Goal: Task Accomplishment & Management: Complete application form

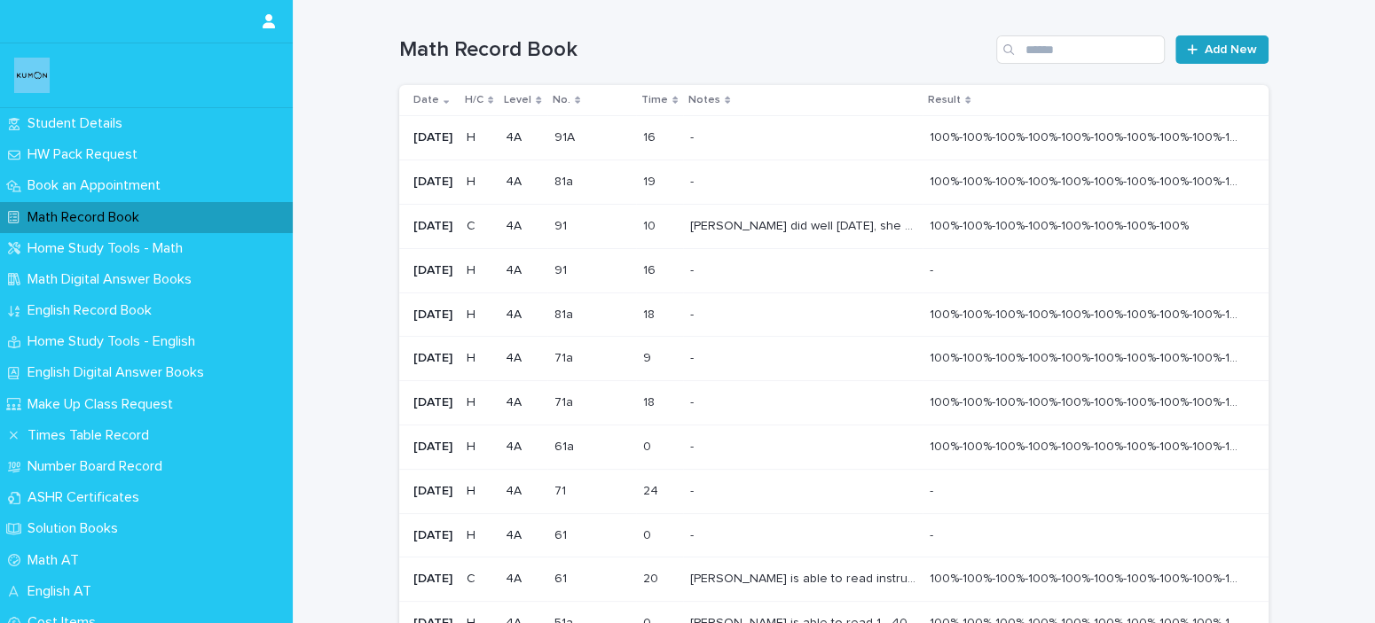
click at [1213, 48] on span "Add New" at bounding box center [1230, 49] width 52 height 12
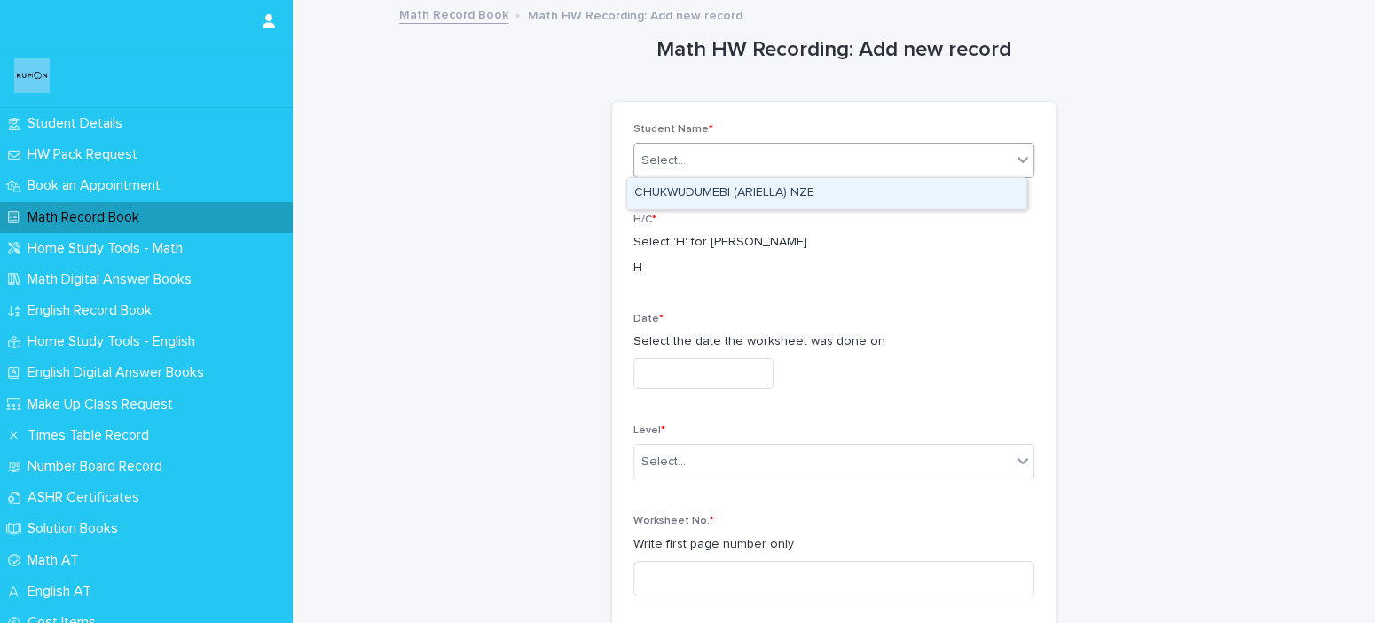
click at [842, 162] on div "Select..." at bounding box center [822, 160] width 377 height 29
click at [809, 192] on div "CHUKWUDUMEBI (ARIELLA) NZE" at bounding box center [826, 193] width 399 height 31
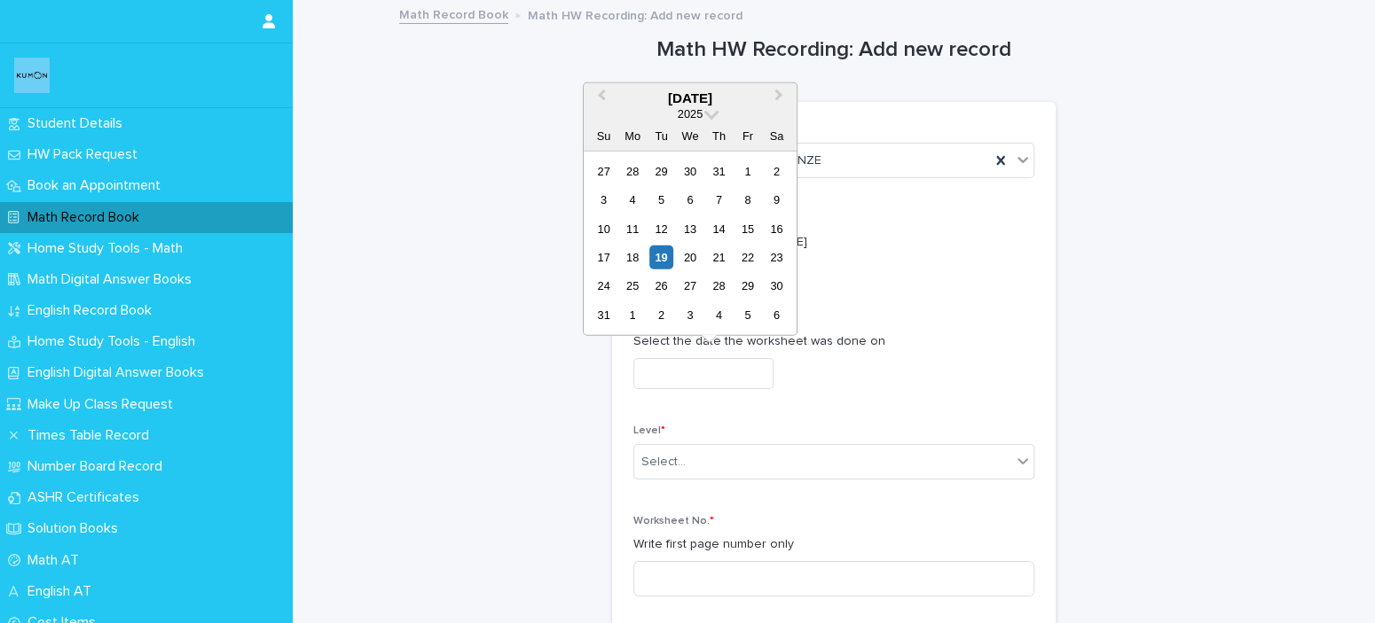
click at [716, 364] on input "text" at bounding box center [703, 373] width 140 height 31
click at [637, 258] on div "18" at bounding box center [632, 258] width 24 height 24
type input "**********"
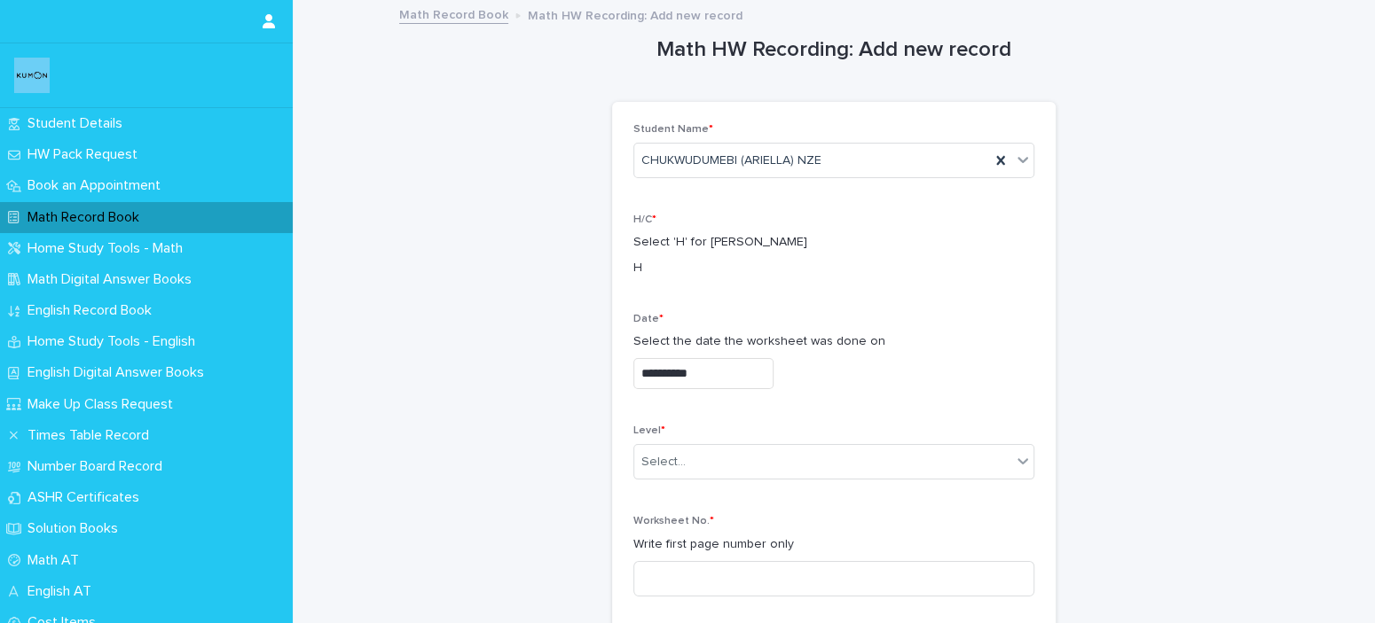
click at [694, 378] on input "**********" at bounding box center [703, 373] width 140 height 31
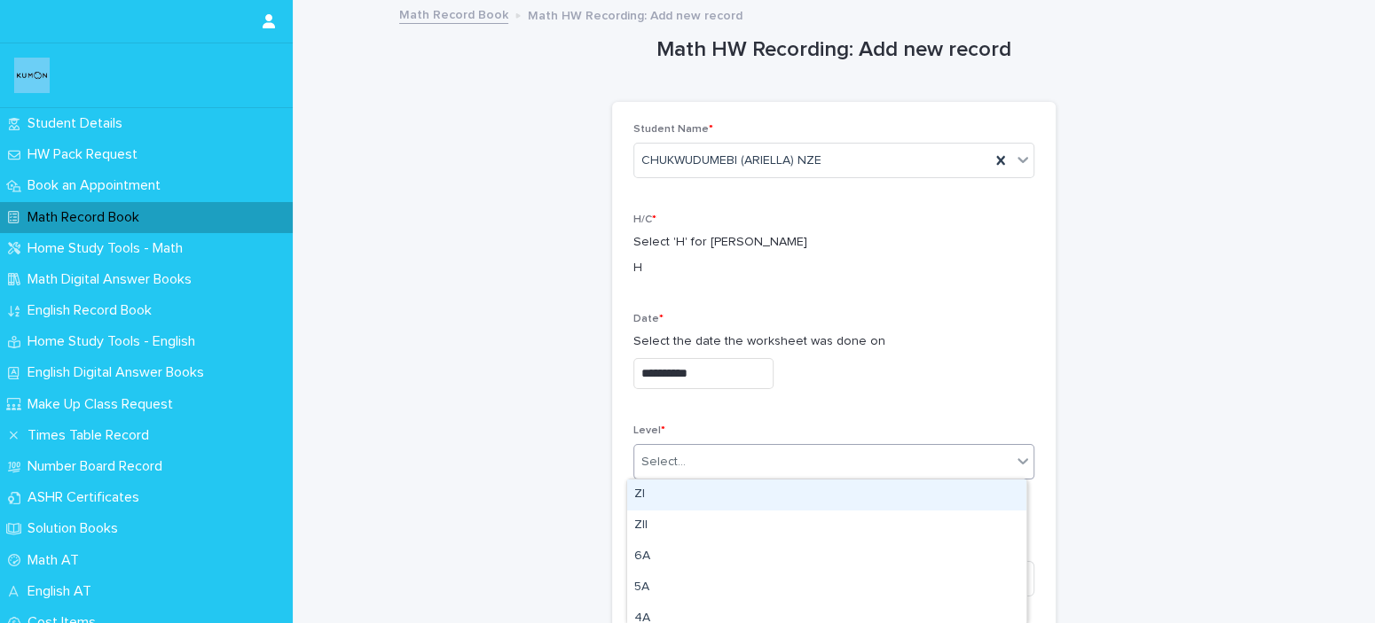
click at [713, 450] on div "Select..." at bounding box center [822, 462] width 377 height 29
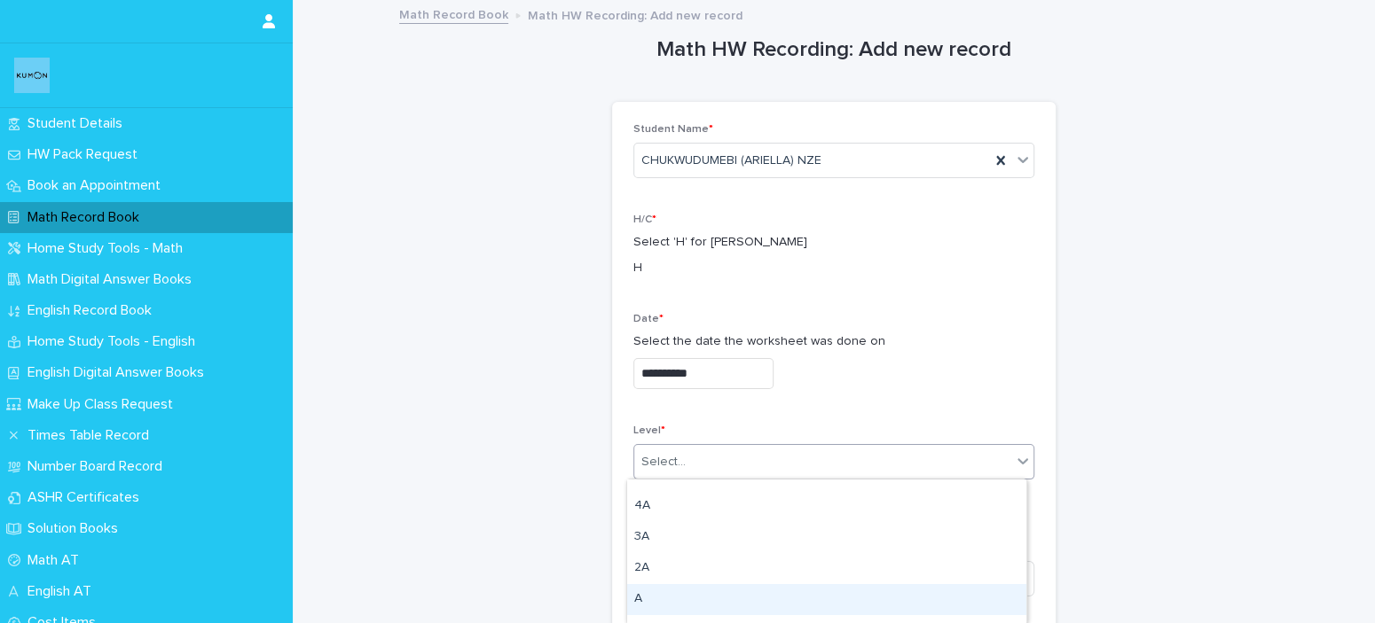
scroll to position [89, 0]
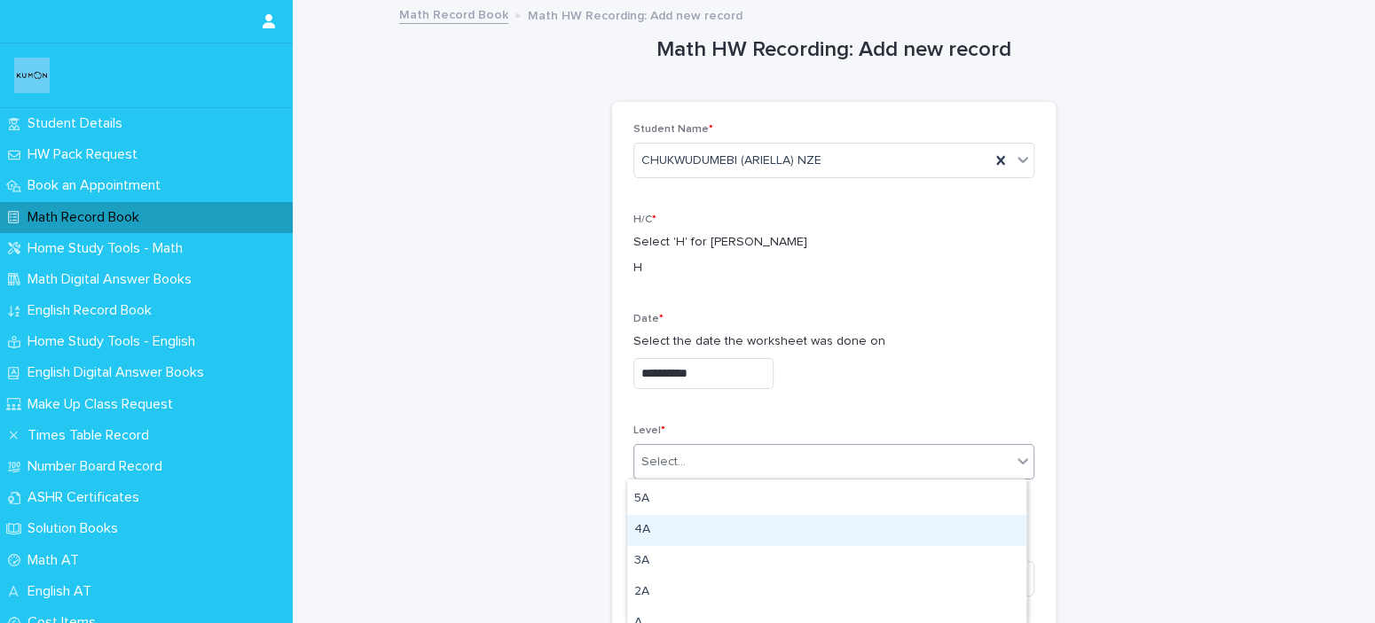
click at [654, 529] on div "4A" at bounding box center [826, 530] width 399 height 31
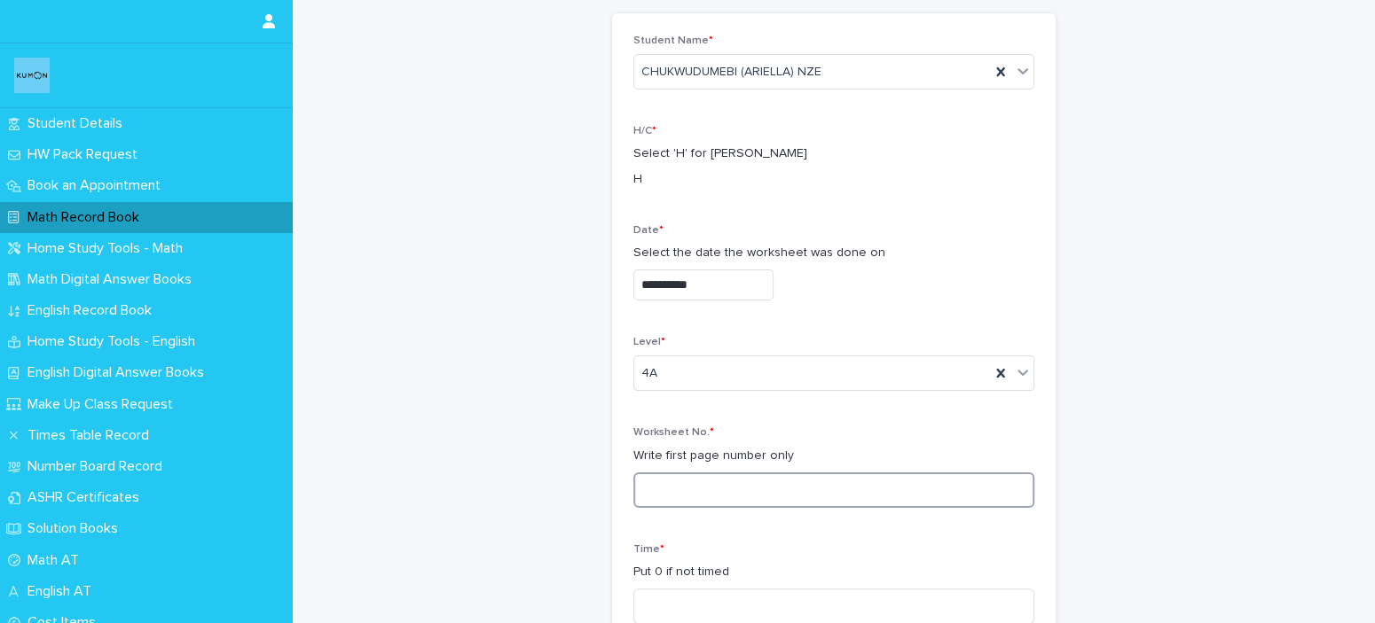
click at [698, 474] on input at bounding box center [833, 490] width 401 height 35
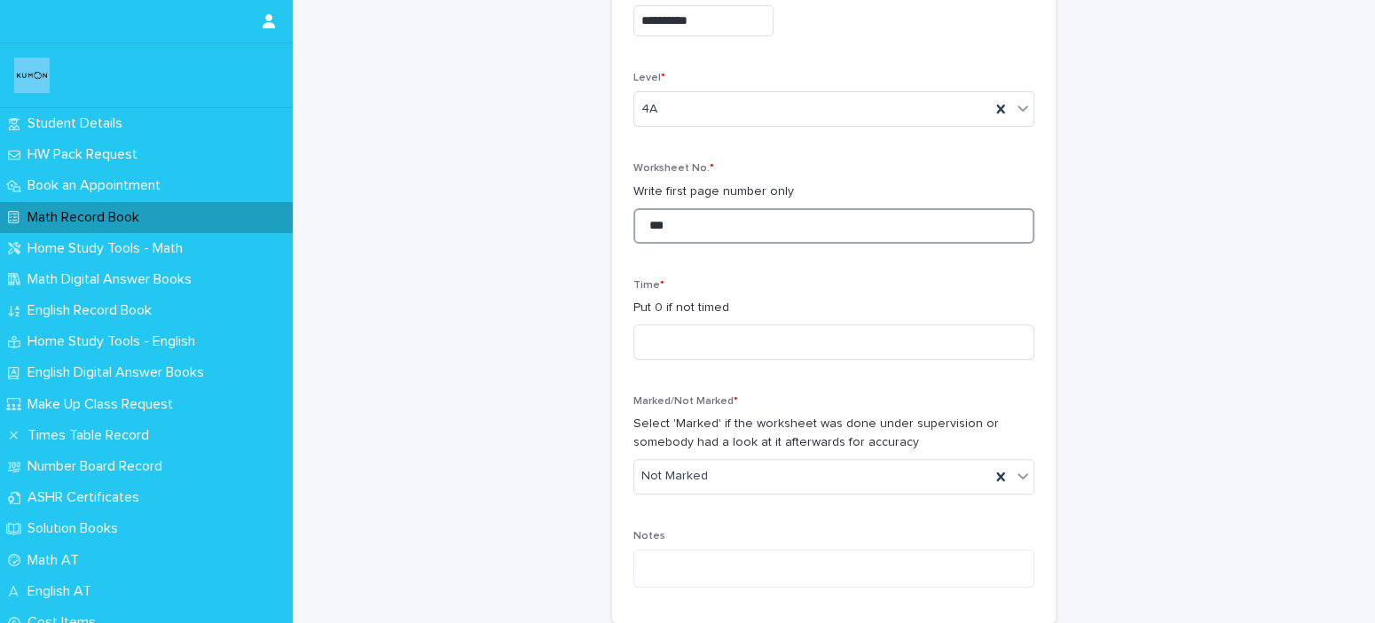
scroll to position [355, 0]
type input "***"
click at [707, 329] on input at bounding box center [833, 340] width 401 height 35
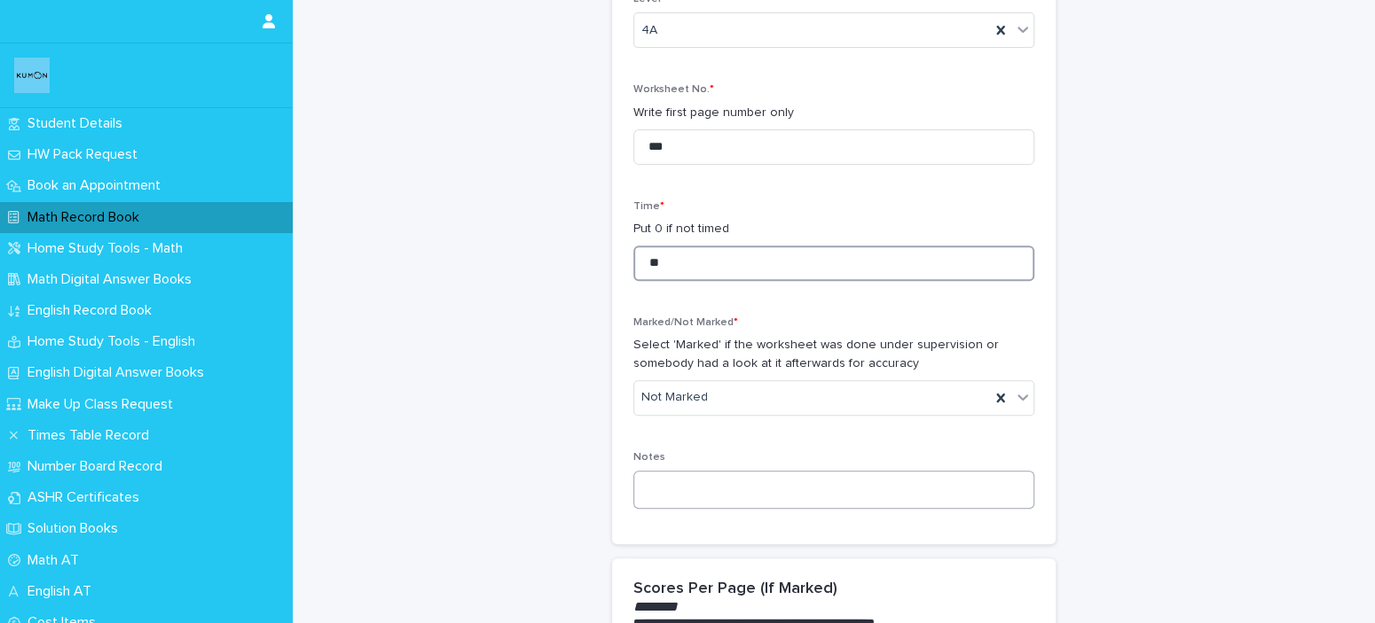
scroll to position [532, 0]
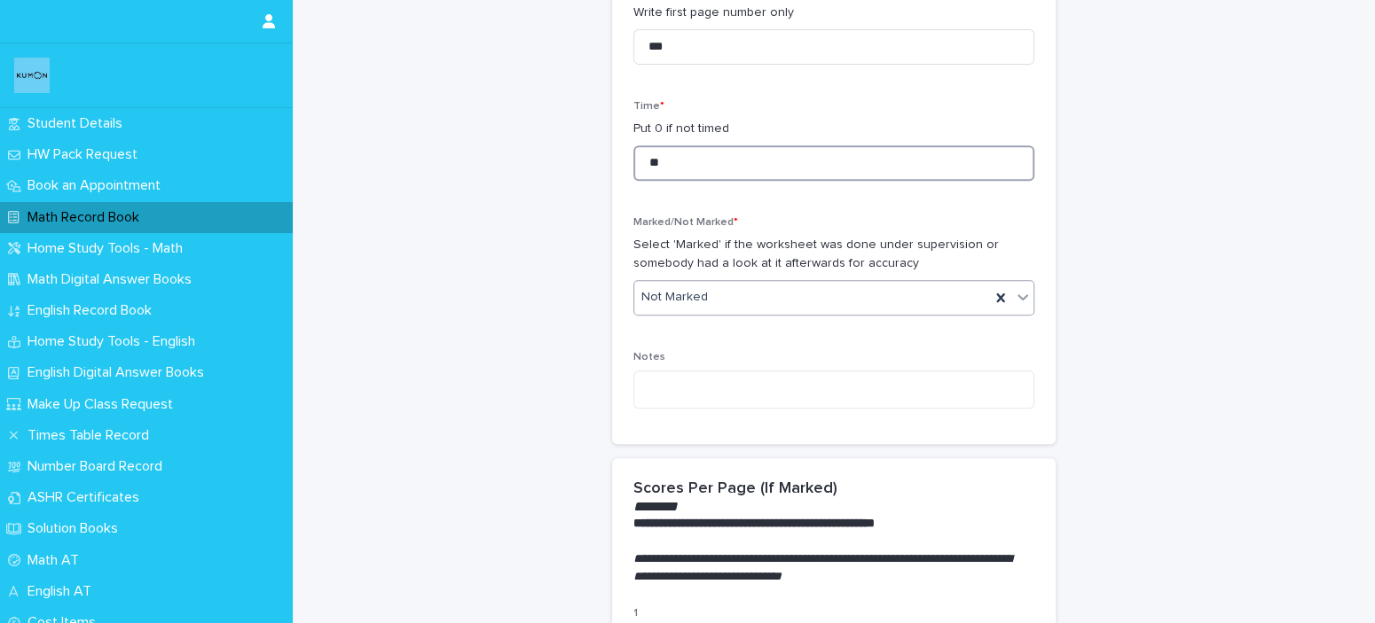
type input "**"
click at [777, 301] on div "Not Marked" at bounding box center [812, 297] width 356 height 29
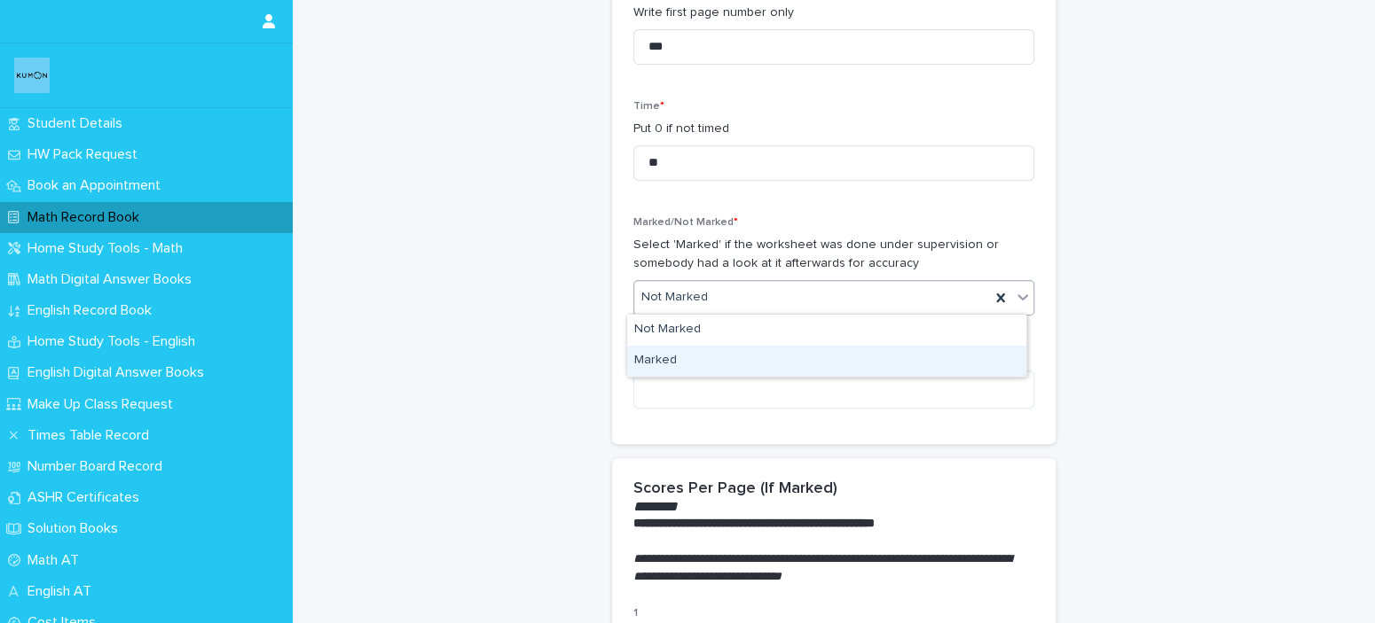
click at [748, 360] on div "Marked" at bounding box center [826, 361] width 399 height 31
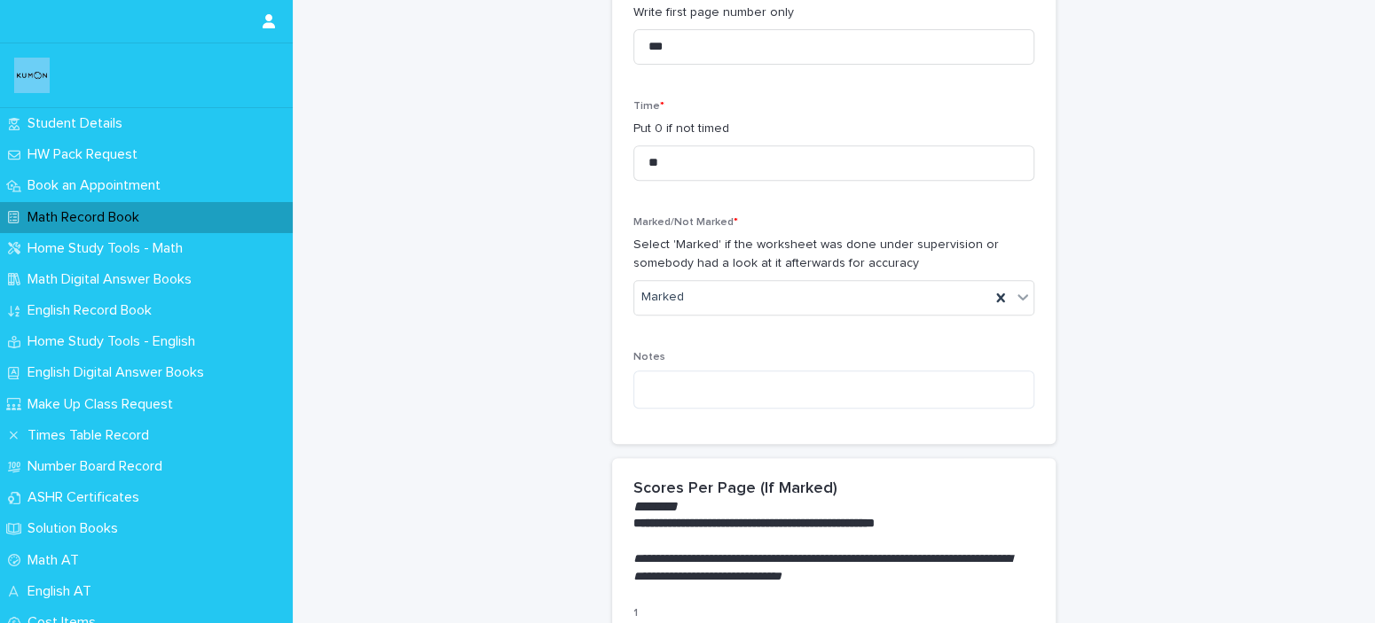
click at [719, 415] on div "Notes" at bounding box center [833, 387] width 401 height 72
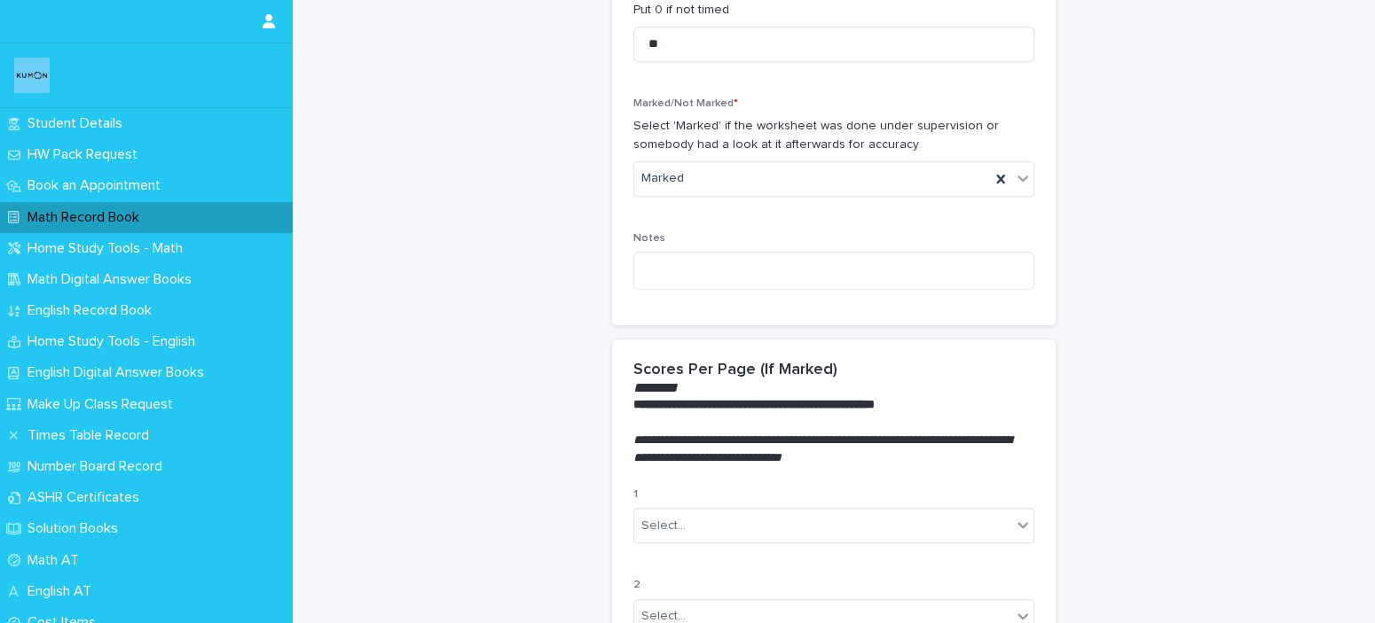
scroll to position [887, 0]
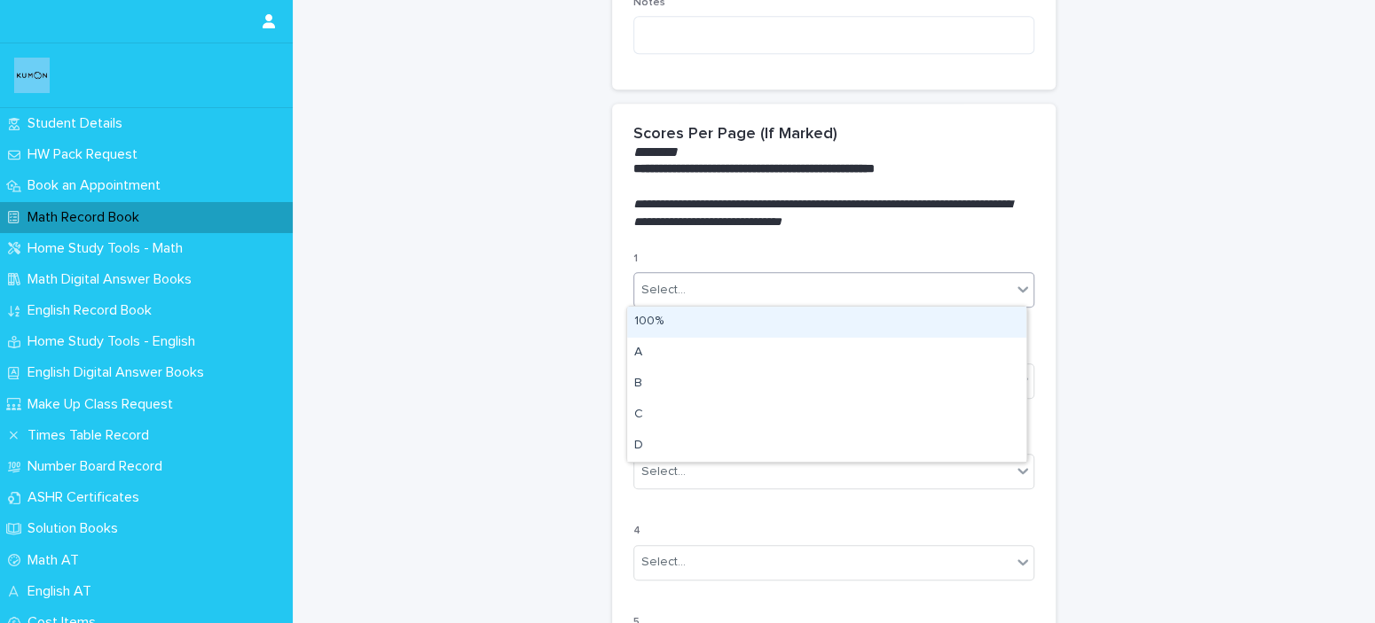
click at [791, 278] on div "Select..." at bounding box center [822, 290] width 377 height 29
click at [773, 328] on div "100%" at bounding box center [826, 322] width 399 height 31
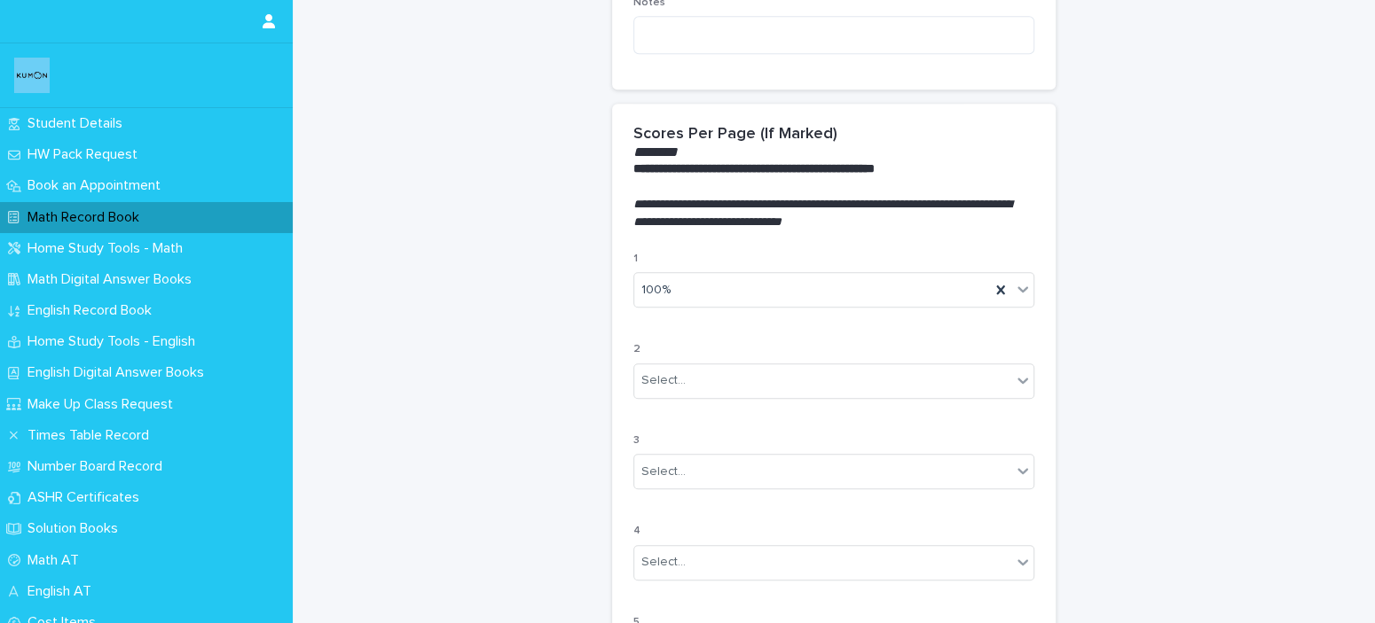
click at [738, 403] on div "2 Select..." at bounding box center [833, 377] width 401 height 69
click at [748, 374] on div "Select..." at bounding box center [822, 380] width 377 height 29
click at [716, 419] on div "100%" at bounding box center [826, 412] width 399 height 31
click at [687, 478] on div at bounding box center [688, 472] width 2 height 22
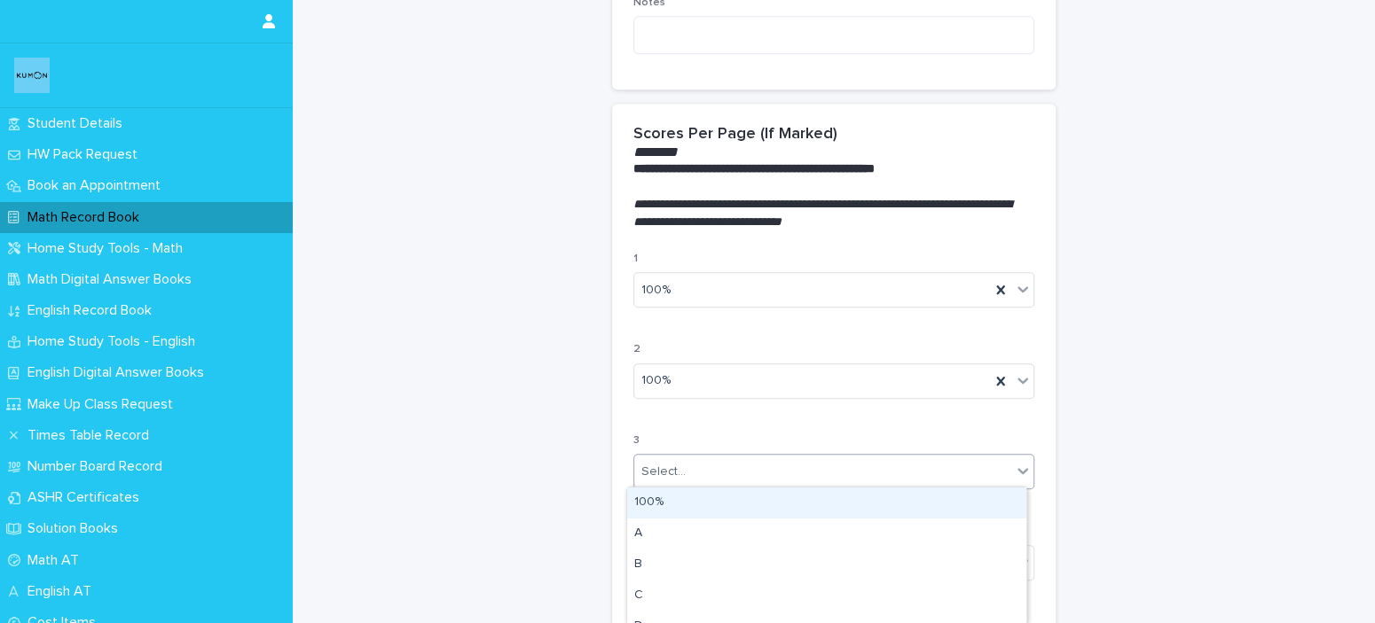
click at [673, 502] on div "100%" at bounding box center [826, 503] width 399 height 31
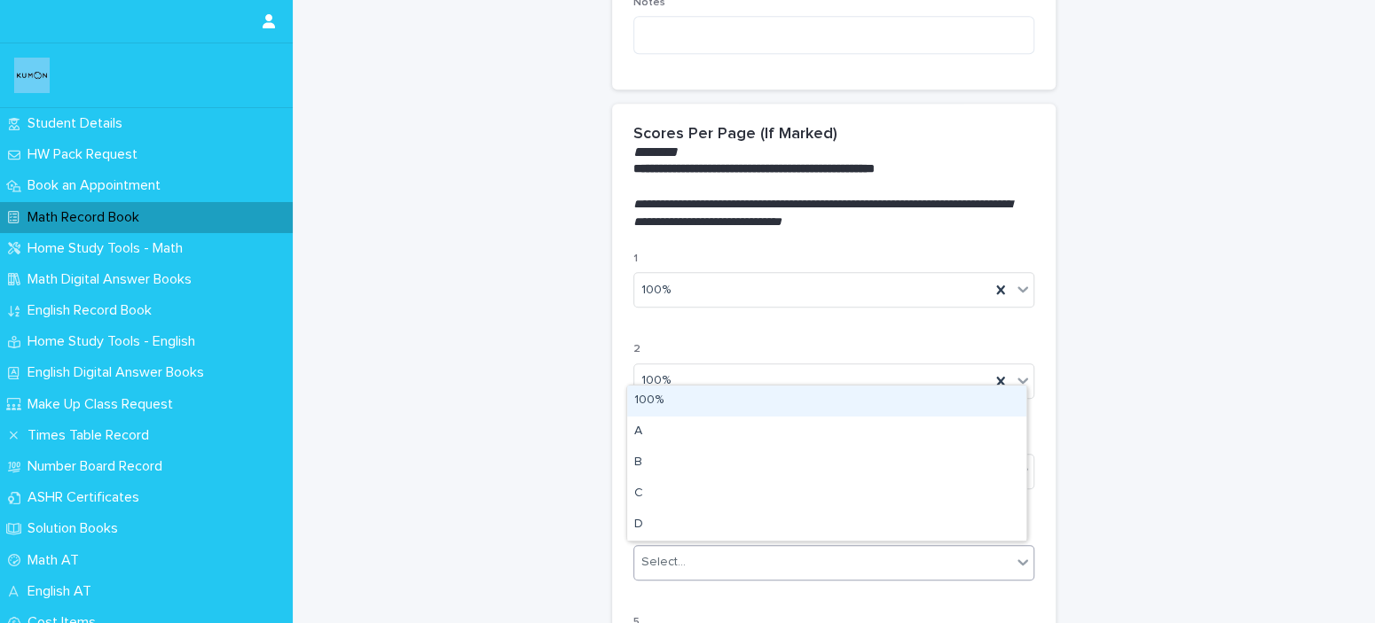
click at [666, 548] on div "Select..." at bounding box center [822, 562] width 377 height 29
click at [729, 403] on div "100%" at bounding box center [826, 401] width 399 height 31
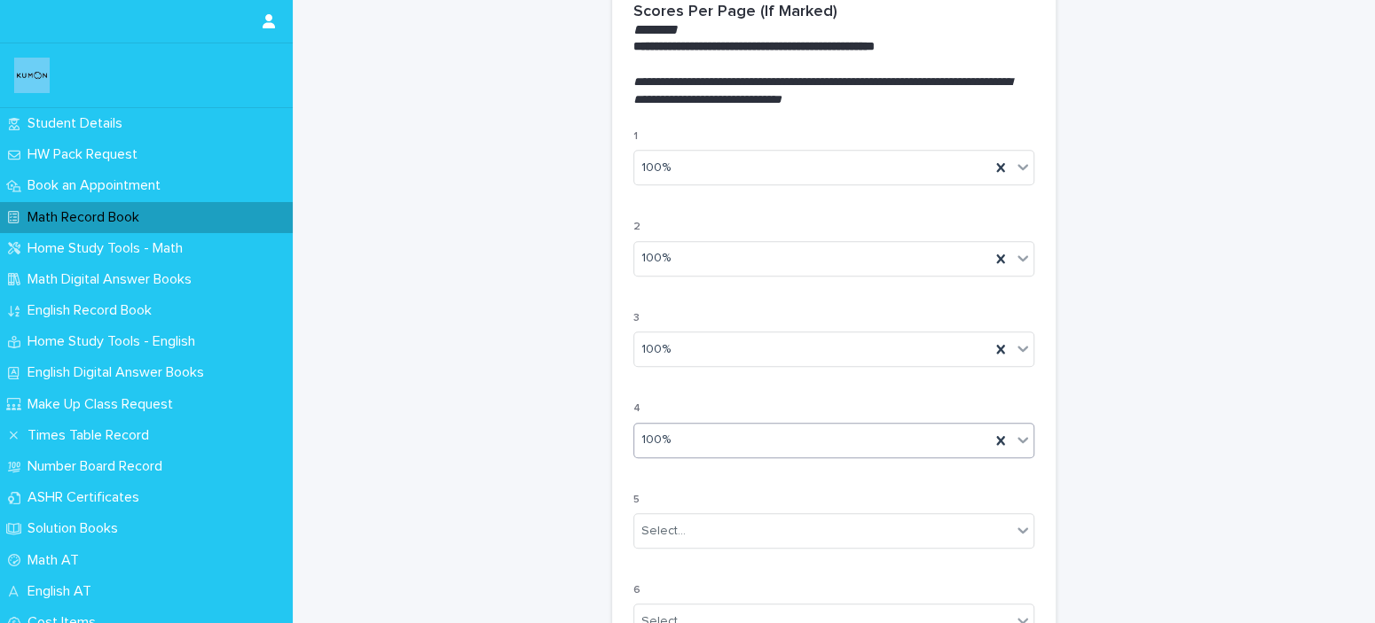
scroll to position [1241, 0]
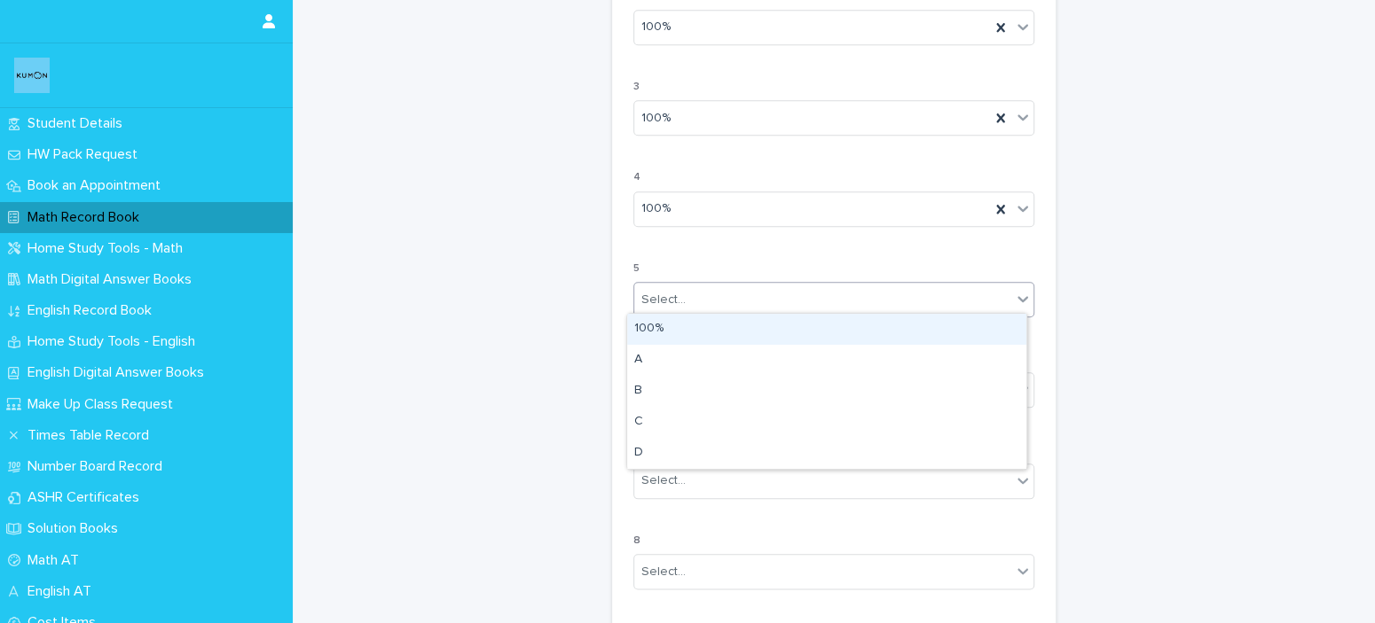
click at [695, 295] on div "Select..." at bounding box center [822, 300] width 377 height 29
click at [695, 322] on div "100%" at bounding box center [826, 329] width 399 height 31
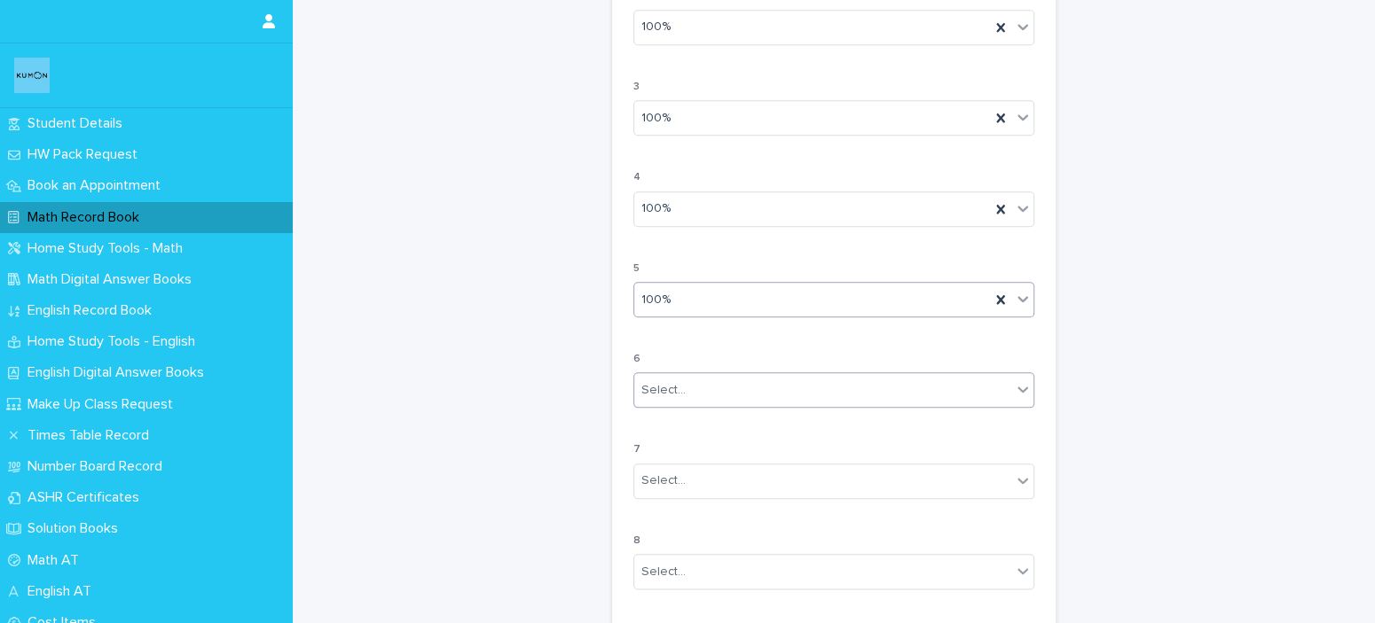
click at [709, 376] on div "Select..." at bounding box center [822, 390] width 377 height 29
click at [698, 418] on div "100%" at bounding box center [826, 419] width 399 height 31
click at [709, 466] on div "Select..." at bounding box center [822, 480] width 377 height 29
click at [641, 498] on div "100%" at bounding box center [826, 510] width 399 height 31
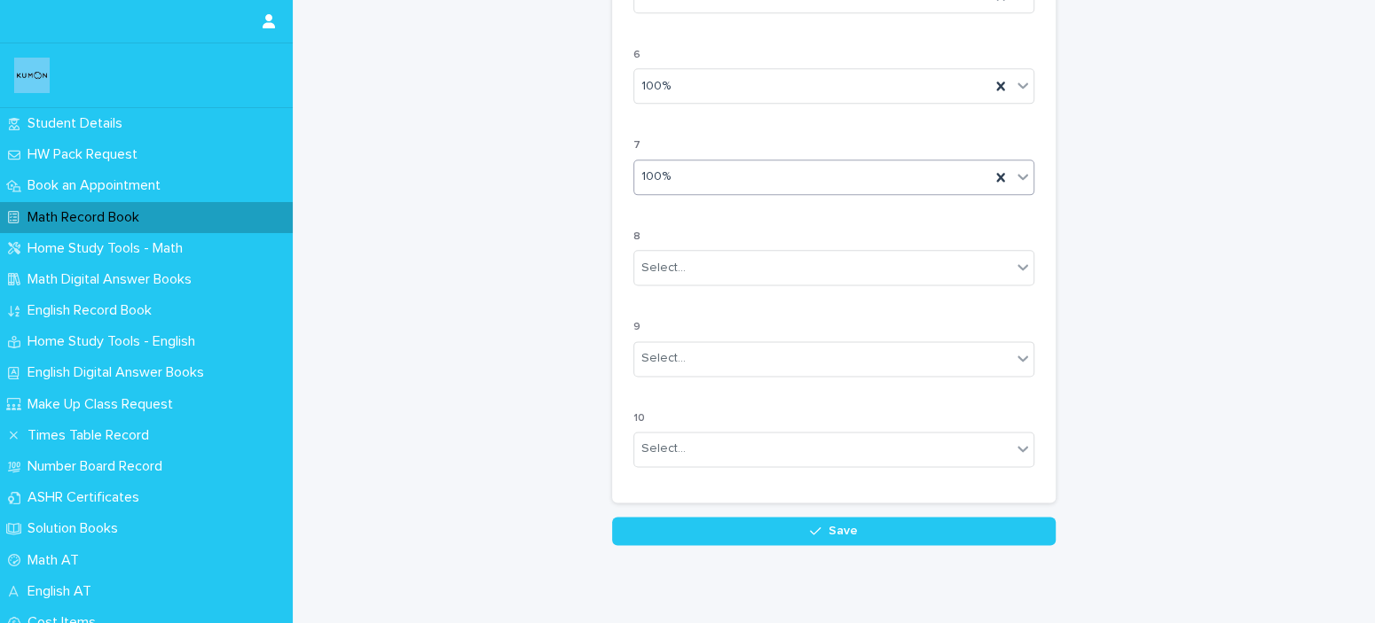
scroll to position [1595, 0]
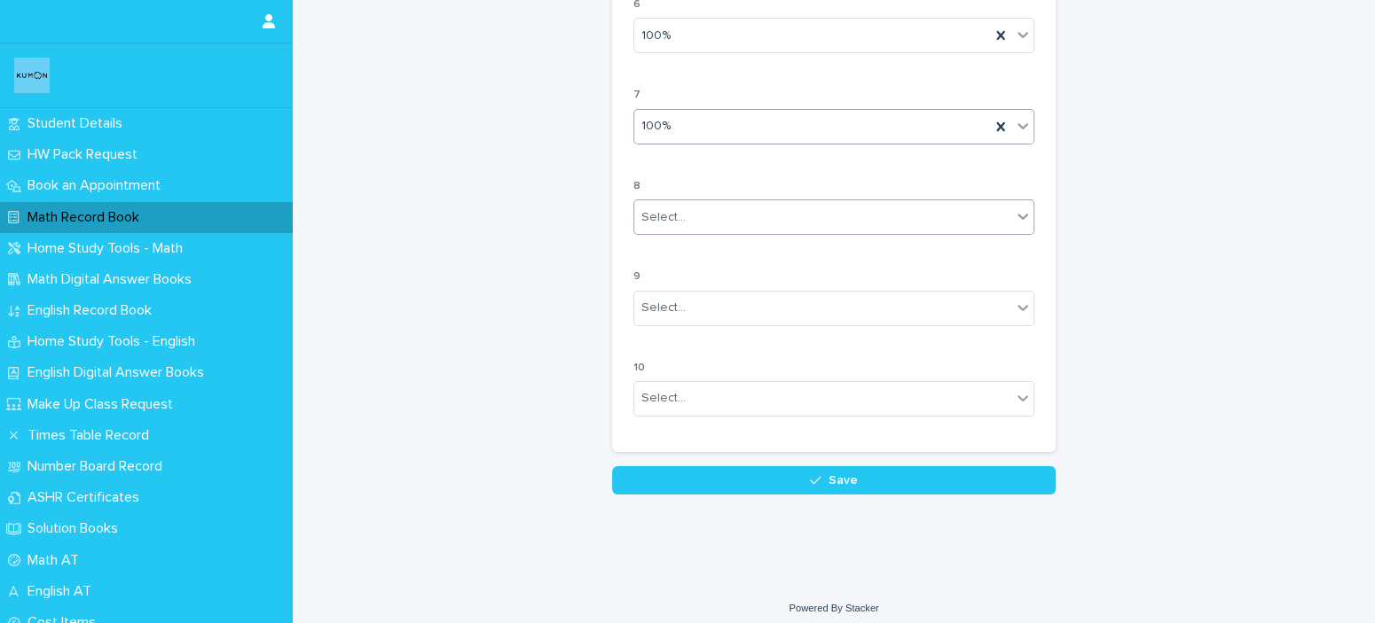
click at [709, 205] on div "Select..." at bounding box center [822, 217] width 377 height 29
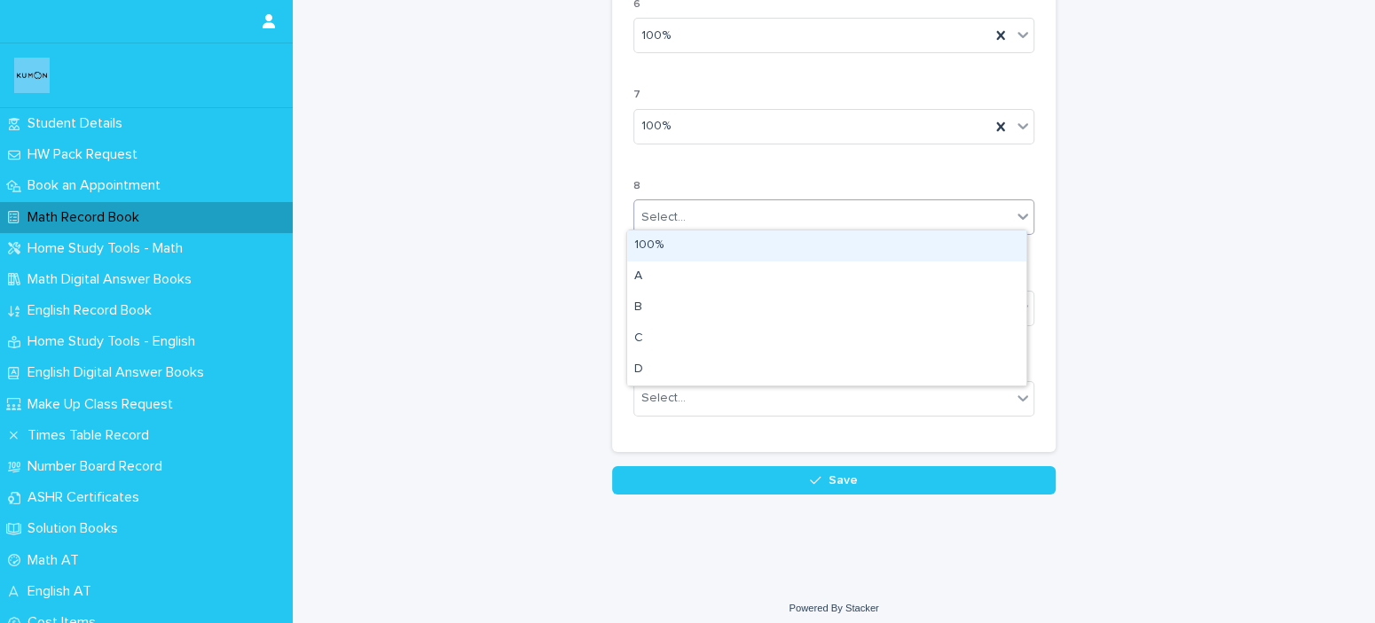
click at [713, 243] on div "100%" at bounding box center [826, 246] width 399 height 31
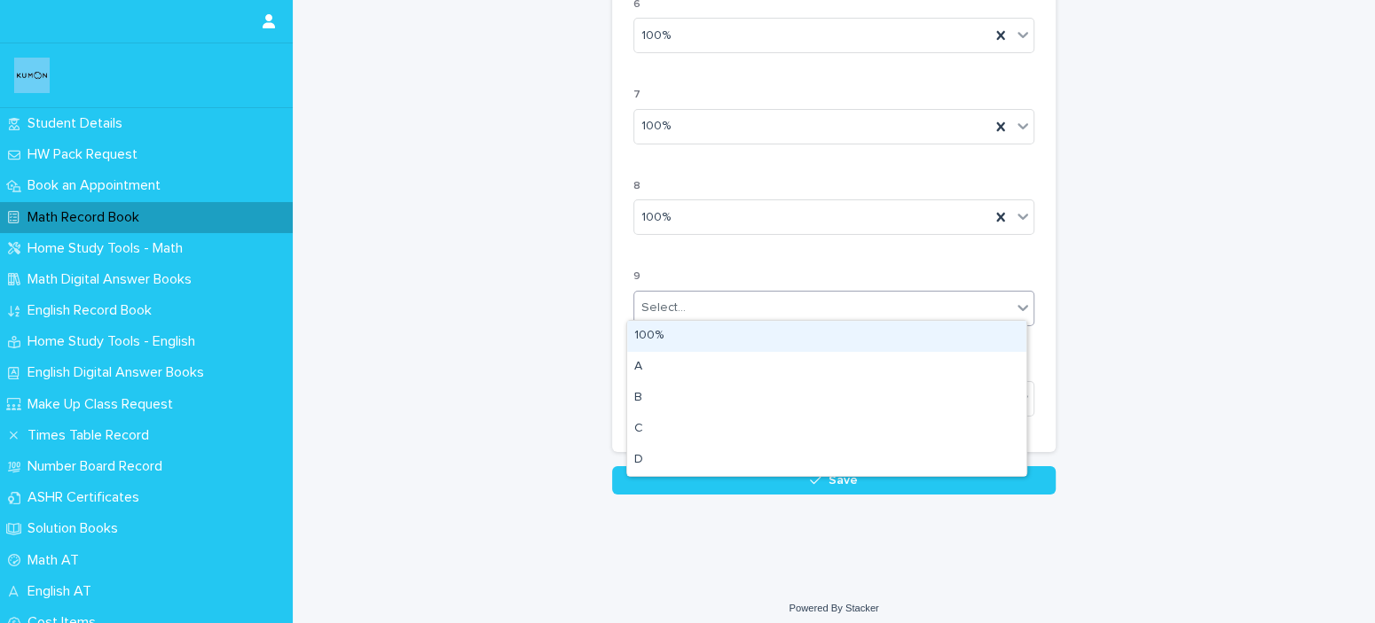
click at [685, 309] on div "Select..." at bounding box center [822, 308] width 377 height 29
click at [660, 336] on div "100%" at bounding box center [826, 336] width 399 height 31
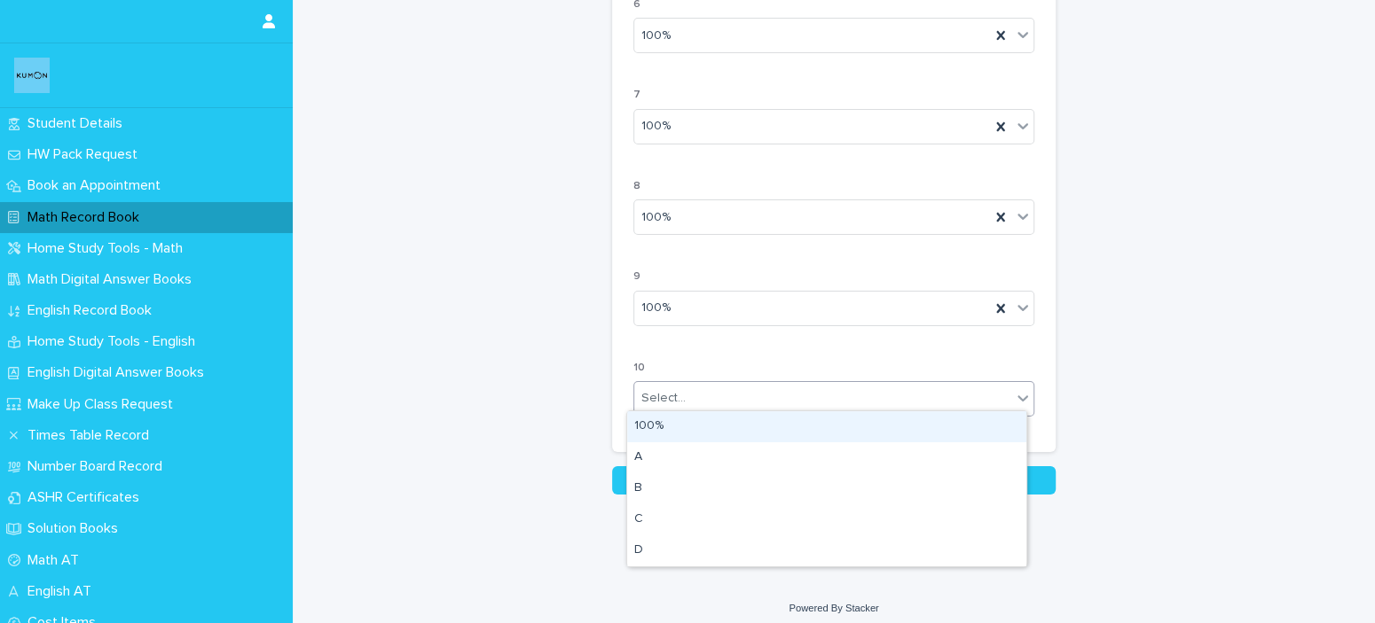
click at [654, 389] on div "Select..." at bounding box center [663, 398] width 44 height 19
click at [650, 425] on div "100%" at bounding box center [826, 426] width 399 height 31
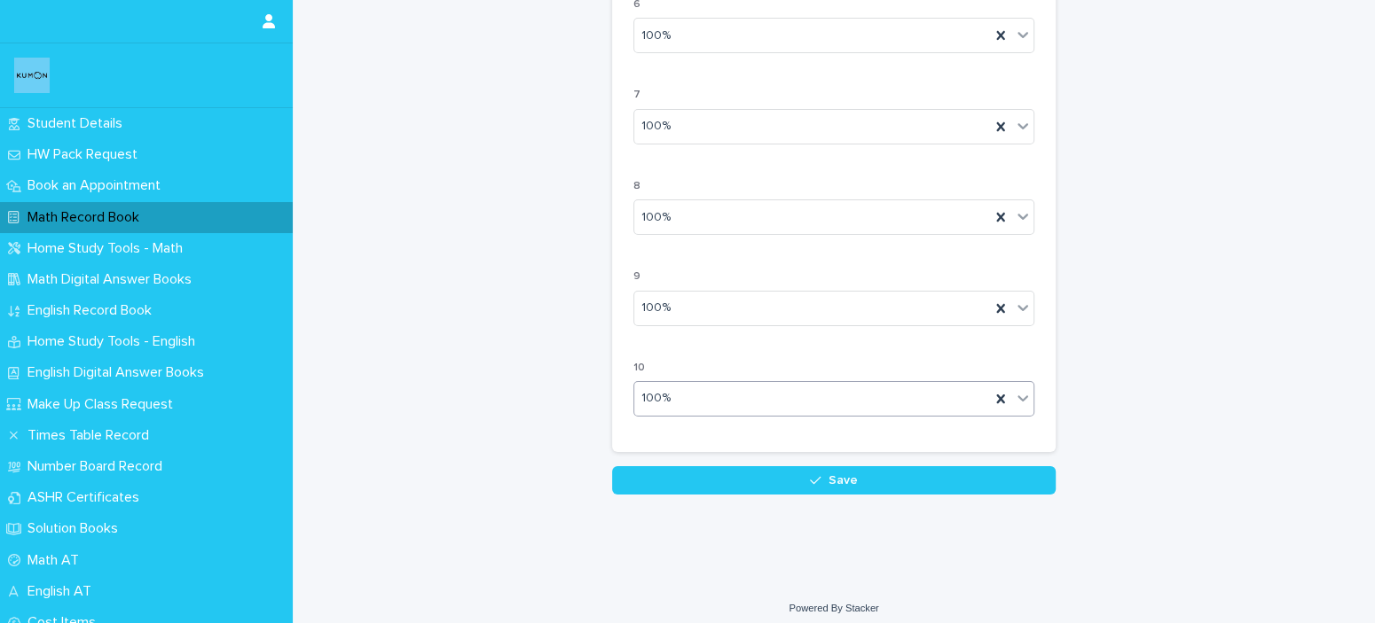
click at [774, 468] on button "Save" at bounding box center [833, 480] width 443 height 28
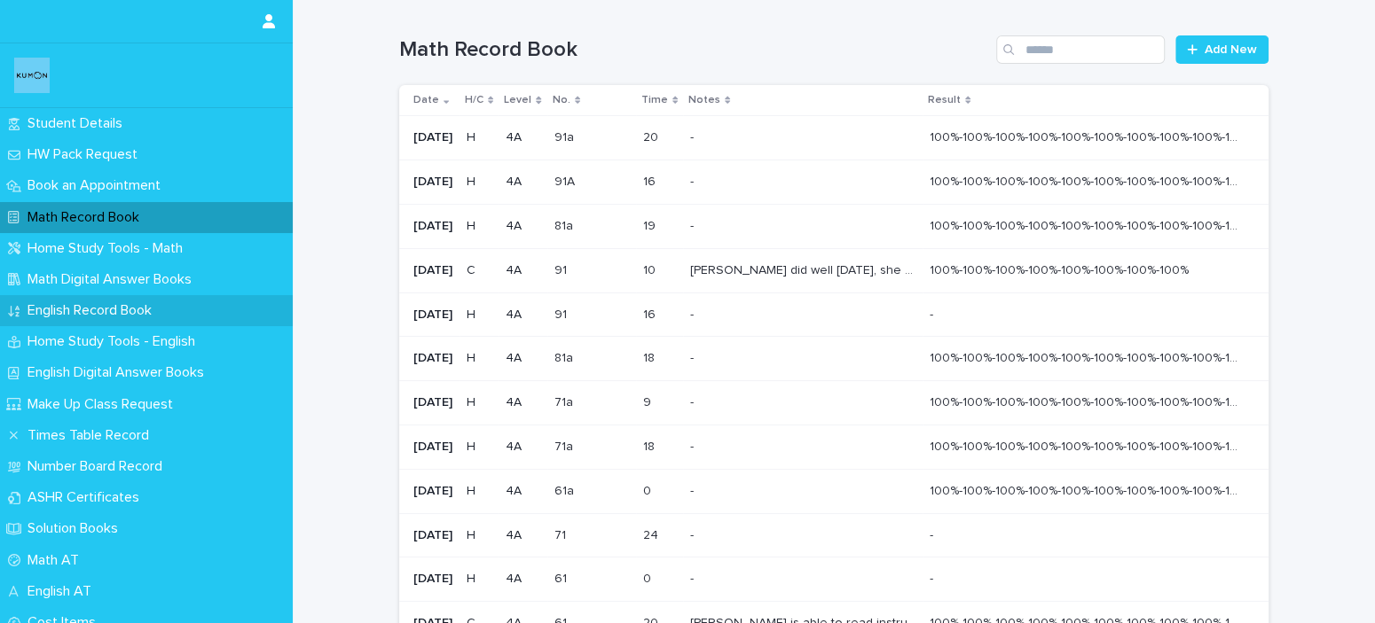
click at [106, 302] on p "English Record Book" at bounding box center [92, 310] width 145 height 17
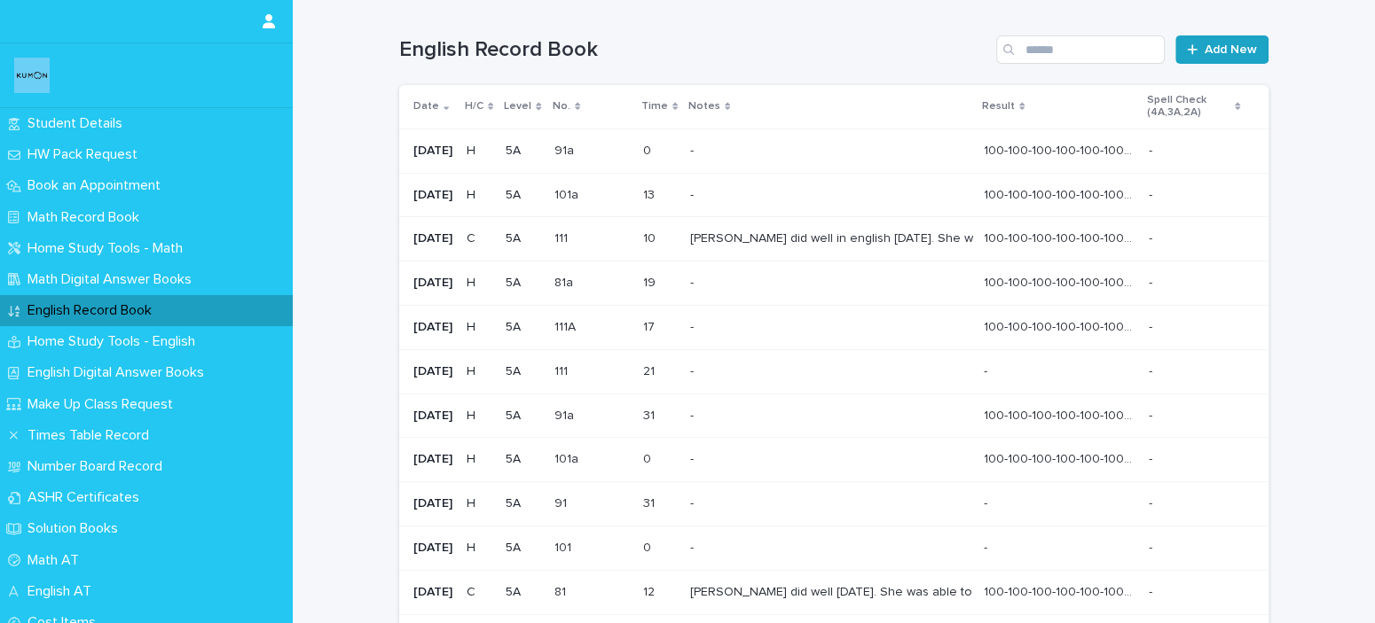
click at [1221, 55] on span "Add New" at bounding box center [1230, 49] width 52 height 12
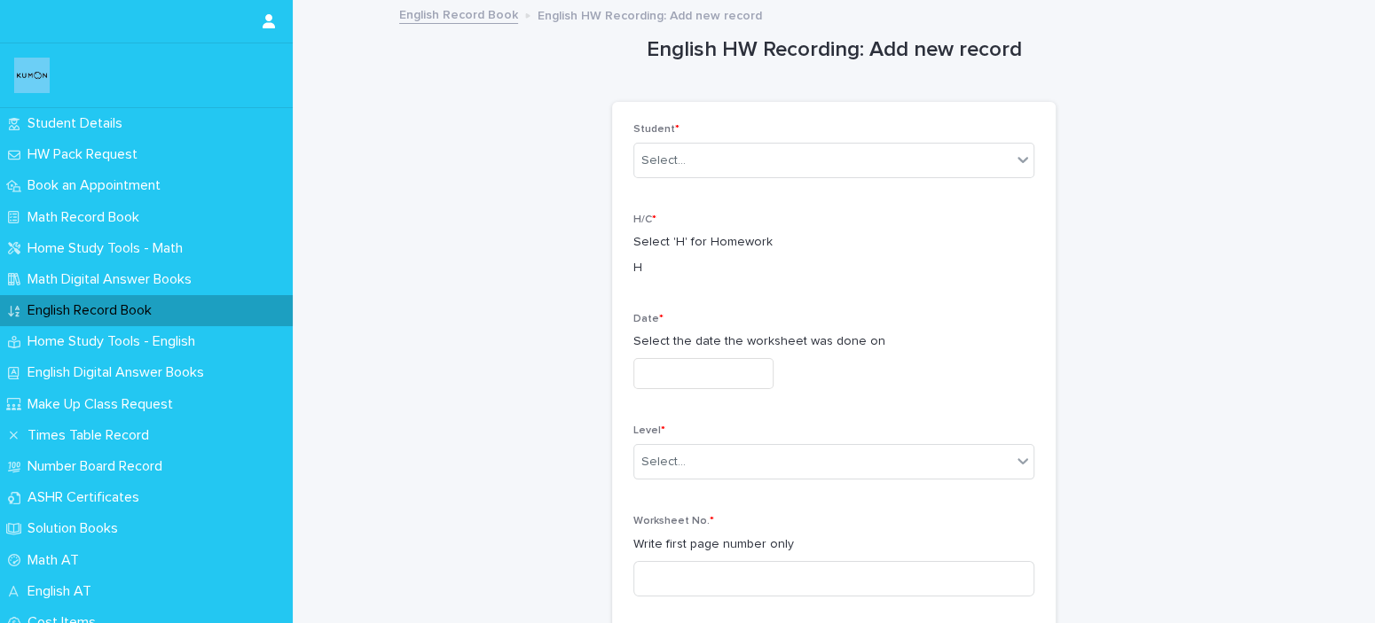
click at [758, 129] on p "Student *" at bounding box center [833, 129] width 401 height 12
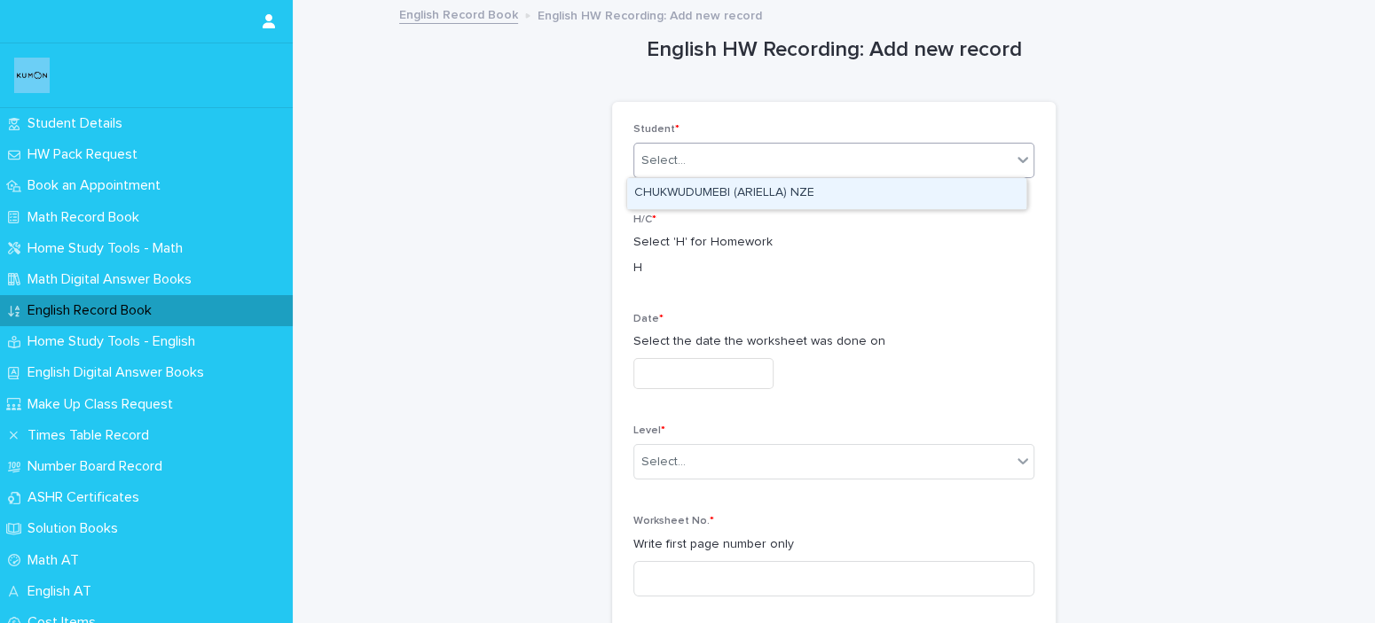
drag, startPoint x: 759, startPoint y: 162, endPoint x: 763, endPoint y: 174, distance: 12.1
click at [760, 162] on div "Select..." at bounding box center [822, 160] width 377 height 29
click at [765, 203] on div "CHUKWUDUMEBI (ARIELLA) NZE" at bounding box center [826, 193] width 399 height 31
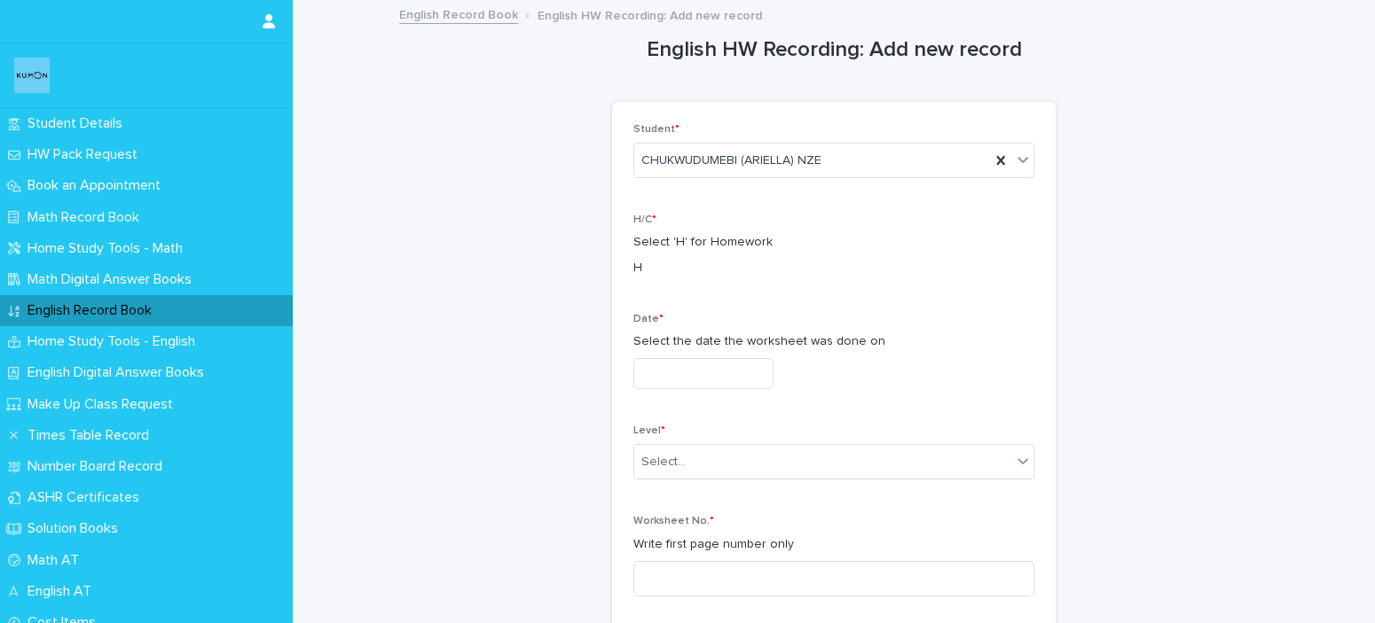
click at [717, 373] on input "text" at bounding box center [703, 373] width 140 height 31
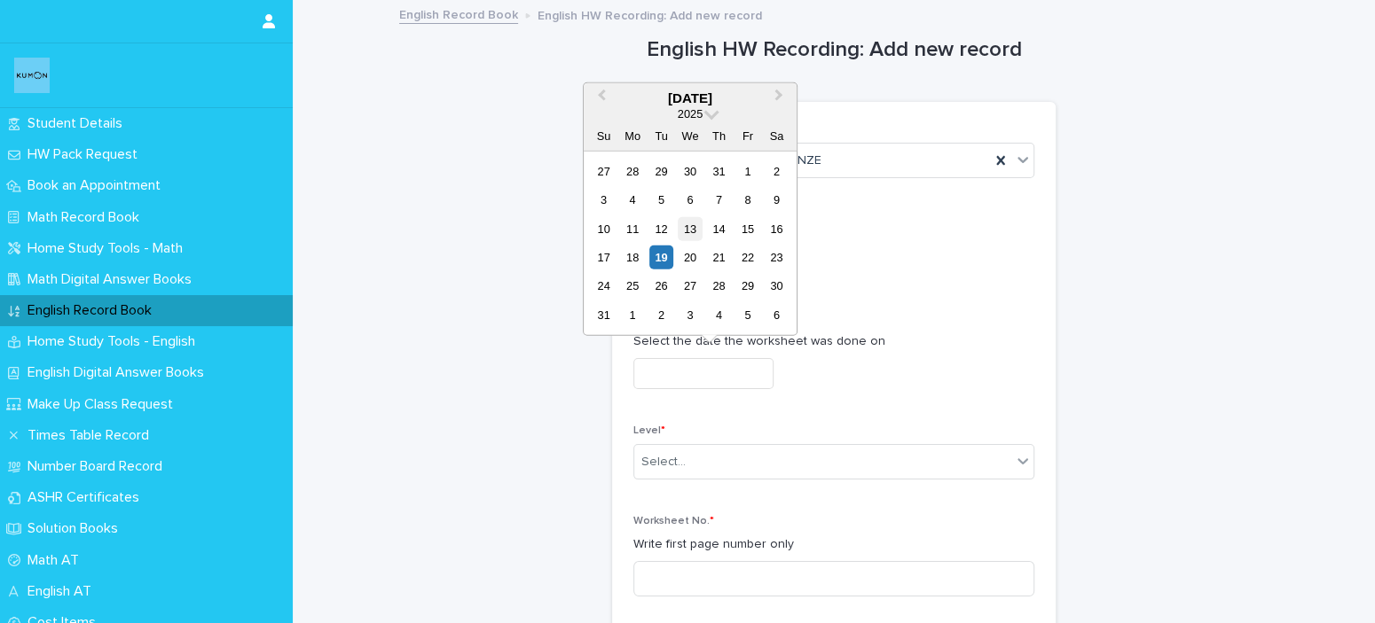
click at [681, 233] on div "13" at bounding box center [690, 228] width 24 height 24
type input "**********"
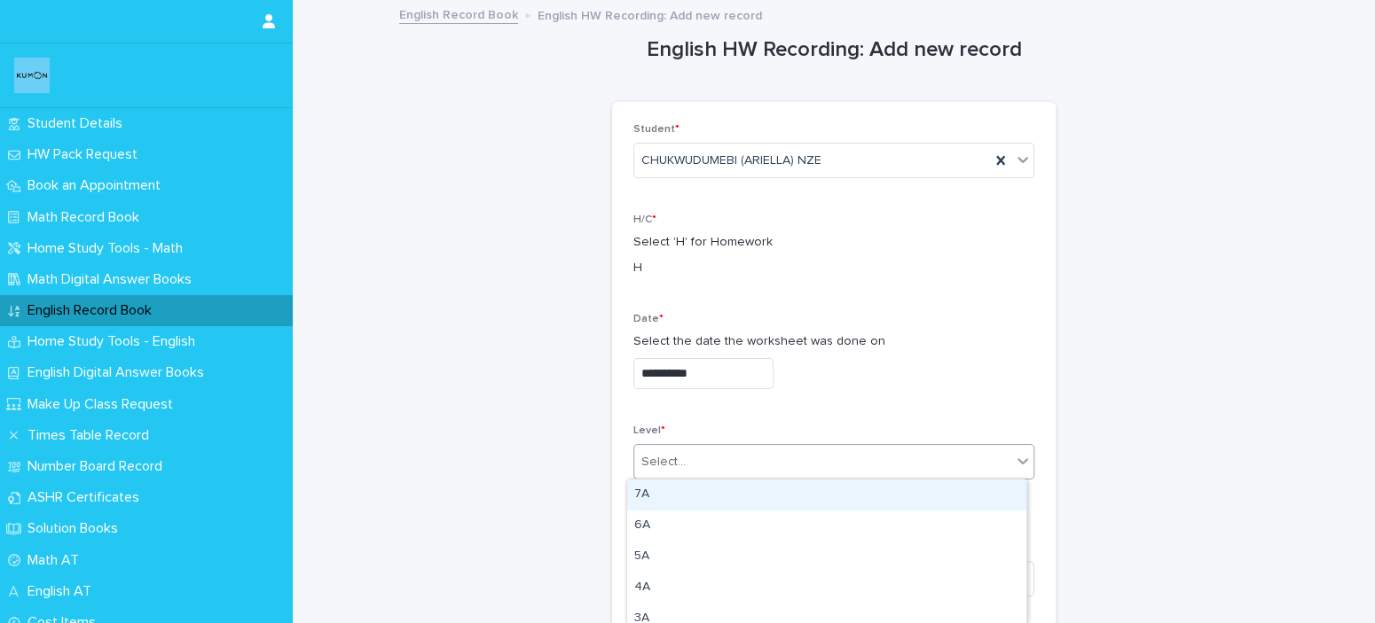
click at [966, 462] on div "Select..." at bounding box center [822, 462] width 377 height 29
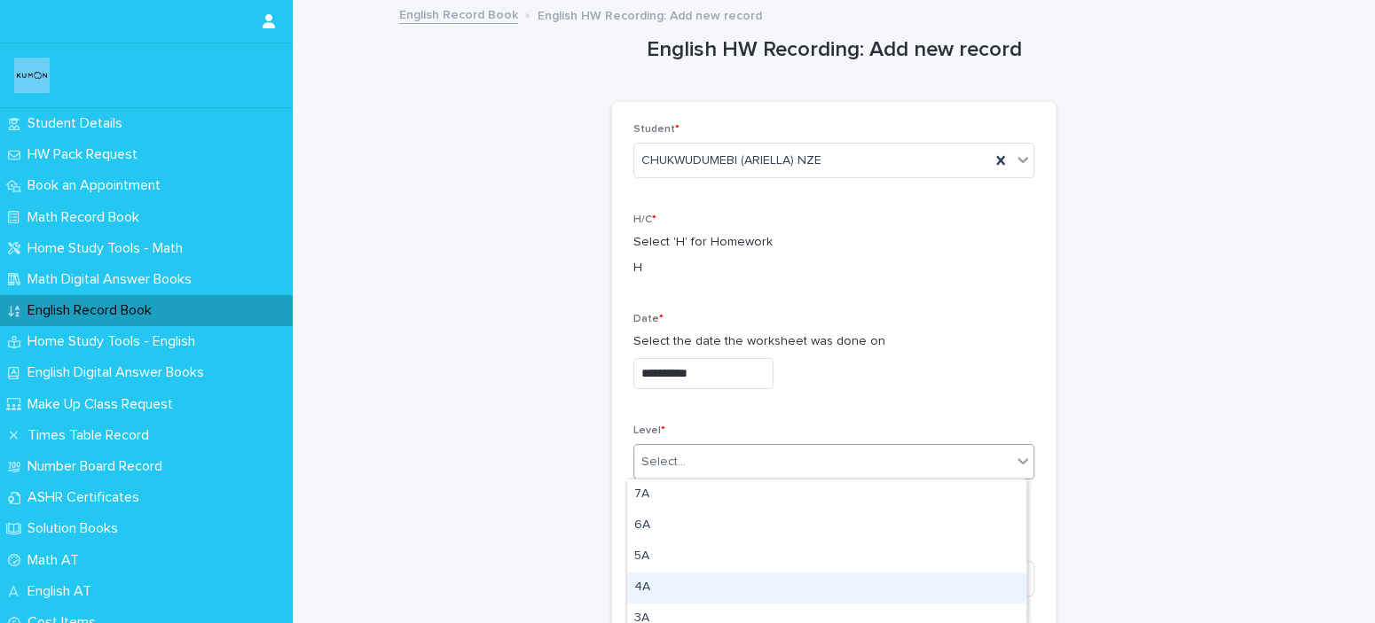
click at [704, 586] on div "4A" at bounding box center [826, 588] width 399 height 31
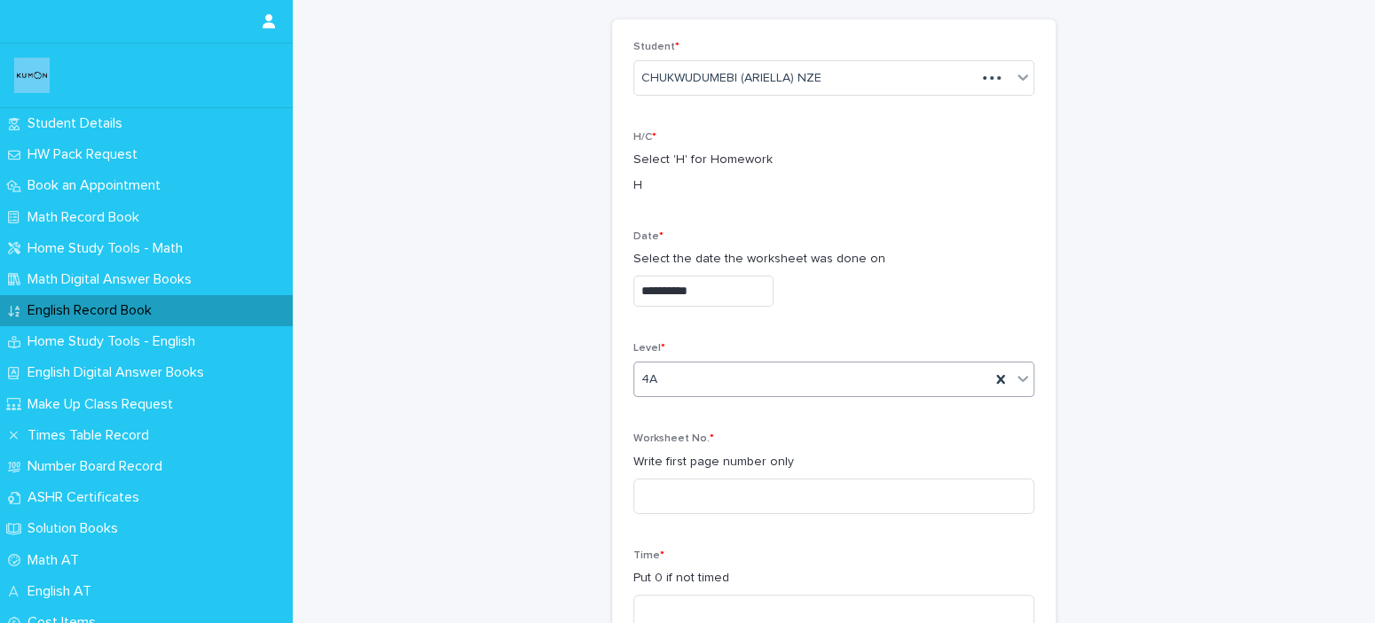
scroll to position [177, 0]
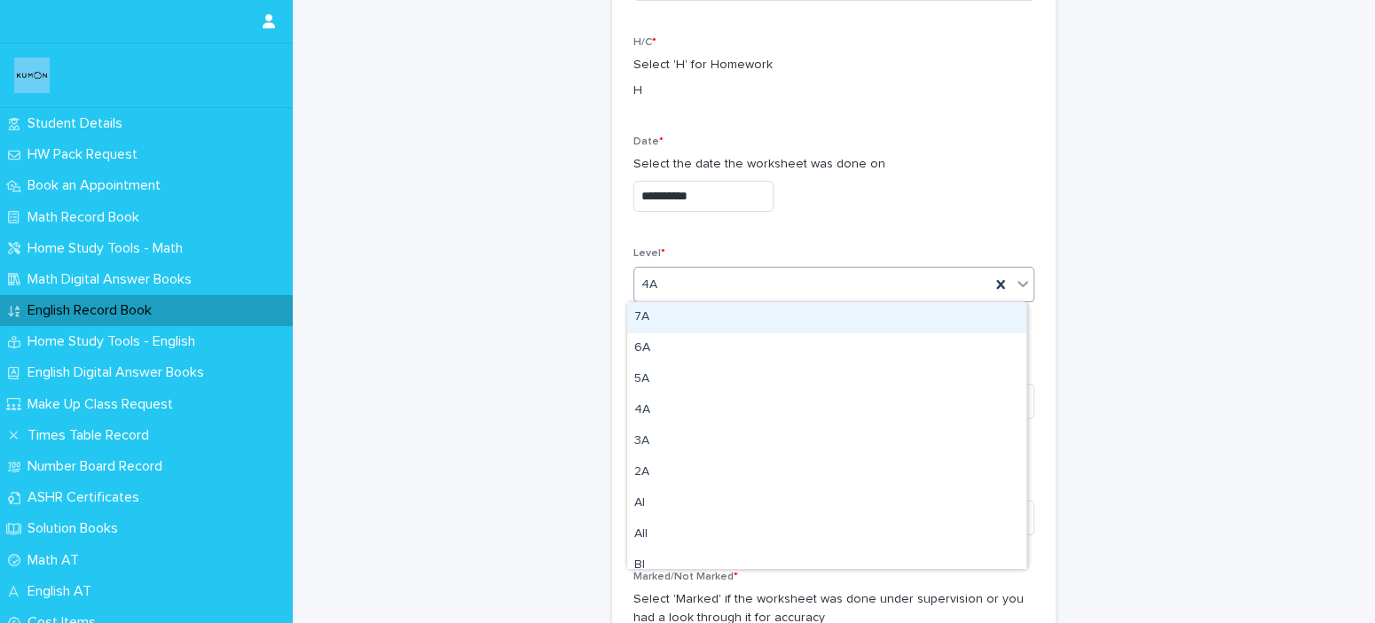
click at [791, 285] on div "4A" at bounding box center [812, 284] width 356 height 29
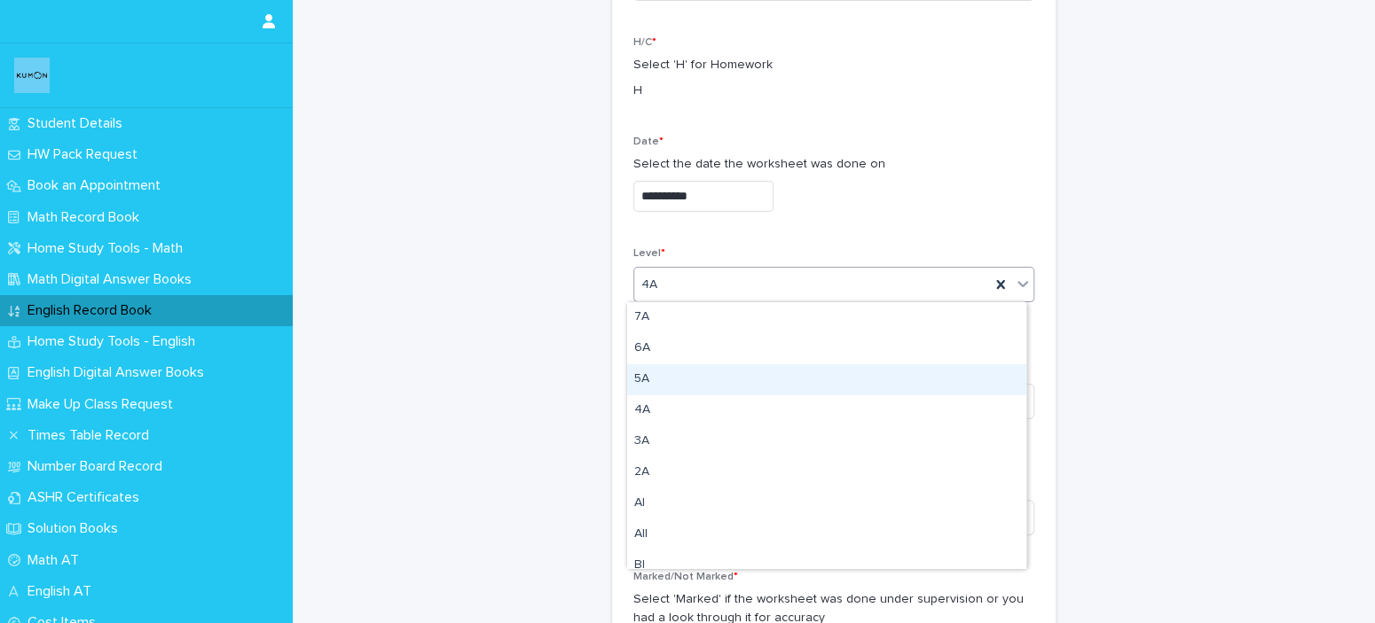
click at [732, 383] on div "5A" at bounding box center [826, 379] width 399 height 31
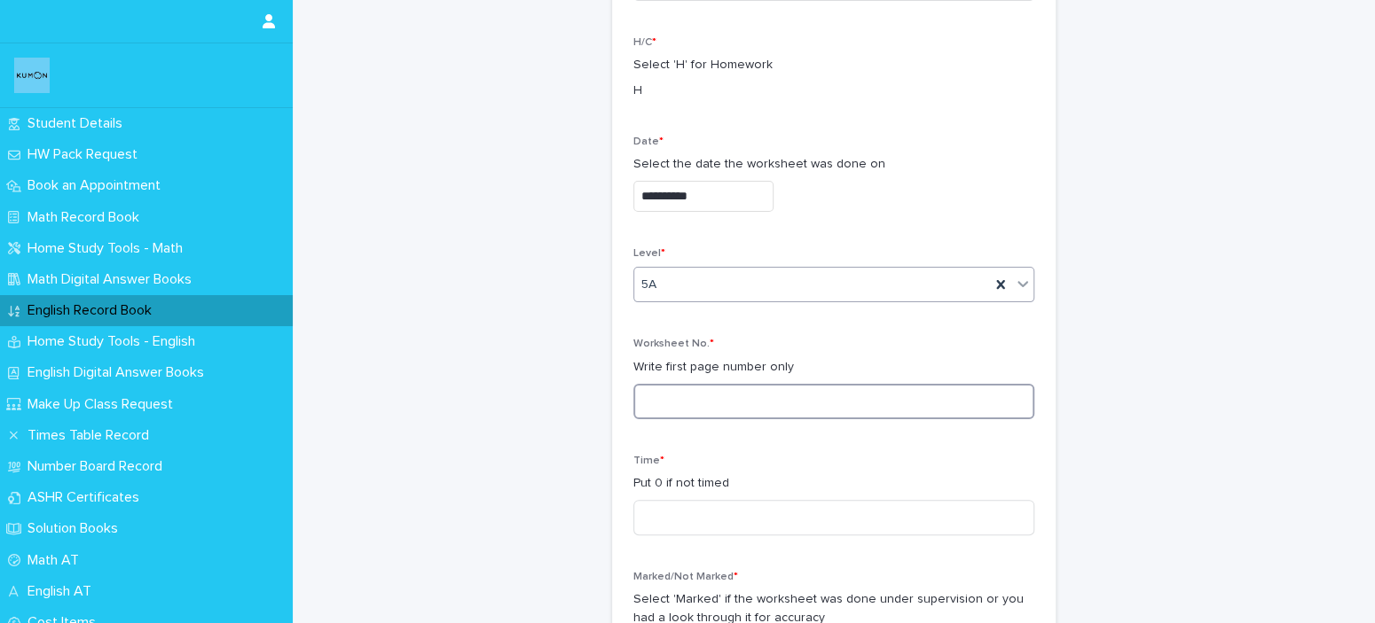
click at [738, 408] on input at bounding box center [833, 401] width 401 height 35
type input "****"
click at [819, 508] on input at bounding box center [833, 517] width 401 height 35
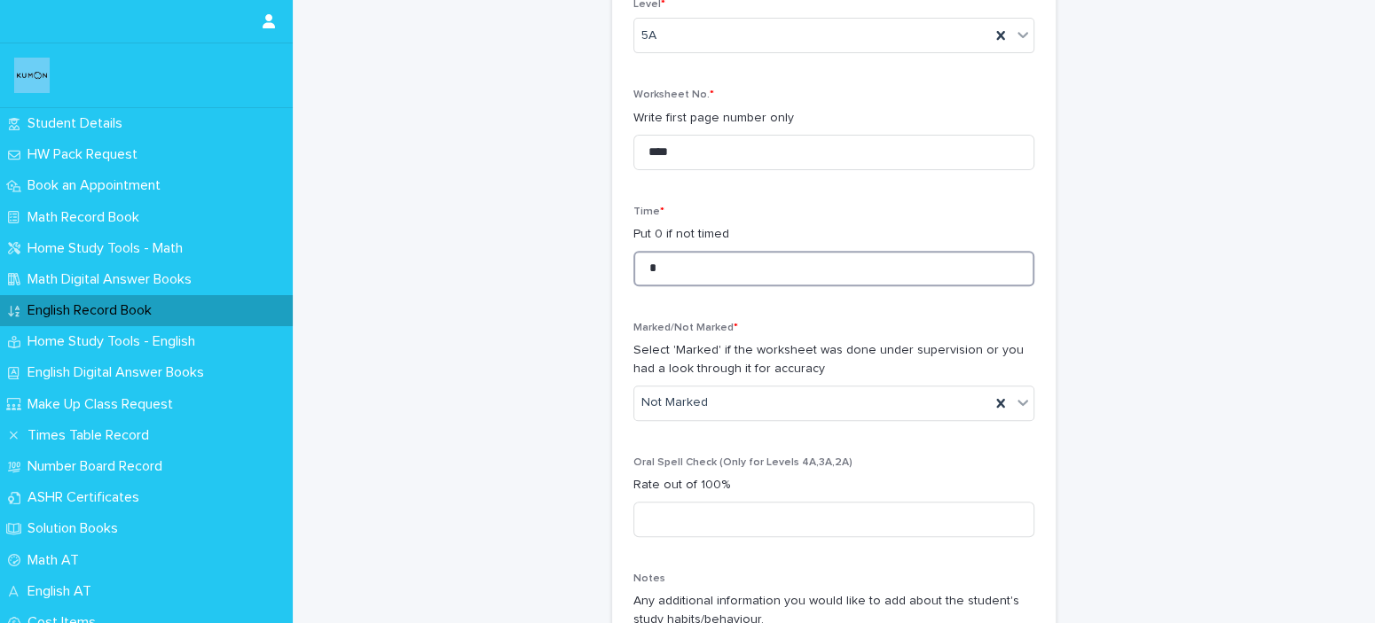
scroll to position [443, 0]
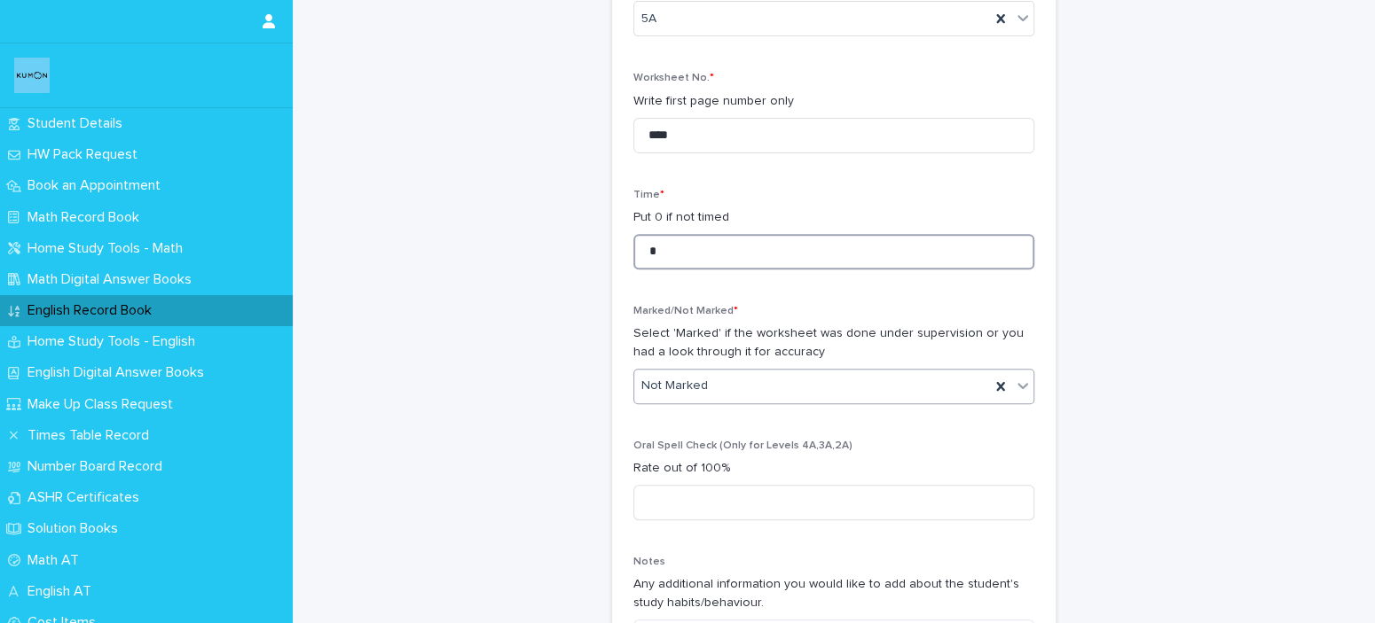
type input "*"
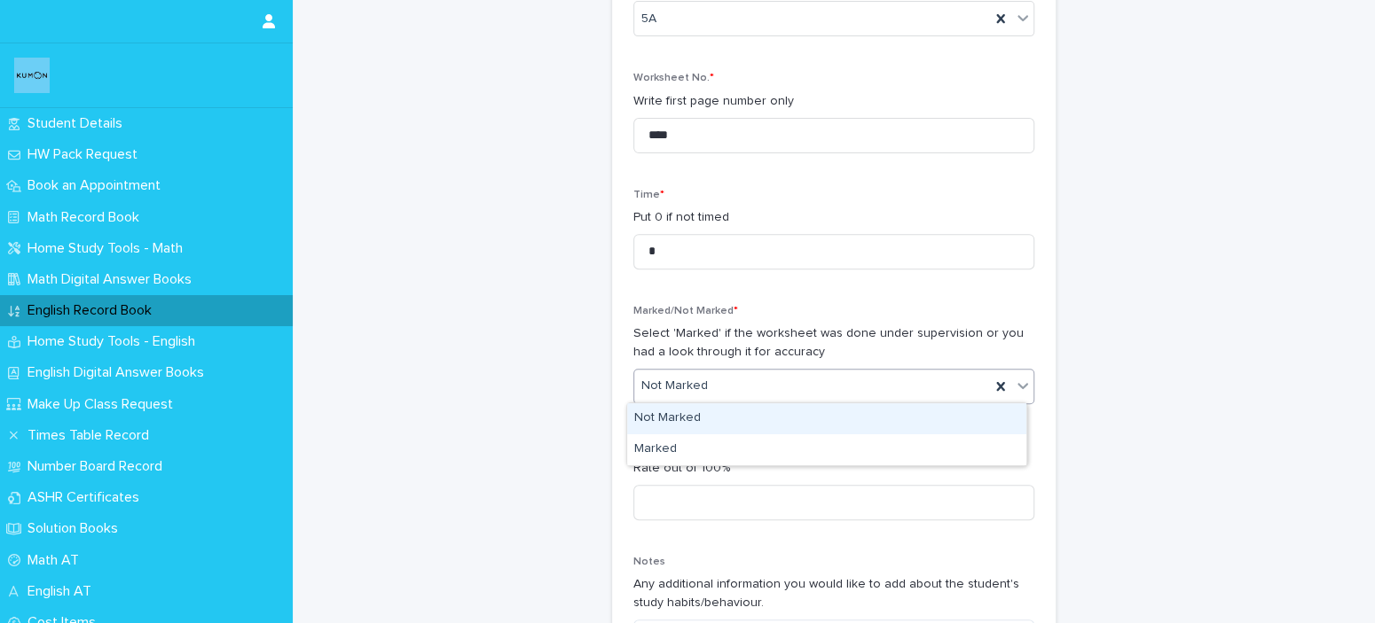
click at [819, 377] on div "Not Marked" at bounding box center [812, 386] width 356 height 29
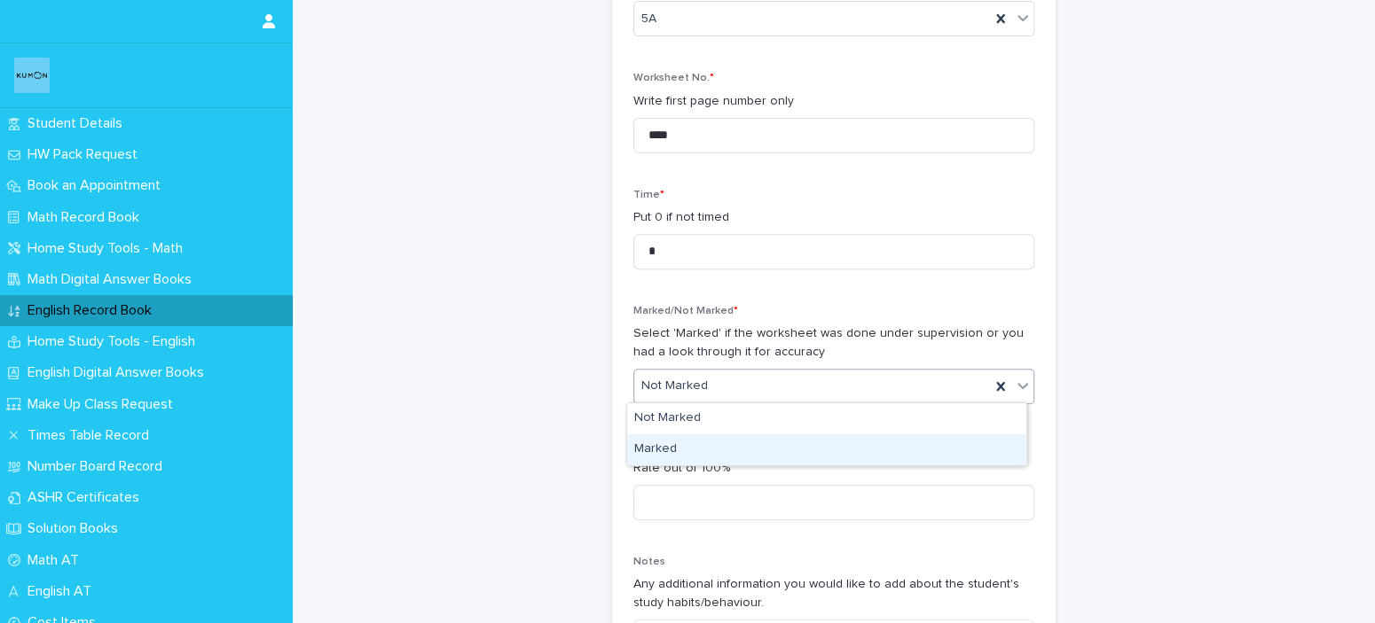
click at [782, 457] on div "Marked" at bounding box center [826, 450] width 399 height 31
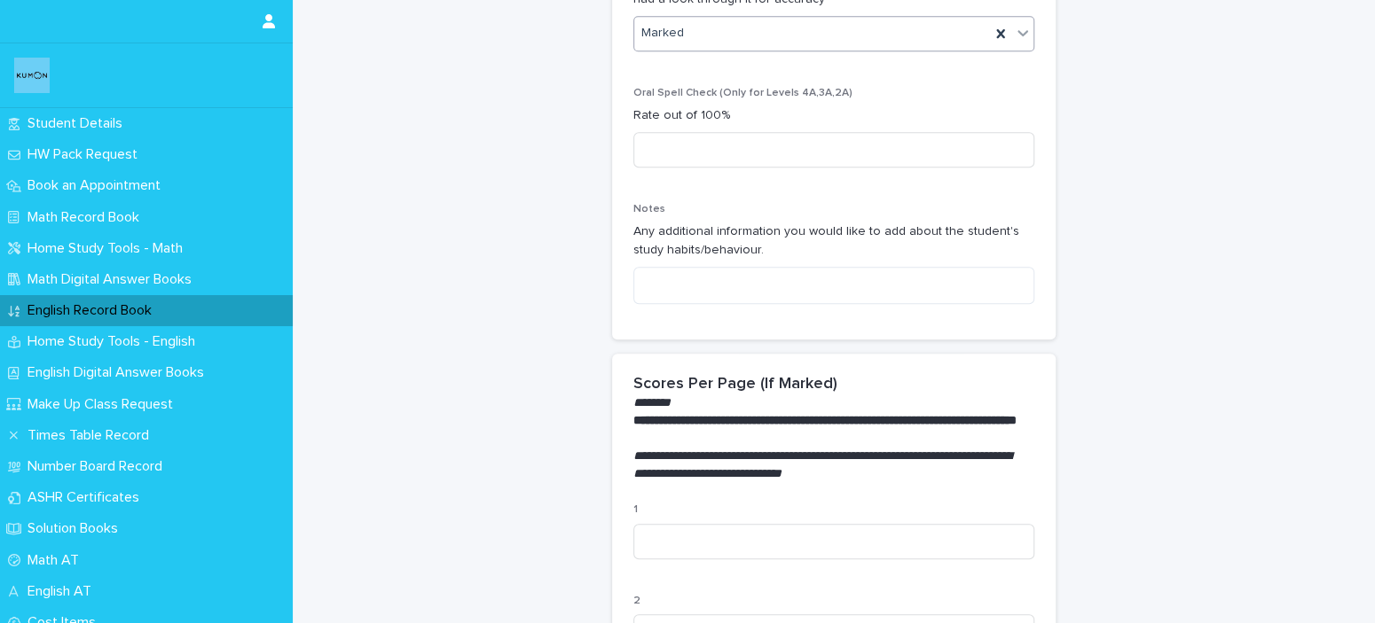
scroll to position [798, 0]
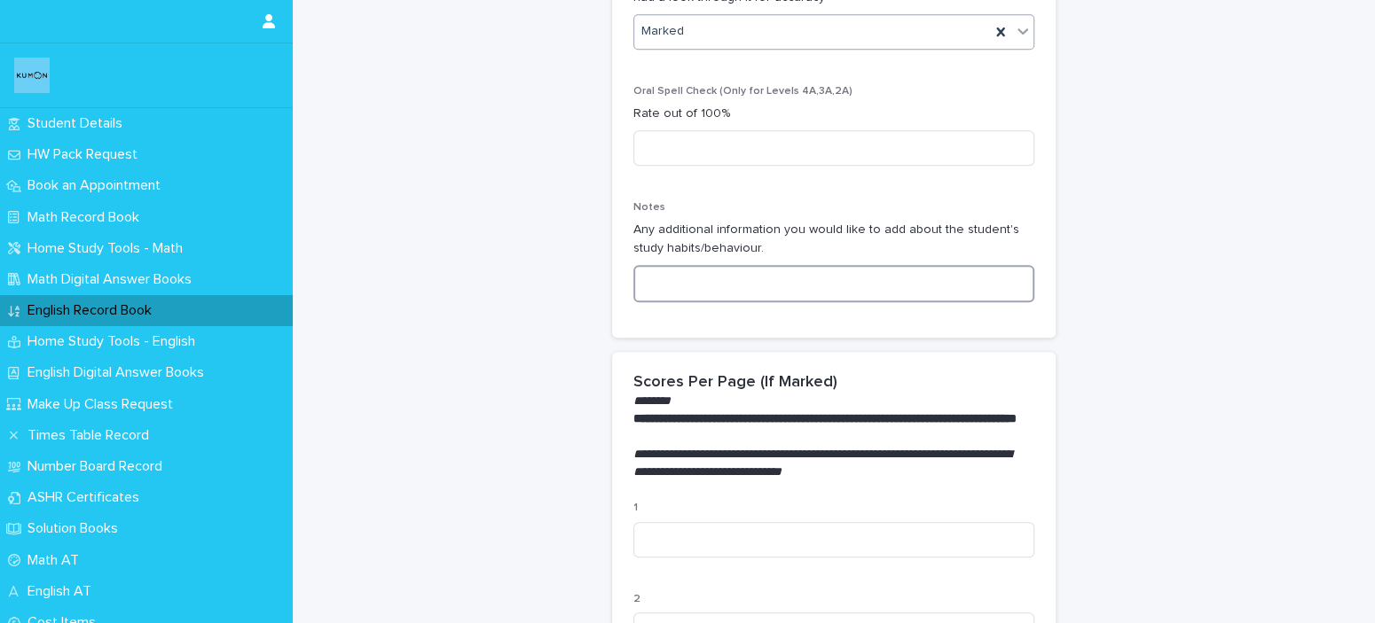
click at [795, 284] on textarea at bounding box center [833, 284] width 401 height 38
paste textarea "**********"
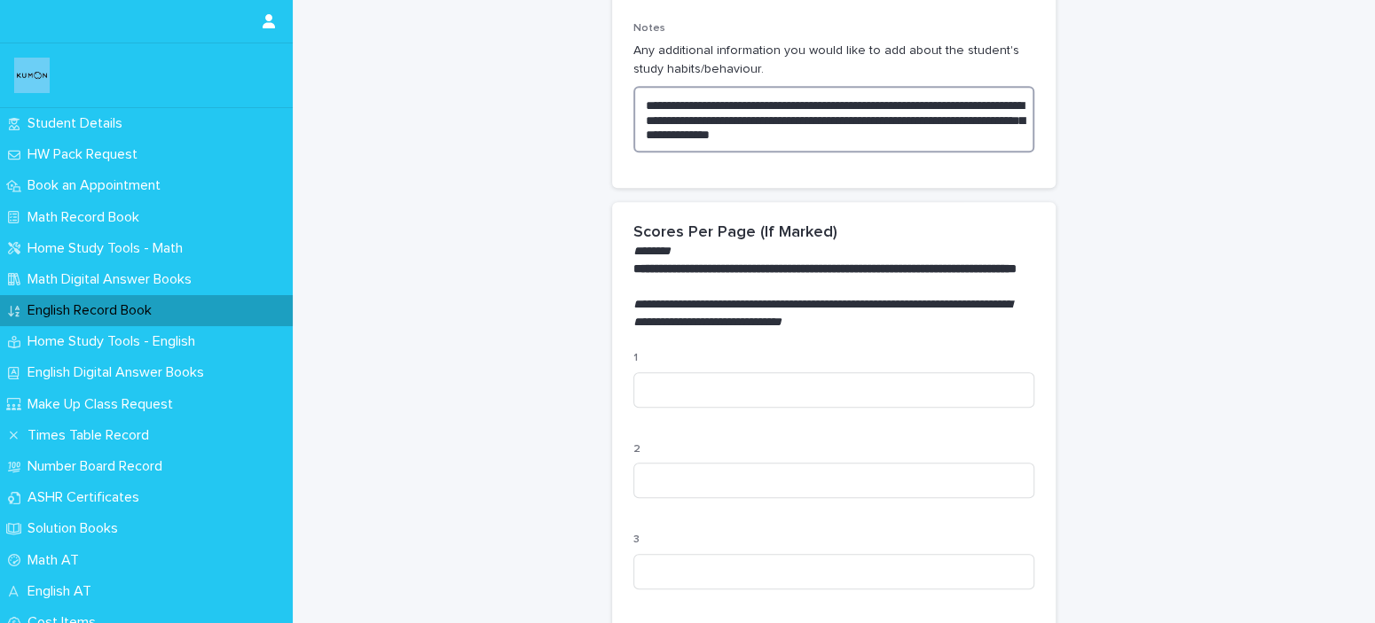
scroll to position [975, 0]
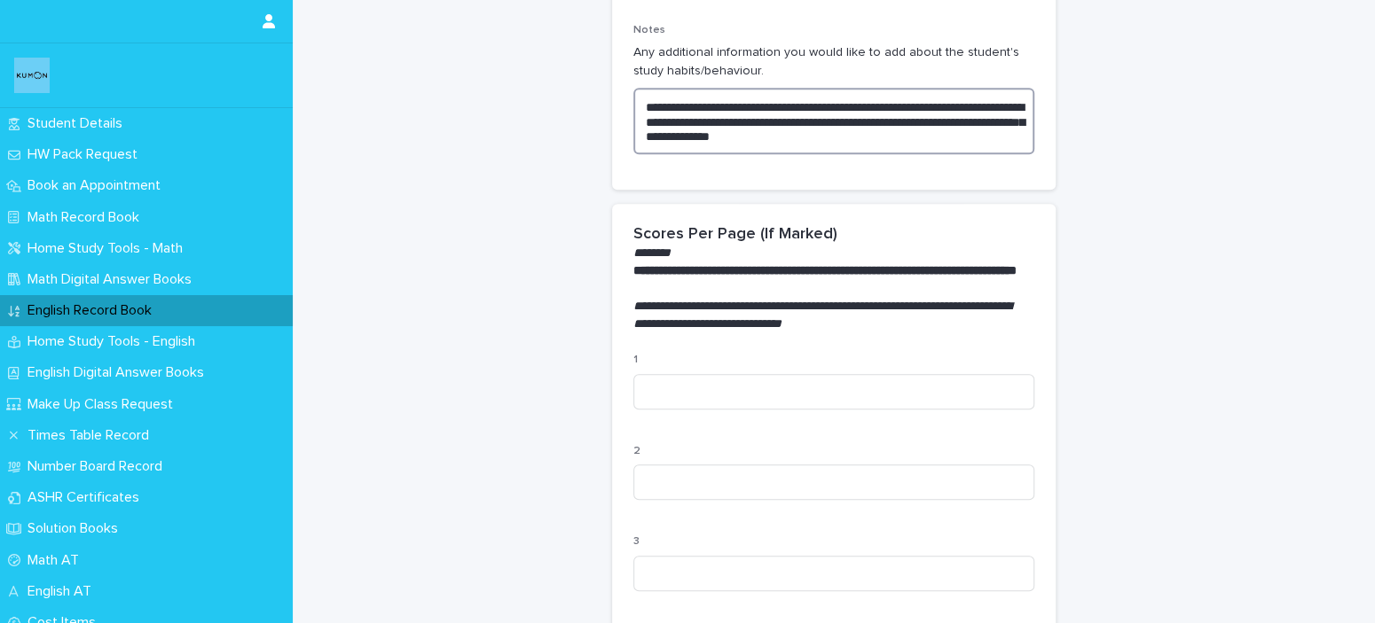
type textarea "**********"
click at [868, 366] on p "1" at bounding box center [833, 360] width 401 height 12
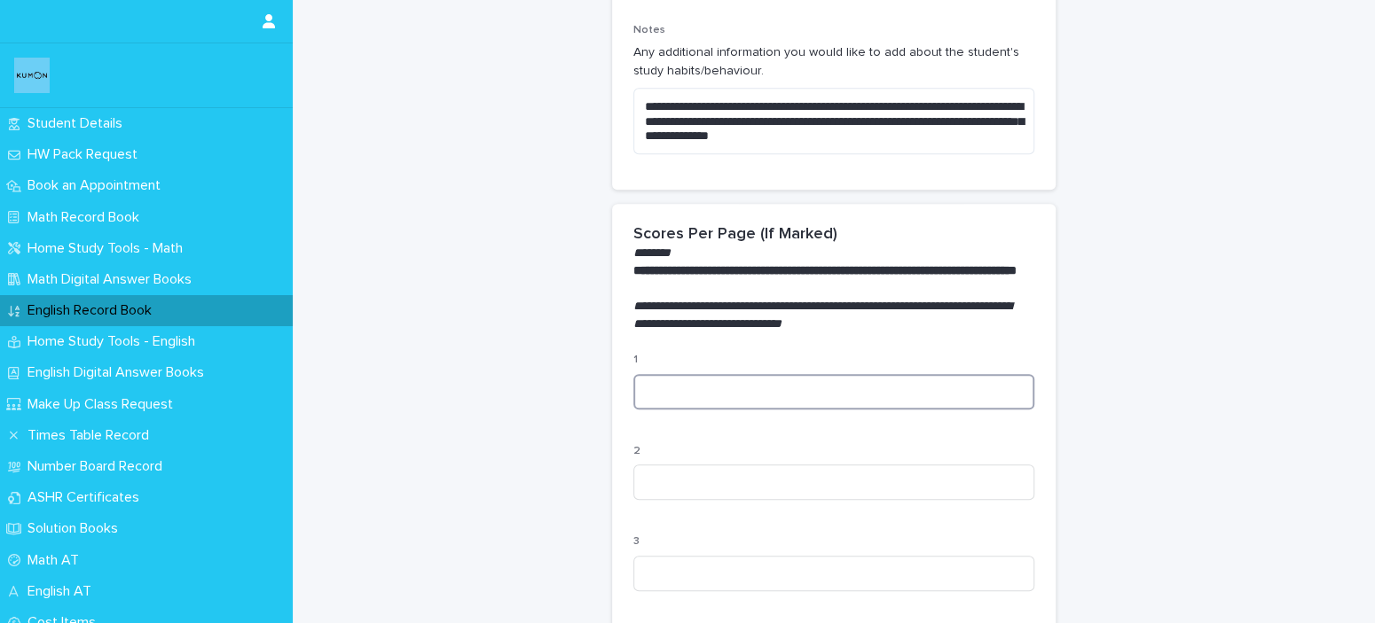
click at [852, 401] on input at bounding box center [833, 391] width 401 height 35
type input "***"
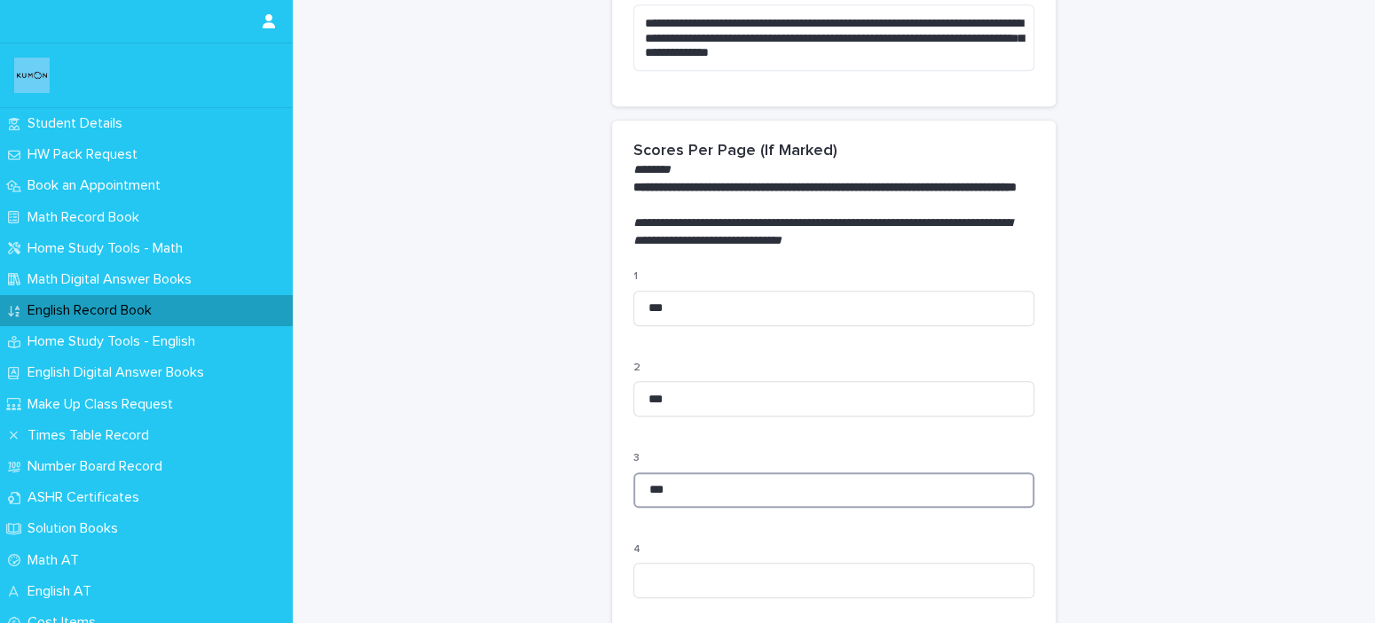
scroll to position [1241, 0]
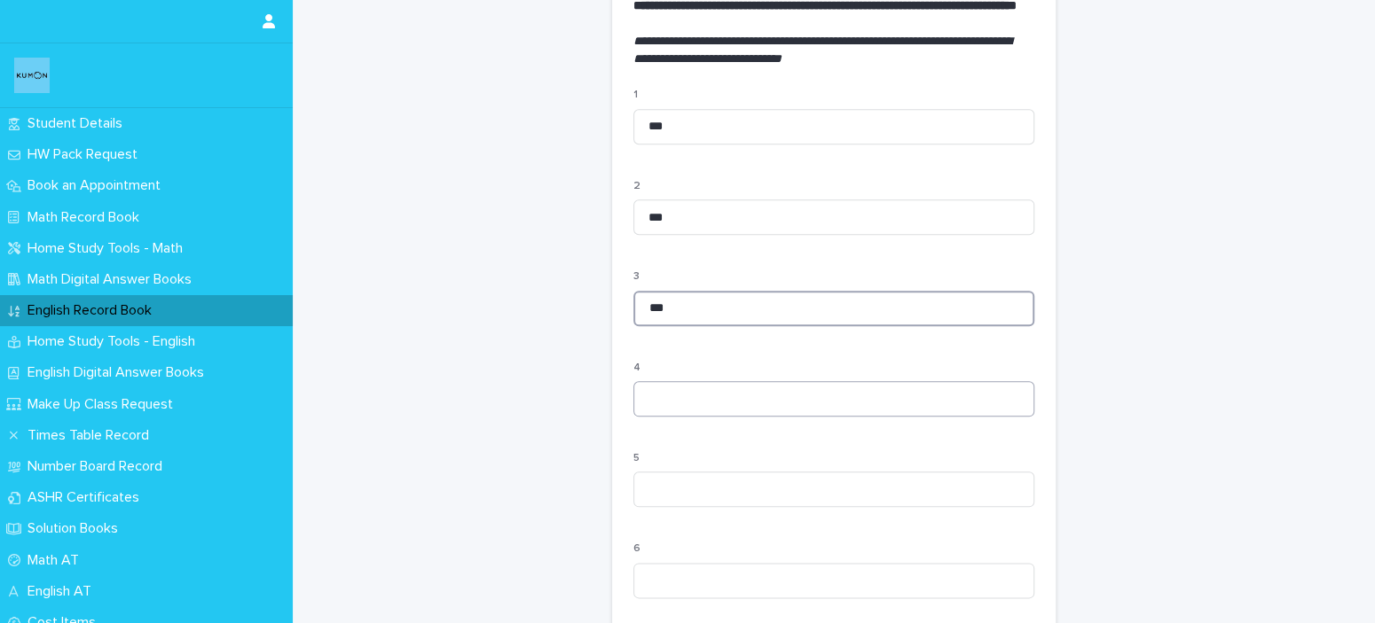
type input "***"
click at [723, 403] on input at bounding box center [833, 398] width 401 height 35
type input "***"
click at [699, 505] on input at bounding box center [833, 489] width 401 height 35
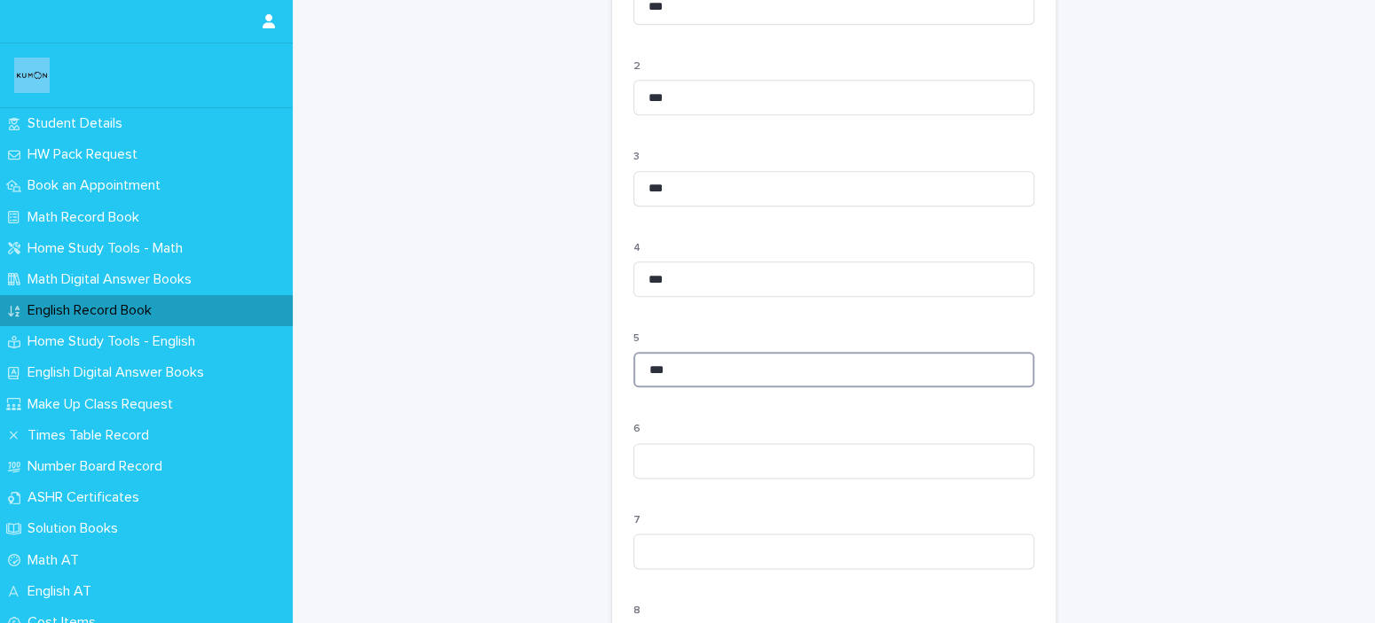
scroll to position [1595, 0]
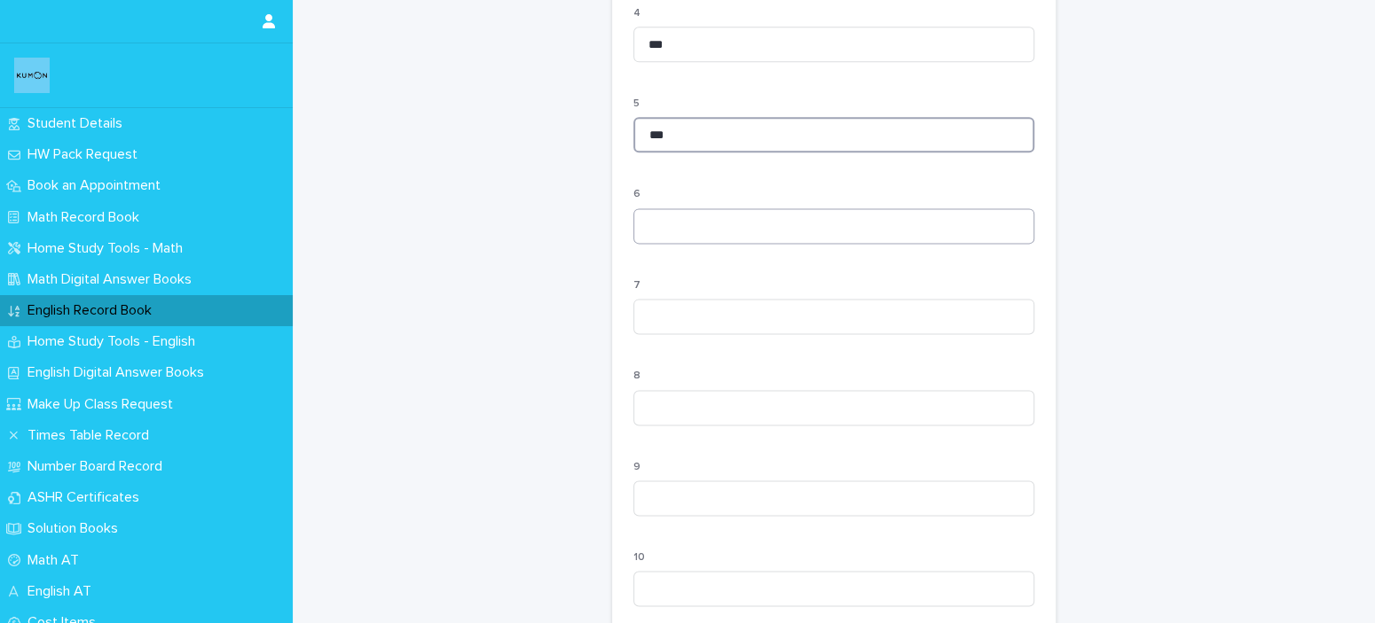
type input "***"
click at [716, 244] on input at bounding box center [833, 225] width 401 height 35
type input "***"
click at [703, 327] on input at bounding box center [833, 316] width 401 height 35
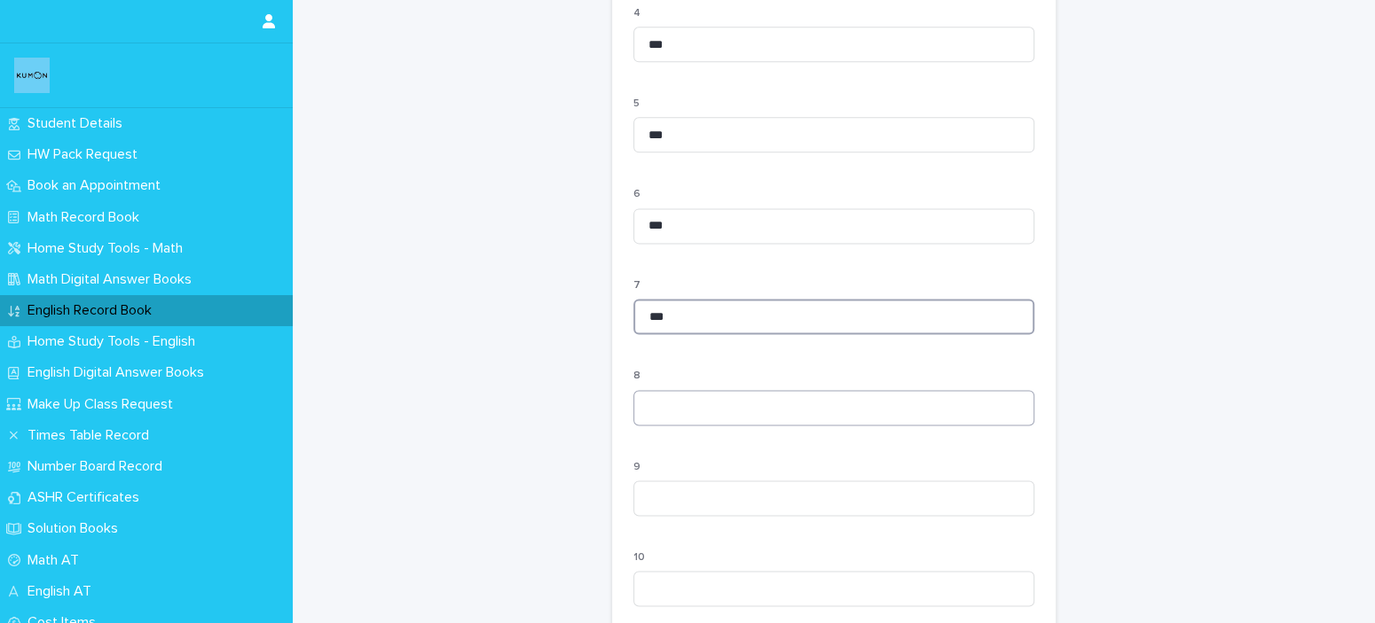
type input "***"
click at [674, 420] on input at bounding box center [833, 407] width 401 height 35
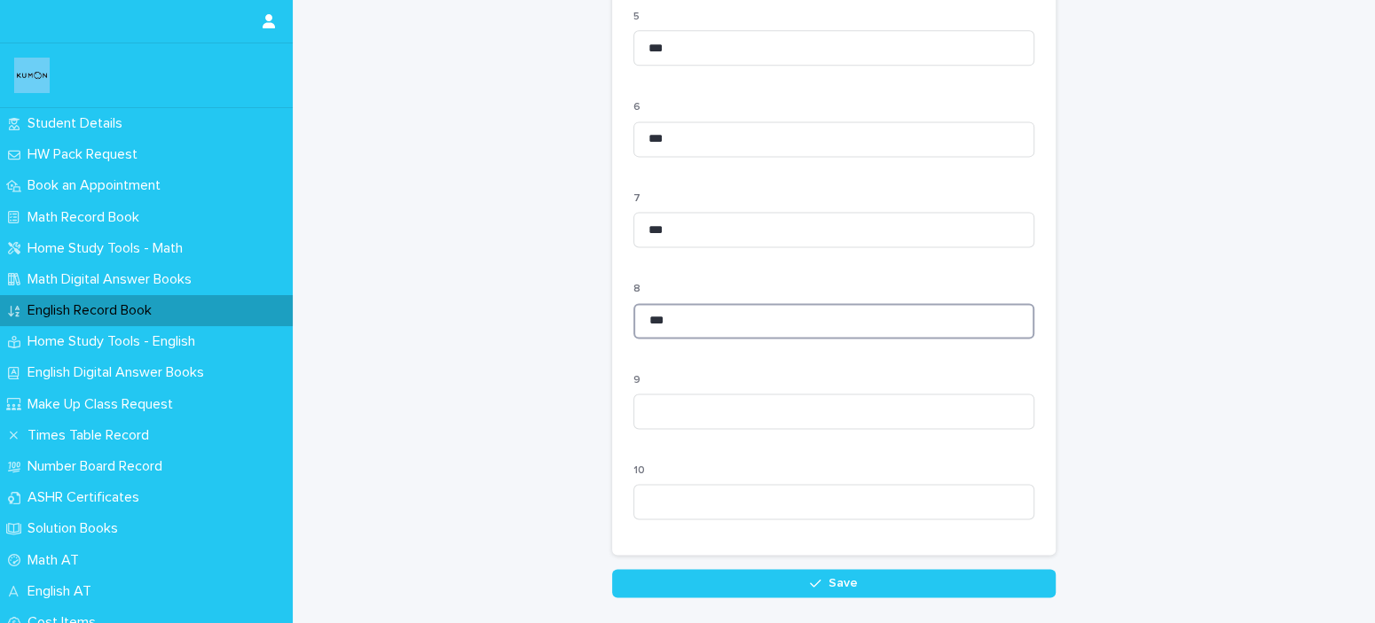
scroll to position [1812, 0]
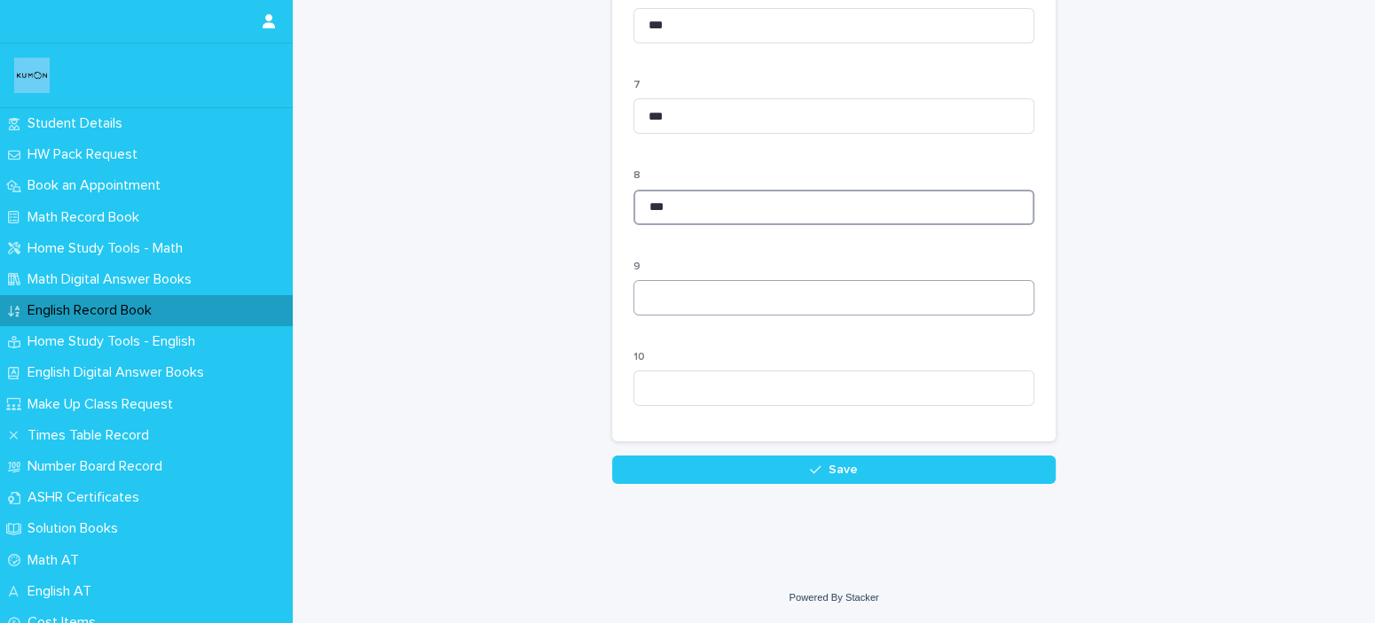
type input "***"
click at [688, 290] on input at bounding box center [833, 297] width 401 height 35
type input "***"
click at [721, 382] on input at bounding box center [833, 388] width 401 height 35
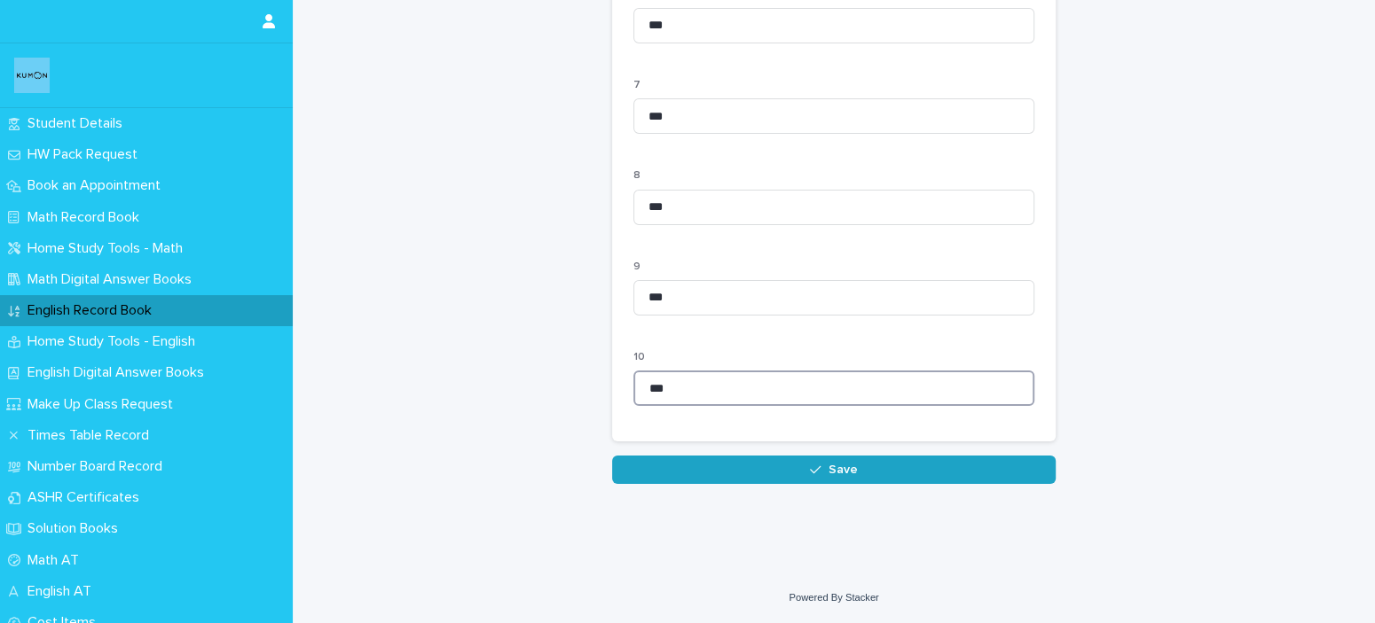
type input "***"
click at [843, 466] on span "Save" at bounding box center [842, 470] width 29 height 12
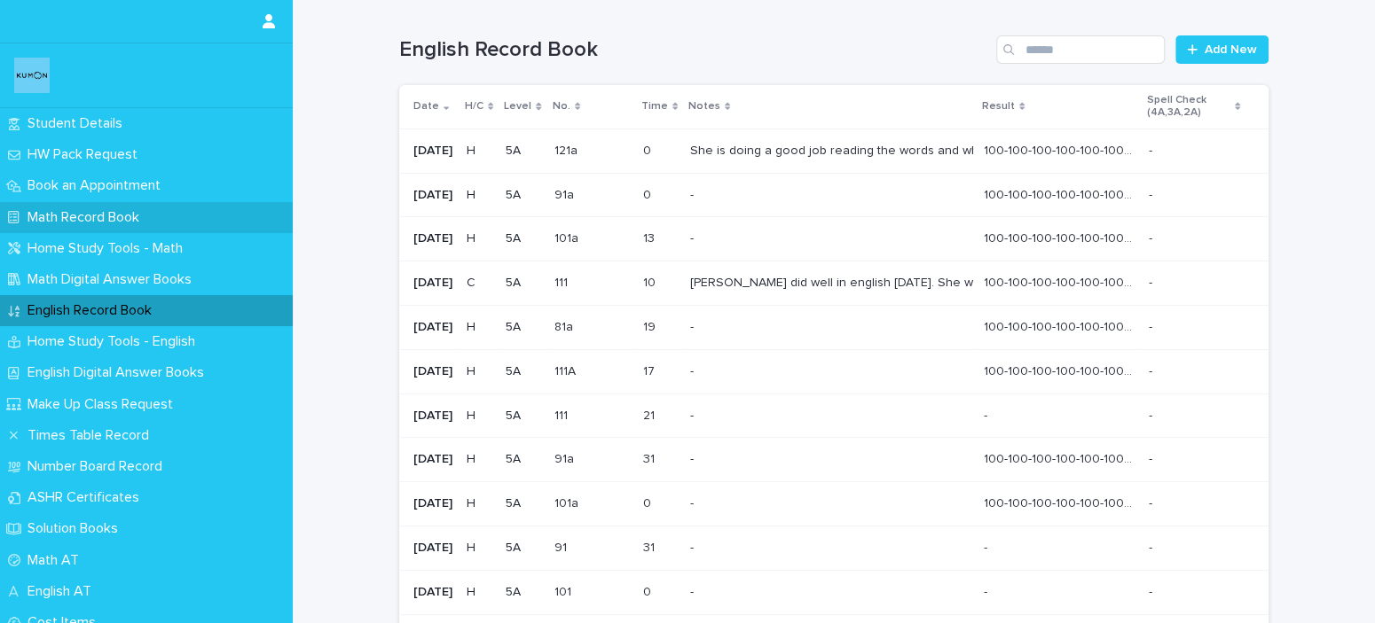
click at [84, 217] on p "Math Record Book" at bounding box center [86, 217] width 133 height 17
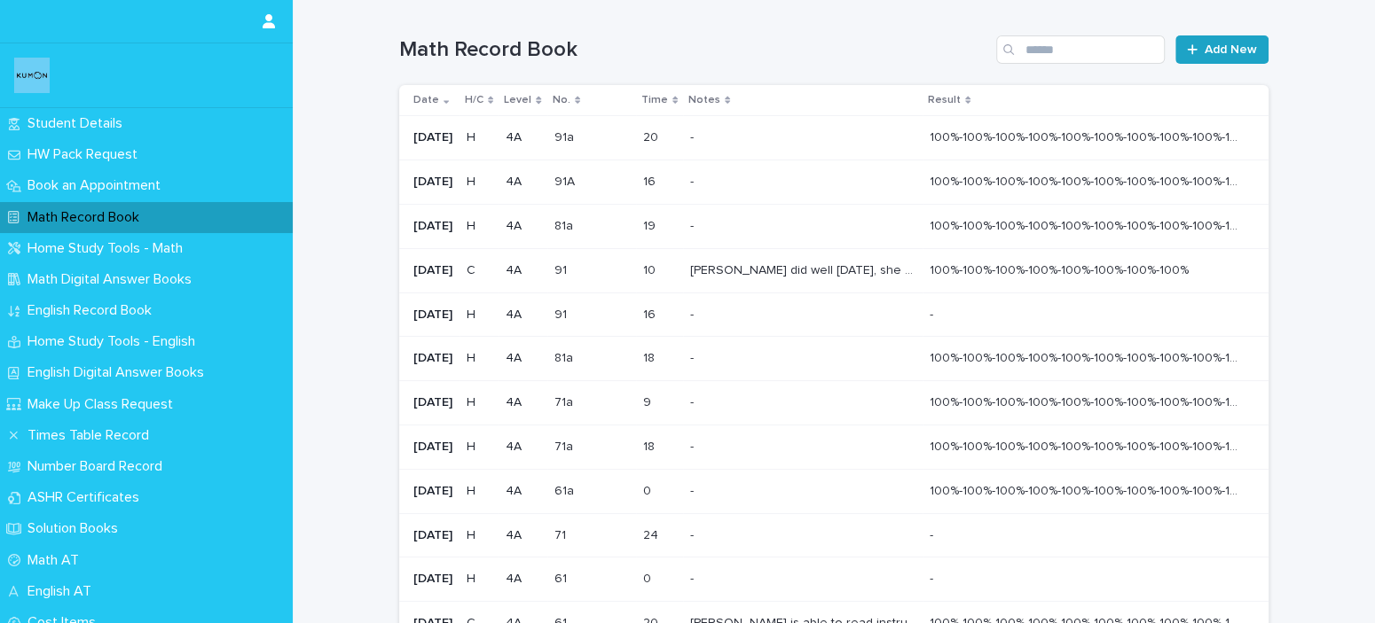
click at [1218, 55] on span "Add New" at bounding box center [1230, 49] width 52 height 12
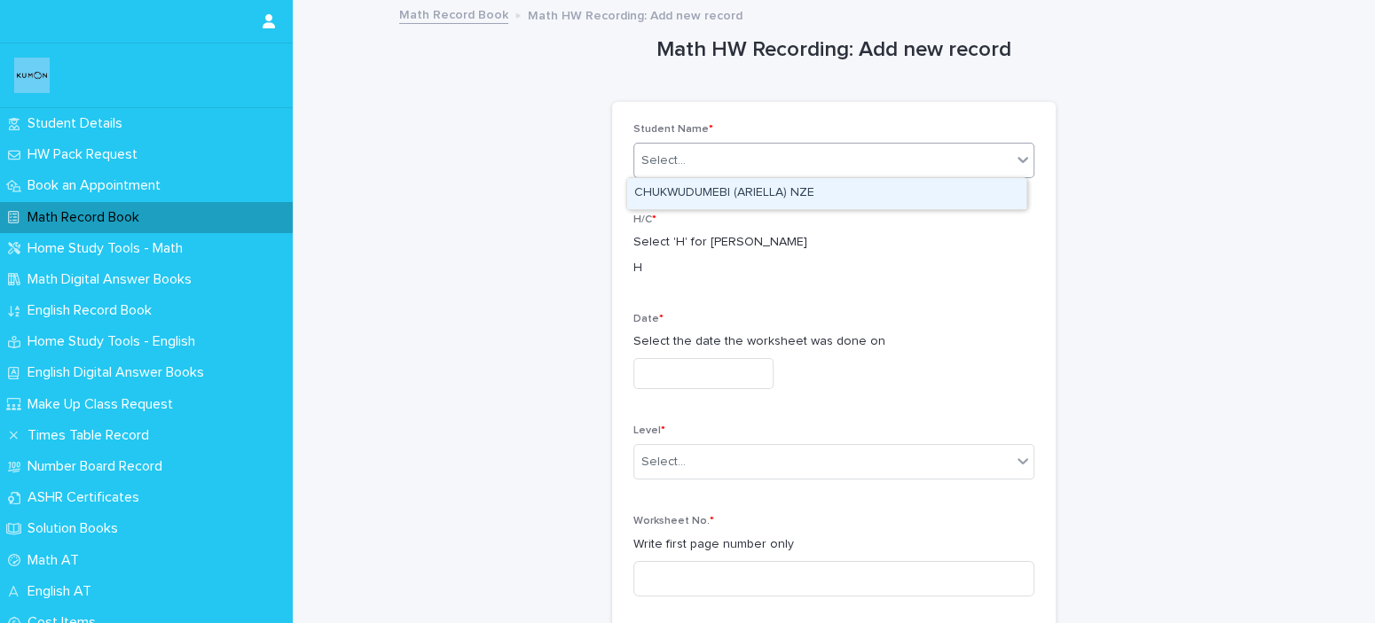
click at [721, 160] on div "Select..." at bounding box center [822, 160] width 377 height 29
click at [732, 192] on div "CHUKWUDUMEBI (ARIELLA) NZE" at bounding box center [826, 193] width 399 height 31
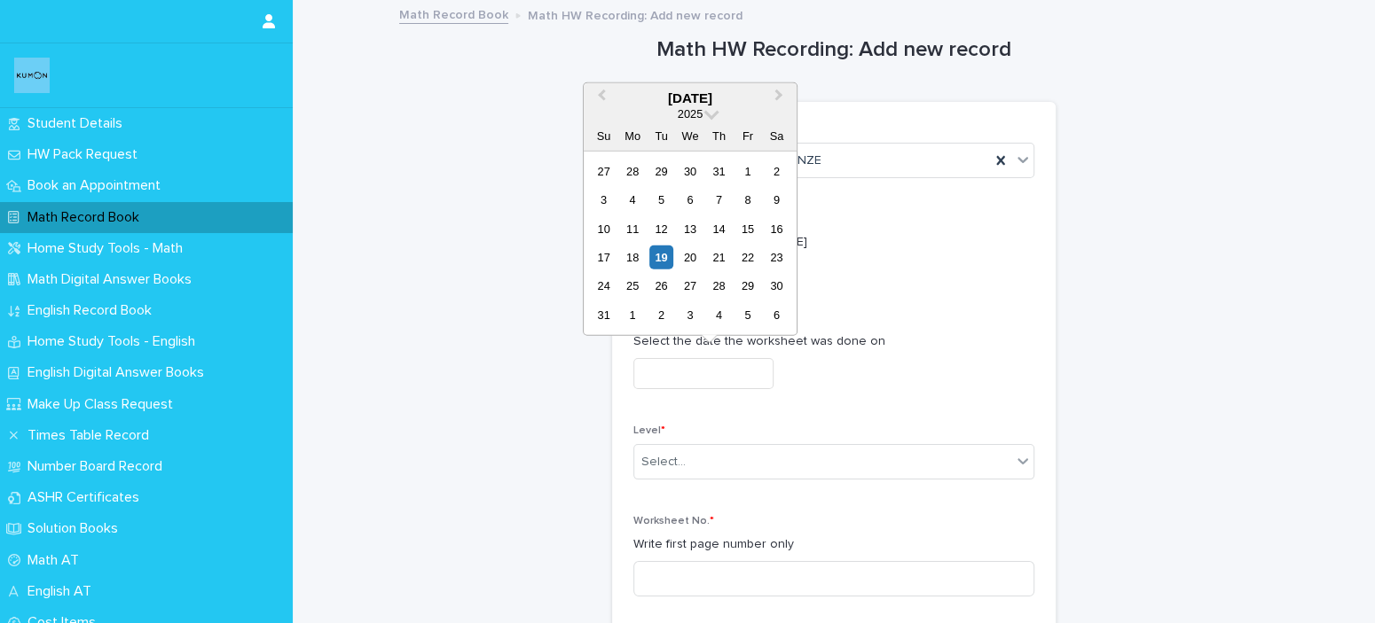
click at [682, 374] on input "text" at bounding box center [703, 373] width 140 height 31
click at [724, 230] on div "14" at bounding box center [719, 228] width 24 height 24
type input "**********"
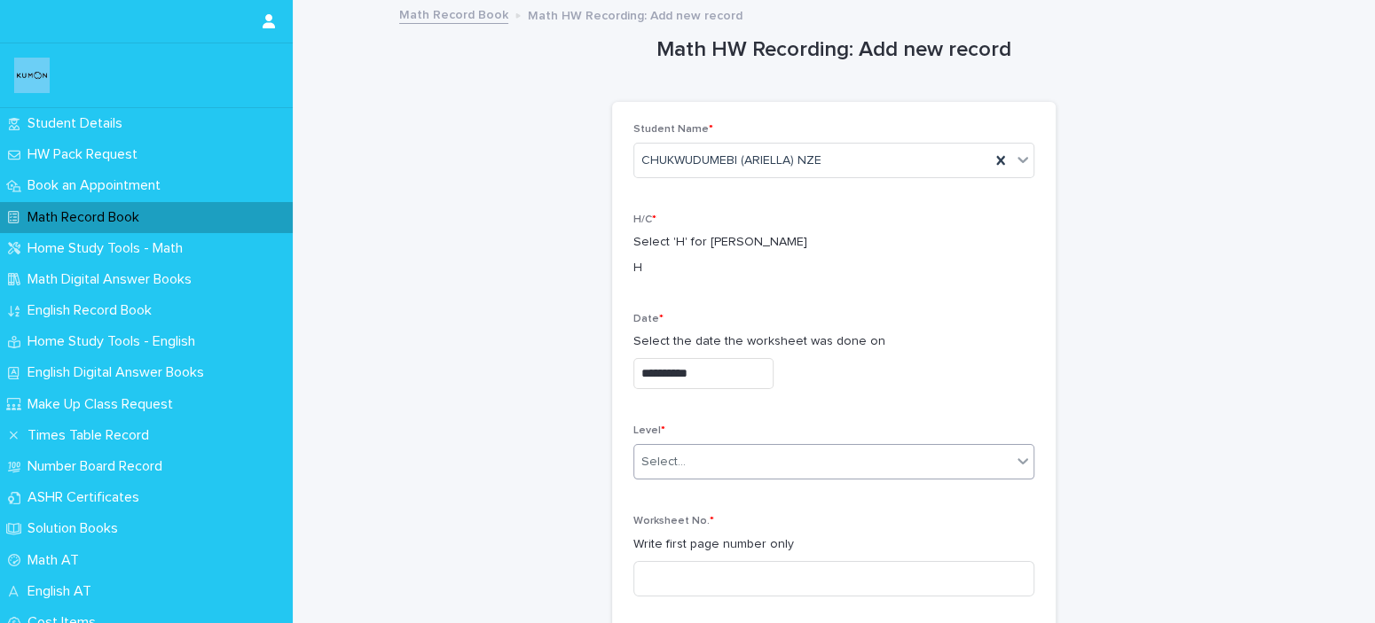
click at [659, 458] on div "Select..." at bounding box center [663, 462] width 44 height 19
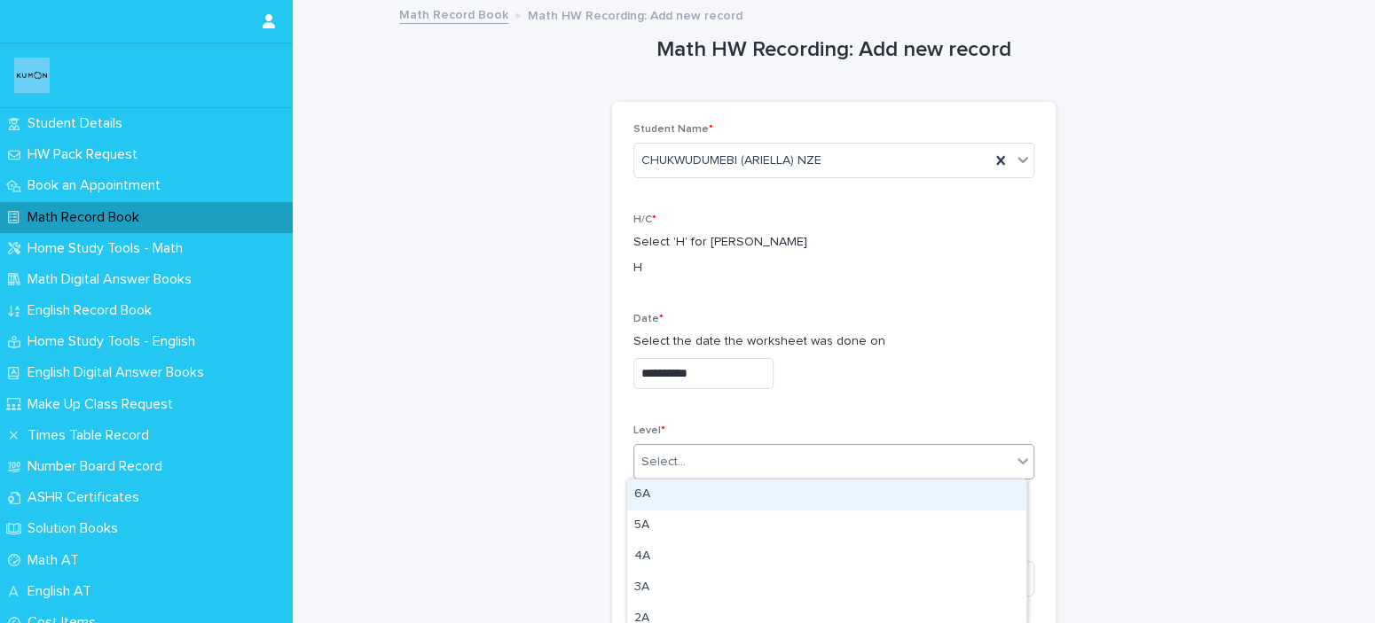
scroll to position [89, 0]
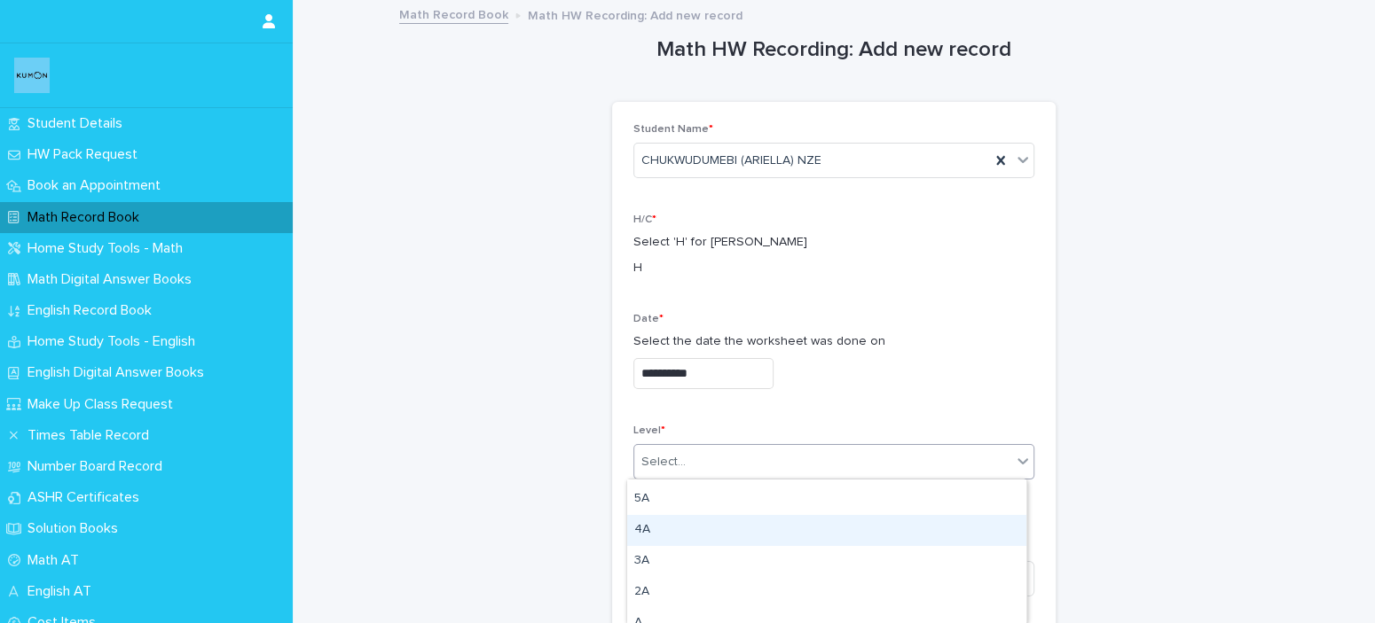
click at [645, 531] on div "4A" at bounding box center [826, 530] width 399 height 31
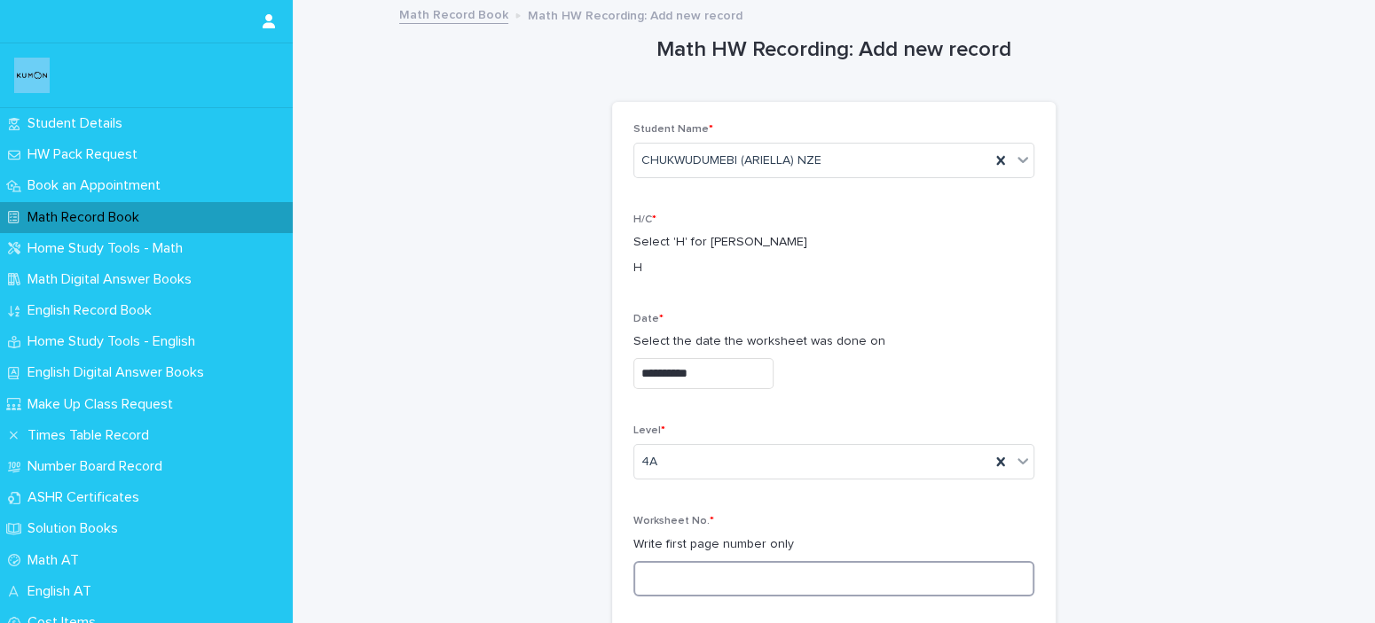
click at [669, 584] on input at bounding box center [833, 578] width 401 height 35
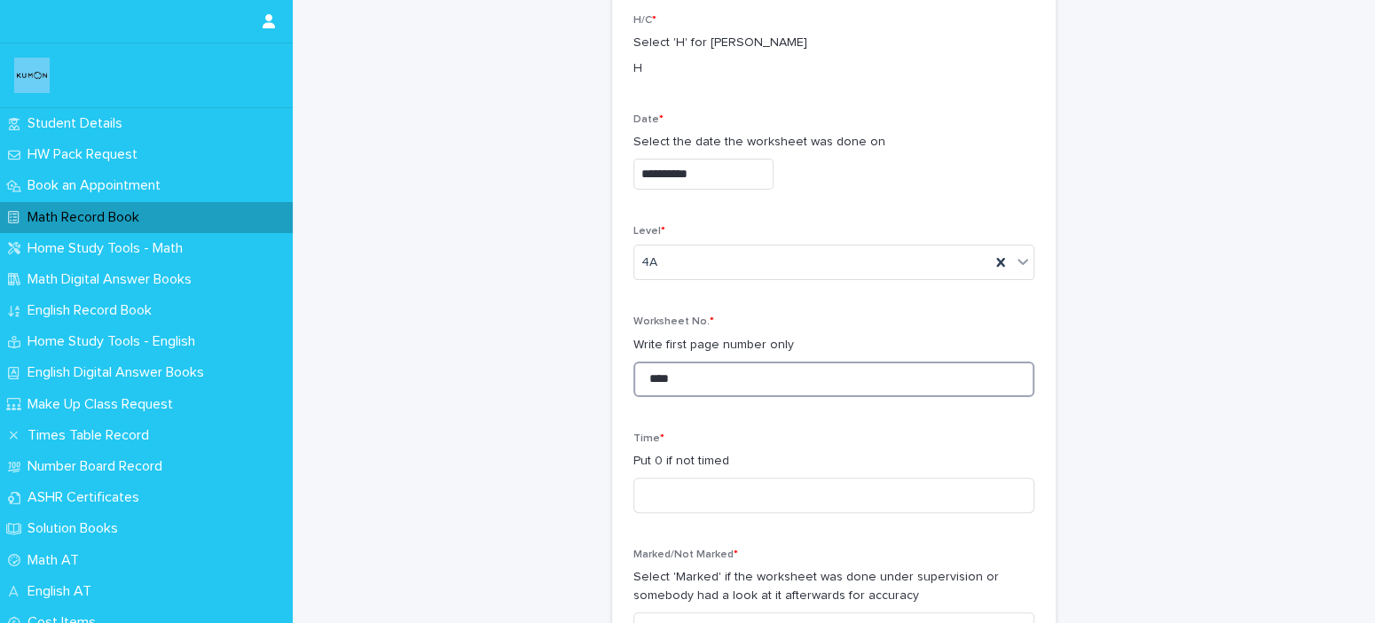
scroll to position [443, 0]
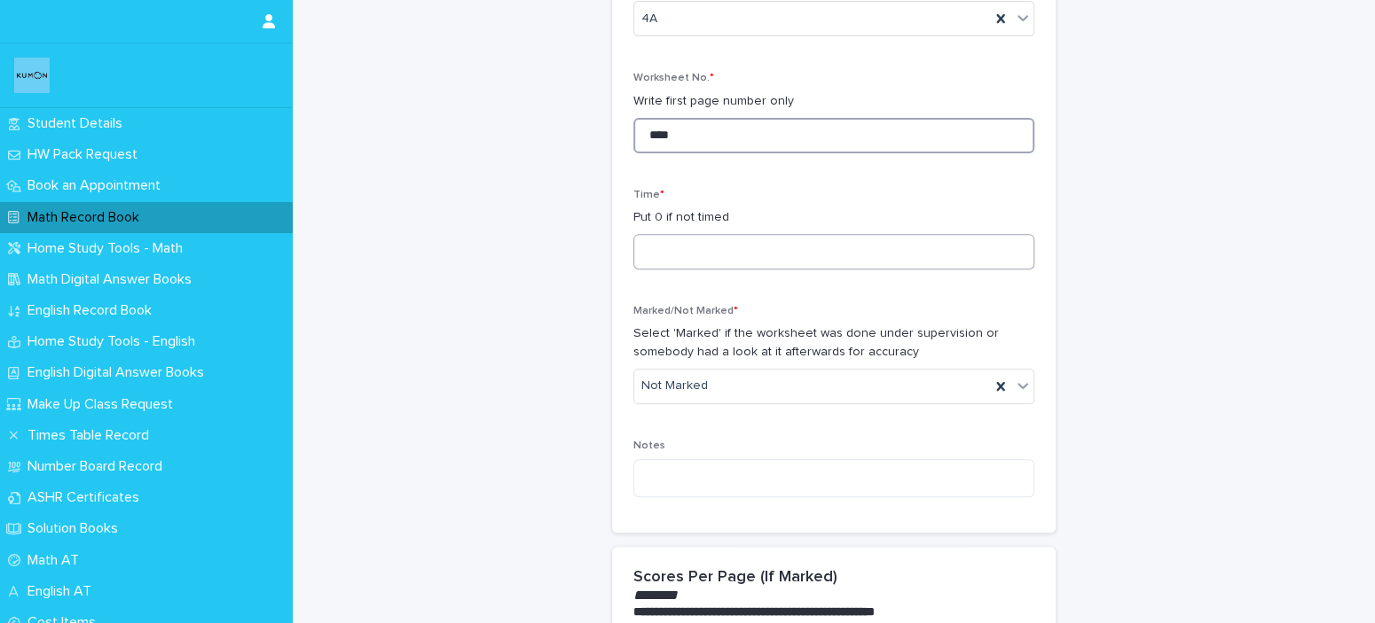
type input "****"
click at [728, 250] on input at bounding box center [833, 251] width 401 height 35
type input "*"
type input "**"
click at [762, 395] on div "Not Marked" at bounding box center [812, 386] width 356 height 29
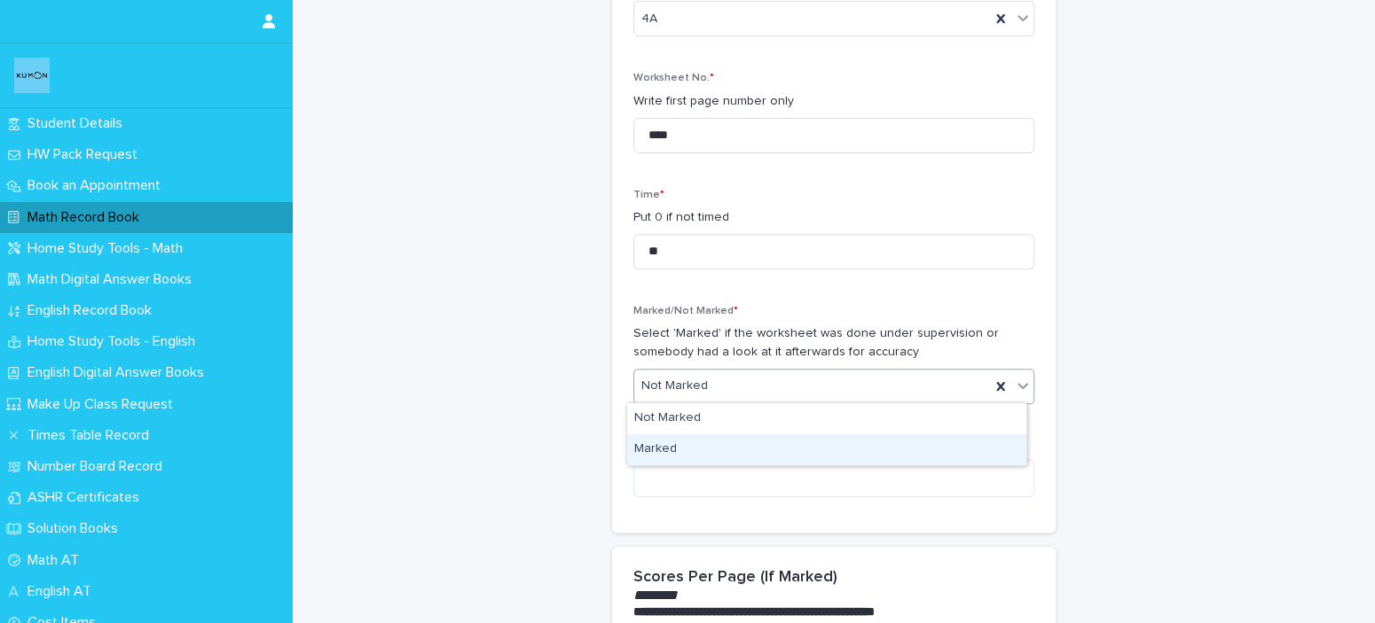
click at [673, 455] on div "Marked" at bounding box center [826, 450] width 399 height 31
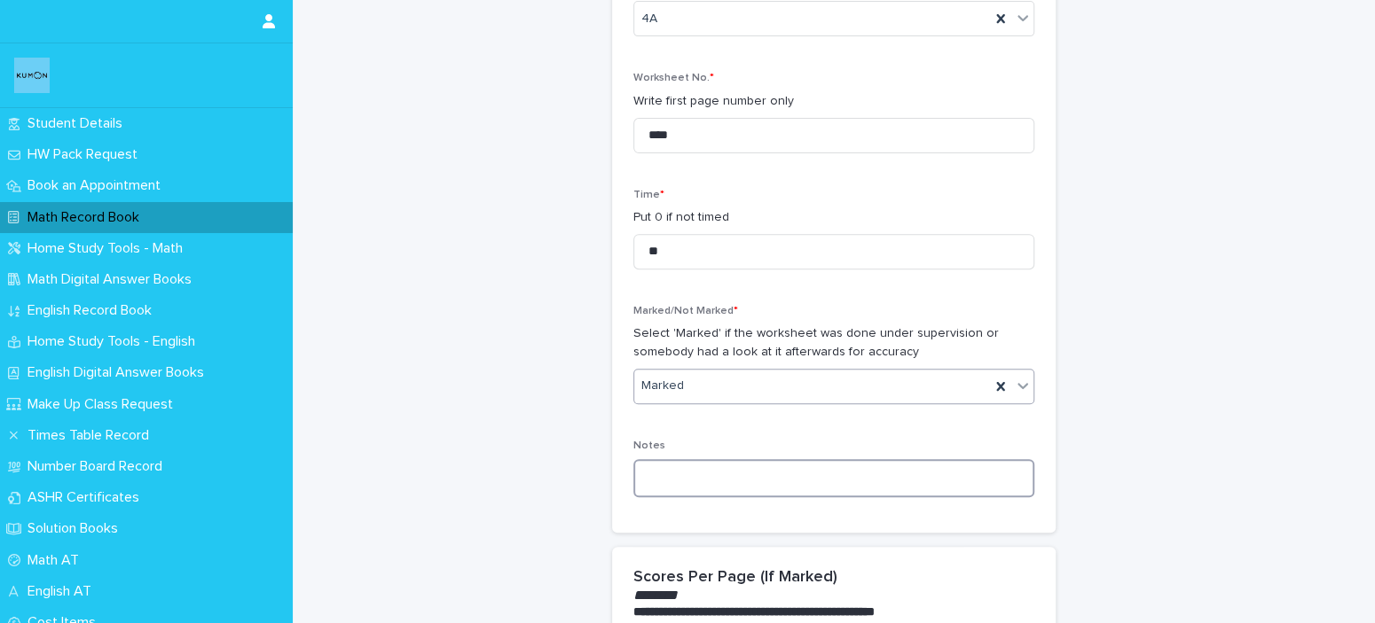
click at [674, 471] on textarea at bounding box center [833, 478] width 401 height 38
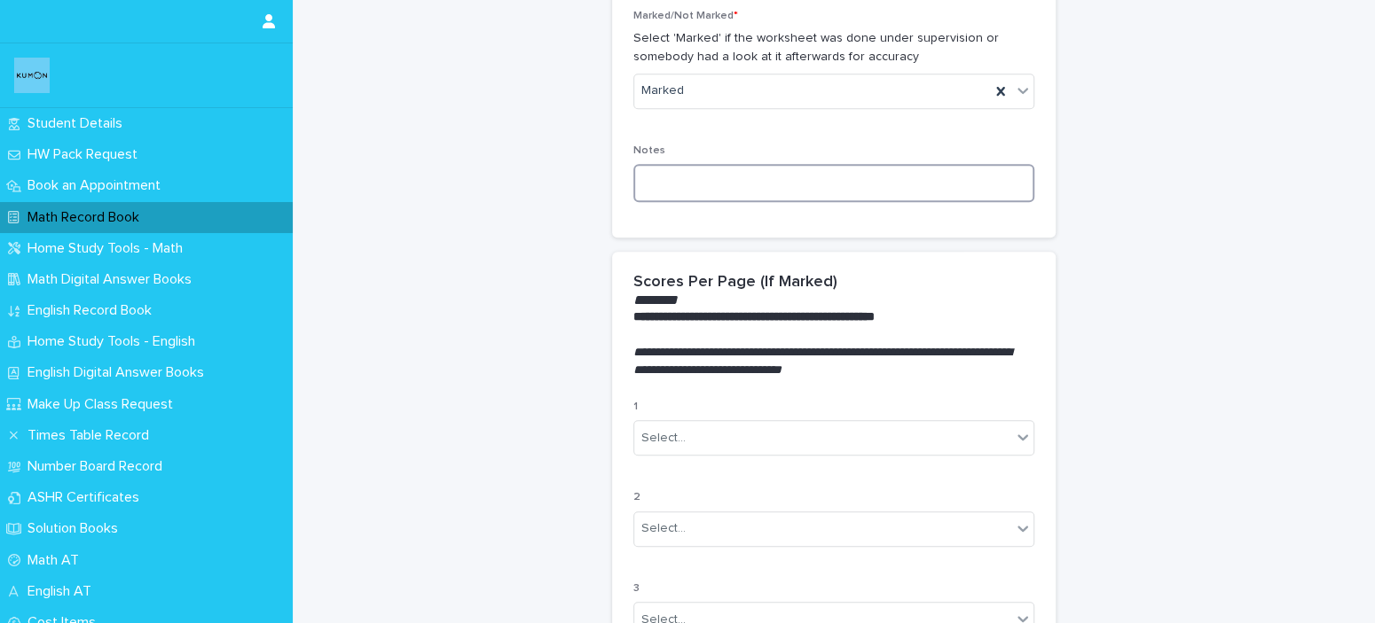
scroll to position [975, 0]
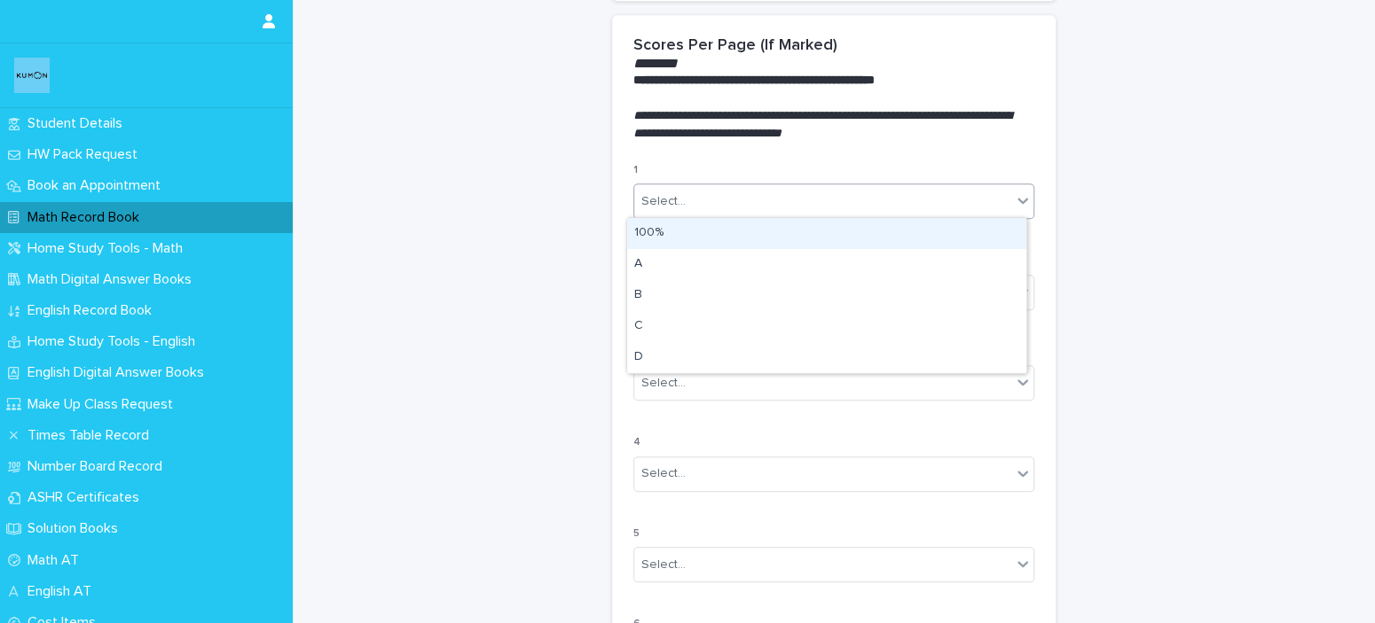
click at [825, 203] on div "Select..." at bounding box center [822, 201] width 377 height 29
click at [762, 229] on div "100%" at bounding box center [826, 233] width 399 height 31
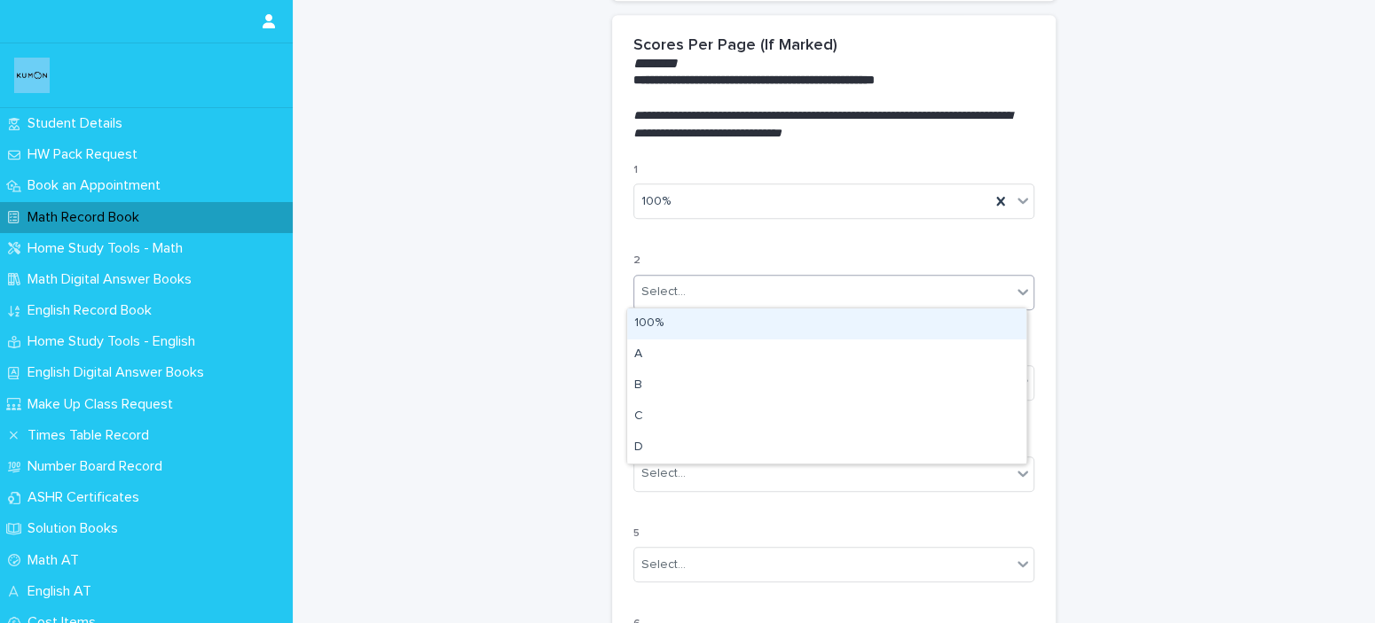
click at [724, 297] on div "Select..." at bounding box center [822, 292] width 377 height 29
drag, startPoint x: 707, startPoint y: 333, endPoint x: 711, endPoint y: 344, distance: 12.4
click at [707, 333] on div "100%" at bounding box center [826, 324] width 399 height 31
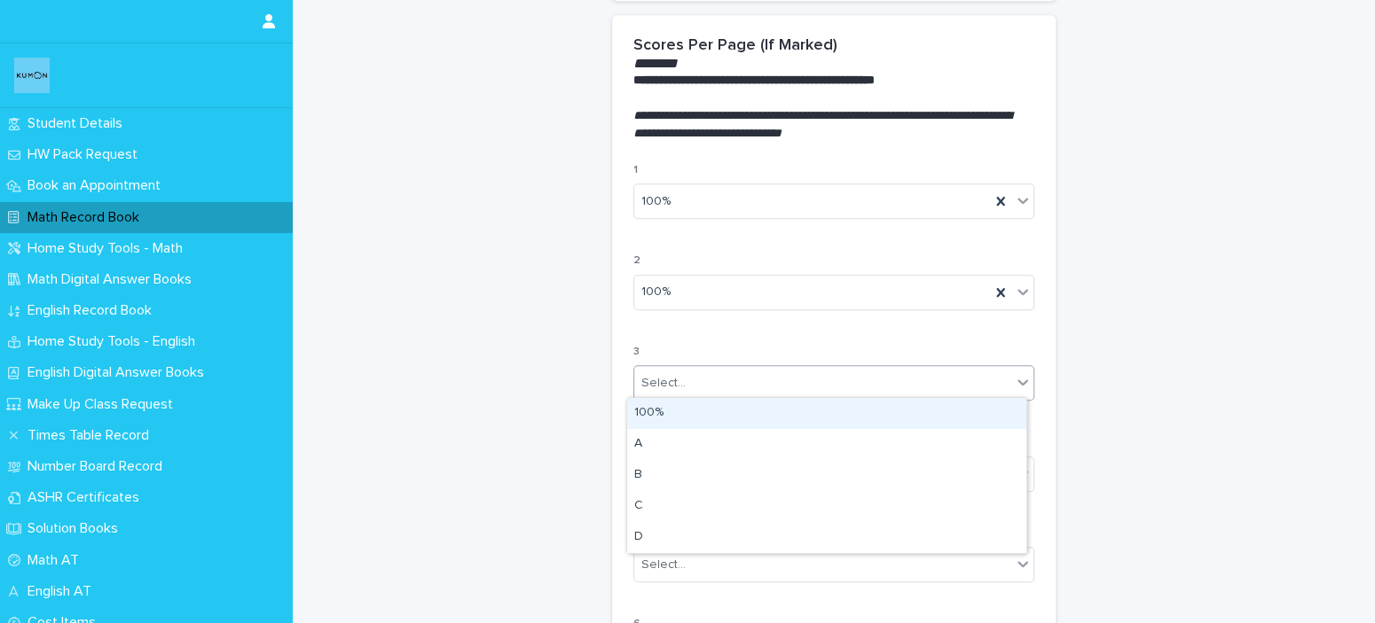
click at [714, 390] on div "Select..." at bounding box center [822, 383] width 377 height 29
click at [708, 427] on div "100%" at bounding box center [826, 413] width 399 height 31
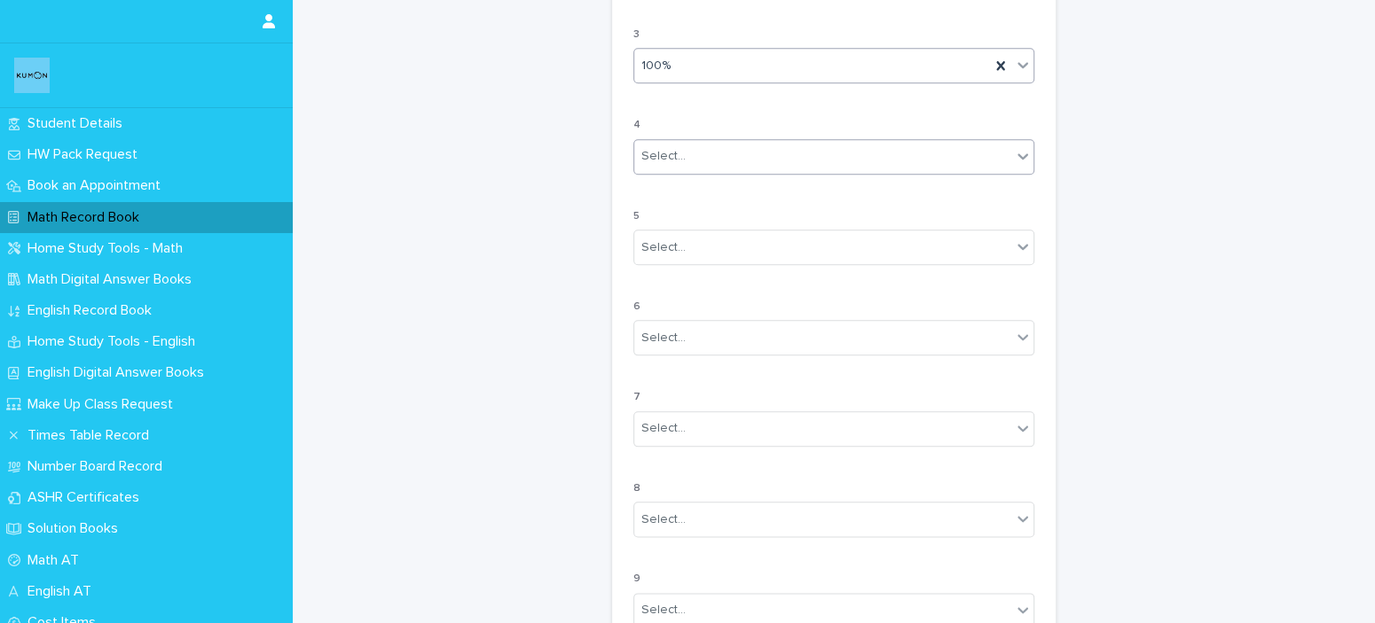
scroll to position [1241, 0]
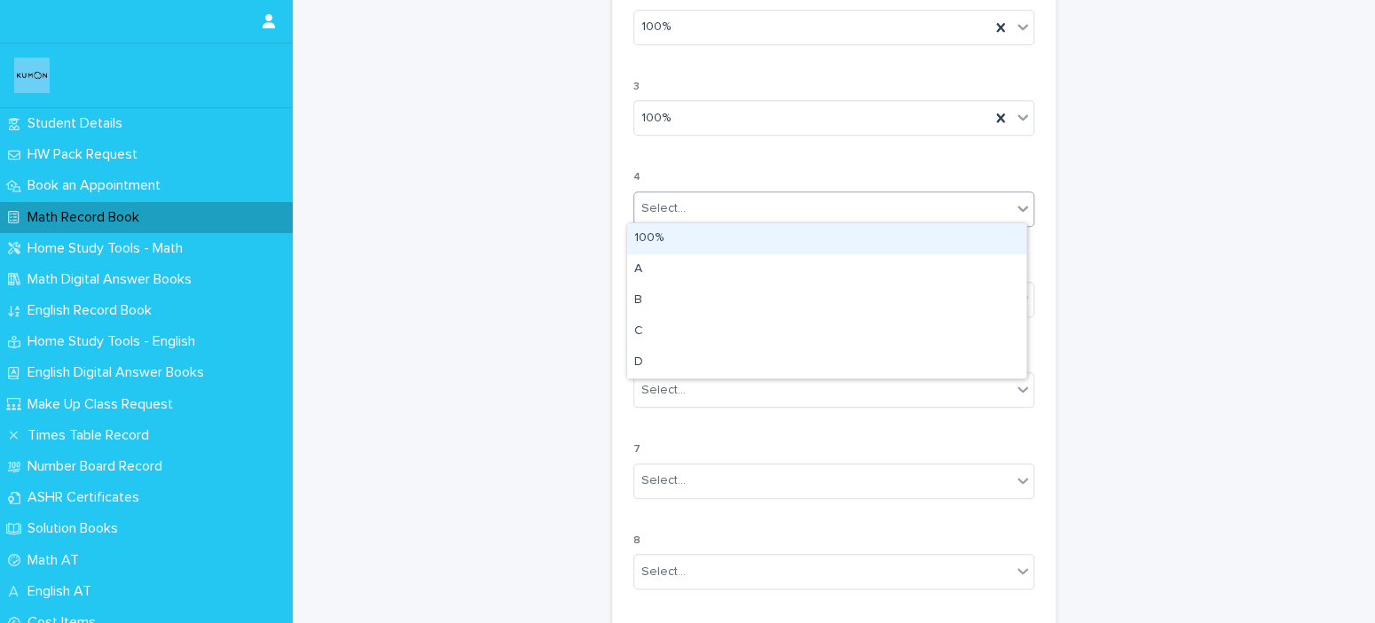
click at [728, 192] on div "Select..." at bounding box center [833, 209] width 401 height 35
click at [714, 232] on div "100%" at bounding box center [826, 238] width 399 height 31
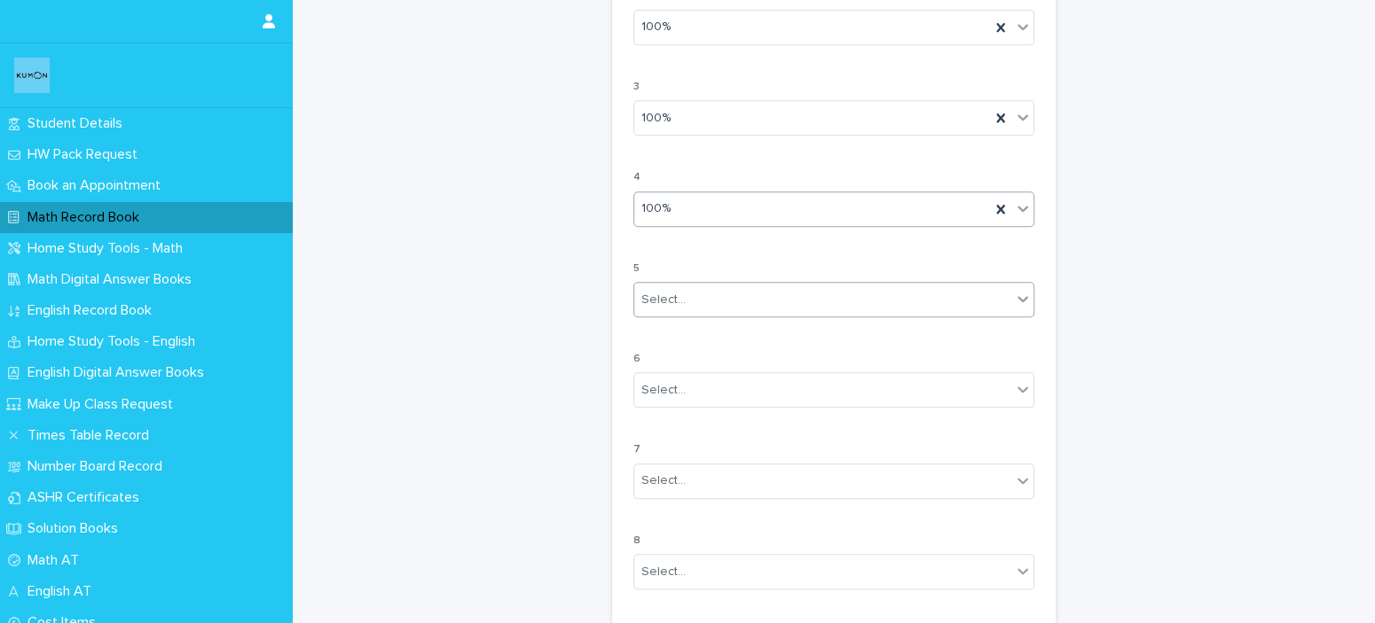
click at [698, 301] on div "Select..." at bounding box center [822, 300] width 377 height 29
click at [852, 327] on div "100%" at bounding box center [826, 329] width 399 height 31
click at [731, 393] on div "Select..." at bounding box center [822, 390] width 377 height 29
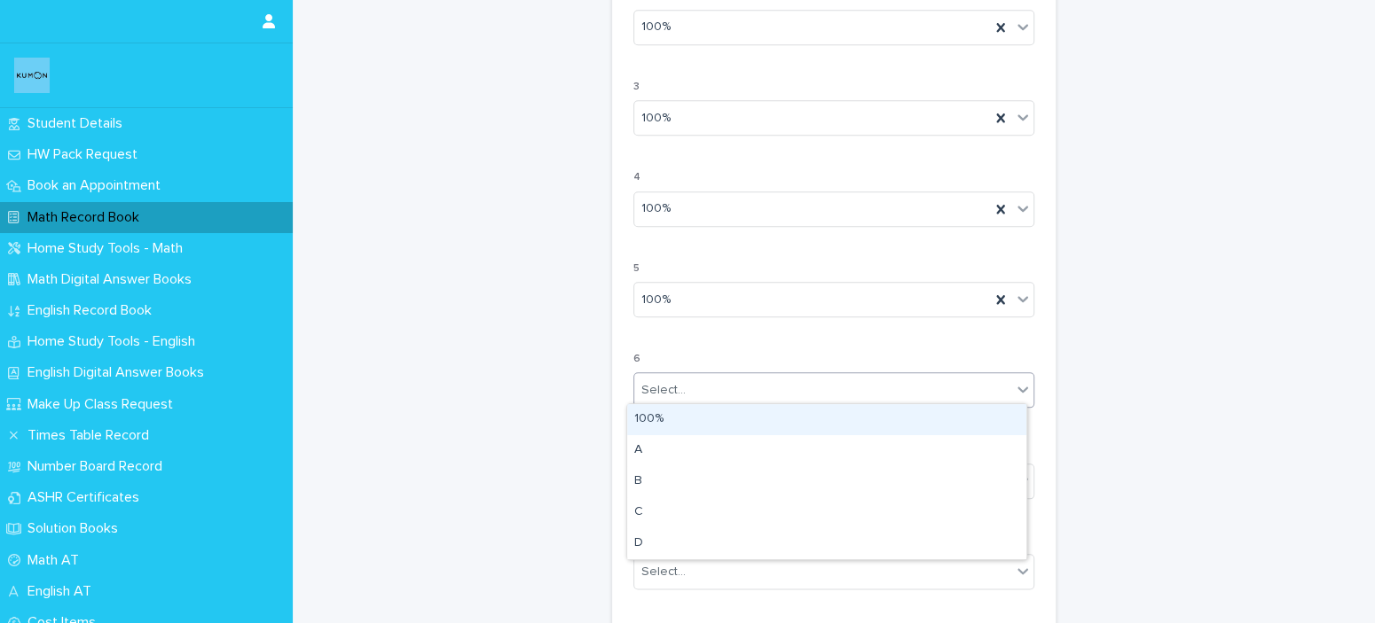
click at [717, 422] on div "100%" at bounding box center [826, 419] width 399 height 31
click at [713, 474] on div "Select..." at bounding box center [822, 480] width 377 height 29
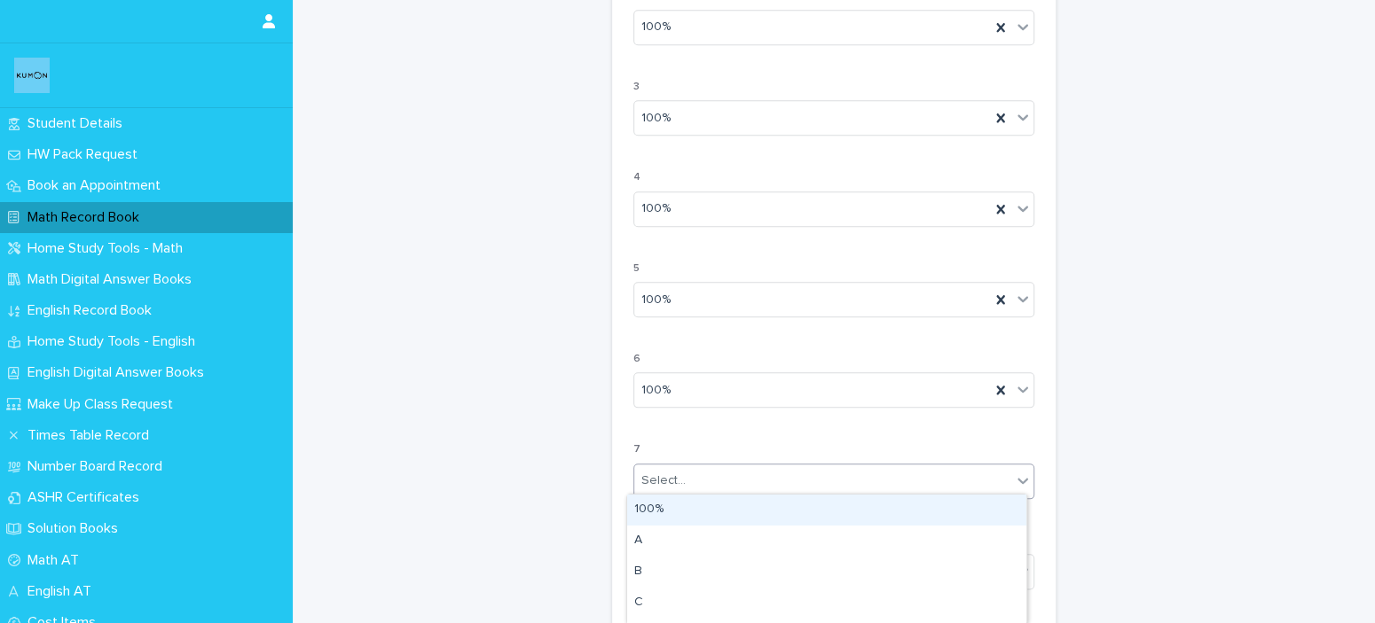
click at [696, 500] on div "100%" at bounding box center [826, 510] width 399 height 31
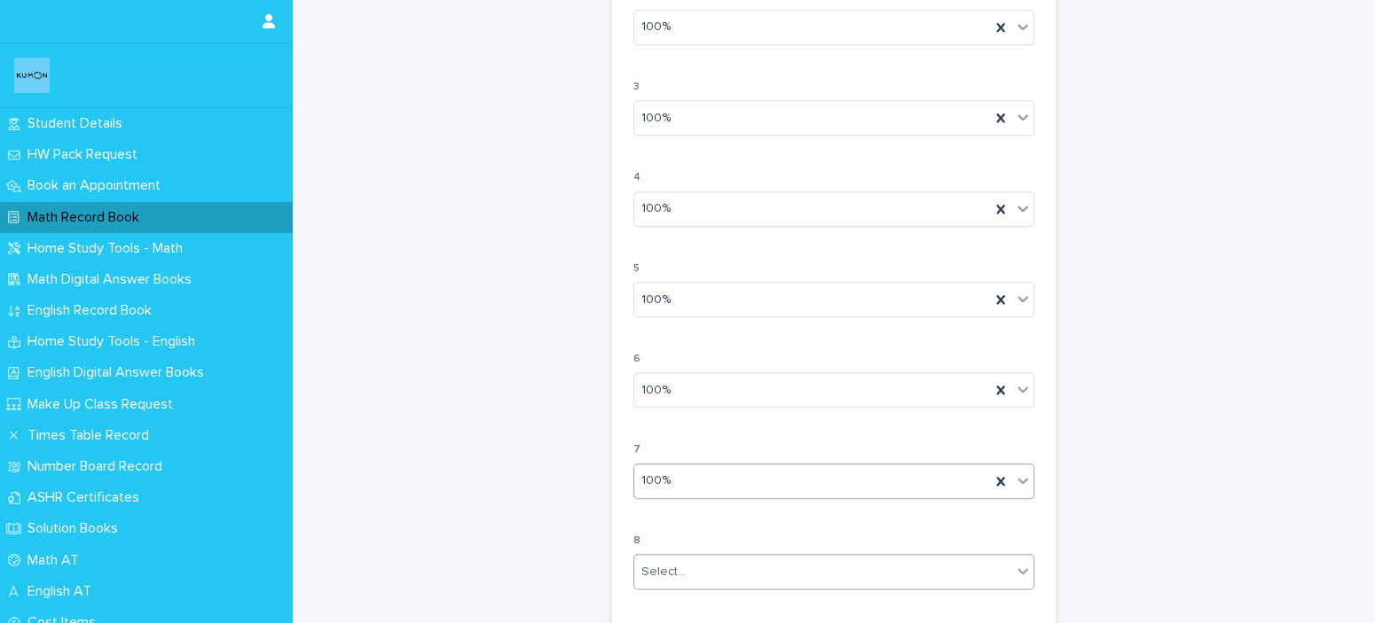
click at [694, 573] on div "Select..." at bounding box center [822, 572] width 377 height 29
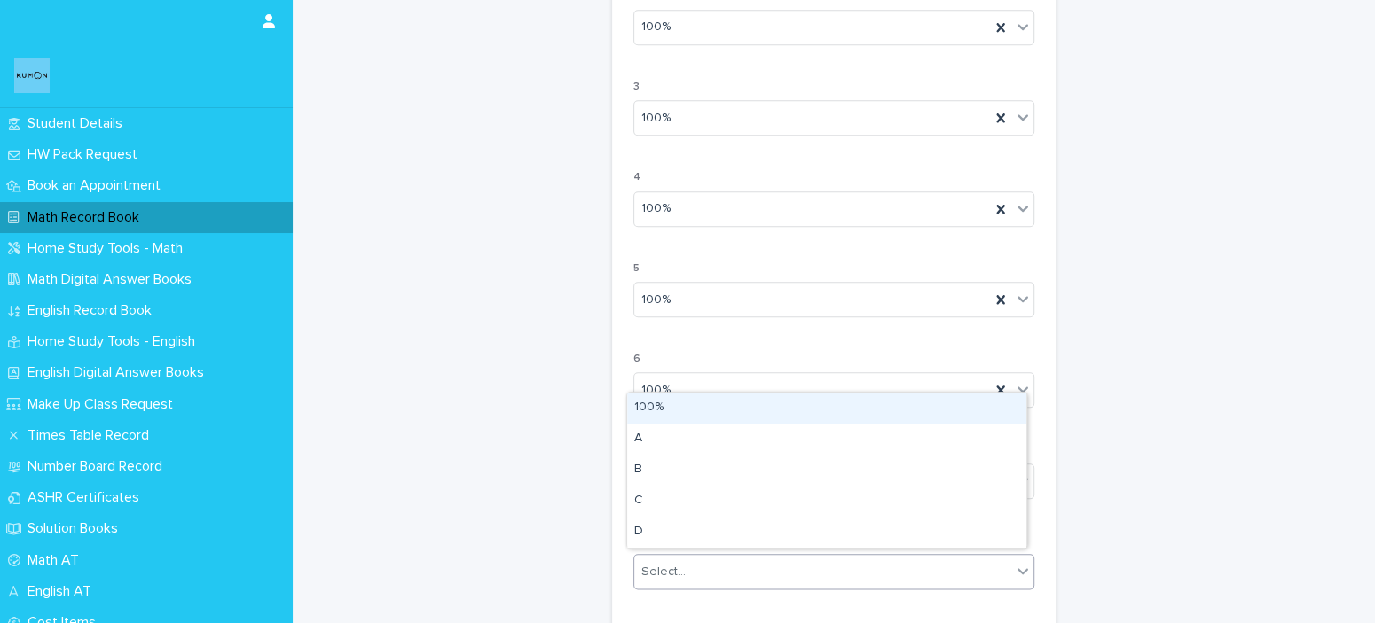
click at [704, 414] on div "100%" at bounding box center [826, 408] width 399 height 31
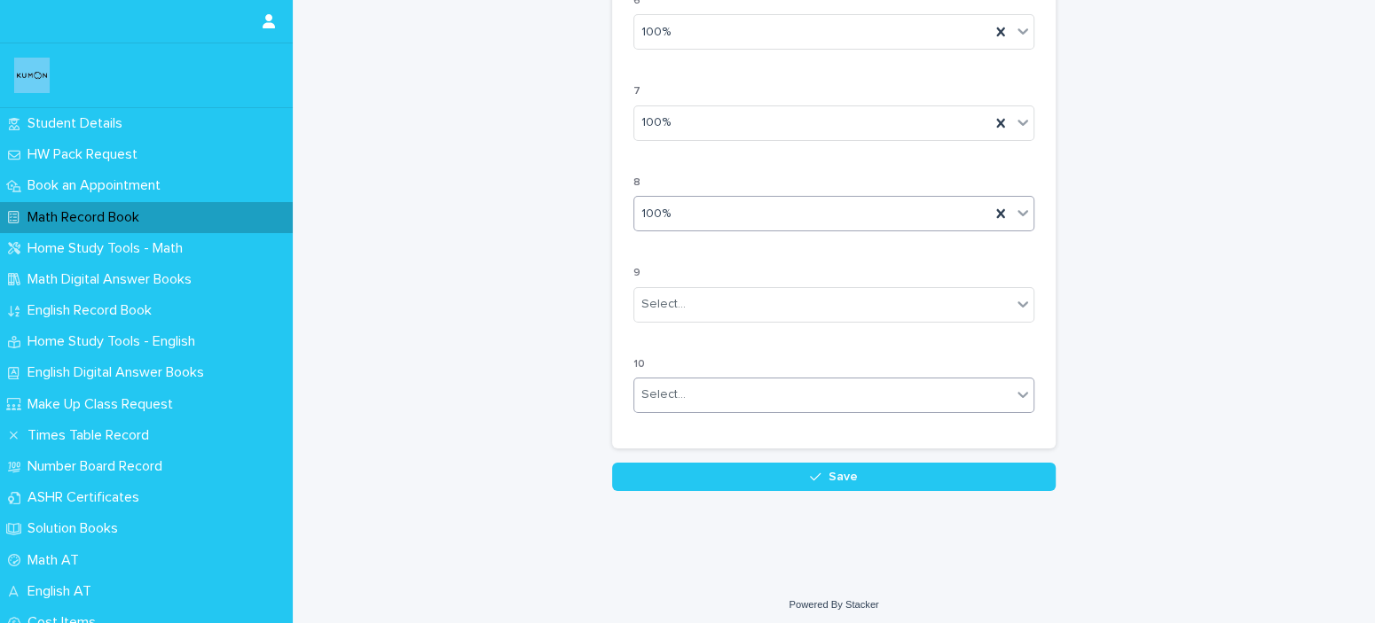
scroll to position [1600, 0]
click at [715, 289] on div "Select..." at bounding box center [822, 303] width 377 height 29
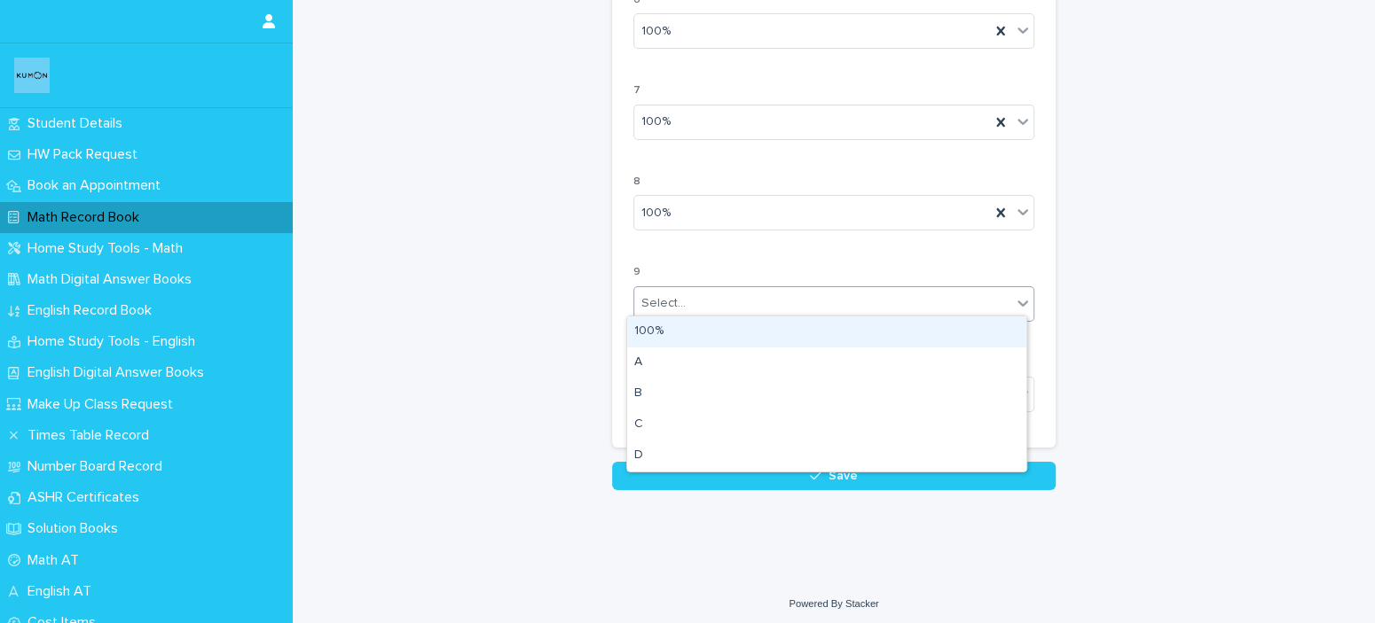
click at [695, 333] on div "100%" at bounding box center [826, 332] width 399 height 31
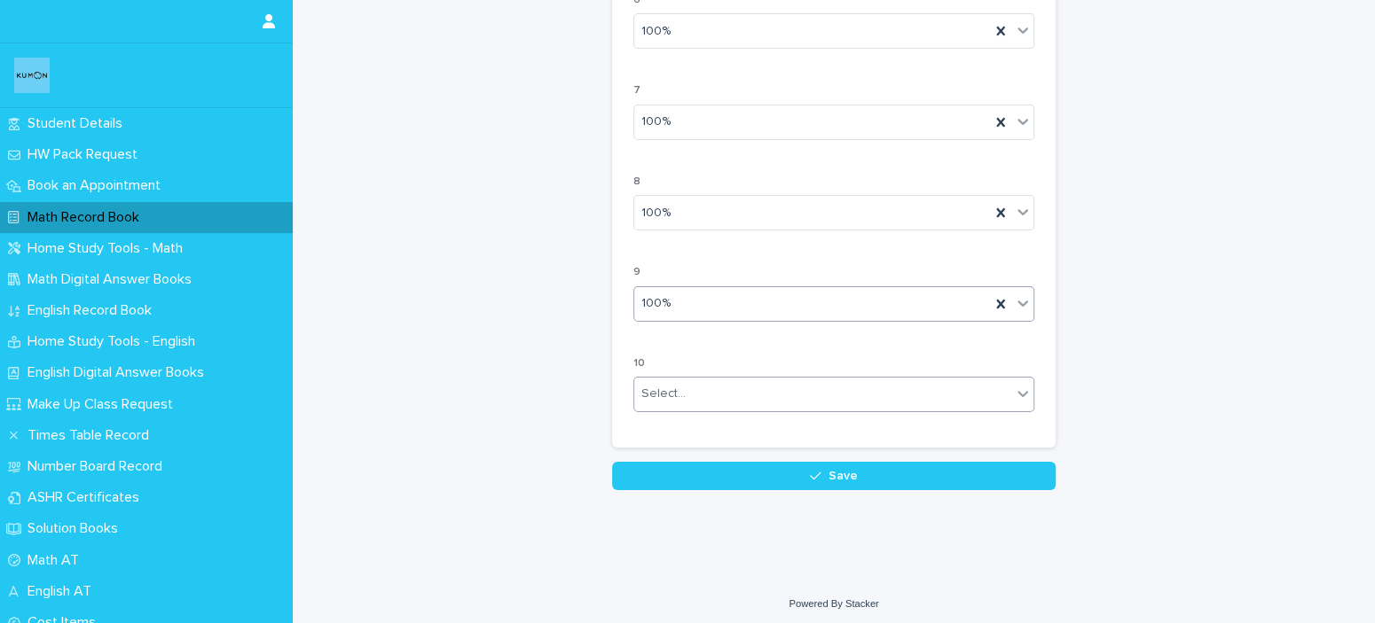
click at [707, 388] on div "Select..." at bounding box center [822, 394] width 377 height 29
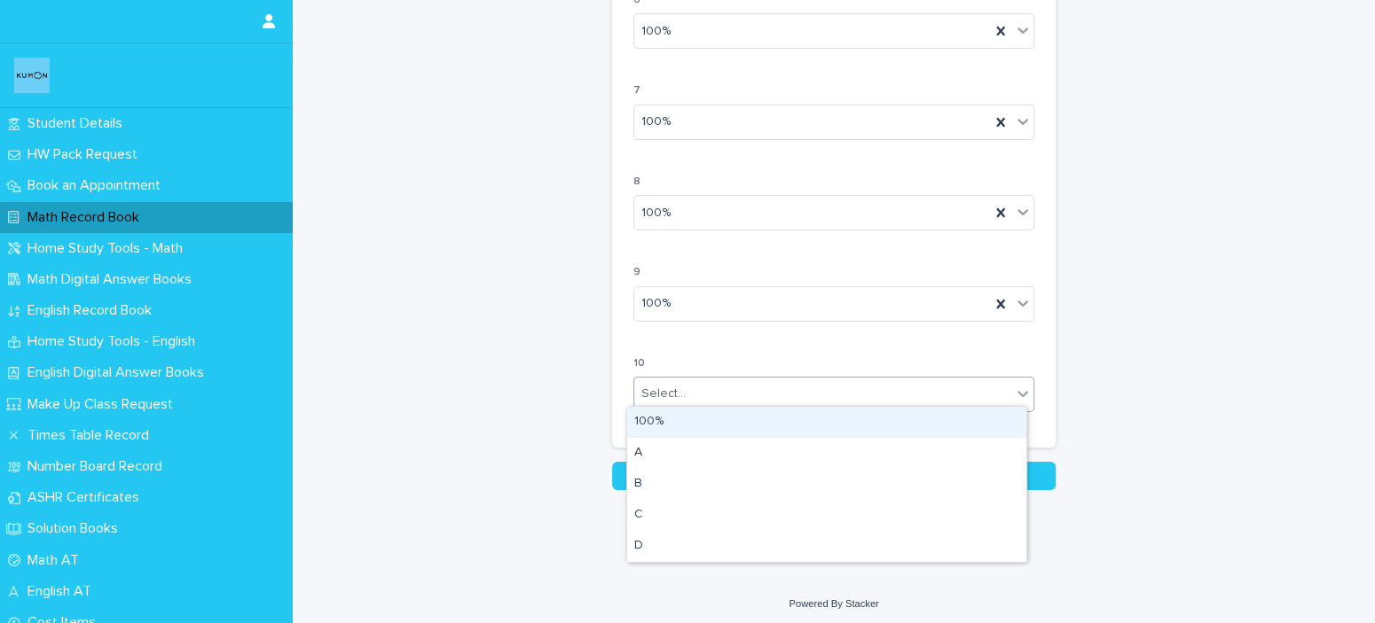
click at [703, 407] on div "100%" at bounding box center [826, 422] width 399 height 31
click at [715, 393] on div "100%" at bounding box center [812, 394] width 356 height 29
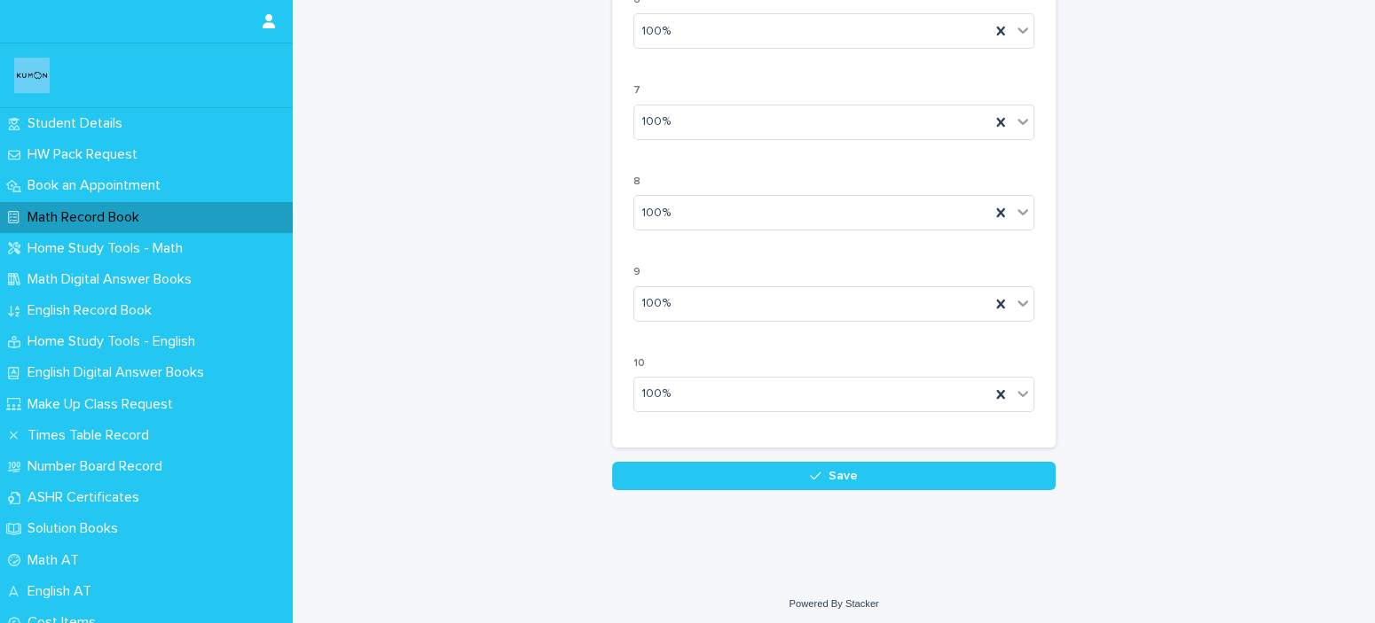
click at [612, 482] on button "Save" at bounding box center [833, 476] width 443 height 28
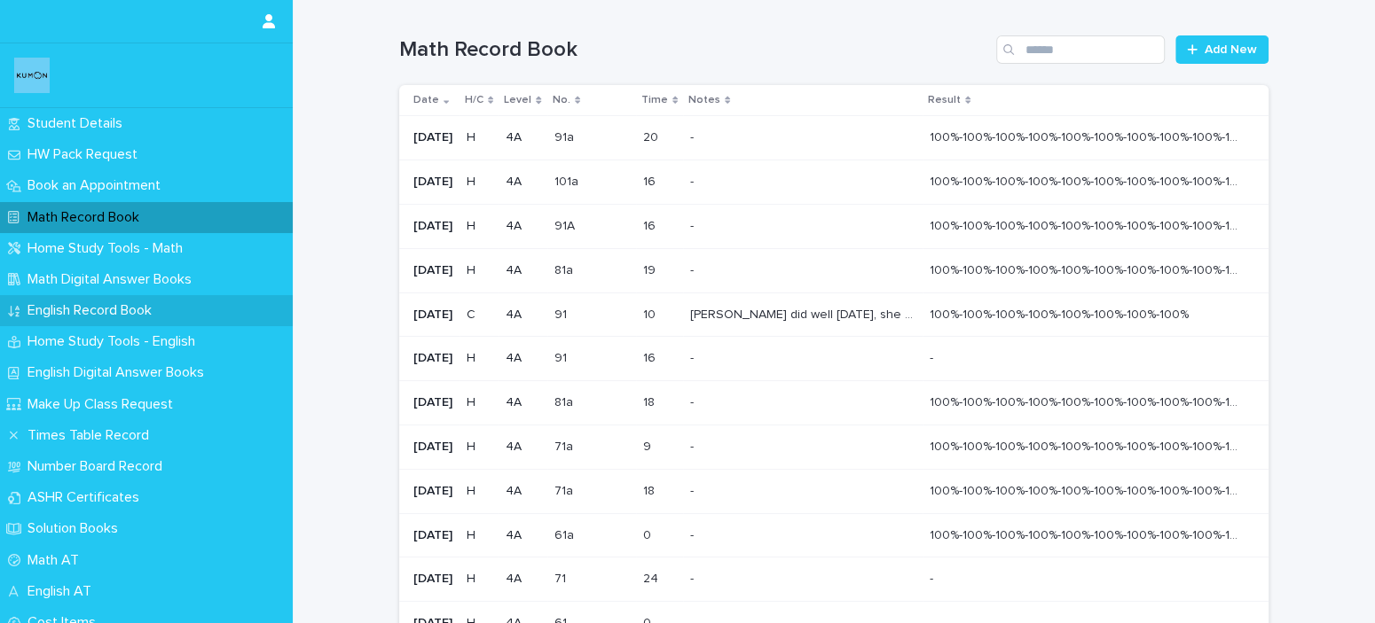
click at [89, 313] on p "English Record Book" at bounding box center [92, 310] width 145 height 17
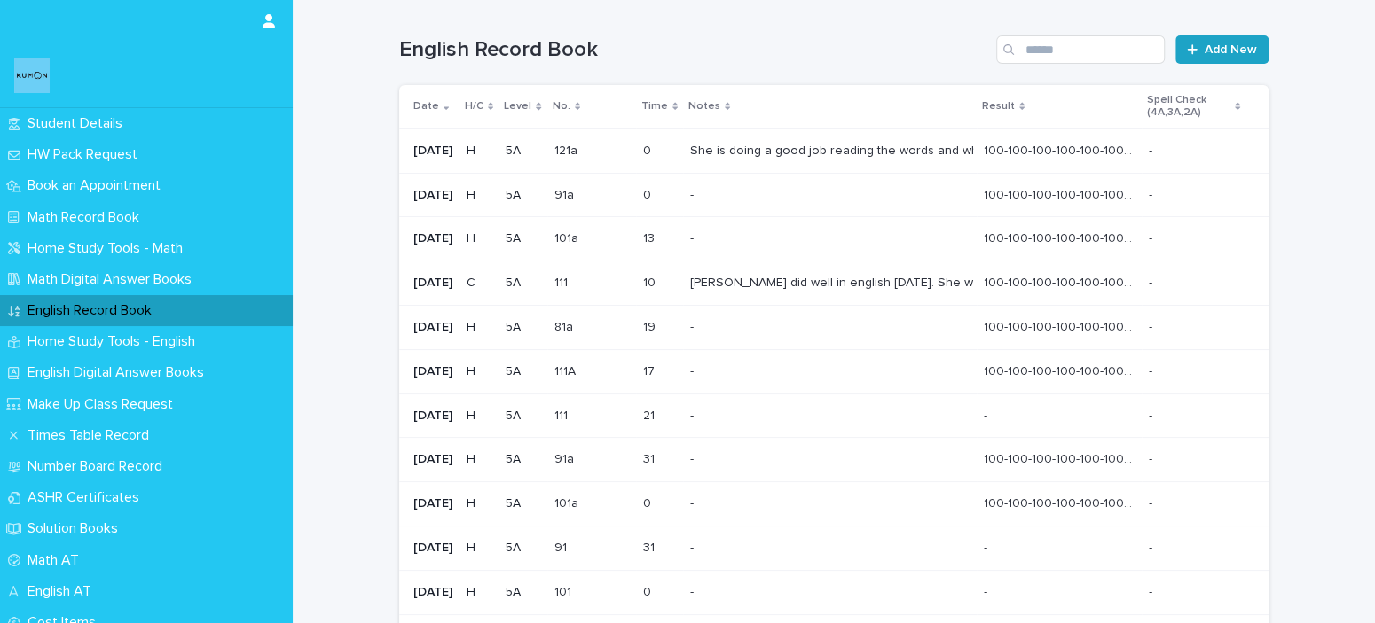
click at [1243, 51] on span "Add New" at bounding box center [1230, 49] width 52 height 12
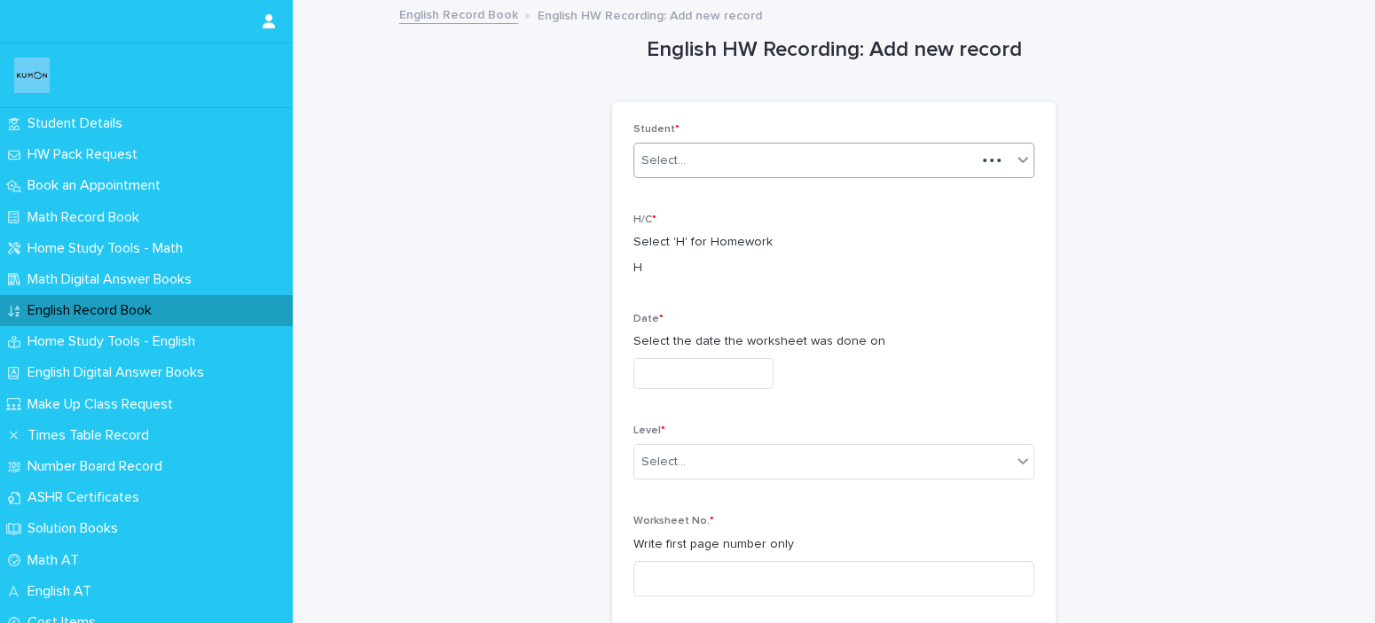
click at [866, 161] on div "Select..." at bounding box center [804, 160] width 341 height 29
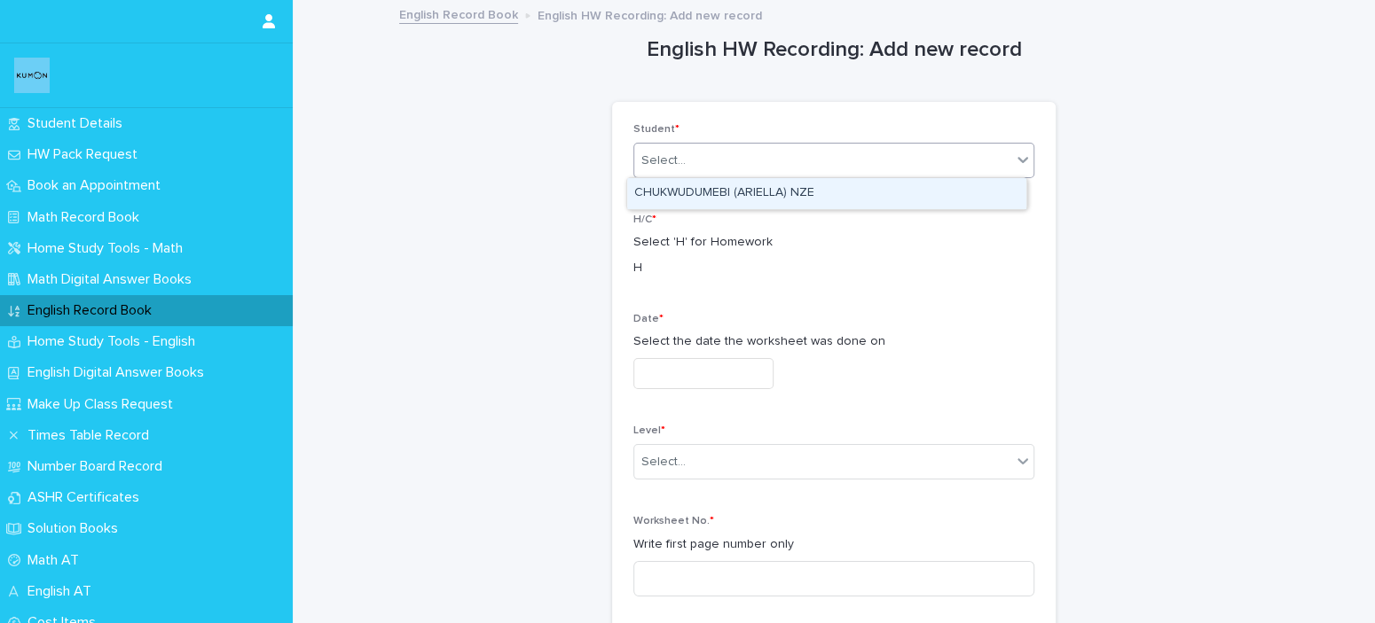
click at [841, 203] on div "CHUKWUDUMEBI (ARIELLA) NZE" at bounding box center [826, 193] width 399 height 31
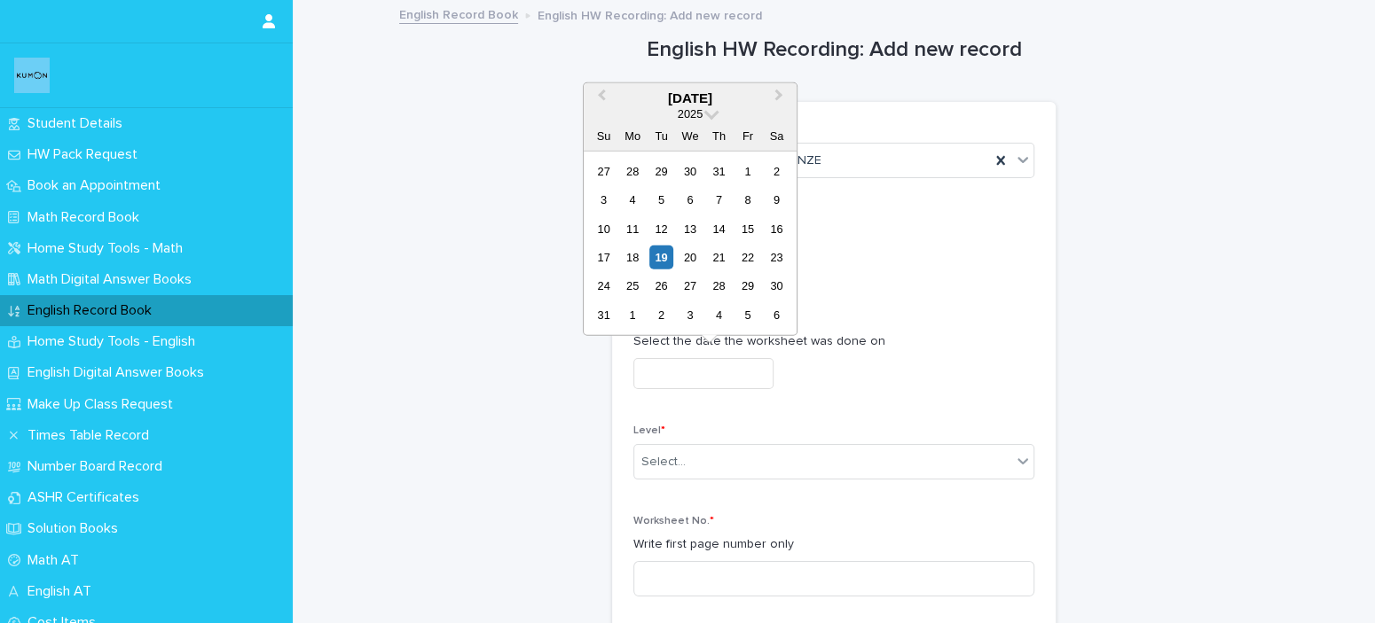
click at [703, 378] on input "text" at bounding box center [703, 373] width 140 height 31
click at [721, 232] on div "14" at bounding box center [719, 228] width 24 height 24
type input "**********"
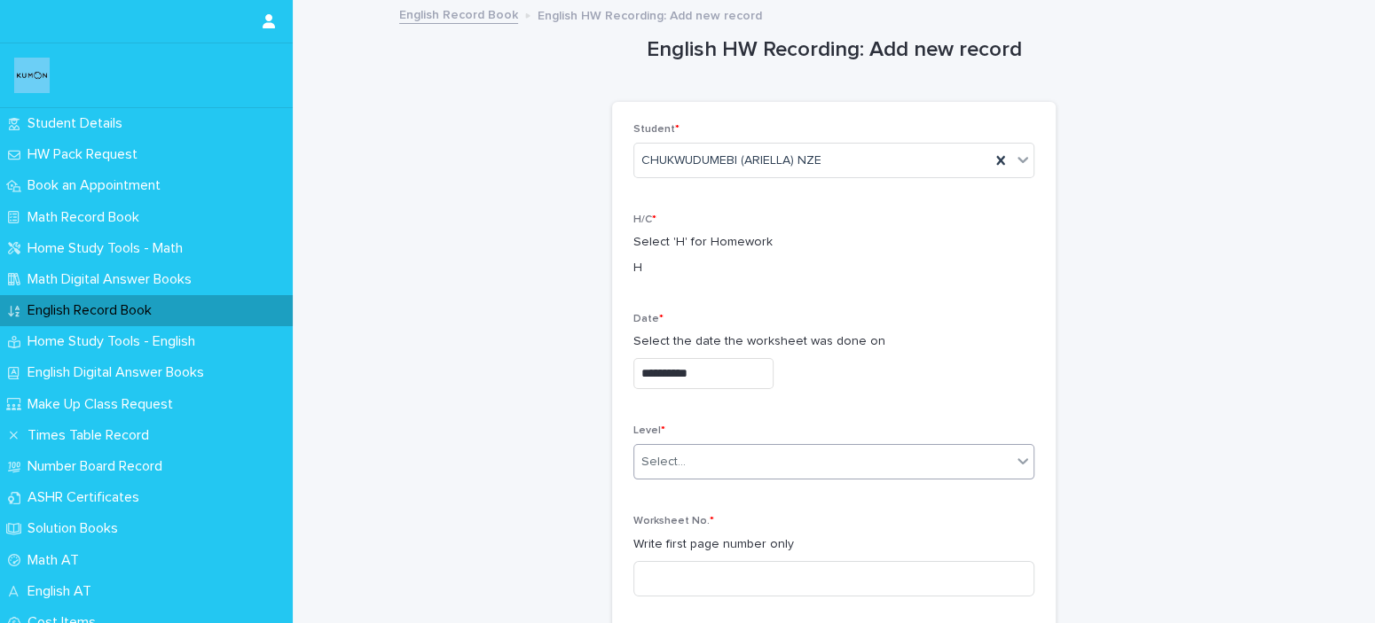
click at [852, 458] on div "Select..." at bounding box center [822, 462] width 377 height 29
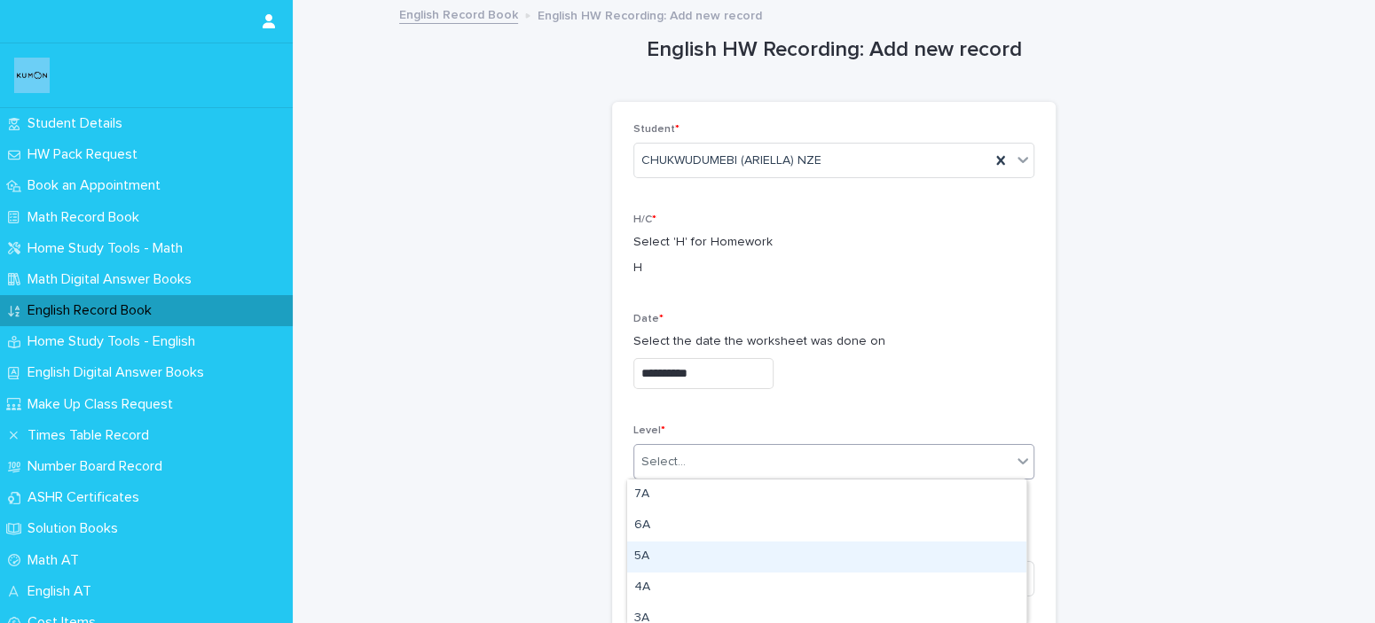
click at [662, 559] on div "5A" at bounding box center [826, 557] width 399 height 31
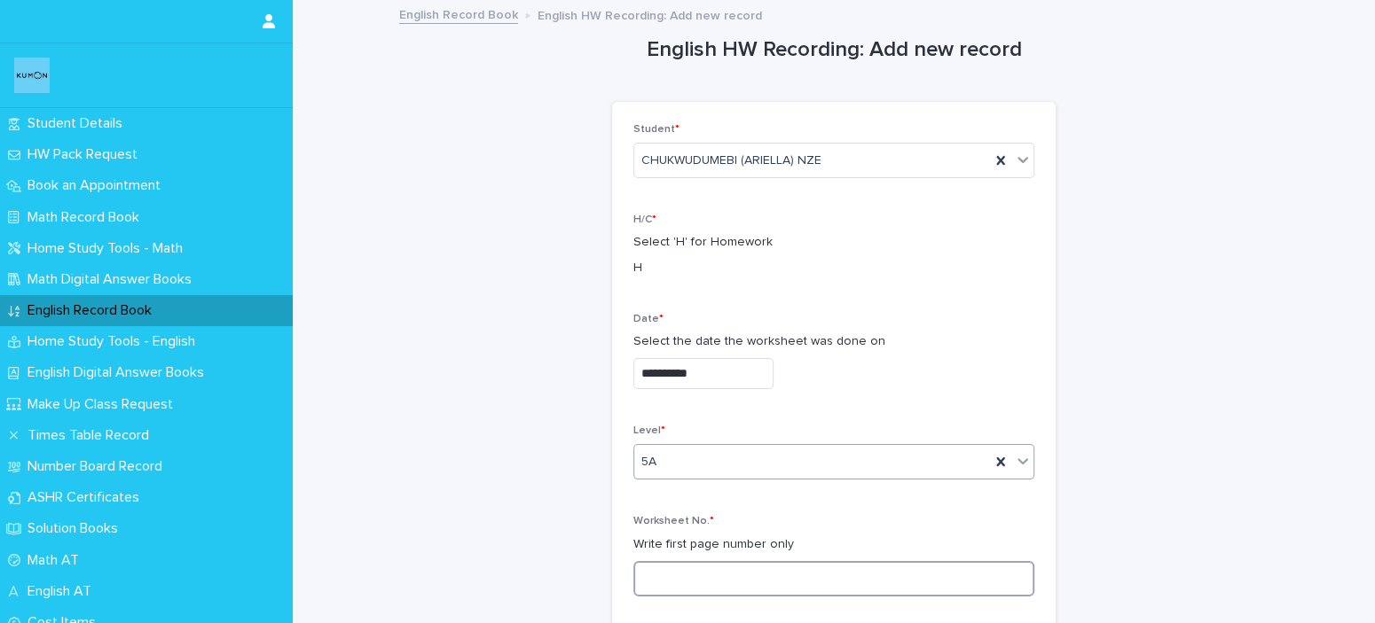
click at [663, 568] on input at bounding box center [833, 578] width 401 height 35
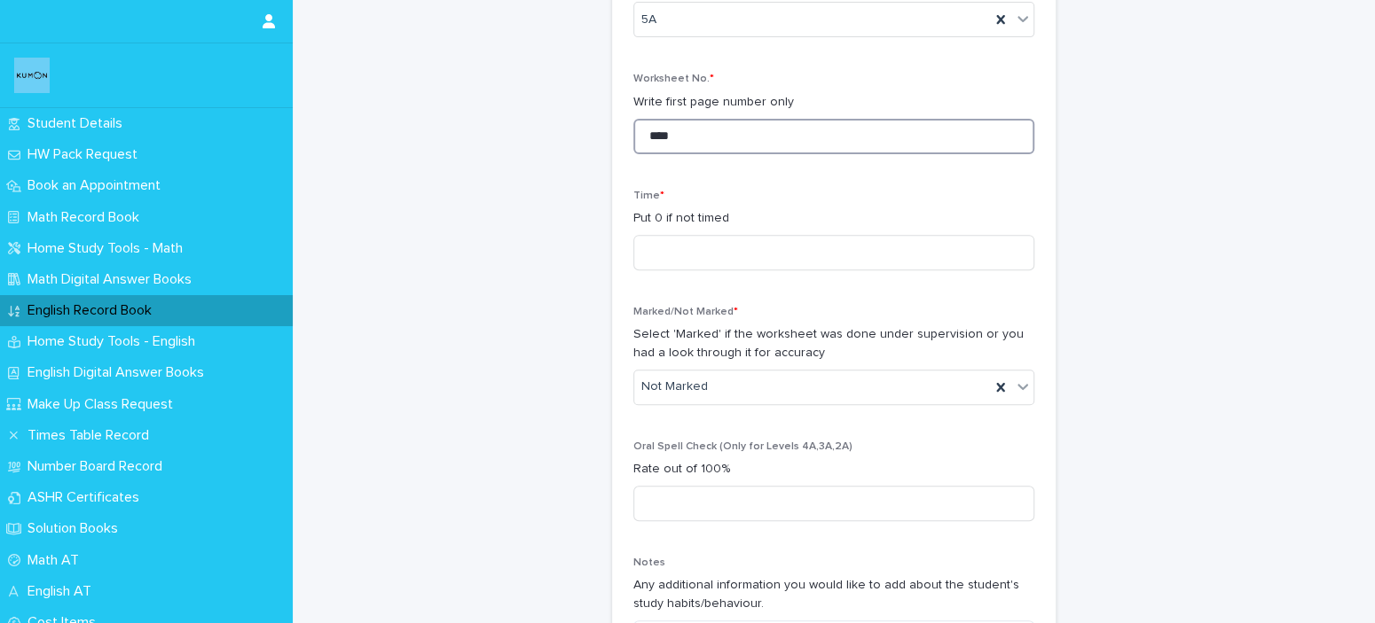
scroll to position [443, 0]
type input "****"
click at [663, 228] on div "Time * Put 0 if not timed" at bounding box center [833, 236] width 401 height 95
click at [664, 249] on input at bounding box center [833, 251] width 401 height 35
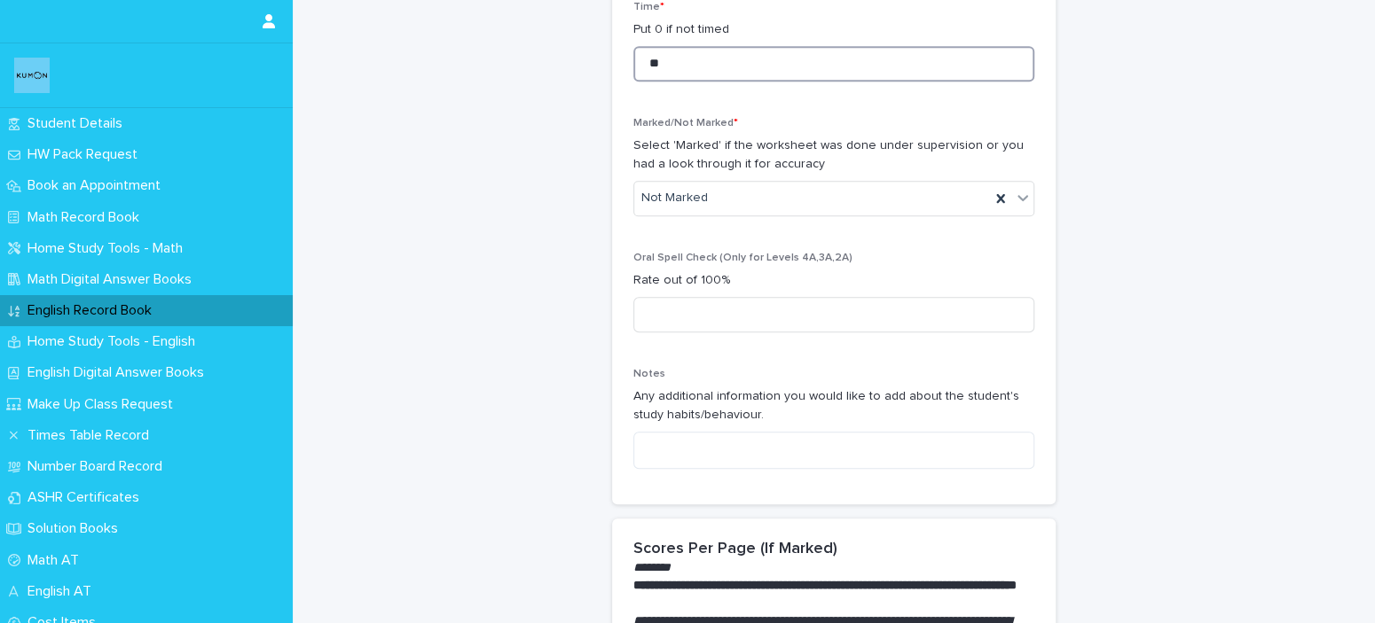
scroll to position [709, 0]
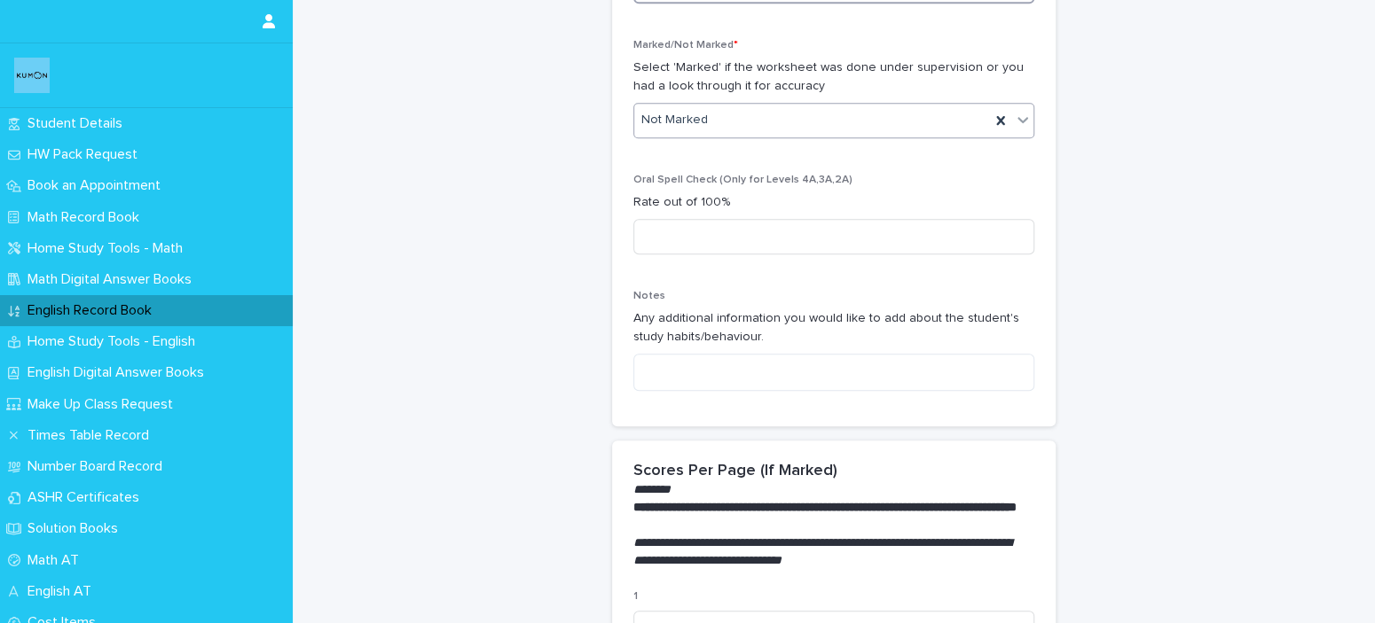
type input "**"
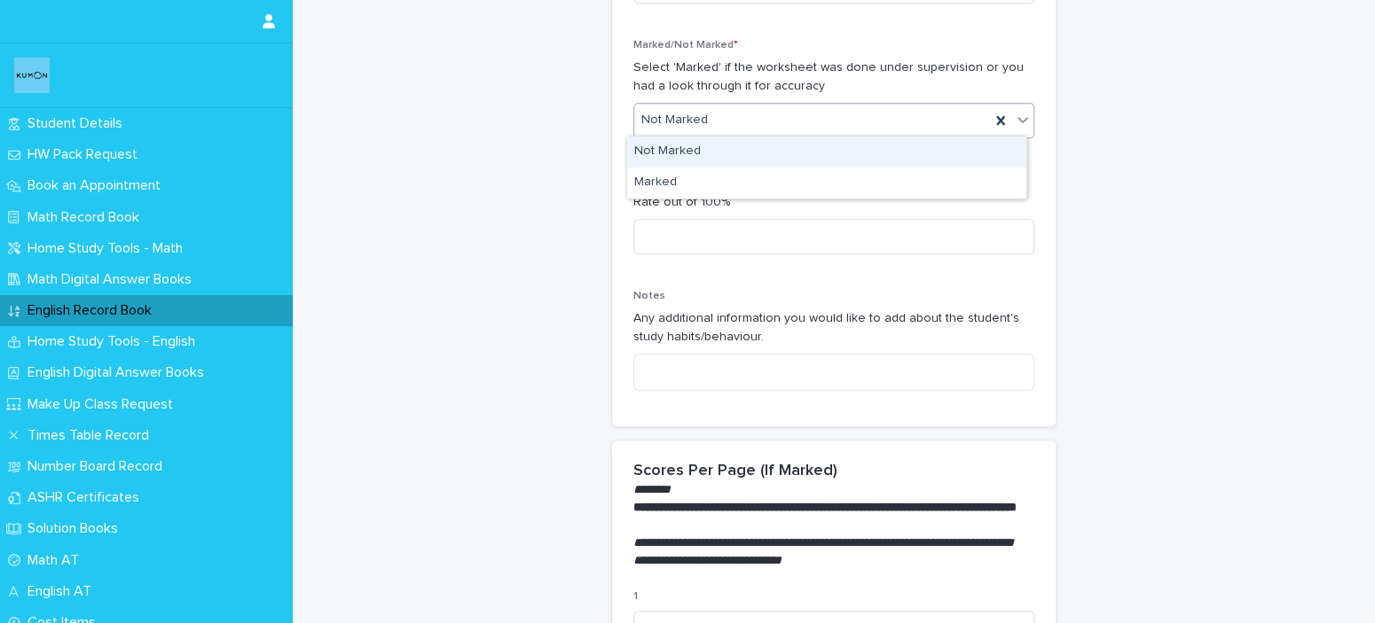
drag, startPoint x: 799, startPoint y: 129, endPoint x: 790, endPoint y: 159, distance: 31.4
click at [799, 128] on div "Not Marked" at bounding box center [812, 120] width 356 height 29
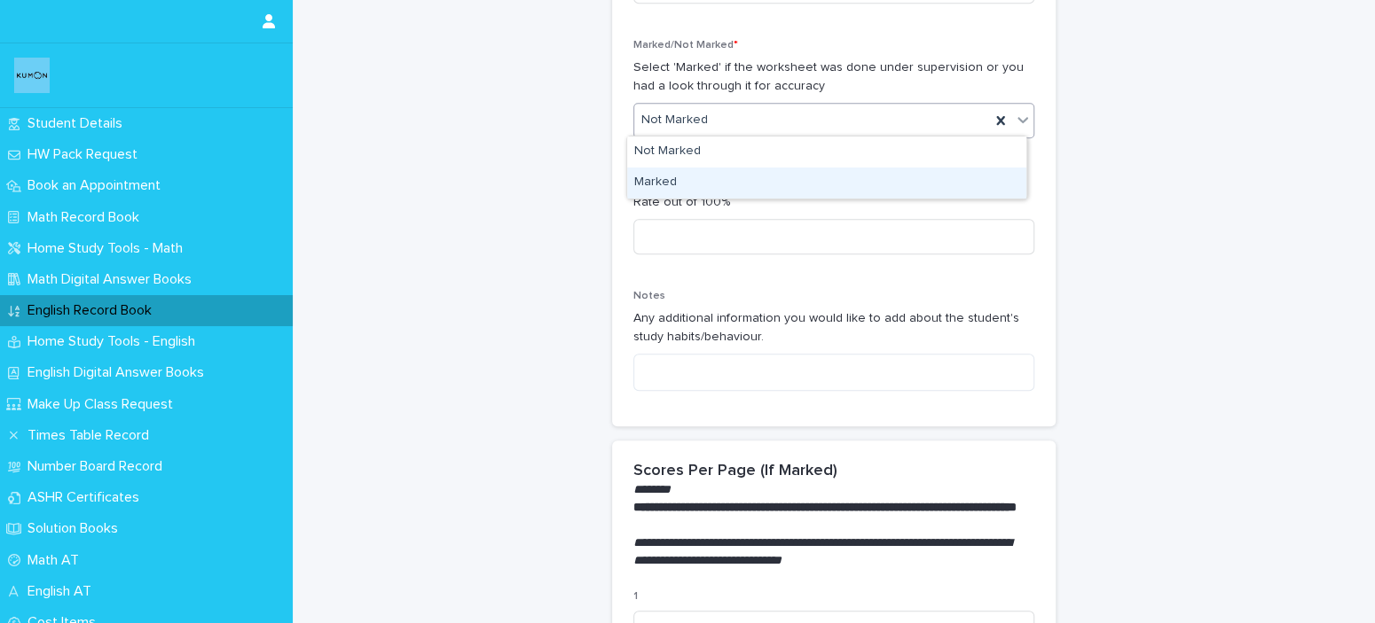
click at [782, 191] on div "Marked" at bounding box center [826, 183] width 399 height 31
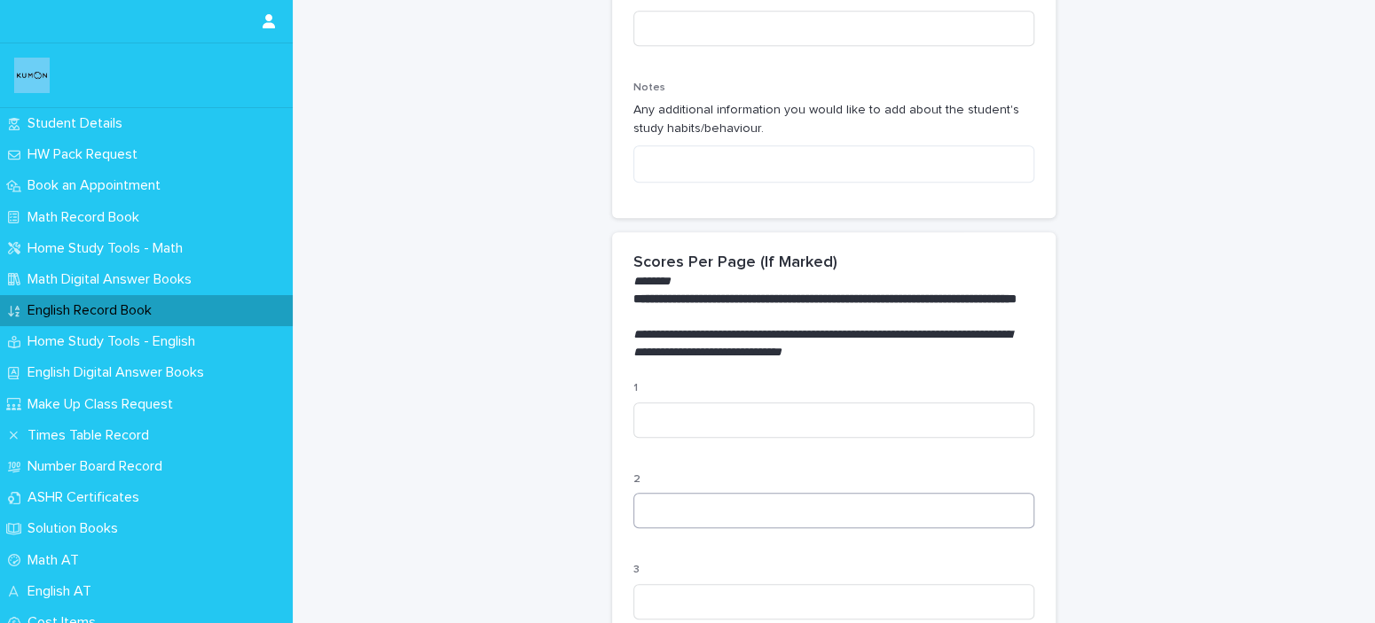
scroll to position [975, 0]
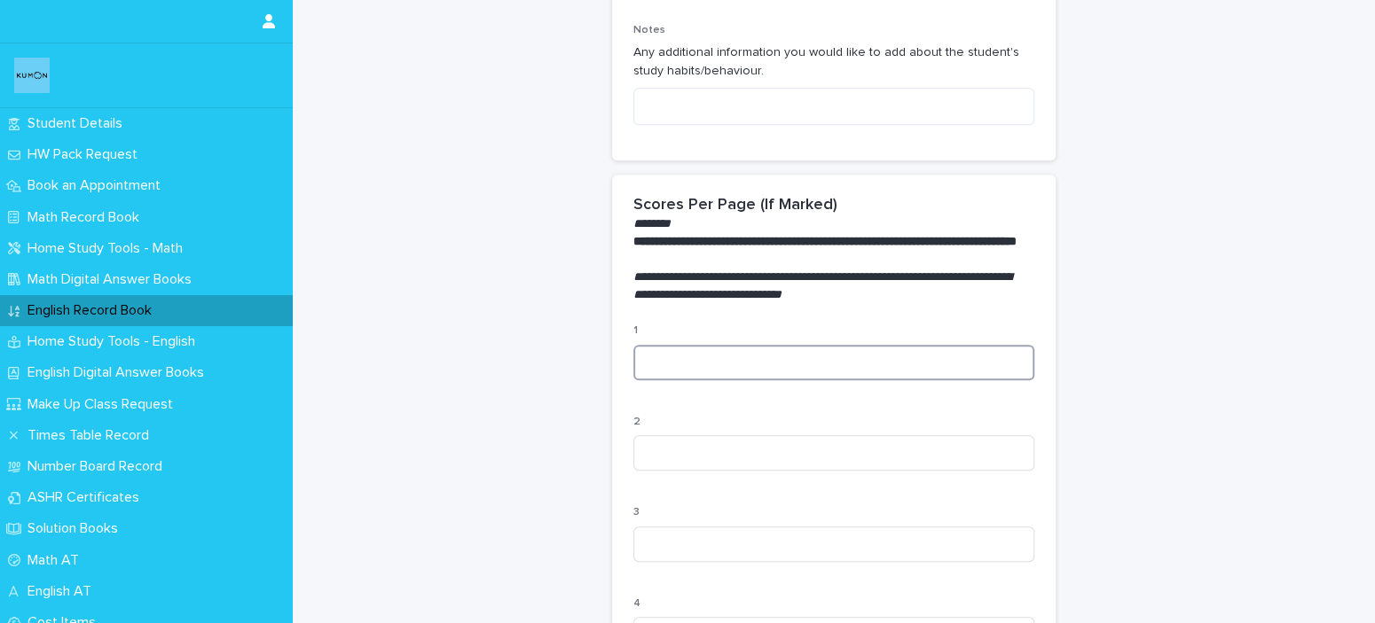
click at [765, 372] on input at bounding box center [833, 362] width 401 height 35
type input "***"
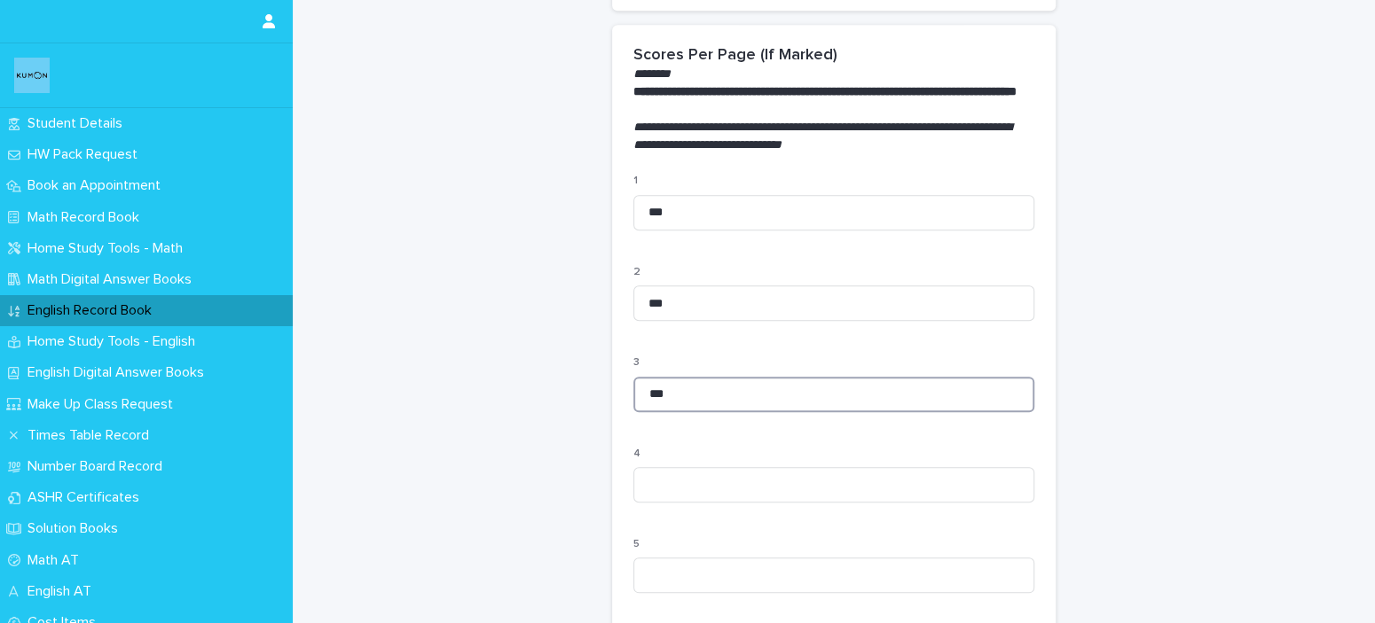
scroll to position [1329, 0]
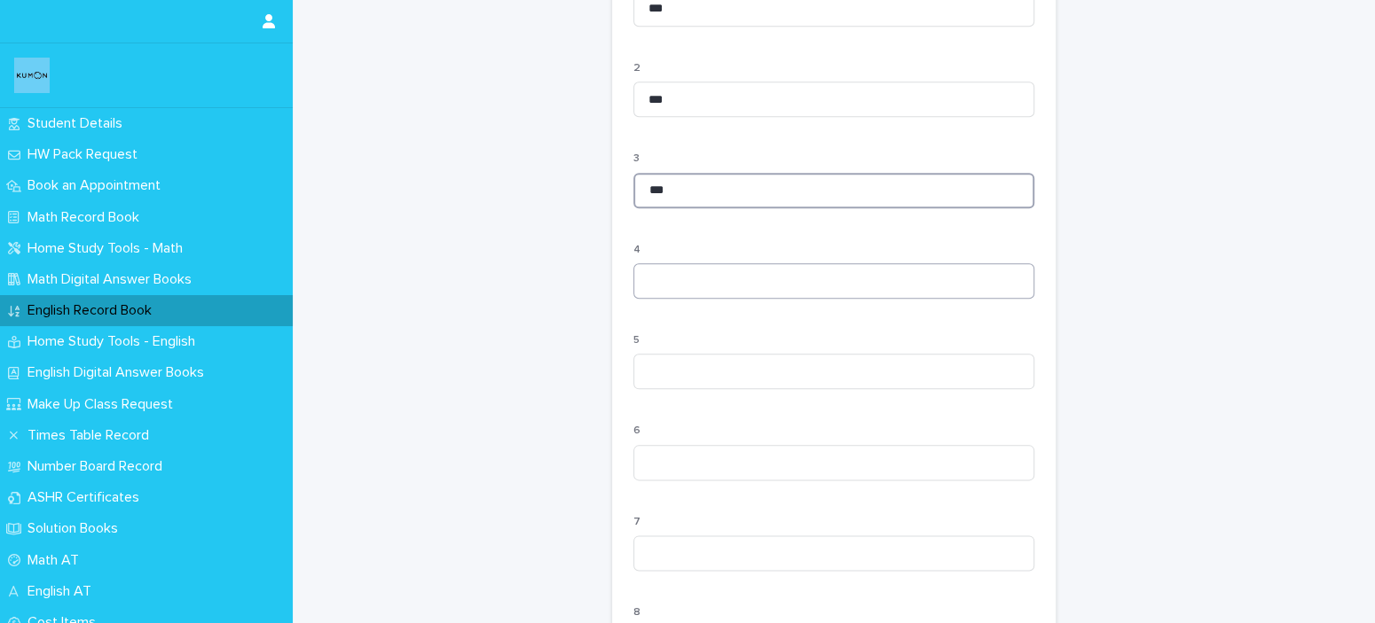
type input "***"
click at [795, 299] on input at bounding box center [833, 280] width 401 height 35
type input "***"
click at [745, 389] on input at bounding box center [833, 371] width 401 height 35
type input "***"
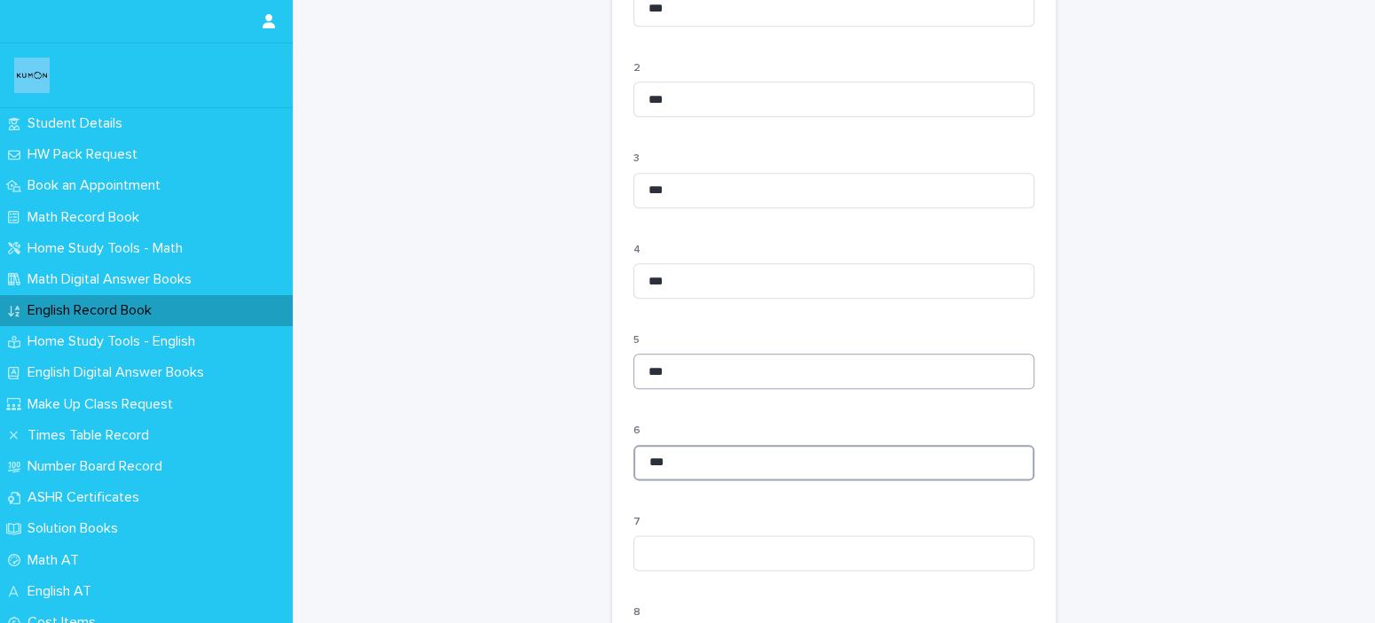
type input "***"
type input "*"
type input "***"
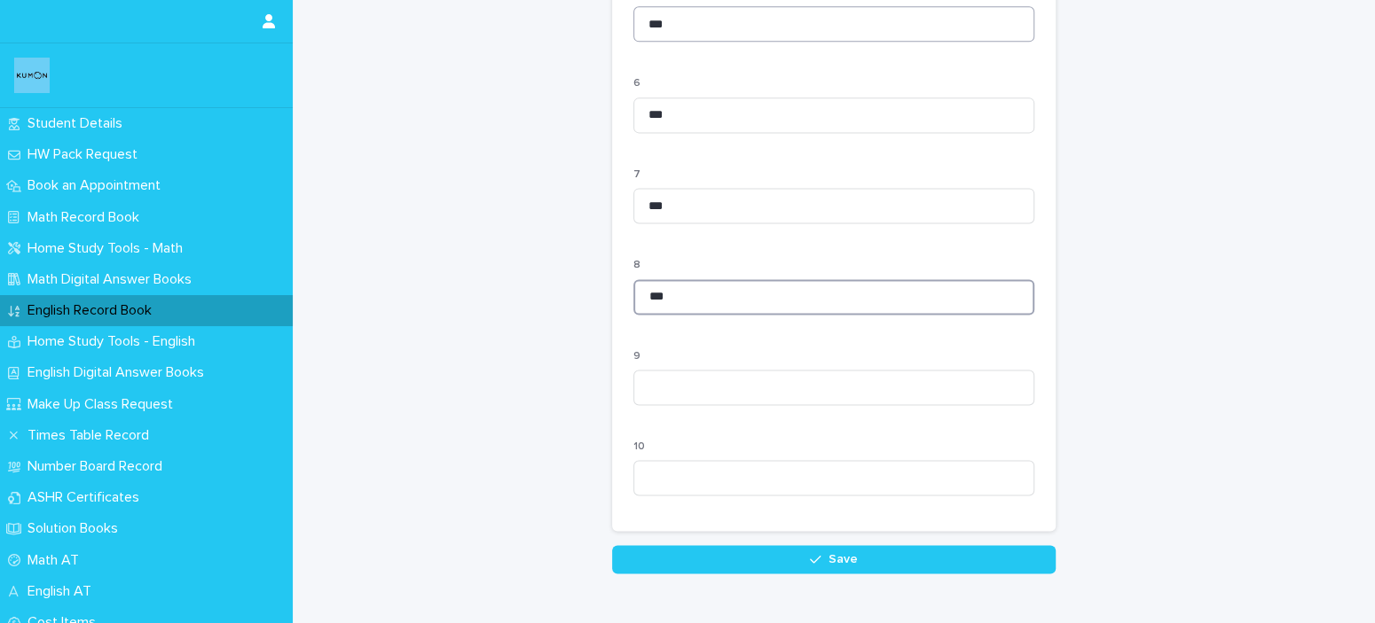
type input "***"
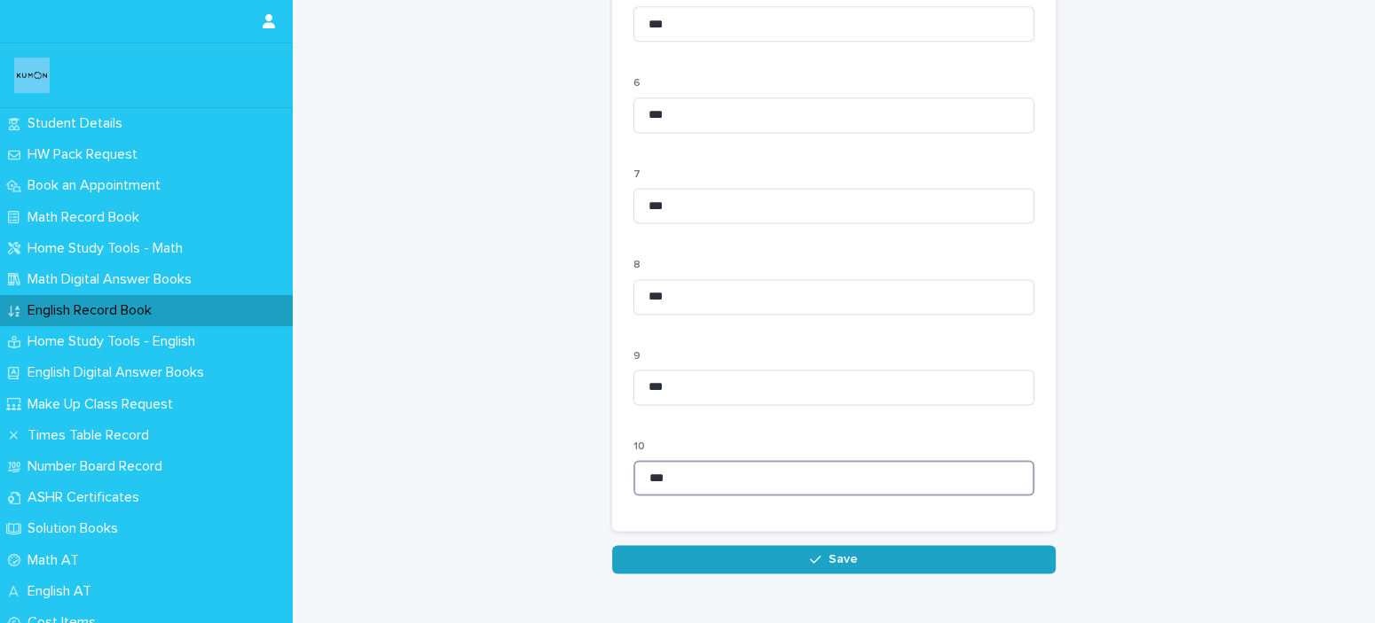
type input "***"
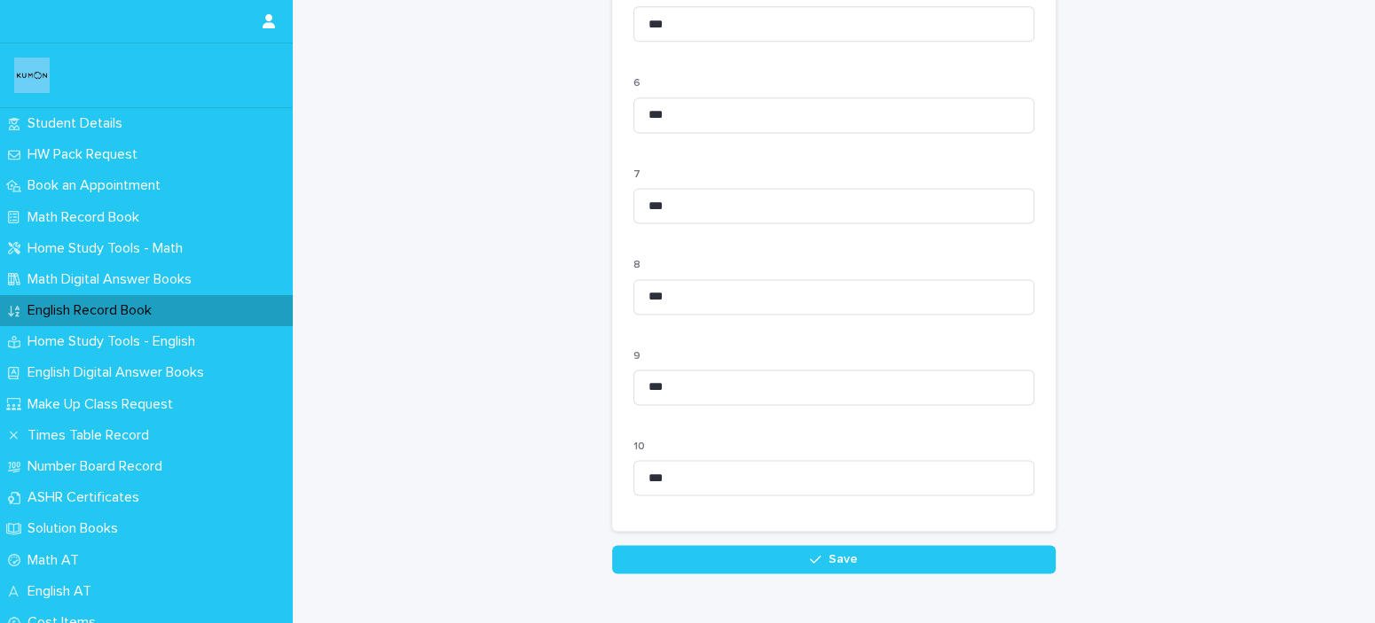
click at [811, 566] on icon "button" at bounding box center [815, 559] width 11 height 12
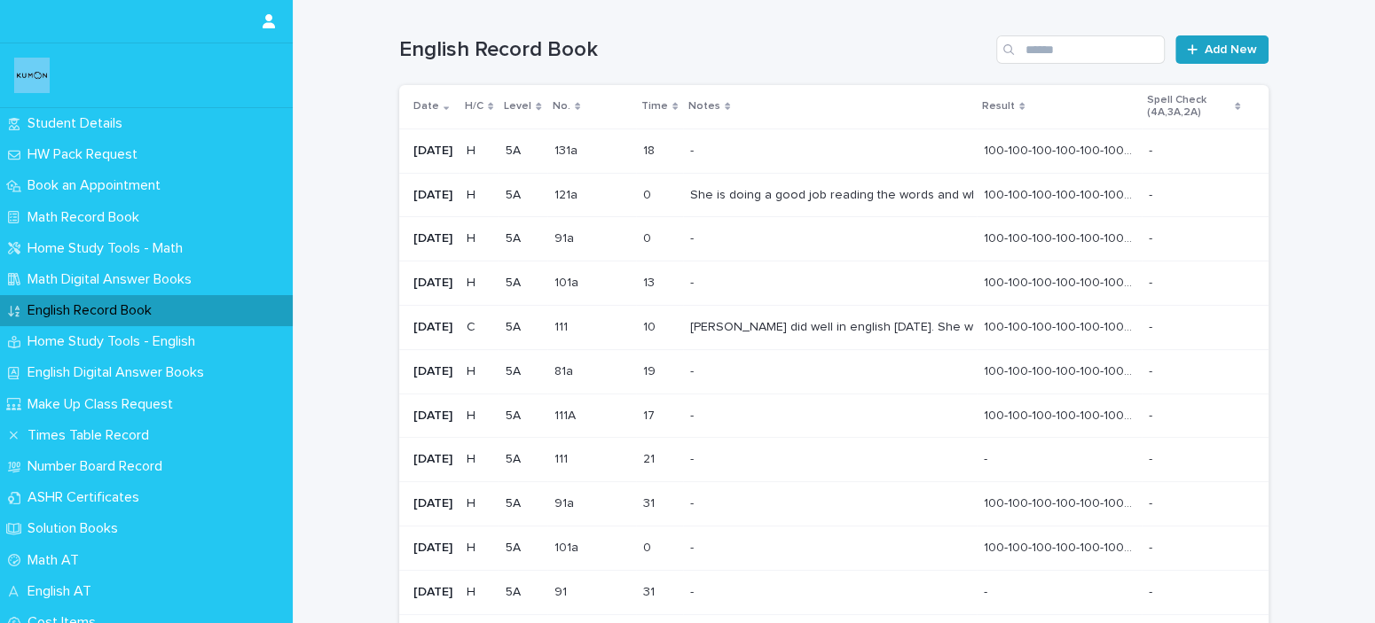
click at [1191, 59] on link "Add New" at bounding box center [1221, 49] width 93 height 28
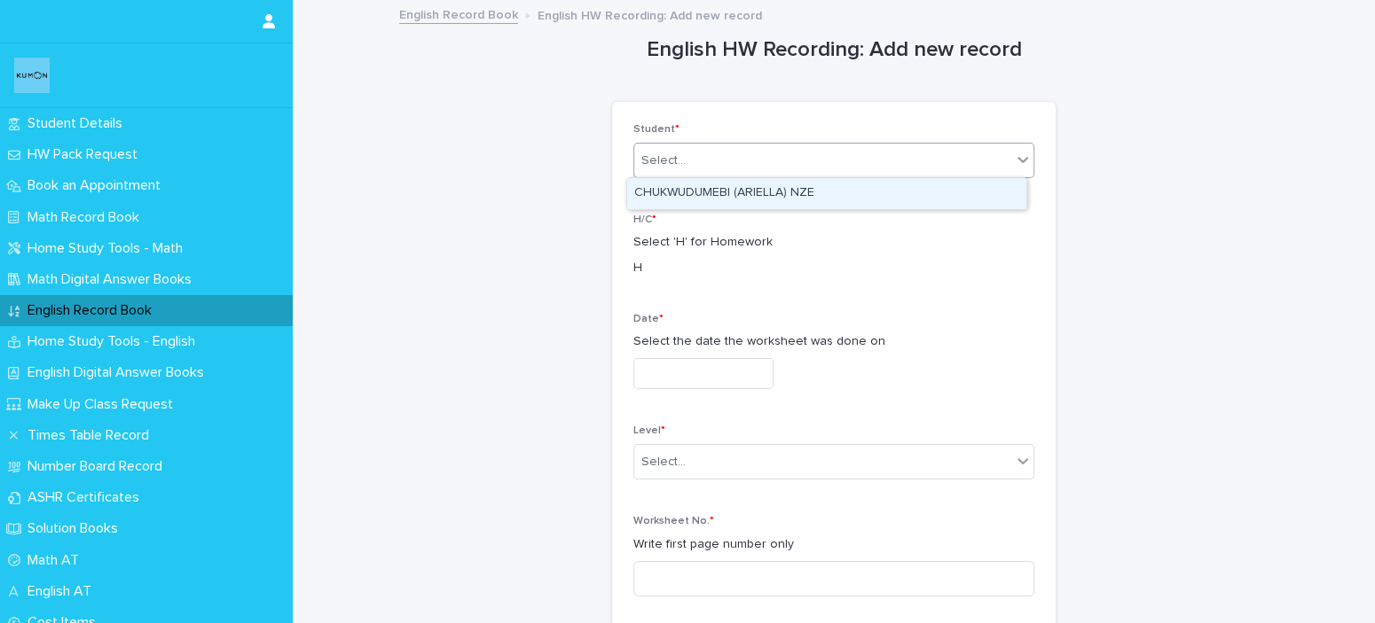
click at [720, 174] on div "Select..." at bounding box center [822, 160] width 377 height 29
click at [725, 200] on div "CHUKWUDUMEBI (ARIELLA) NZE" at bounding box center [826, 193] width 399 height 31
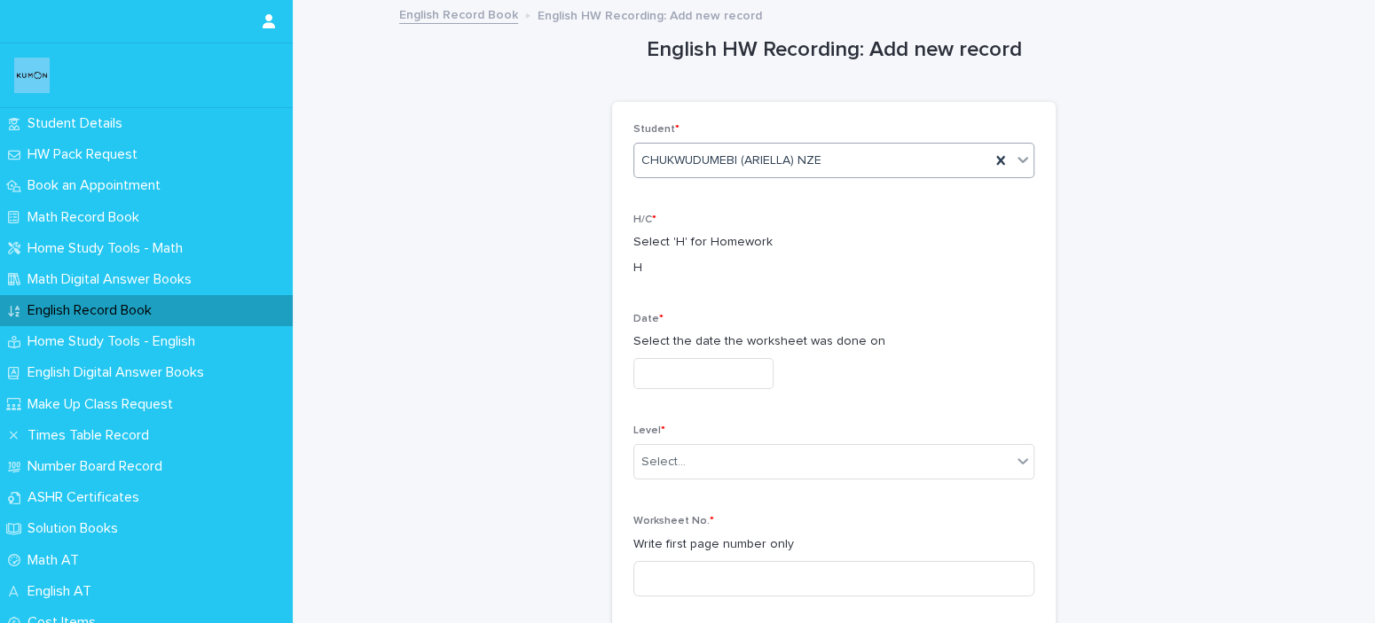
click at [741, 366] on input "text" at bounding box center [703, 373] width 140 height 31
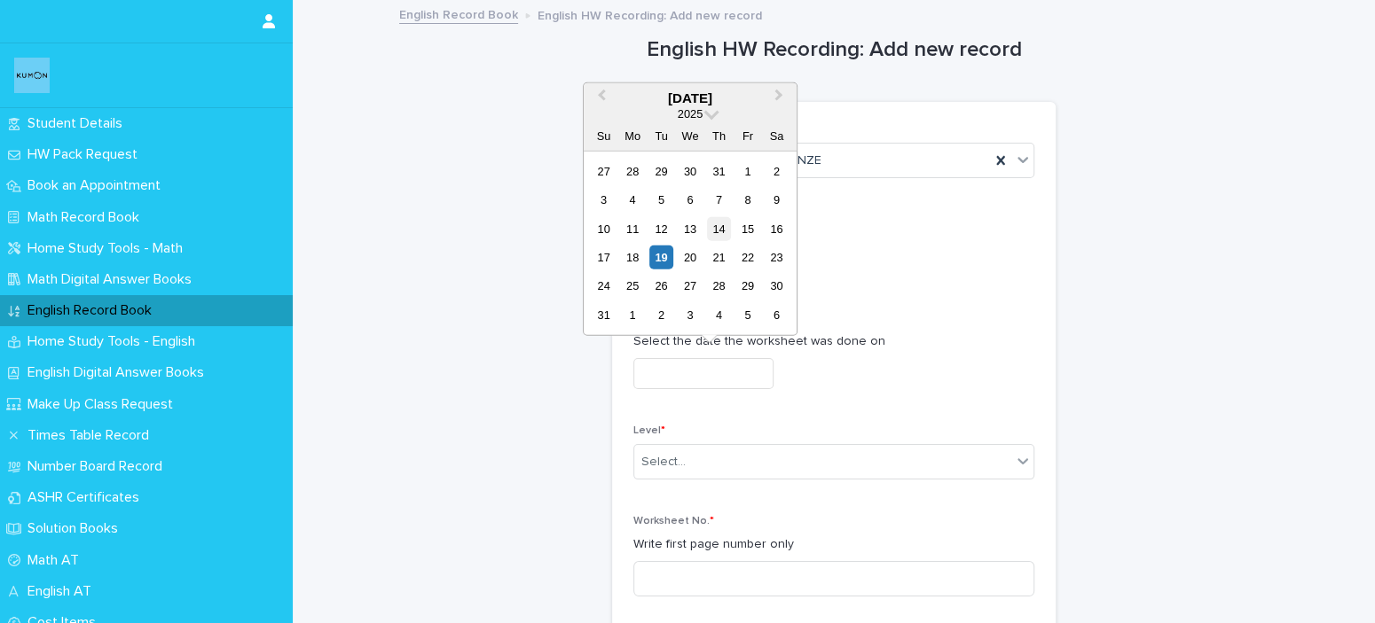
click at [717, 231] on div "14" at bounding box center [719, 228] width 24 height 24
type input "**********"
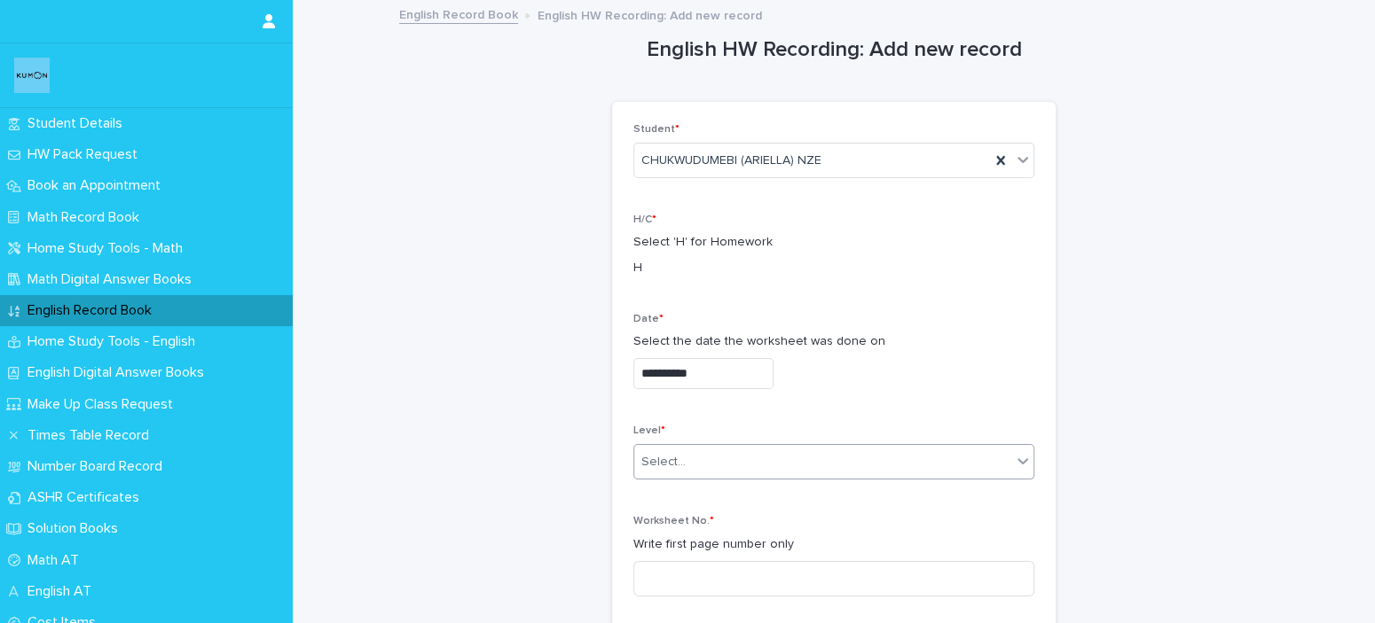
click at [695, 455] on div "Select..." at bounding box center [822, 462] width 377 height 29
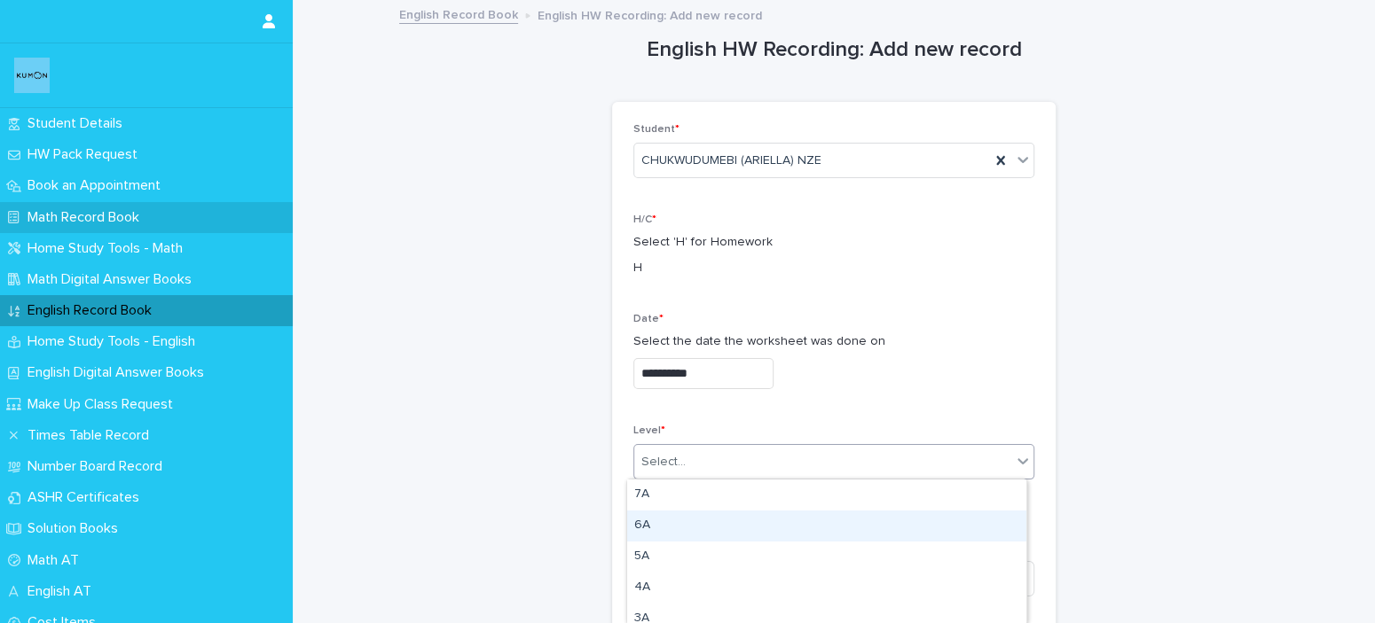
click at [153, 212] on p "Math Record Book" at bounding box center [86, 217] width 133 height 17
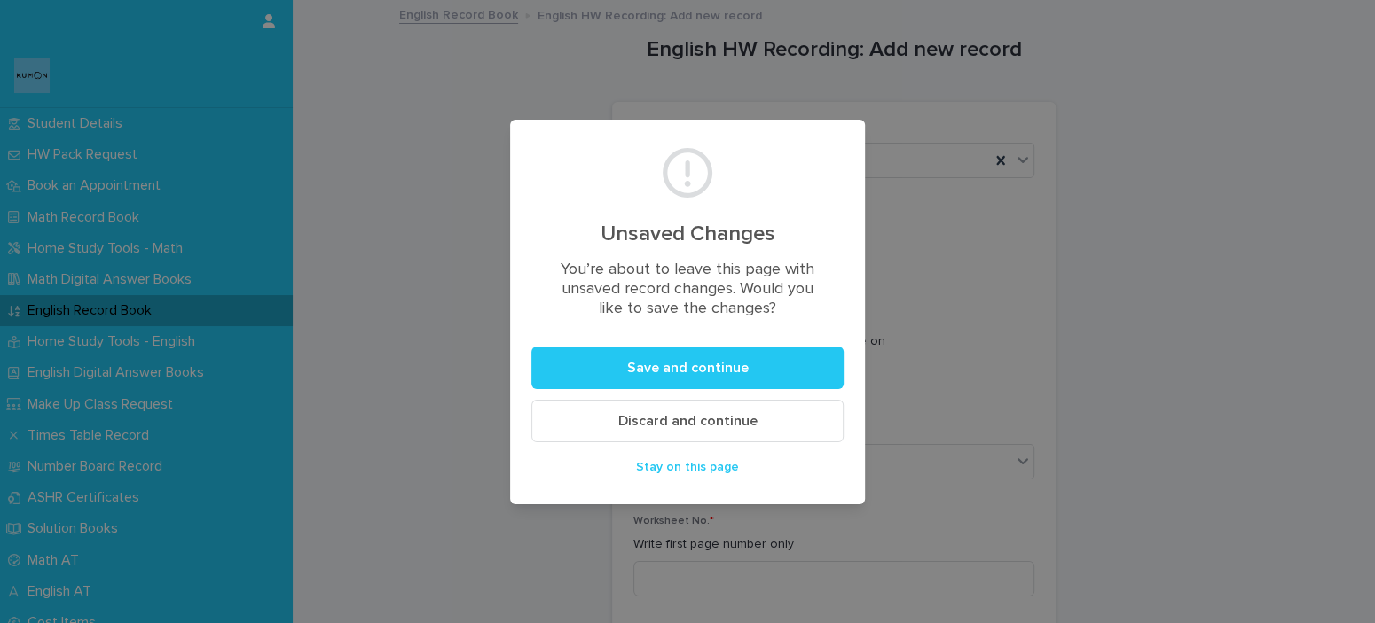
click at [708, 410] on button "Discard and continue" at bounding box center [687, 421] width 312 height 43
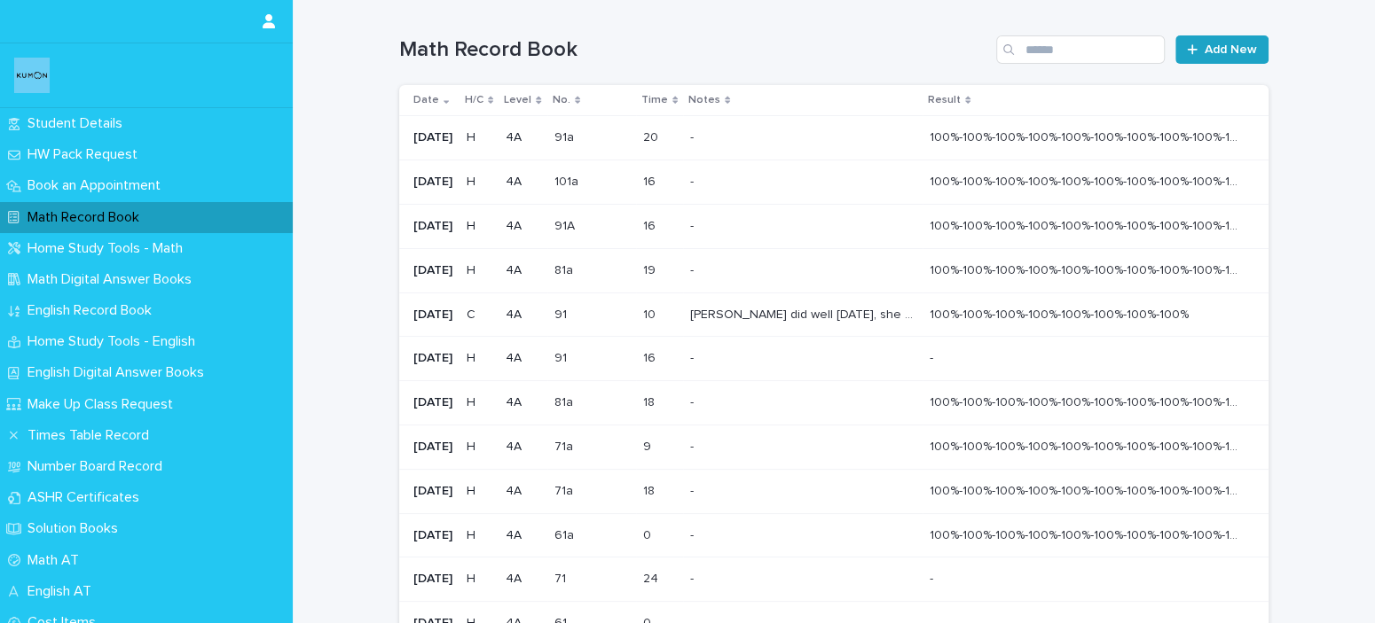
click at [1241, 51] on span "Add New" at bounding box center [1230, 49] width 52 height 12
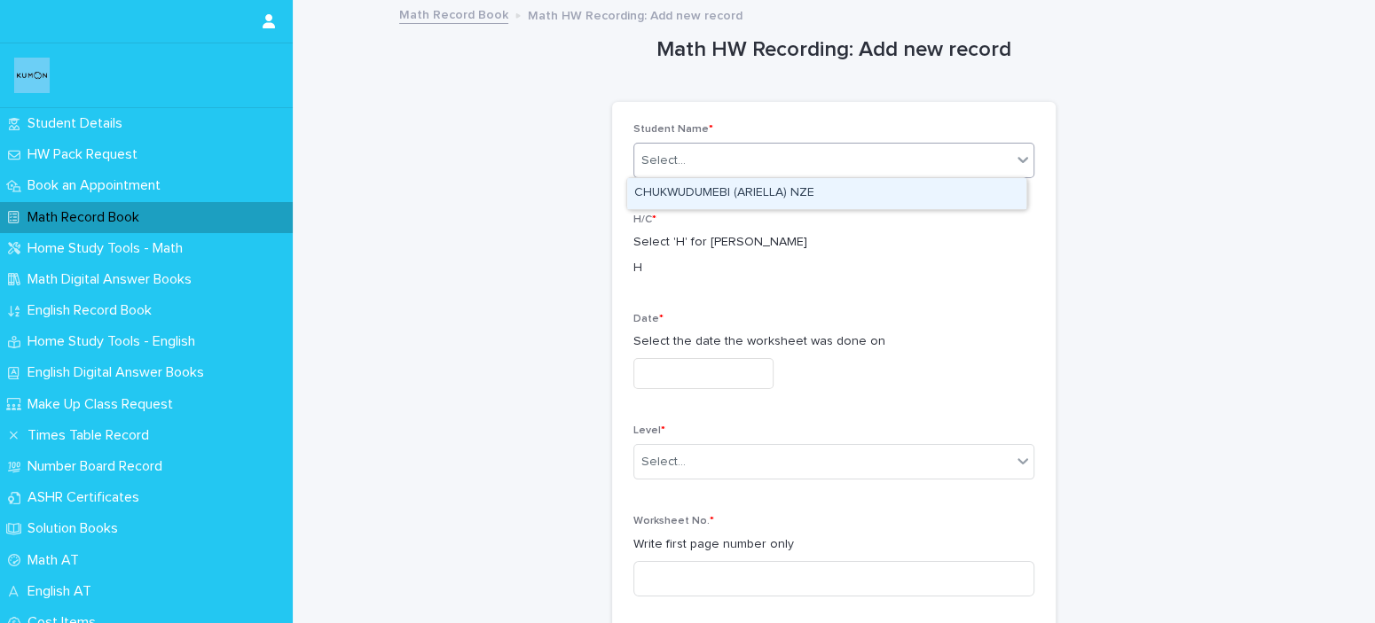
click at [748, 157] on div "Select..." at bounding box center [822, 160] width 377 height 29
click at [750, 196] on div "CHUKWUDUMEBI (ARIELLA) NZE" at bounding box center [826, 193] width 399 height 31
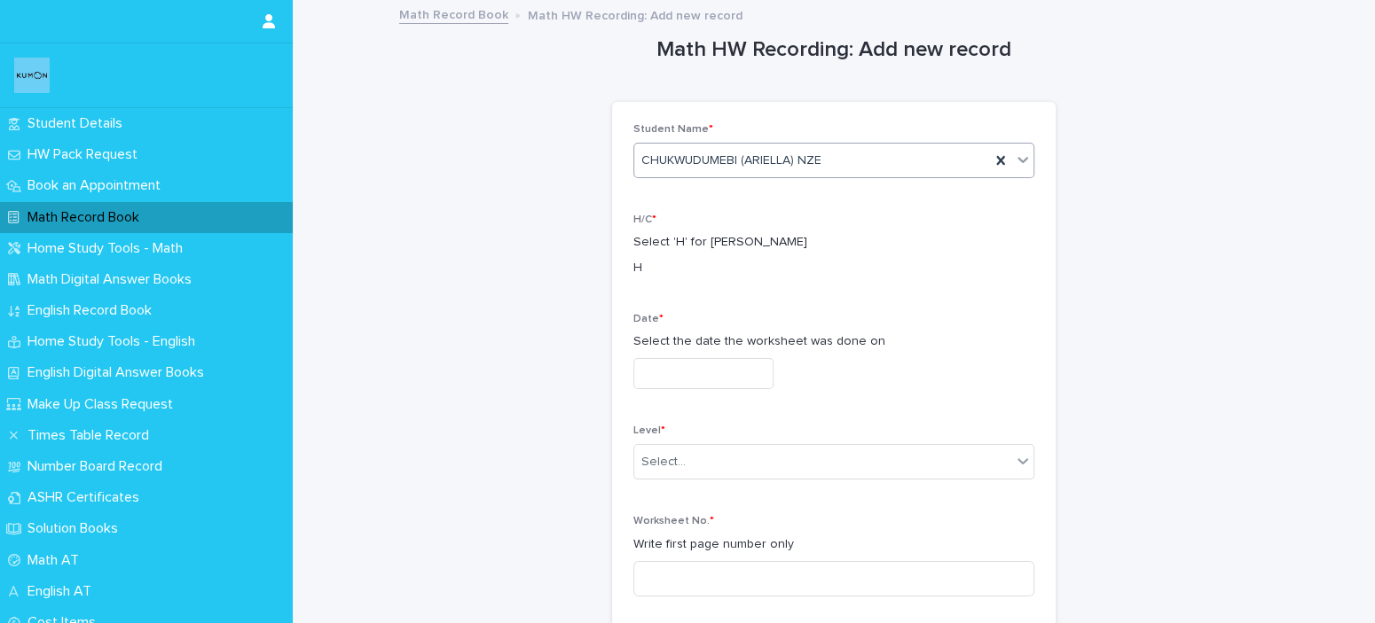
click at [732, 377] on input "text" at bounding box center [703, 373] width 140 height 31
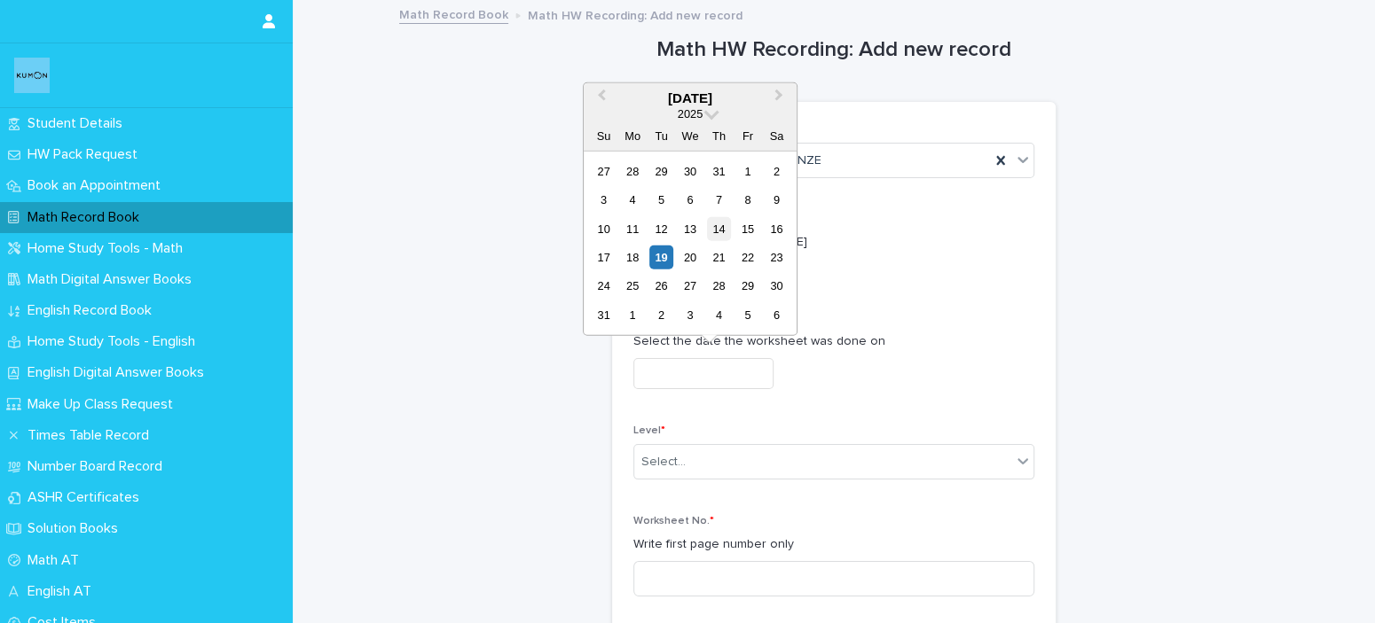
click at [721, 222] on div "14" at bounding box center [719, 228] width 24 height 24
type input "**********"
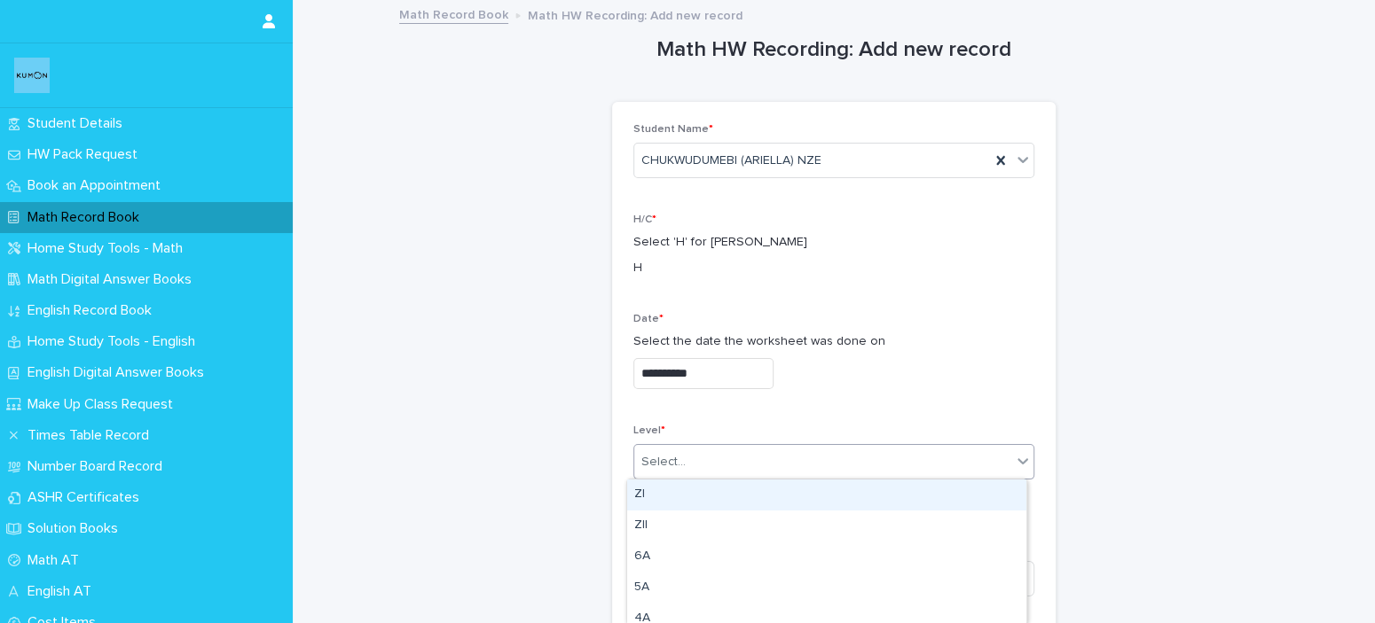
click at [737, 459] on div "Select..." at bounding box center [822, 462] width 377 height 29
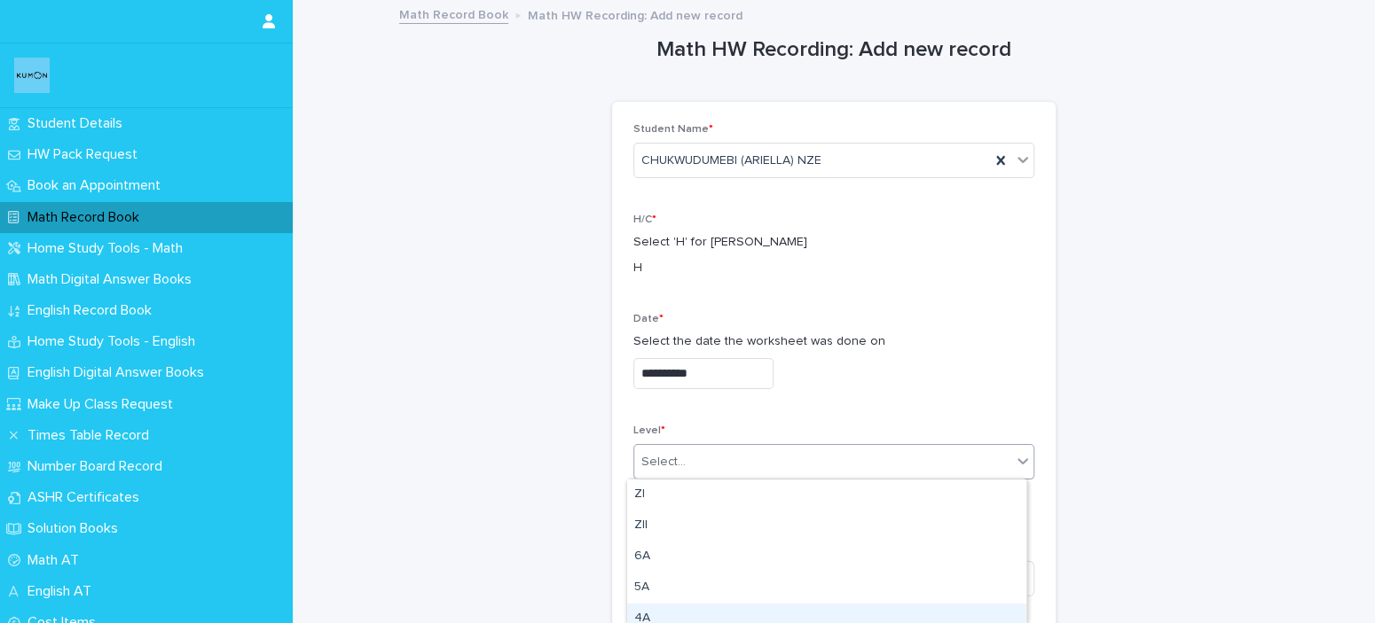
click at [692, 609] on div "4A" at bounding box center [826, 619] width 399 height 31
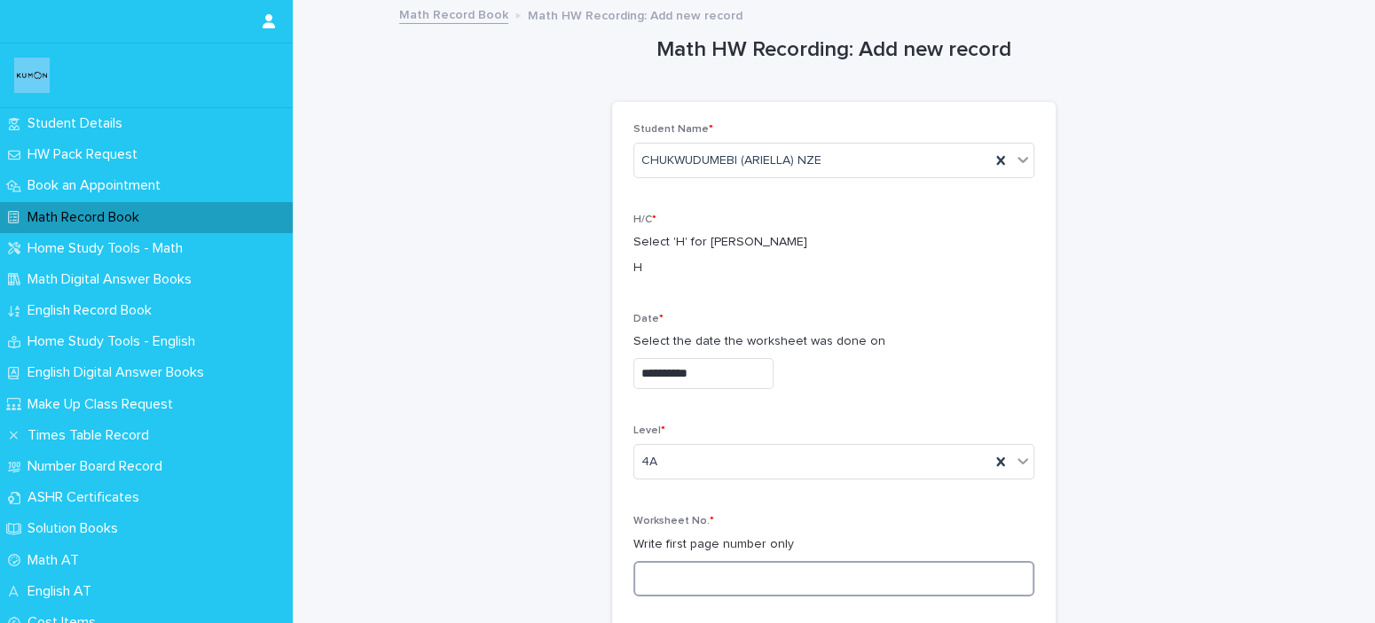
click at [707, 568] on input at bounding box center [833, 578] width 401 height 35
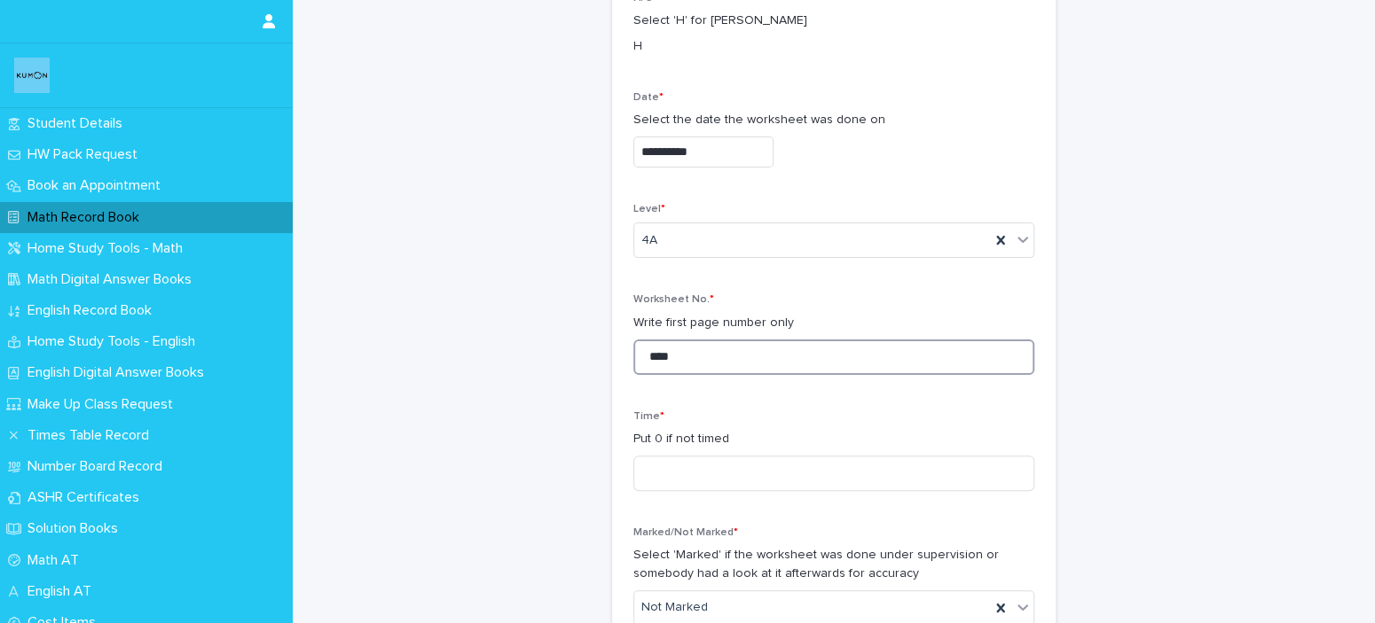
scroll to position [266, 0]
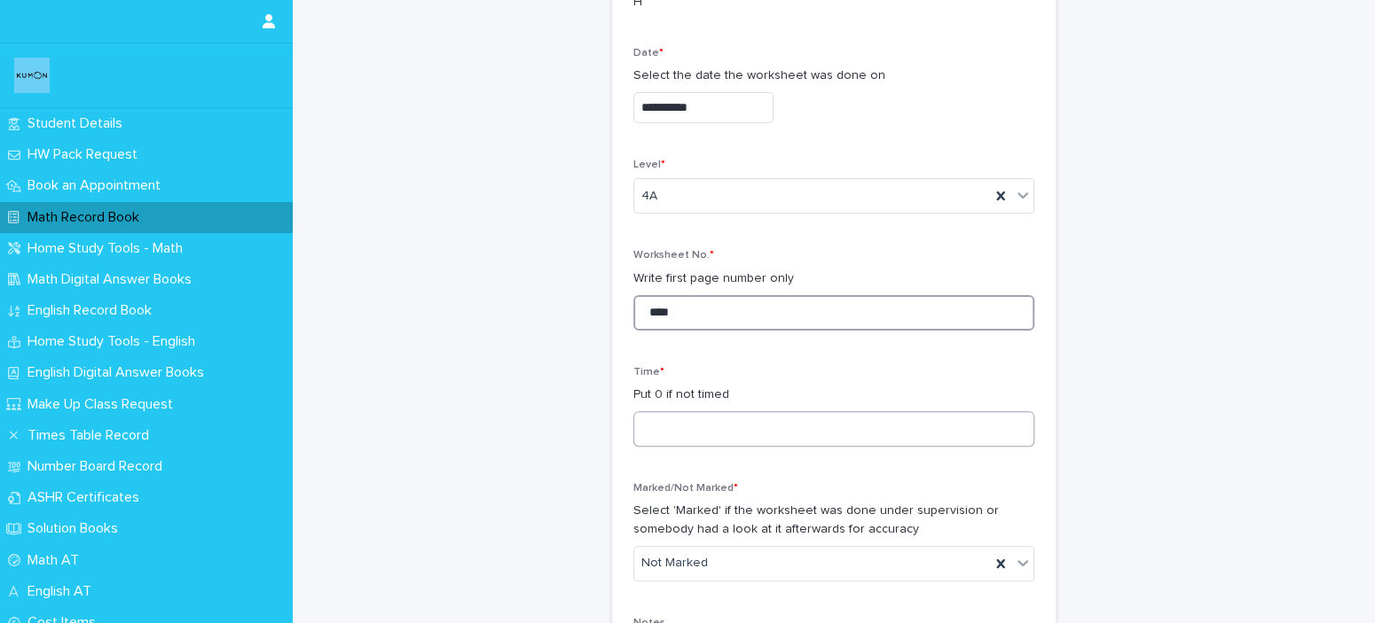
type input "****"
click at [813, 430] on input at bounding box center [833, 428] width 401 height 35
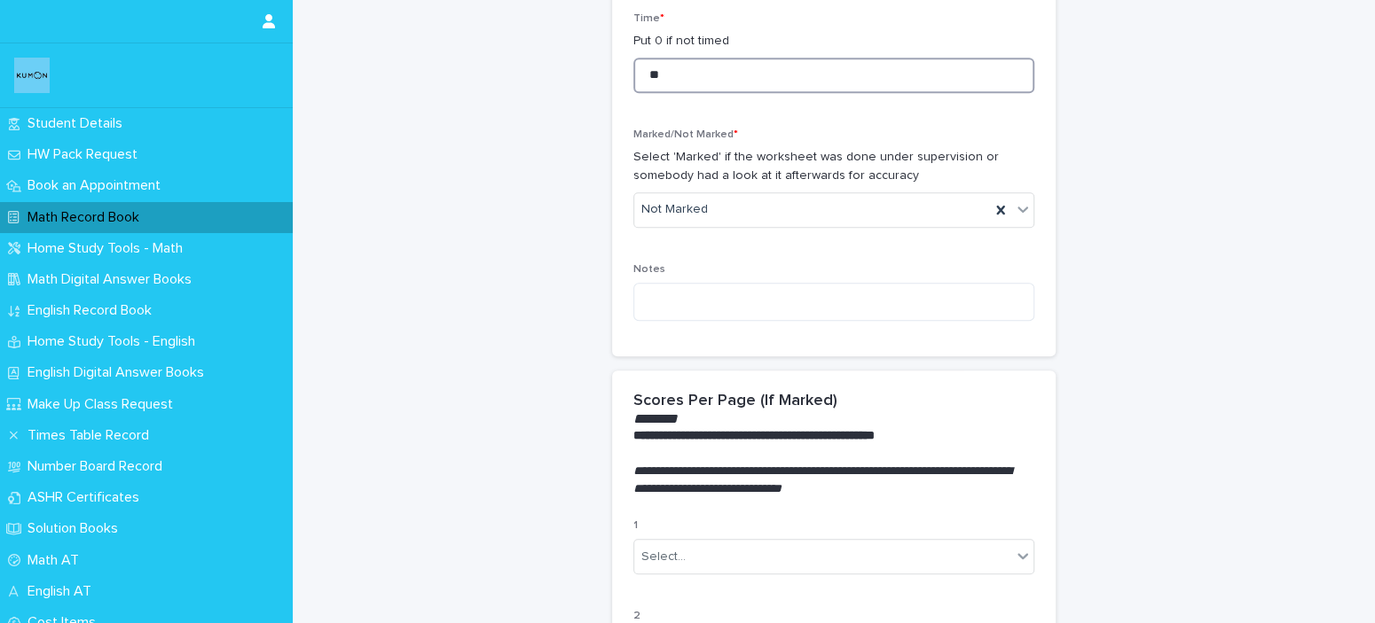
scroll to position [621, 0]
type input "**"
click at [923, 203] on div "Not Marked" at bounding box center [812, 208] width 356 height 29
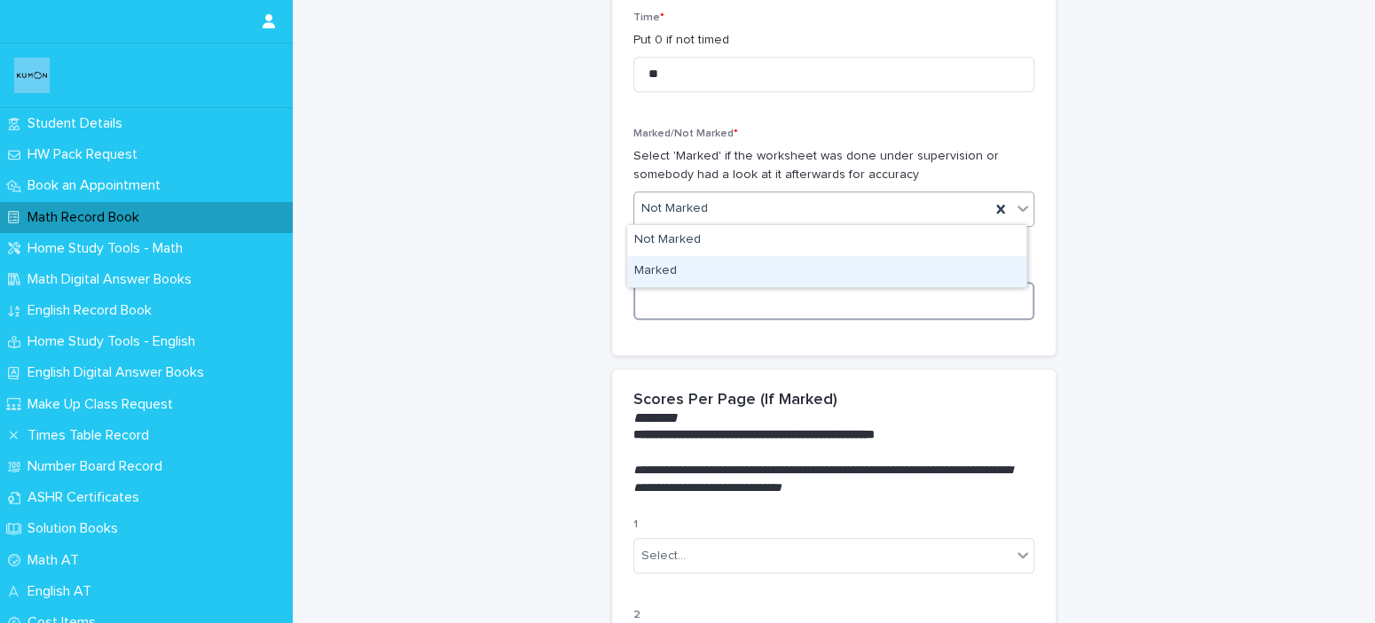
click at [898, 294] on textarea at bounding box center [833, 301] width 401 height 38
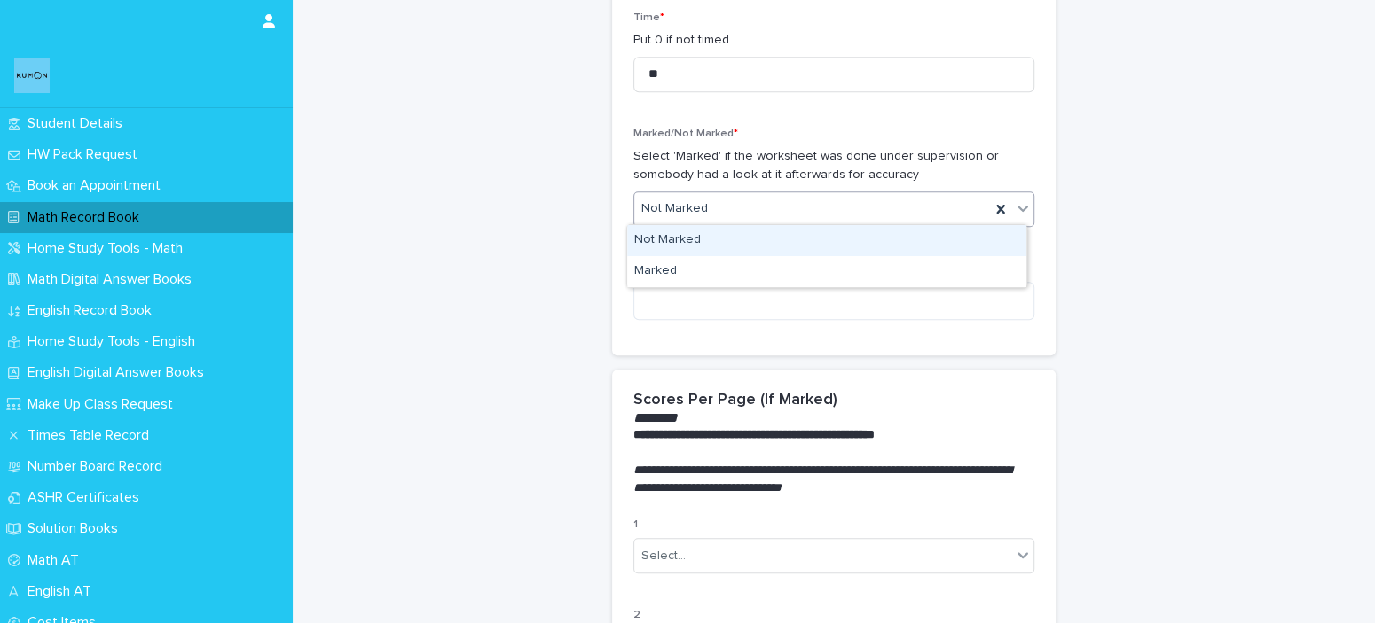
click at [865, 200] on div "Not Marked" at bounding box center [812, 208] width 356 height 29
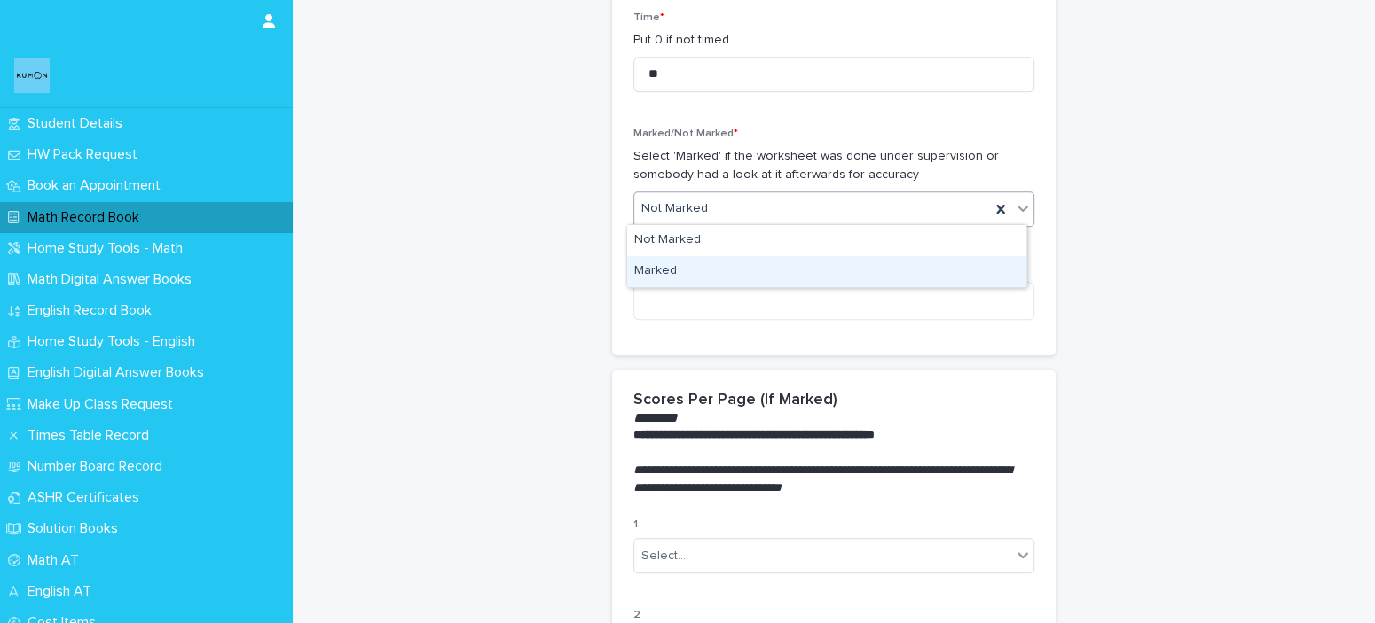
click at [859, 275] on div "Marked" at bounding box center [826, 271] width 399 height 31
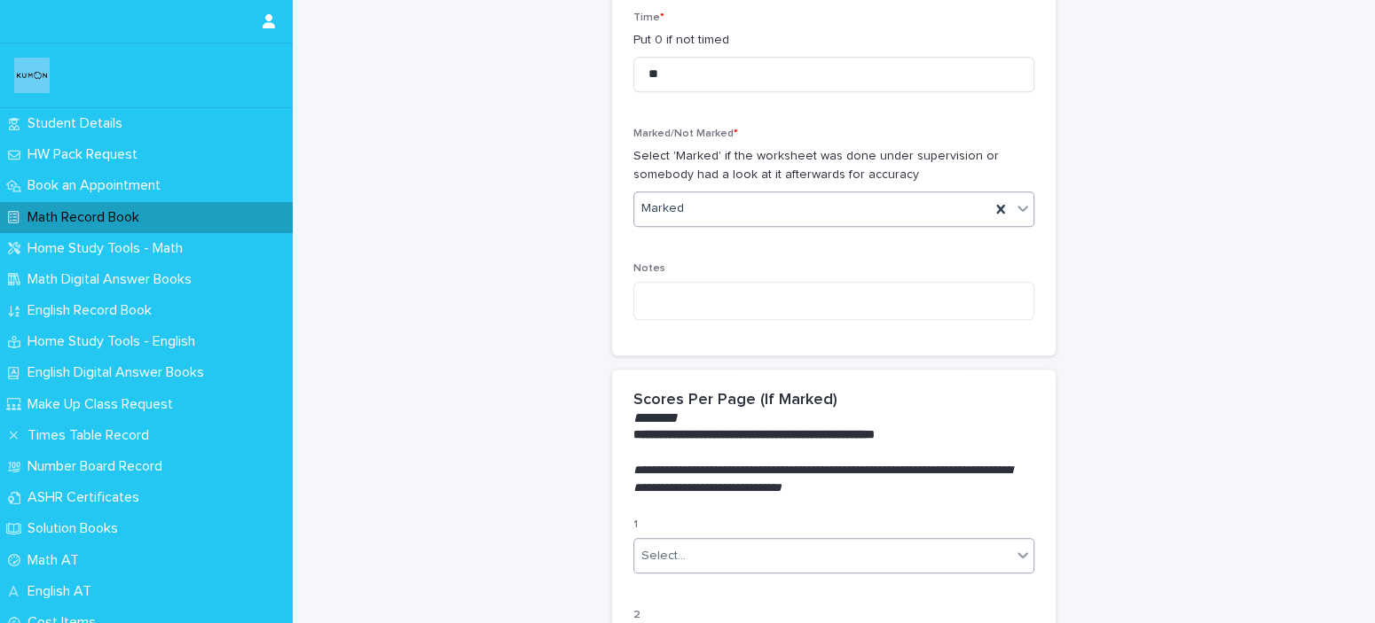
click at [769, 547] on div "Select..." at bounding box center [822, 556] width 377 height 29
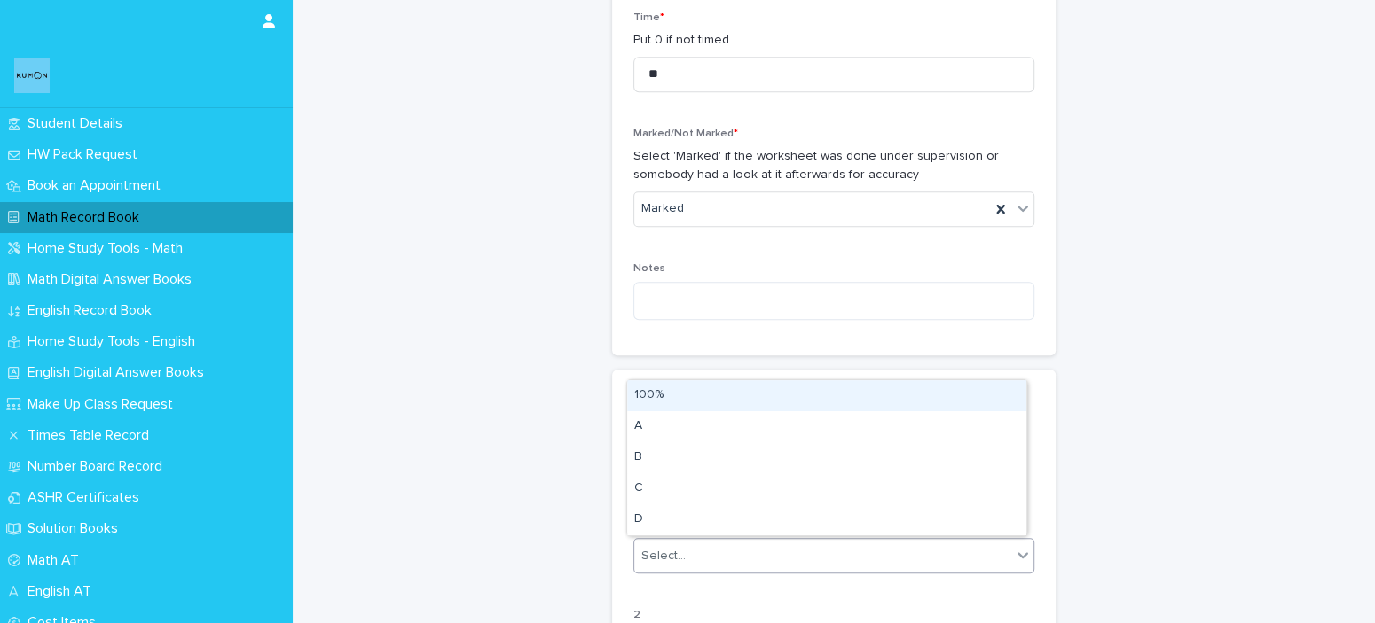
click at [724, 380] on div "100%" at bounding box center [826, 395] width 399 height 31
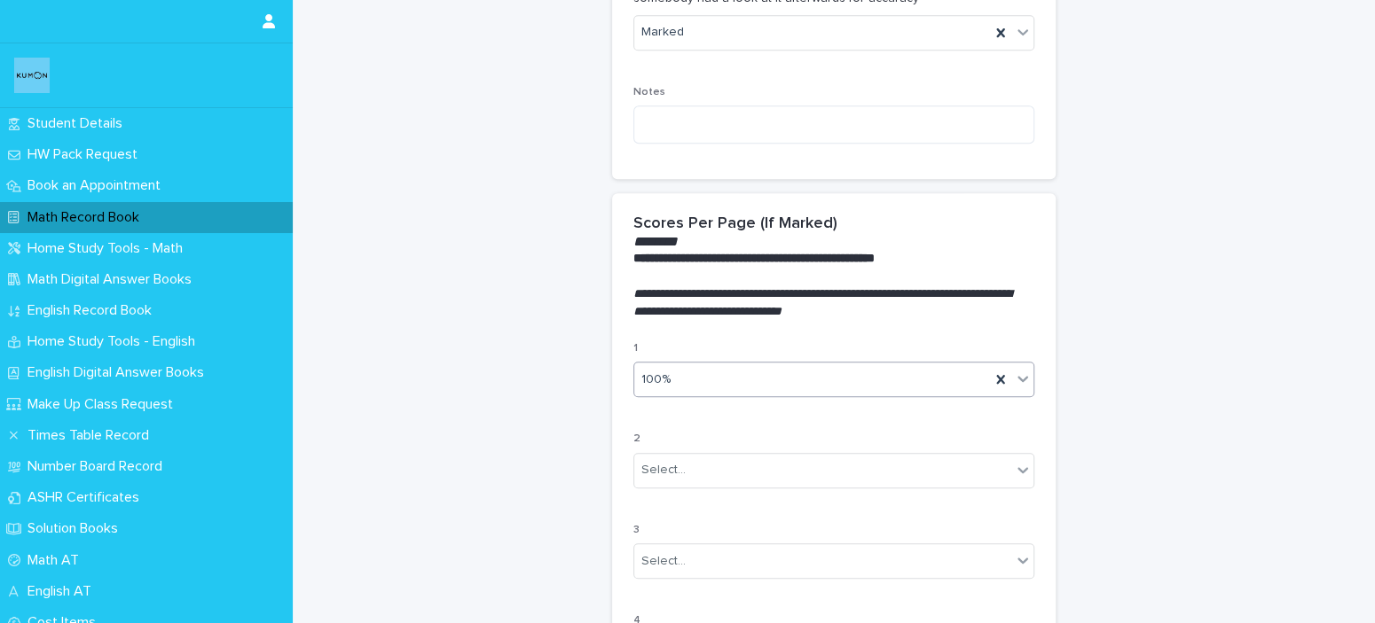
scroll to position [798, 0]
click at [843, 472] on div "Select..." at bounding box center [822, 469] width 377 height 29
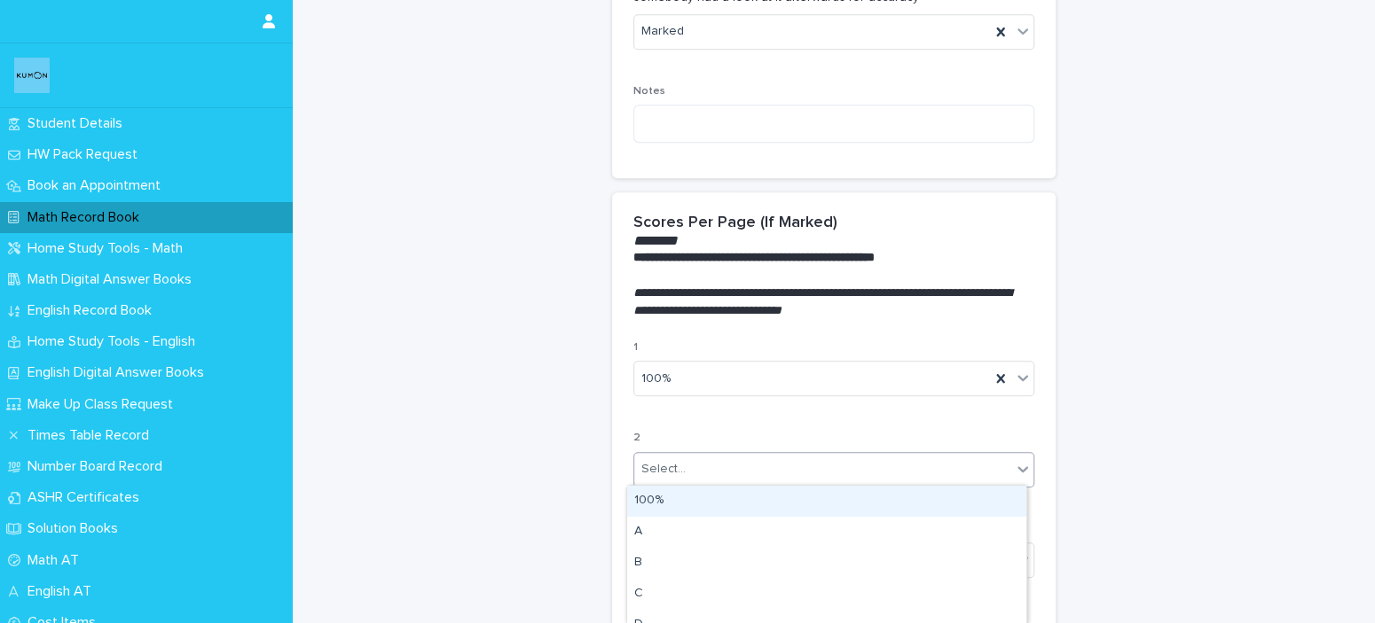
click at [768, 513] on div "100%" at bounding box center [826, 501] width 399 height 31
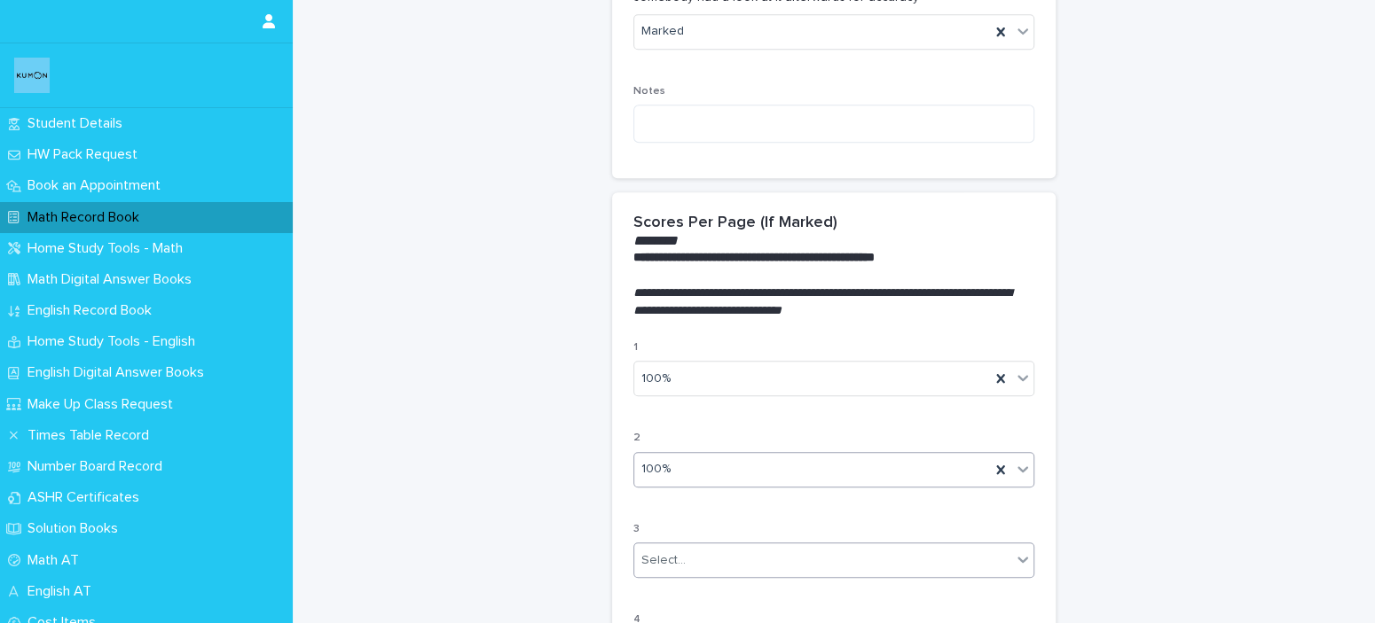
click at [765, 546] on div "Select..." at bounding box center [822, 560] width 377 height 29
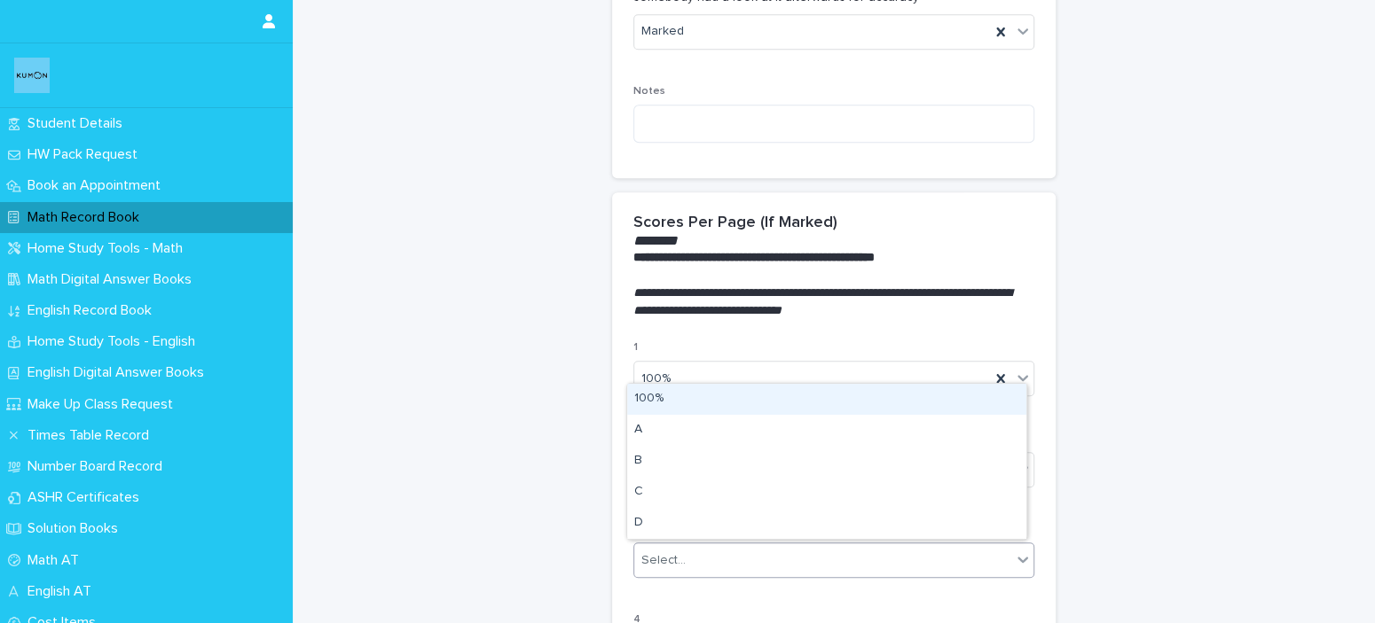
click at [685, 399] on div "100%" at bounding box center [826, 399] width 399 height 31
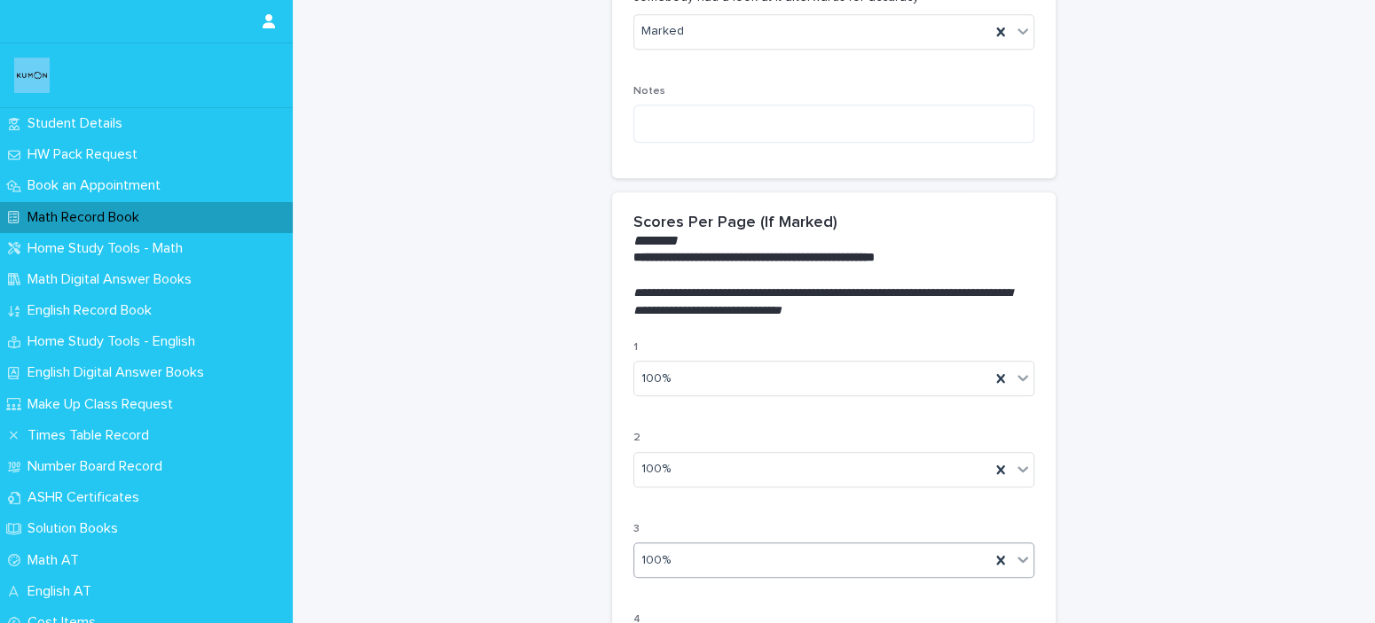
scroll to position [975, 0]
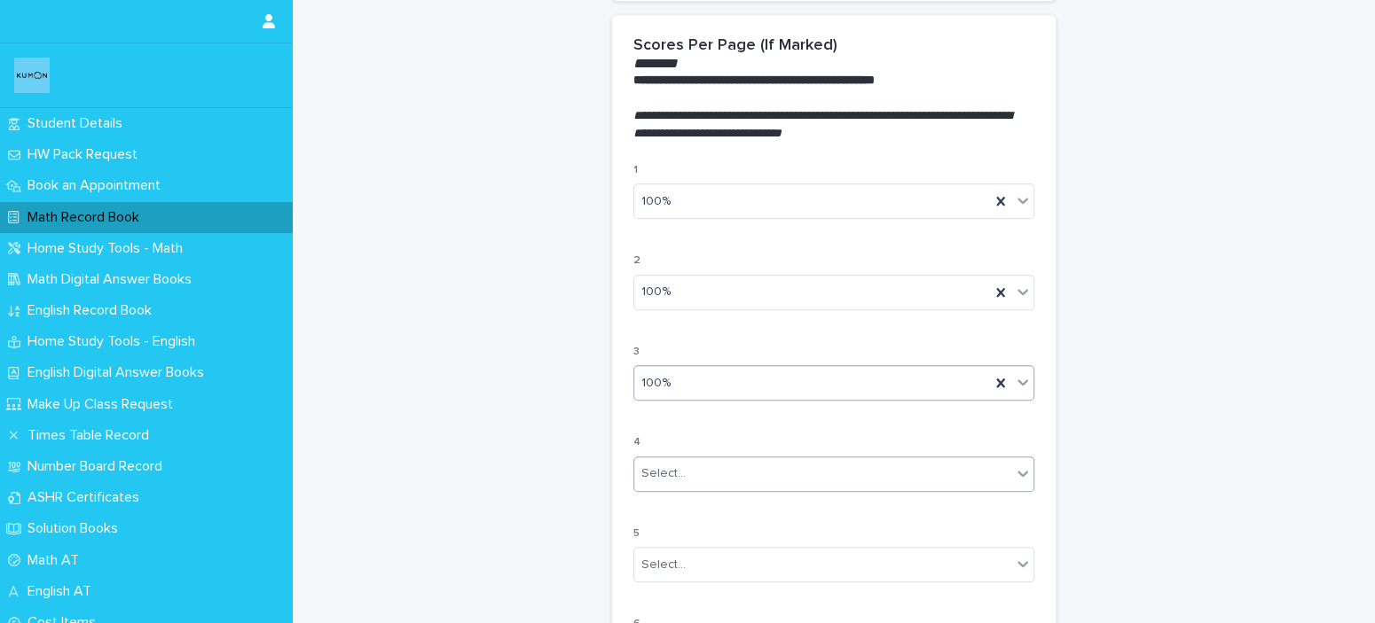
click at [737, 475] on div "Select..." at bounding box center [822, 473] width 377 height 29
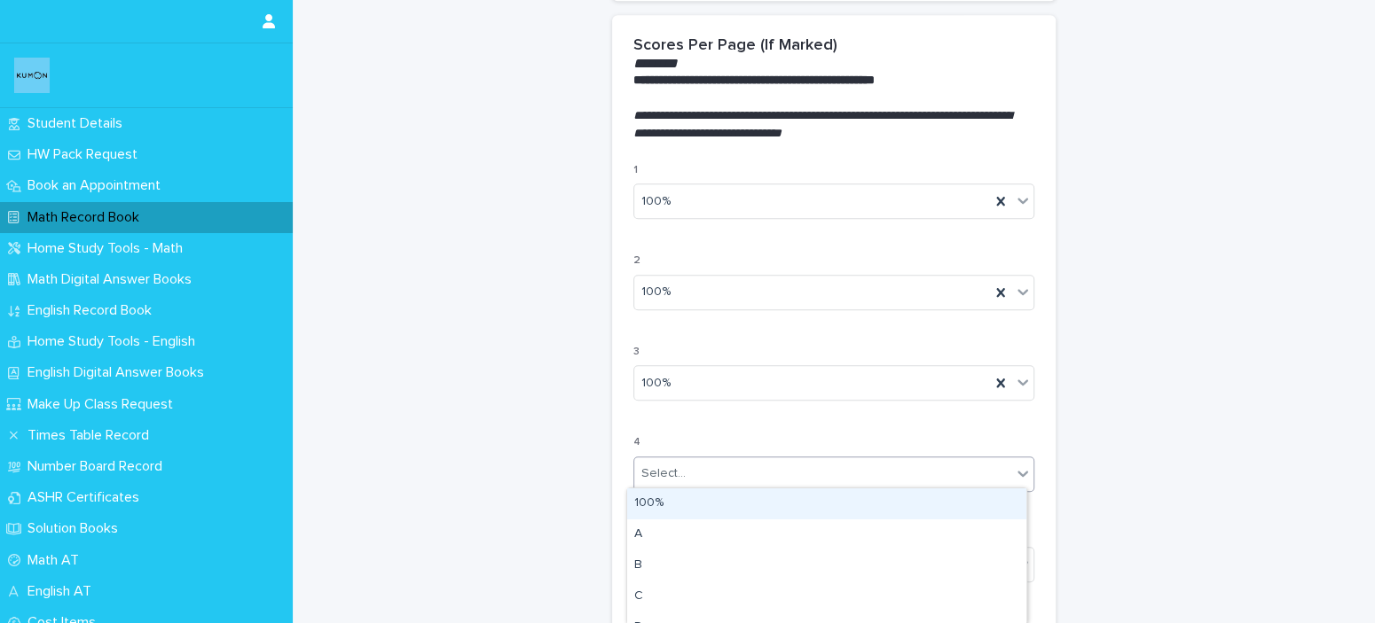
click at [691, 509] on div "100%" at bounding box center [826, 504] width 399 height 31
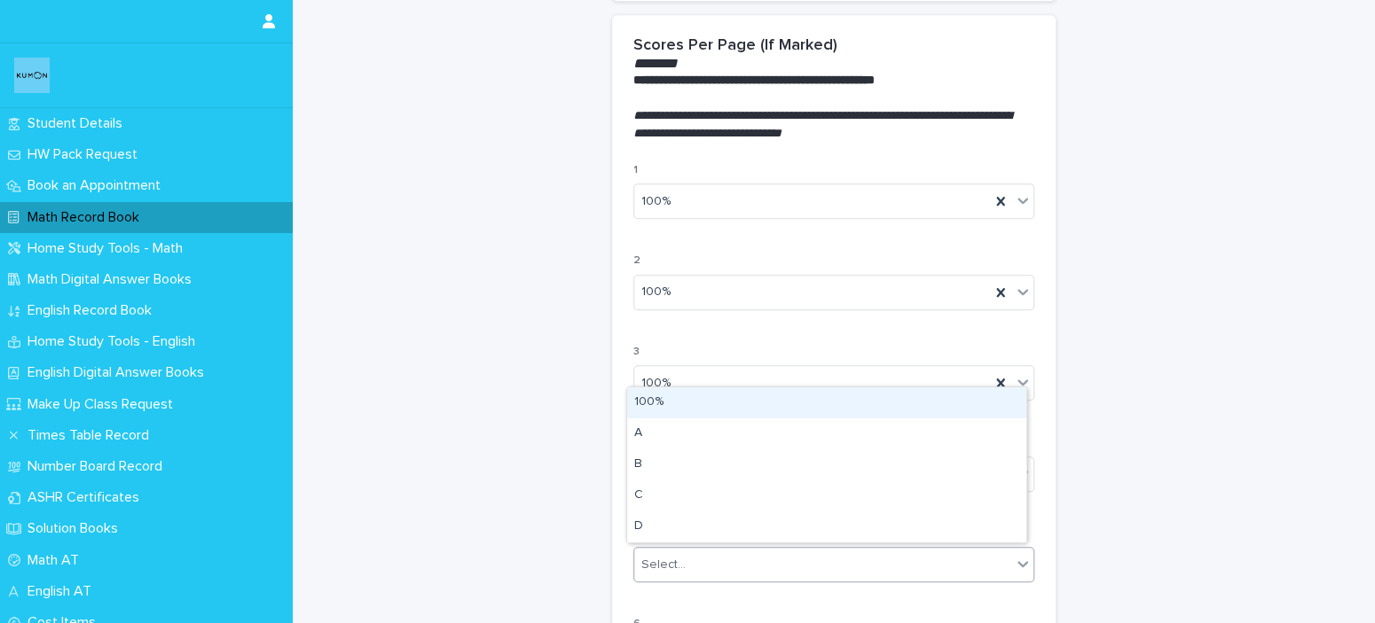
click at [690, 567] on div "Select..." at bounding box center [822, 565] width 377 height 29
click at [703, 401] on div "100%" at bounding box center [826, 403] width 399 height 31
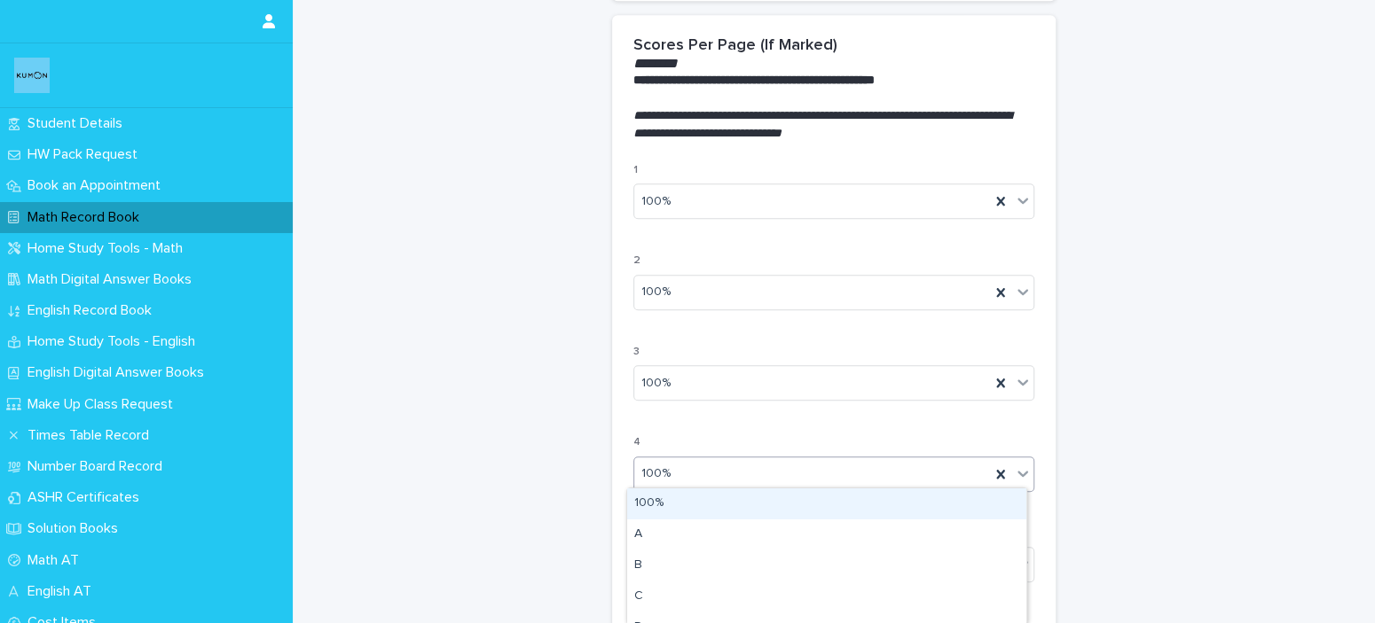
scroll to position [1241, 0]
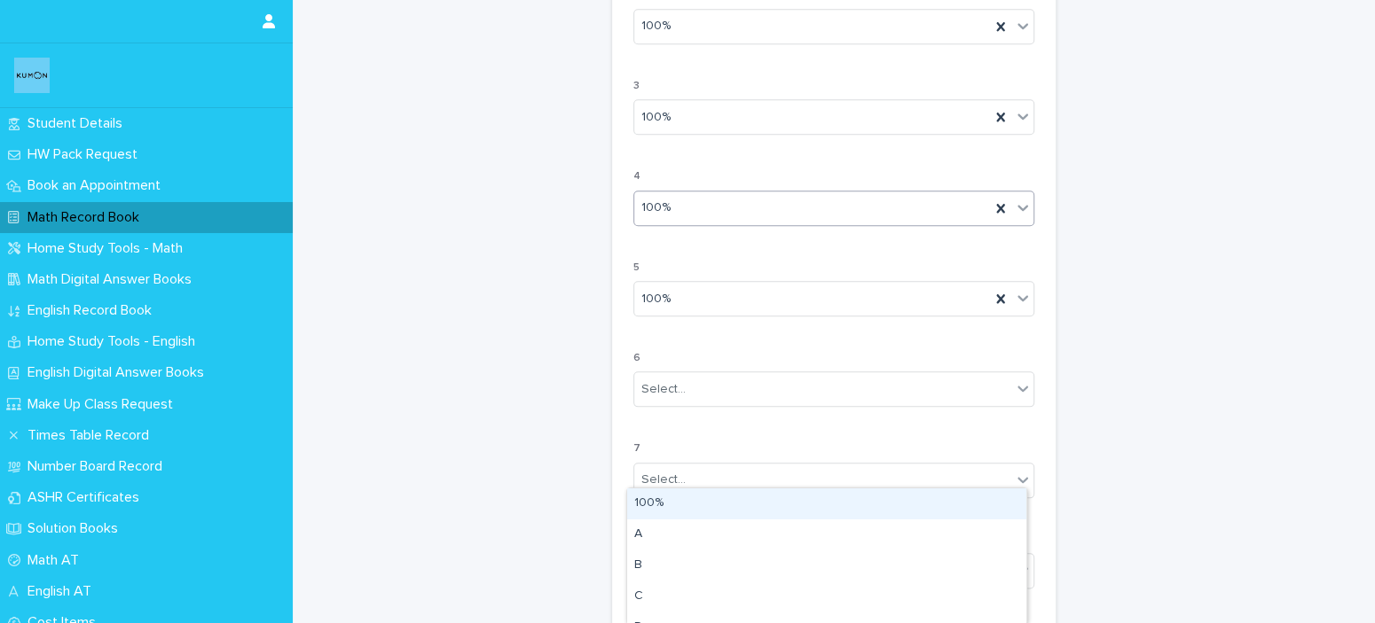
drag, startPoint x: 695, startPoint y: 457, endPoint x: 573, endPoint y: 429, distance: 125.4
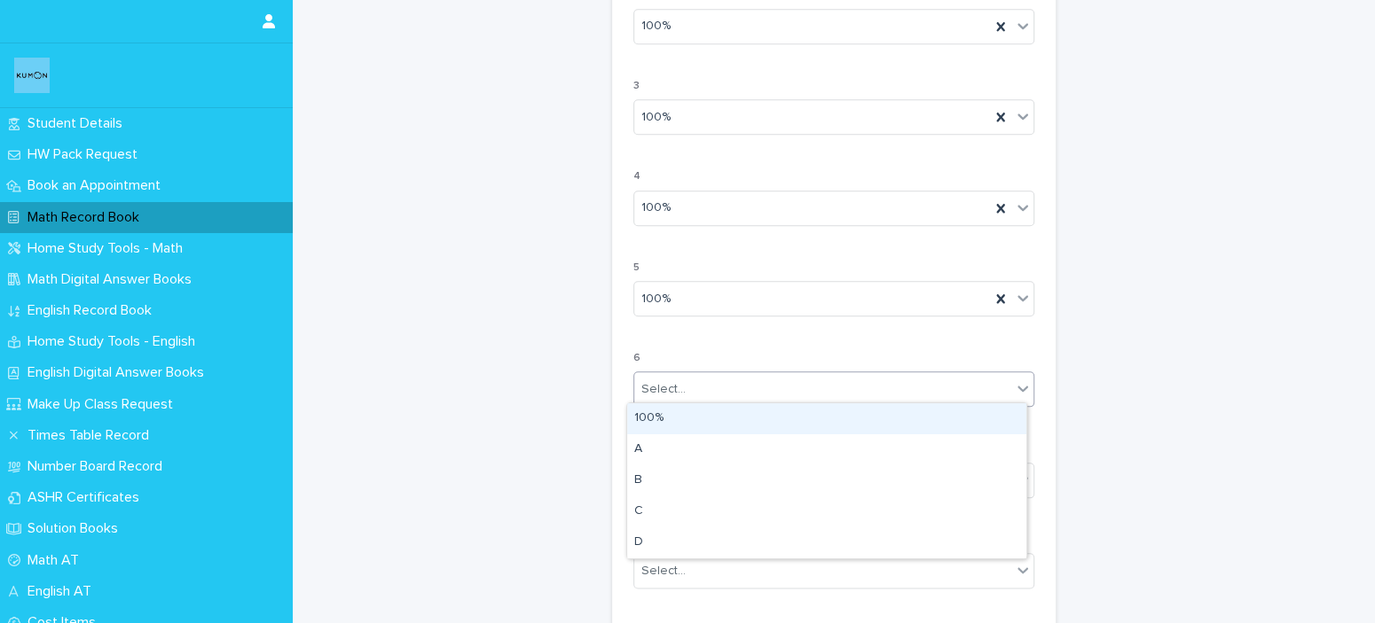
click at [746, 383] on div "Select..." at bounding box center [822, 389] width 377 height 29
click at [654, 411] on div "100%" at bounding box center [826, 418] width 399 height 31
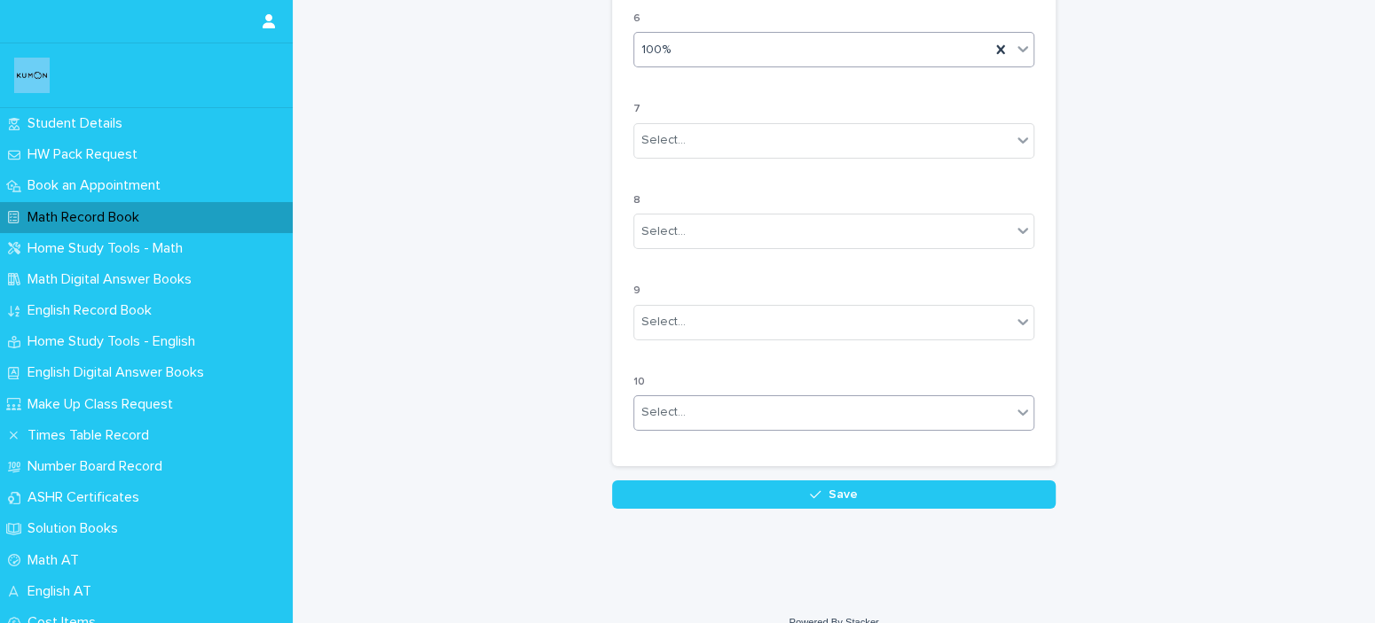
scroll to position [1596, 0]
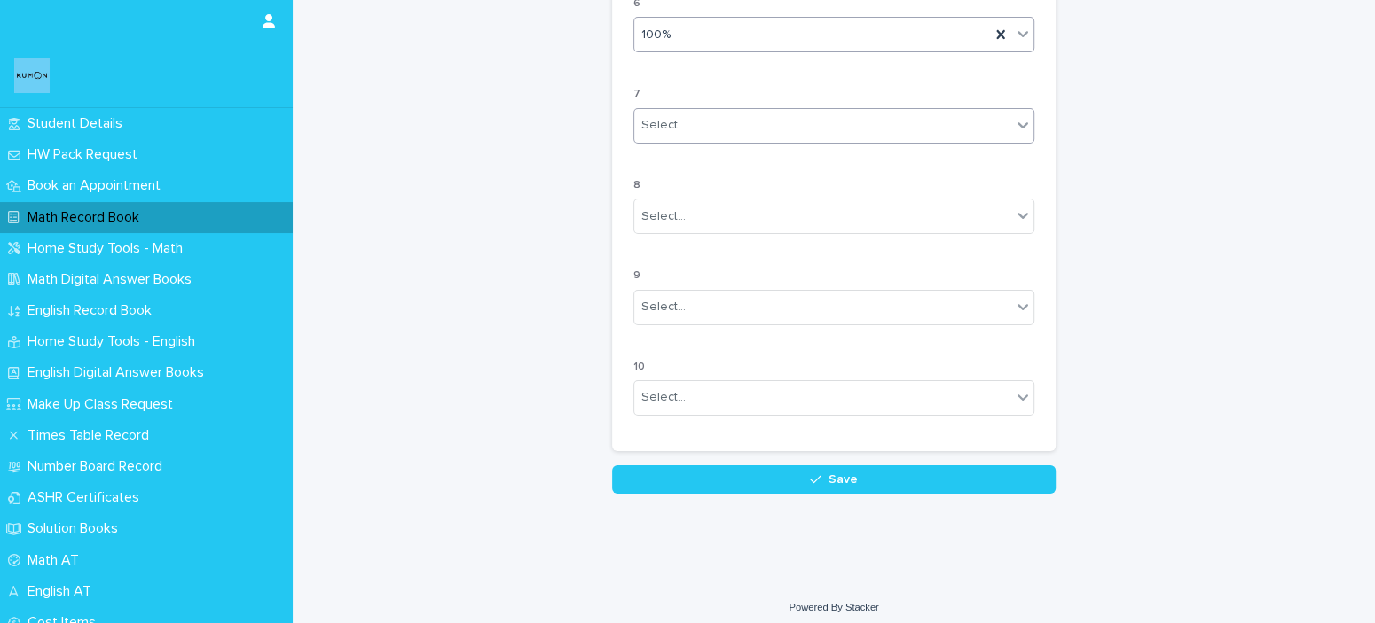
click at [720, 128] on div "Select..." at bounding box center [822, 125] width 377 height 29
click at [644, 166] on div "100%" at bounding box center [826, 154] width 399 height 31
click at [687, 215] on input "text" at bounding box center [688, 216] width 2 height 15
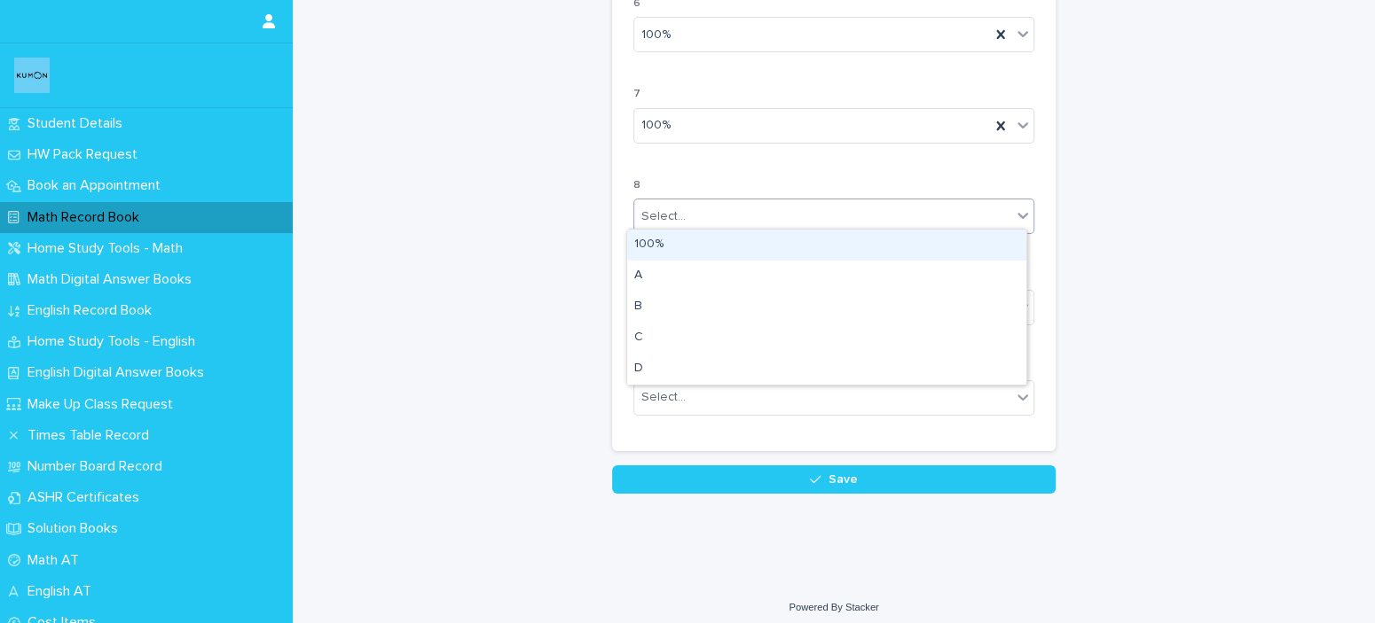
click at [658, 244] on div "100%" at bounding box center [826, 245] width 399 height 31
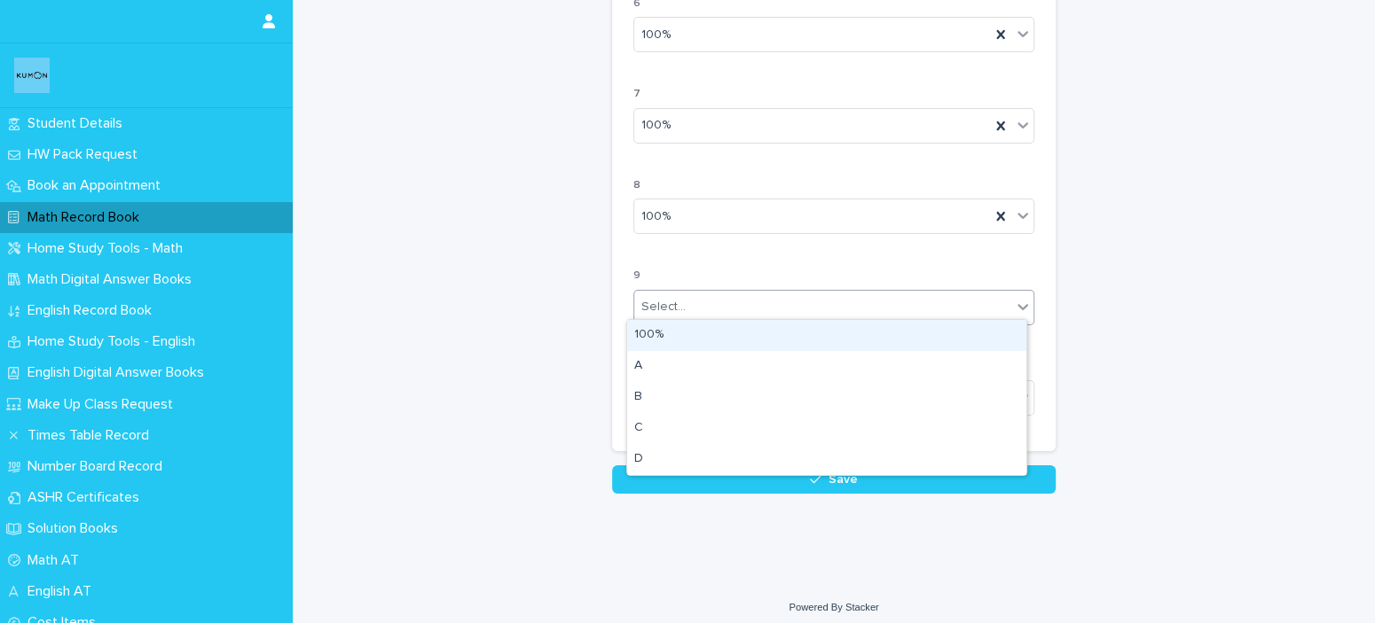
click at [665, 298] on div "Select..." at bounding box center [663, 307] width 44 height 19
click at [651, 335] on div "100%" at bounding box center [826, 335] width 399 height 31
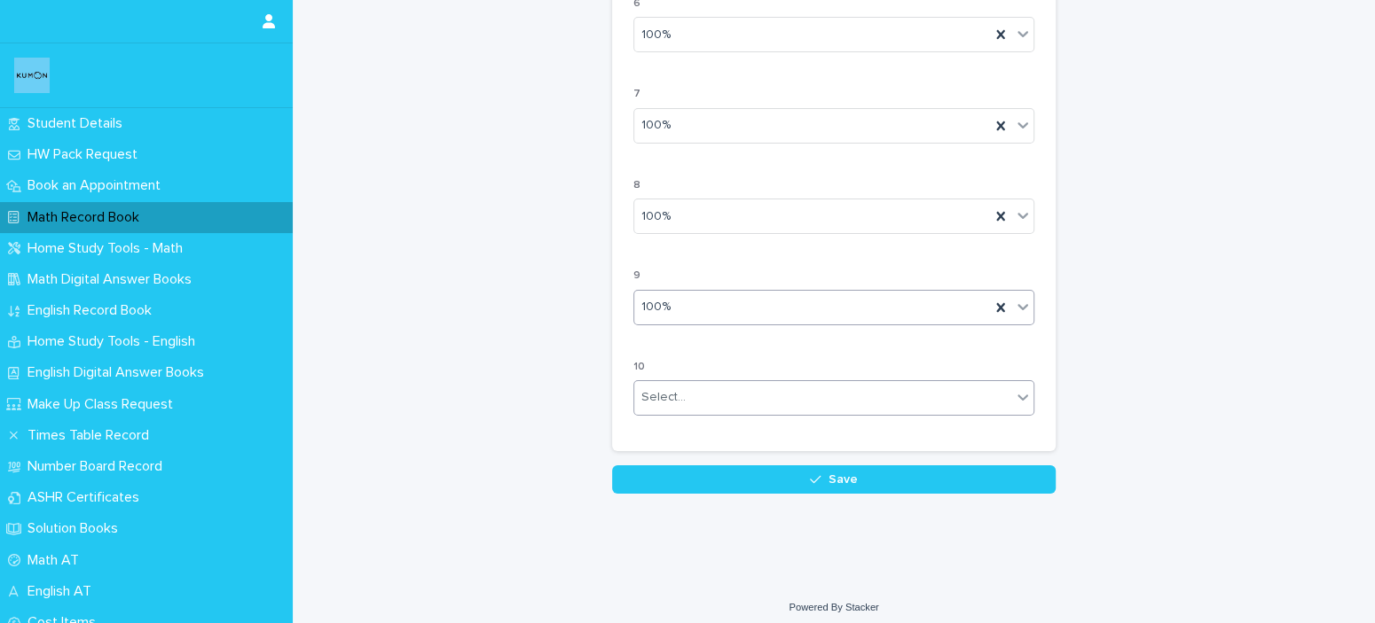
click at [688, 408] on div "Select..." at bounding box center [833, 397] width 401 height 35
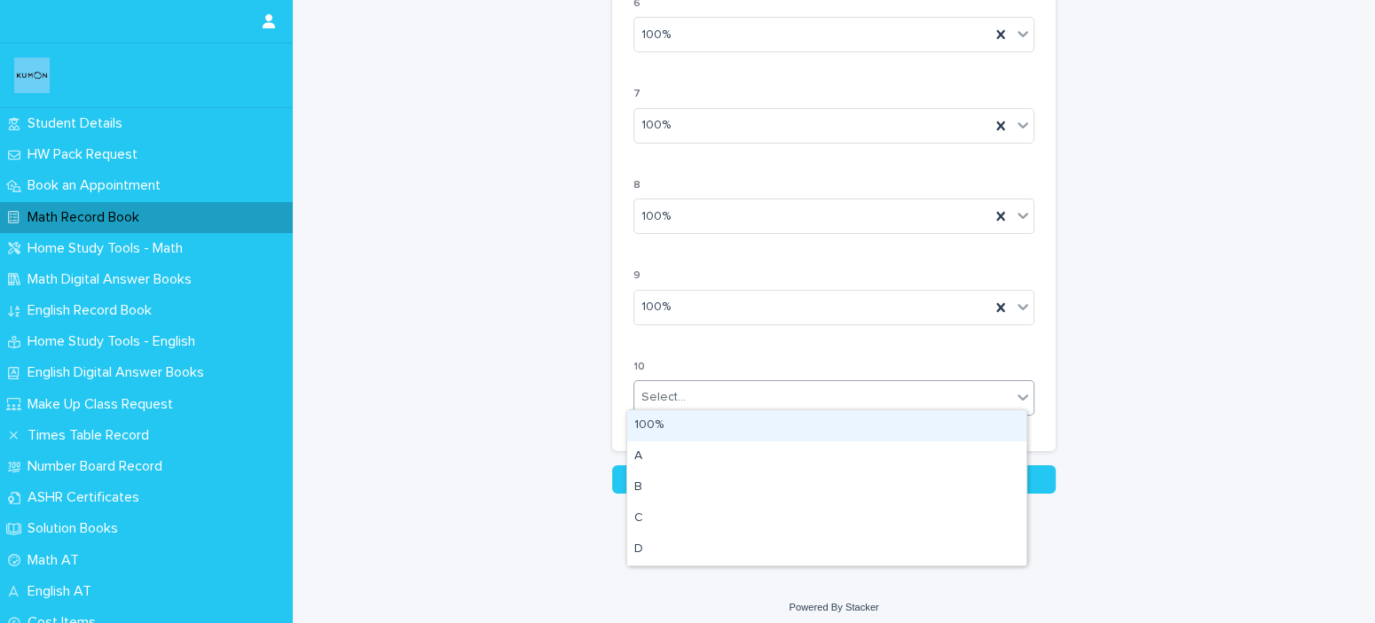
click at [685, 419] on div "100%" at bounding box center [826, 426] width 399 height 31
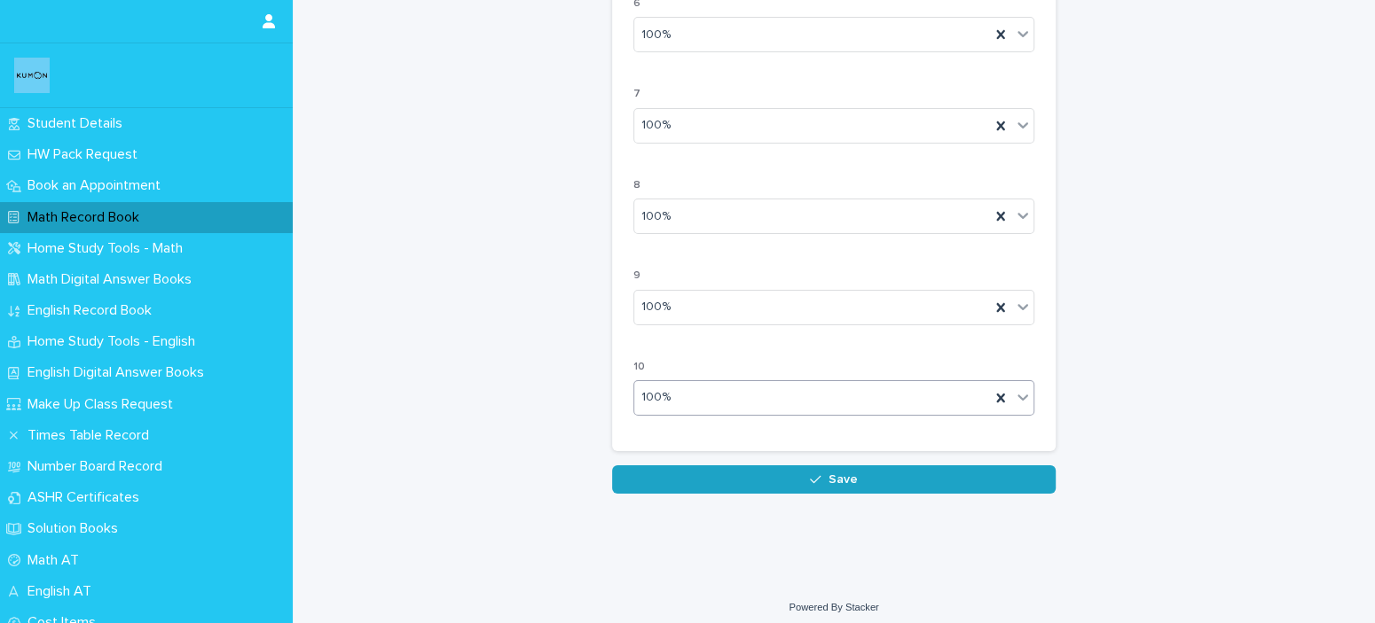
click at [693, 467] on button "Save" at bounding box center [833, 480] width 443 height 28
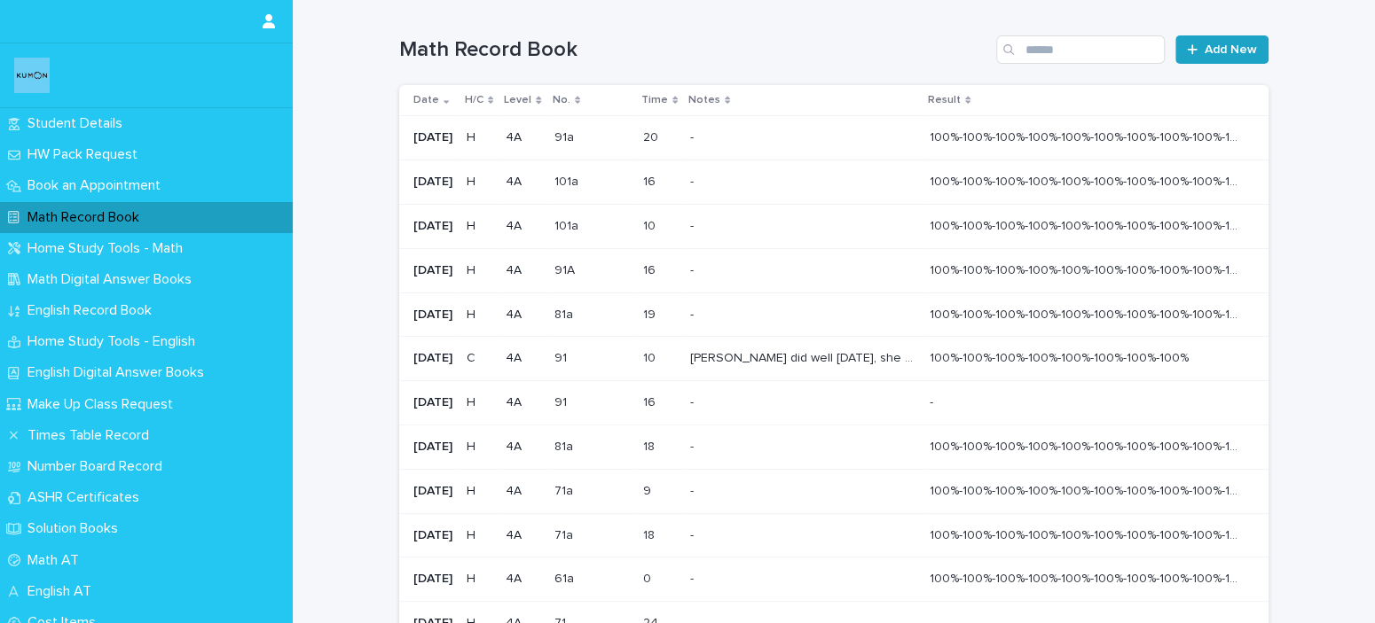
click at [1221, 43] on span "Add New" at bounding box center [1230, 49] width 52 height 12
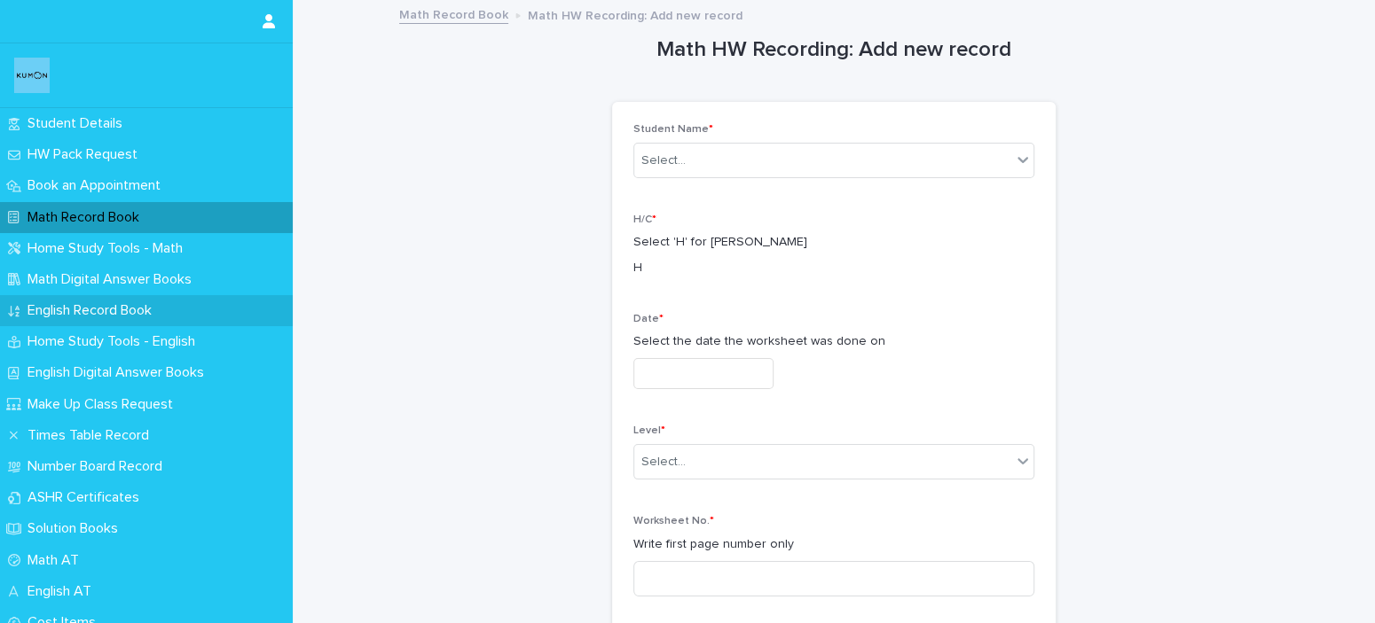
click at [106, 308] on p "English Record Book" at bounding box center [92, 310] width 145 height 17
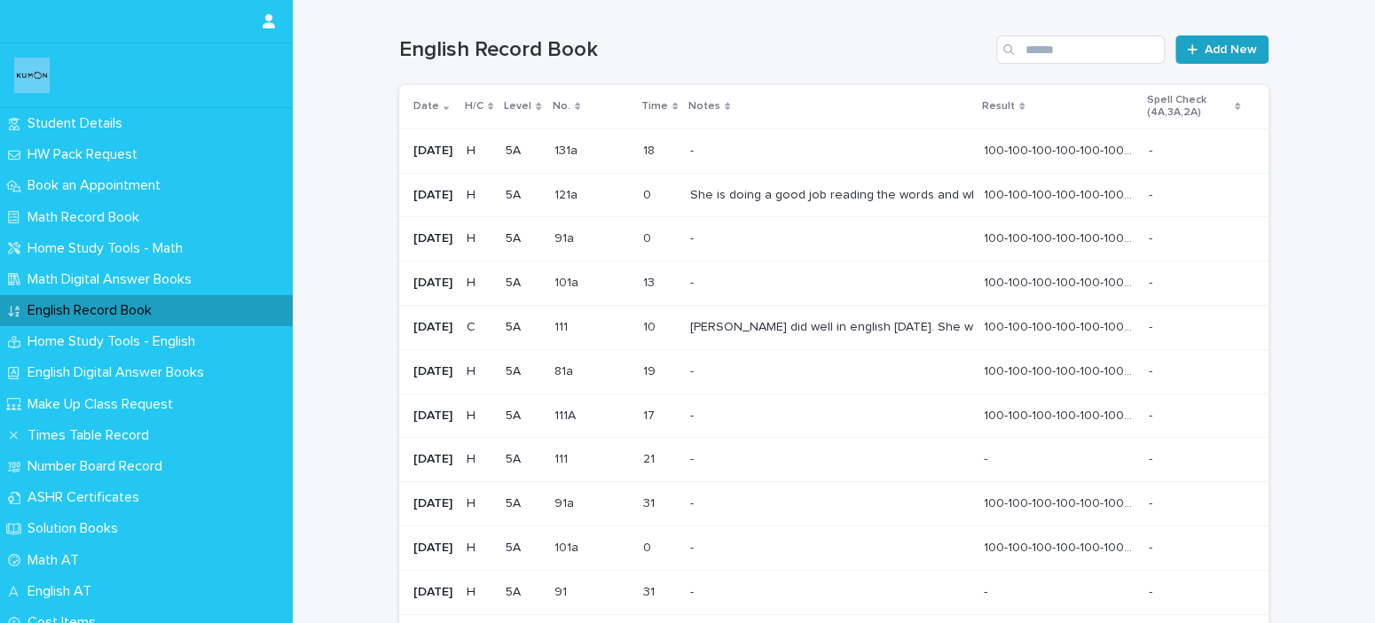
click at [1239, 48] on span "Add New" at bounding box center [1230, 49] width 52 height 12
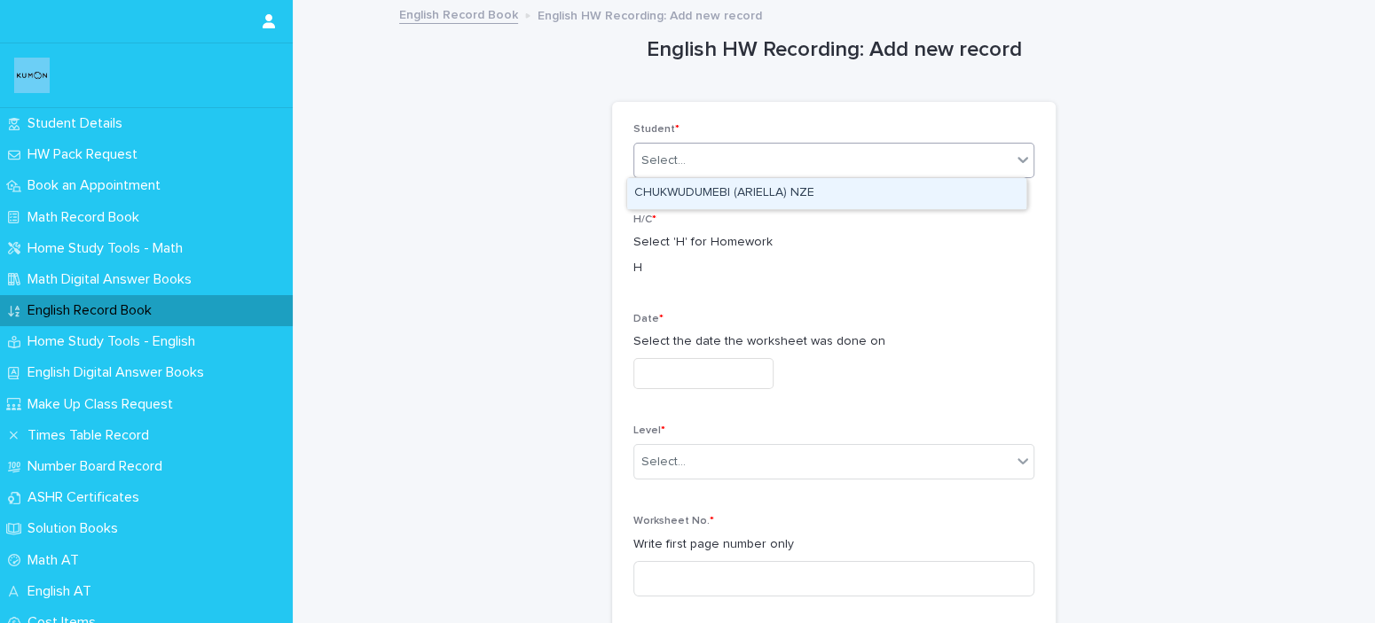
drag, startPoint x: 868, startPoint y: 163, endPoint x: 863, endPoint y: 189, distance: 26.3
click at [868, 164] on div "Select..." at bounding box center [822, 160] width 377 height 29
click at [859, 200] on div "CHUKWUDUMEBI (ARIELLA) NZE" at bounding box center [826, 193] width 399 height 31
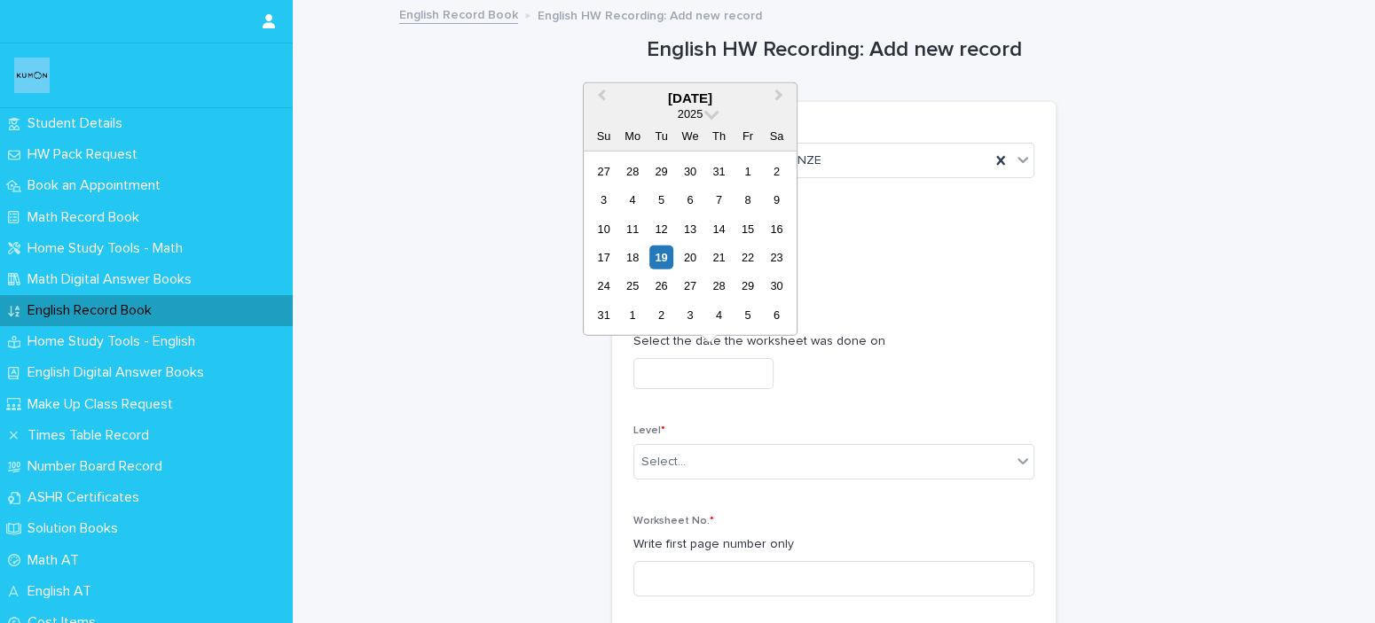
click at [758, 385] on input "text" at bounding box center [703, 373] width 140 height 31
click at [725, 223] on div "14" at bounding box center [719, 228] width 24 height 24
type input "**********"
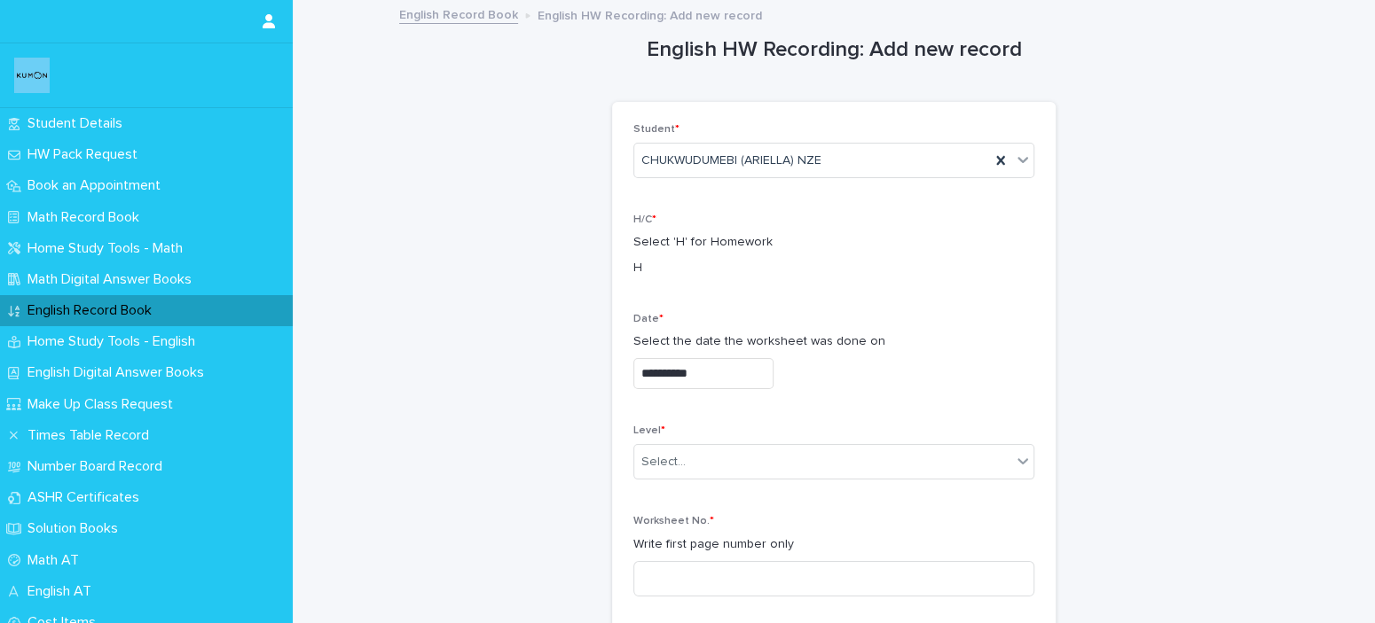
click at [729, 436] on div "Level * Select..." at bounding box center [833, 459] width 401 height 69
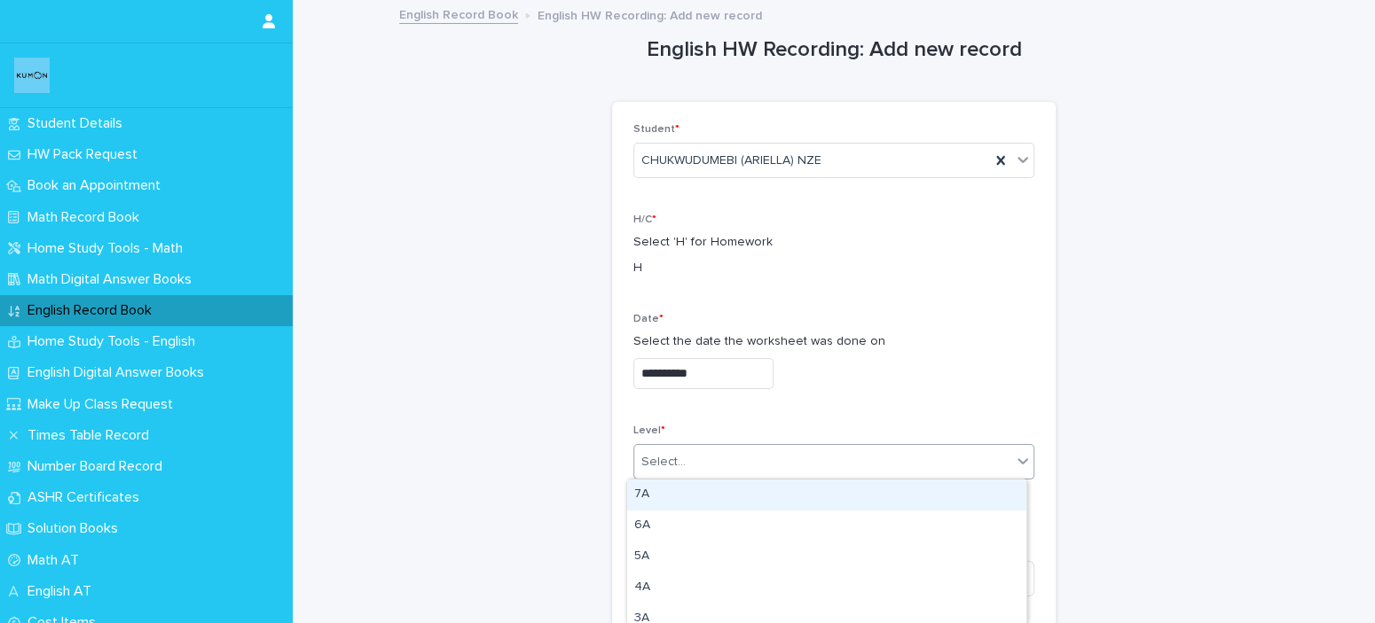
click at [719, 459] on div "Select..." at bounding box center [822, 462] width 377 height 29
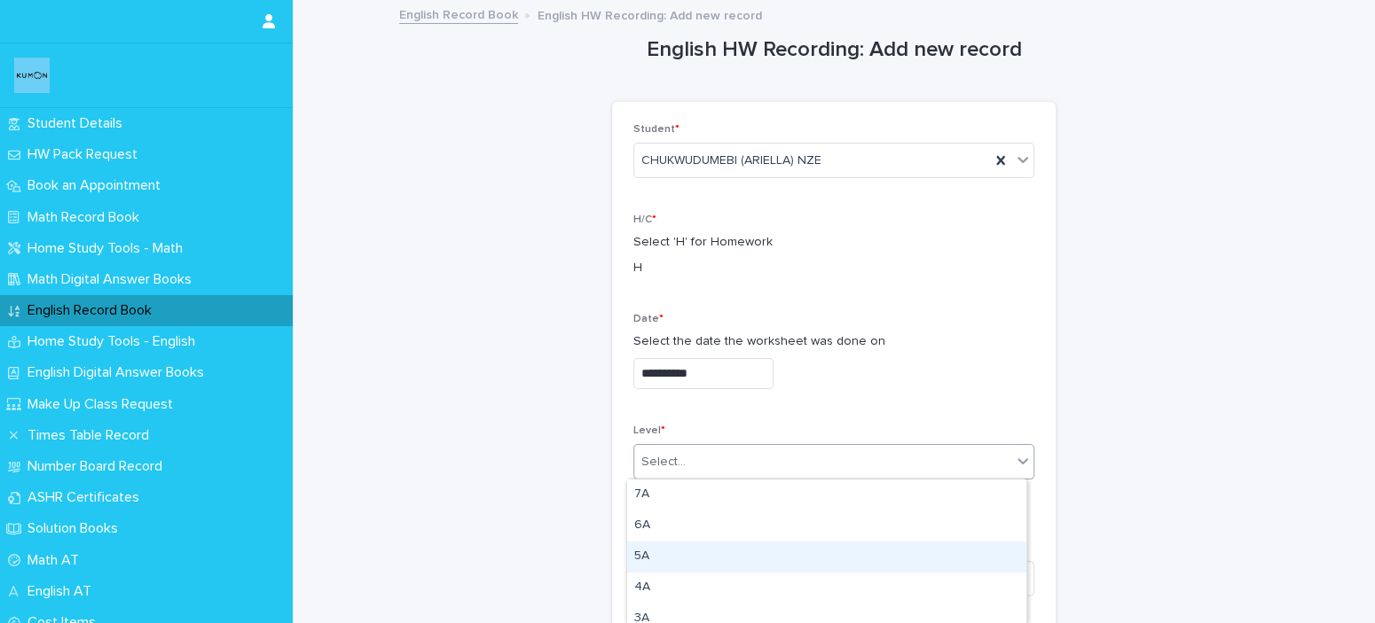
click at [654, 554] on div "5A" at bounding box center [826, 557] width 399 height 31
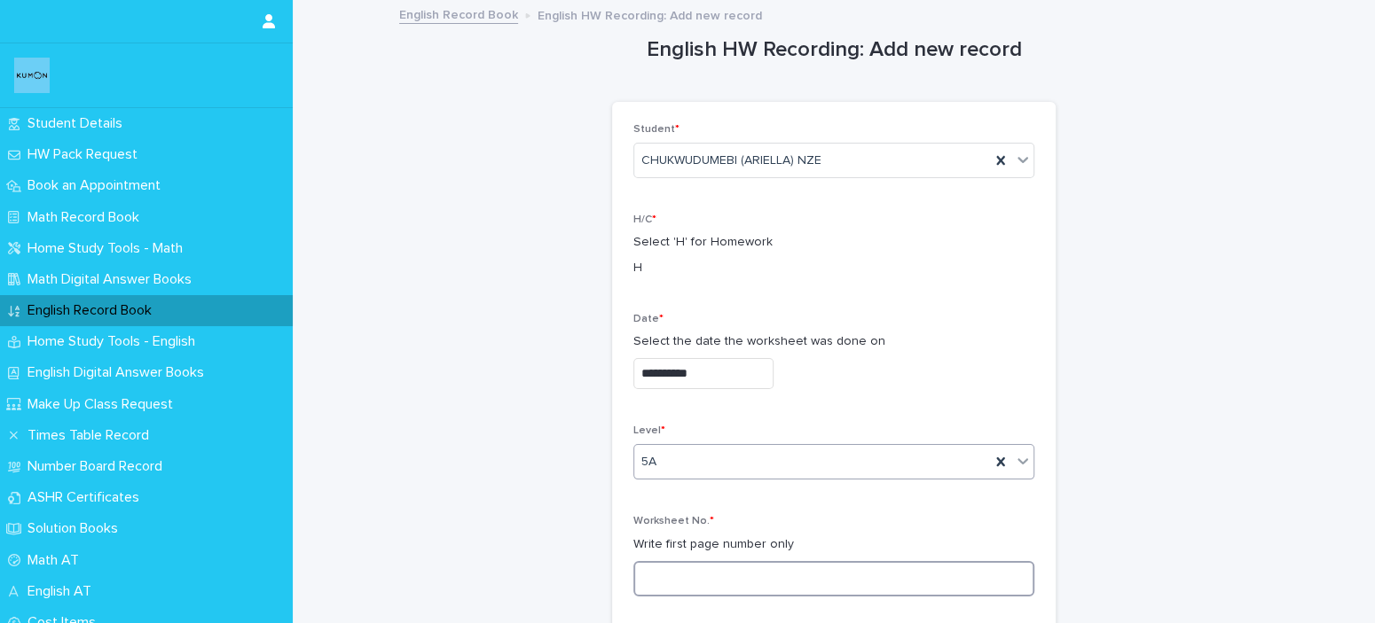
click at [657, 564] on input at bounding box center [833, 578] width 401 height 35
type input "**"
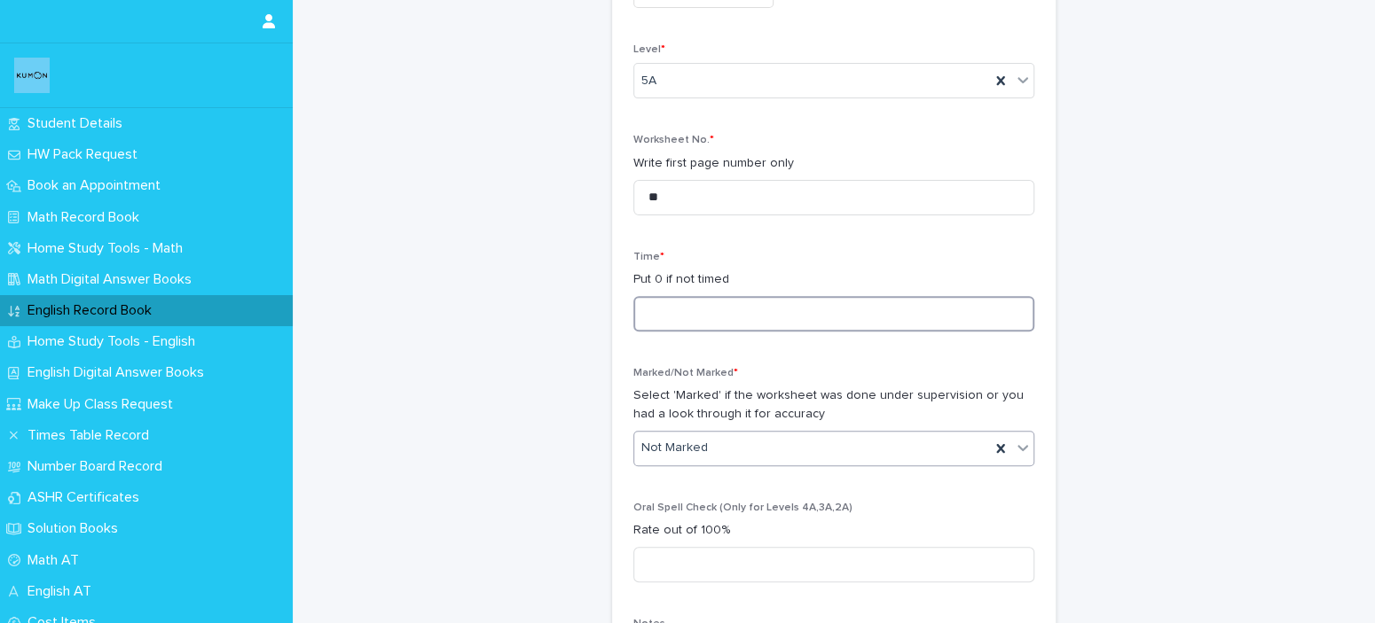
click at [713, 299] on input at bounding box center [833, 313] width 401 height 35
type input "**"
click at [699, 193] on input "**" at bounding box center [833, 197] width 401 height 35
type input "*"
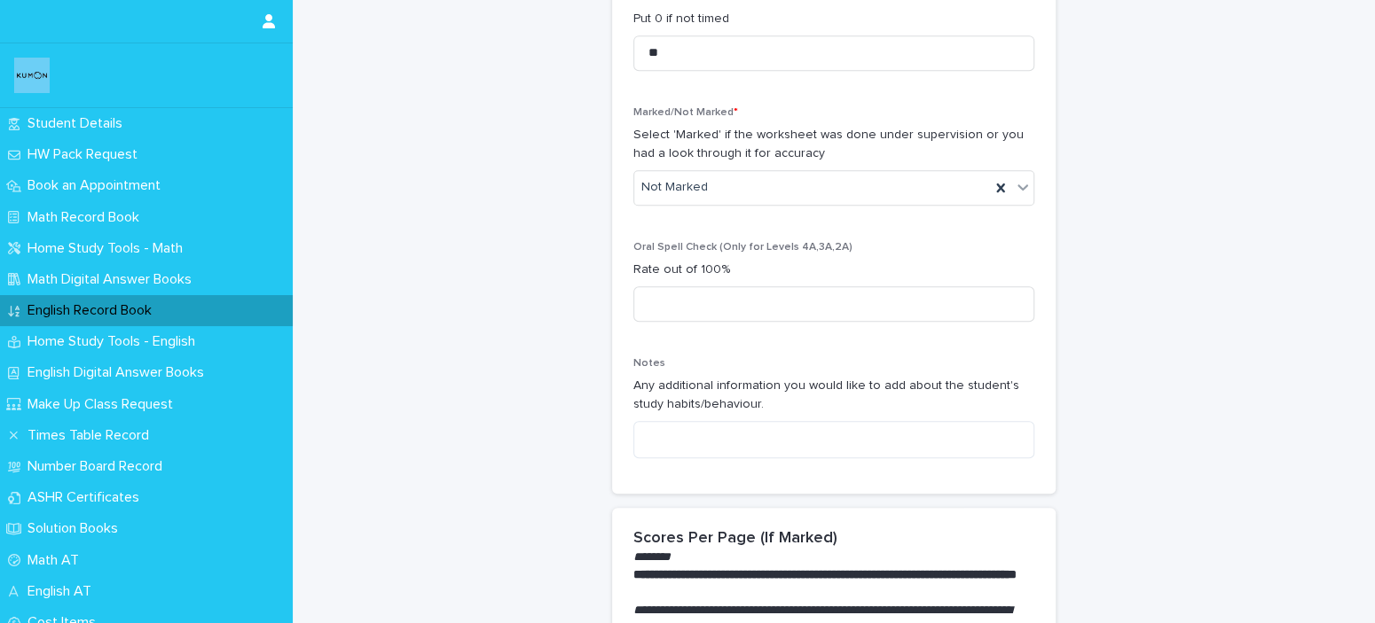
scroll to position [647, 0]
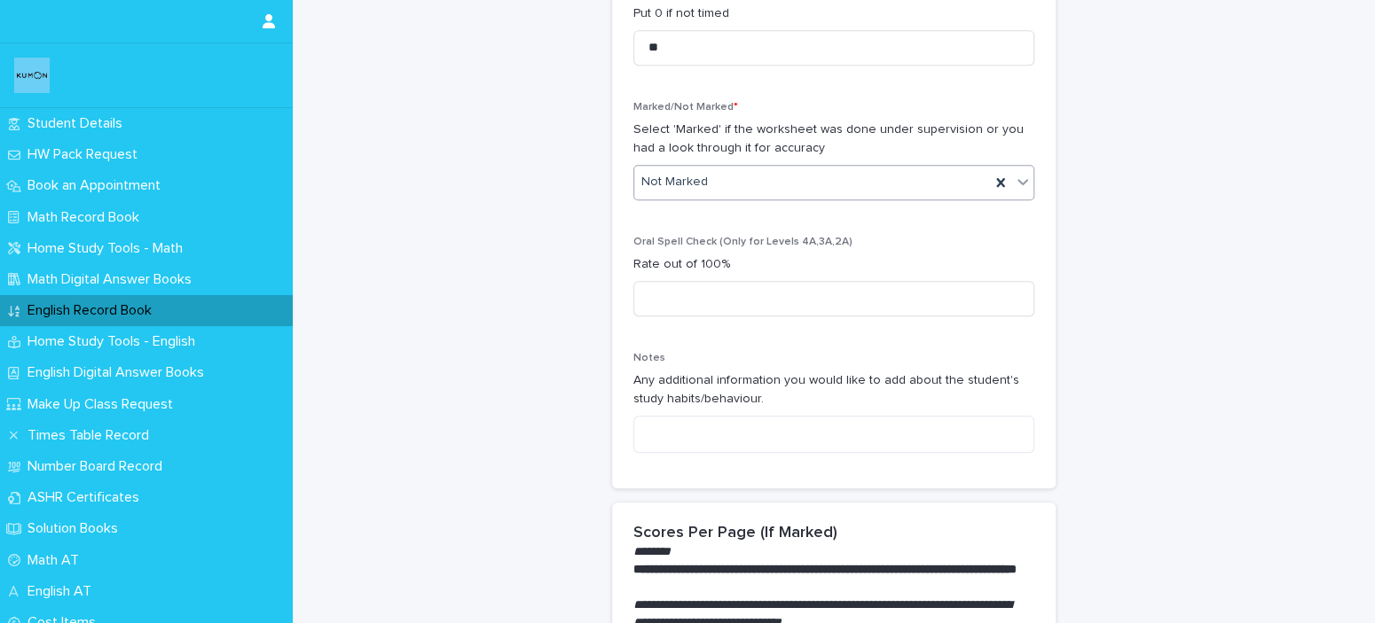
type input "****"
click at [717, 170] on div "Not Marked" at bounding box center [812, 182] width 356 height 29
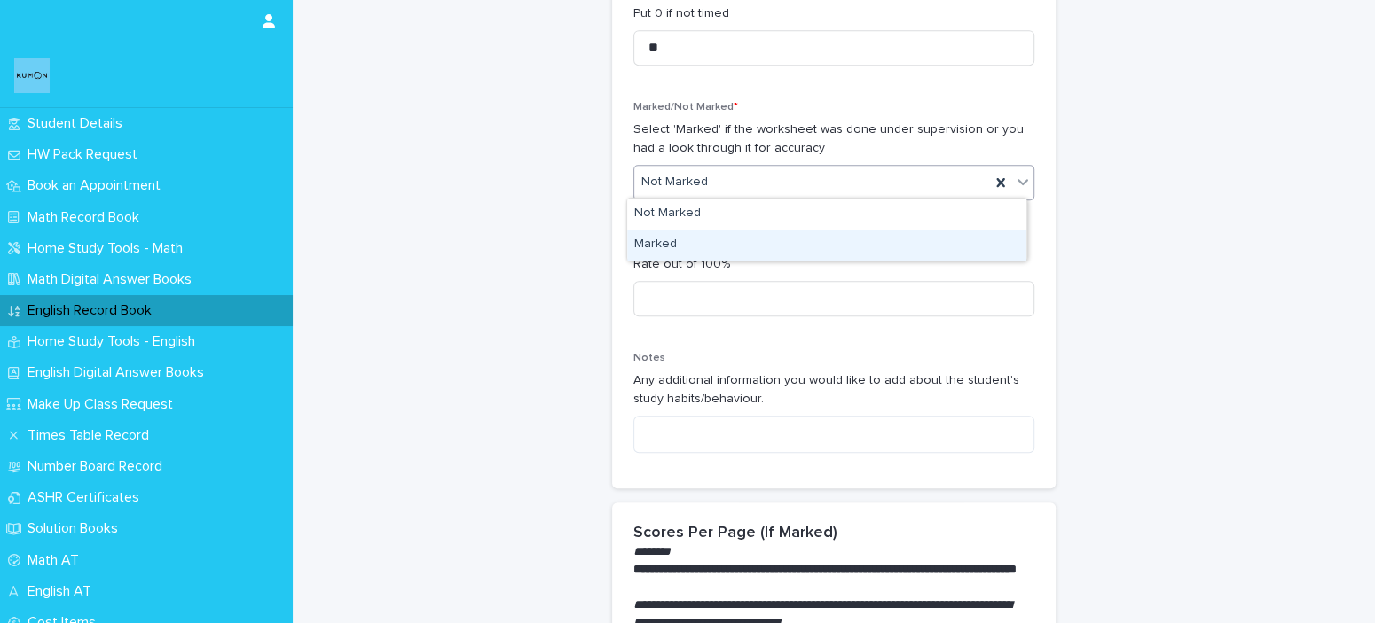
click at [717, 255] on div "Marked" at bounding box center [826, 245] width 399 height 31
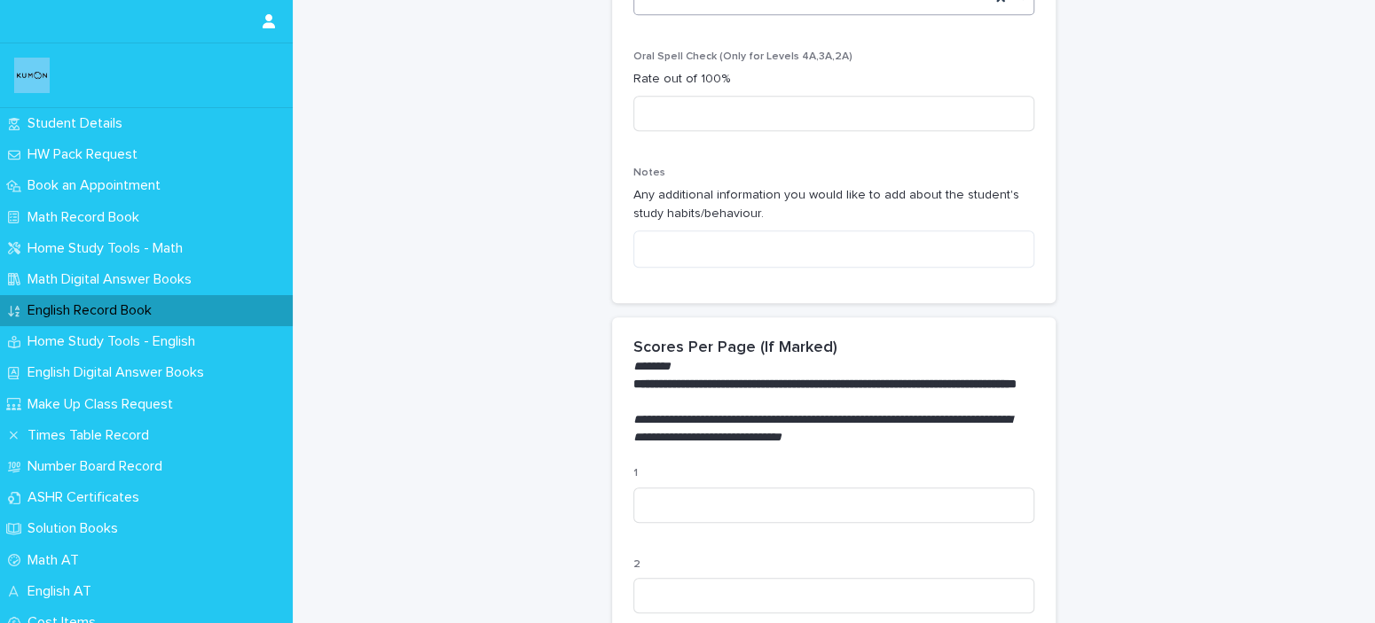
scroll to position [913, 0]
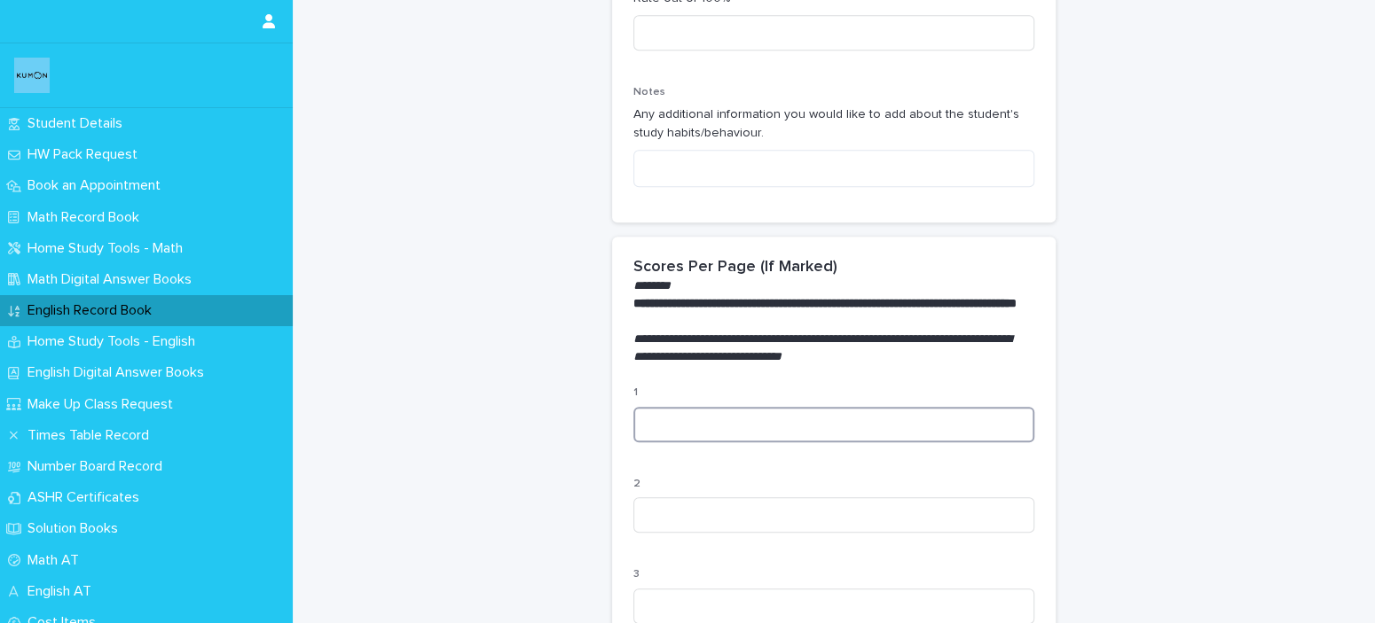
click at [746, 426] on input at bounding box center [833, 424] width 401 height 35
click at [747, 437] on input at bounding box center [833, 424] width 401 height 35
type input "***"
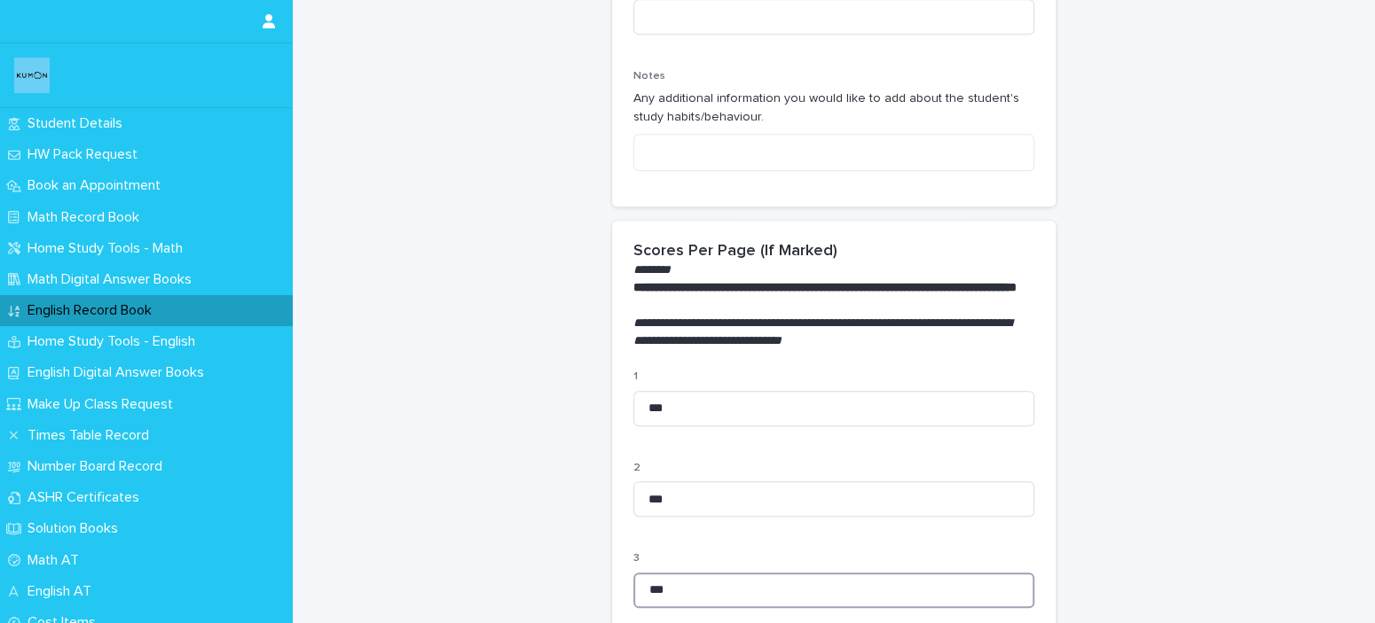
type input "***"
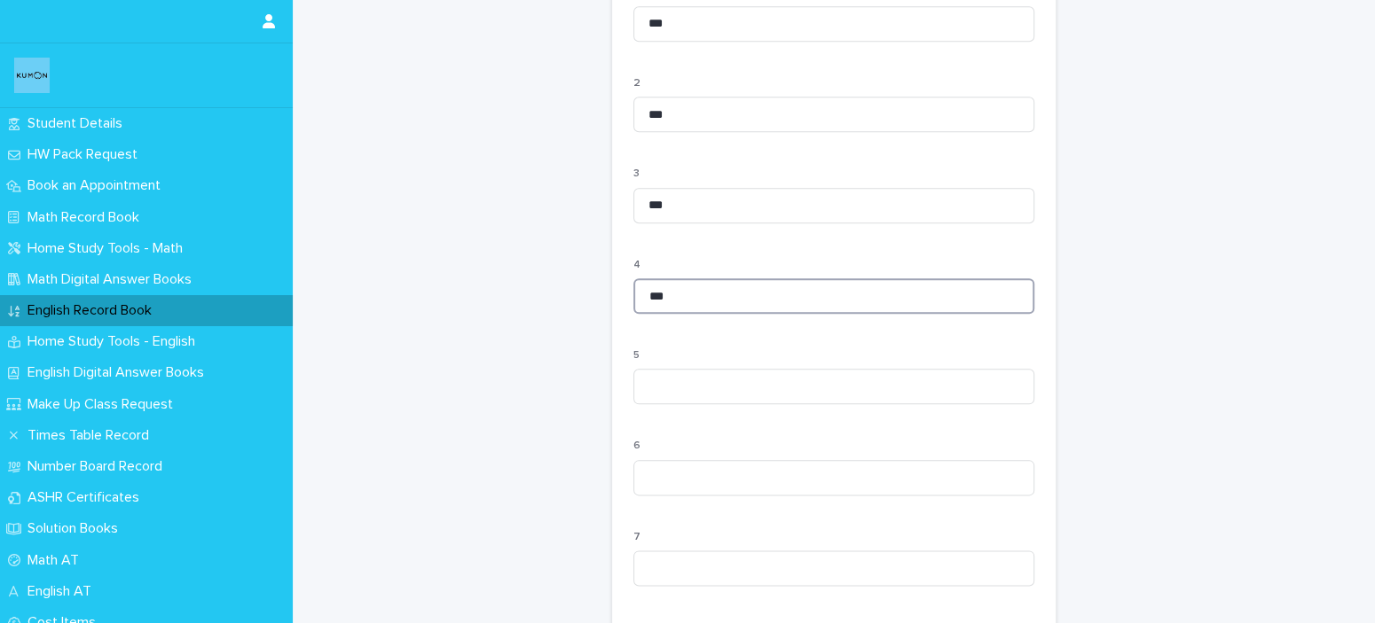
type input "***"
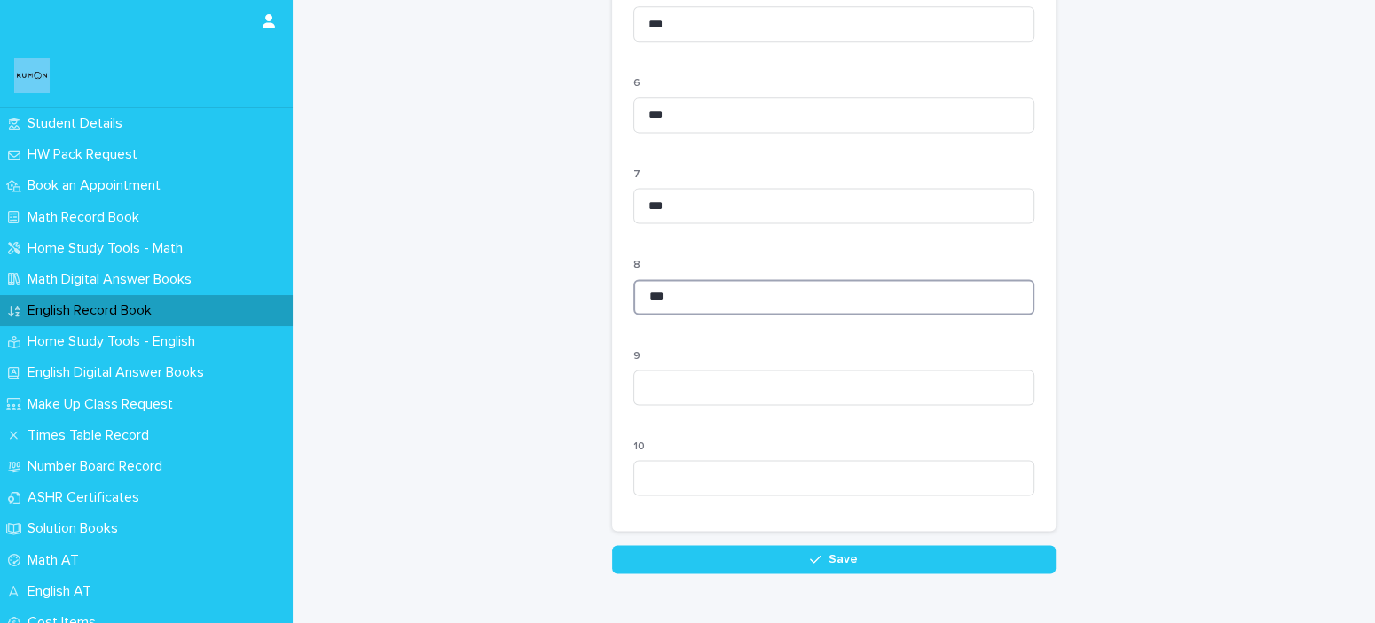
type input "***"
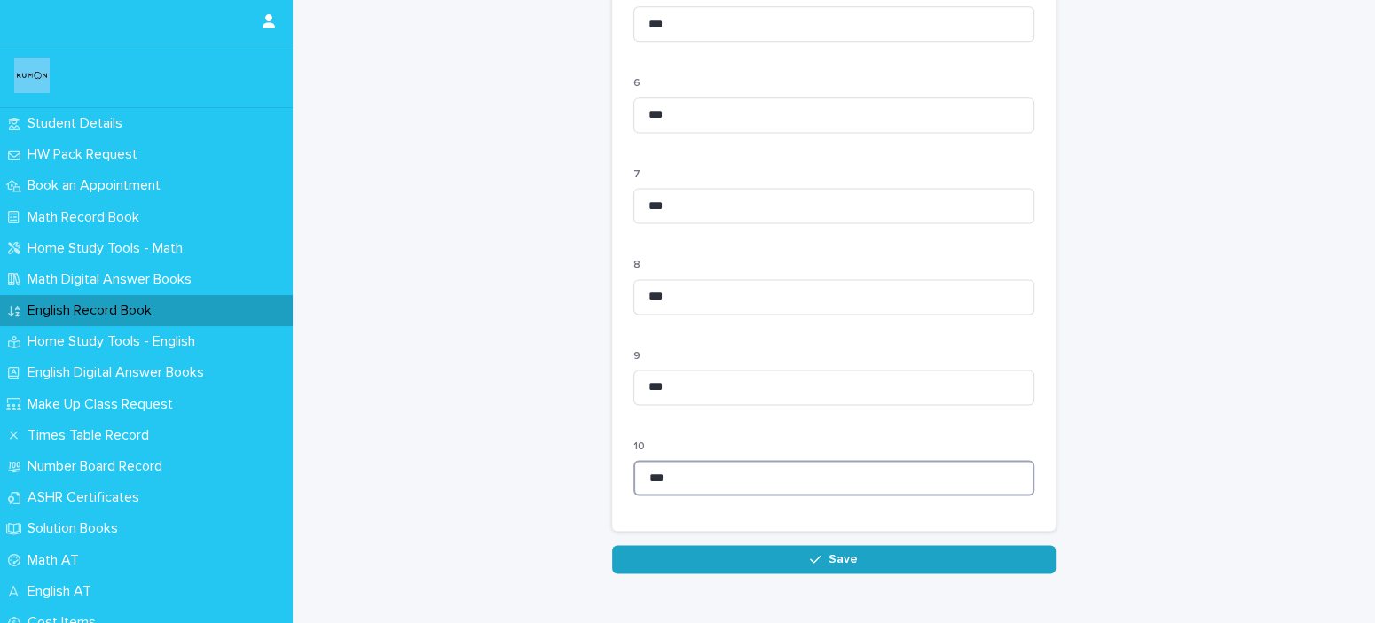
type input "***"
click at [771, 568] on button "Save" at bounding box center [833, 559] width 443 height 28
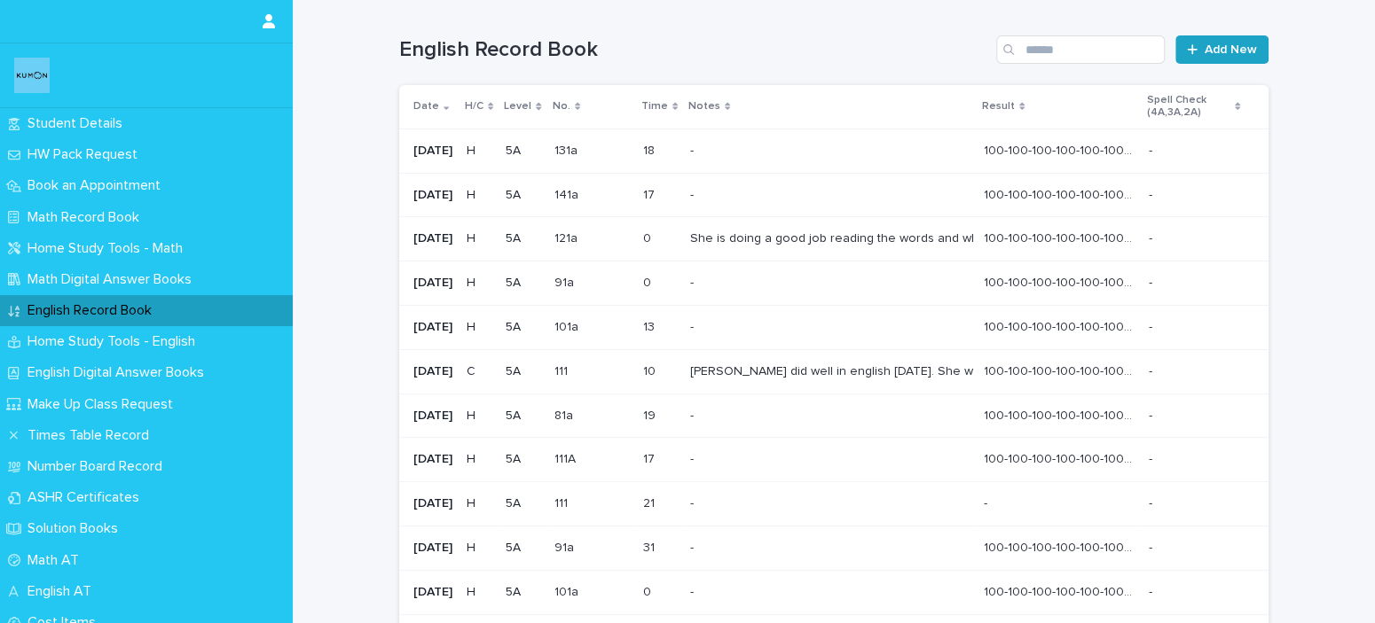
click at [1232, 35] on link "Add New" at bounding box center [1221, 49] width 93 height 28
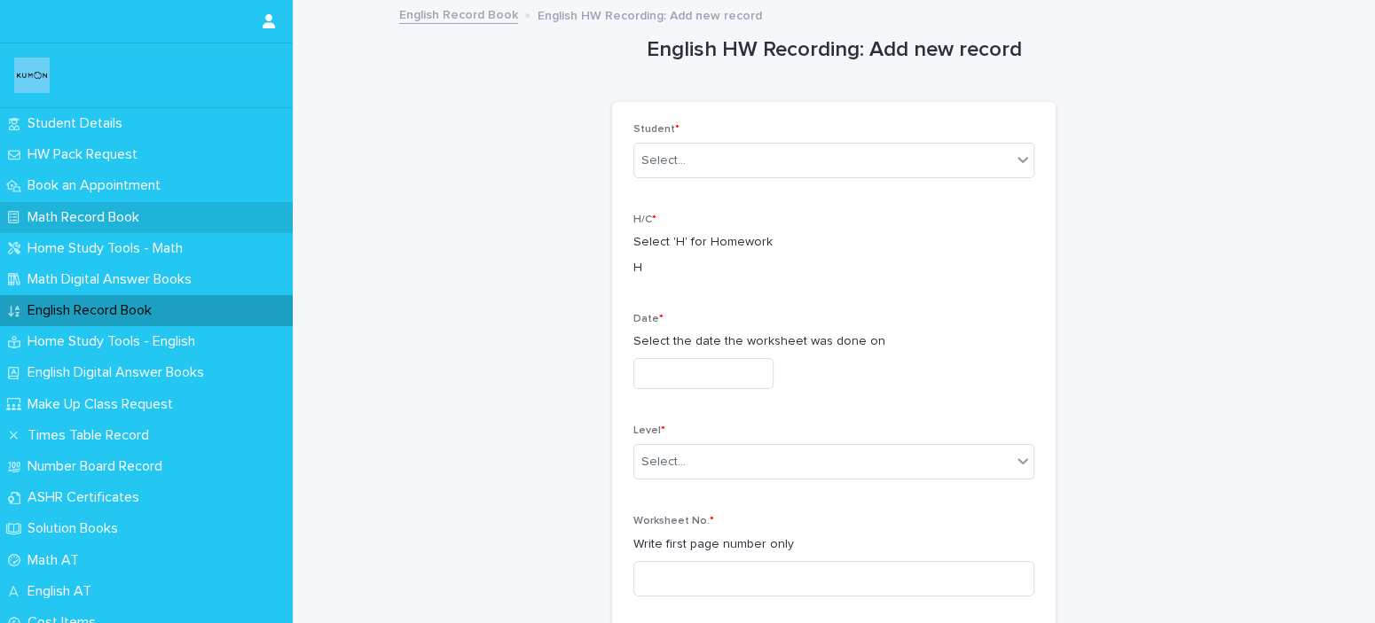
click at [134, 215] on p "Math Record Book" at bounding box center [86, 217] width 133 height 17
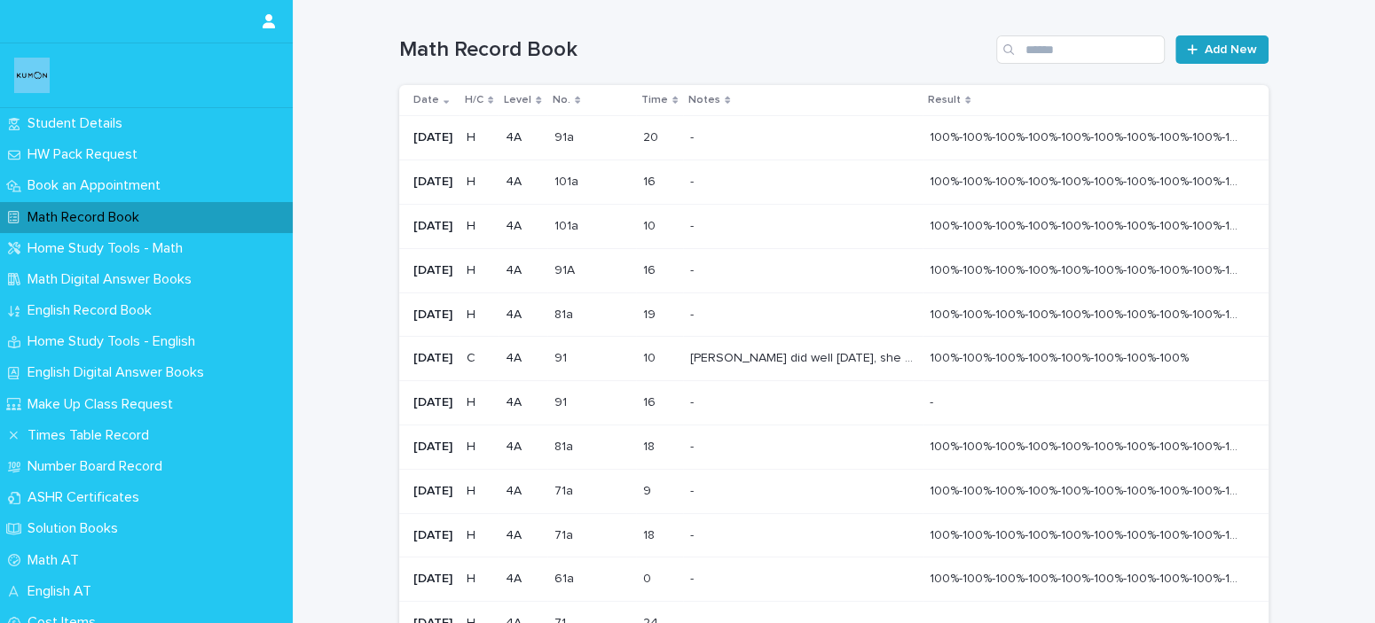
click at [1220, 38] on link "Add New" at bounding box center [1221, 49] width 93 height 28
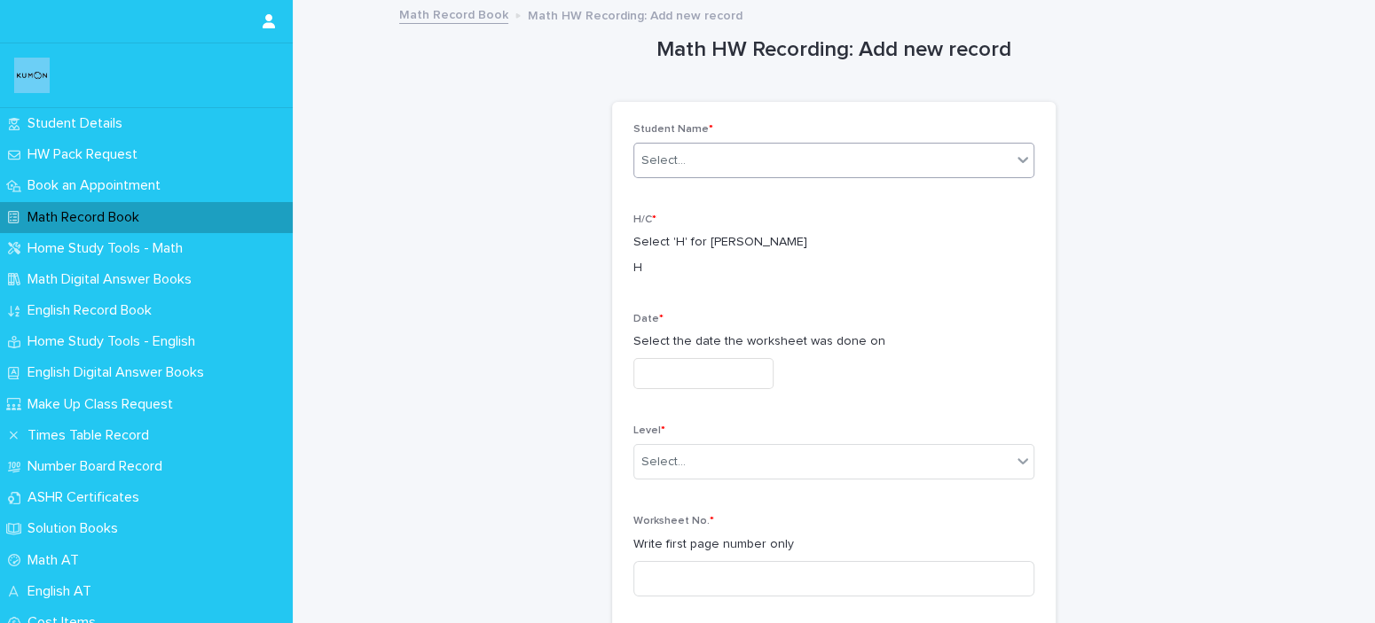
click at [673, 149] on div "Select..." at bounding box center [822, 160] width 377 height 29
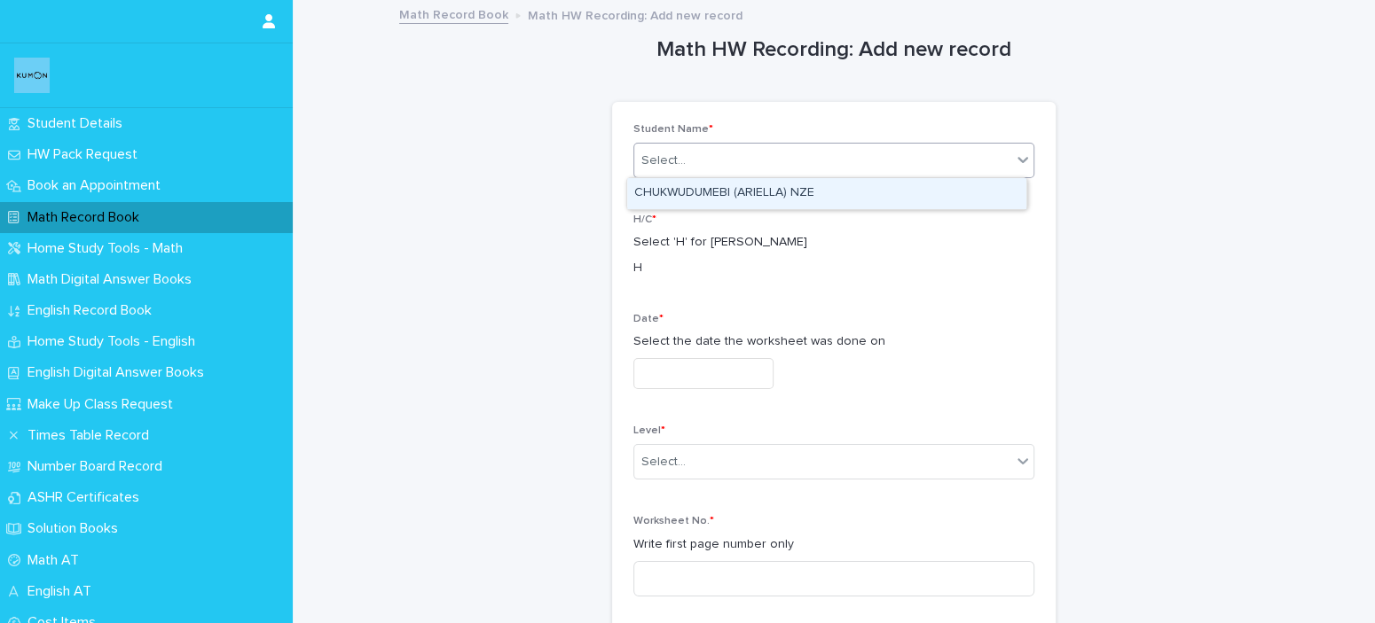
click at [683, 196] on div "CHUKWUDUMEBI (ARIELLA) NZE" at bounding box center [826, 193] width 399 height 31
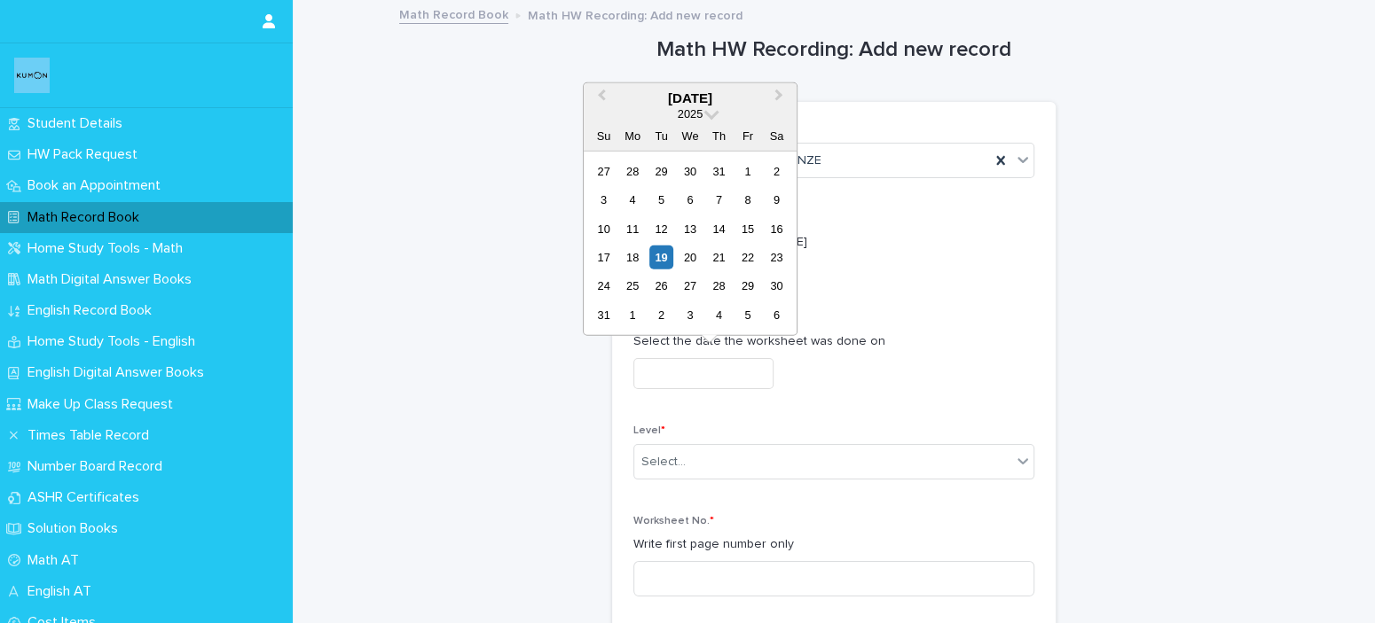
click at [742, 376] on input "text" at bounding box center [703, 373] width 140 height 31
click at [772, 232] on div "16" at bounding box center [776, 228] width 24 height 24
type input "**********"
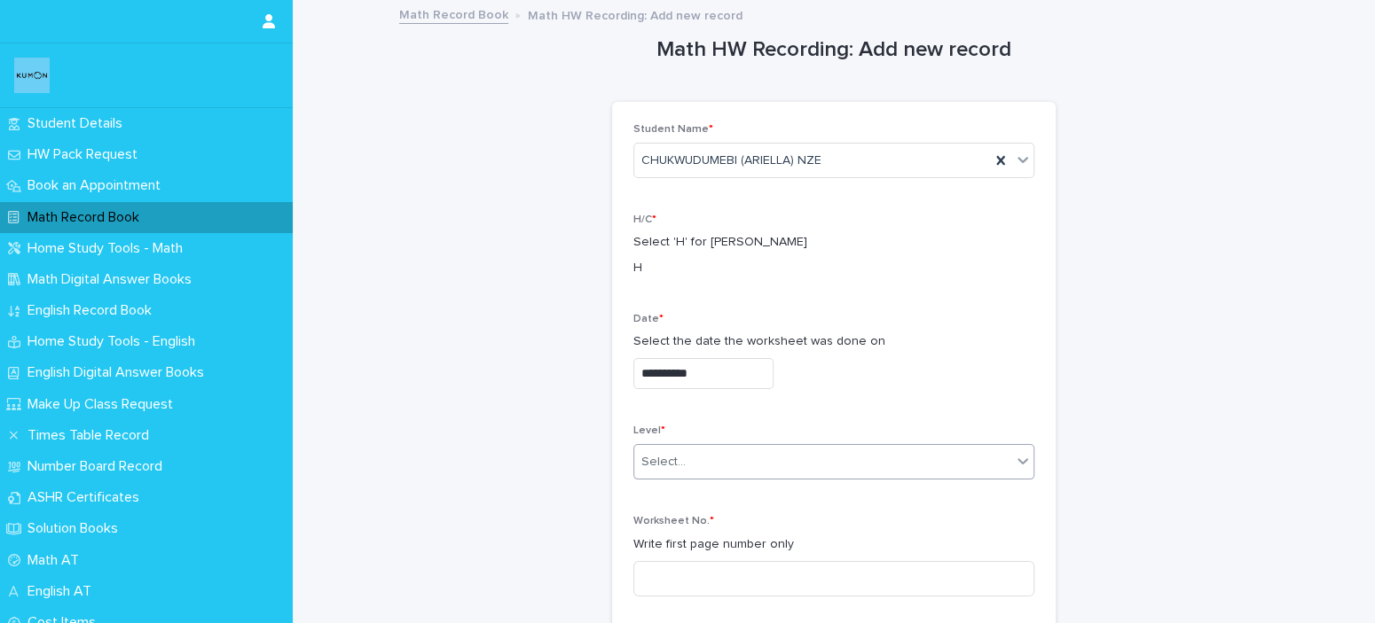
drag, startPoint x: 711, startPoint y: 458, endPoint x: 718, endPoint y: 466, distance: 10.0
click at [717, 462] on div "Select..." at bounding box center [822, 462] width 377 height 29
drag, startPoint x: 686, startPoint y: 602, endPoint x: 685, endPoint y: 611, distance: 9.0
click at [685, 611] on div "4A" at bounding box center [826, 619] width 399 height 31
click at [677, 561] on input at bounding box center [833, 578] width 401 height 35
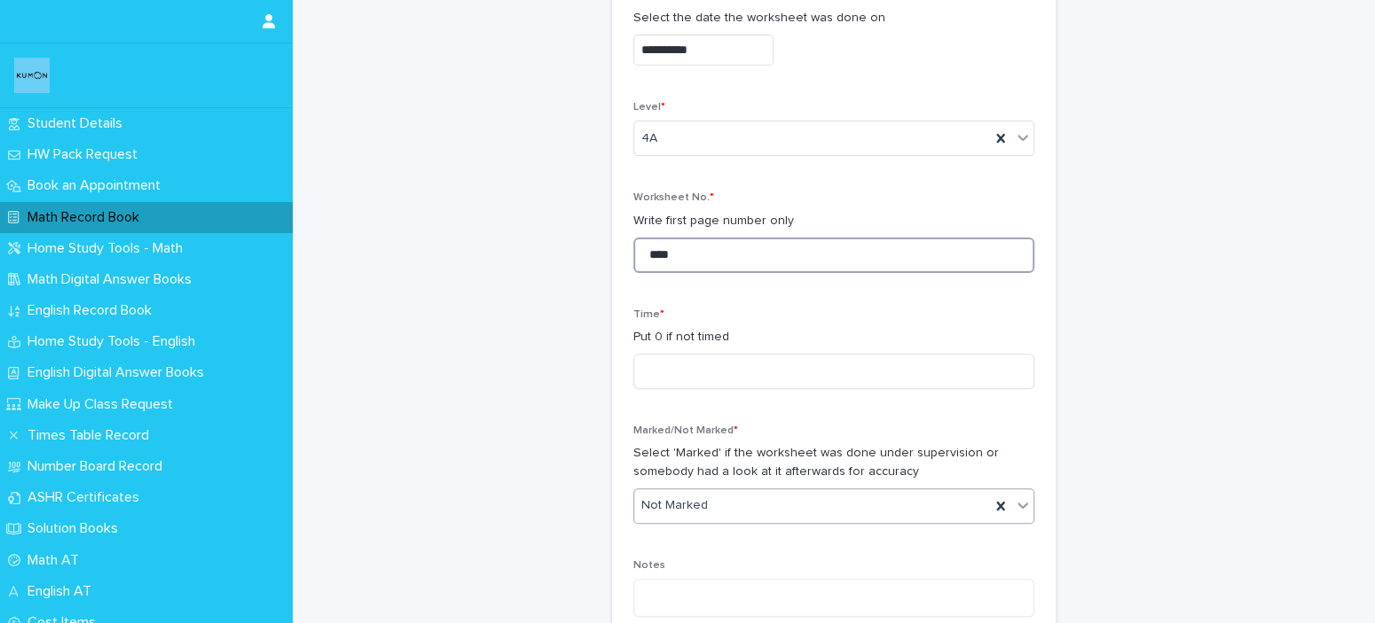
scroll to position [355, 0]
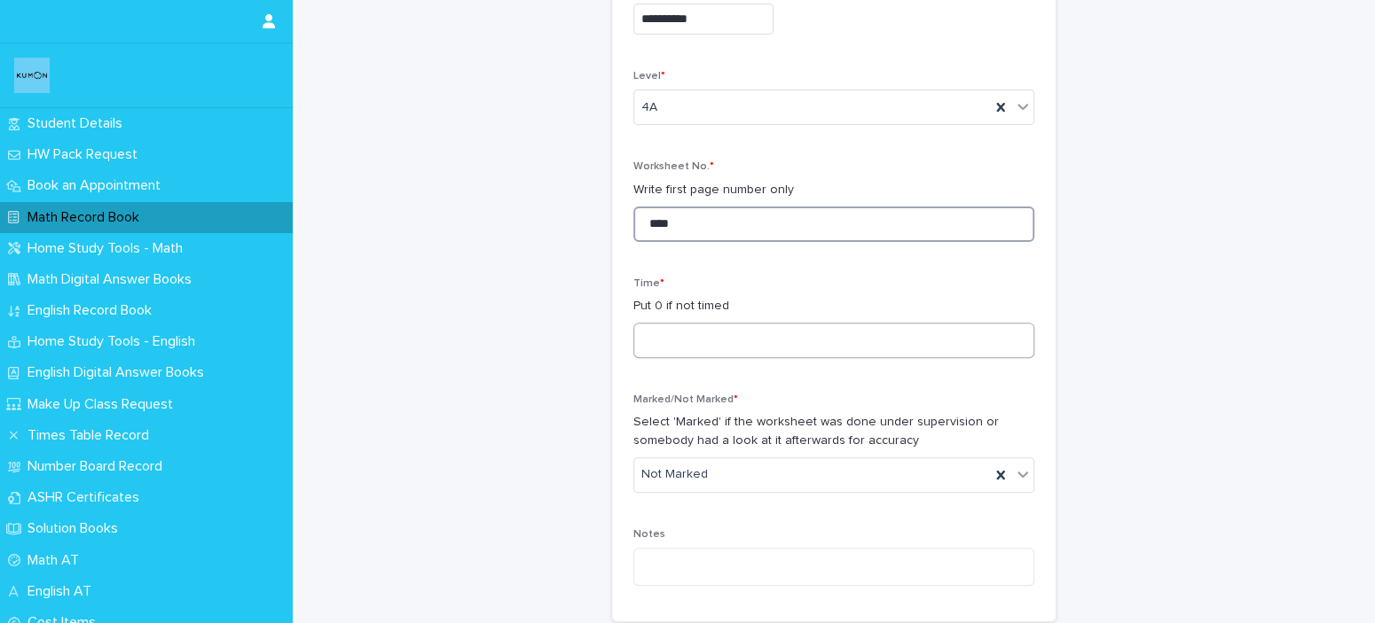
type input "****"
click at [752, 355] on input at bounding box center [833, 340] width 401 height 35
type input "**"
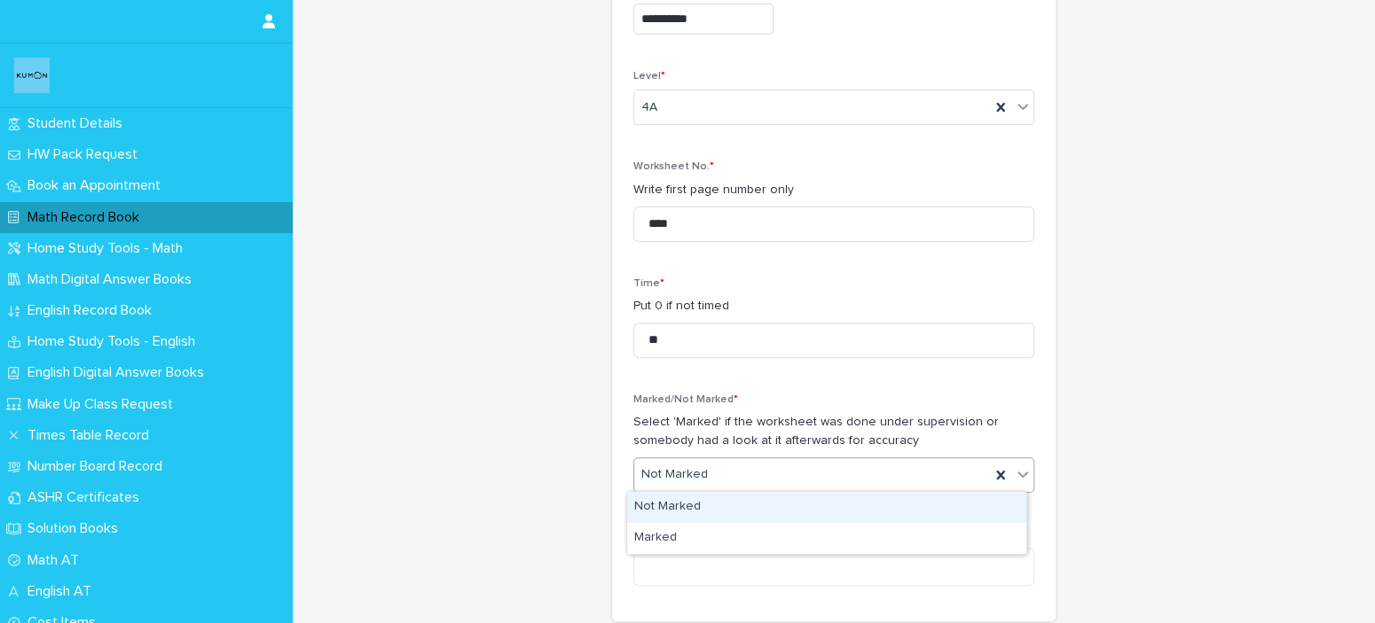
click at [775, 477] on div "Not Marked" at bounding box center [812, 474] width 356 height 29
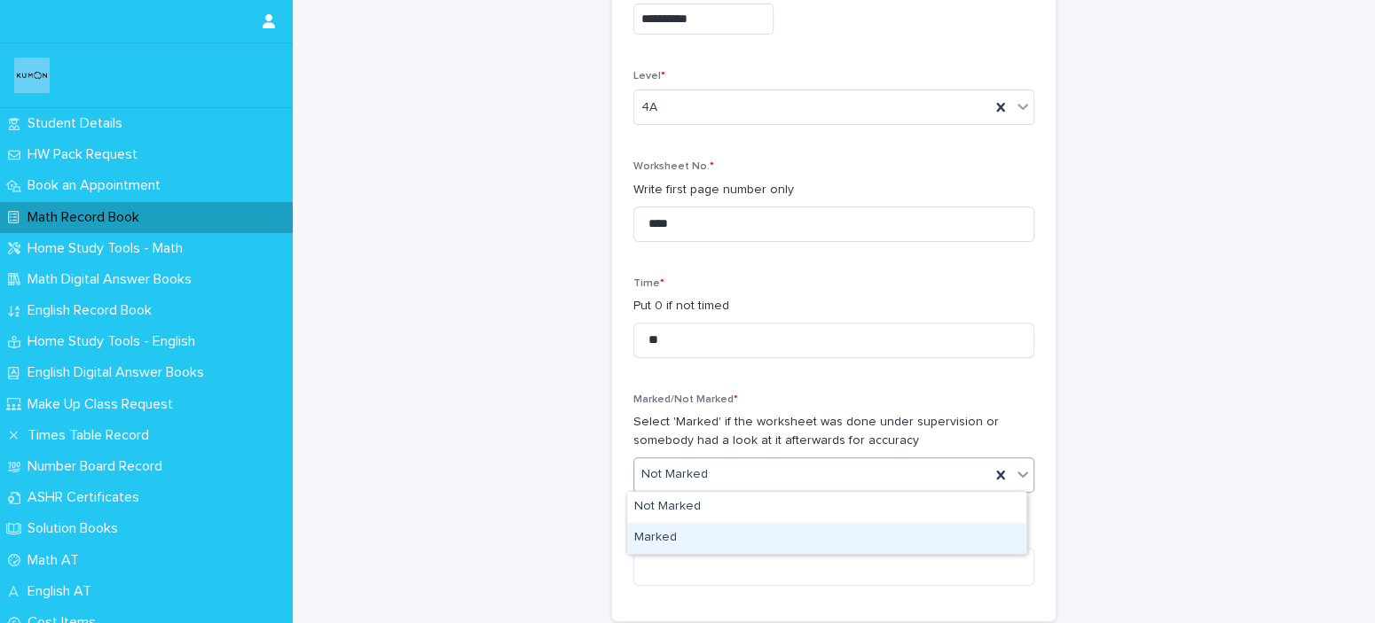
drag, startPoint x: 751, startPoint y: 521, endPoint x: 737, endPoint y: 539, distance: 23.4
click at [737, 537] on div "Marked" at bounding box center [826, 538] width 399 height 31
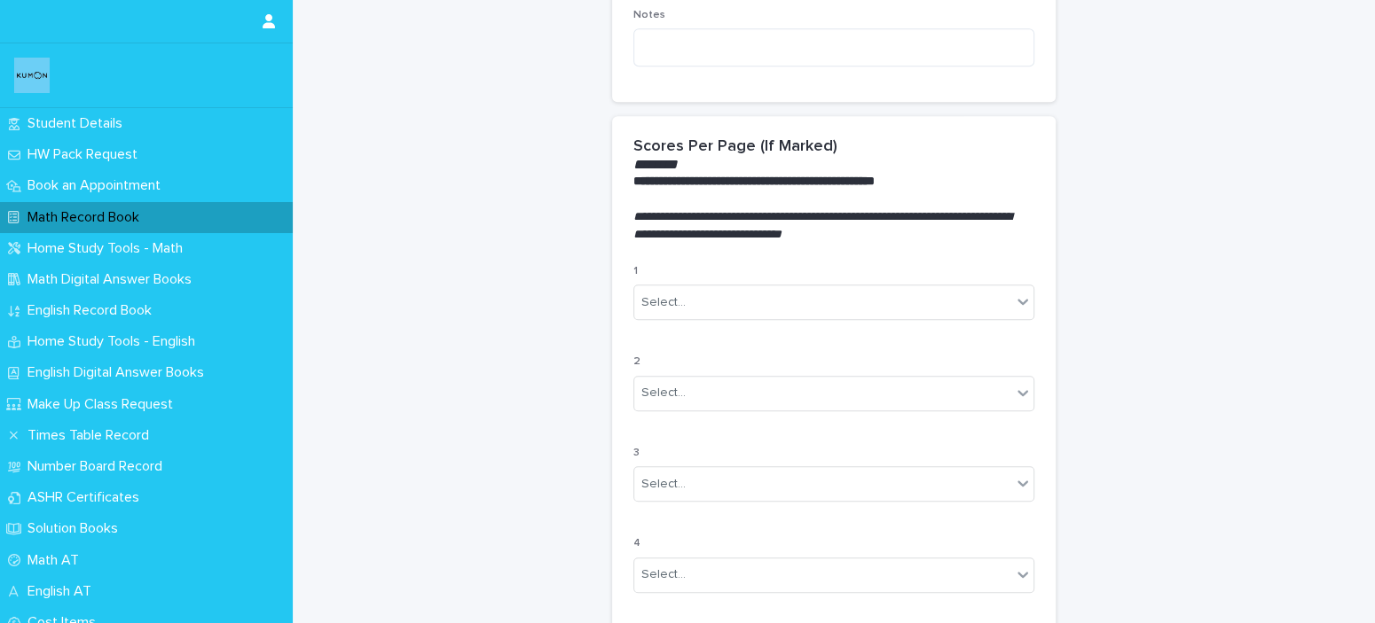
scroll to position [887, 0]
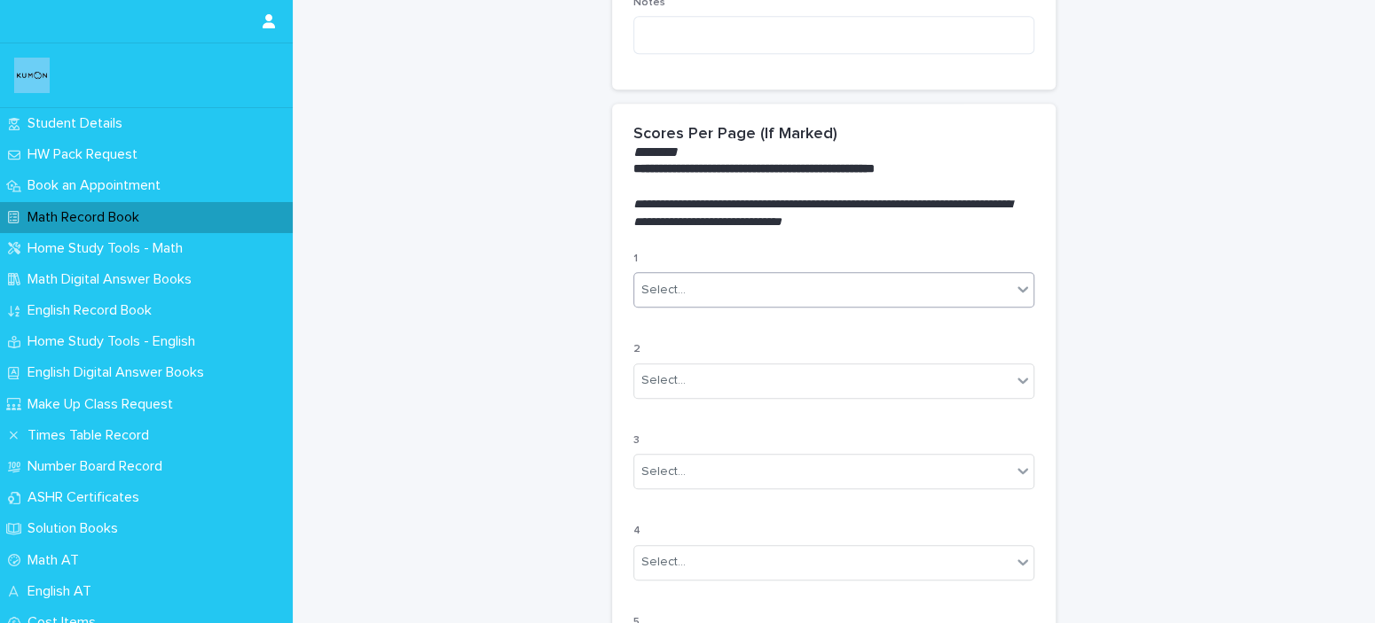
drag, startPoint x: 762, startPoint y: 275, endPoint x: 765, endPoint y: 285, distance: 10.4
click at [765, 280] on div "Select..." at bounding box center [822, 290] width 377 height 29
click at [725, 317] on div "100%" at bounding box center [826, 322] width 399 height 31
click at [707, 370] on div "Select..." at bounding box center [822, 380] width 377 height 29
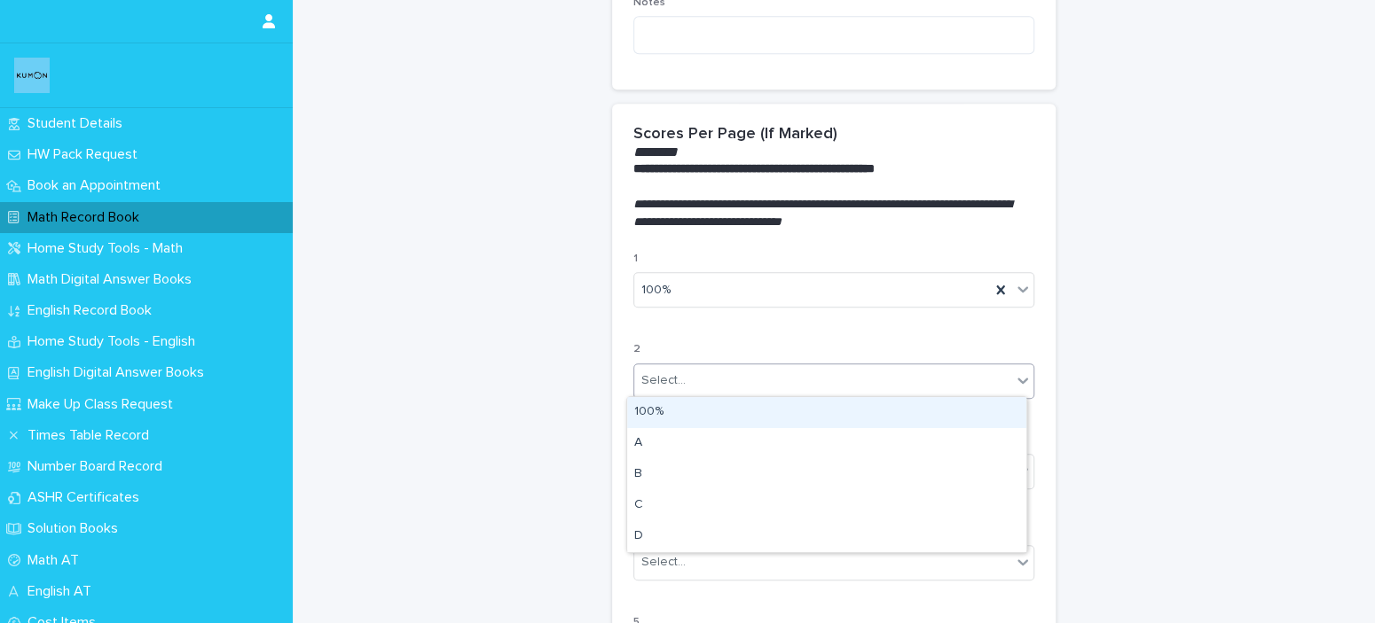
click at [696, 411] on div "100%" at bounding box center [826, 412] width 399 height 31
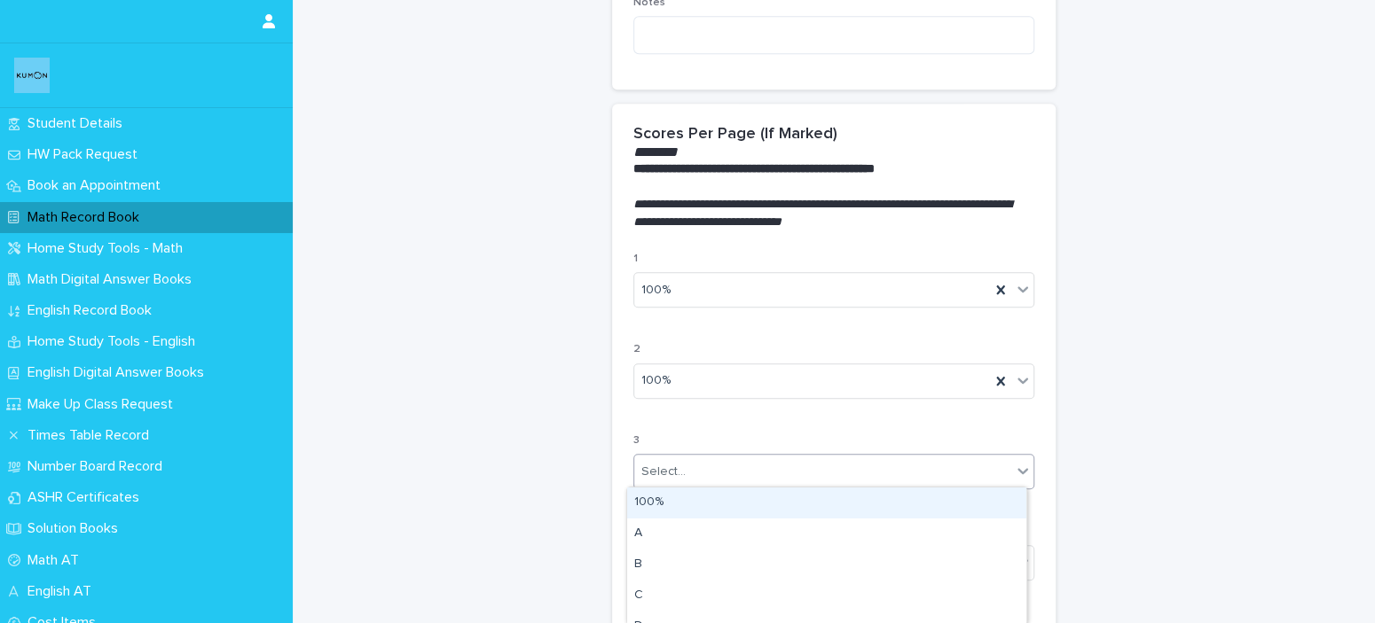
click at [695, 463] on div "Select..." at bounding box center [822, 472] width 377 height 29
click at [693, 506] on div "100%" at bounding box center [826, 503] width 399 height 31
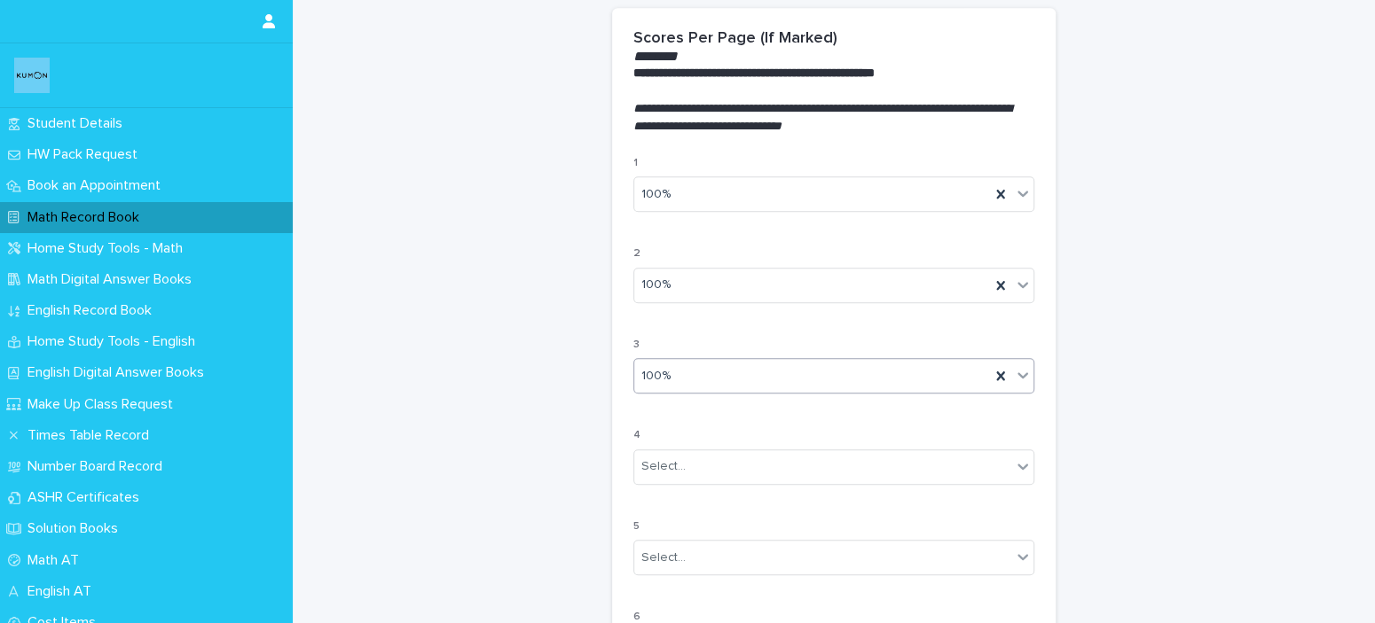
scroll to position [1153, 0]
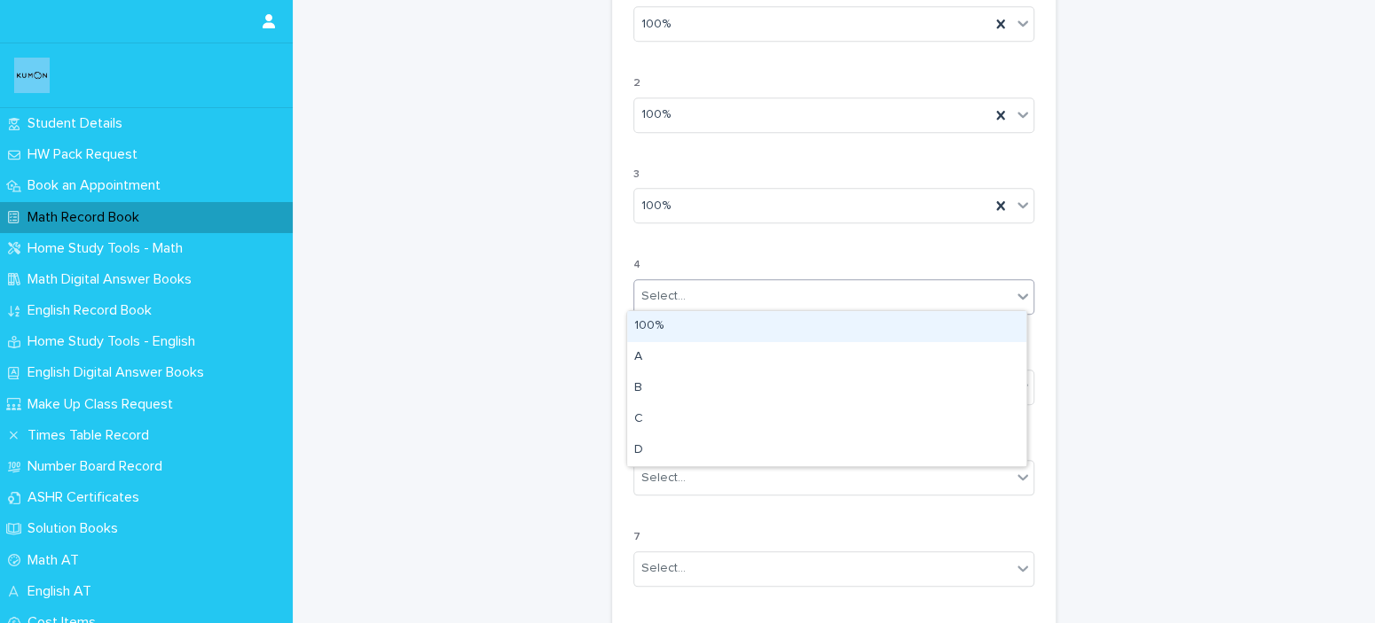
click at [695, 292] on div "Select..." at bounding box center [822, 296] width 377 height 29
click at [684, 331] on div "100%" at bounding box center [826, 326] width 399 height 31
click at [673, 392] on div "Select..." at bounding box center [663, 388] width 44 height 19
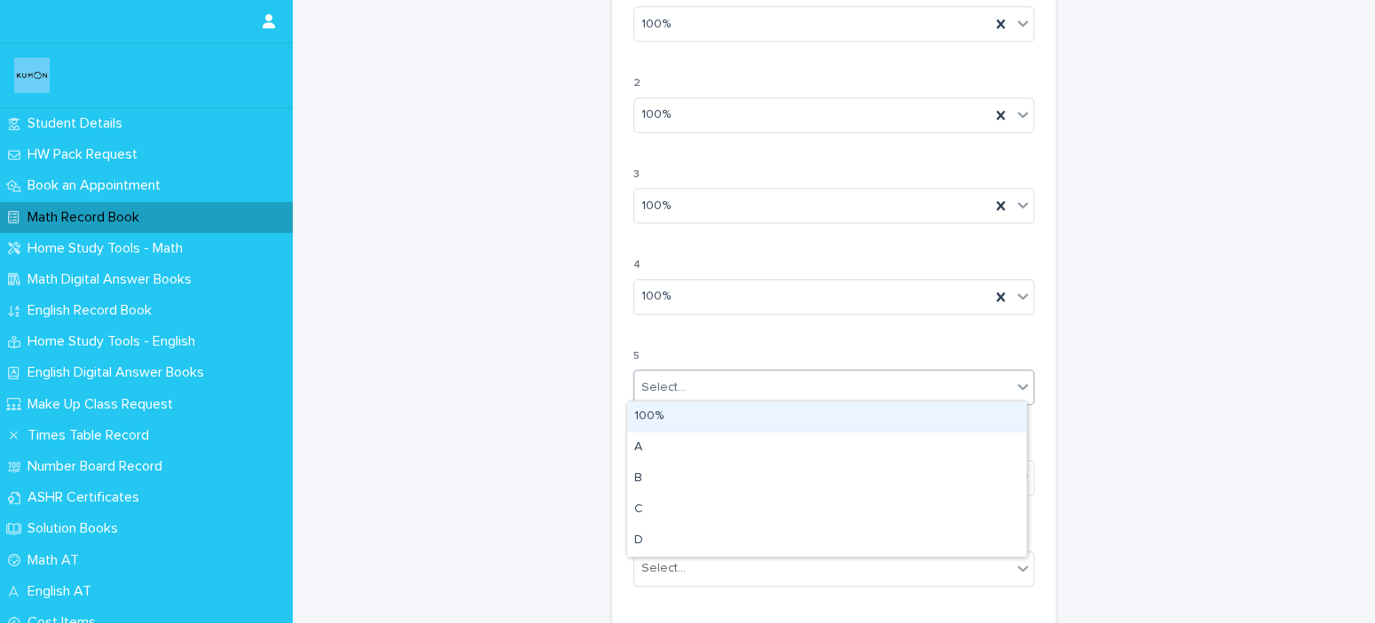
click at [677, 420] on div "100%" at bounding box center [826, 417] width 399 height 31
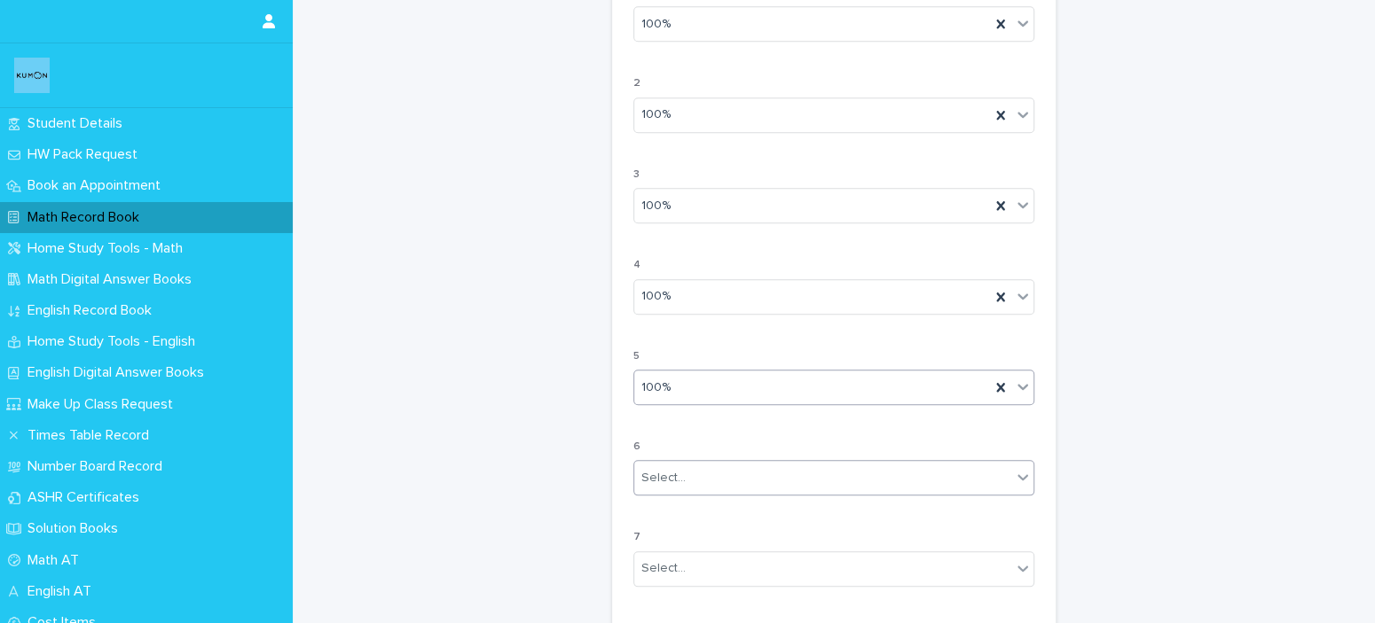
click at [695, 481] on div "Select..." at bounding box center [822, 478] width 377 height 29
click at [683, 517] on div "100%" at bounding box center [826, 507] width 399 height 31
click at [692, 591] on div "7 Select..." at bounding box center [833, 565] width 401 height 69
click at [703, 566] on div "Select..." at bounding box center [822, 568] width 377 height 29
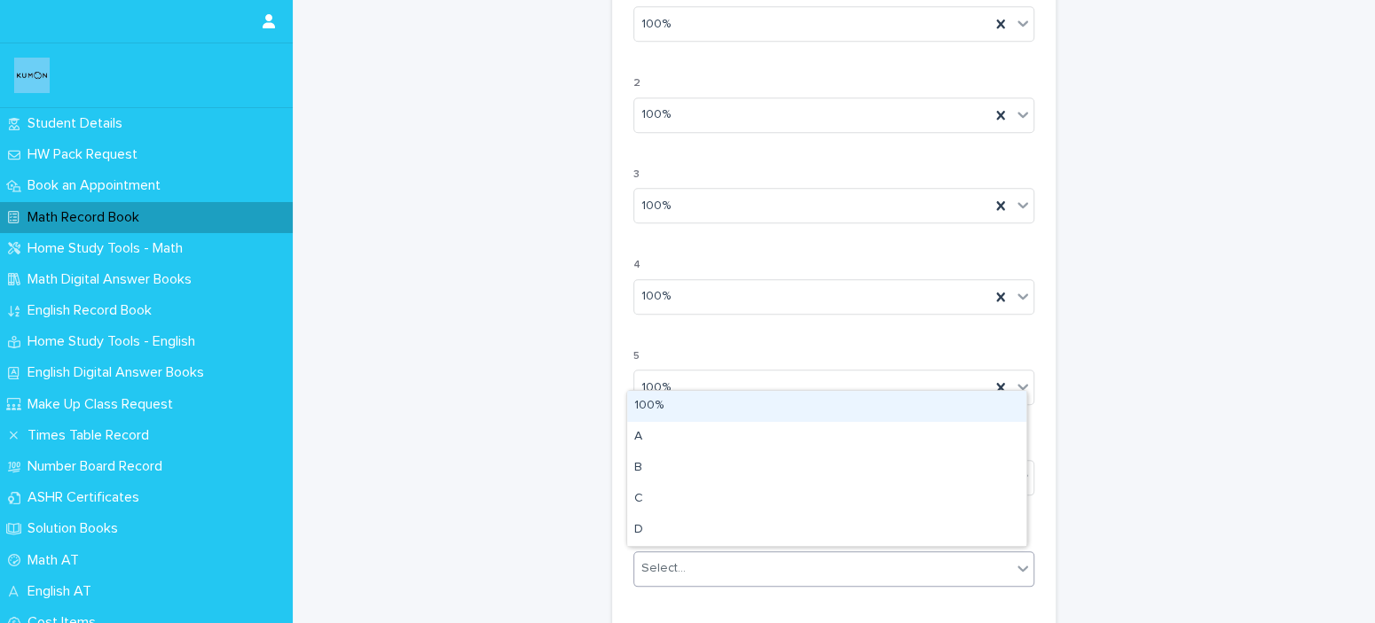
click at [729, 399] on div "100%" at bounding box center [826, 406] width 399 height 31
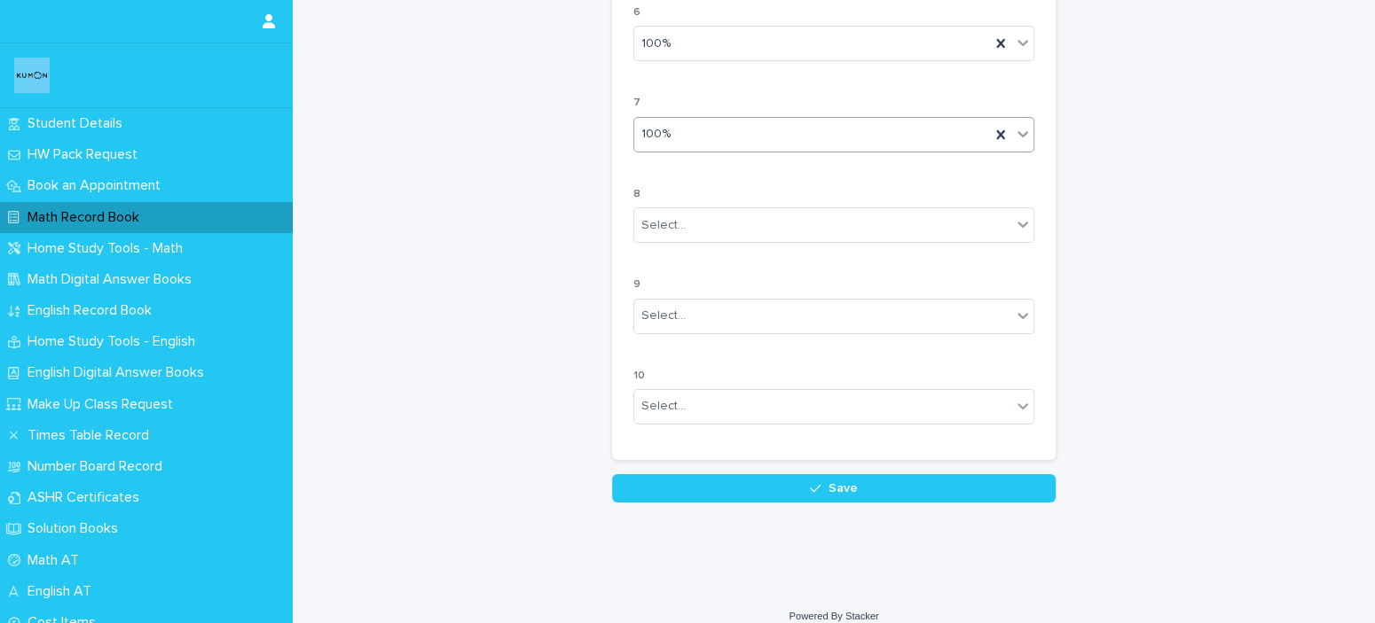
scroll to position [1596, 0]
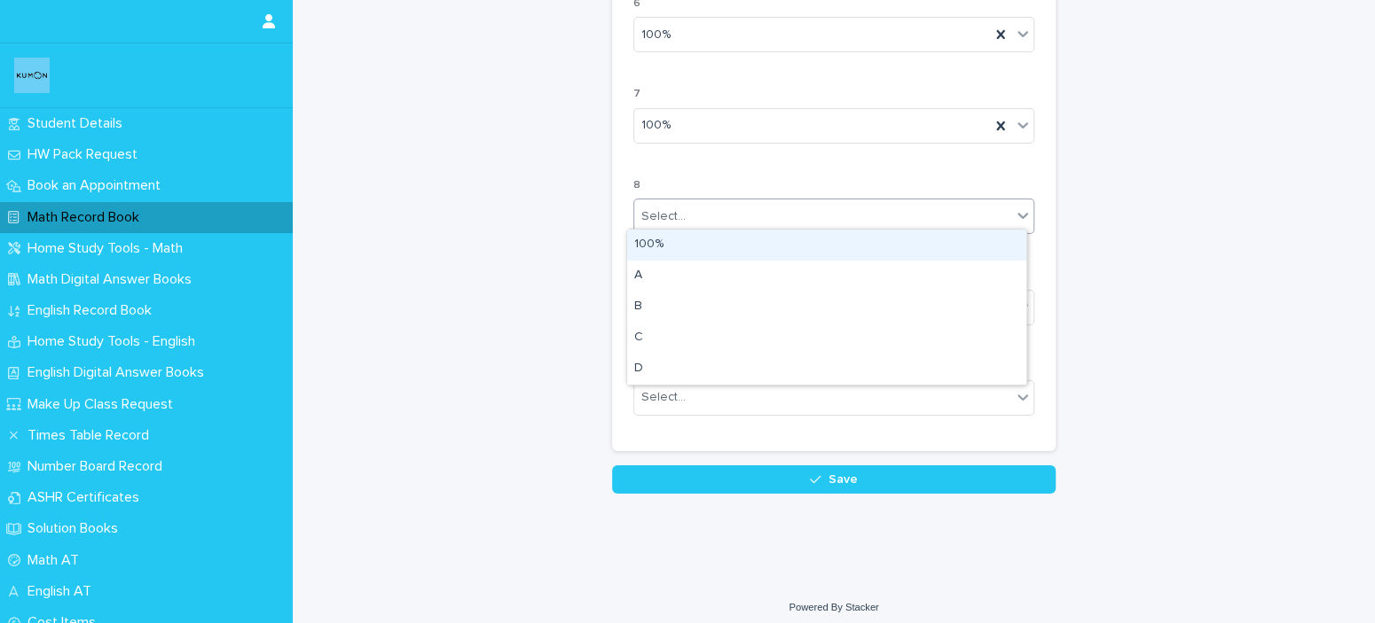
click at [753, 210] on div "Select..." at bounding box center [822, 216] width 377 height 29
click at [714, 245] on div "100%" at bounding box center [826, 245] width 399 height 31
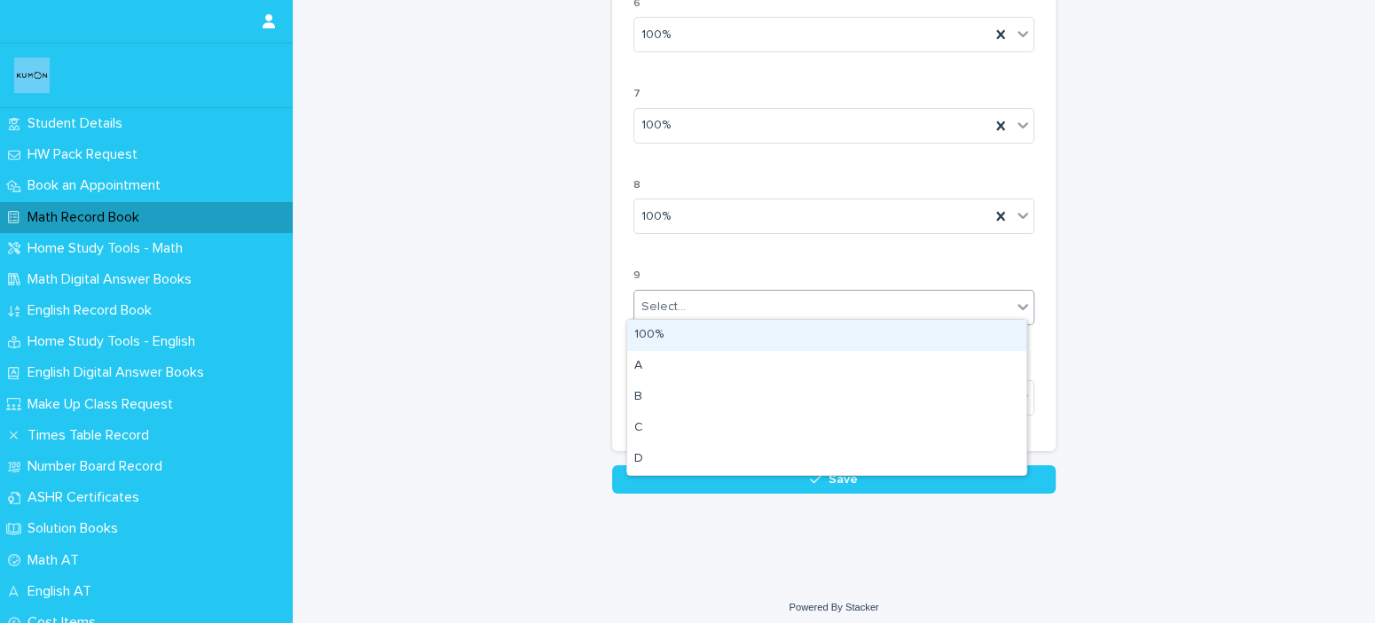
click at [700, 312] on div "Select..." at bounding box center [822, 307] width 377 height 29
click at [688, 341] on div "100%" at bounding box center [826, 335] width 399 height 31
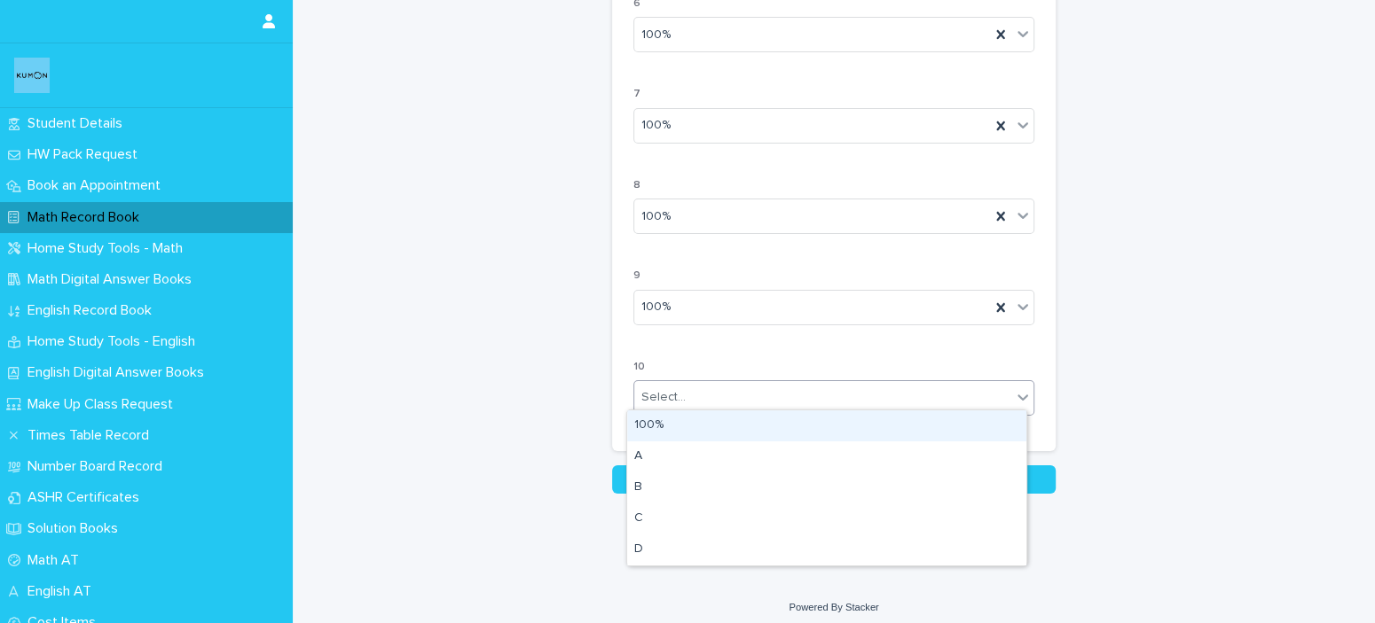
click at [681, 395] on div "Select..." at bounding box center [822, 397] width 377 height 29
click at [681, 435] on div "100%" at bounding box center [826, 426] width 399 height 31
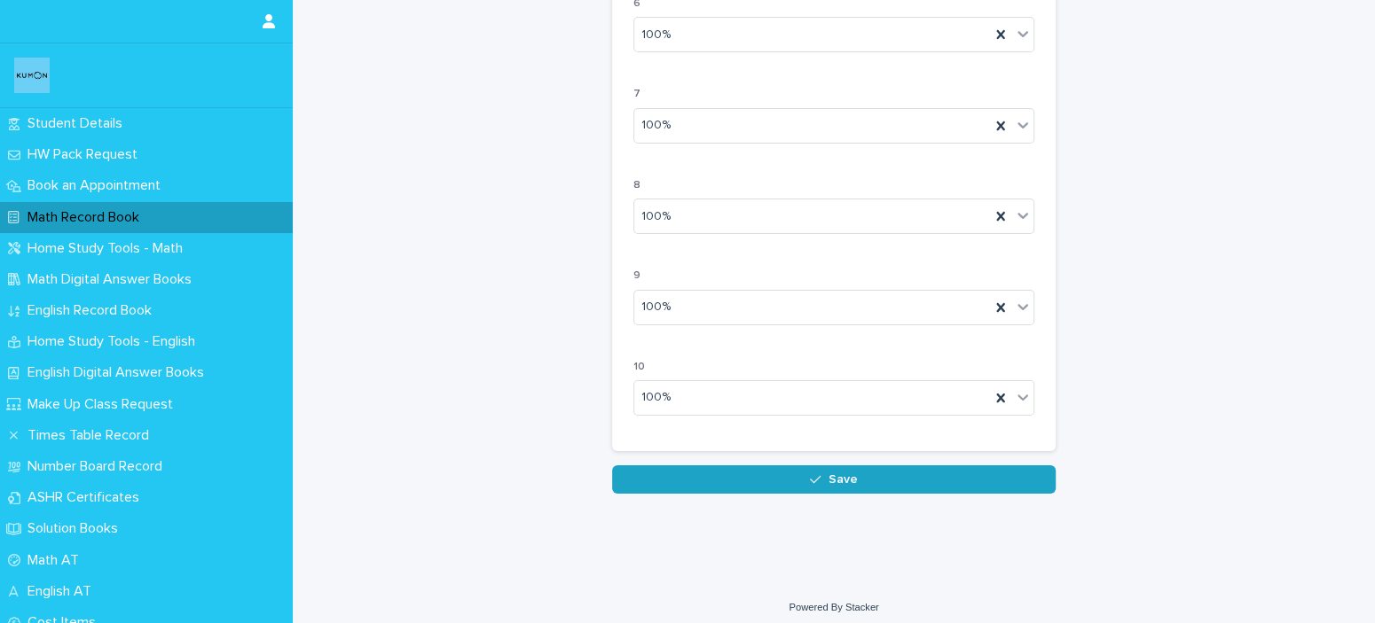
click at [727, 481] on button "Save" at bounding box center [833, 480] width 443 height 28
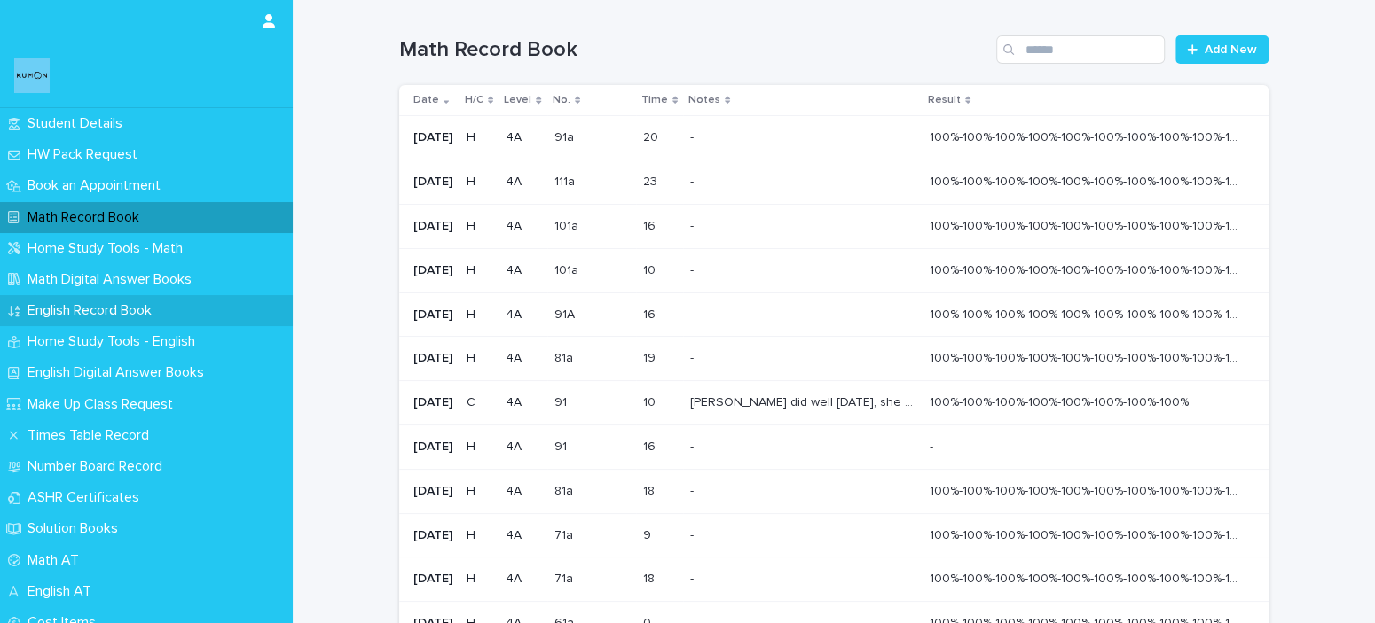
click at [67, 315] on p "English Record Book" at bounding box center [92, 310] width 145 height 17
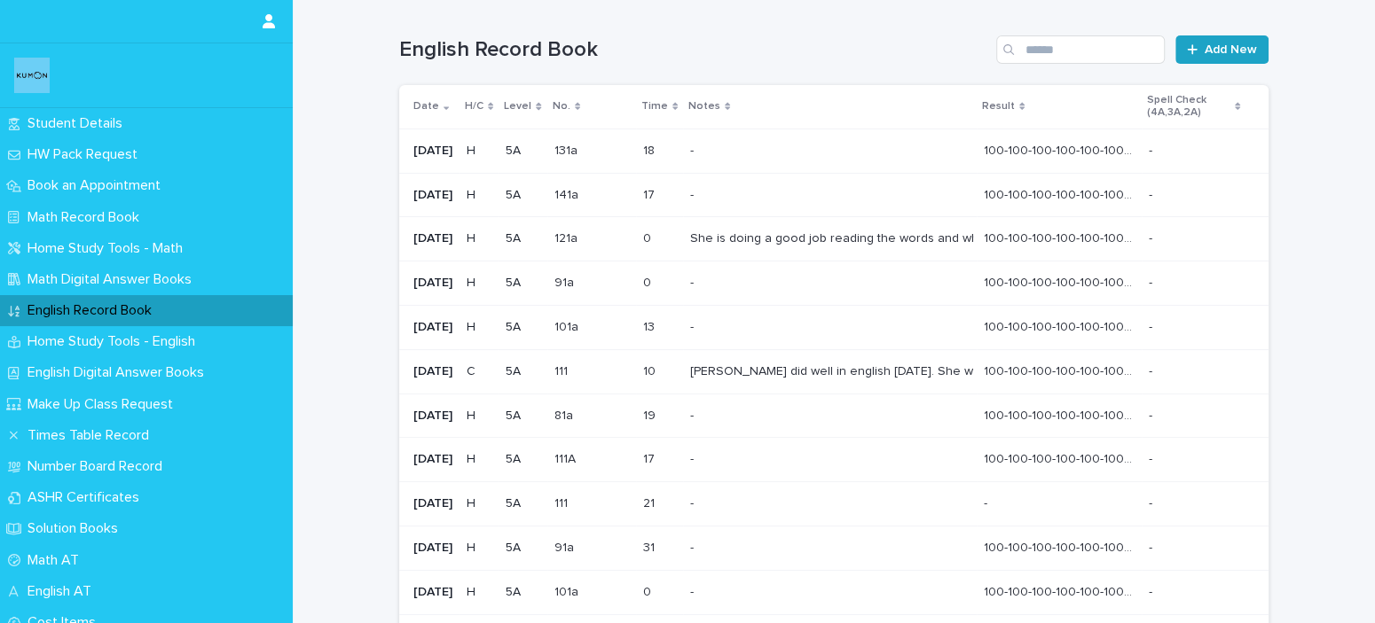
click at [1230, 53] on span "Add New" at bounding box center [1230, 49] width 52 height 12
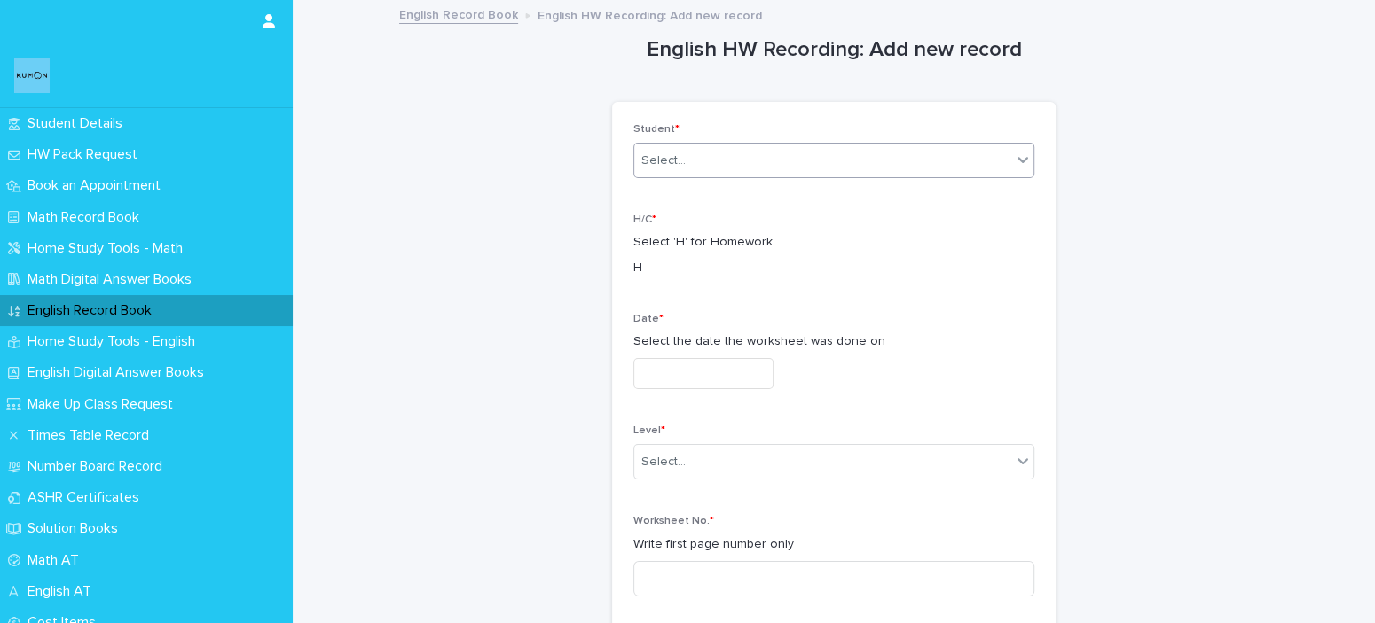
click at [842, 155] on div "Select..." at bounding box center [822, 160] width 377 height 29
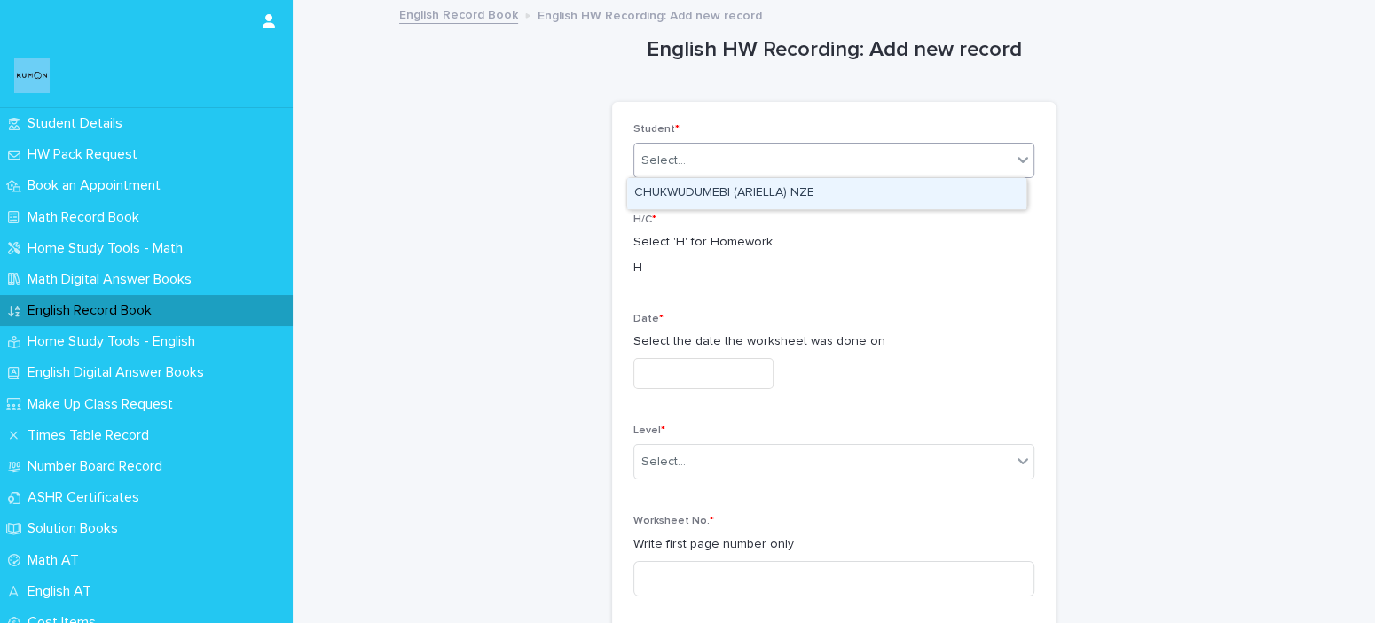
click at [818, 201] on div "CHUKWUDUMEBI (ARIELLA) NZE" at bounding box center [826, 193] width 399 height 31
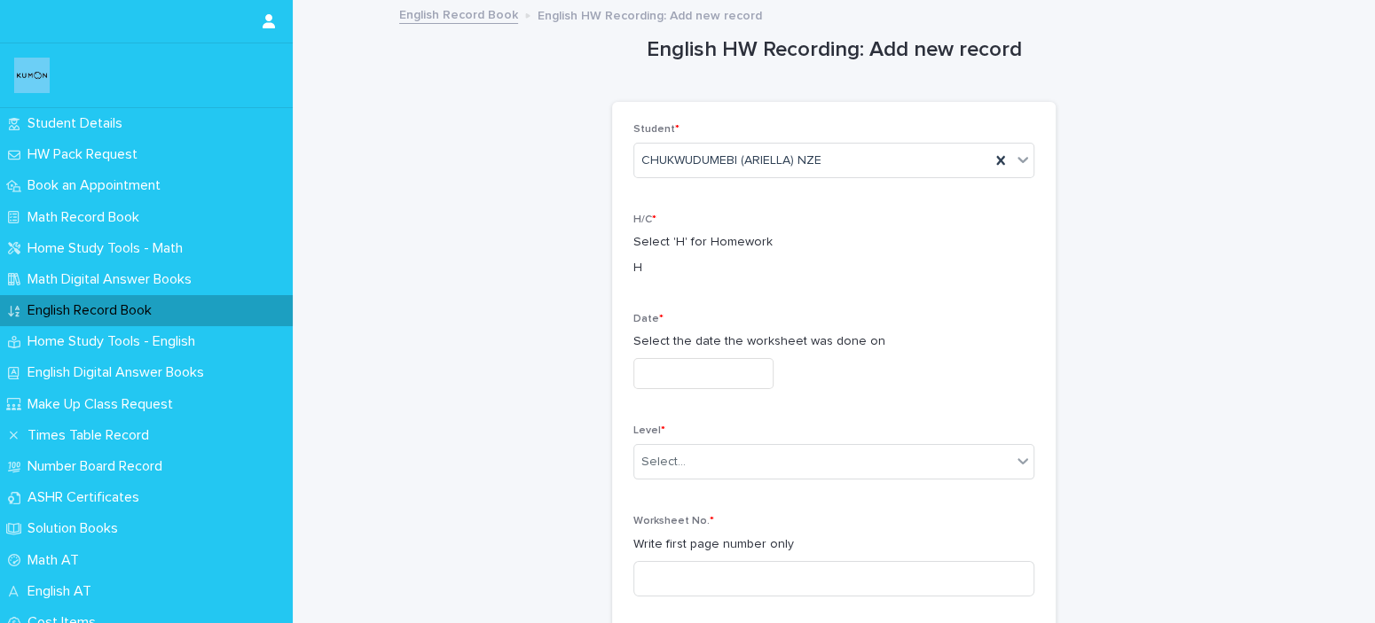
click at [129, 325] on div "English Record Book" at bounding box center [146, 310] width 293 height 31
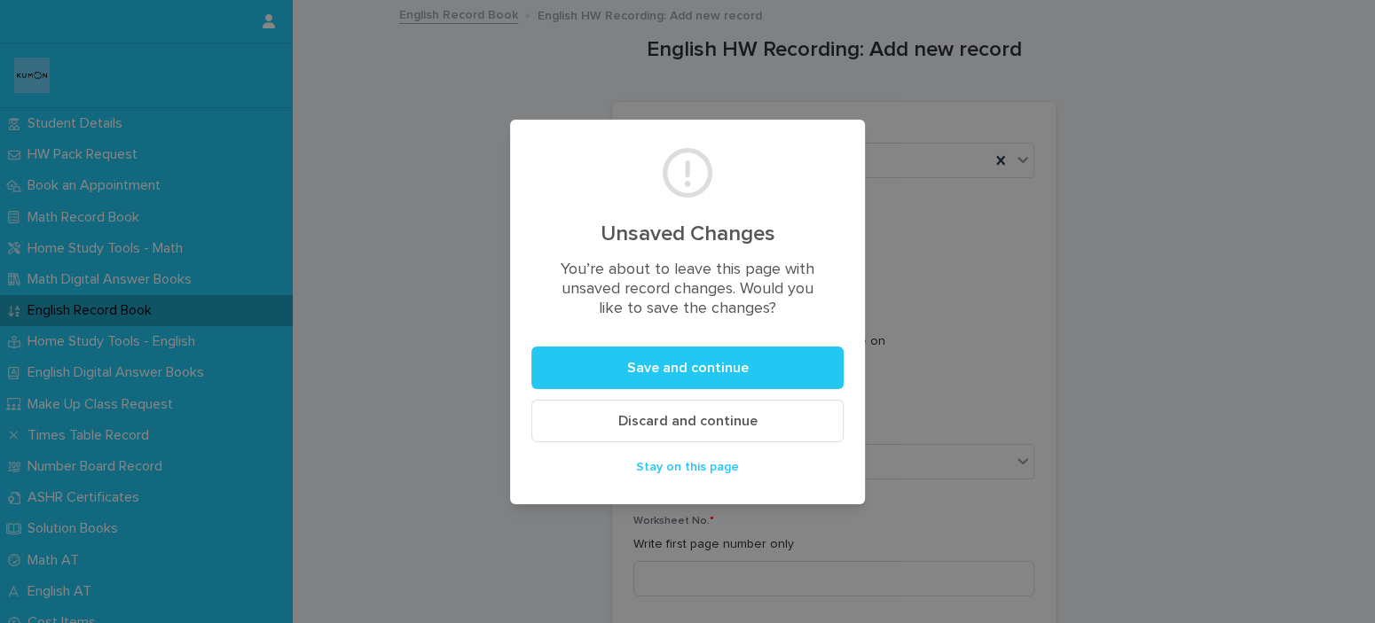
click at [715, 417] on span "Discard and continue" at bounding box center [687, 421] width 139 height 14
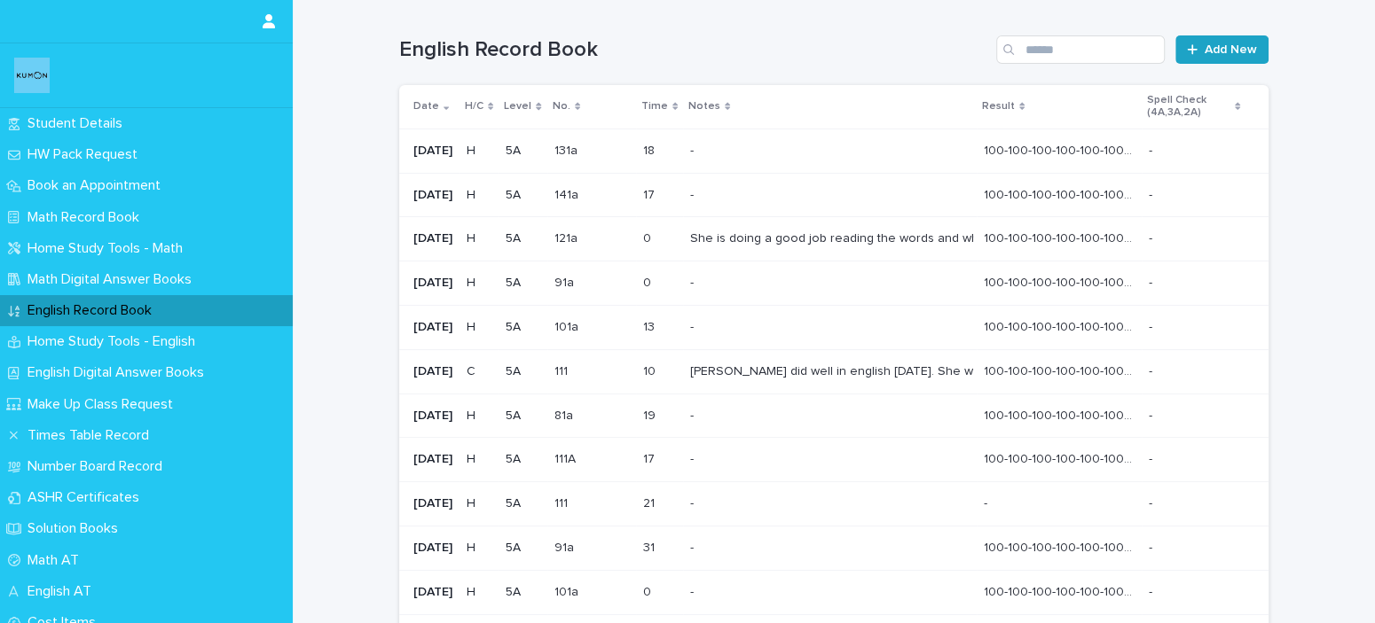
click at [1206, 45] on span "Add New" at bounding box center [1230, 49] width 52 height 12
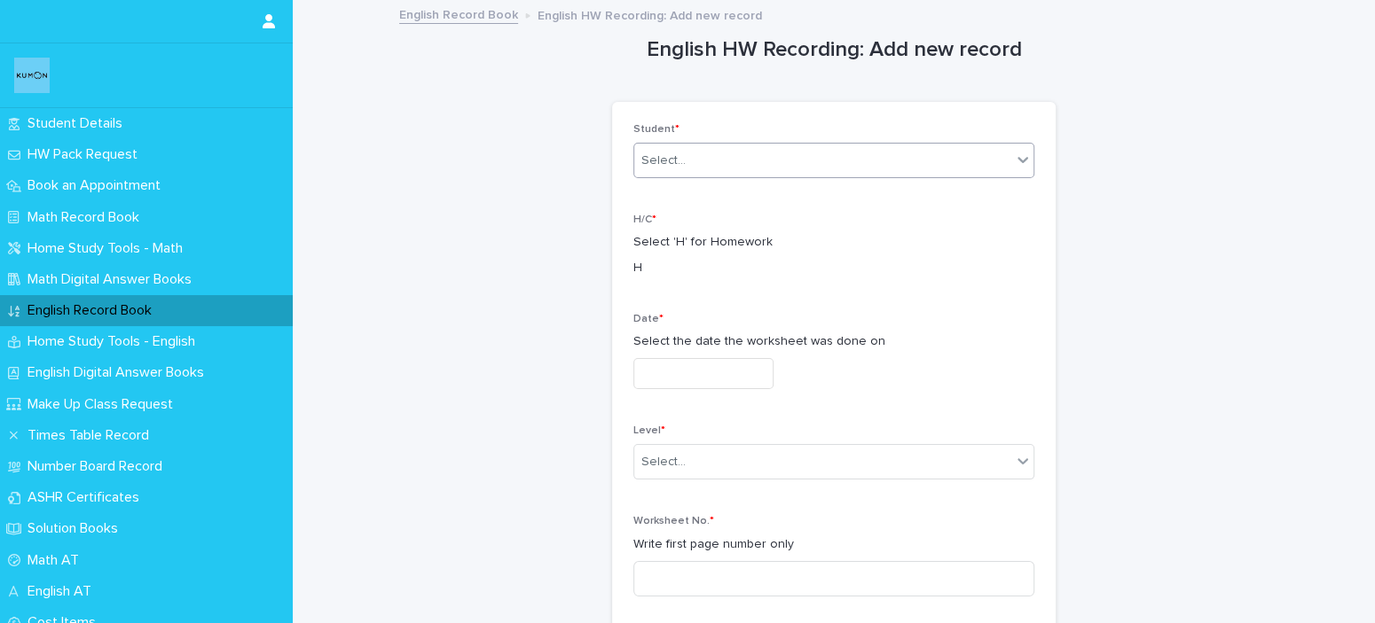
click at [836, 154] on div "Select..." at bounding box center [822, 160] width 377 height 29
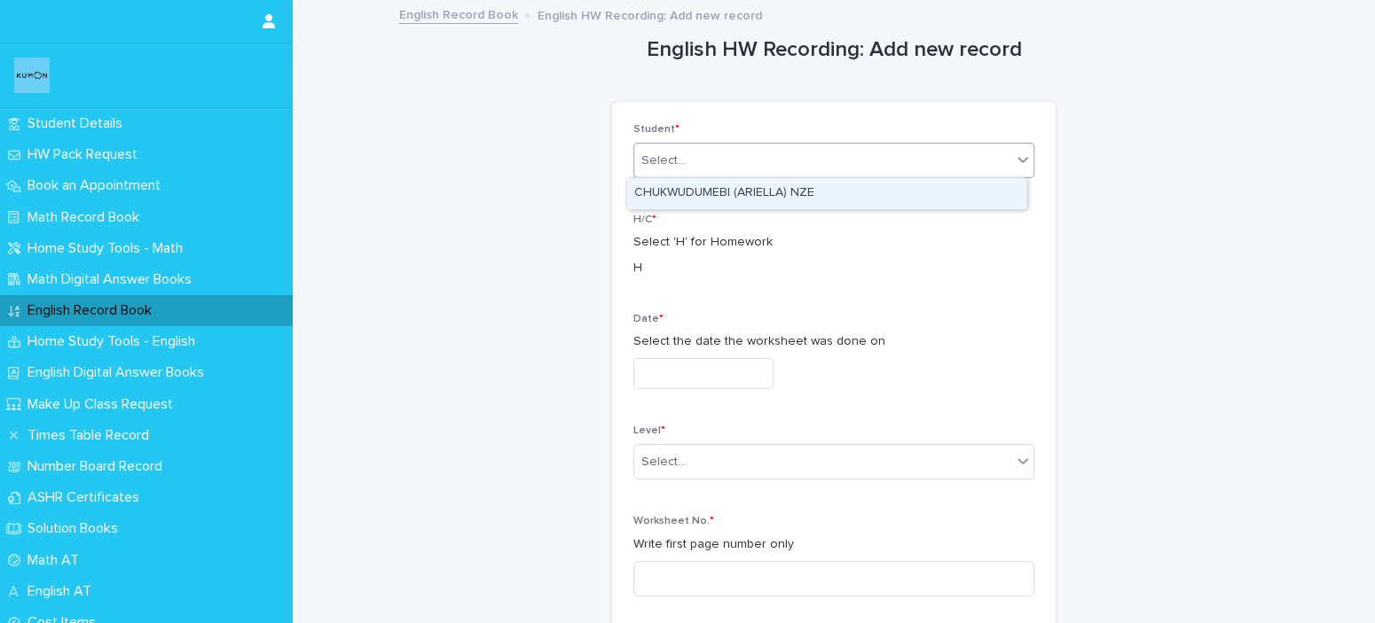
click at [823, 203] on div "CHUKWUDUMEBI (ARIELLA) NZE" at bounding box center [826, 193] width 399 height 31
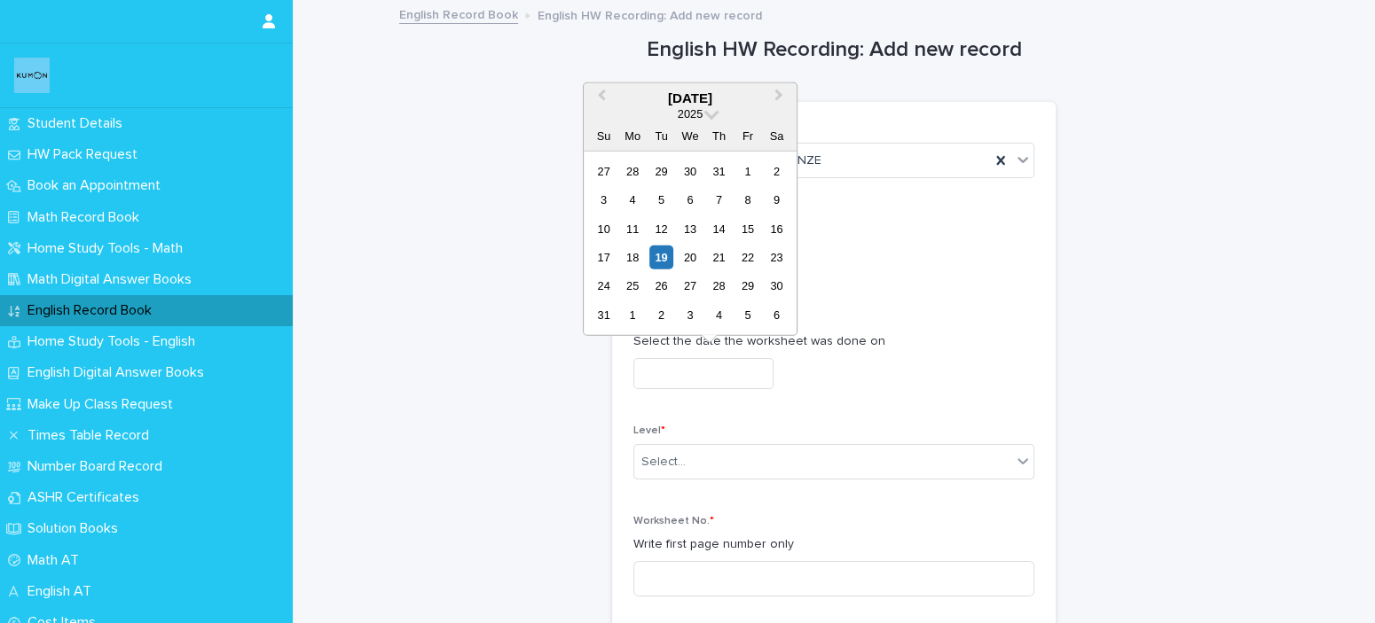
click at [731, 370] on input "text" at bounding box center [703, 373] width 140 height 31
click at [777, 229] on div "16" at bounding box center [776, 228] width 24 height 24
type input "**********"
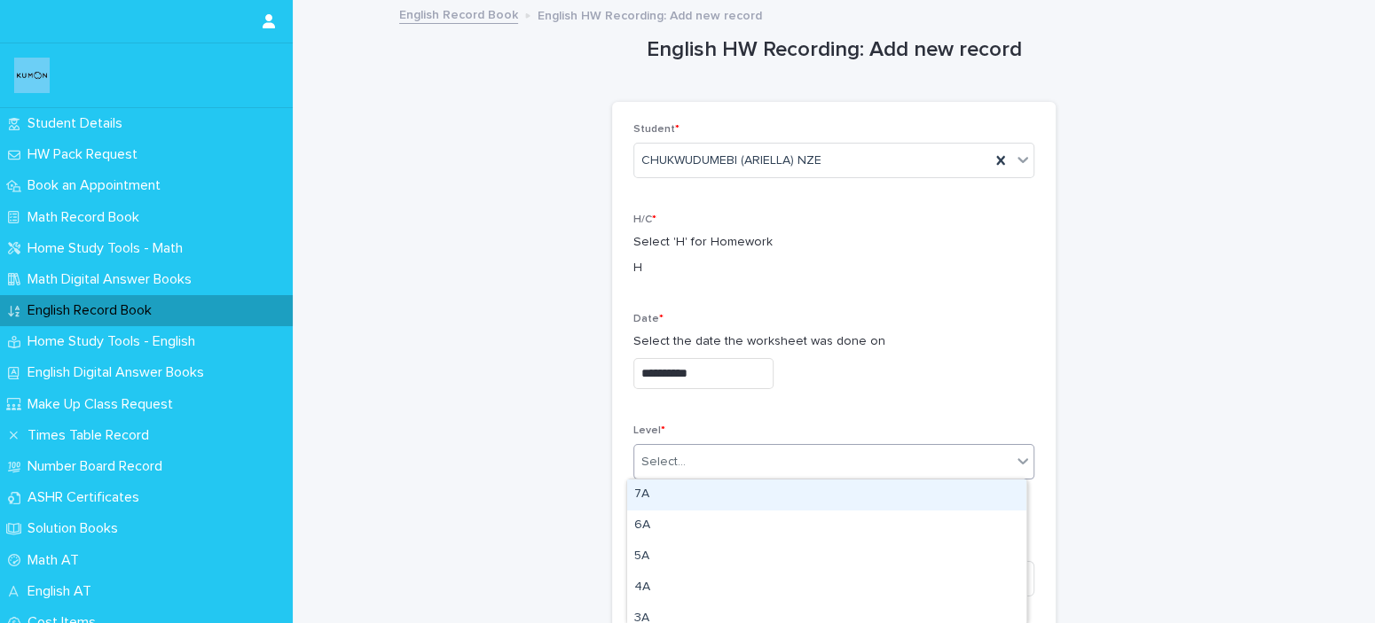
click at [755, 459] on div "Select..." at bounding box center [822, 462] width 377 height 29
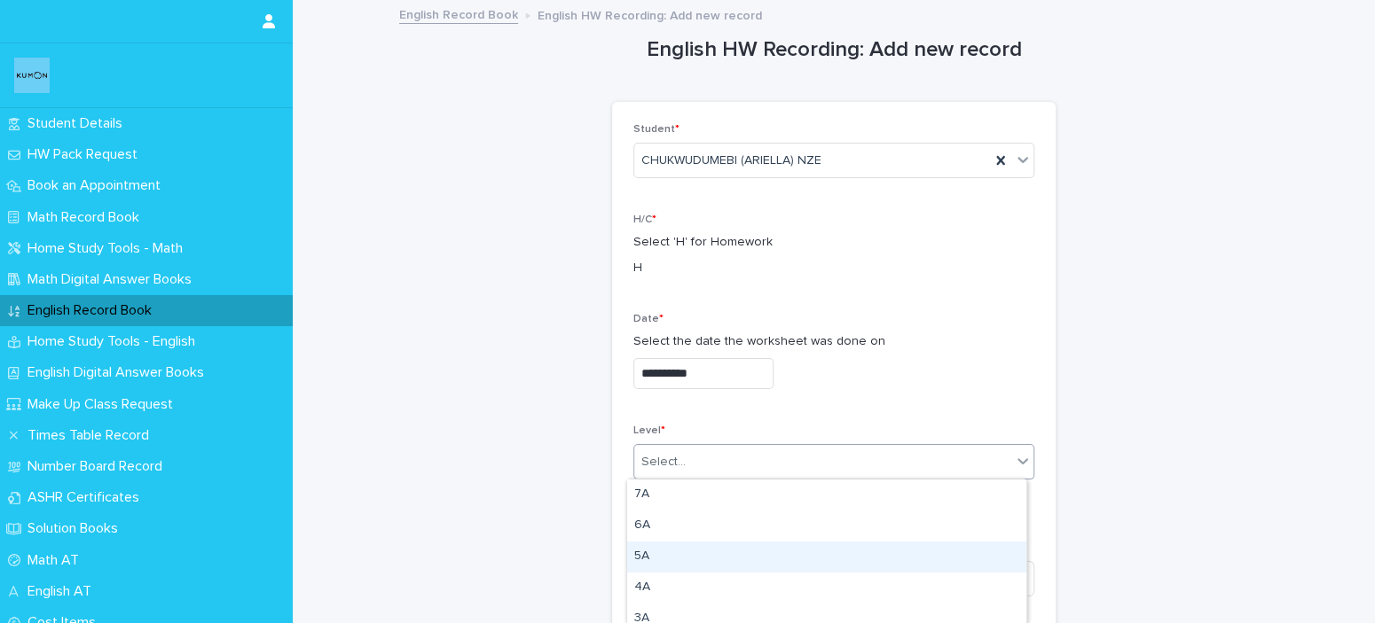
click at [707, 571] on div "5A" at bounding box center [826, 557] width 399 height 31
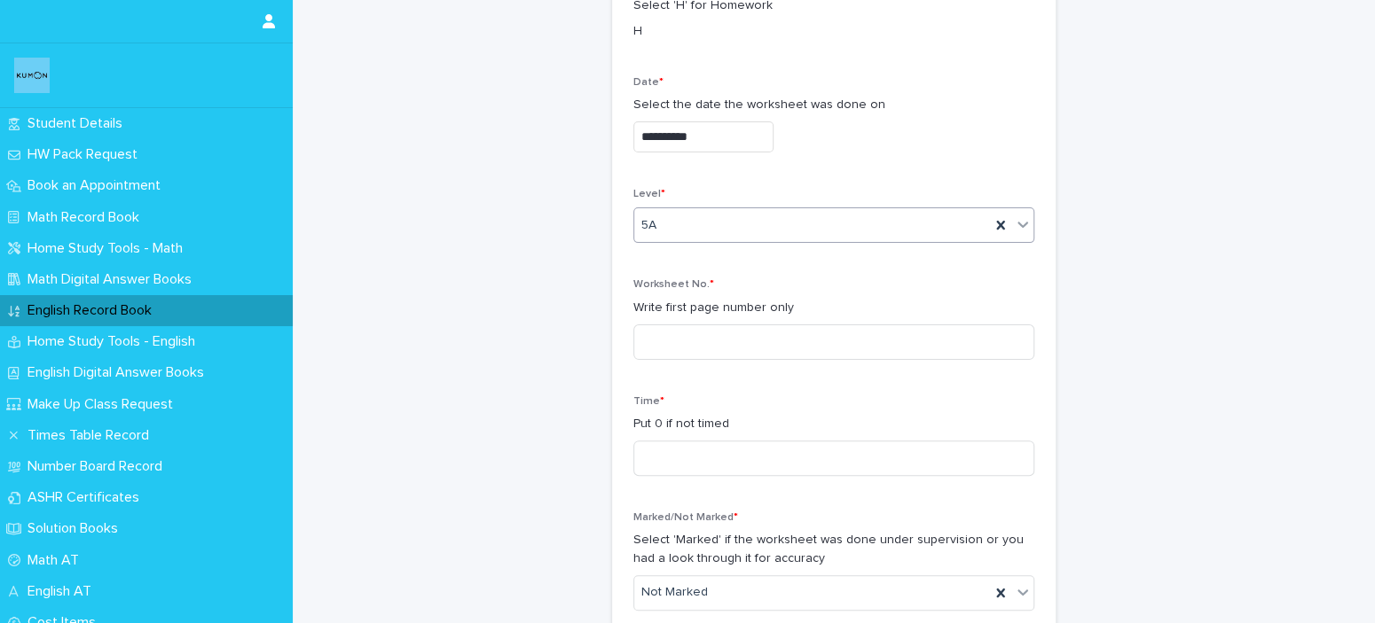
scroll to position [266, 0]
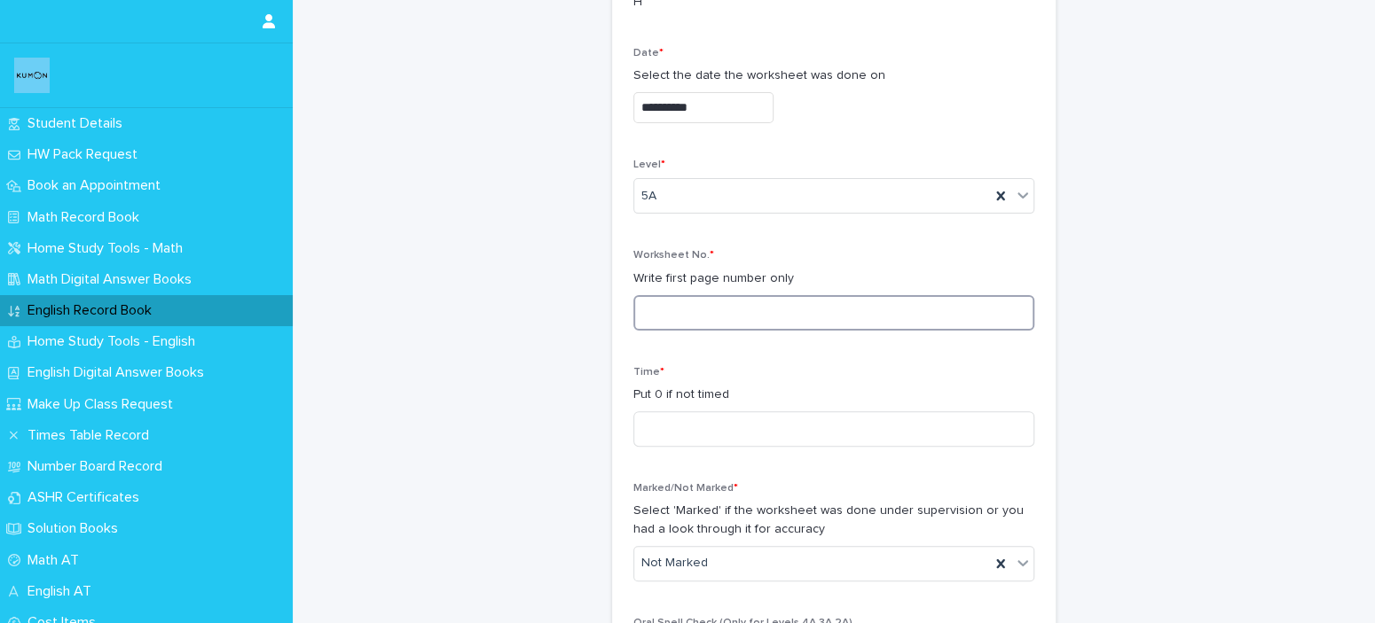
click at [799, 303] on input at bounding box center [833, 312] width 401 height 35
type input "****"
click at [853, 419] on input at bounding box center [833, 428] width 401 height 35
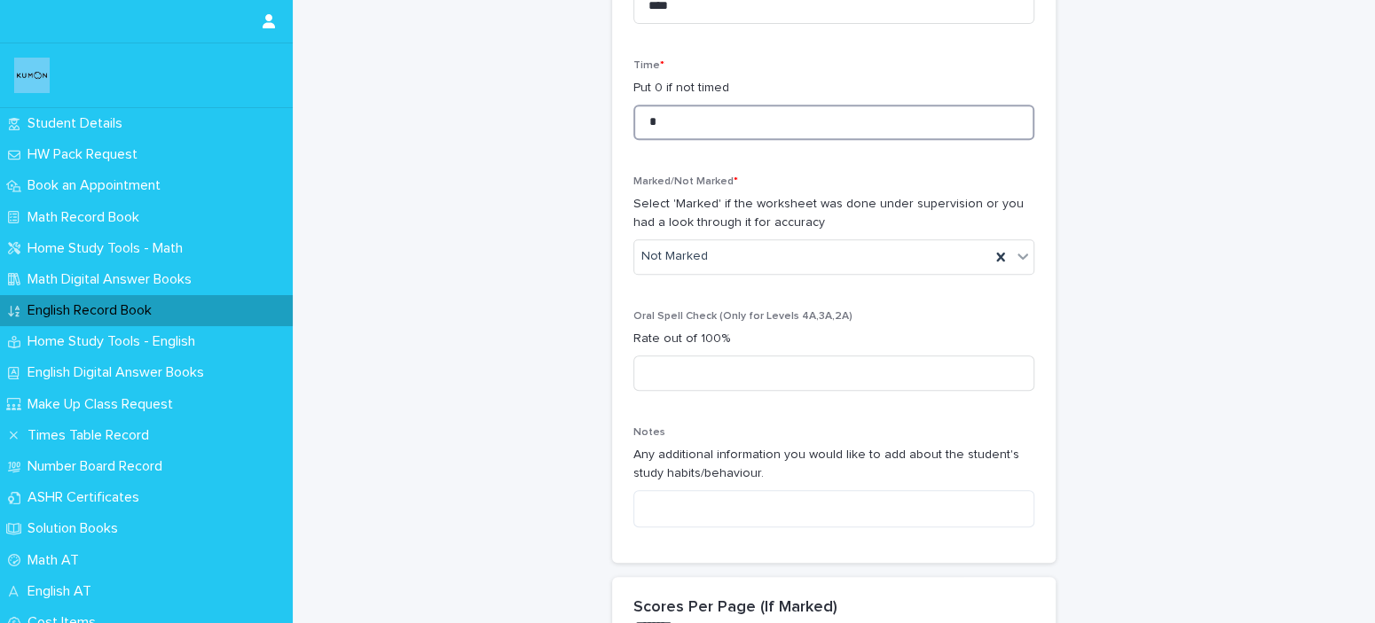
scroll to position [621, 0]
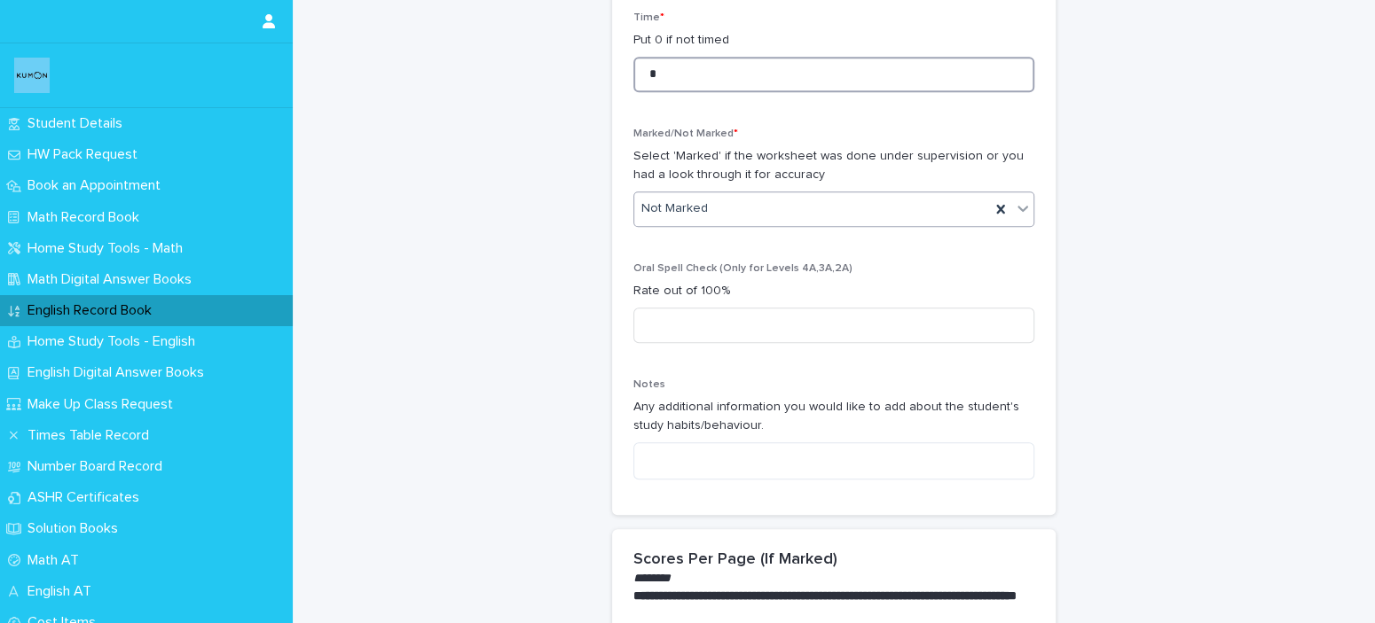
type input "*"
click at [810, 207] on div "Not Marked" at bounding box center [812, 208] width 356 height 29
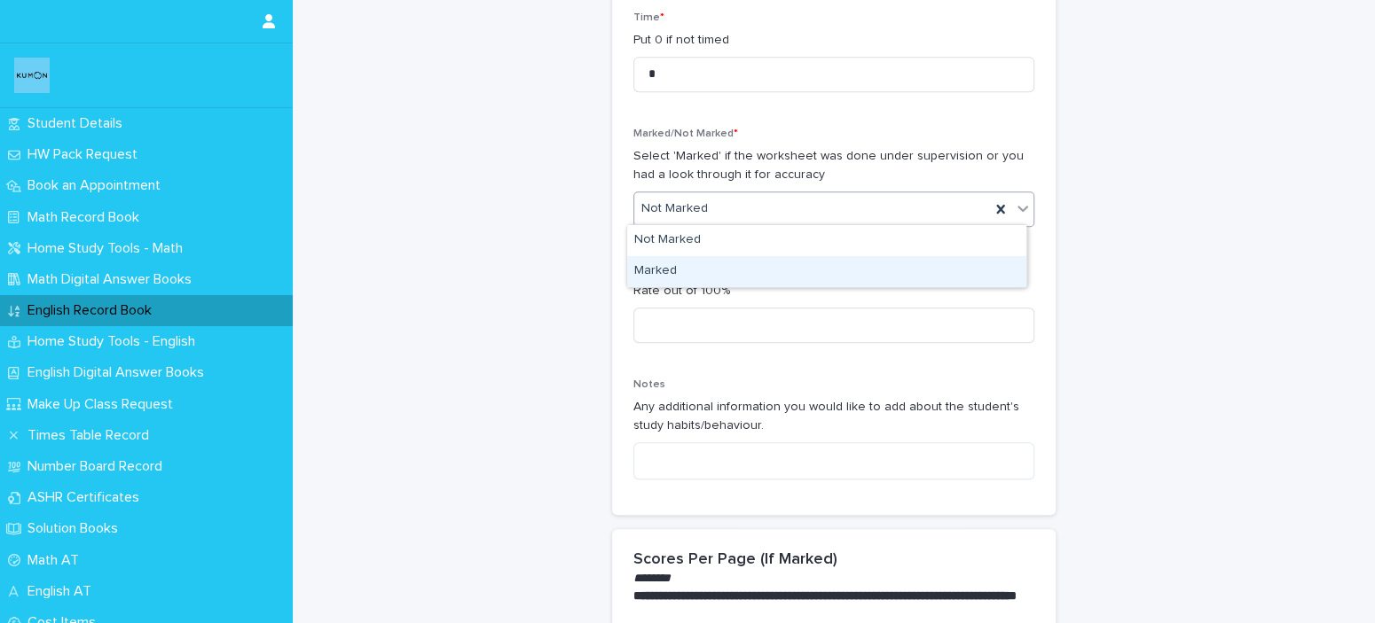
click at [806, 275] on div "Marked" at bounding box center [826, 271] width 399 height 31
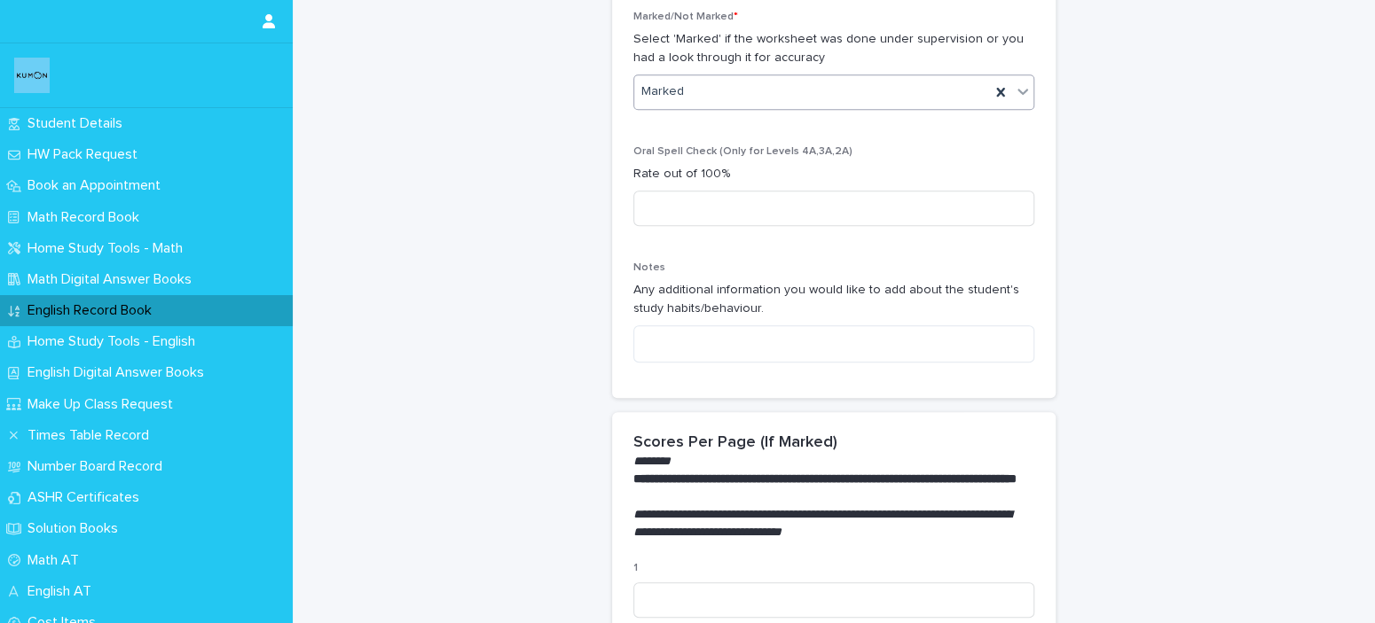
scroll to position [887, 0]
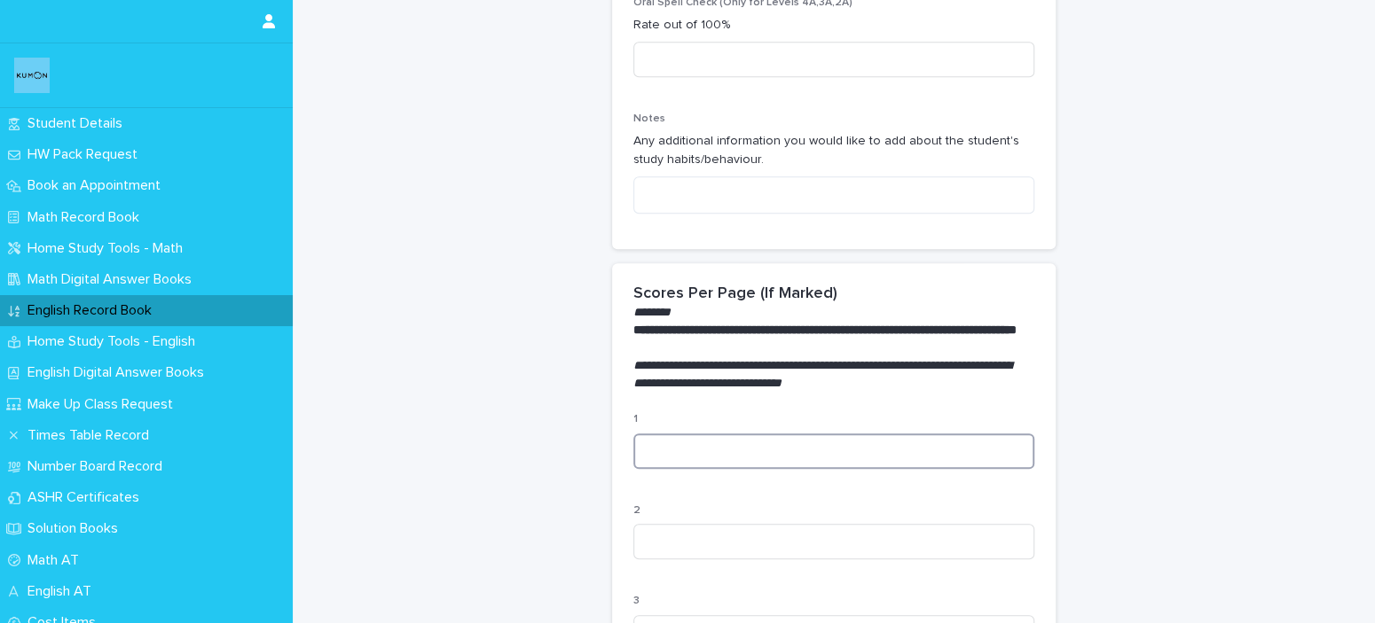
click at [744, 461] on input at bounding box center [833, 451] width 401 height 35
type input "***"
type input "**"
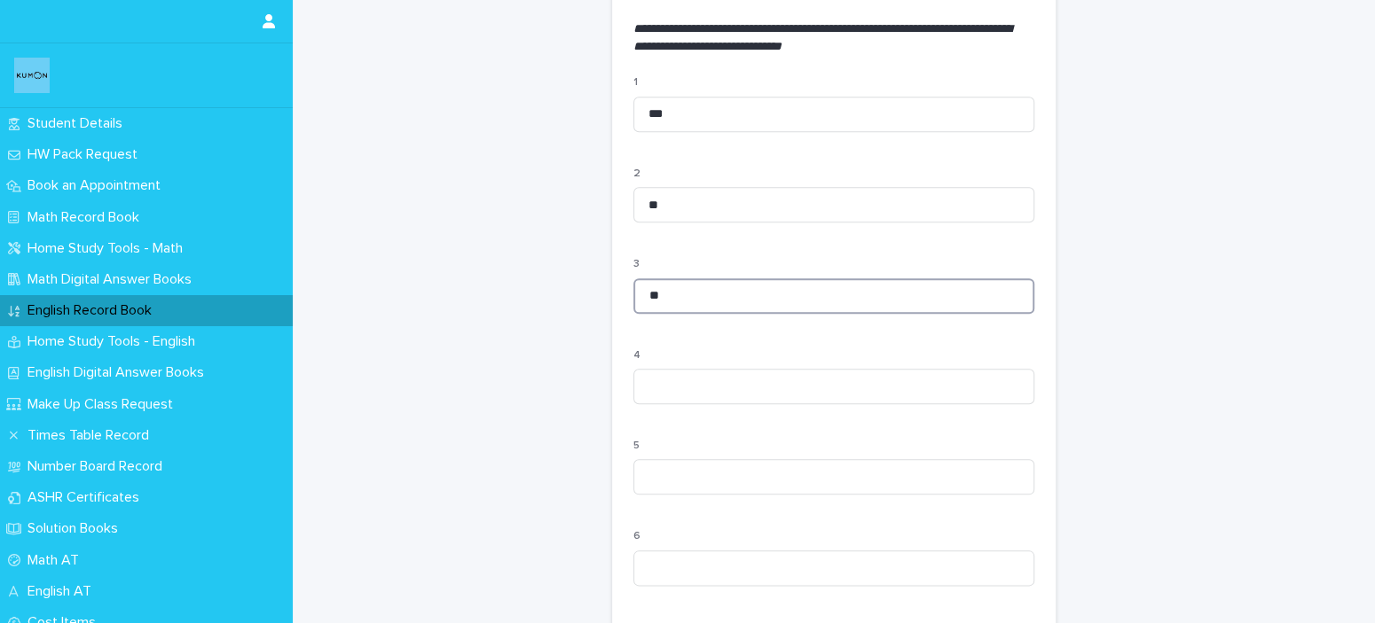
type input "*"
type input "***"
click at [638, 223] on input "***" at bounding box center [833, 204] width 401 height 35
type input "***"
click at [880, 404] on input at bounding box center [833, 386] width 401 height 35
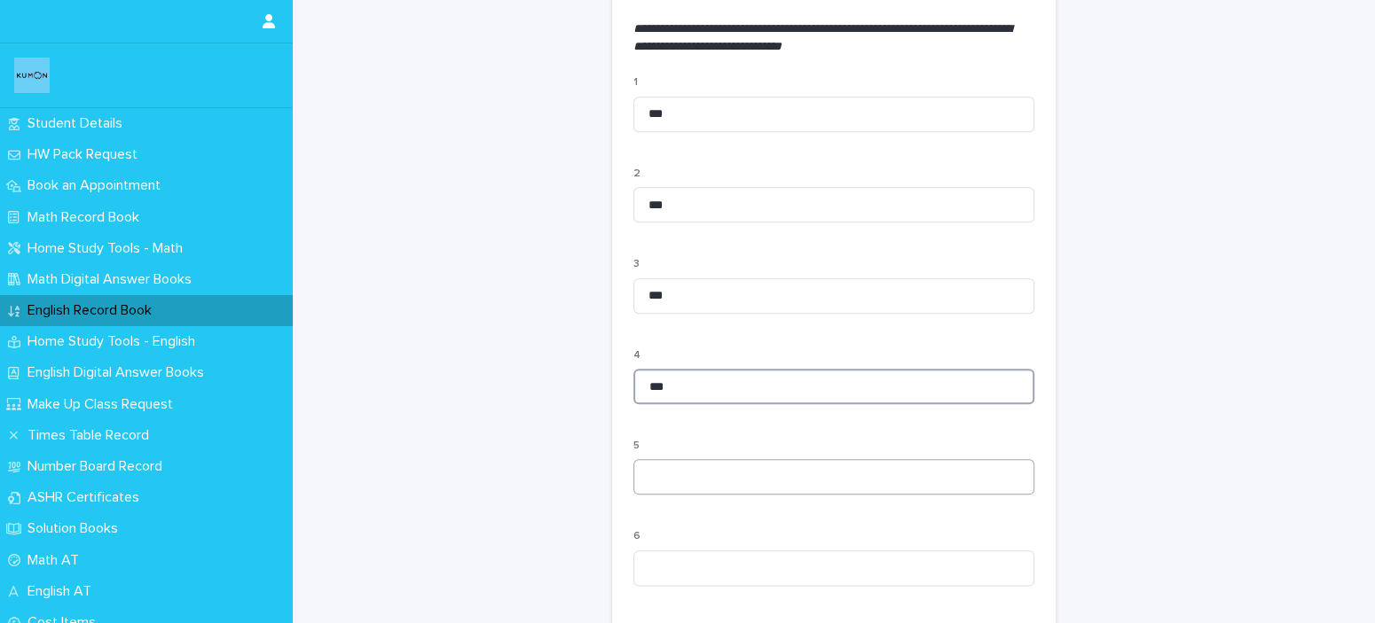
type input "***"
click at [824, 495] on input at bounding box center [833, 476] width 401 height 35
type input "***"
click at [740, 581] on input at bounding box center [833, 568] width 401 height 35
type input "***"
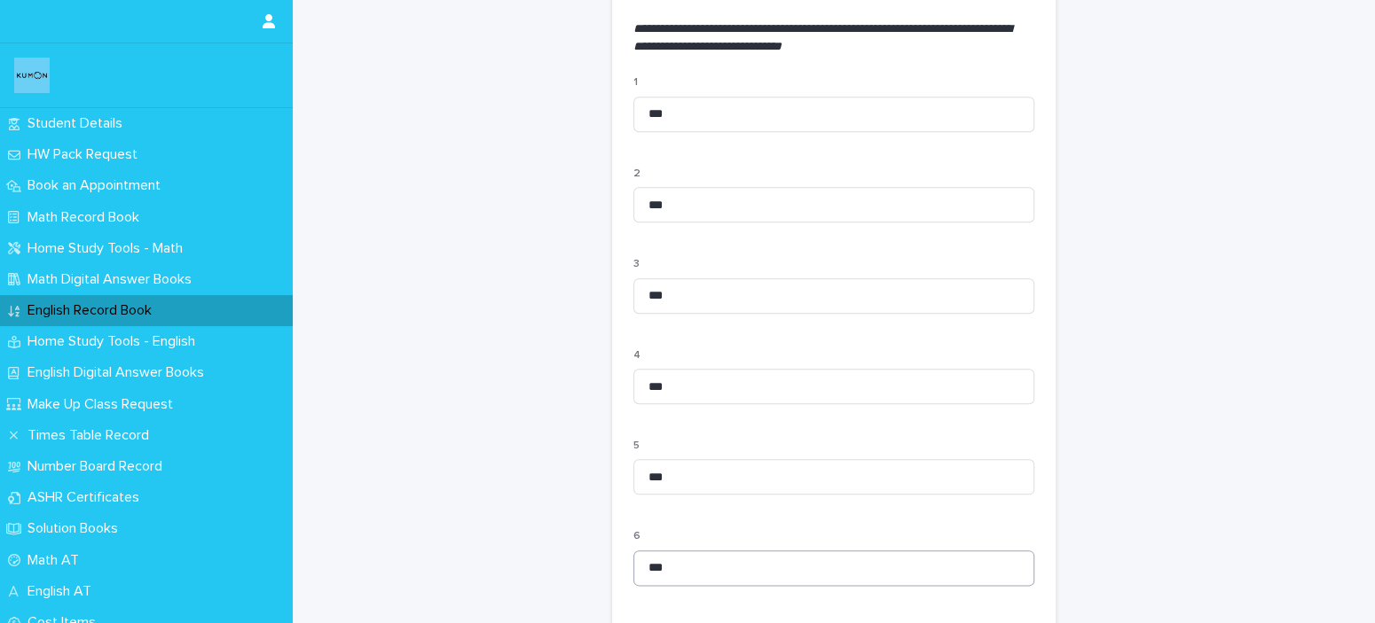
scroll to position [1586, 0]
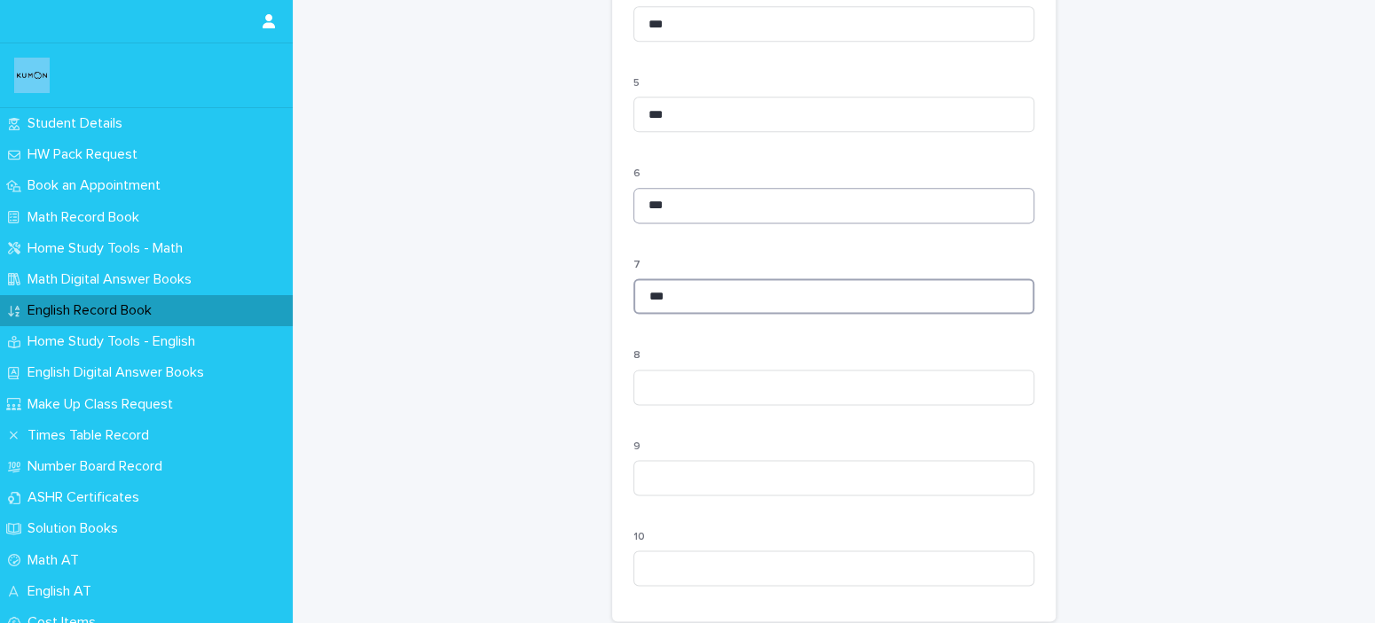
type input "***"
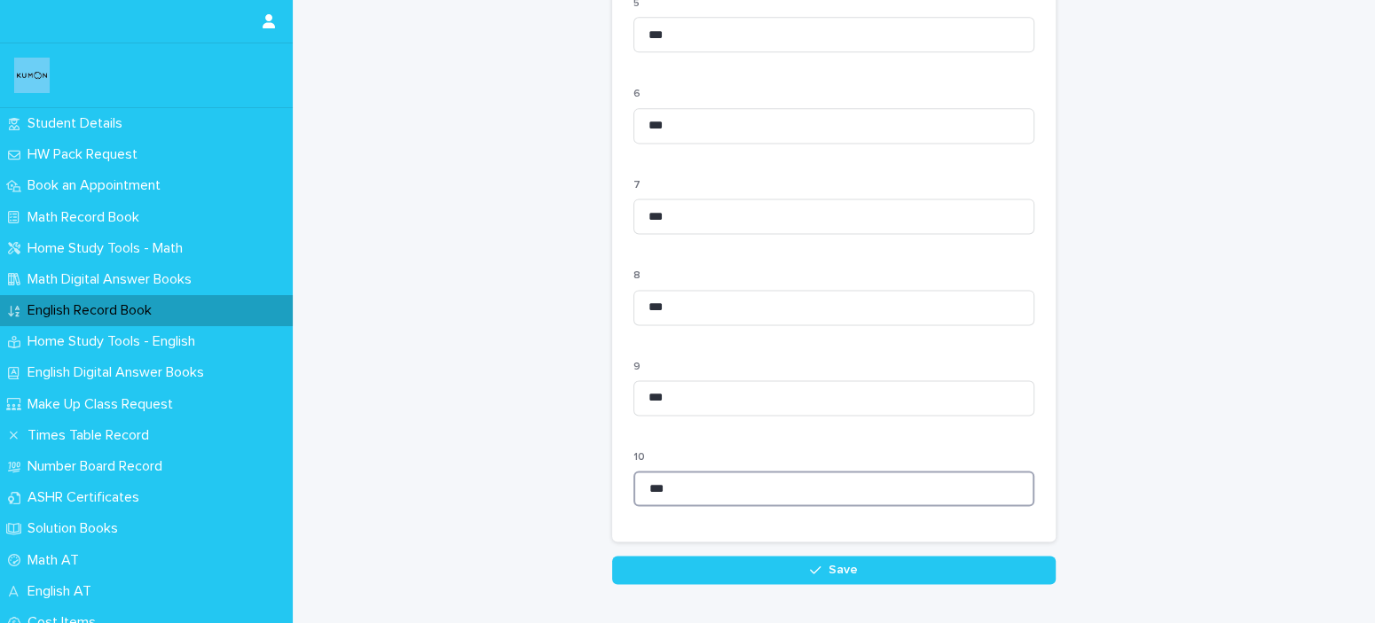
scroll to position [1782, 0]
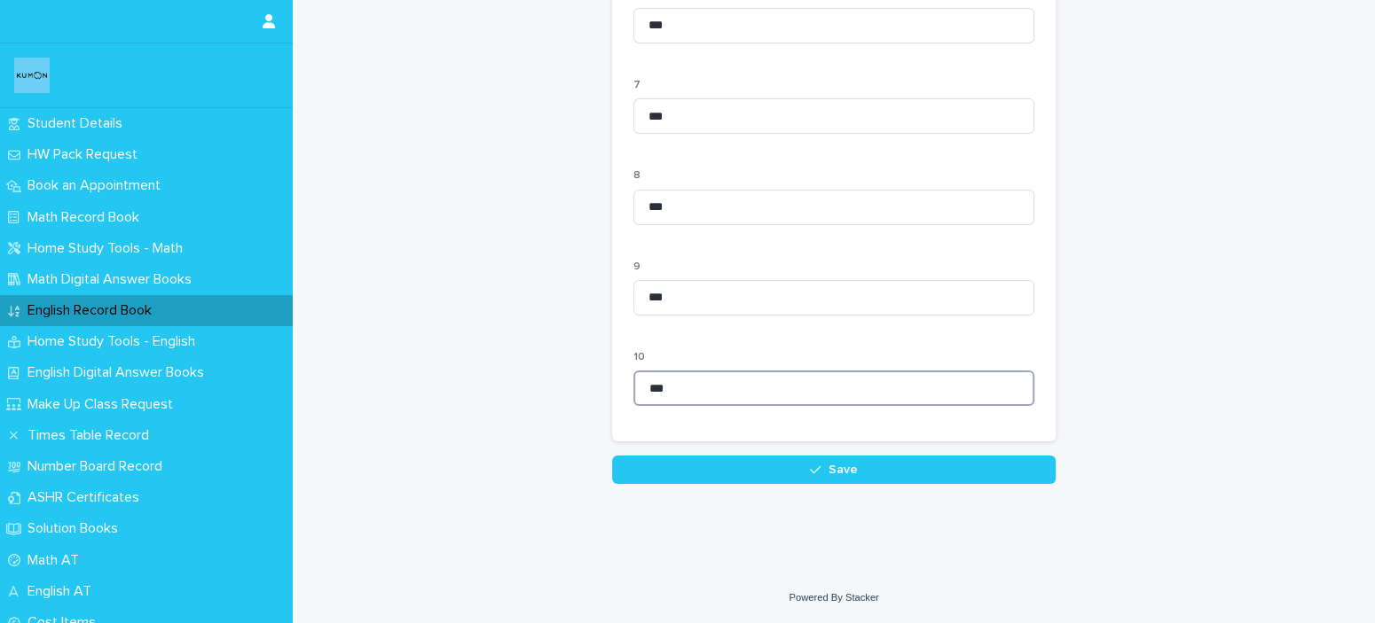
type input "***"
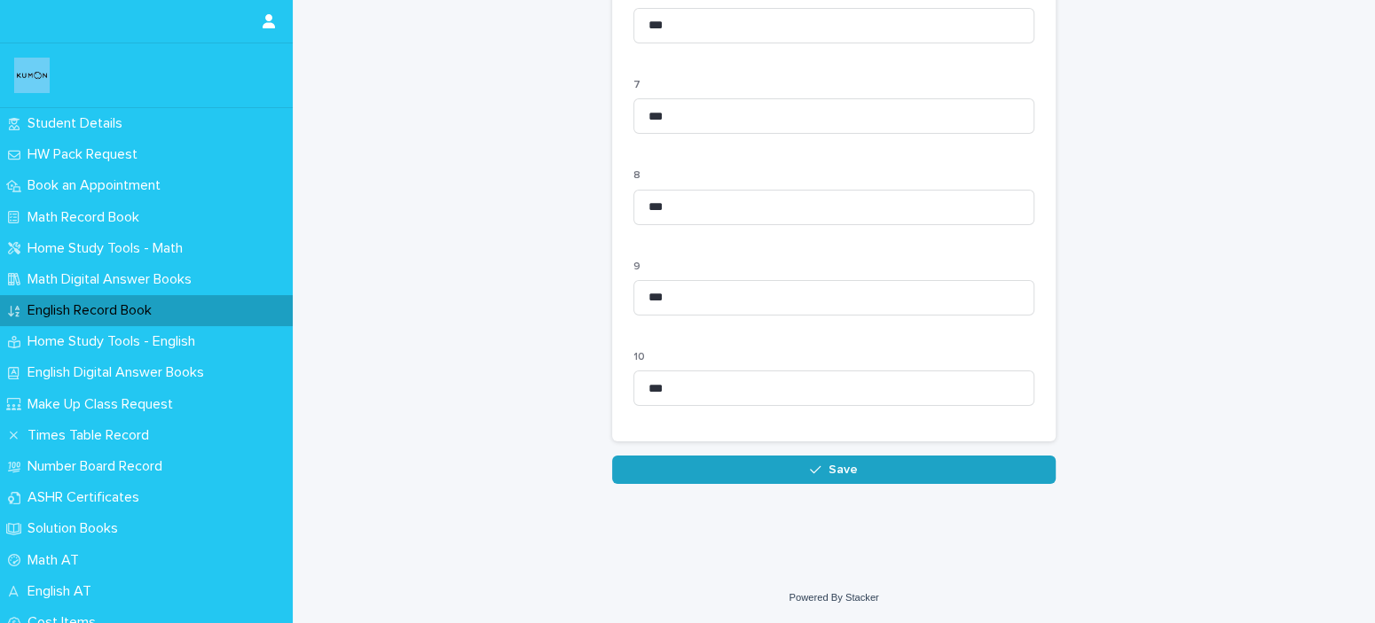
click at [760, 470] on button "Save" at bounding box center [833, 470] width 443 height 28
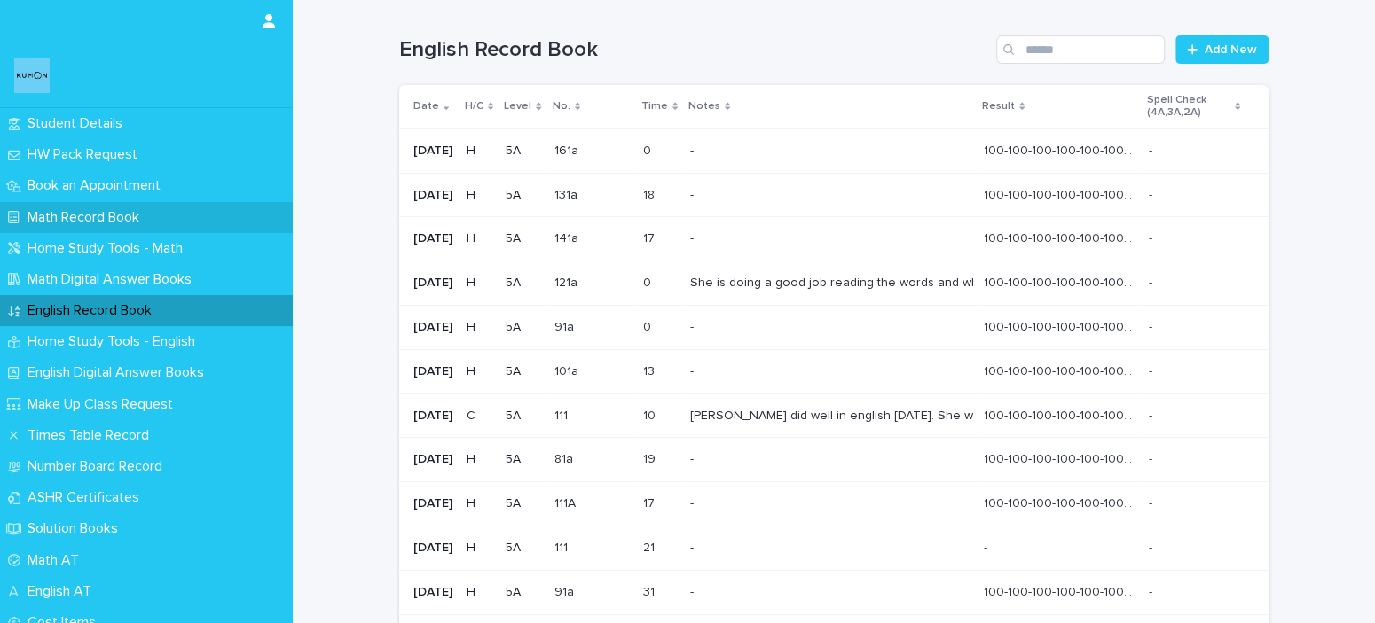
click at [103, 215] on p "Math Record Book" at bounding box center [86, 217] width 133 height 17
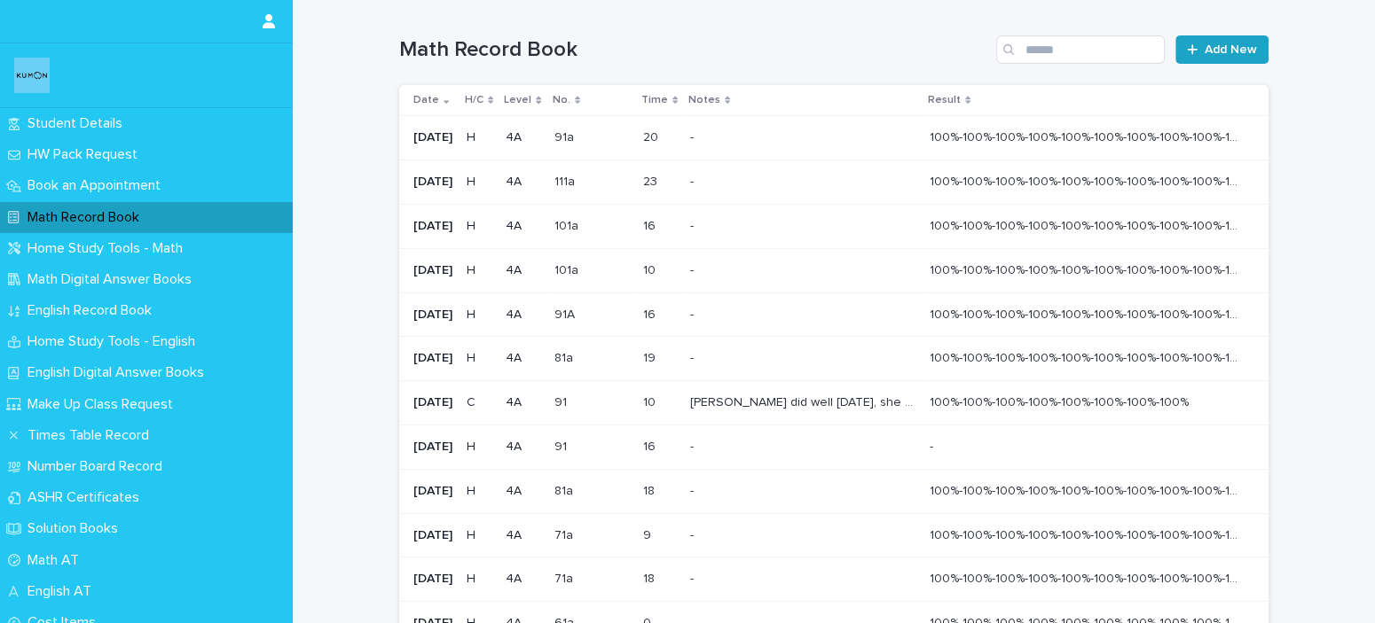
click at [1225, 48] on span "Add New" at bounding box center [1230, 49] width 52 height 12
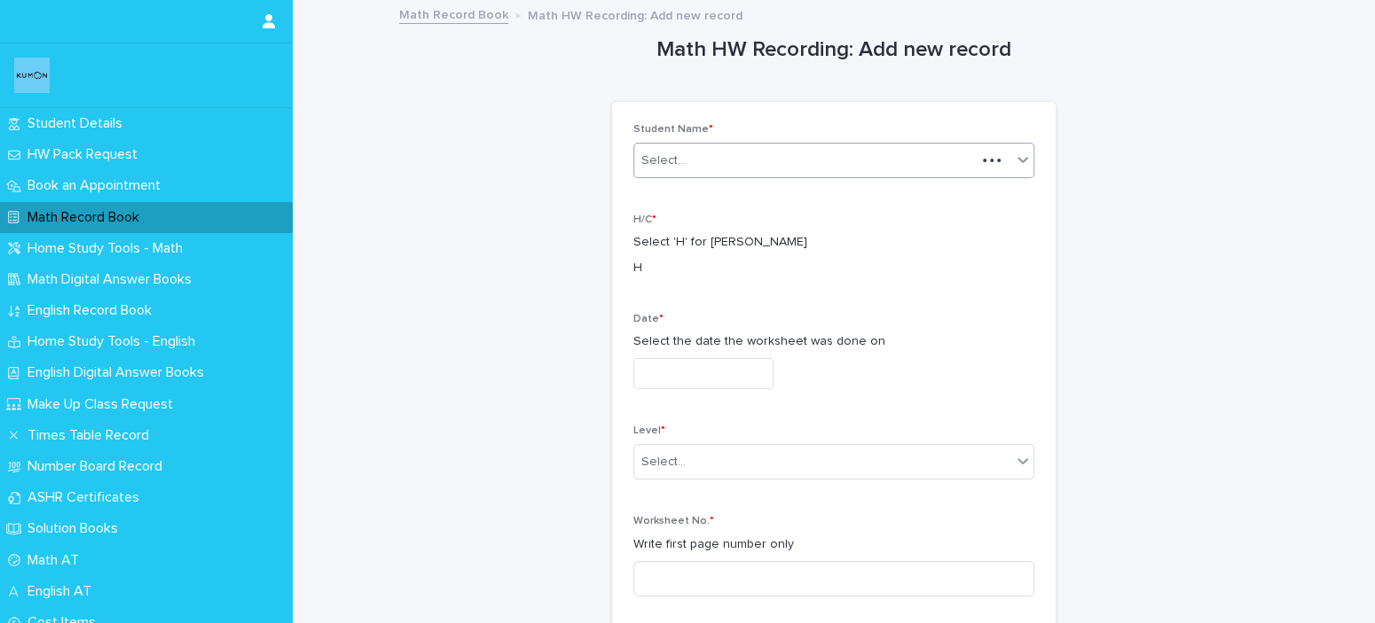
click at [740, 166] on div "Select..." at bounding box center [804, 160] width 341 height 29
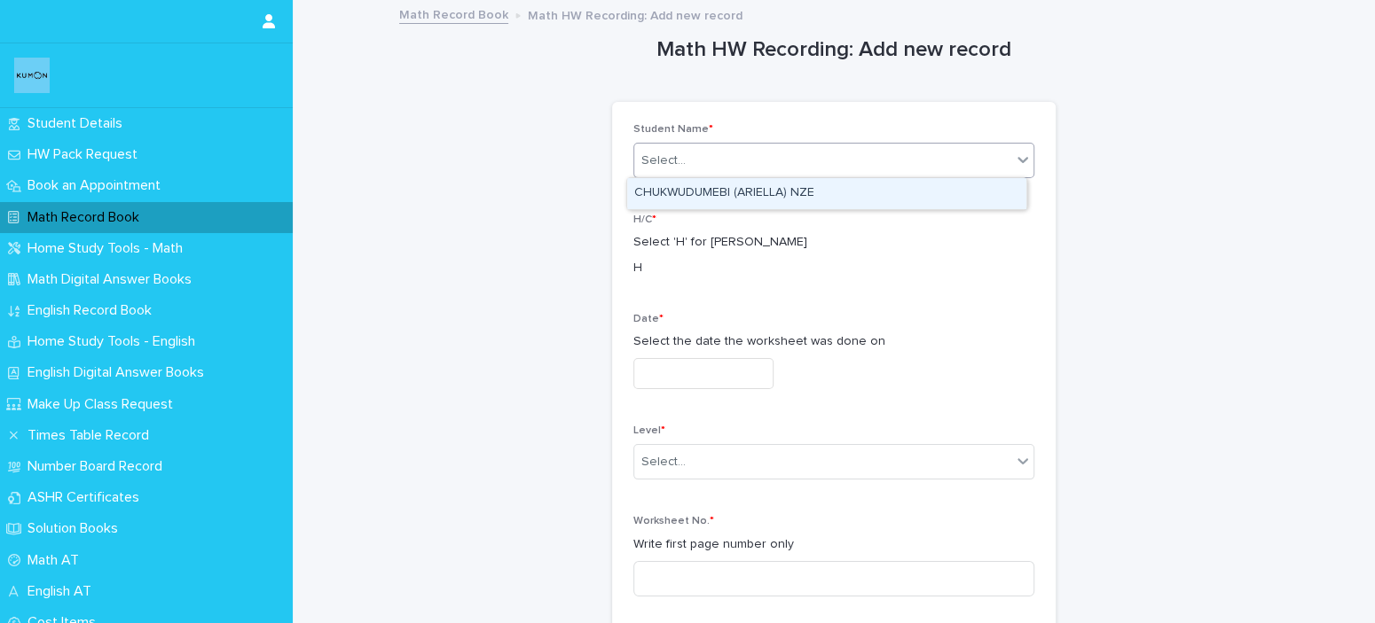
click at [745, 207] on div "CHUKWUDUMEBI (ARIELLA) NZE" at bounding box center [826, 193] width 399 height 31
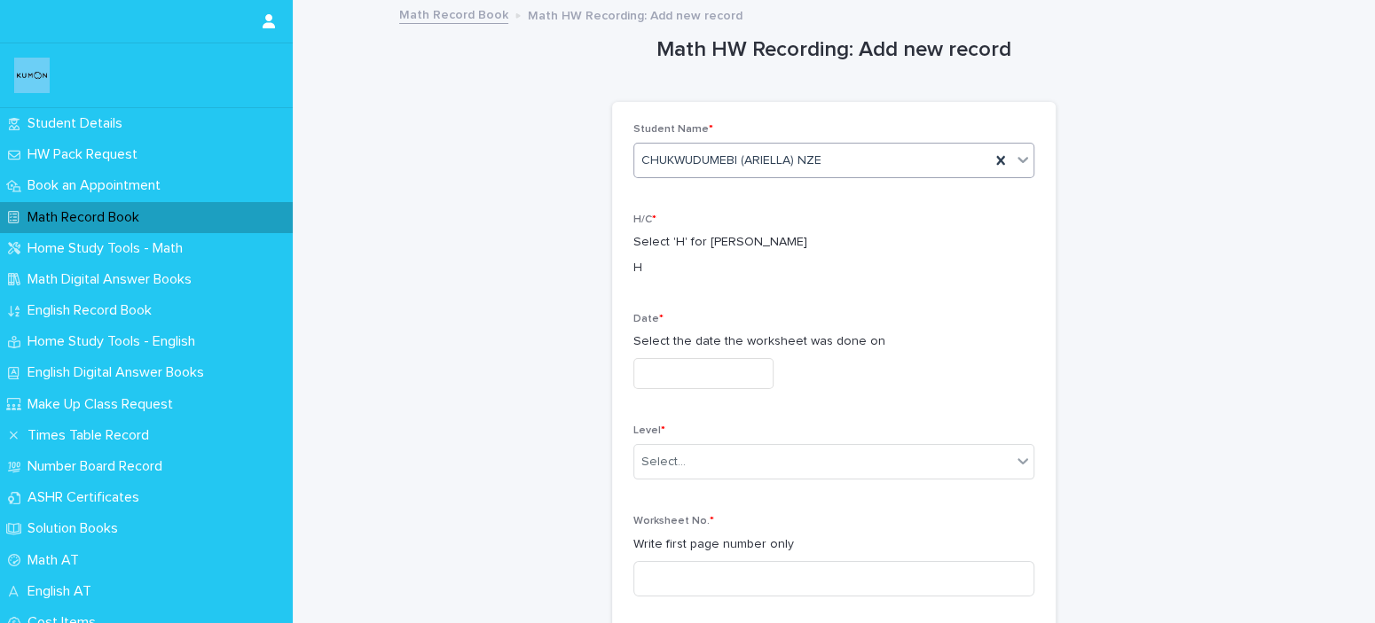
click at [756, 388] on div "Date * Select the date the worksheet was done on" at bounding box center [833, 358] width 401 height 90
click at [770, 378] on input "text" at bounding box center [703, 373] width 140 height 31
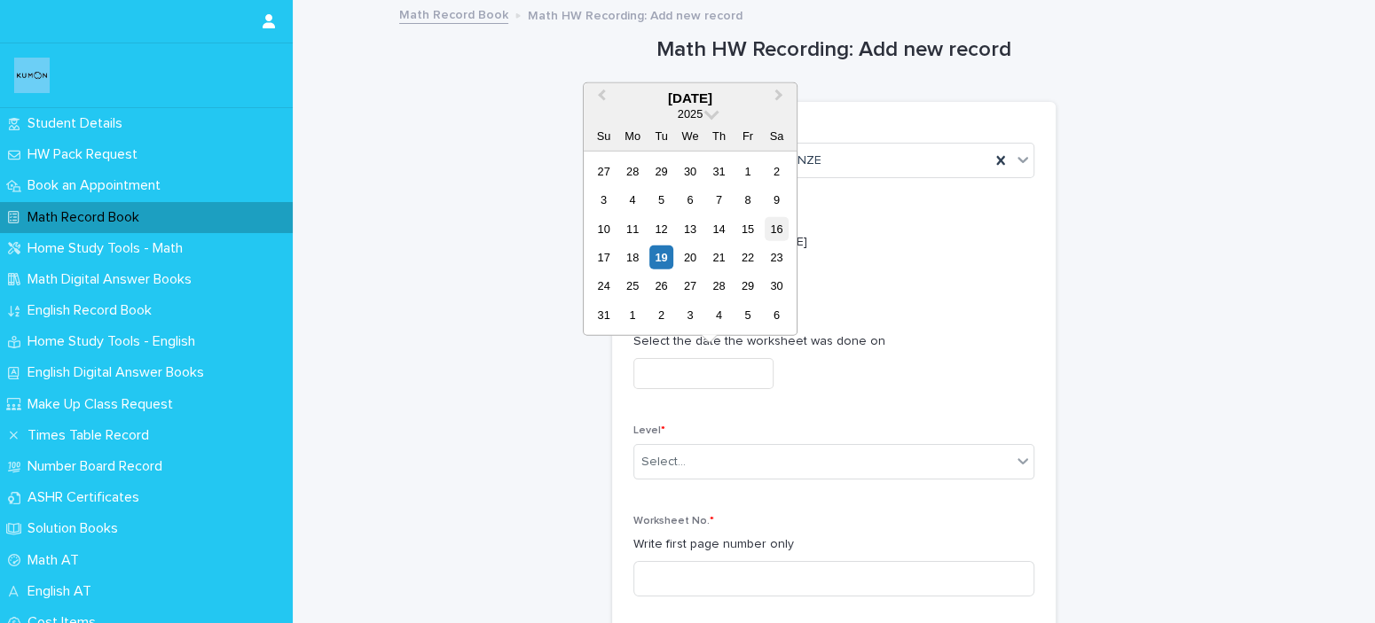
click at [779, 228] on div "16" at bounding box center [776, 228] width 24 height 24
type input "**********"
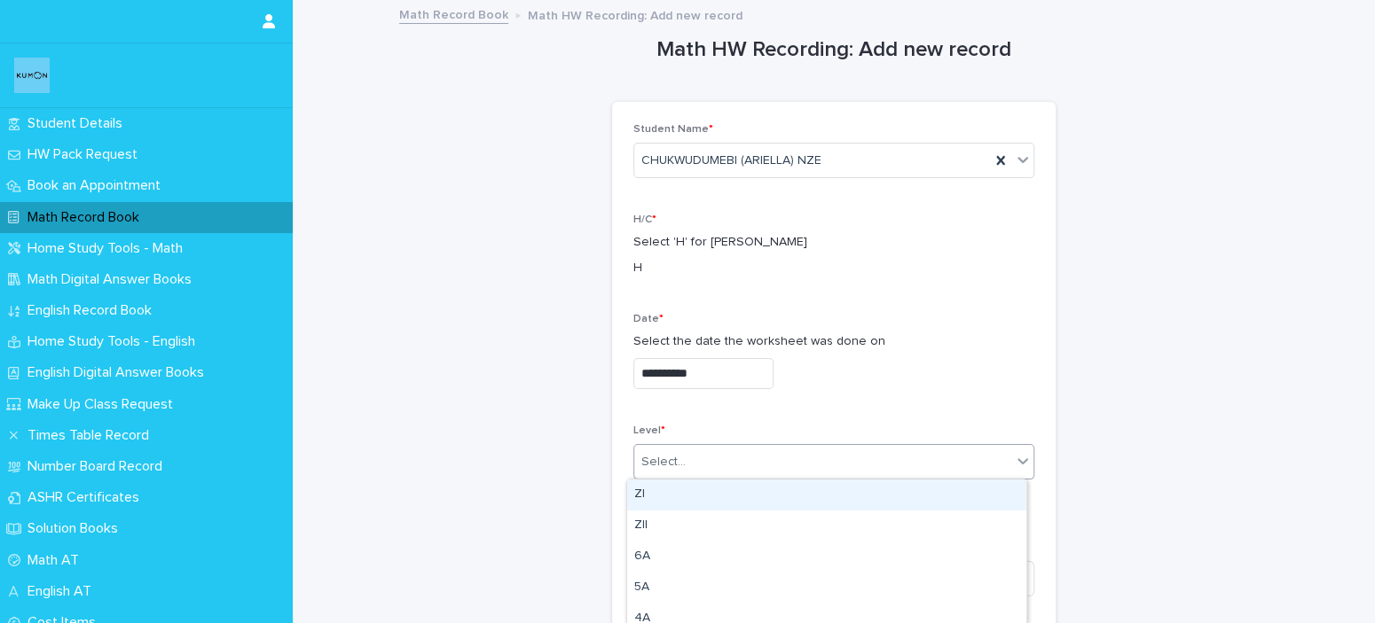
click at [732, 456] on div "Select..." at bounding box center [822, 462] width 377 height 29
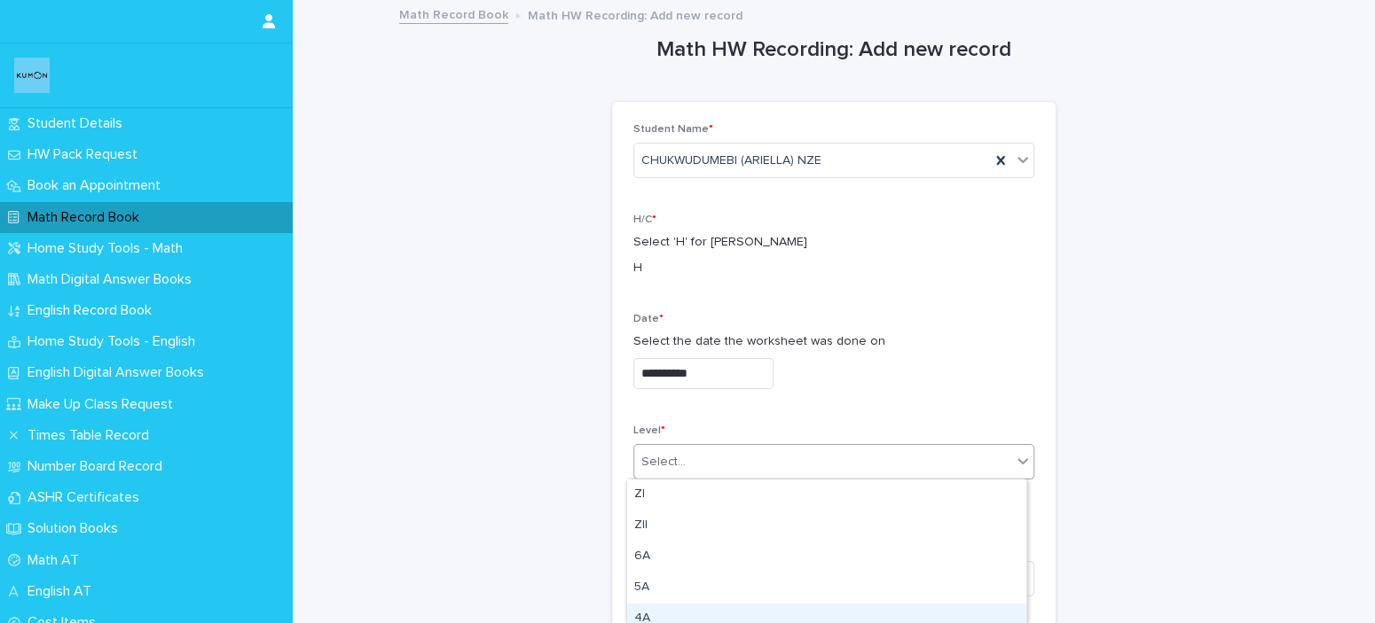
click at [649, 610] on div "4A" at bounding box center [826, 619] width 399 height 31
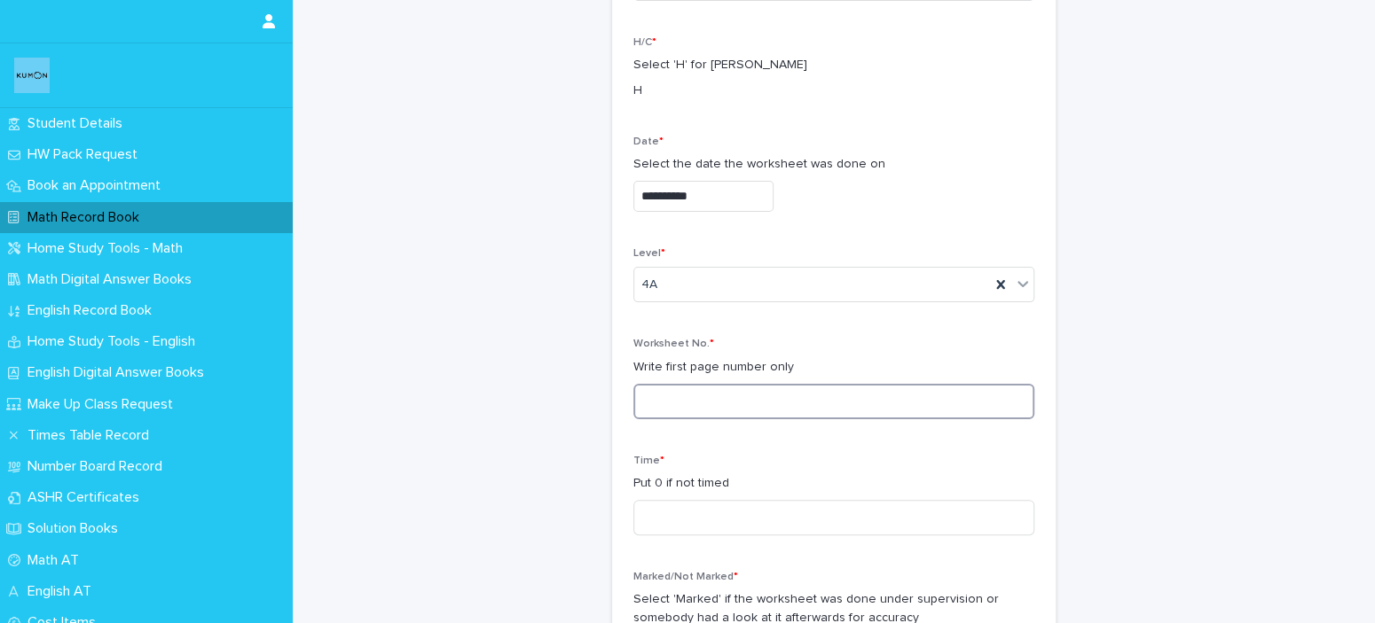
click at [730, 385] on input at bounding box center [833, 401] width 401 height 35
type input "****"
click at [707, 506] on input at bounding box center [833, 517] width 401 height 35
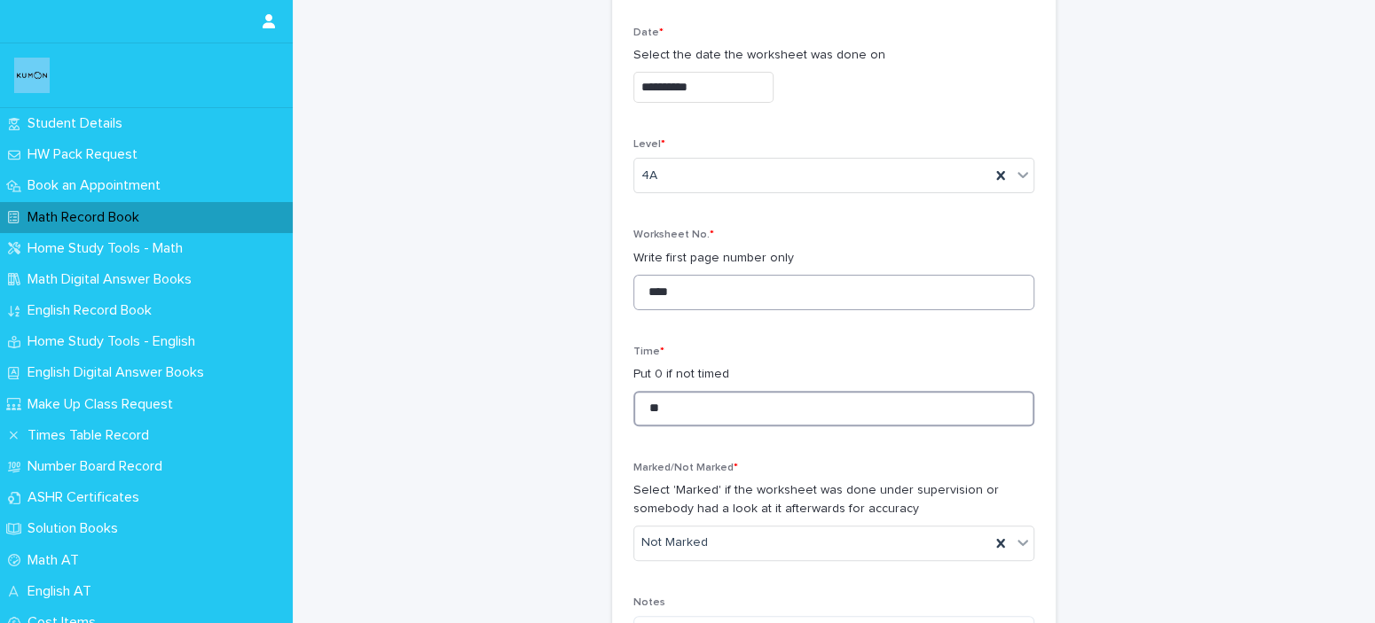
scroll to position [621, 0]
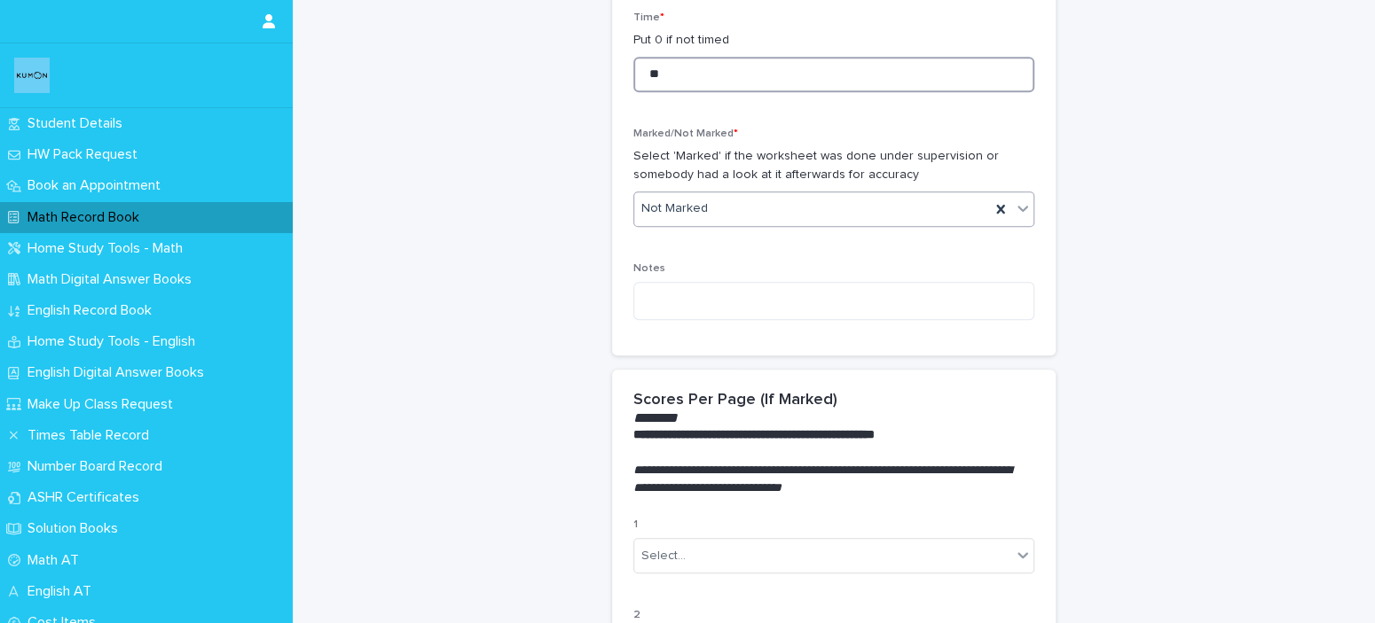
type input "**"
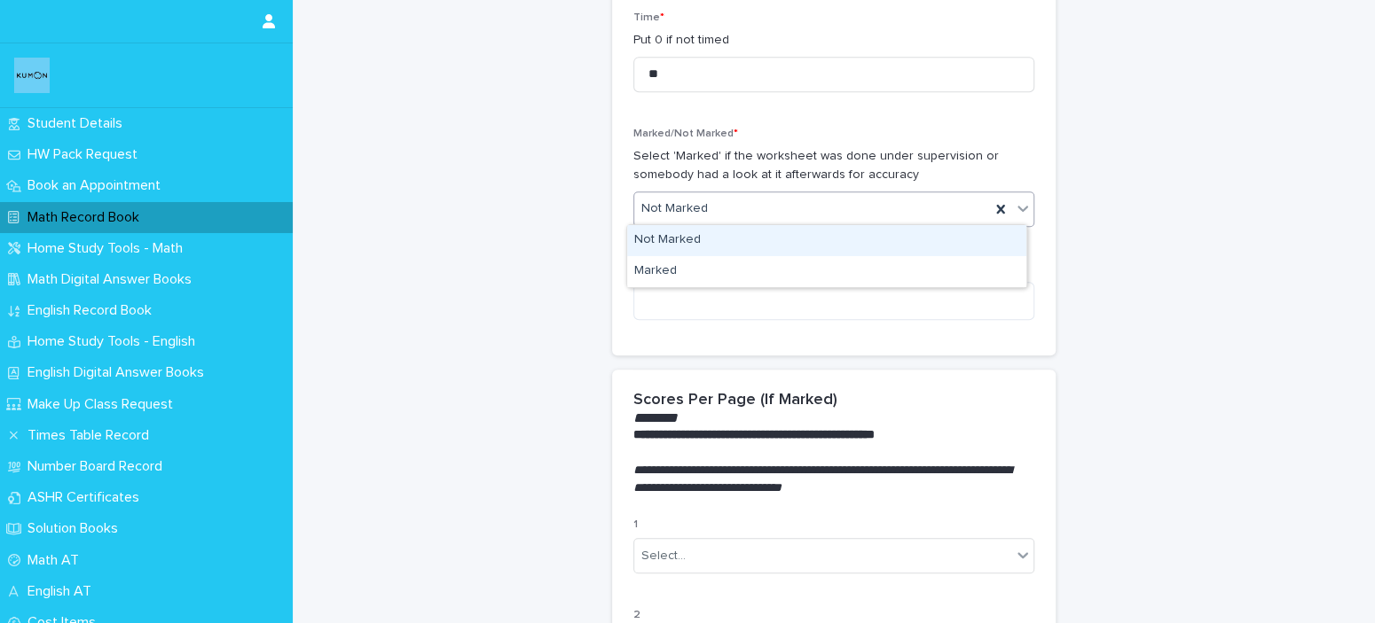
click at [787, 208] on div "Not Marked" at bounding box center [812, 208] width 356 height 29
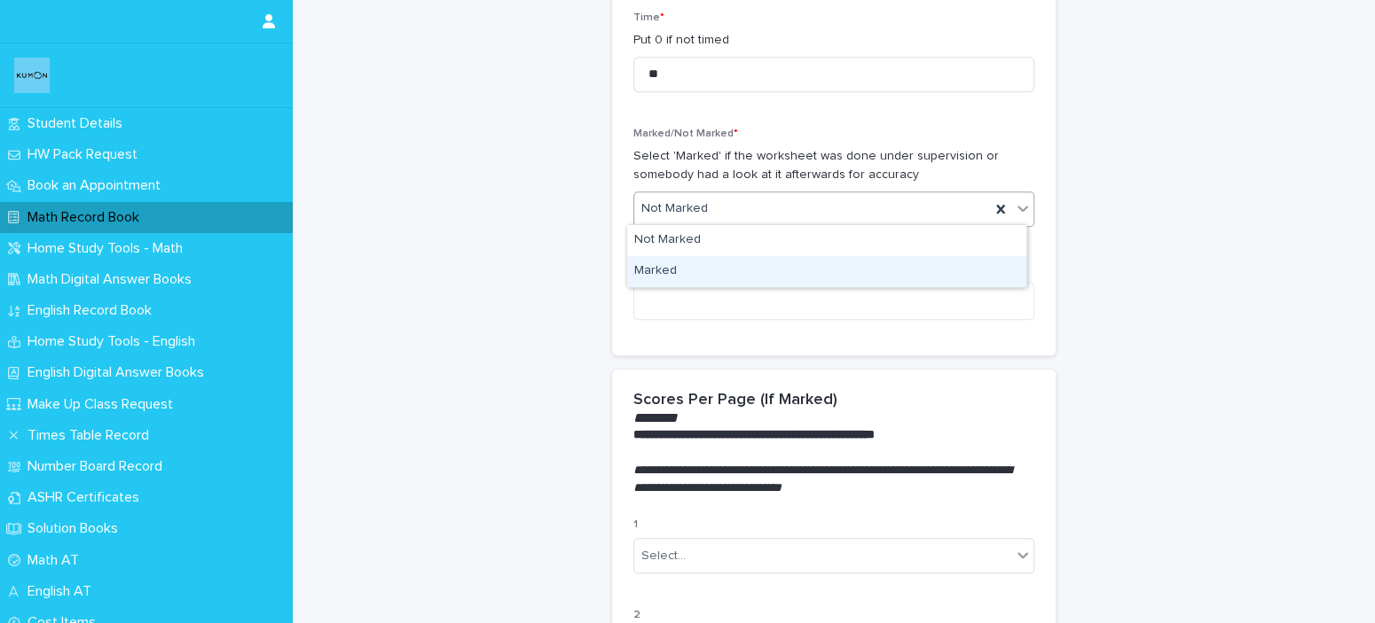
click at [748, 276] on div "Marked" at bounding box center [826, 271] width 399 height 31
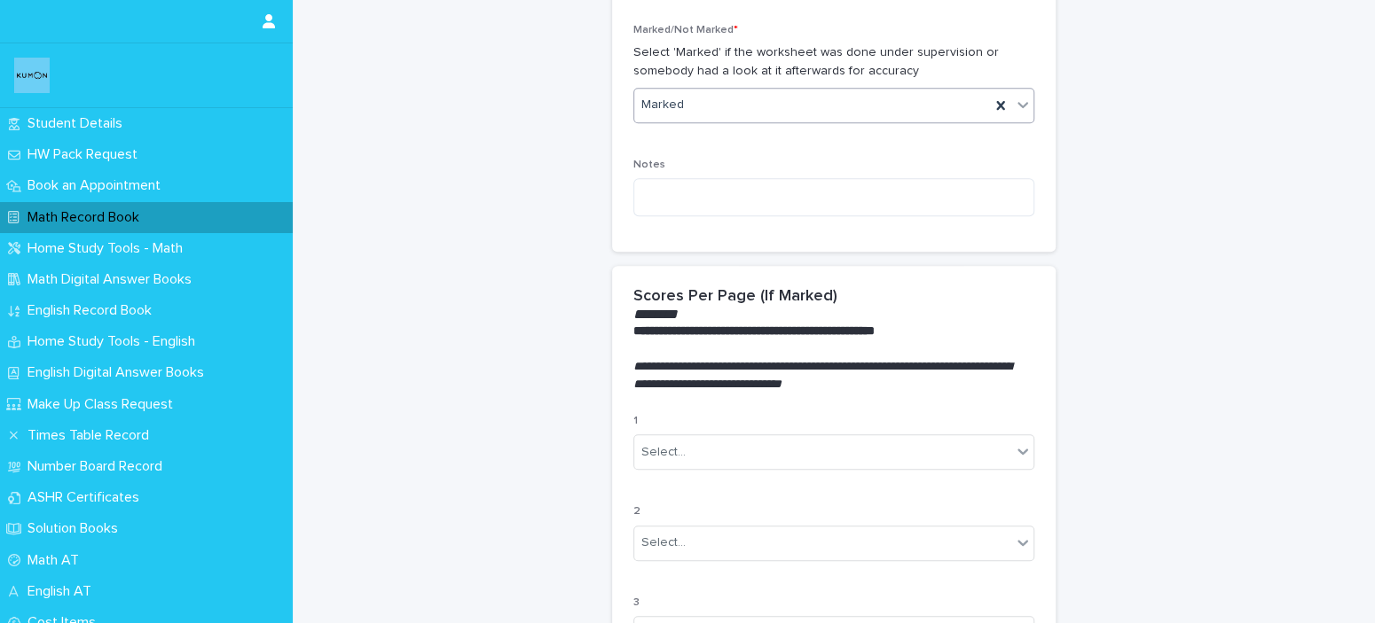
scroll to position [887, 0]
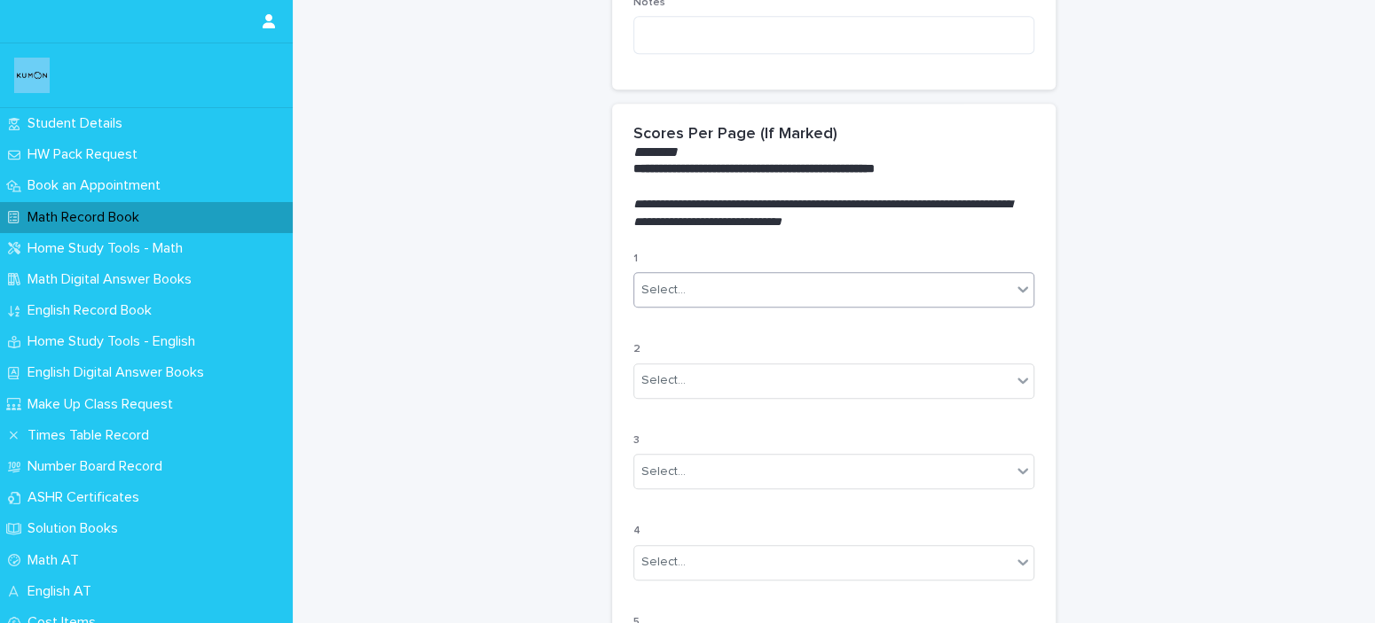
click at [751, 286] on div "Select..." at bounding box center [822, 290] width 377 height 29
click at [725, 317] on div "100%" at bounding box center [826, 322] width 399 height 31
click at [736, 379] on div "Select..." at bounding box center [822, 380] width 377 height 29
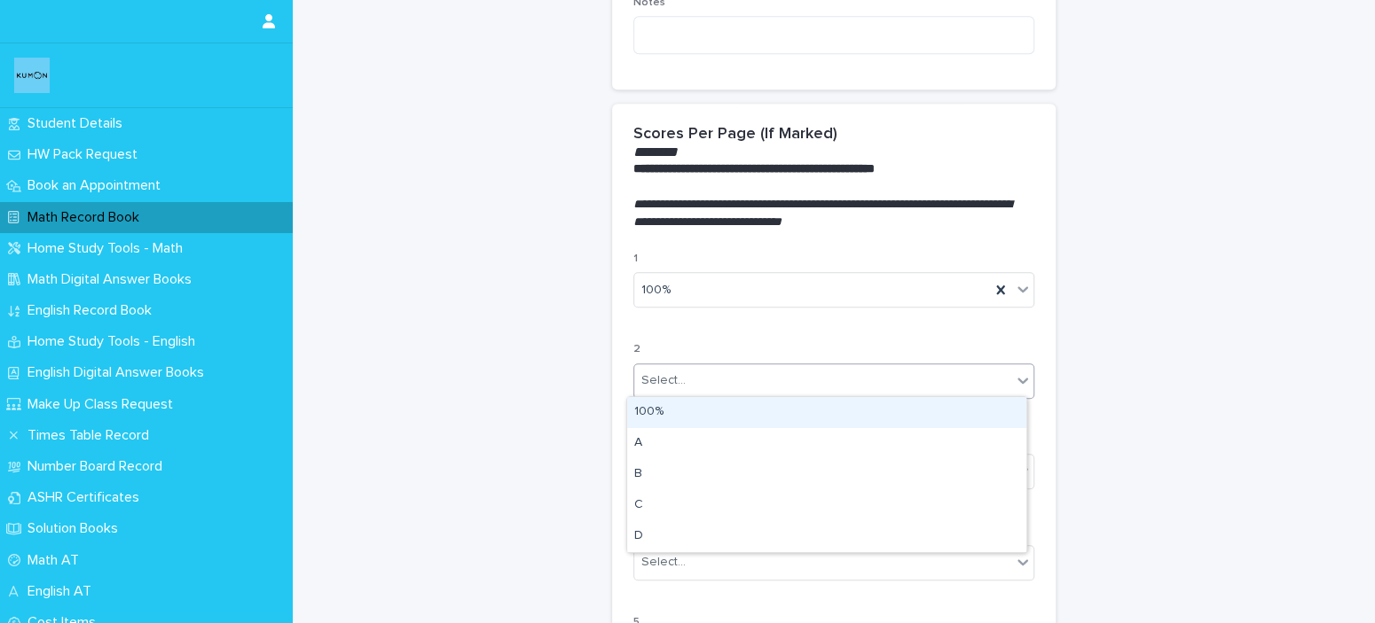
click at [732, 402] on div "100%" at bounding box center [826, 412] width 399 height 31
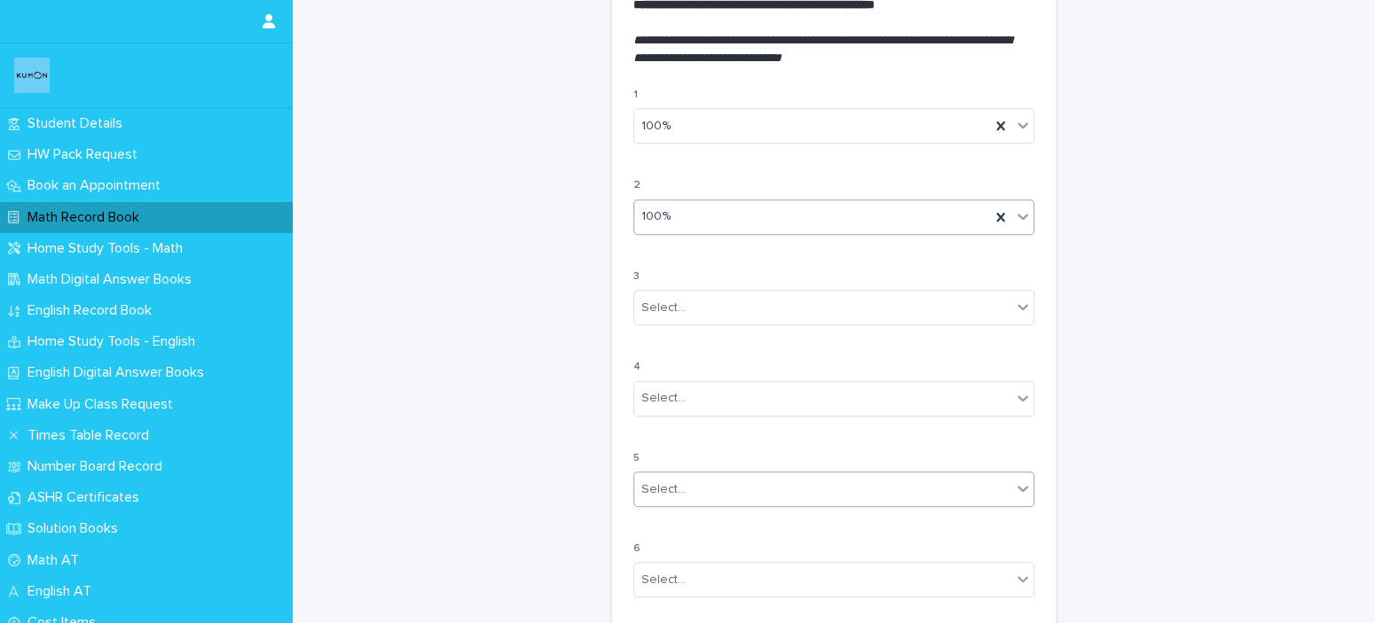
scroll to position [1152, 0]
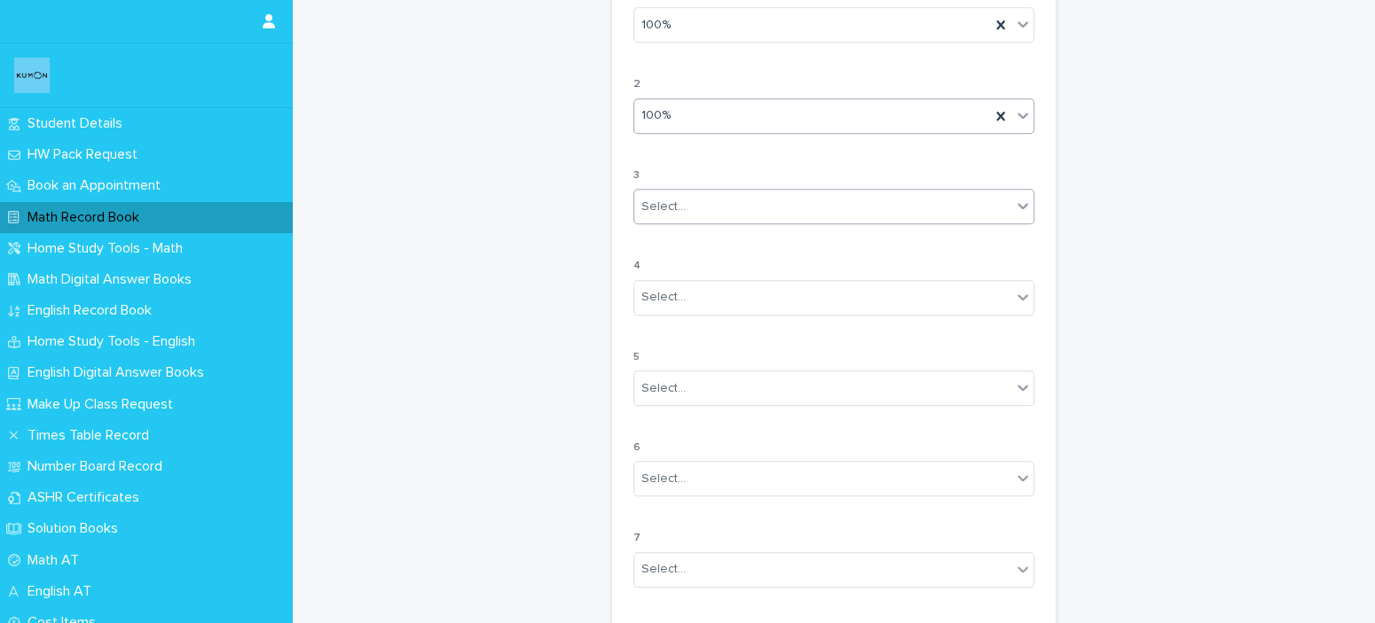
click at [758, 220] on body "**********" at bounding box center [687, 311] width 1375 height 623
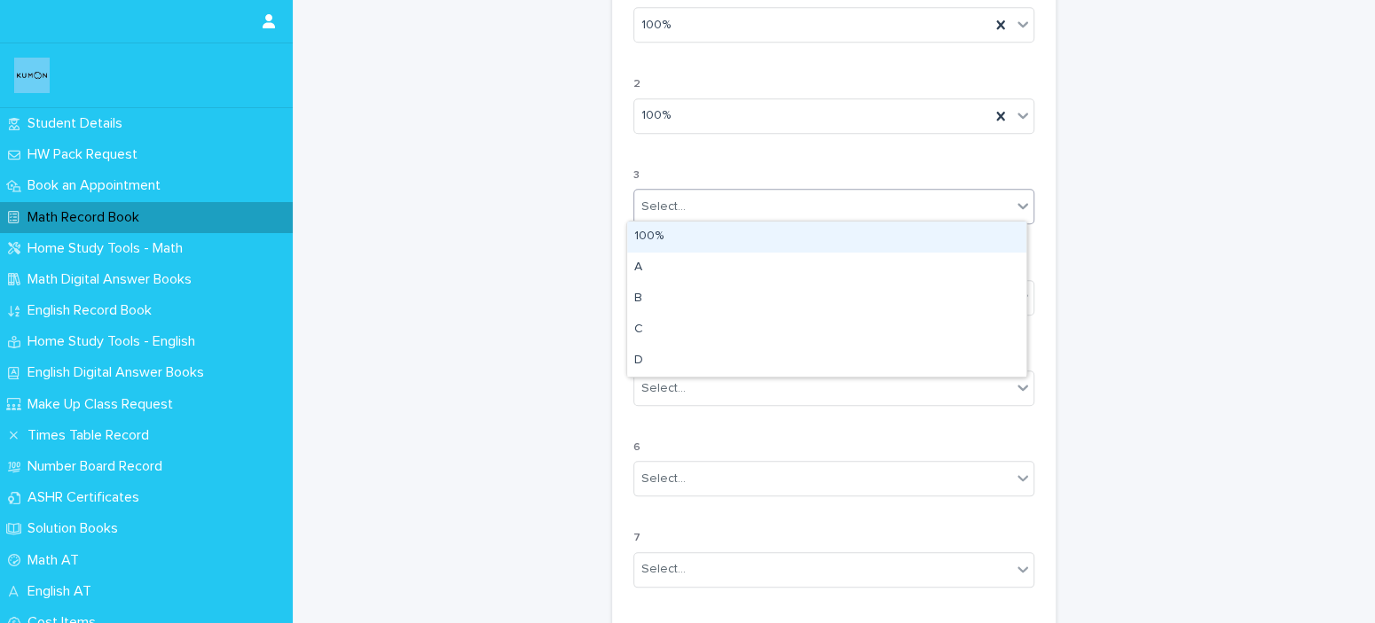
click at [739, 251] on div "100%" at bounding box center [826, 237] width 399 height 31
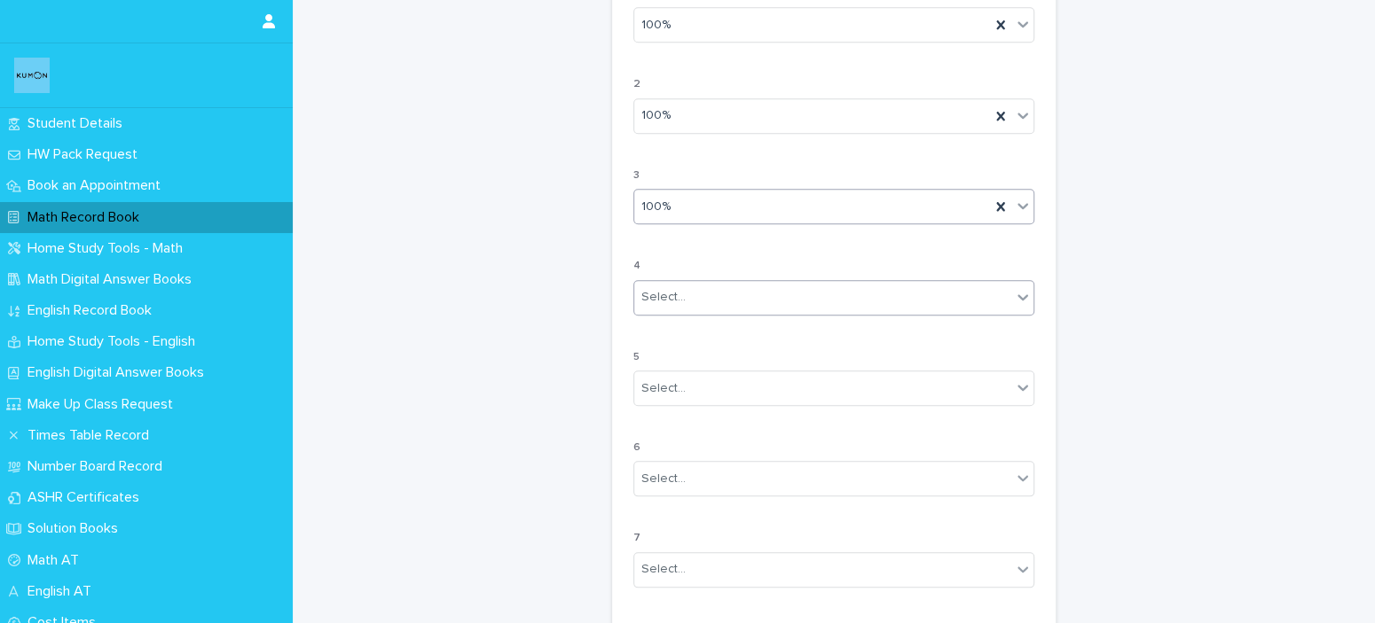
drag, startPoint x: 732, startPoint y: 276, endPoint x: 727, endPoint y: 292, distance: 16.6
click at [730, 281] on div "Select..." at bounding box center [833, 297] width 401 height 35
click at [710, 323] on div "100%" at bounding box center [826, 327] width 399 height 31
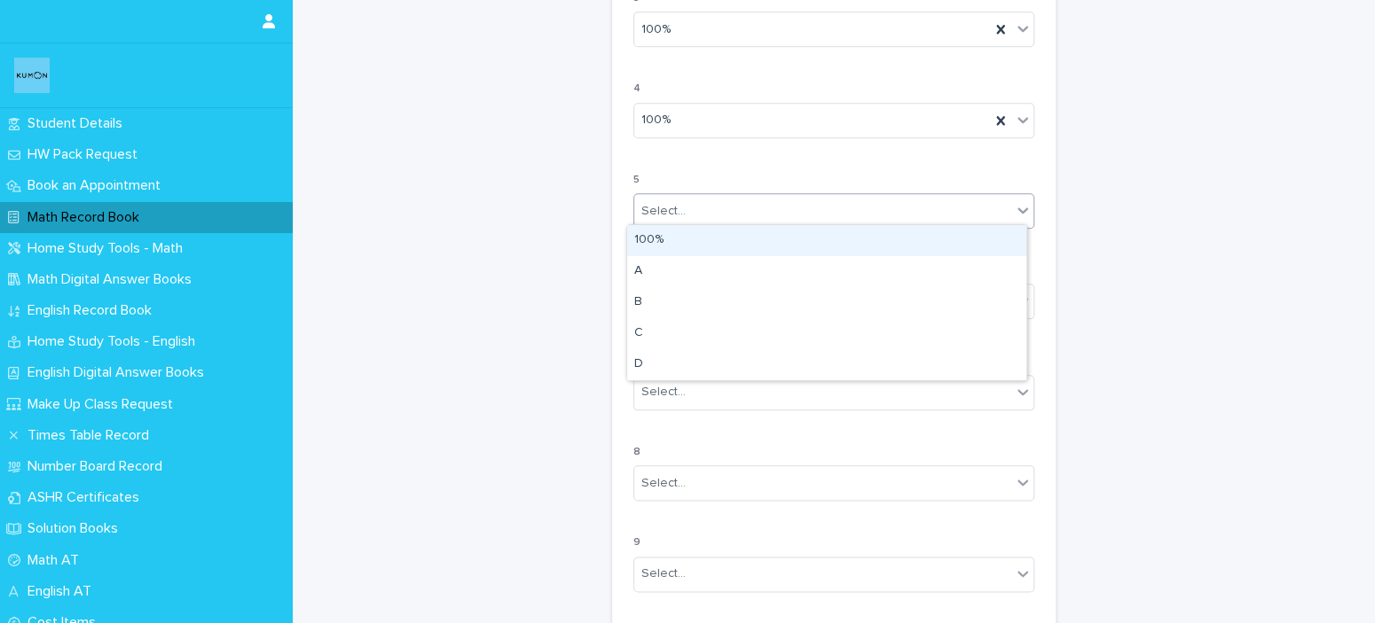
click at [744, 218] on div "Select..." at bounding box center [822, 211] width 377 height 29
click at [721, 245] on div "100%" at bounding box center [826, 240] width 399 height 31
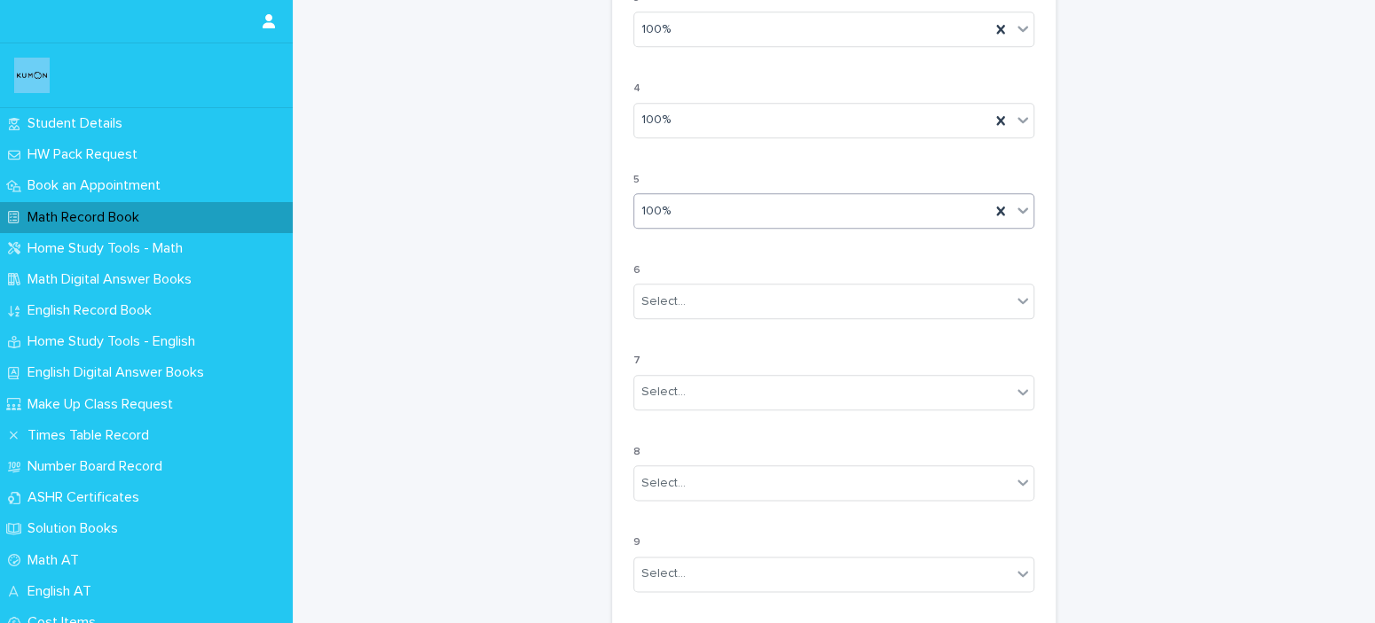
click at [701, 276] on div "6 Select..." at bounding box center [833, 298] width 401 height 69
click at [701, 290] on div "Select..." at bounding box center [822, 301] width 377 height 29
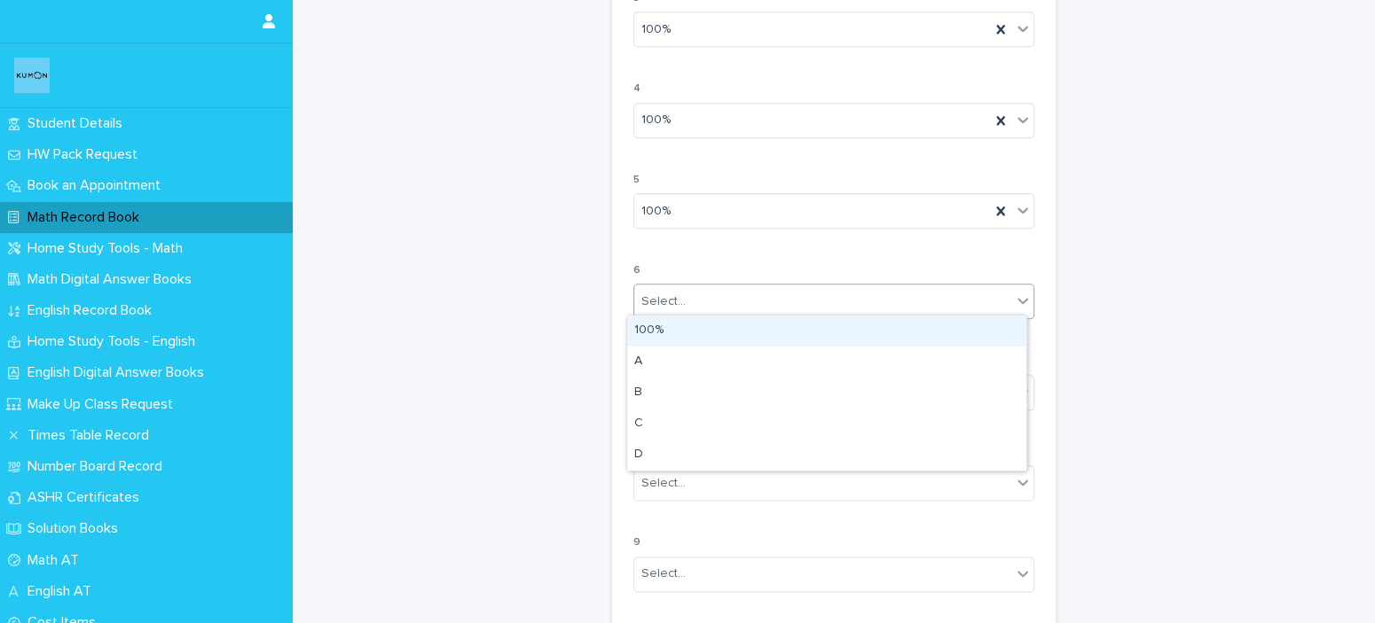
click at [664, 327] on div "100%" at bounding box center [826, 331] width 399 height 31
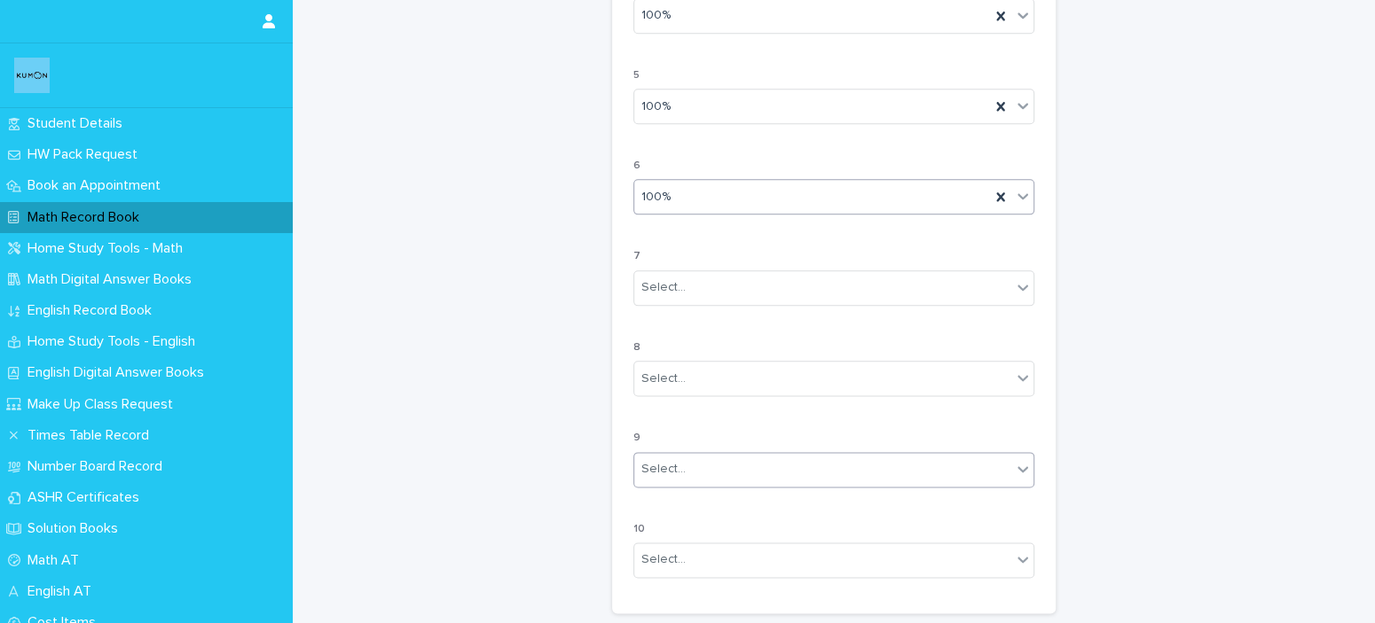
scroll to position [1595, 0]
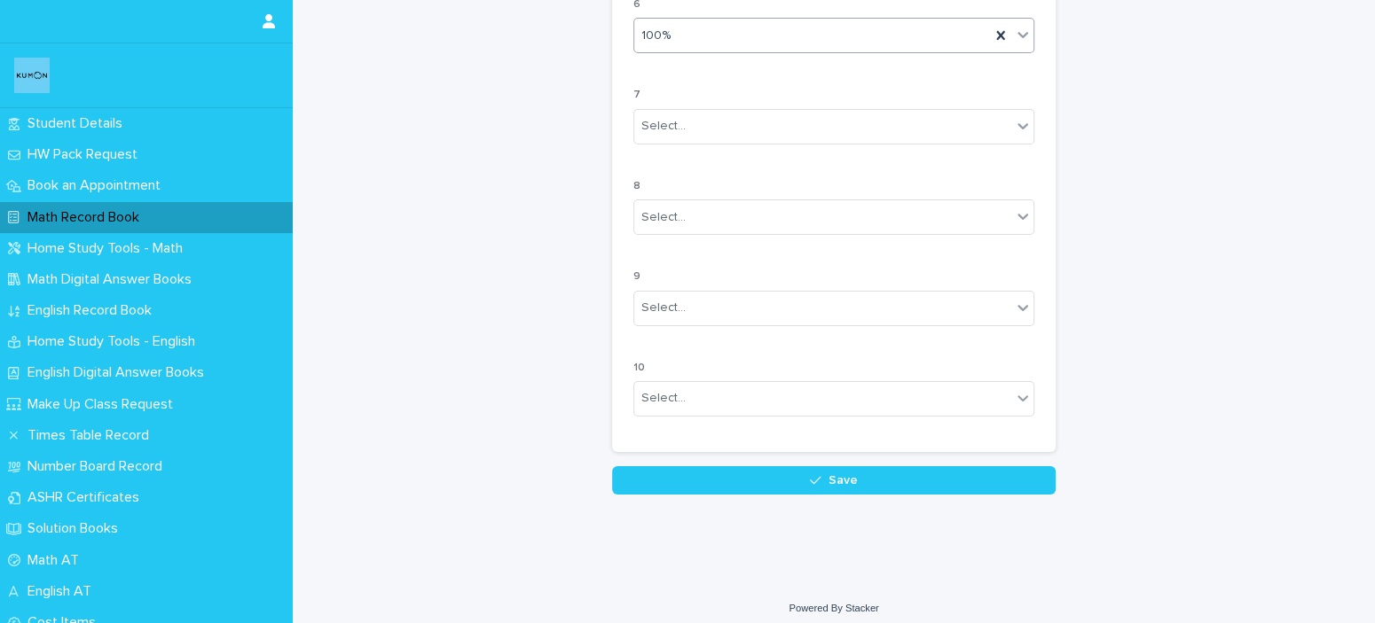
click at [716, 140] on div "7 Select..." at bounding box center [833, 123] width 401 height 69
click at [713, 130] on div "Select..." at bounding box center [822, 126] width 377 height 29
click at [677, 176] on div "A" at bounding box center [826, 186] width 399 height 31
click at [710, 130] on div "A" at bounding box center [812, 126] width 356 height 29
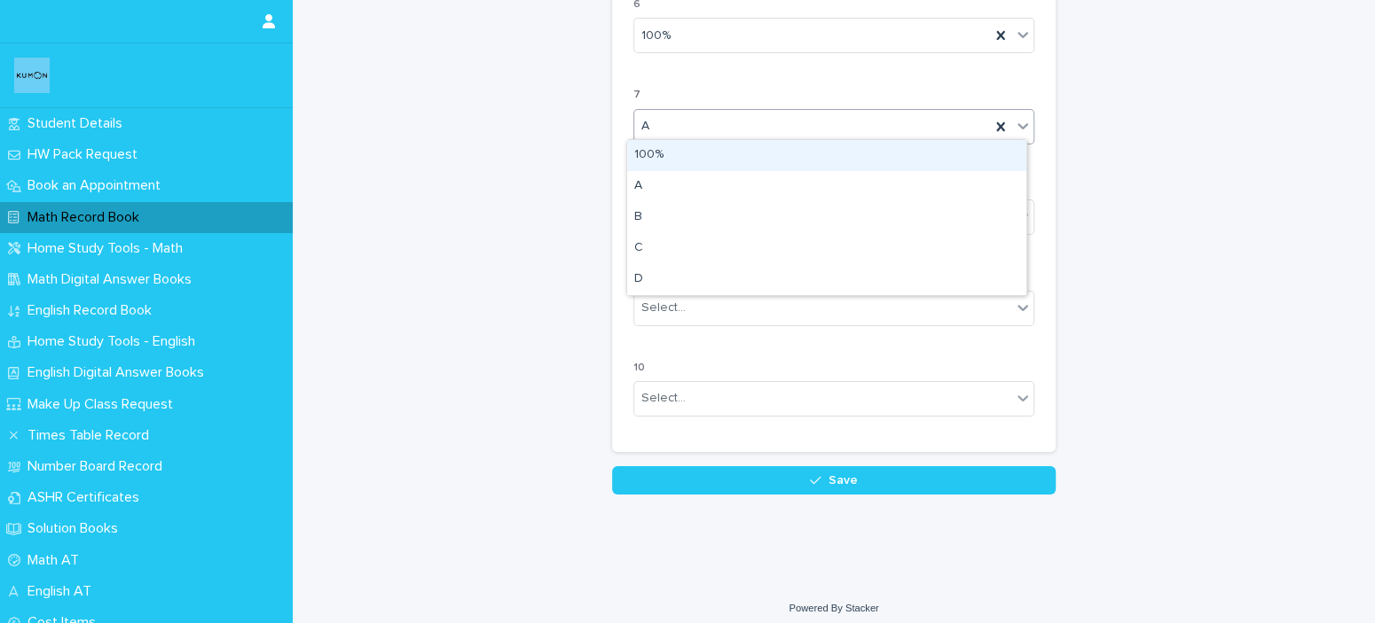
click at [701, 160] on div "100%" at bounding box center [826, 155] width 399 height 31
click at [686, 215] on div "Select..." at bounding box center [822, 217] width 377 height 29
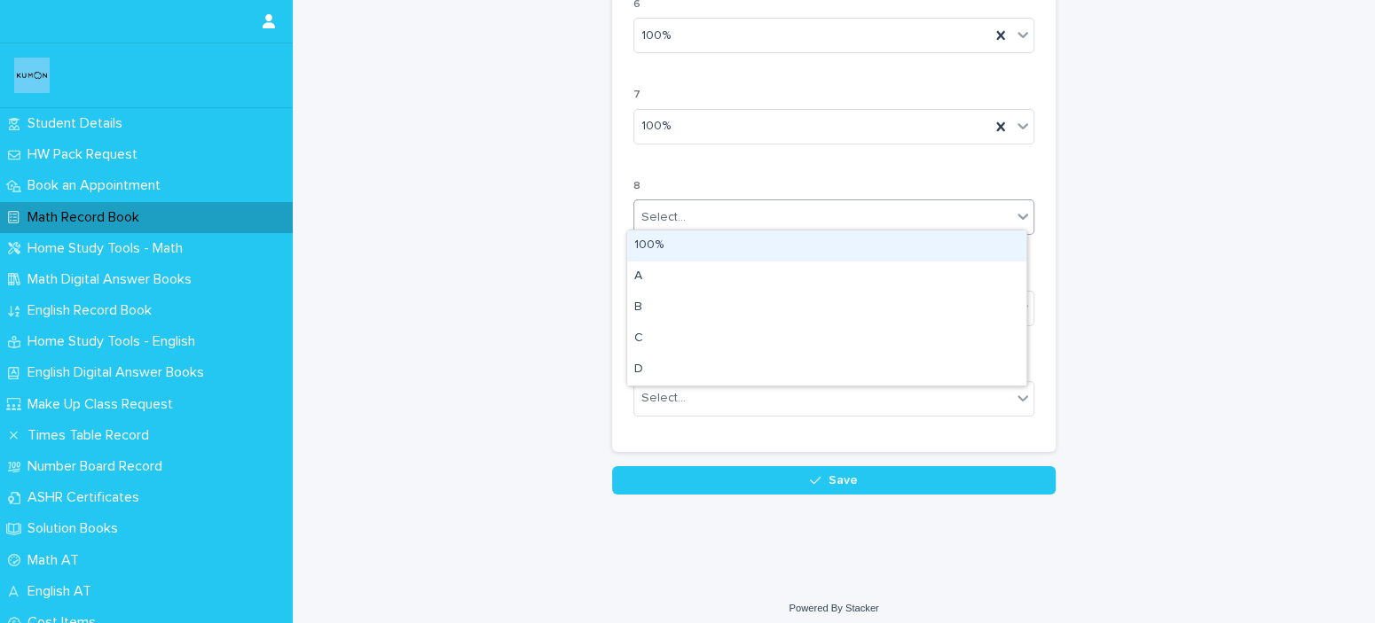
click at [685, 248] on div "100%" at bounding box center [826, 246] width 399 height 31
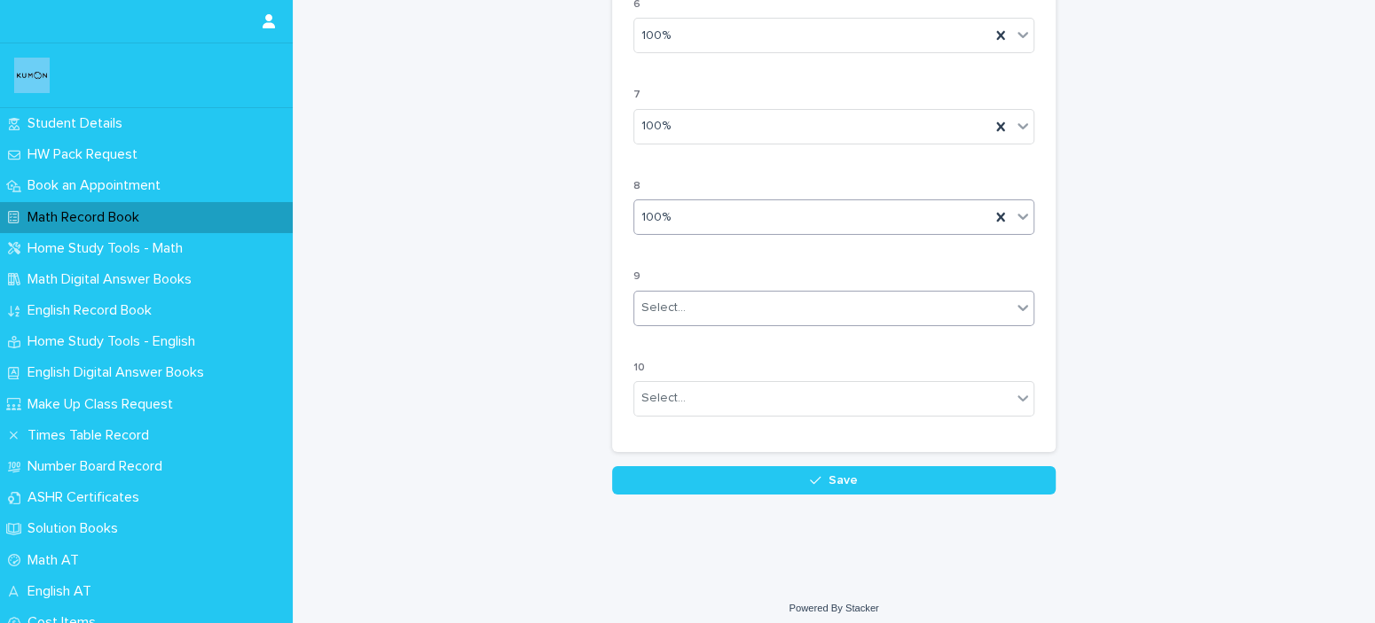
click at [680, 312] on div "Select..." at bounding box center [822, 308] width 377 height 29
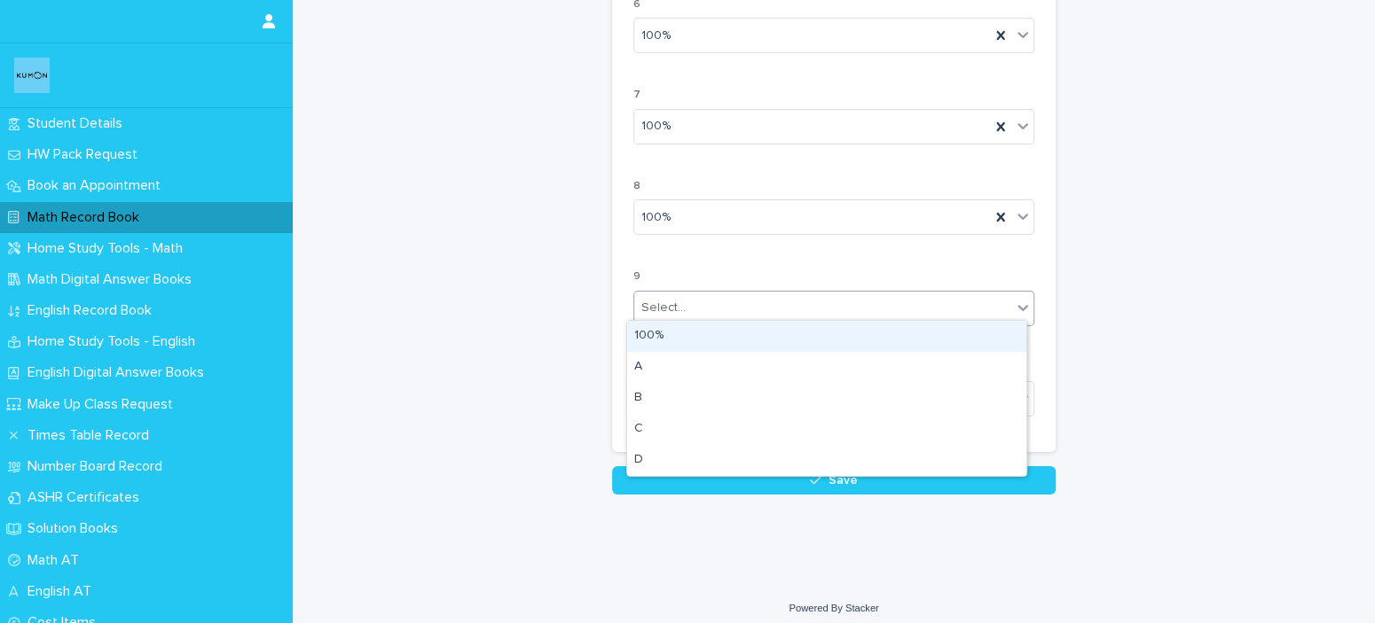
click at [680, 333] on div "100%" at bounding box center [826, 336] width 399 height 31
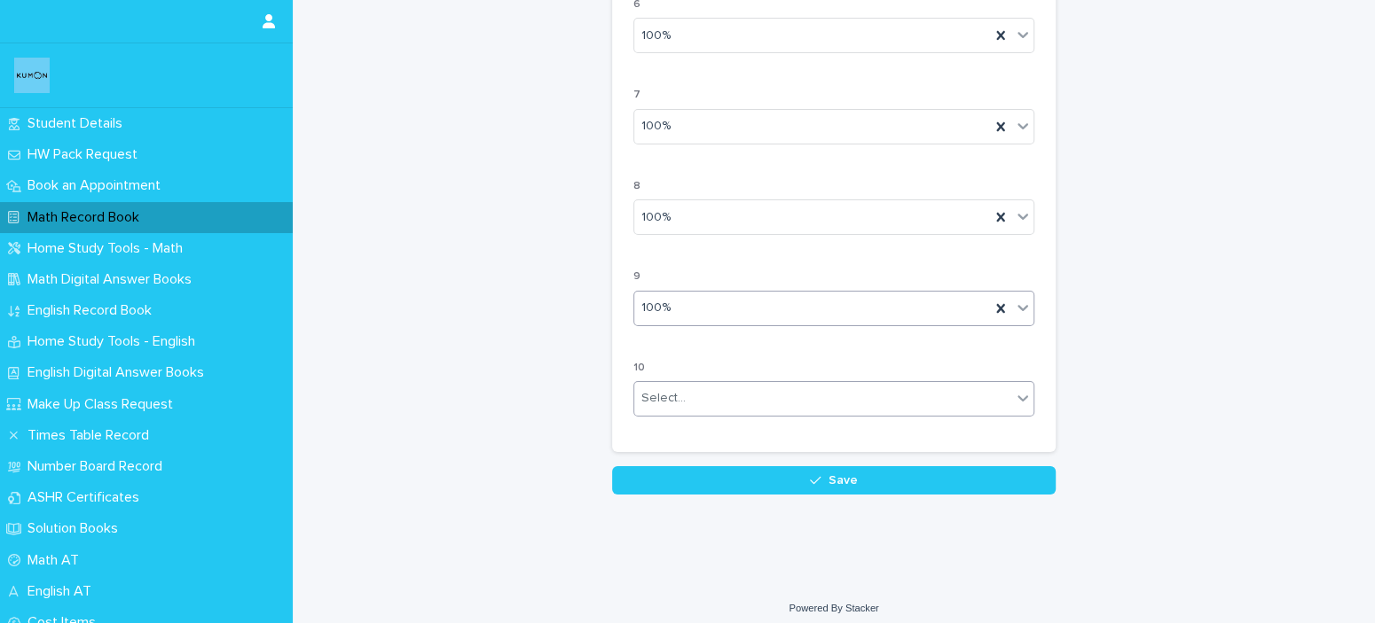
click at [698, 399] on div "Select..." at bounding box center [822, 398] width 377 height 29
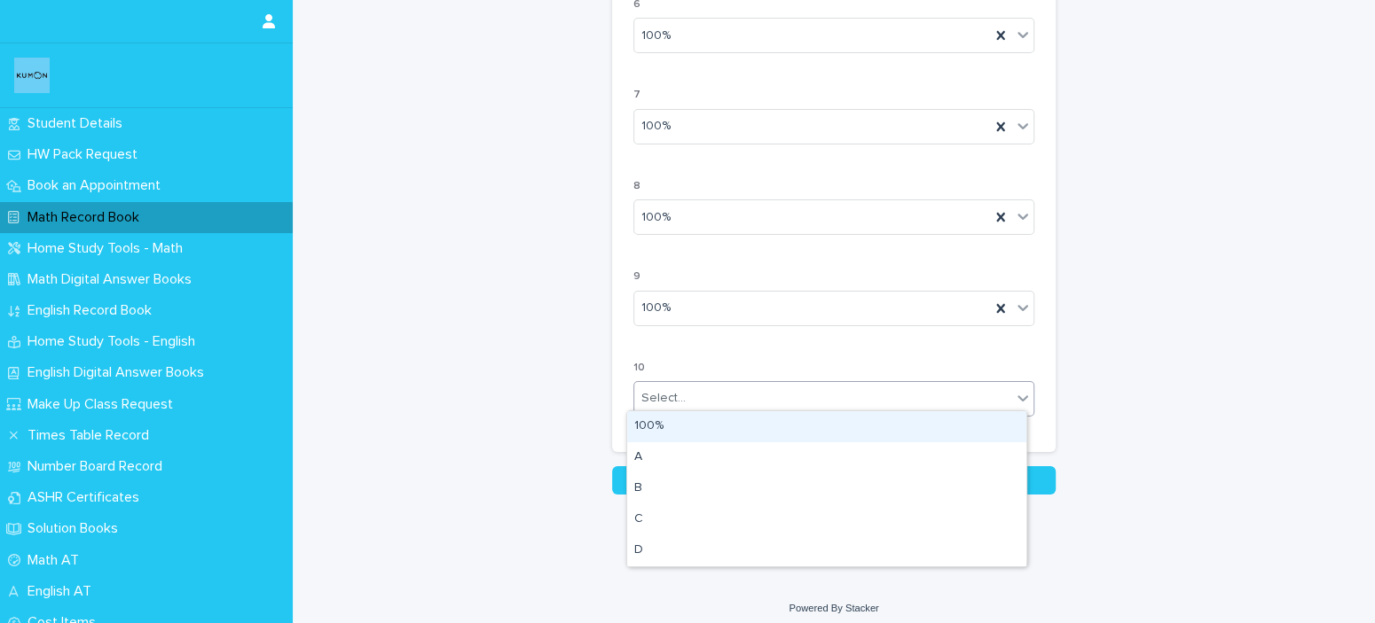
click at [688, 434] on div "100%" at bounding box center [826, 426] width 399 height 31
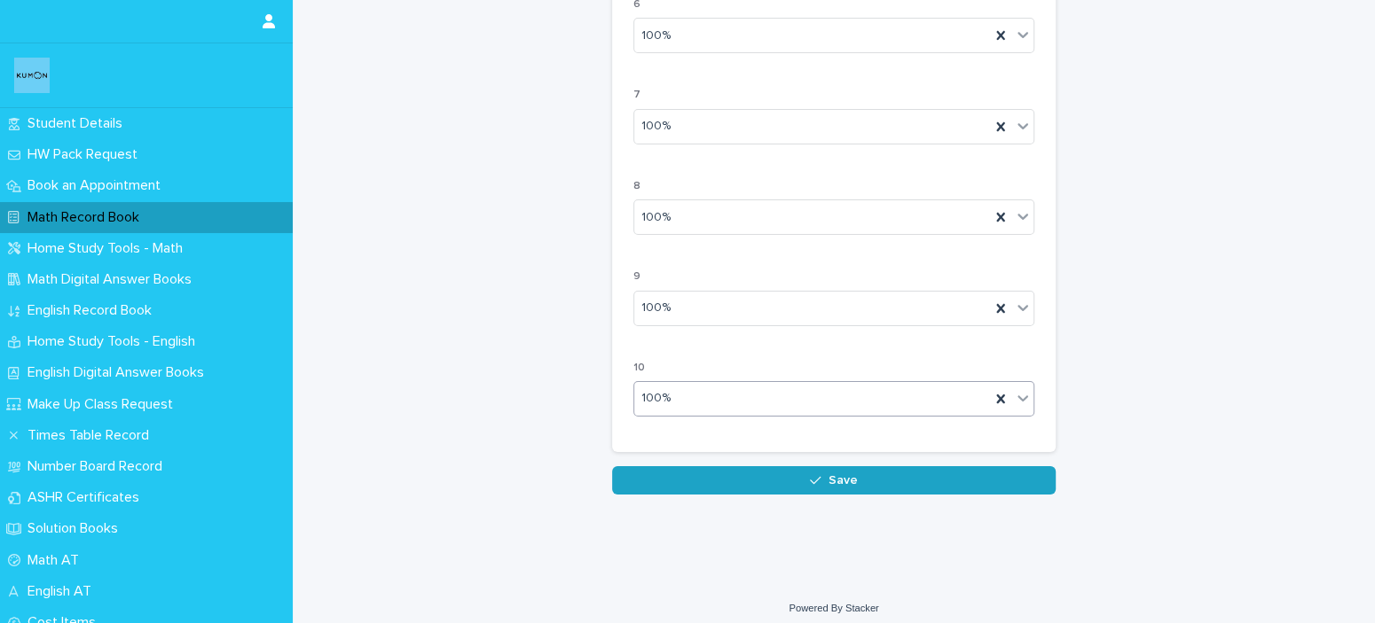
click at [720, 478] on button "Save" at bounding box center [833, 480] width 443 height 28
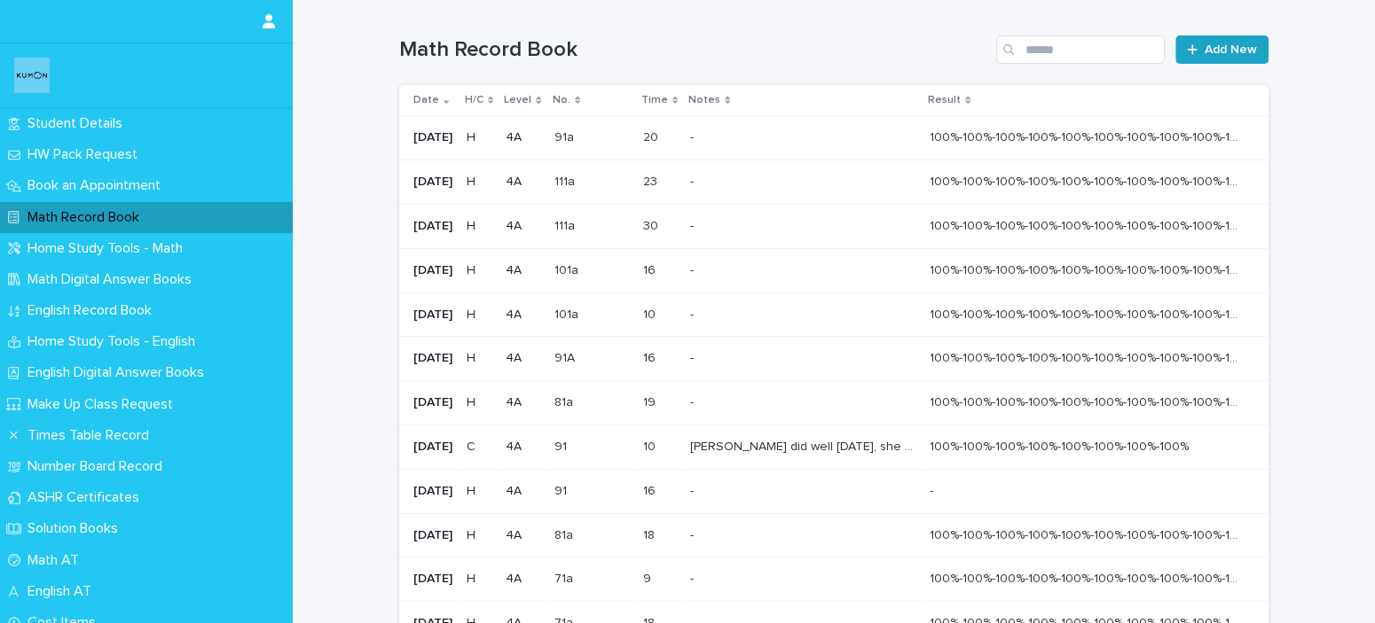
click at [1212, 49] on span "Add New" at bounding box center [1230, 49] width 52 height 12
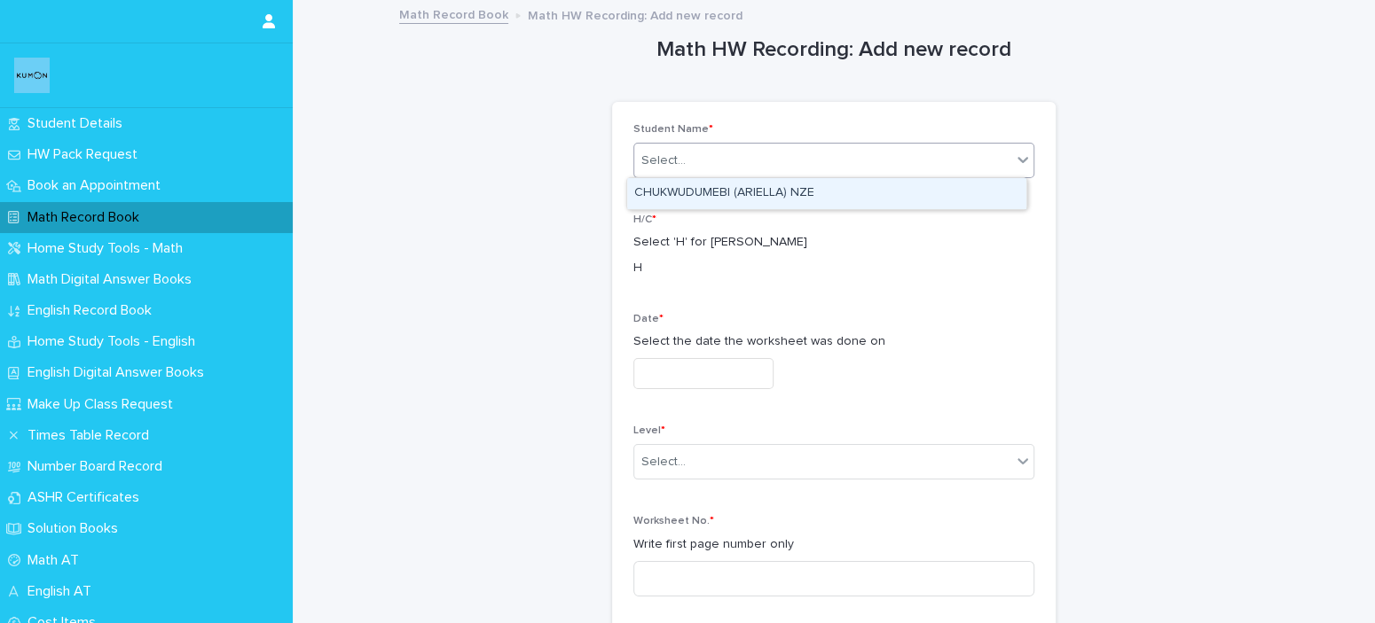
click at [803, 163] on div "Select..." at bounding box center [822, 160] width 377 height 29
drag, startPoint x: 804, startPoint y: 183, endPoint x: 803, endPoint y: 192, distance: 9.8
click at [803, 192] on div "CHUKWUDUMEBI (ARIELLA) NZE" at bounding box center [826, 193] width 399 height 31
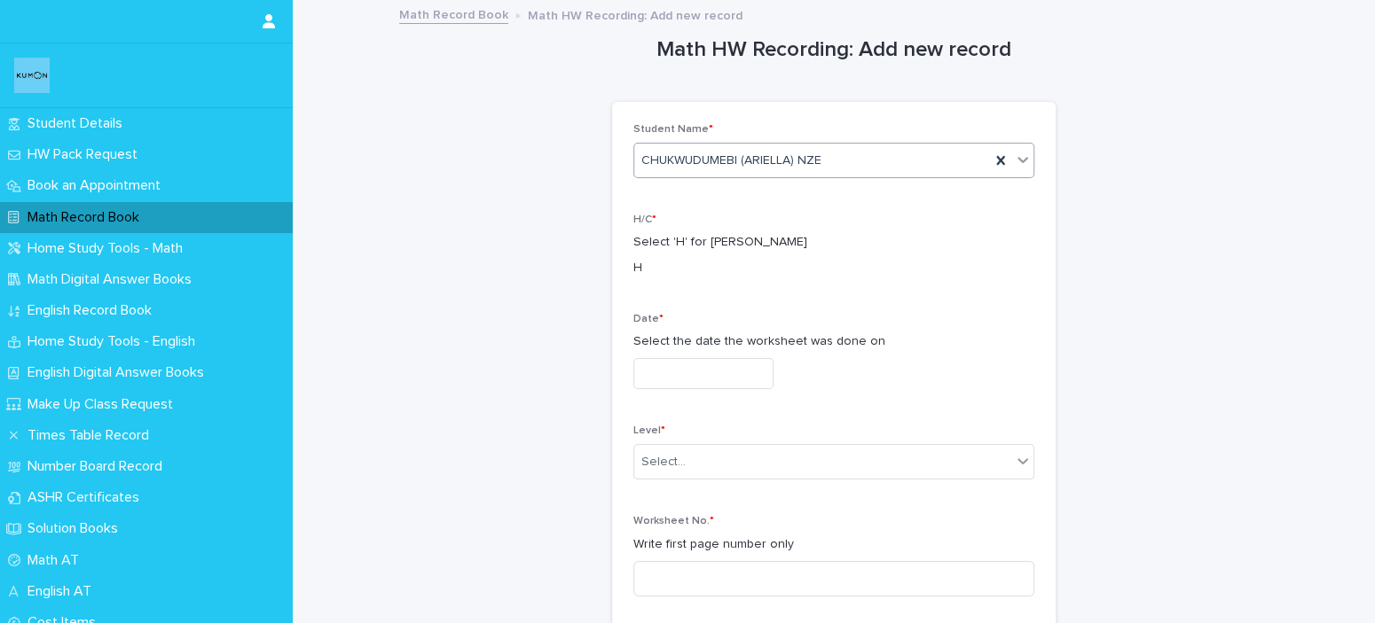
click at [724, 394] on div "Date * Select the date the worksheet was done on" at bounding box center [833, 358] width 401 height 90
click at [732, 374] on input "text" at bounding box center [703, 373] width 140 height 31
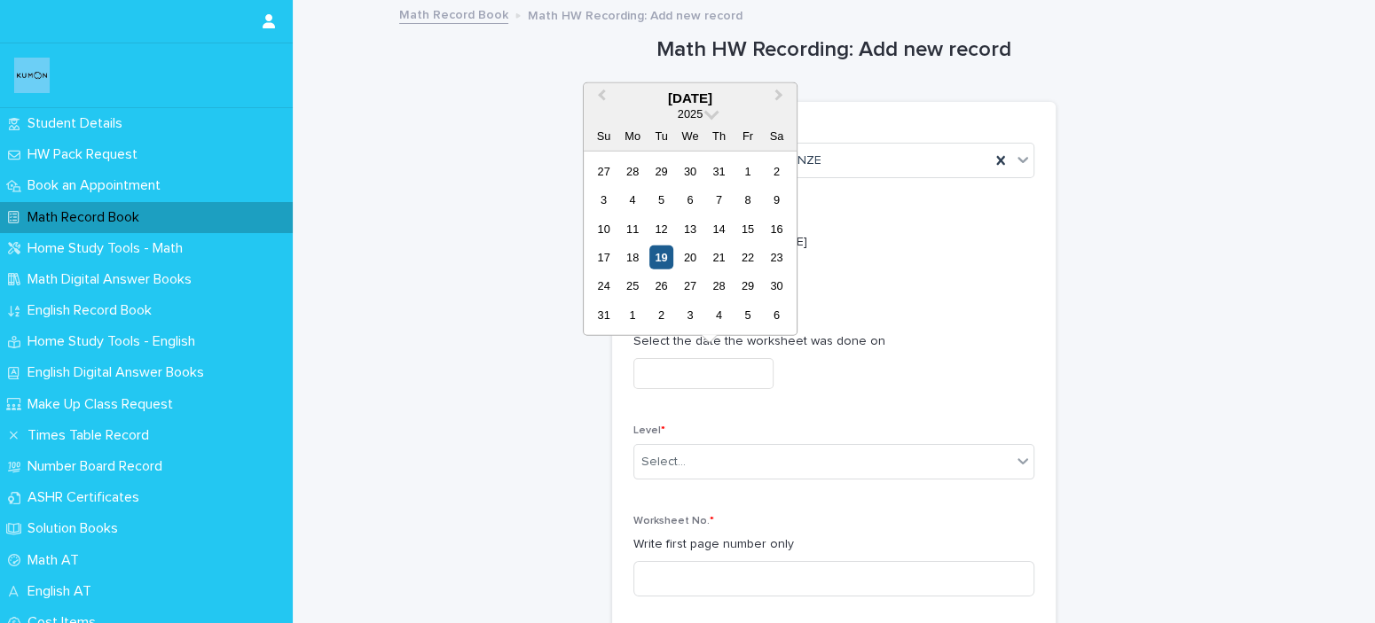
click at [665, 258] on div "19" at bounding box center [661, 258] width 24 height 24
type input "**********"
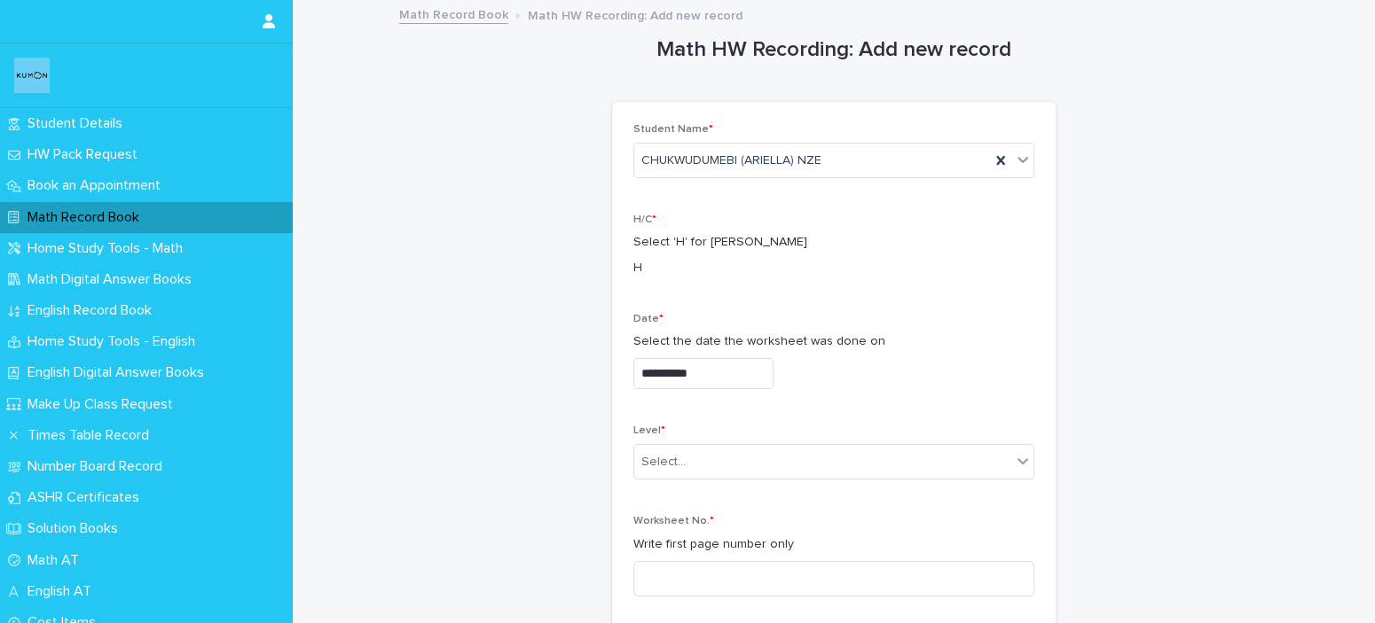
click at [736, 479] on div "Level * Select..." at bounding box center [833, 459] width 401 height 69
click at [744, 460] on div "Select..." at bounding box center [822, 462] width 377 height 29
click at [667, 616] on div "4A" at bounding box center [826, 619] width 399 height 31
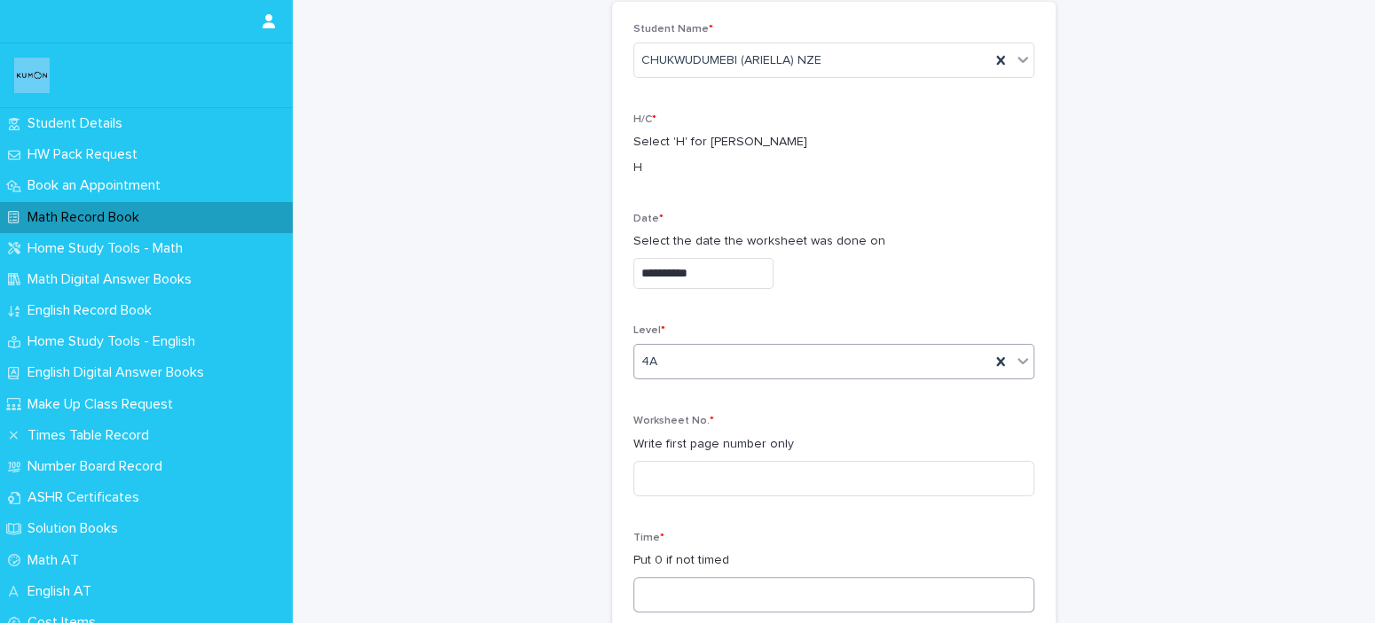
scroll to position [177, 0]
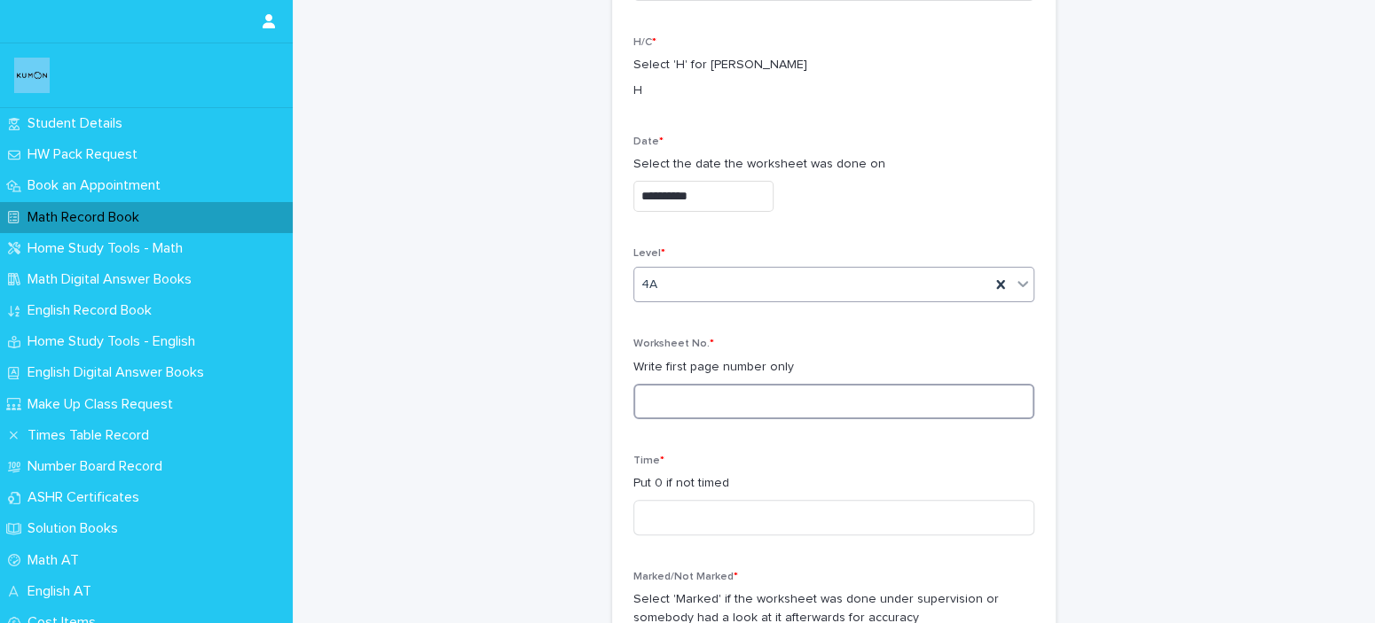
click at [699, 411] on input at bounding box center [833, 401] width 401 height 35
type input "*"
type input "****"
click at [673, 521] on input at bounding box center [833, 517] width 401 height 35
type input "*"
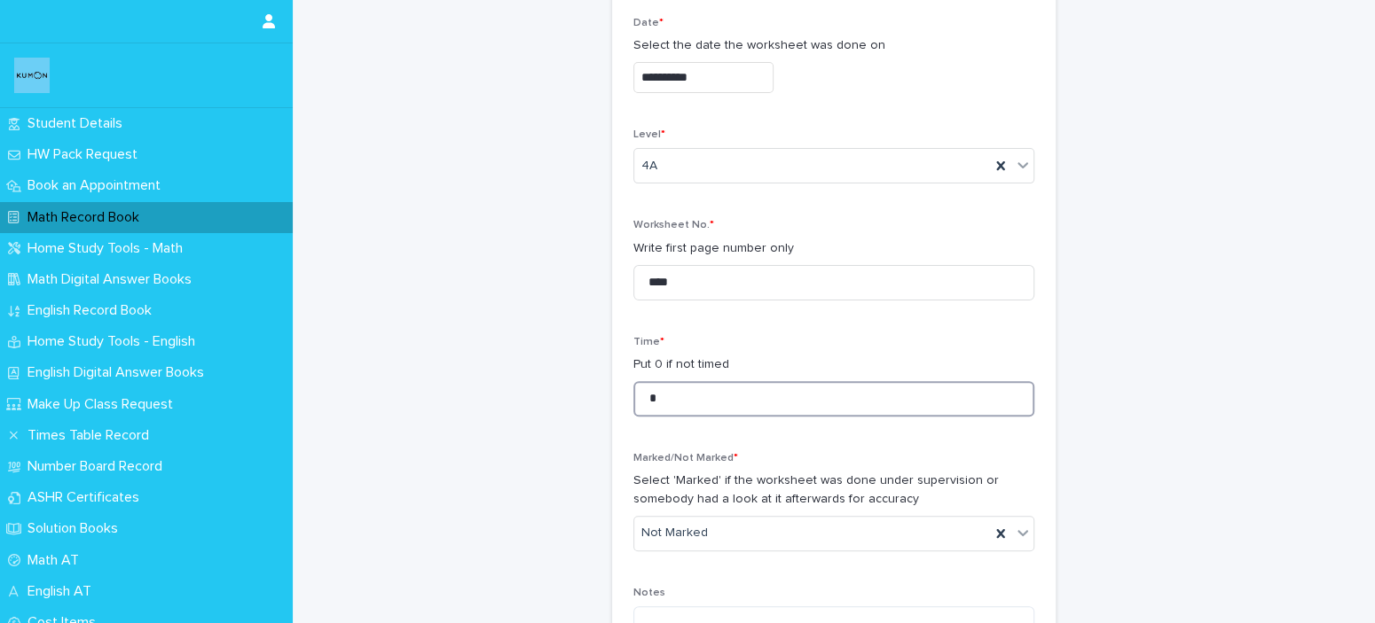
scroll to position [443, 0]
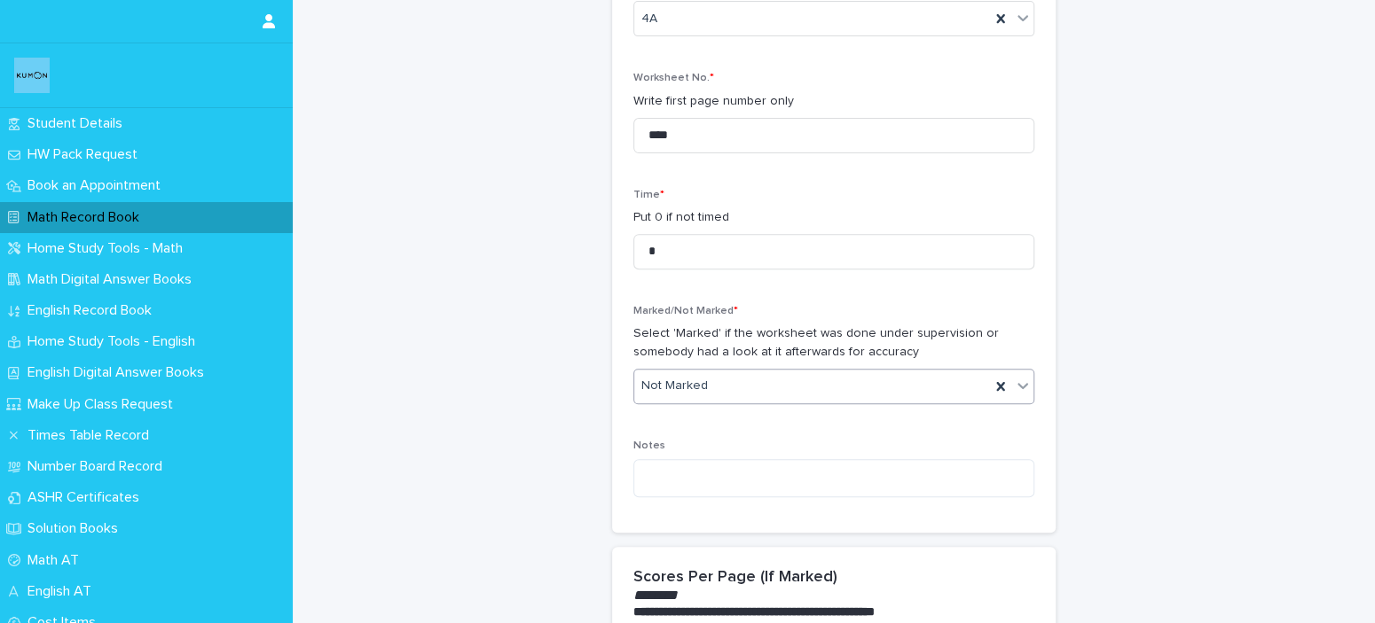
click at [873, 397] on div "Not Marked" at bounding box center [812, 386] width 356 height 29
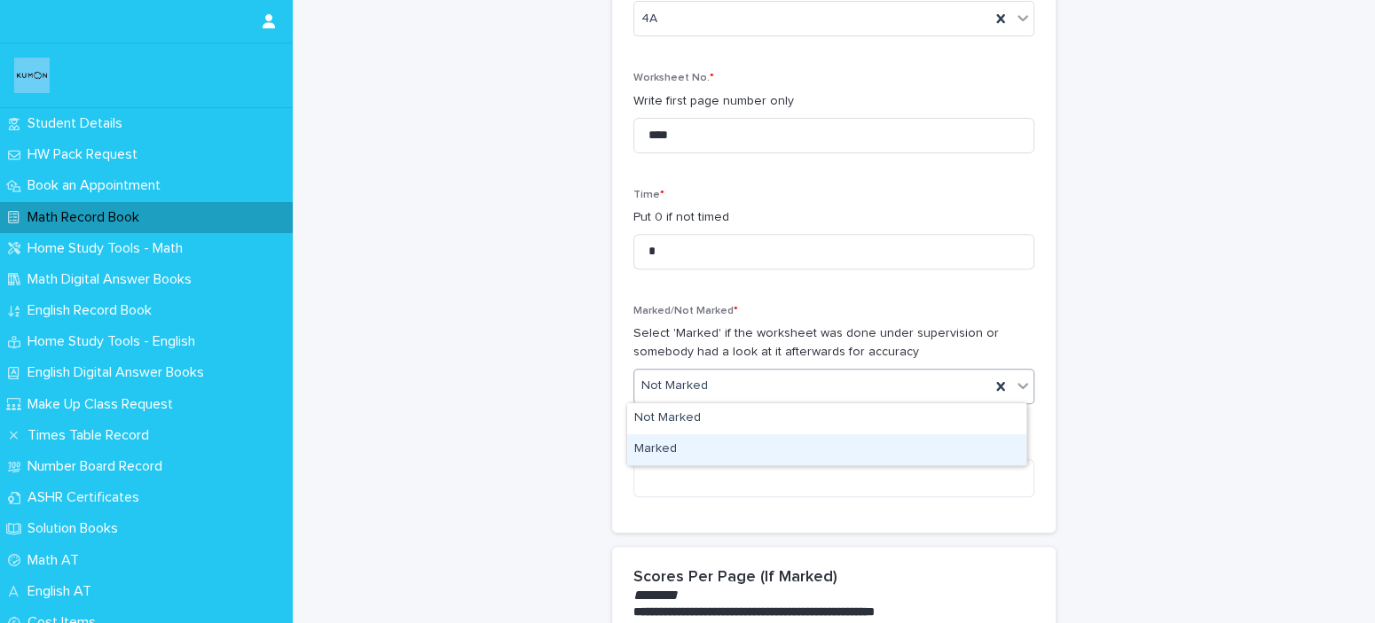
click at [853, 450] on div "Marked" at bounding box center [826, 450] width 399 height 31
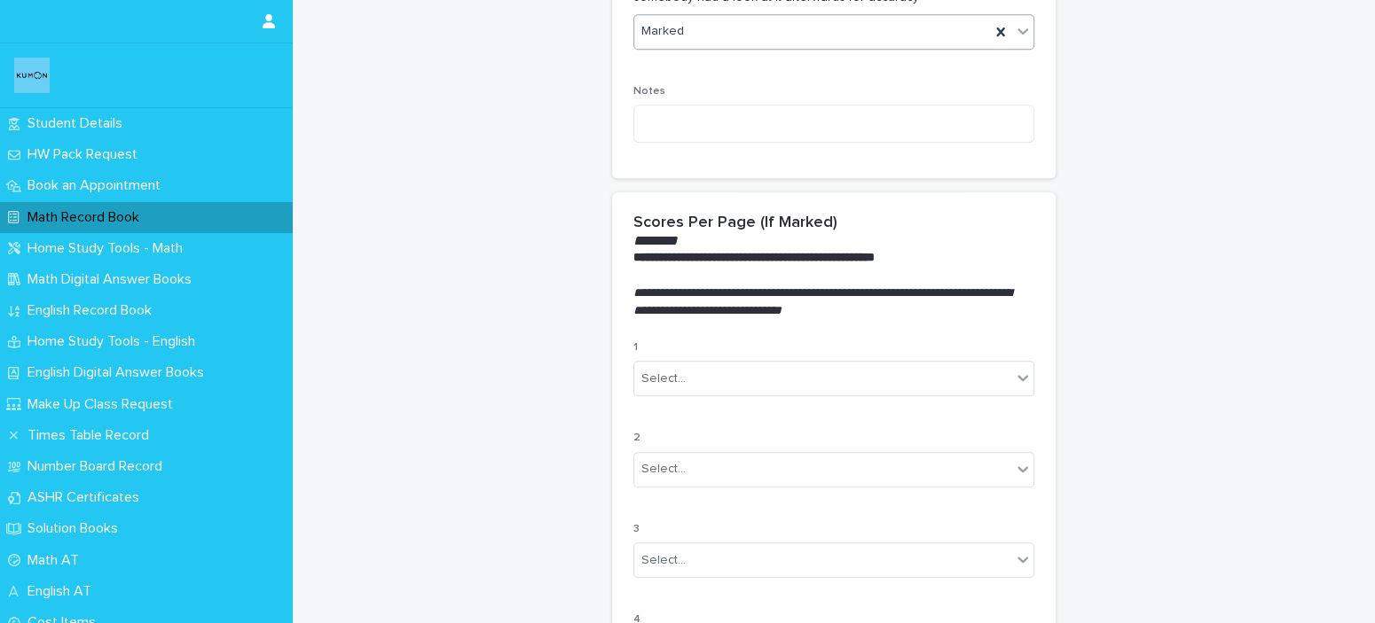
scroll to position [887, 0]
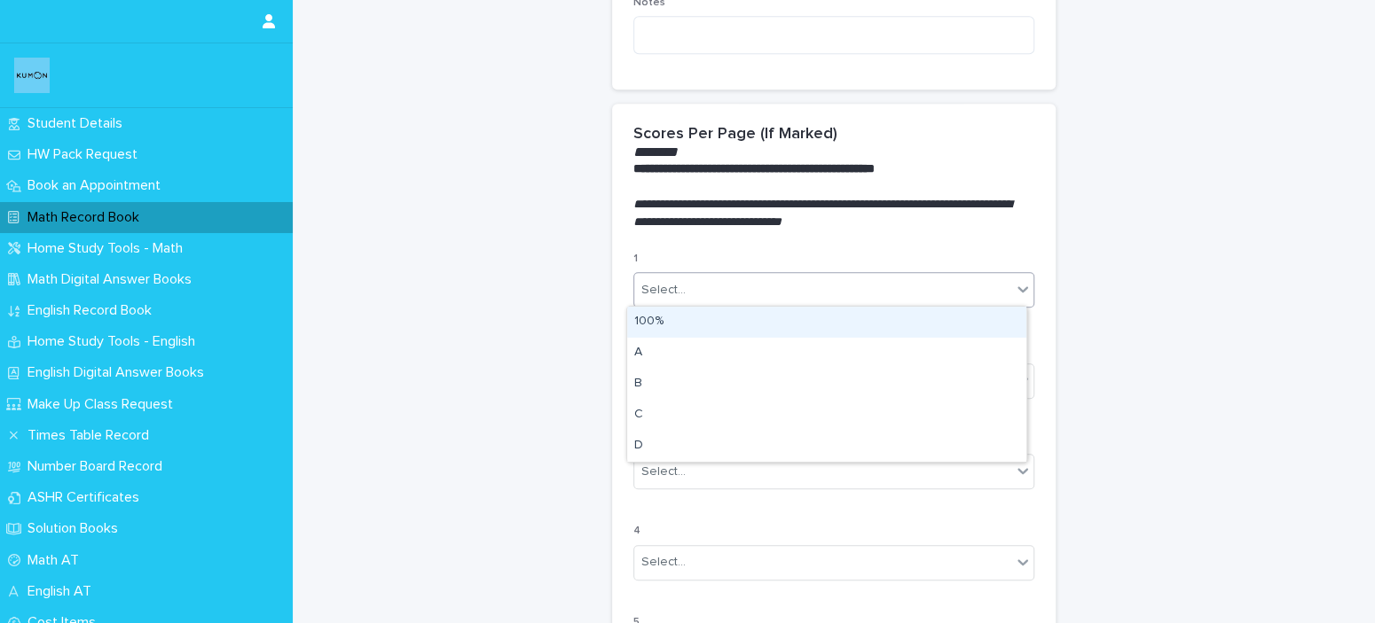
click at [865, 293] on div "Select..." at bounding box center [822, 290] width 377 height 29
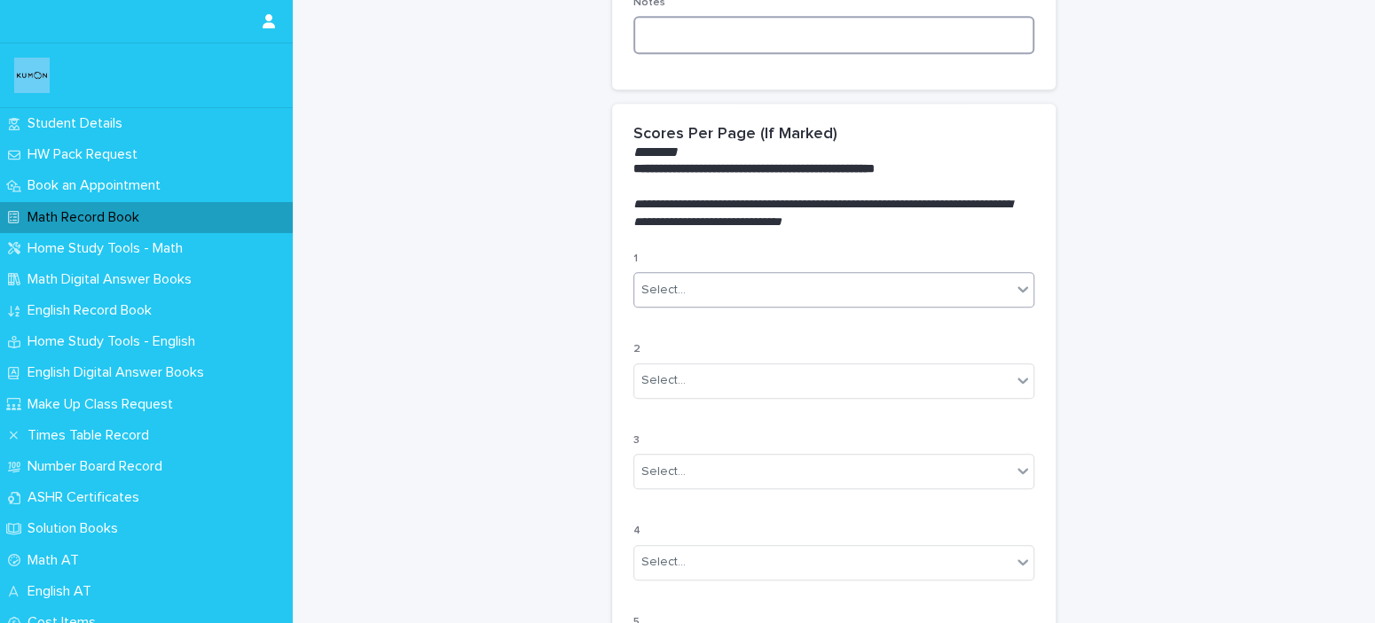
click at [695, 37] on textarea at bounding box center [833, 35] width 401 height 38
paste textarea "**********"
click at [934, 28] on textarea "**********" at bounding box center [833, 35] width 401 height 38
type textarea "**********"
click at [890, 272] on div "Select..." at bounding box center [833, 289] width 401 height 35
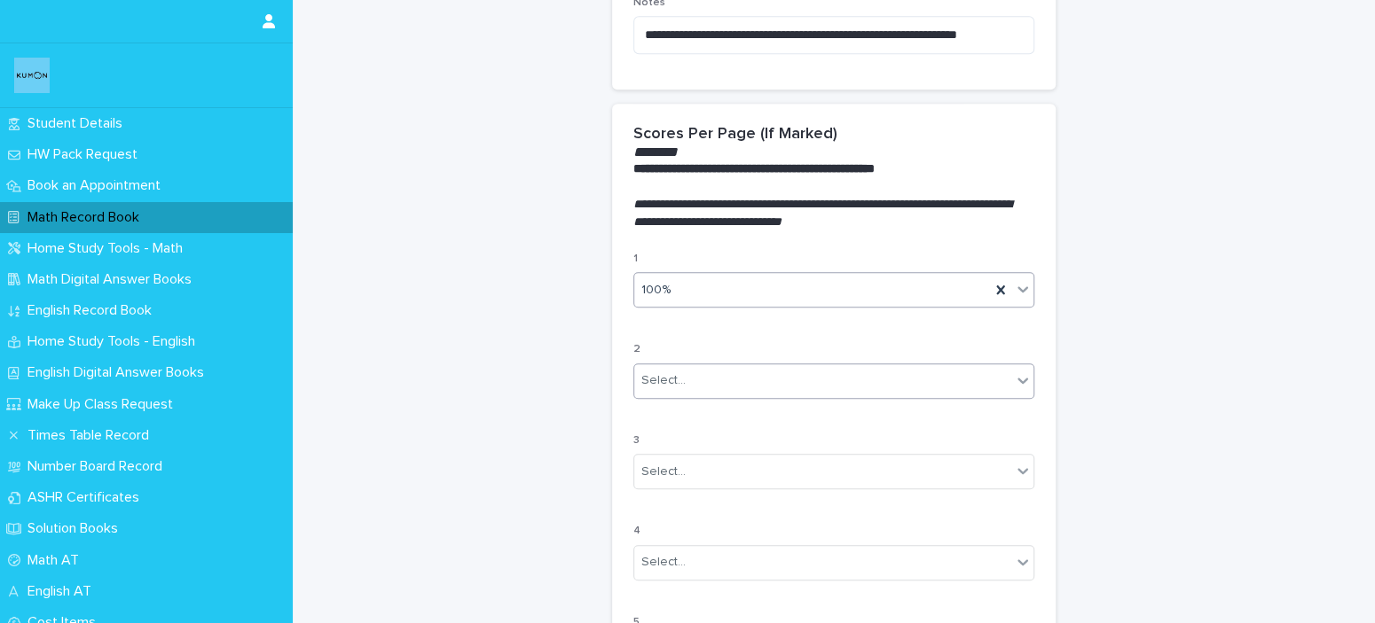
drag, startPoint x: 676, startPoint y: 365, endPoint x: 685, endPoint y: 384, distance: 21.0
click at [677, 366] on div "Select..." at bounding box center [822, 380] width 377 height 29
click at [685, 411] on div "100%" at bounding box center [826, 412] width 399 height 31
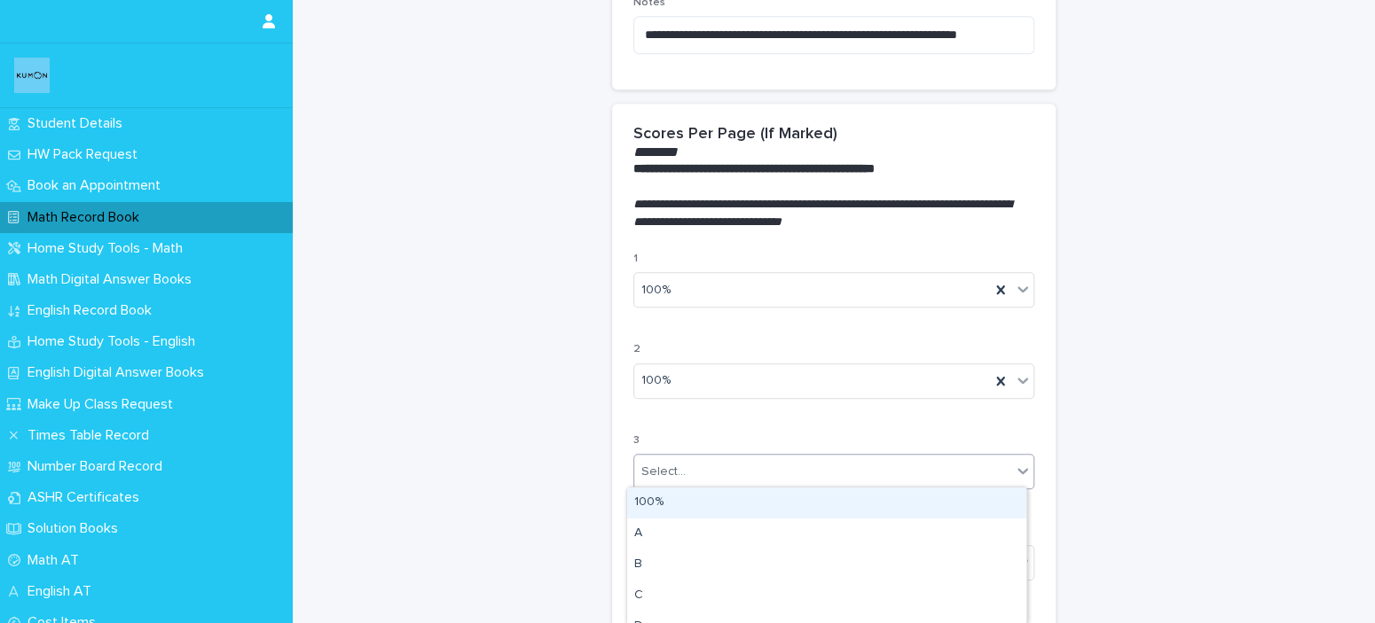
click at [766, 467] on div "Select..." at bounding box center [822, 472] width 377 height 29
click at [732, 502] on div "100%" at bounding box center [826, 503] width 399 height 31
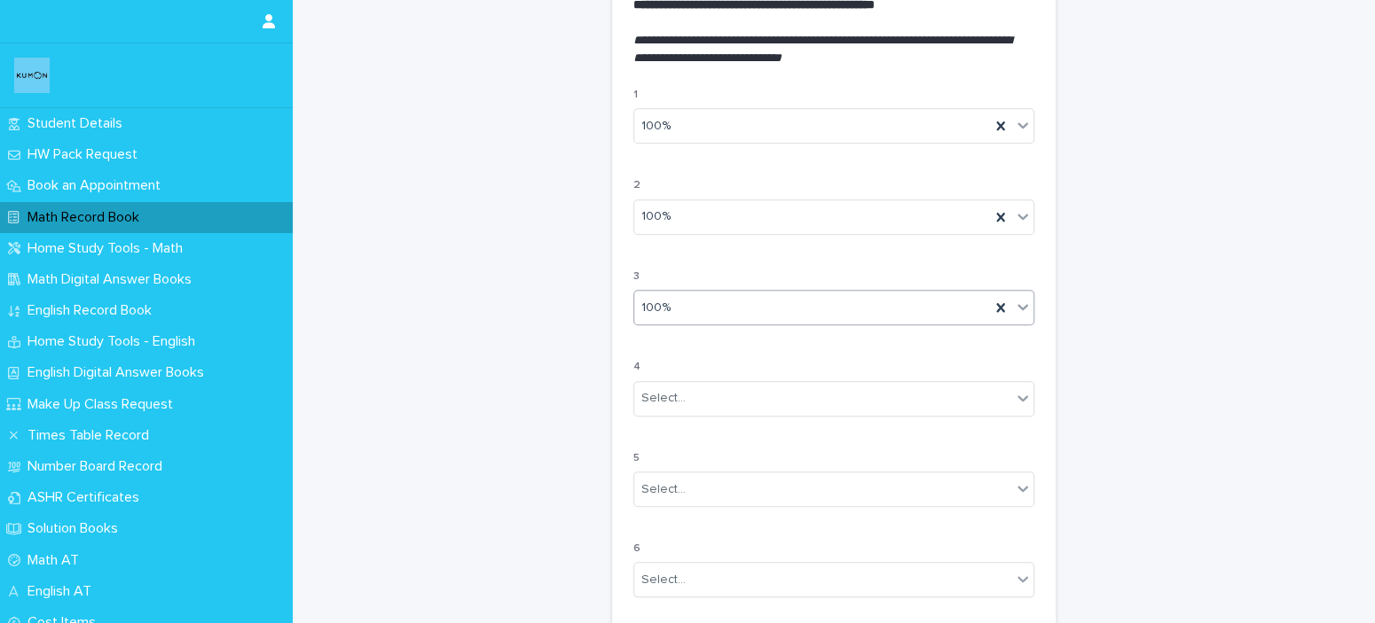
scroll to position [1241, 0]
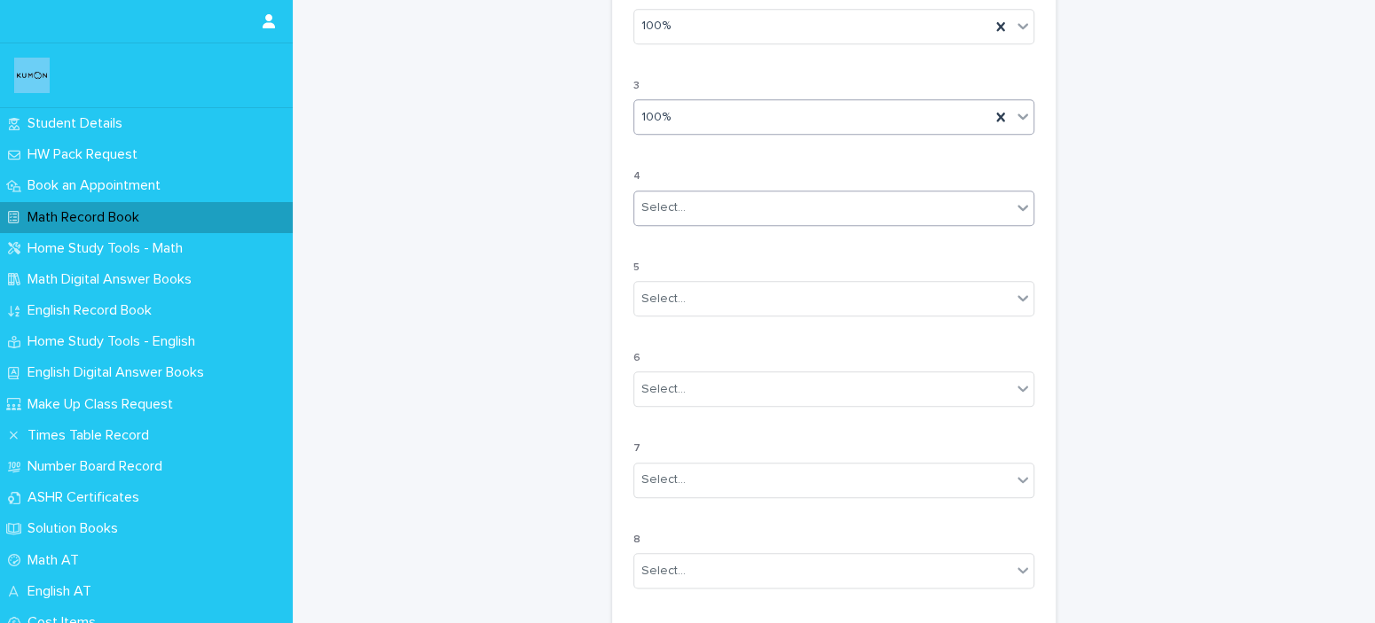
click at [788, 191] on div "Select..." at bounding box center [833, 208] width 401 height 35
click at [721, 232] on div "100%" at bounding box center [826, 238] width 399 height 31
click at [693, 294] on div "Select..." at bounding box center [822, 299] width 377 height 29
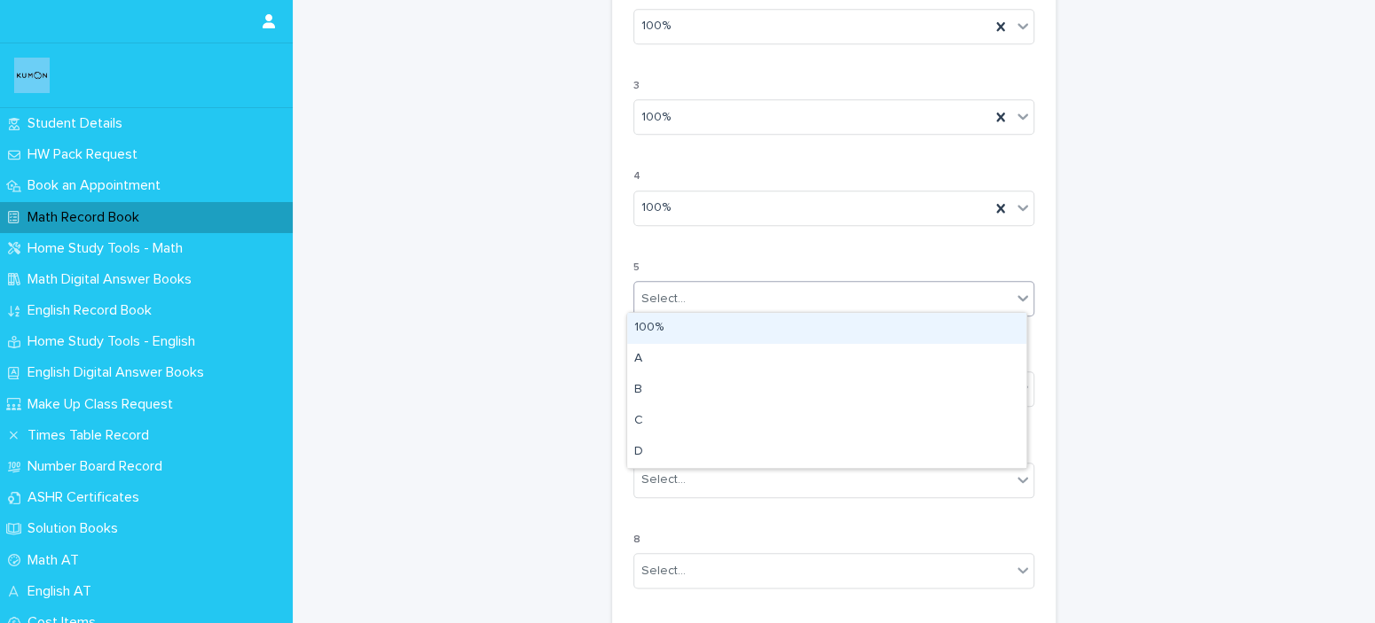
click at [681, 334] on div "100%" at bounding box center [826, 328] width 399 height 31
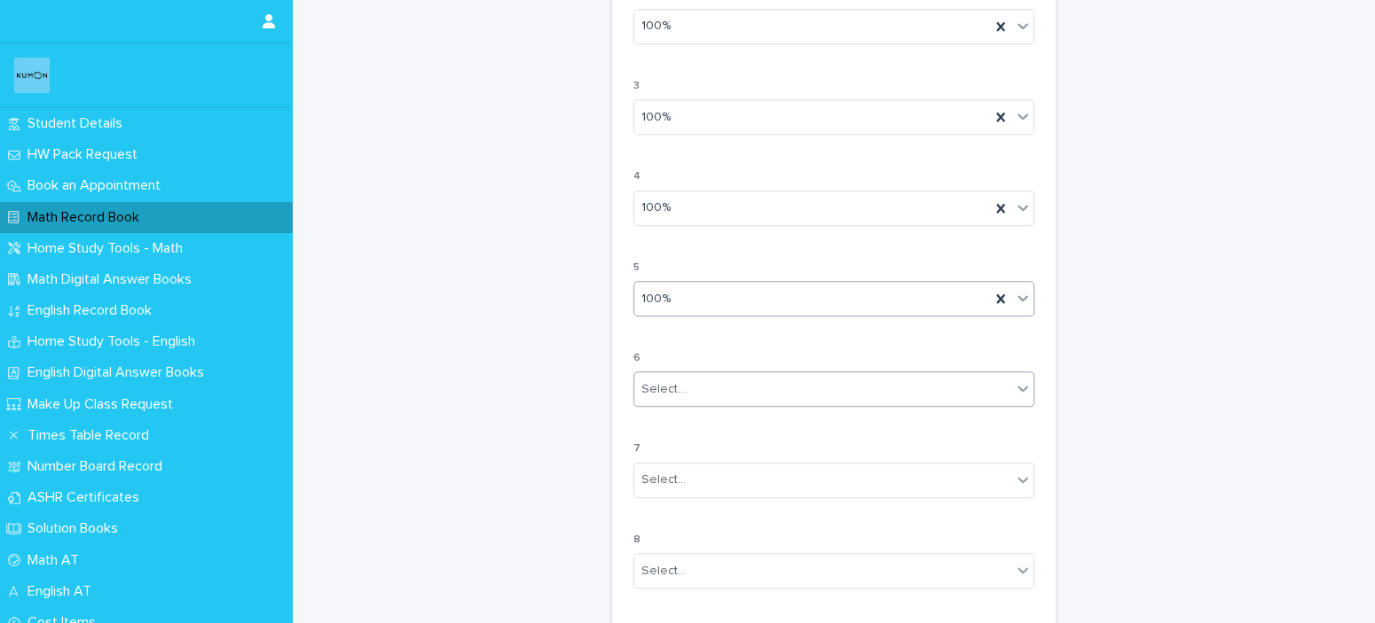
click at [725, 397] on div "Select..." at bounding box center [822, 389] width 377 height 29
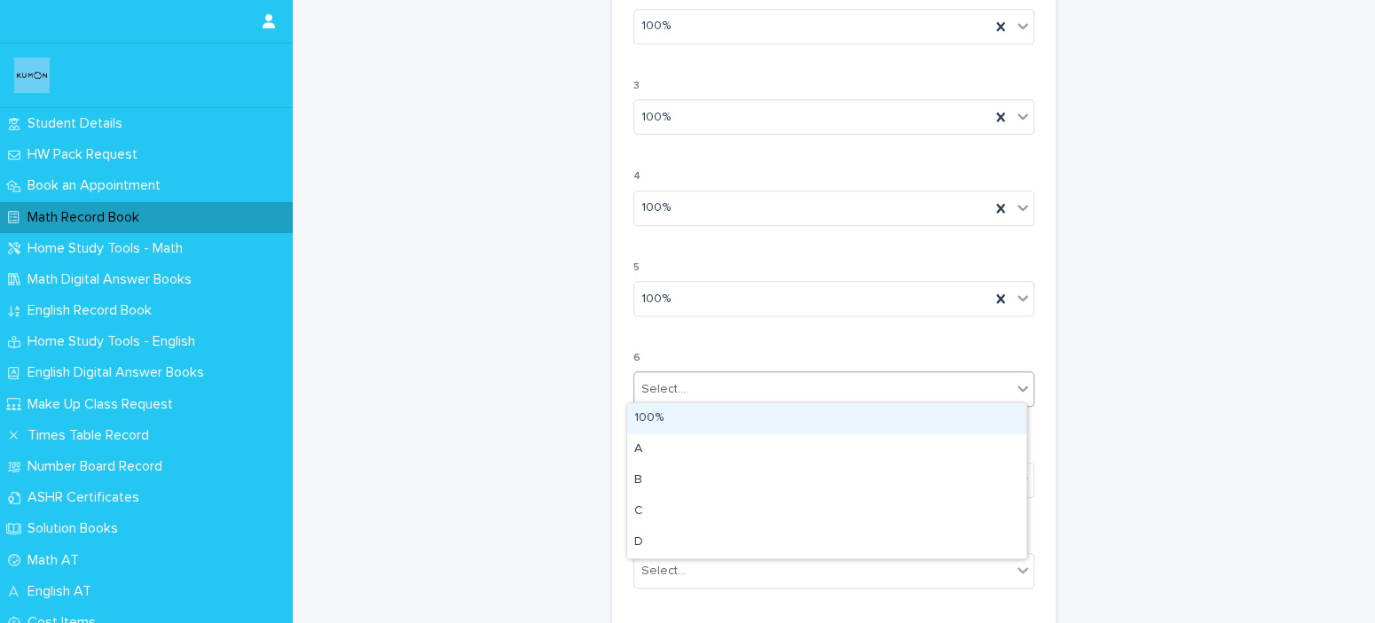
click at [717, 427] on div "100%" at bounding box center [826, 418] width 399 height 31
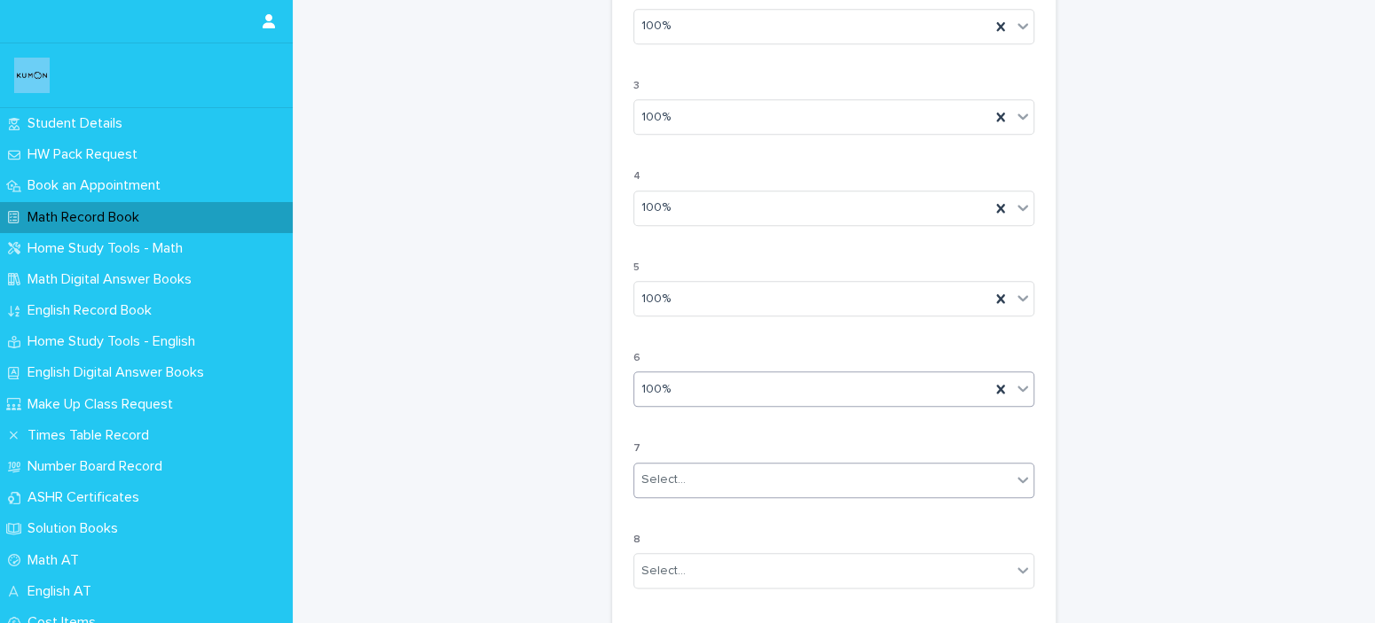
click at [722, 466] on div "Select..." at bounding box center [822, 480] width 377 height 29
click at [742, 511] on div "100%" at bounding box center [826, 509] width 399 height 31
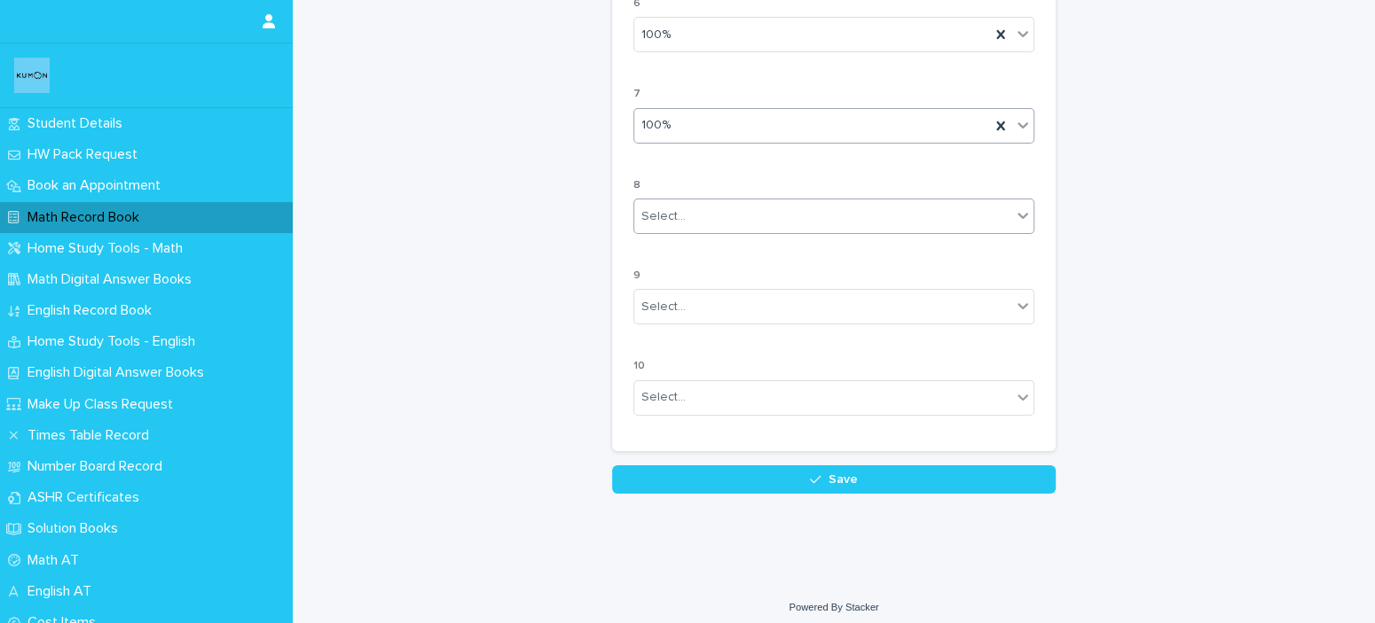
click at [791, 202] on div "Select..." at bounding box center [822, 216] width 377 height 29
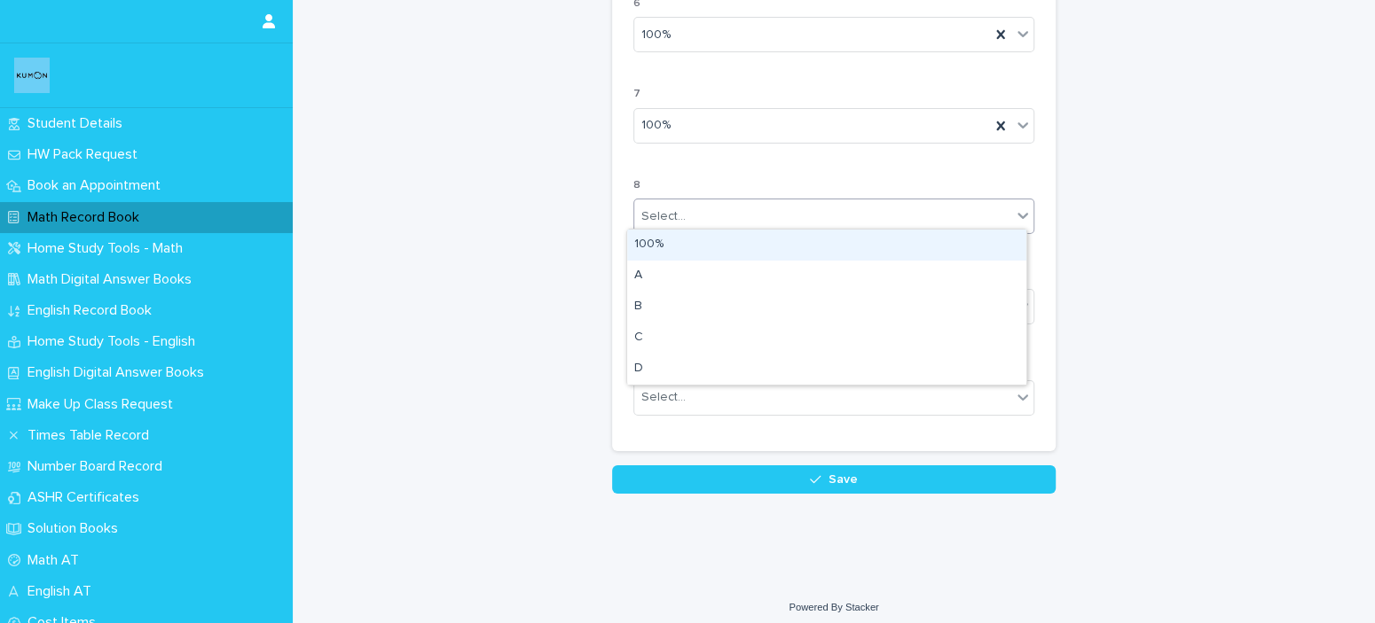
click at [740, 238] on div "100%" at bounding box center [826, 245] width 399 height 31
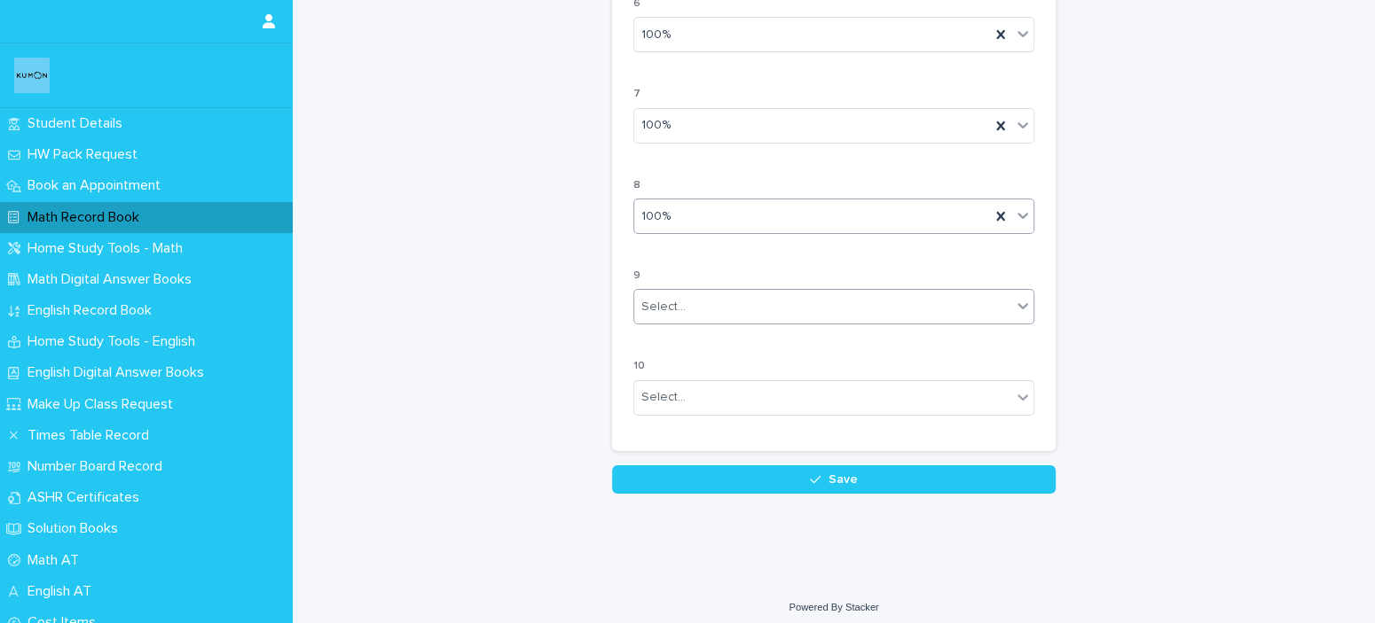
click at [723, 311] on div "Select..." at bounding box center [822, 307] width 377 height 29
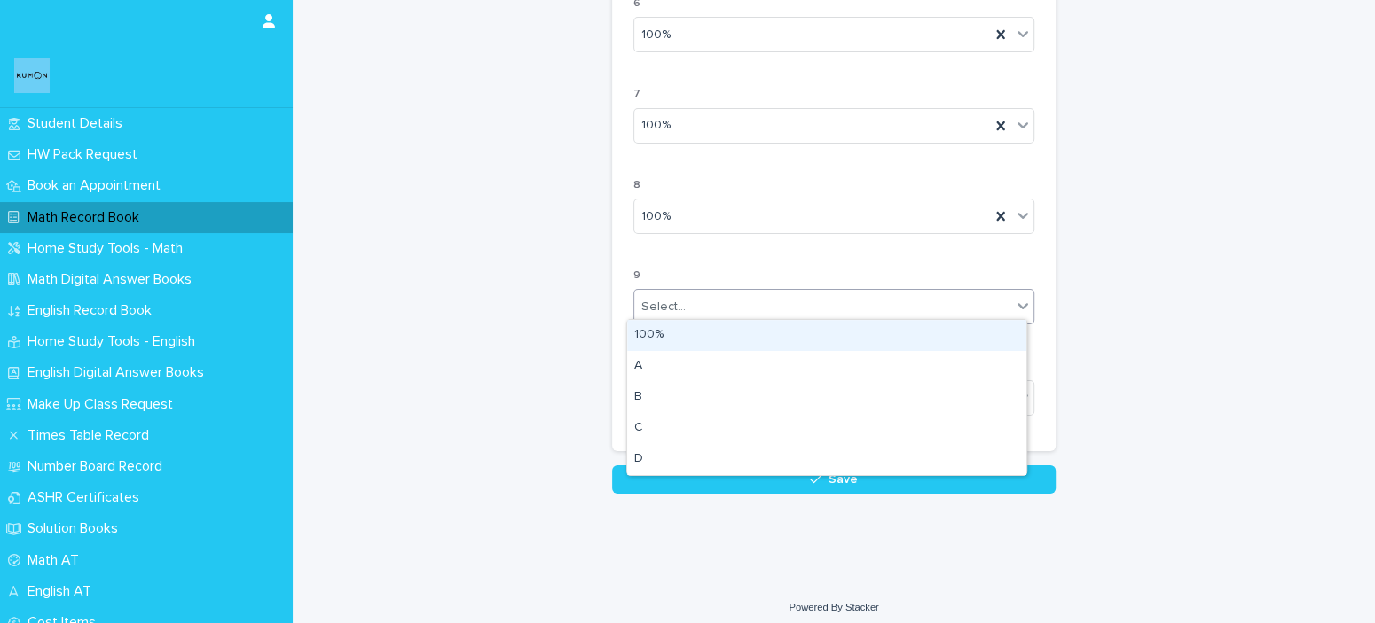
click at [695, 334] on div "100%" at bounding box center [826, 335] width 399 height 31
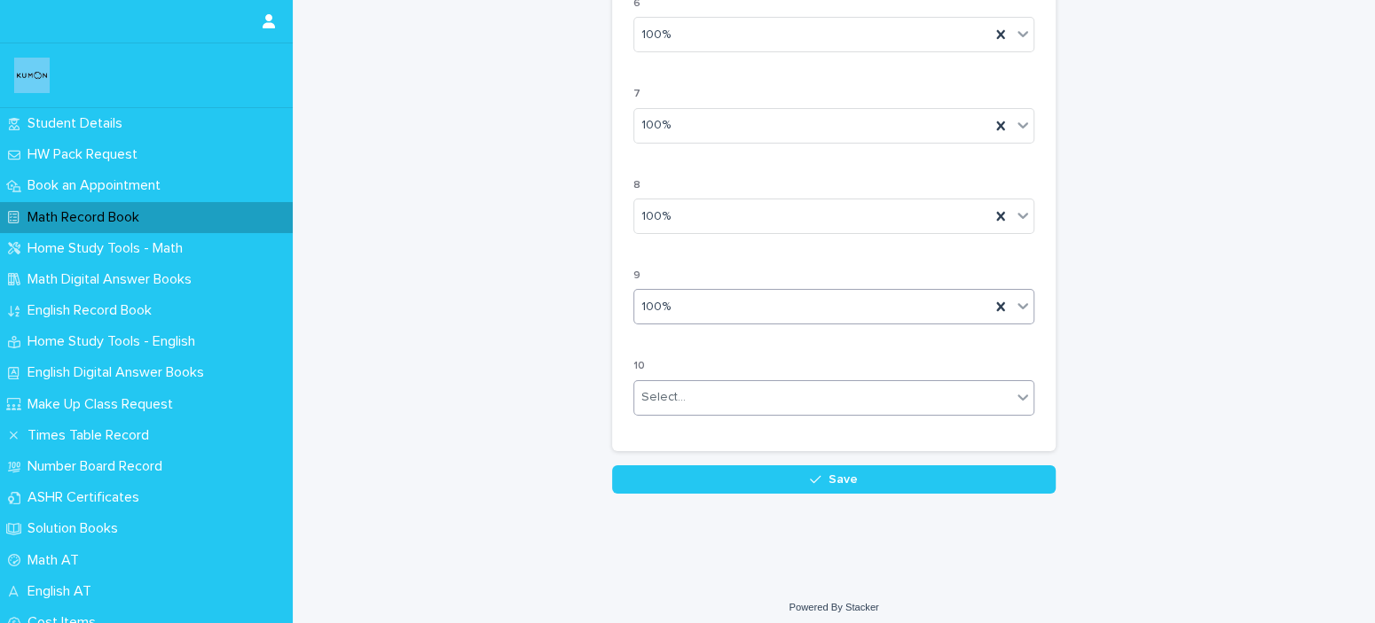
click at [745, 401] on div "Select..." at bounding box center [822, 397] width 377 height 29
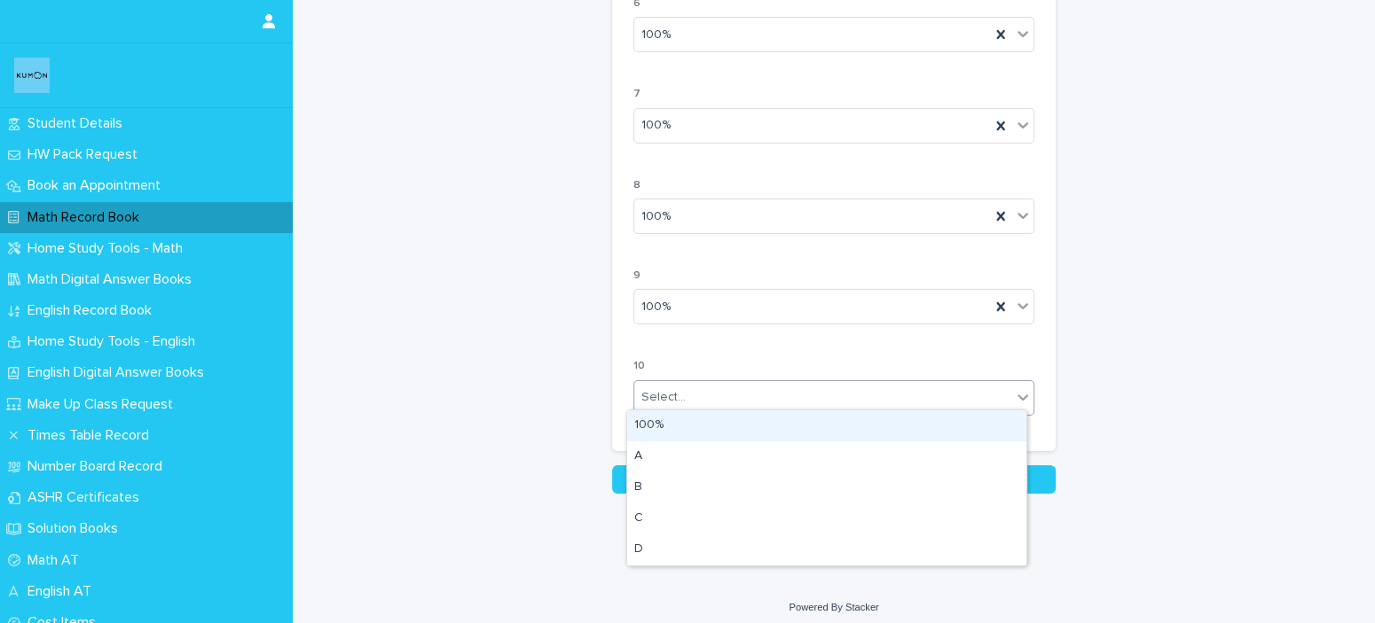
click at [720, 426] on div "100%" at bounding box center [826, 426] width 399 height 31
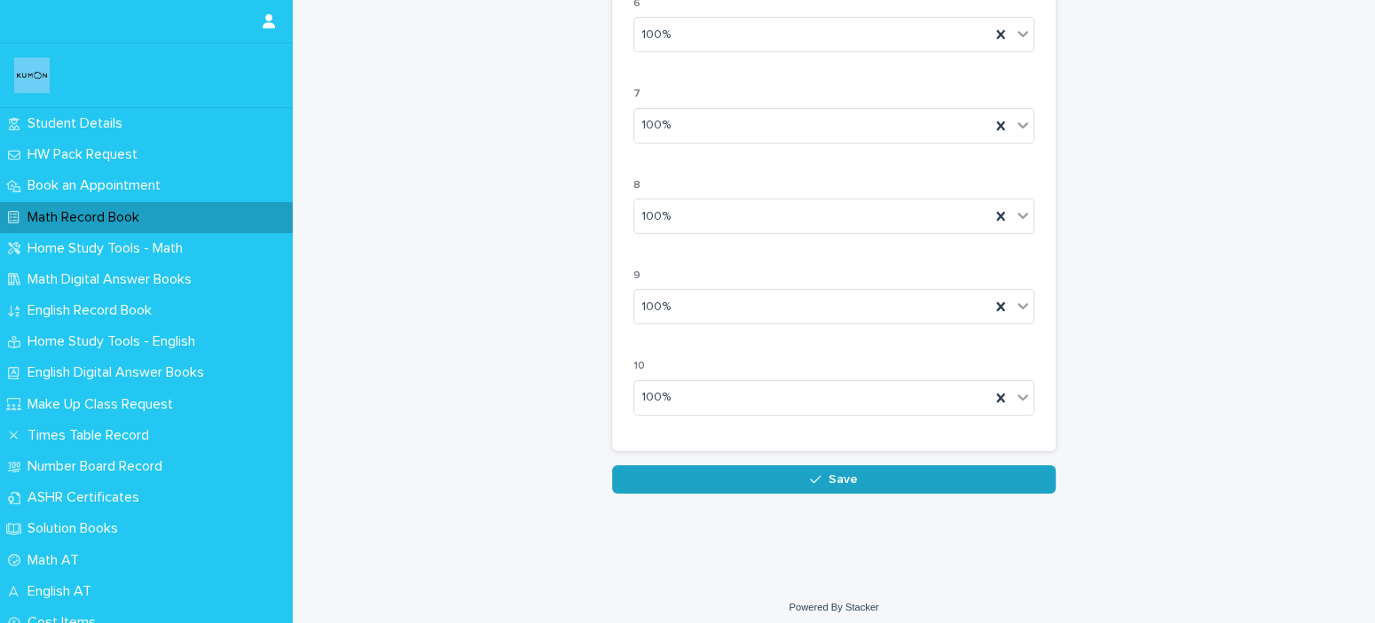
click at [773, 482] on button "Save" at bounding box center [833, 480] width 443 height 28
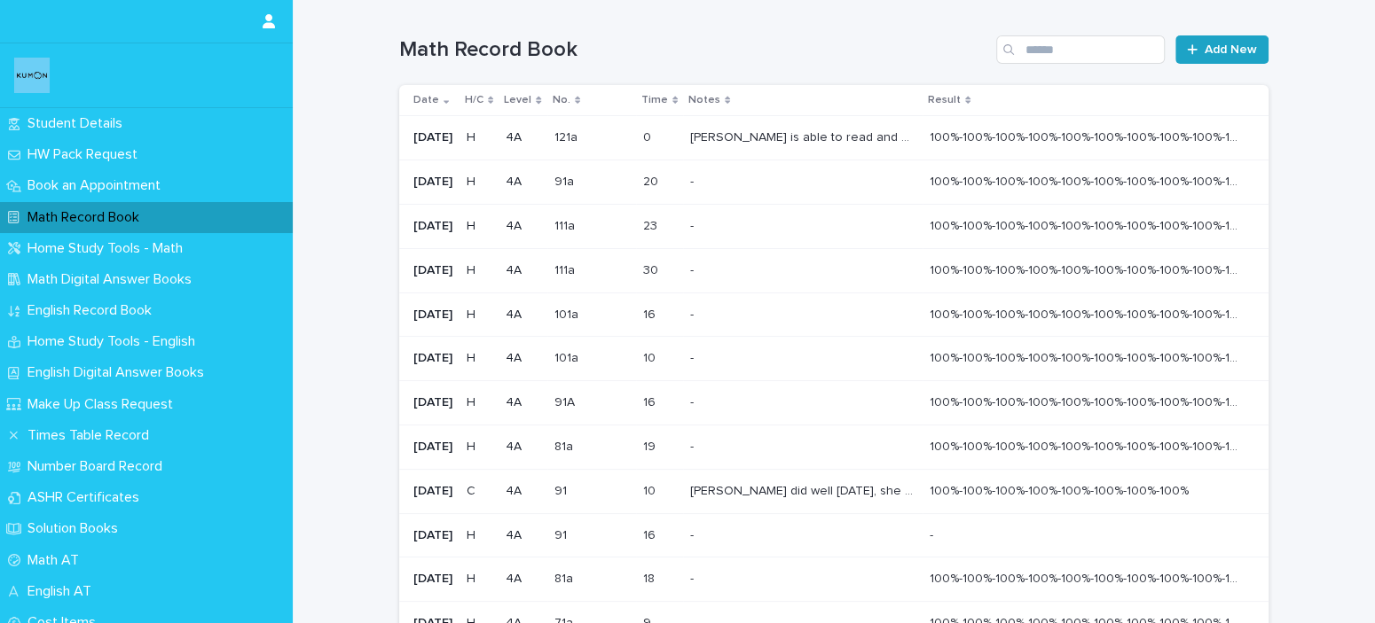
click at [1212, 59] on link "Add New" at bounding box center [1221, 49] width 93 height 28
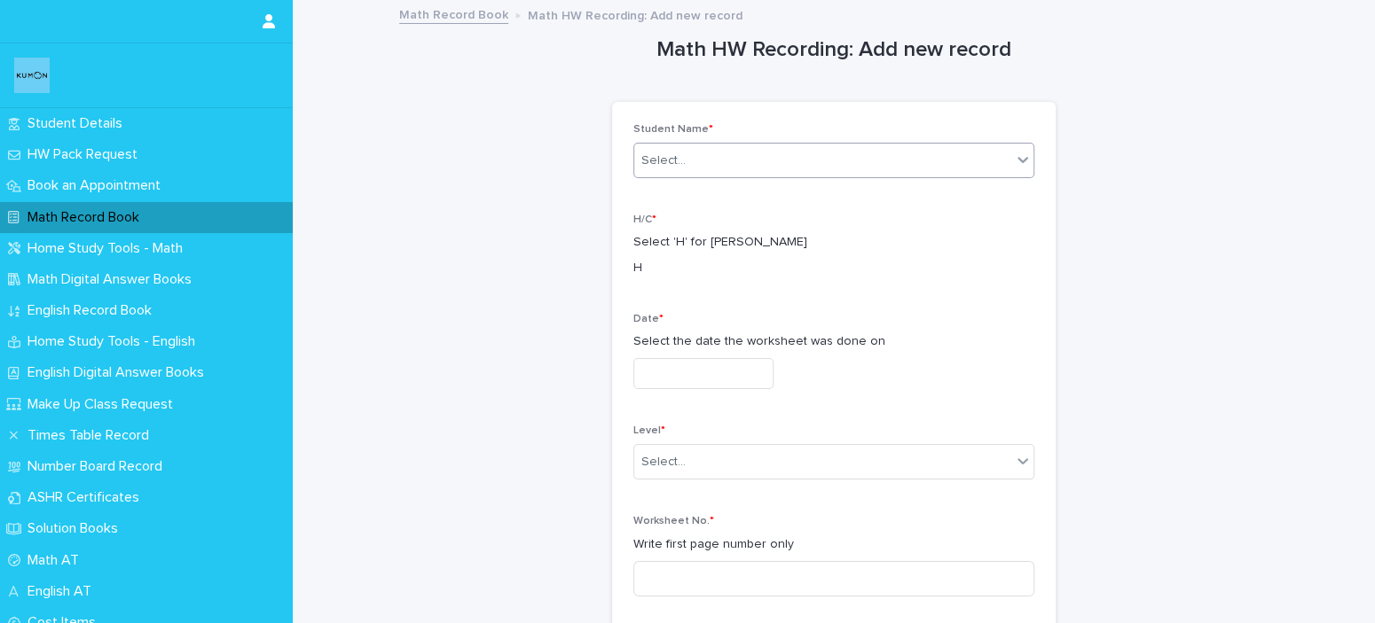
click at [748, 147] on div "Select..." at bounding box center [822, 160] width 377 height 29
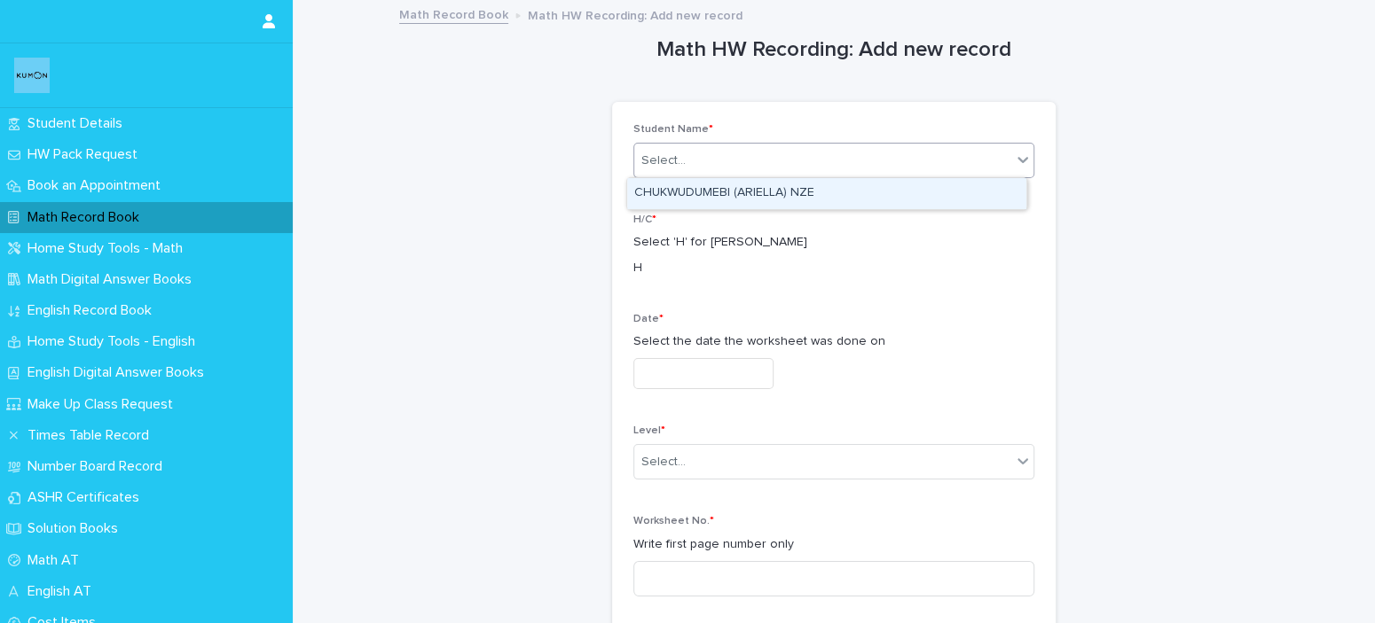
click at [730, 202] on div "CHUKWUDUMEBI (ARIELLA) NZE" at bounding box center [826, 193] width 399 height 31
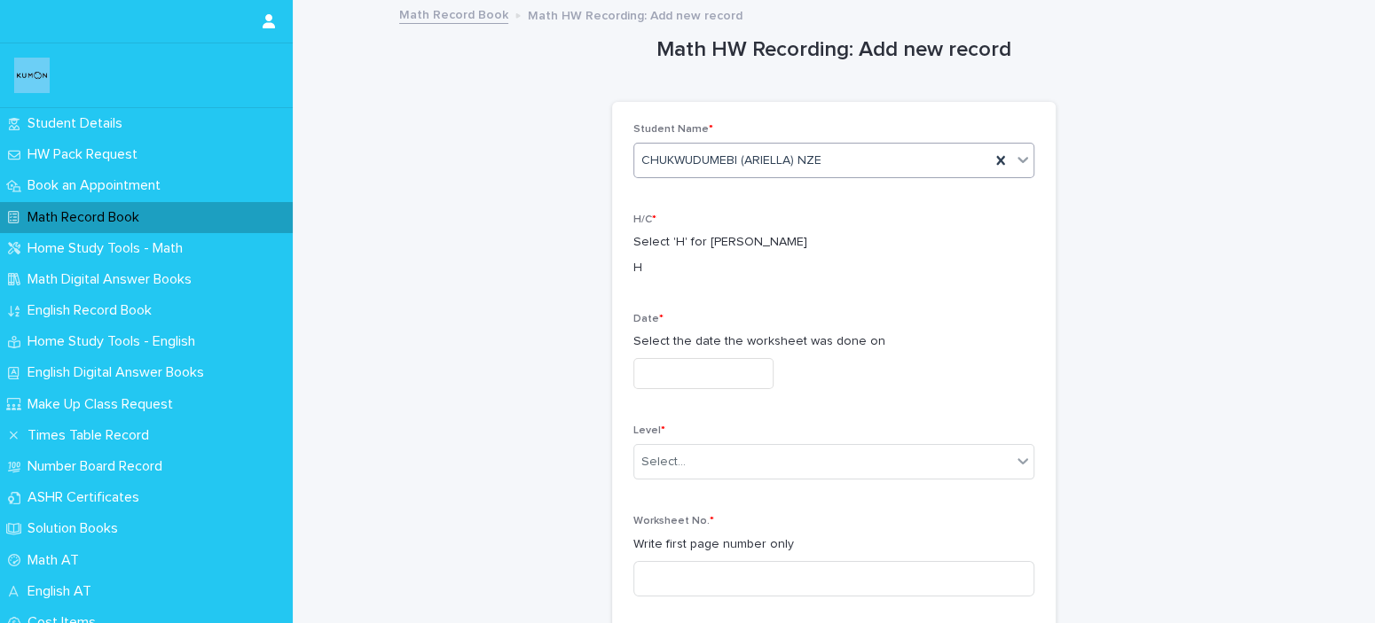
click at [746, 372] on input "text" at bounding box center [703, 373] width 140 height 31
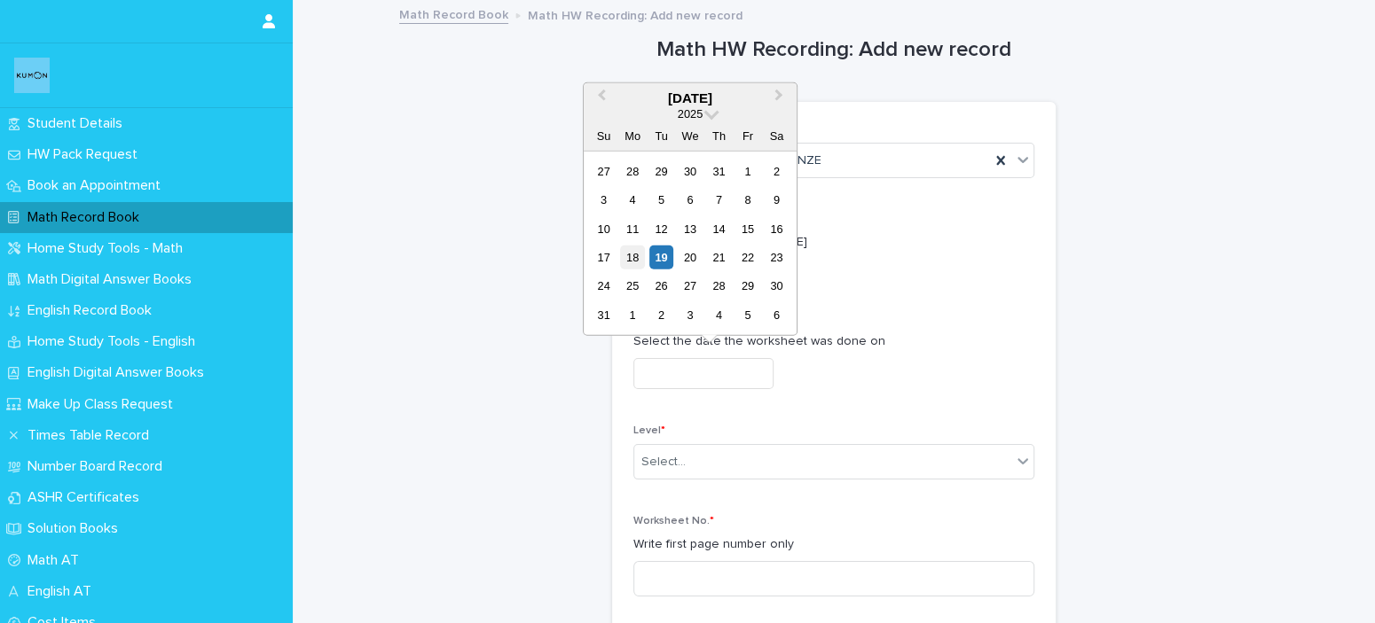
click at [637, 264] on div "18" at bounding box center [632, 258] width 24 height 24
type input "**********"
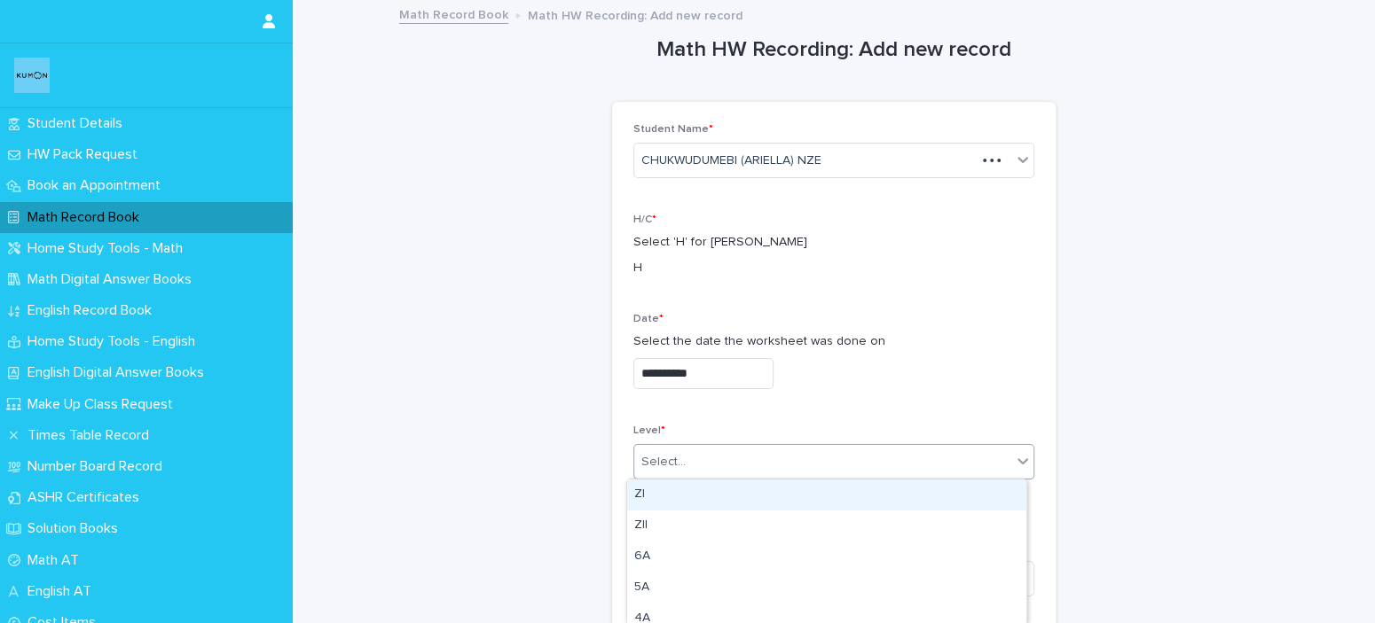
click at [726, 474] on div "Select..." at bounding box center [822, 462] width 377 height 29
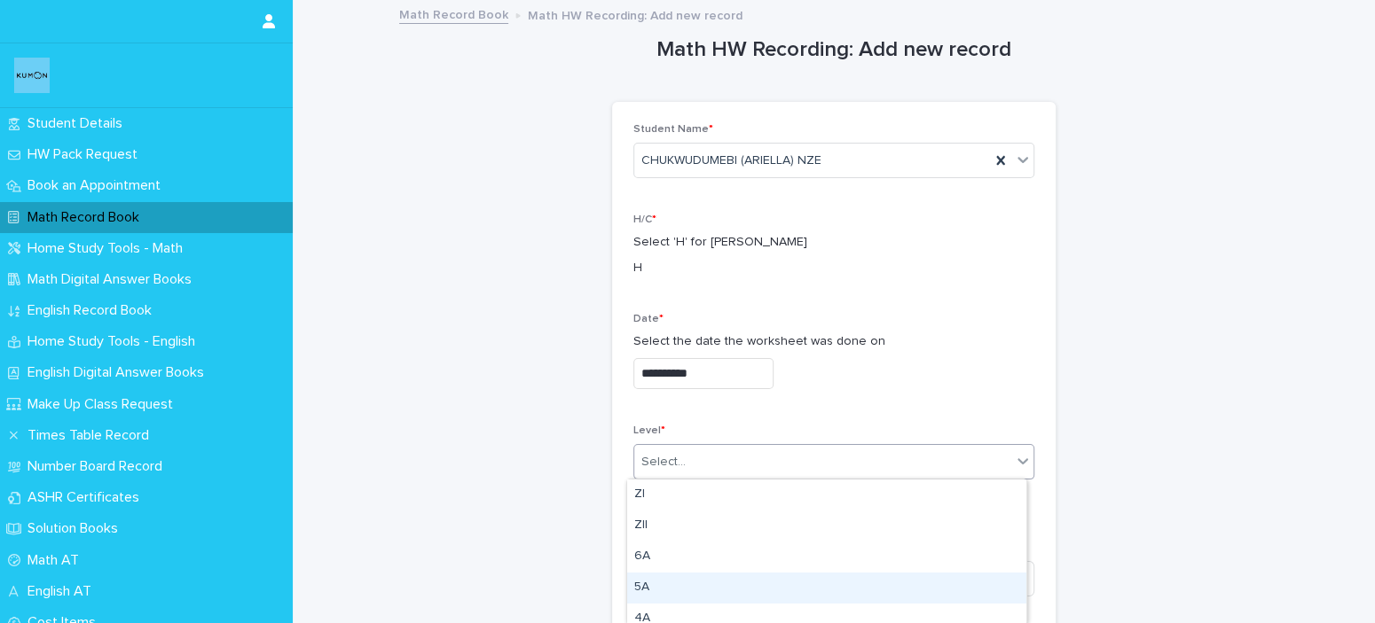
click at [697, 586] on div "5A" at bounding box center [826, 588] width 399 height 31
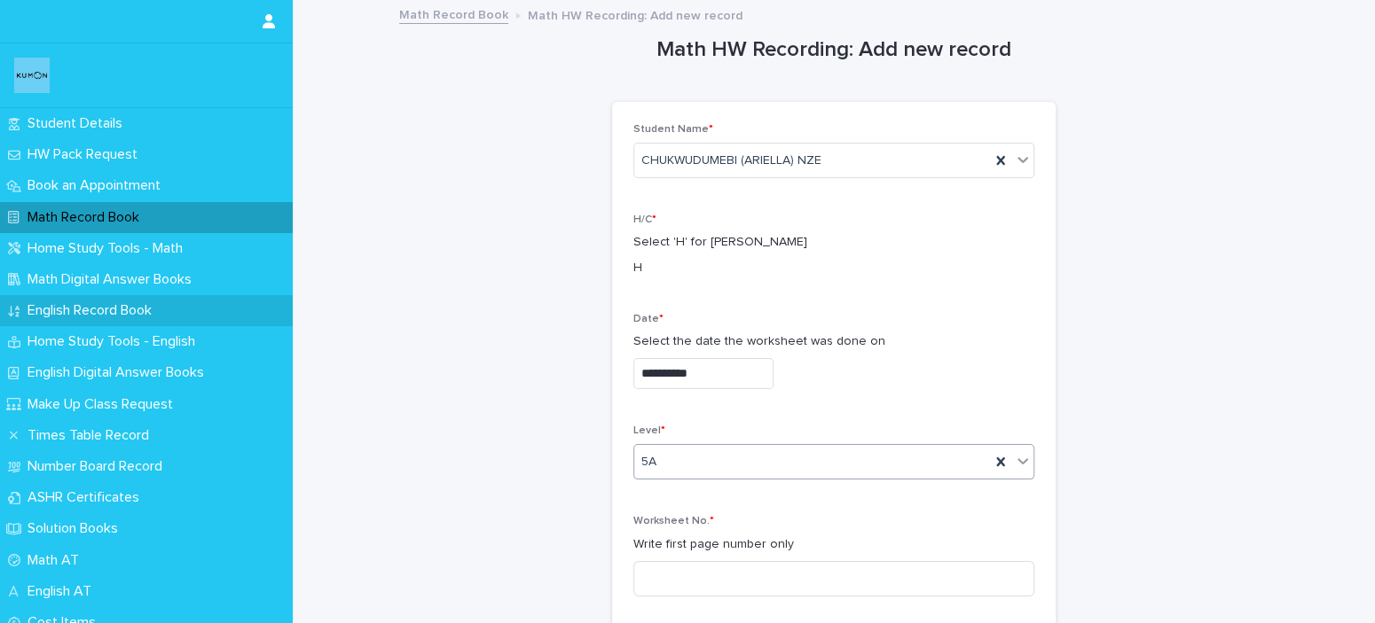
click at [96, 314] on p "English Record Book" at bounding box center [92, 310] width 145 height 17
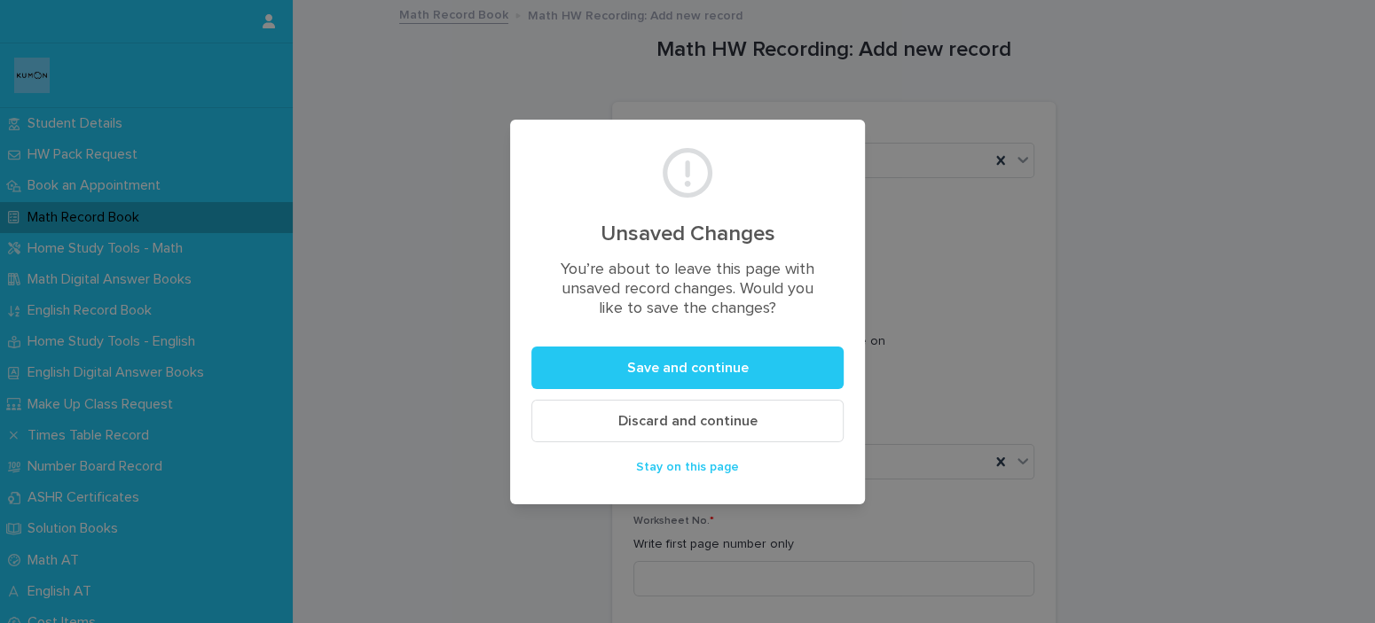
click at [712, 417] on span "Discard and continue" at bounding box center [687, 421] width 139 height 14
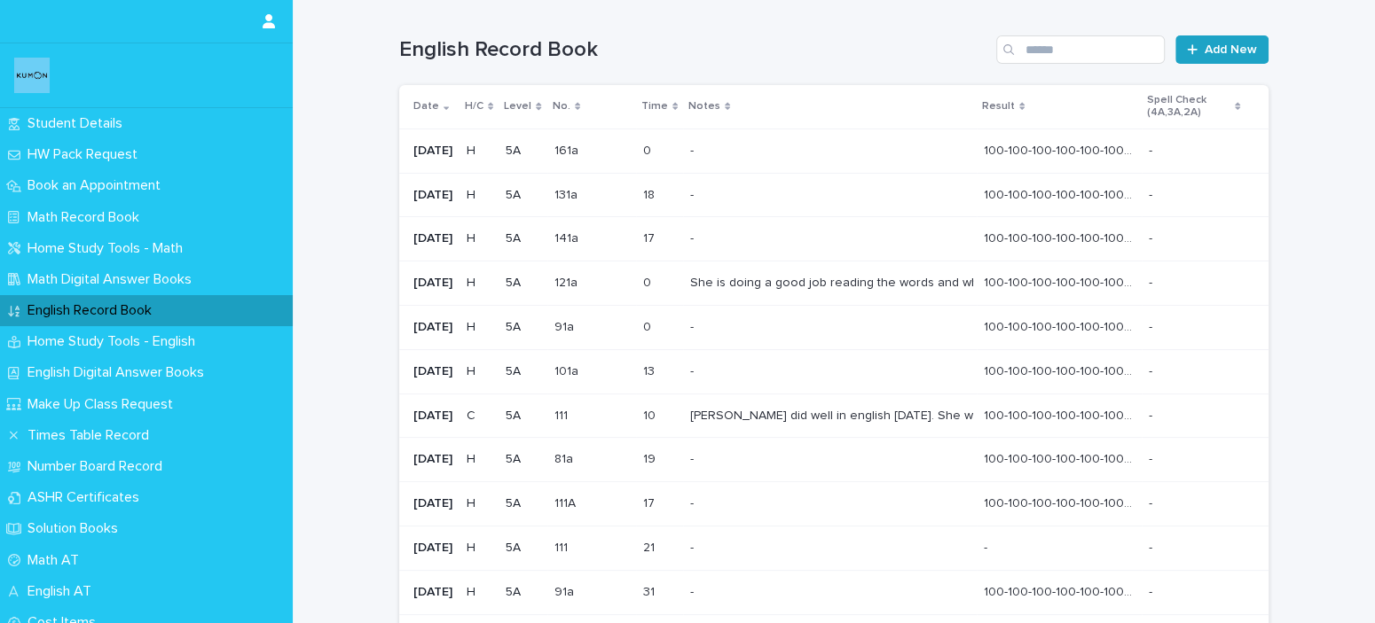
click at [1230, 59] on link "Add New" at bounding box center [1221, 49] width 93 height 28
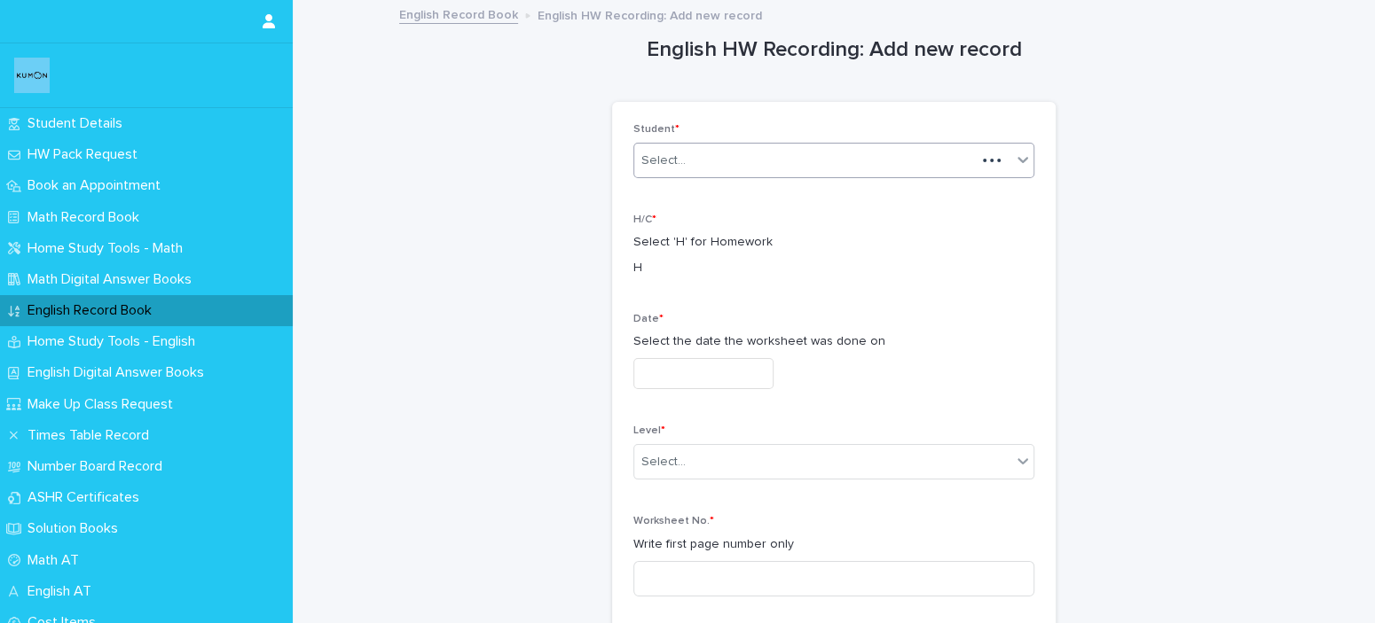
click at [732, 159] on div "Select..." at bounding box center [804, 160] width 341 height 29
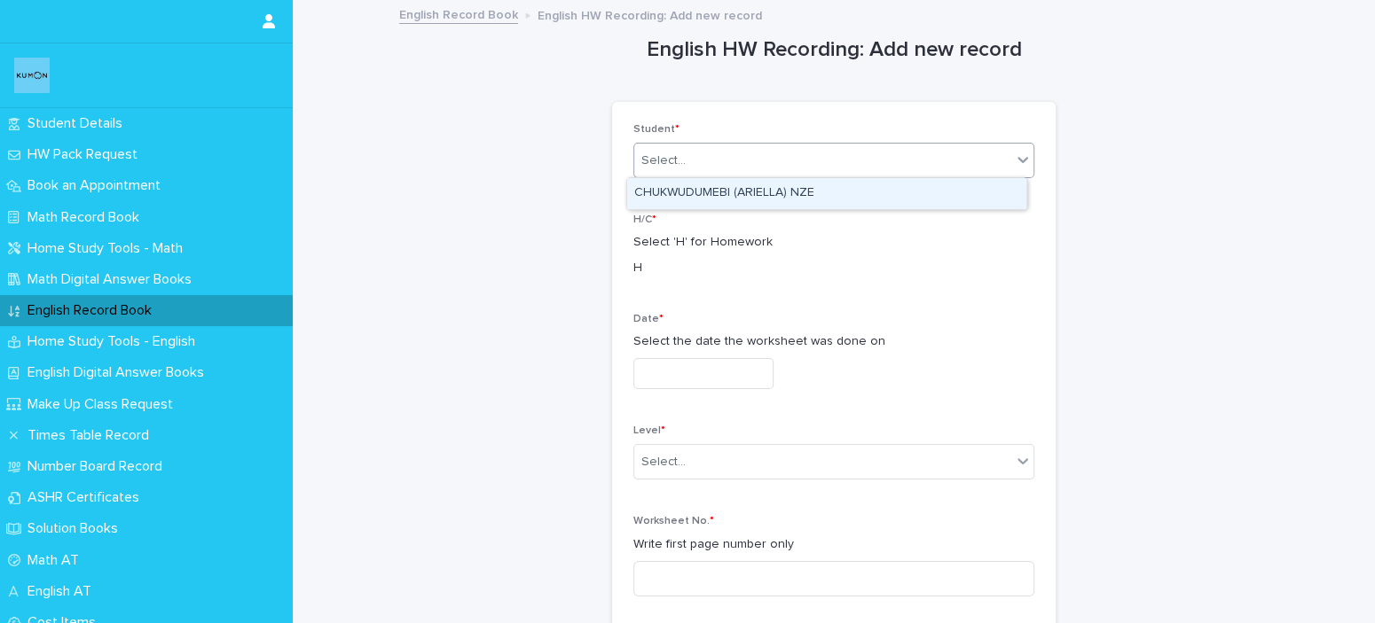
click at [758, 197] on div "CHUKWUDUMEBI (ARIELLA) NZE" at bounding box center [826, 193] width 399 height 31
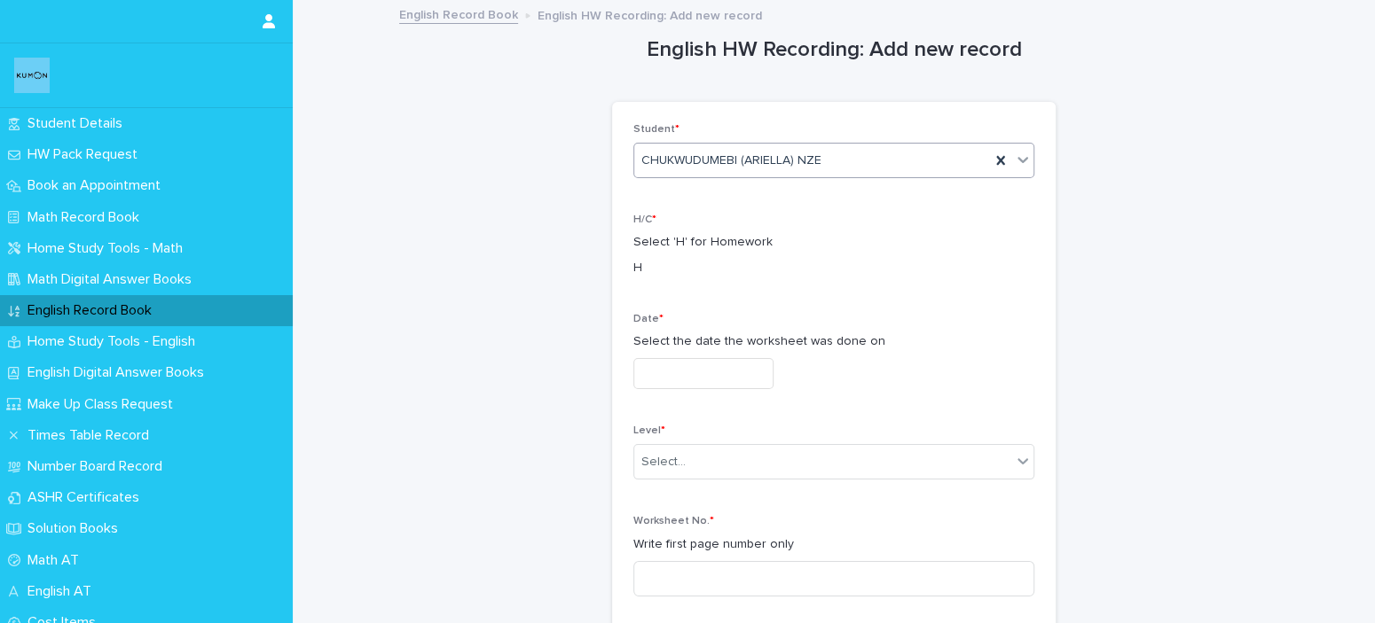
click at [740, 372] on input "text" at bounding box center [703, 373] width 140 height 31
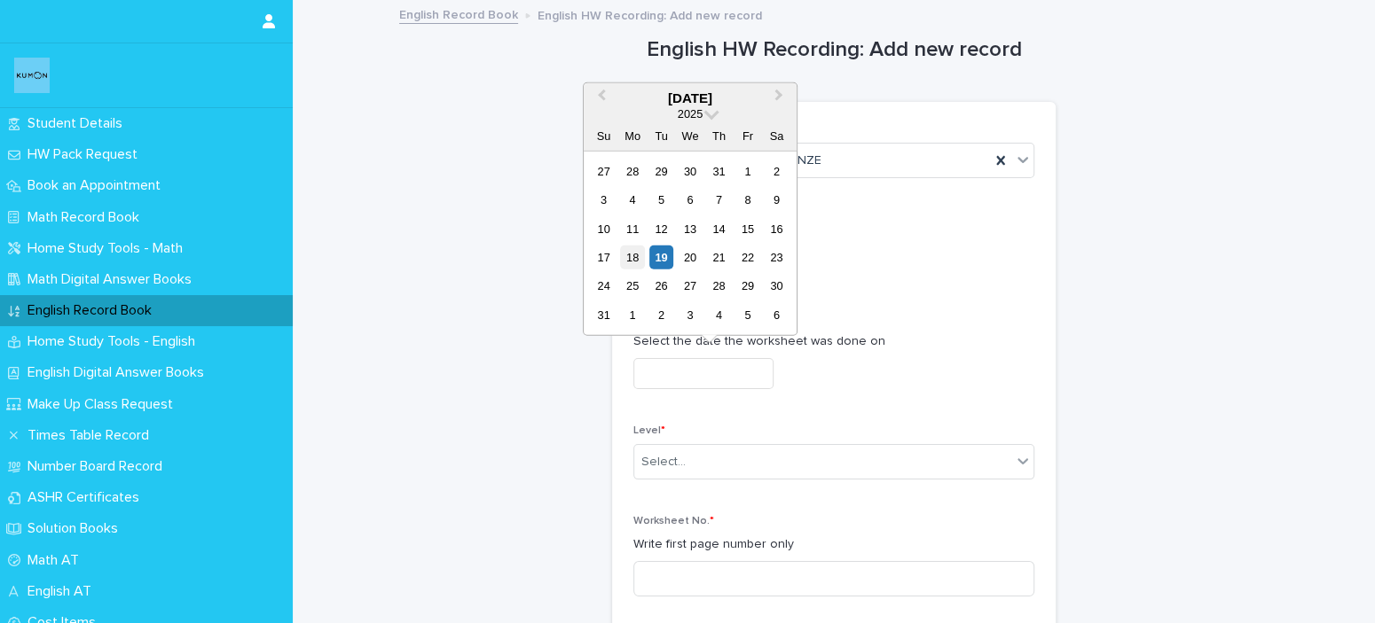
click at [623, 255] on div "18" at bounding box center [632, 258] width 24 height 24
type input "**********"
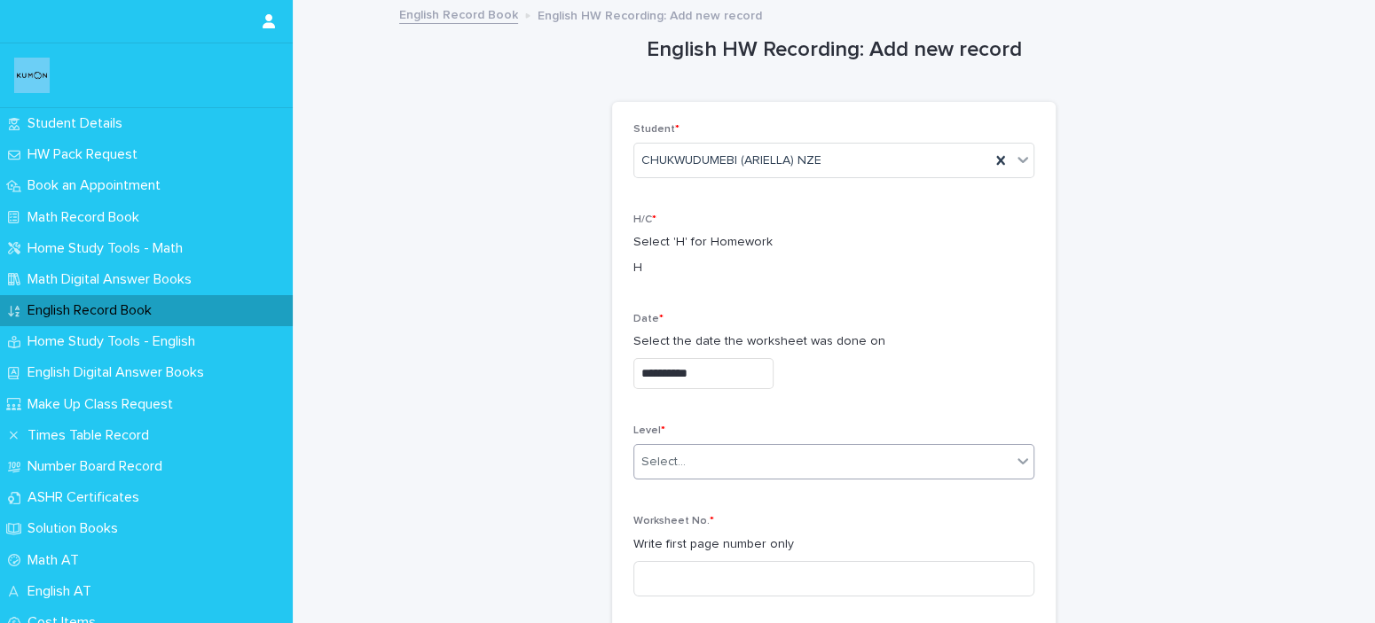
click at [724, 466] on div "Select..." at bounding box center [822, 462] width 377 height 29
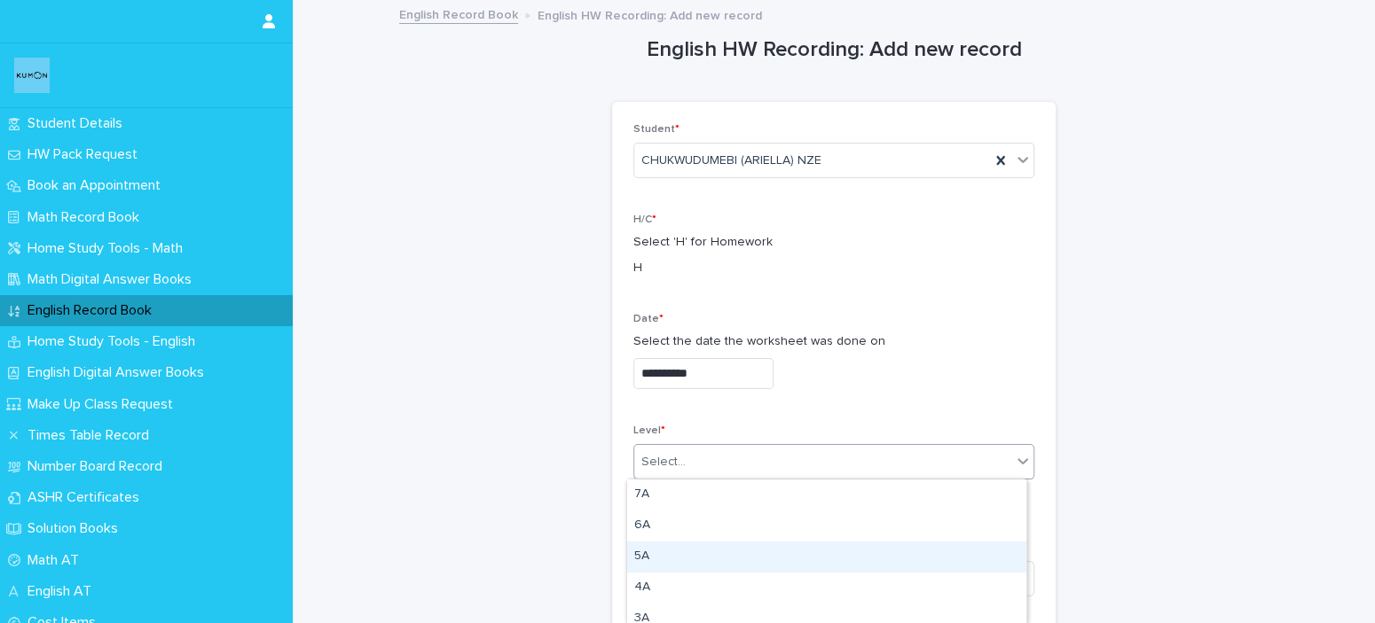
click at [701, 548] on div "5A" at bounding box center [826, 557] width 399 height 31
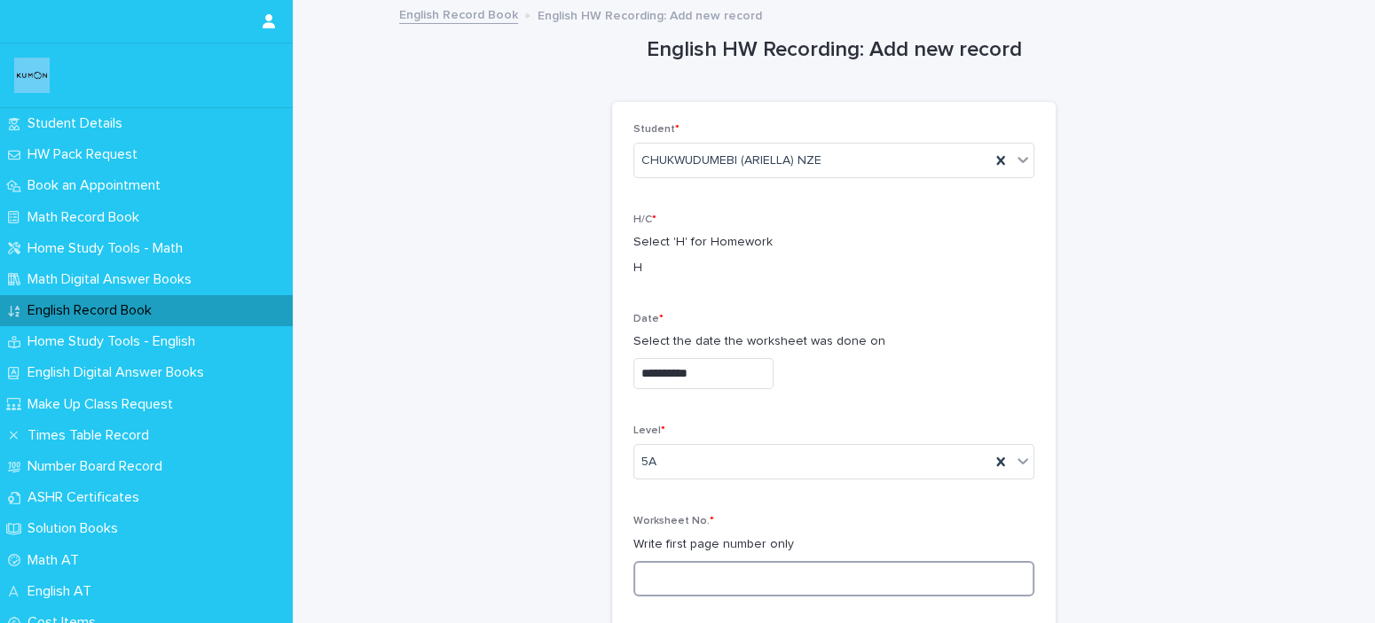
click at [691, 568] on input at bounding box center [833, 578] width 401 height 35
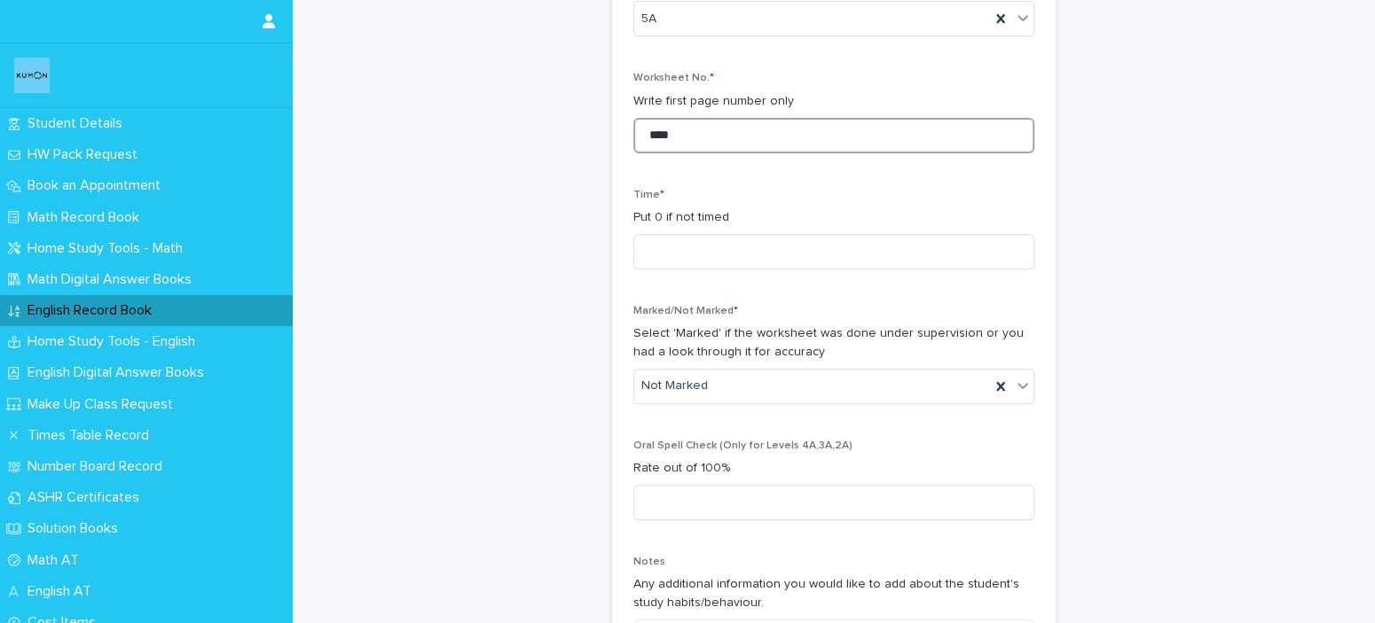
type input "****"
click at [732, 270] on div "Time * Put 0 if not timed" at bounding box center [833, 236] width 401 height 95
click at [734, 254] on input at bounding box center [833, 251] width 401 height 35
type input "*"
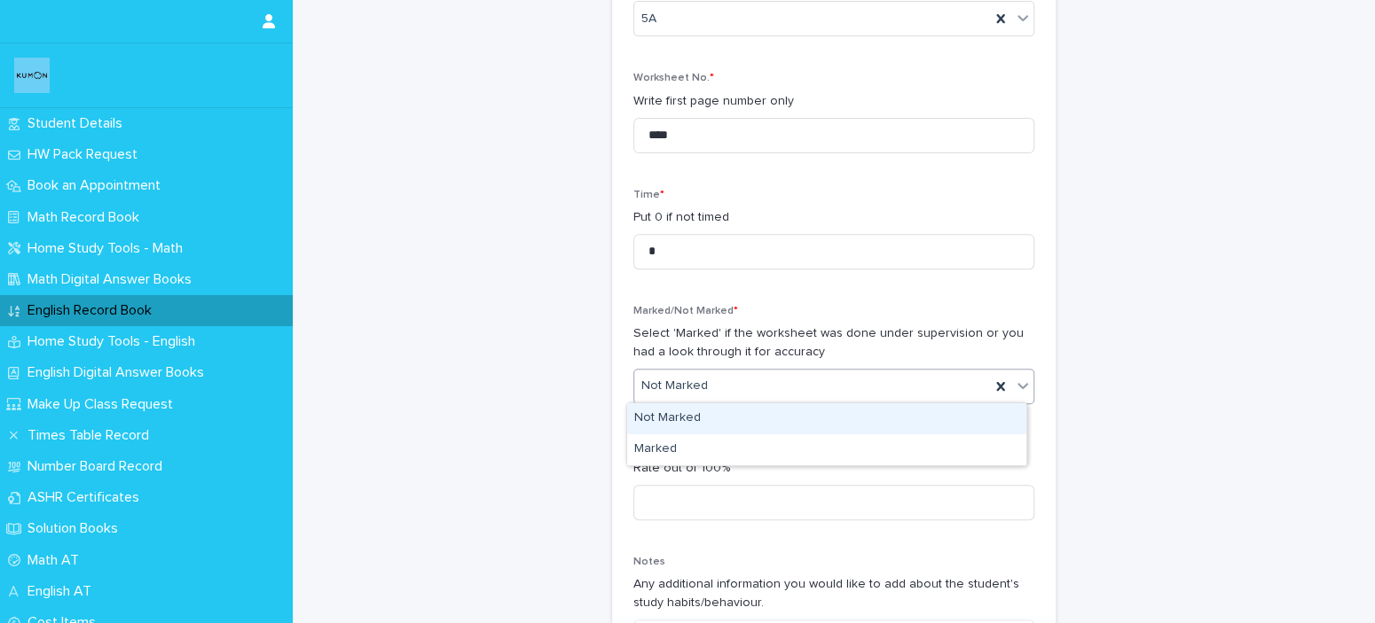
click at [758, 377] on div "Not Marked" at bounding box center [812, 386] width 356 height 29
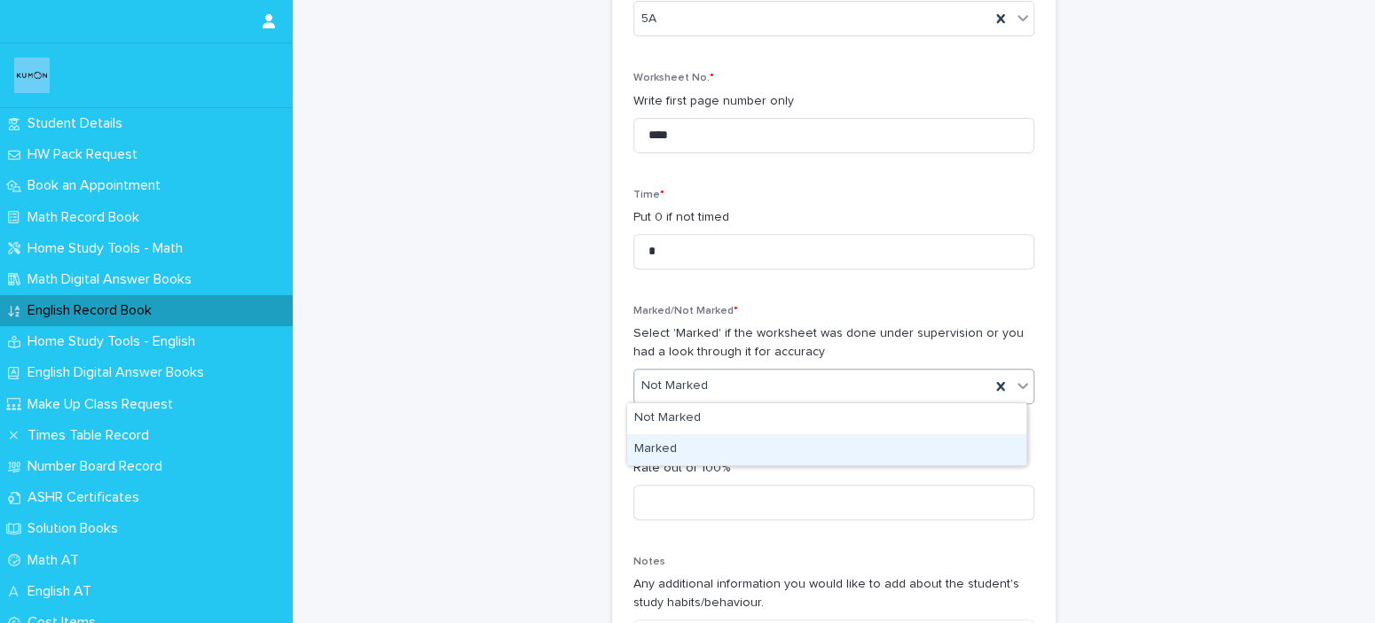
click at [713, 447] on div "Marked" at bounding box center [826, 450] width 399 height 31
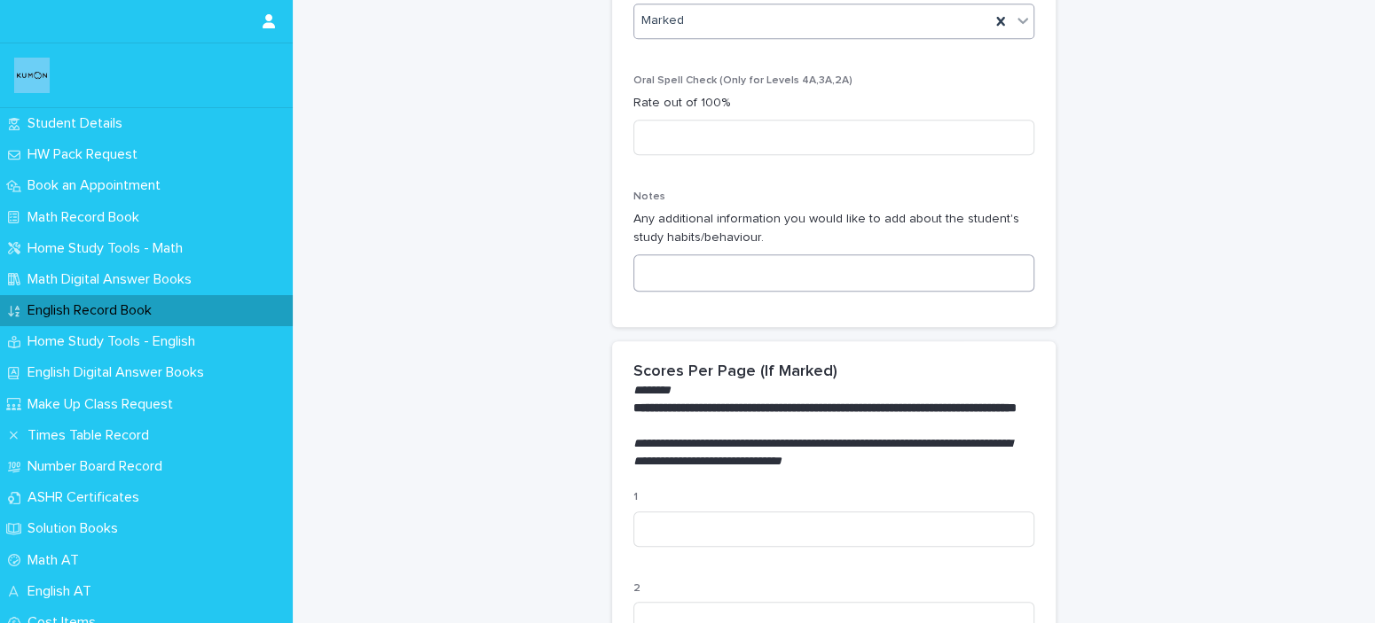
scroll to position [887, 0]
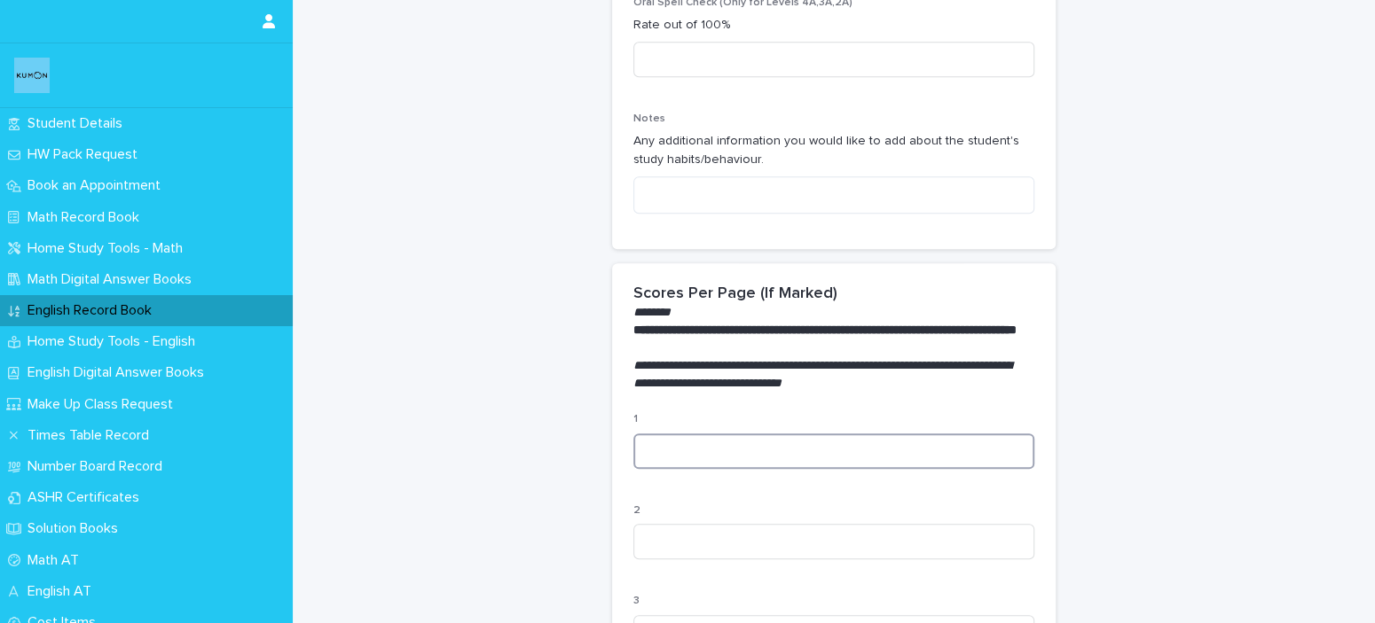
click at [724, 458] on input at bounding box center [833, 451] width 401 height 35
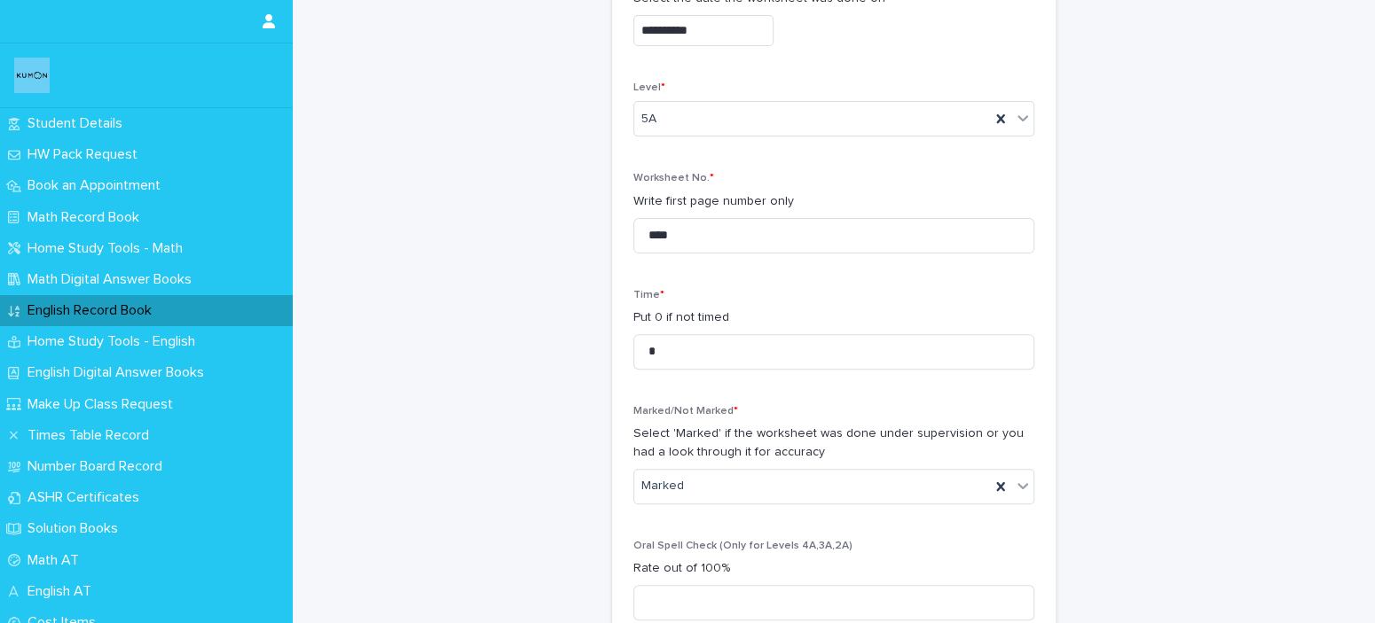
scroll to position [177, 0]
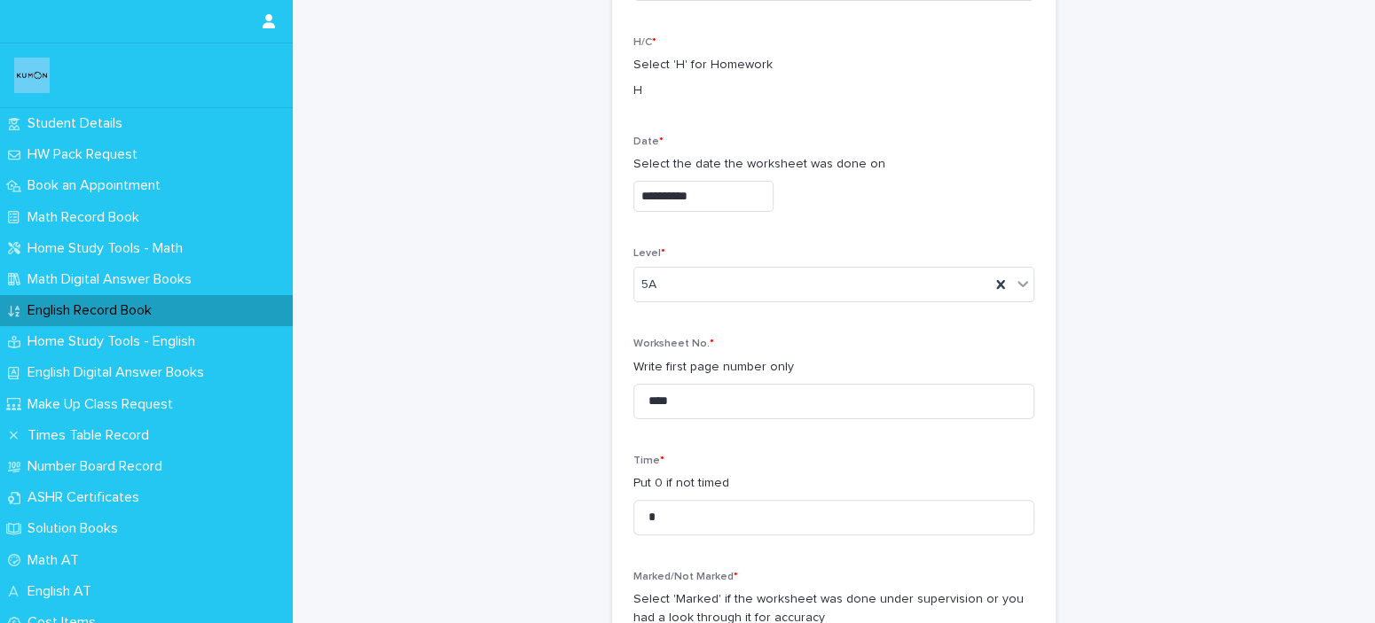
click at [764, 204] on input "**********" at bounding box center [703, 196] width 140 height 31
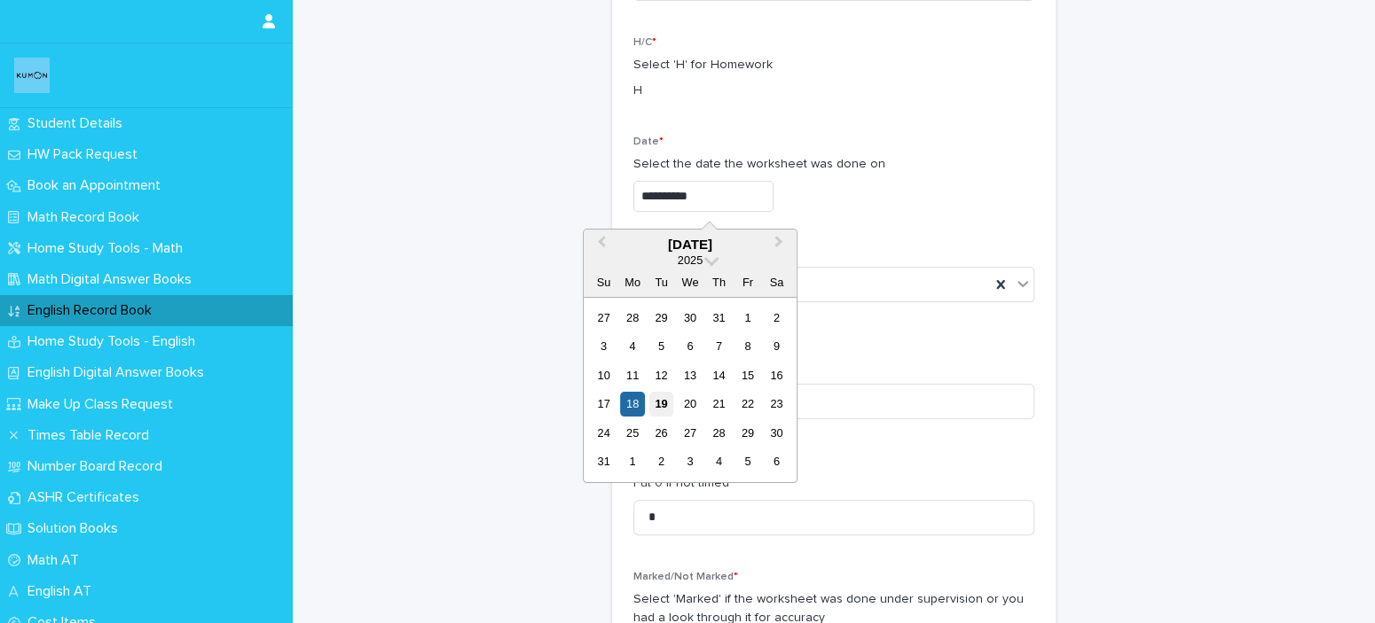
click at [662, 402] on div "19" at bounding box center [661, 404] width 24 height 24
type input "**********"
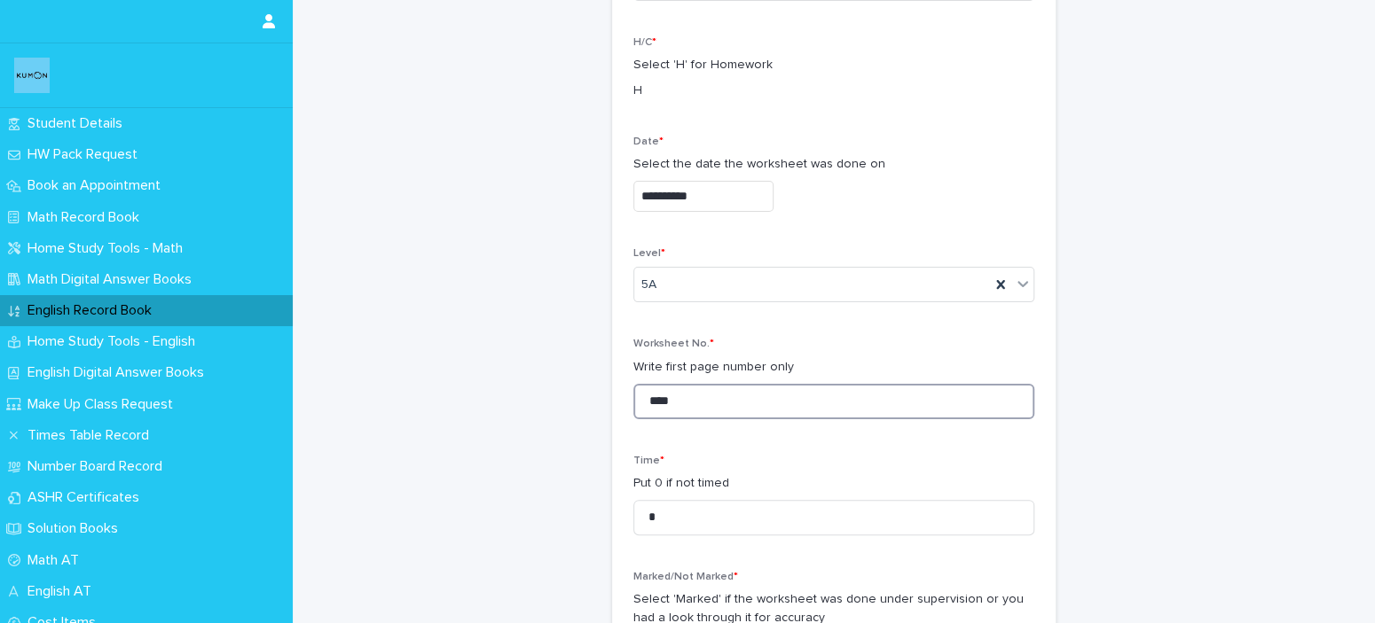
drag, startPoint x: 717, startPoint y: 393, endPoint x: 598, endPoint y: 390, distance: 119.7
type input "****"
click at [772, 527] on input "*" at bounding box center [833, 517] width 401 height 35
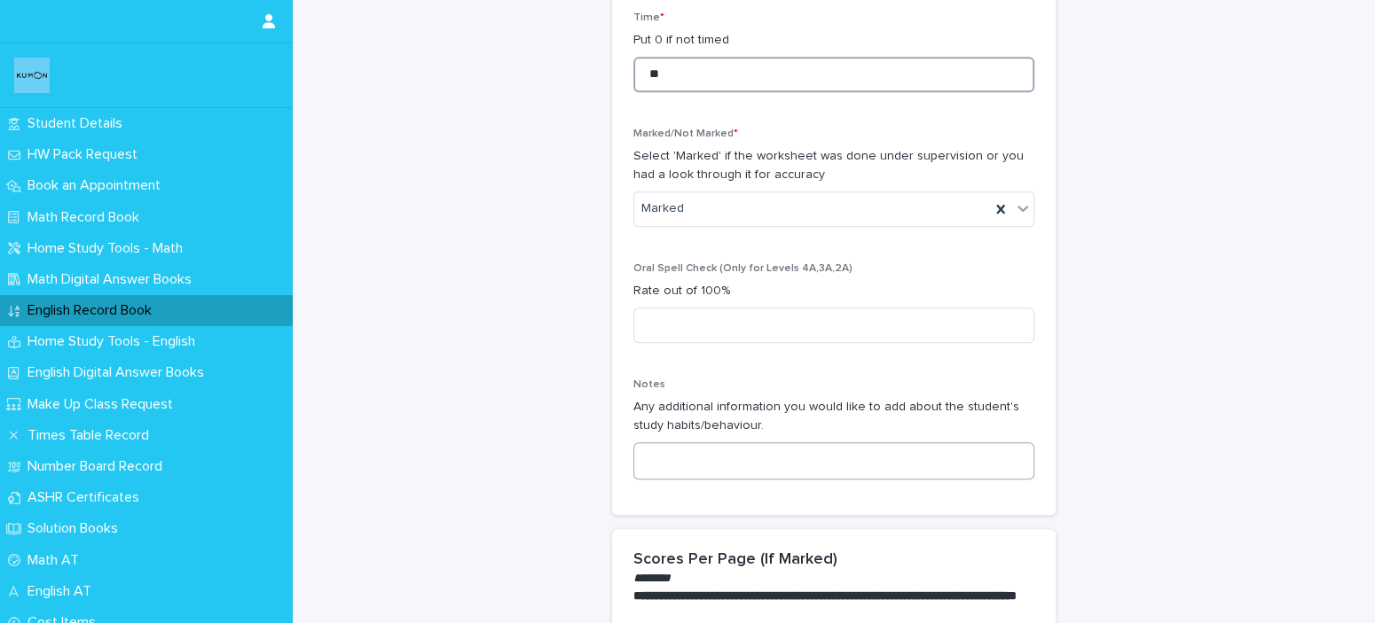
scroll to position [798, 0]
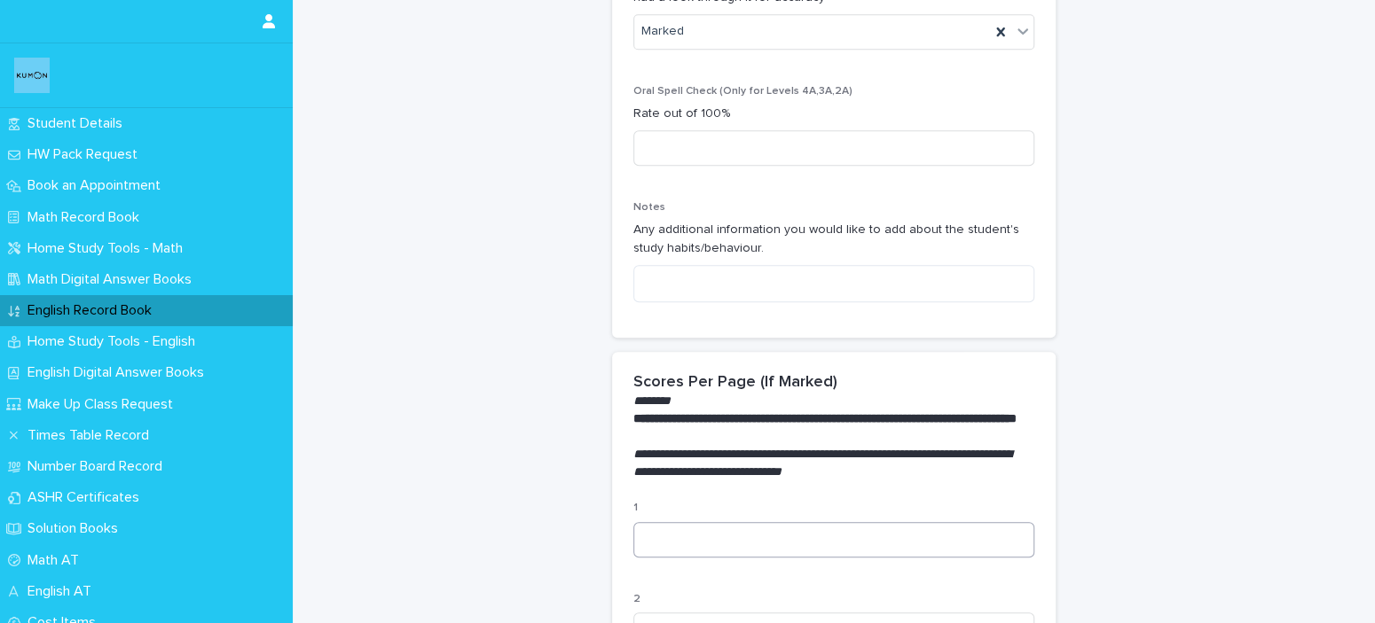
type input "**"
click at [640, 541] on input at bounding box center [833, 539] width 401 height 35
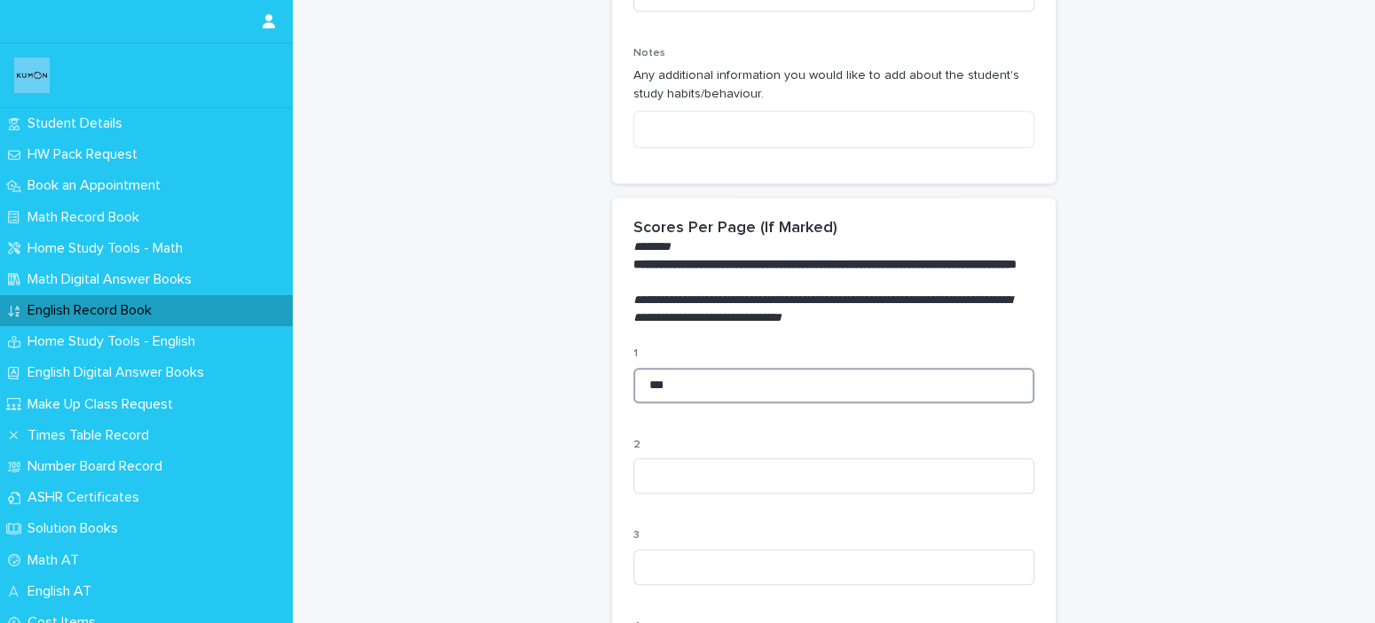
scroll to position [1152, 0]
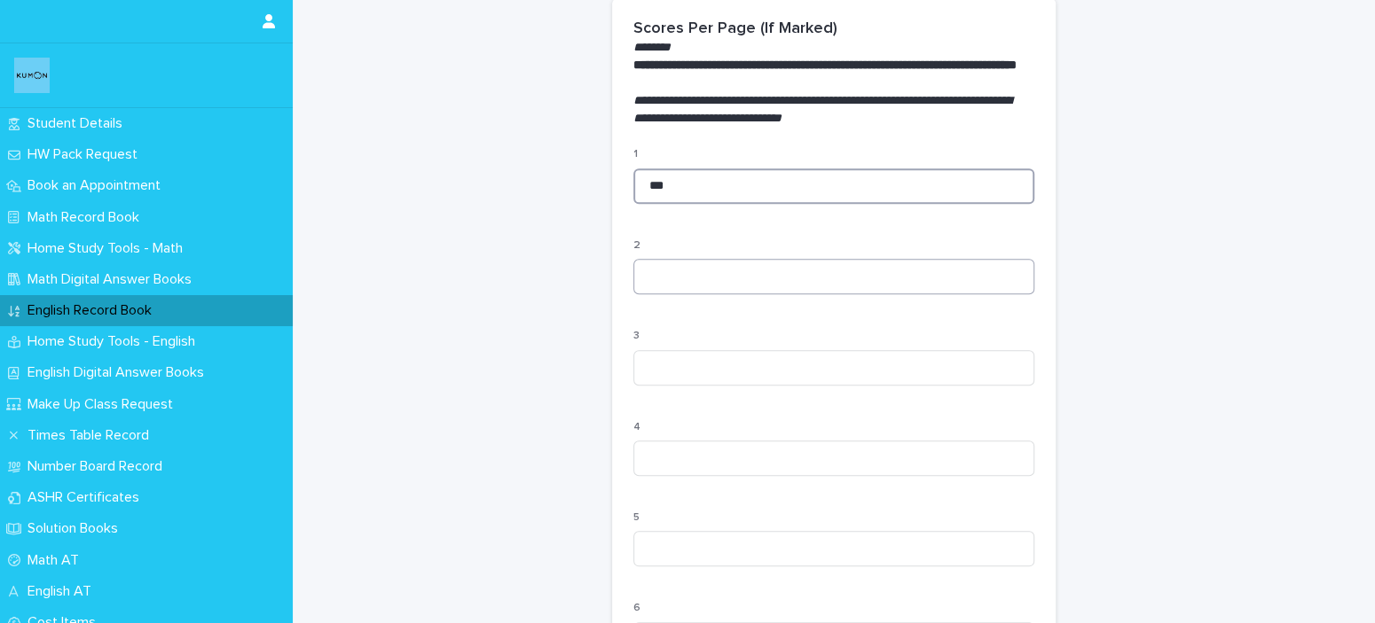
type input "***"
drag, startPoint x: 834, startPoint y: 278, endPoint x: 829, endPoint y: 298, distance: 20.2
click at [832, 292] on input at bounding box center [833, 276] width 401 height 35
type input "***"
click at [799, 377] on input at bounding box center [833, 367] width 401 height 35
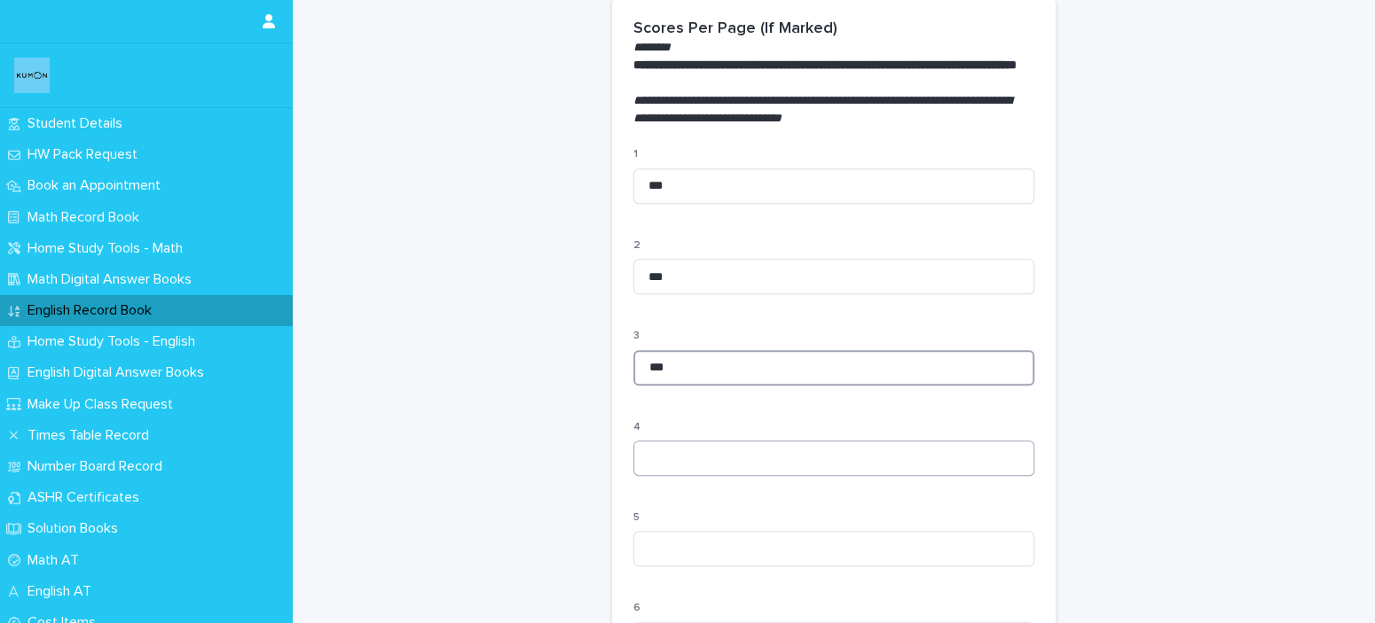
type input "***"
click at [687, 462] on input at bounding box center [833, 458] width 401 height 35
type input "***"
click at [876, 567] on input at bounding box center [833, 548] width 401 height 35
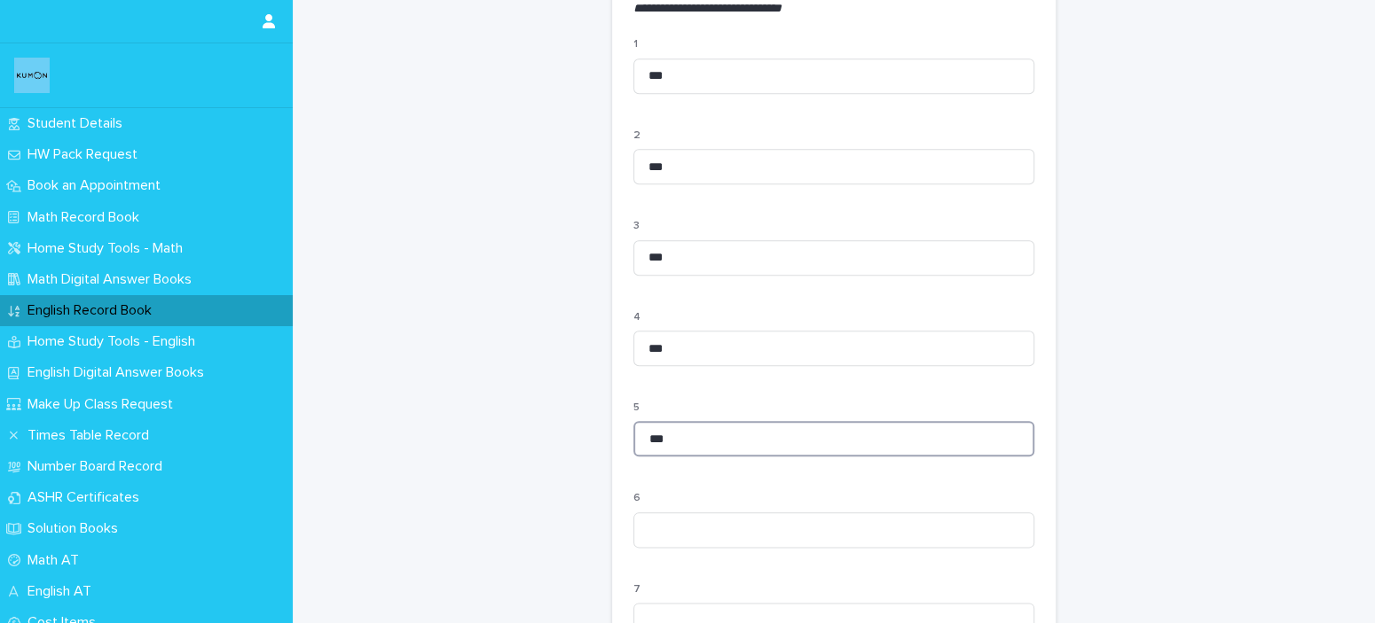
scroll to position [1418, 0]
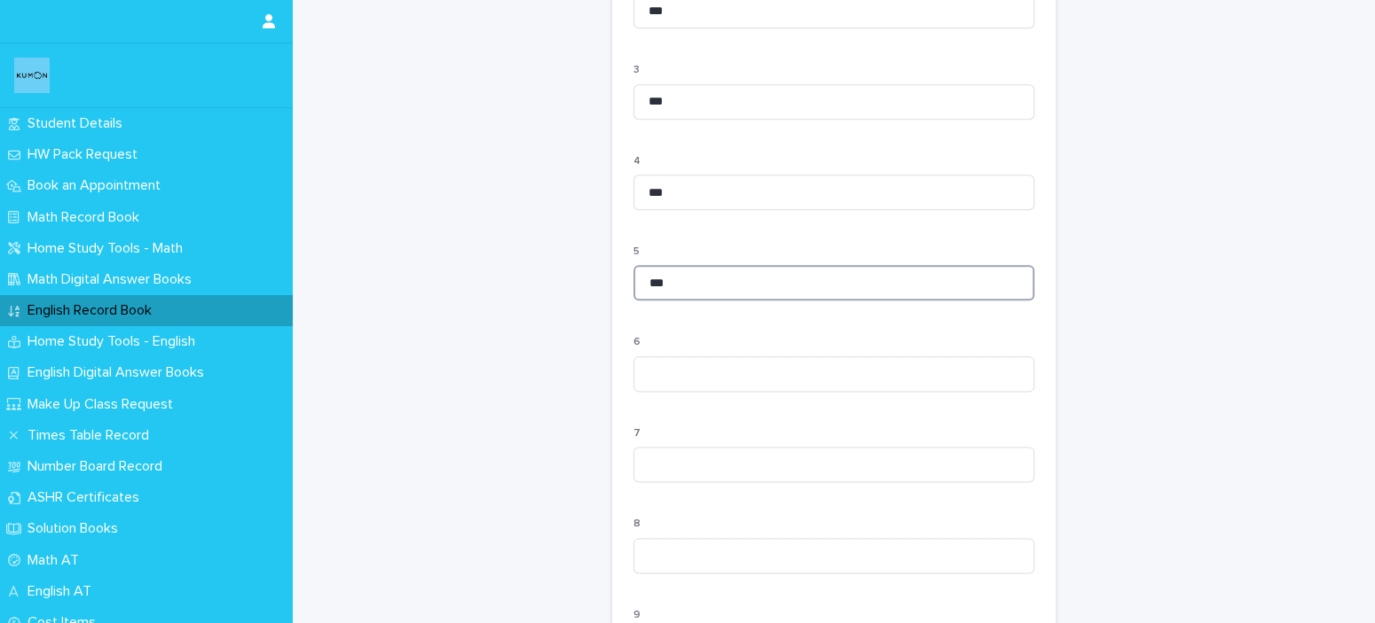
type input "***"
click at [663, 369] on div "6" at bounding box center [833, 370] width 401 height 69
click at [664, 384] on input at bounding box center [833, 373] width 401 height 35
type input "***"
click at [773, 482] on input at bounding box center [833, 464] width 401 height 35
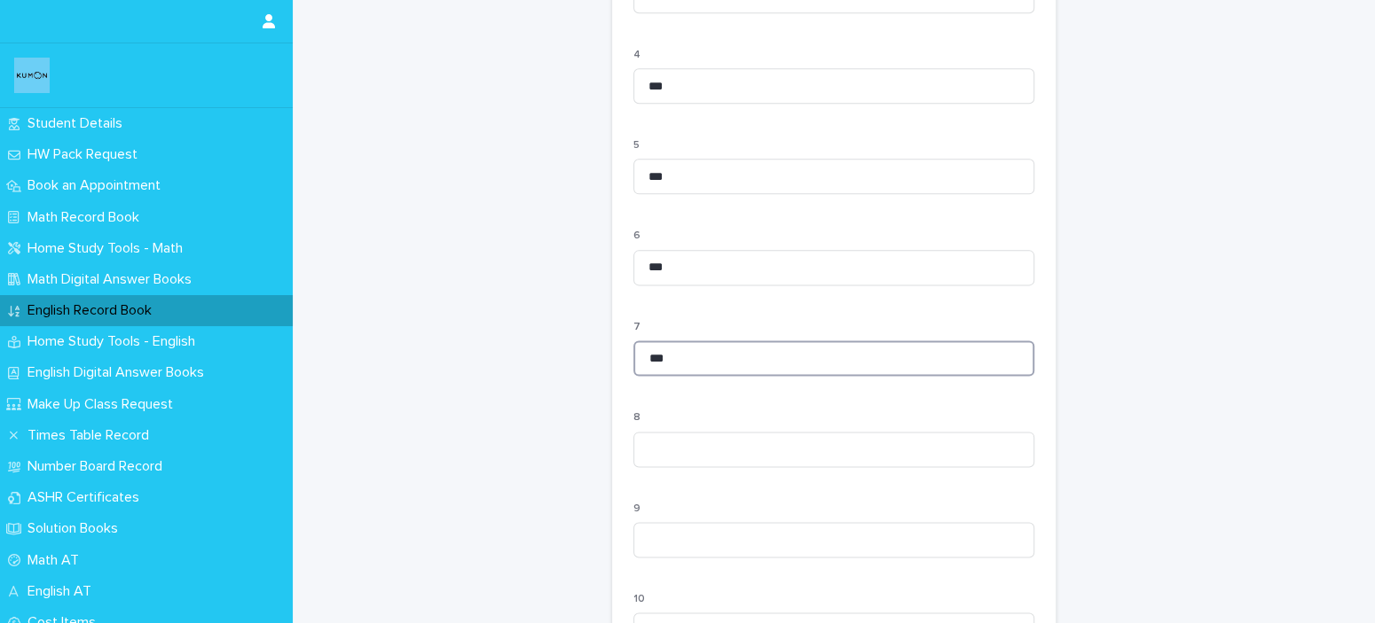
scroll to position [1782, 0]
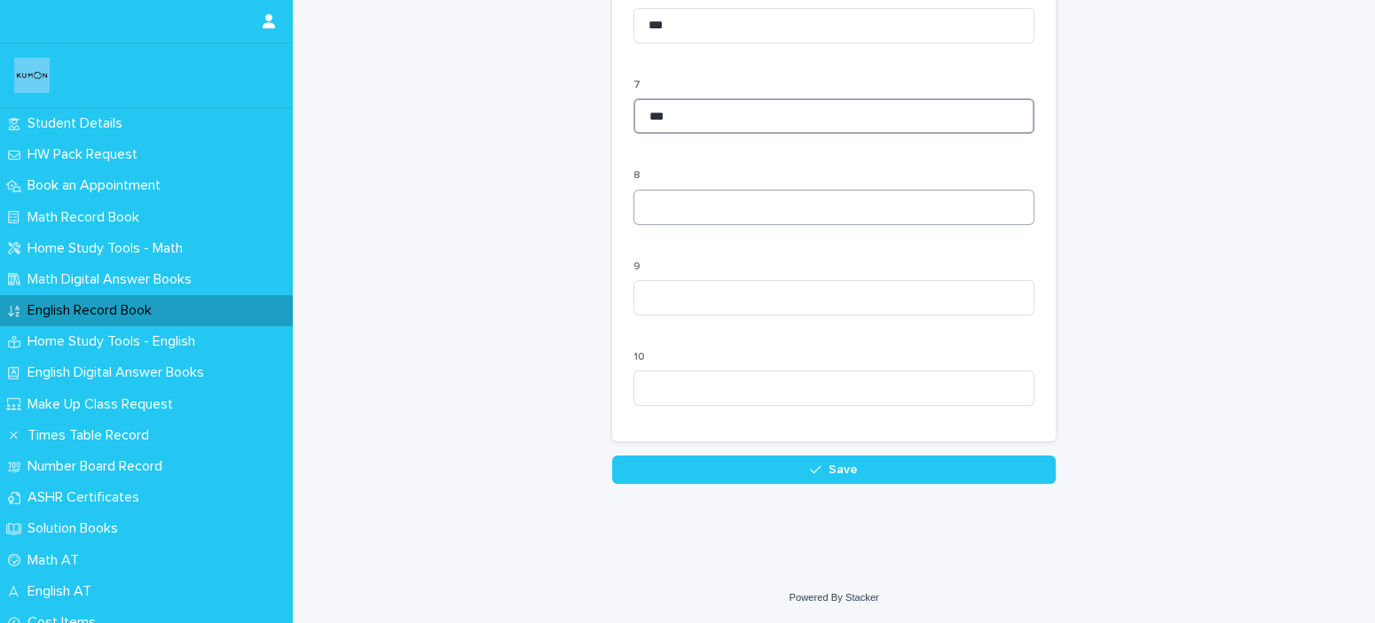
type input "***"
click at [914, 199] on input at bounding box center [833, 207] width 401 height 35
type input "***"
click at [919, 287] on input at bounding box center [833, 297] width 401 height 35
type input "***"
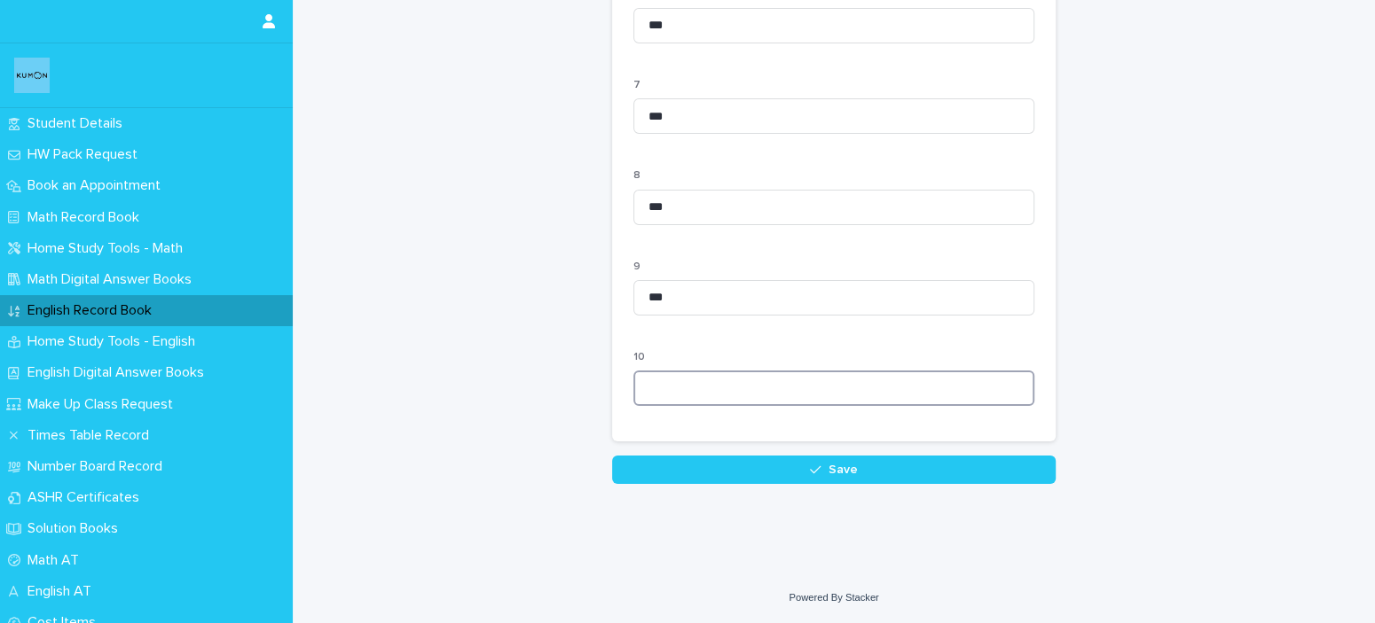
click at [915, 390] on input at bounding box center [833, 388] width 401 height 35
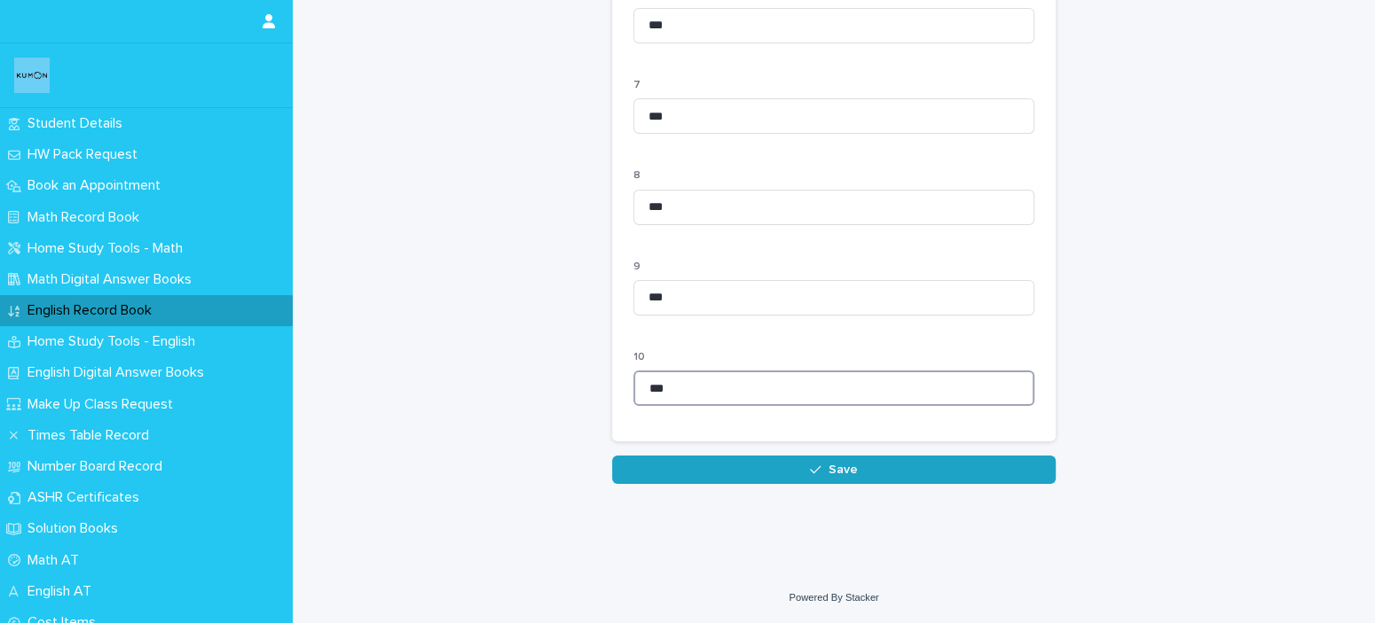
type input "***"
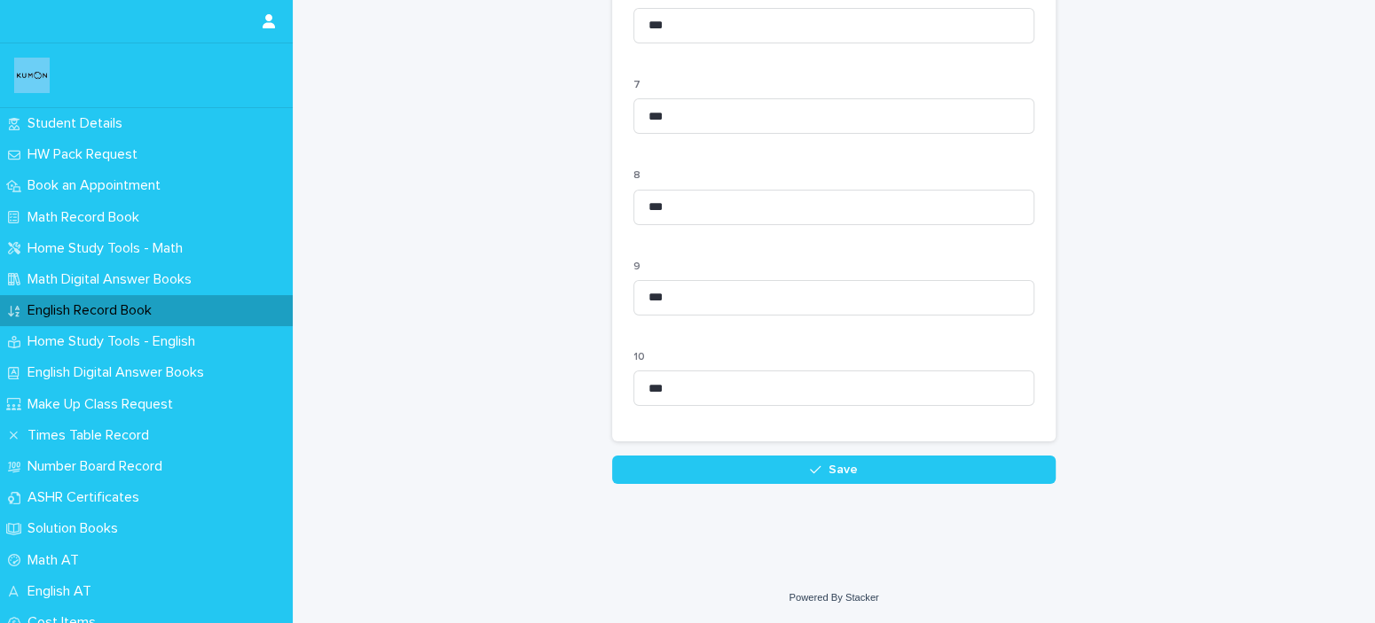
click at [912, 476] on button "Save" at bounding box center [833, 470] width 443 height 28
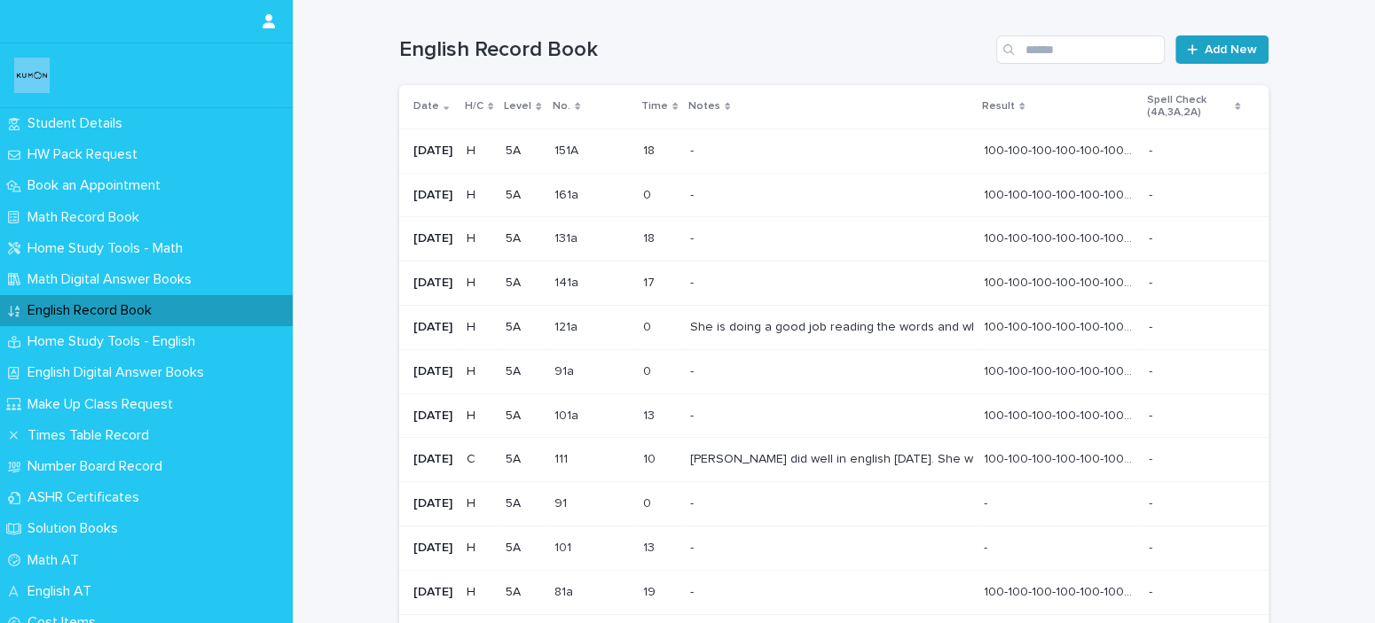
click at [1246, 51] on span "Add New" at bounding box center [1230, 49] width 52 height 12
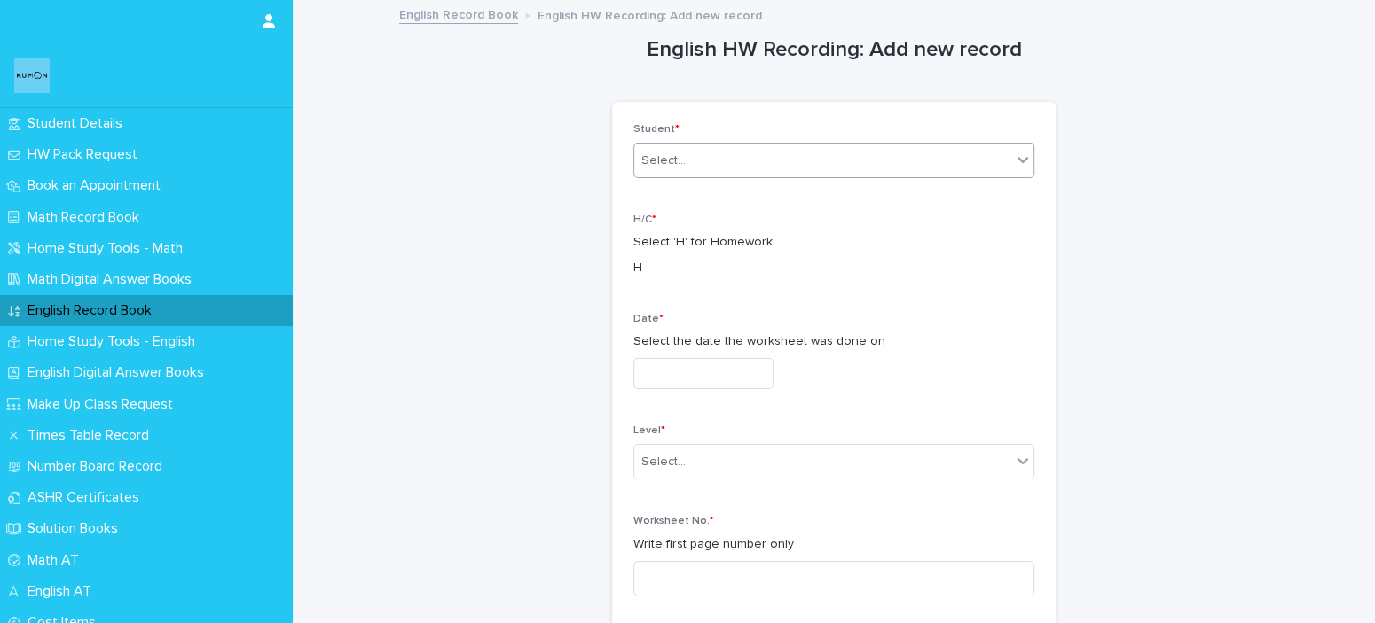
click at [693, 162] on div "Select..." at bounding box center [822, 160] width 377 height 29
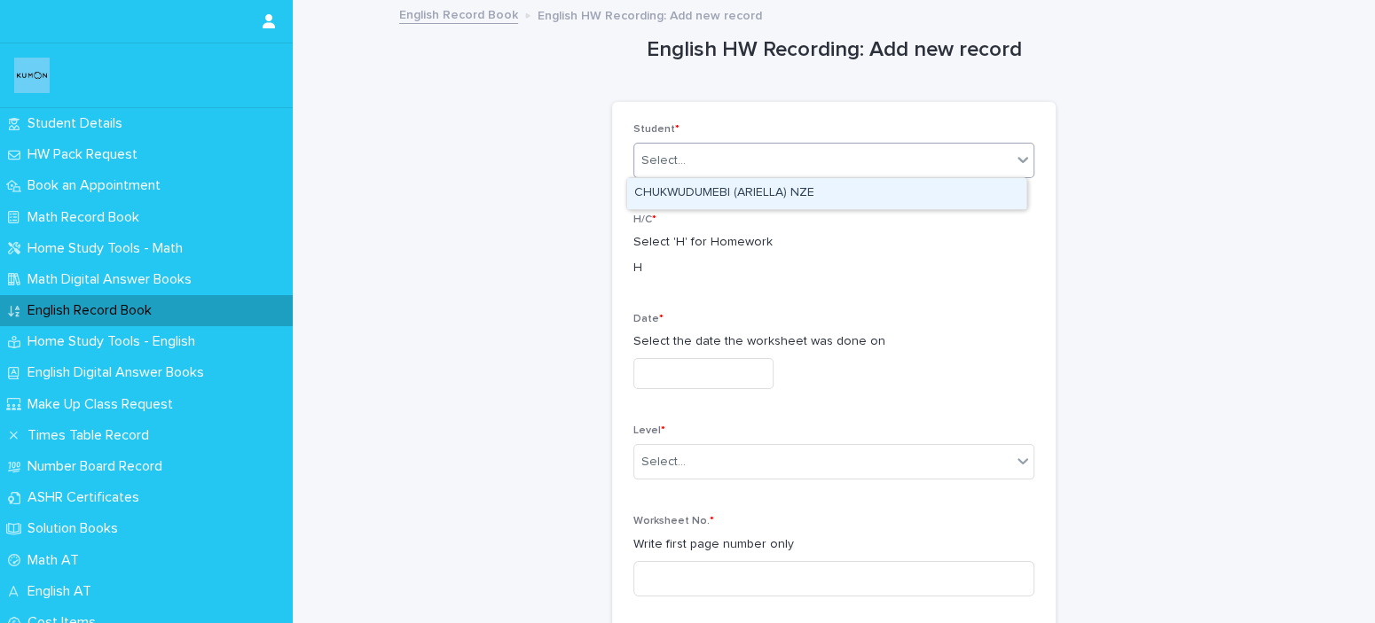
click at [712, 196] on div "CHUKWUDUMEBI (ARIELLA) NZE" at bounding box center [826, 193] width 399 height 31
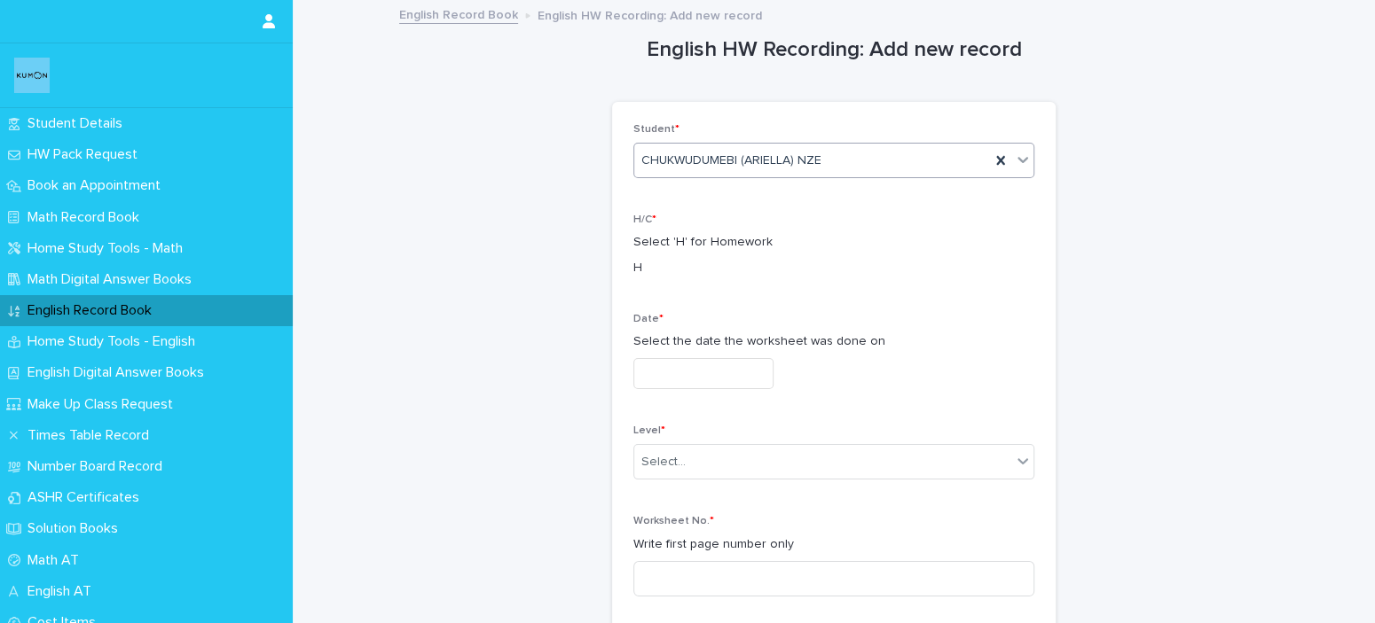
click at [725, 370] on input "text" at bounding box center [703, 373] width 140 height 31
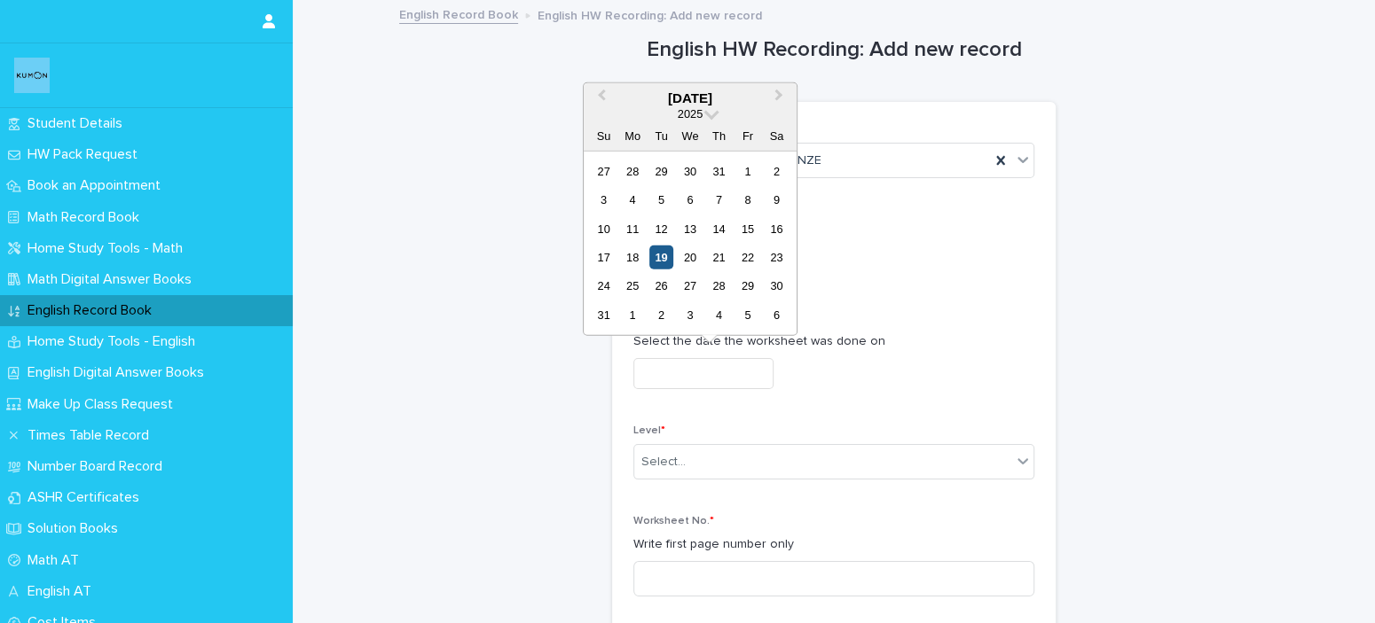
click at [655, 256] on div "19" at bounding box center [661, 258] width 24 height 24
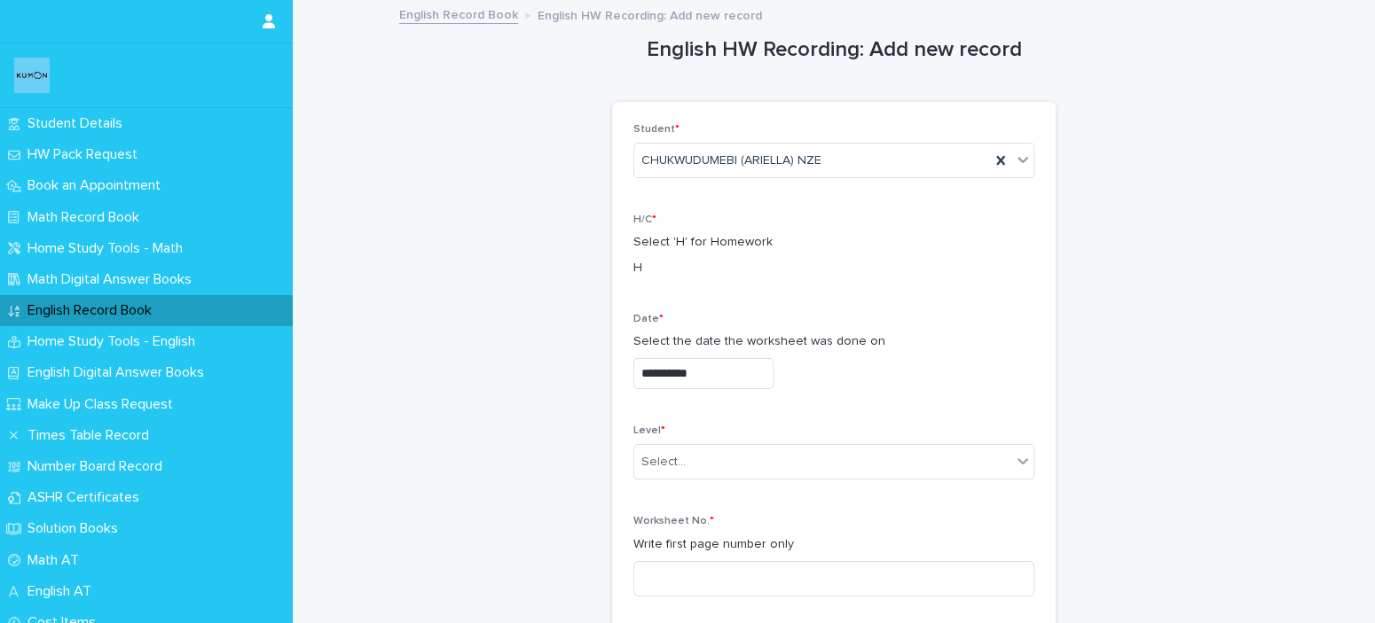
click at [699, 377] on input "**********" at bounding box center [703, 373] width 140 height 31
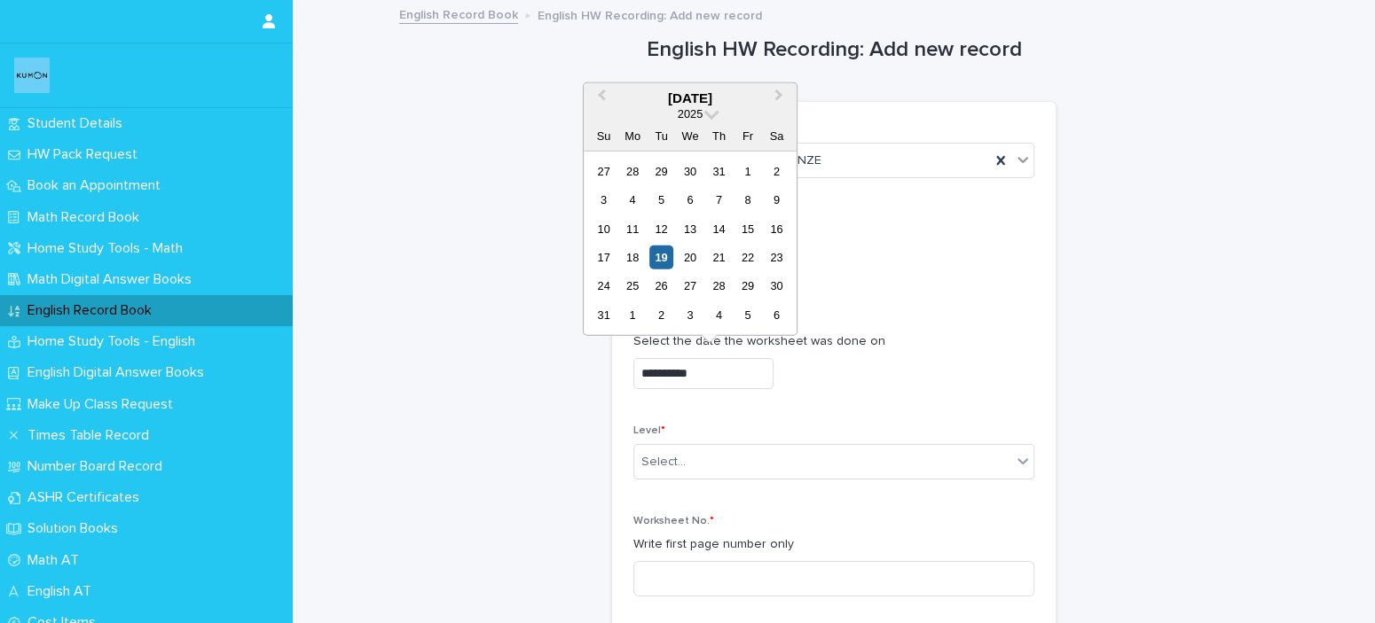
click at [638, 260] on div "18" at bounding box center [632, 258] width 24 height 24
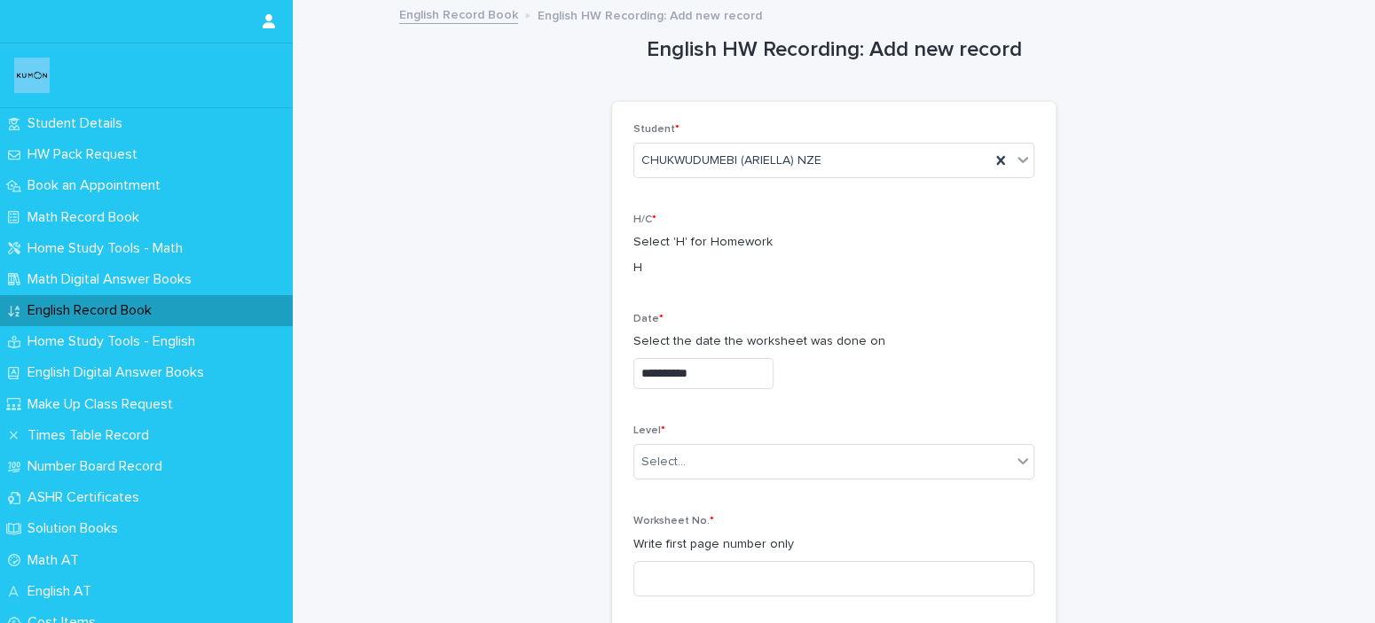
type input "**********"
click at [739, 463] on div "Select..." at bounding box center [822, 462] width 377 height 29
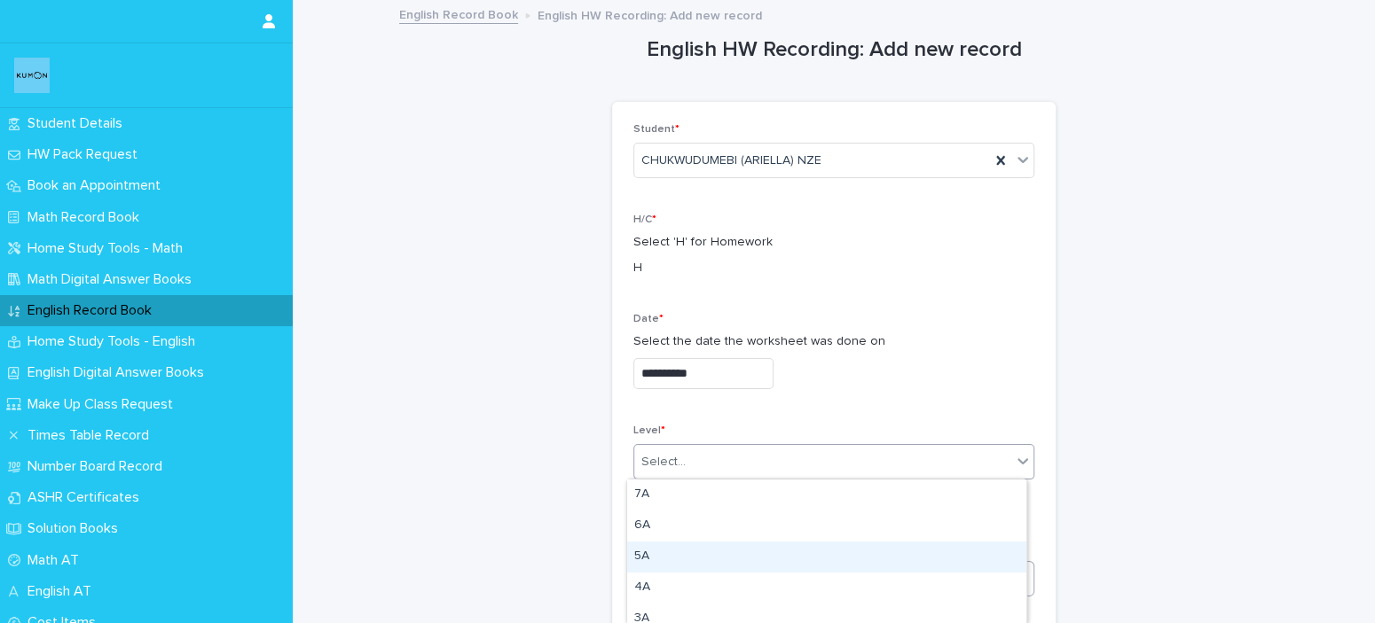
drag, startPoint x: 713, startPoint y: 539, endPoint x: 709, endPoint y: 566, distance: 27.0
click at [709, 564] on div "5A" at bounding box center [826, 557] width 399 height 31
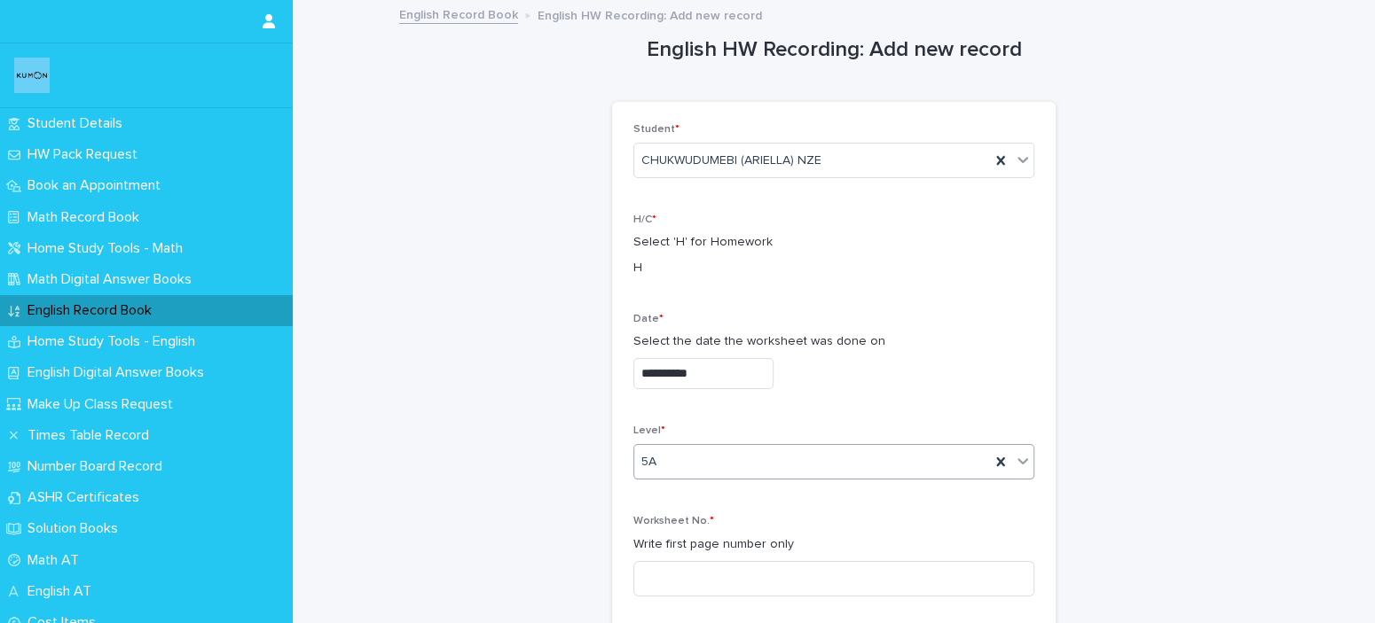
click at [693, 599] on div "Worksheet No. * Write first page number only" at bounding box center [833, 562] width 401 height 95
click at [698, 576] on input at bounding box center [833, 578] width 401 height 35
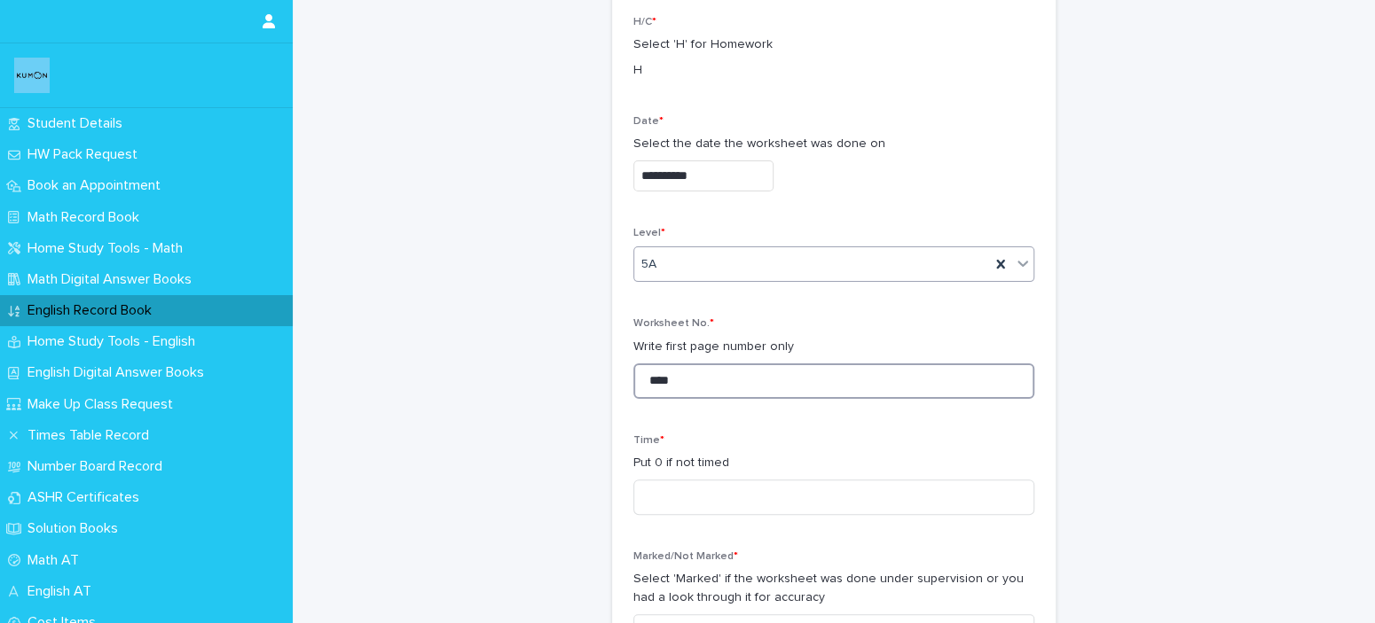
scroll to position [443, 0]
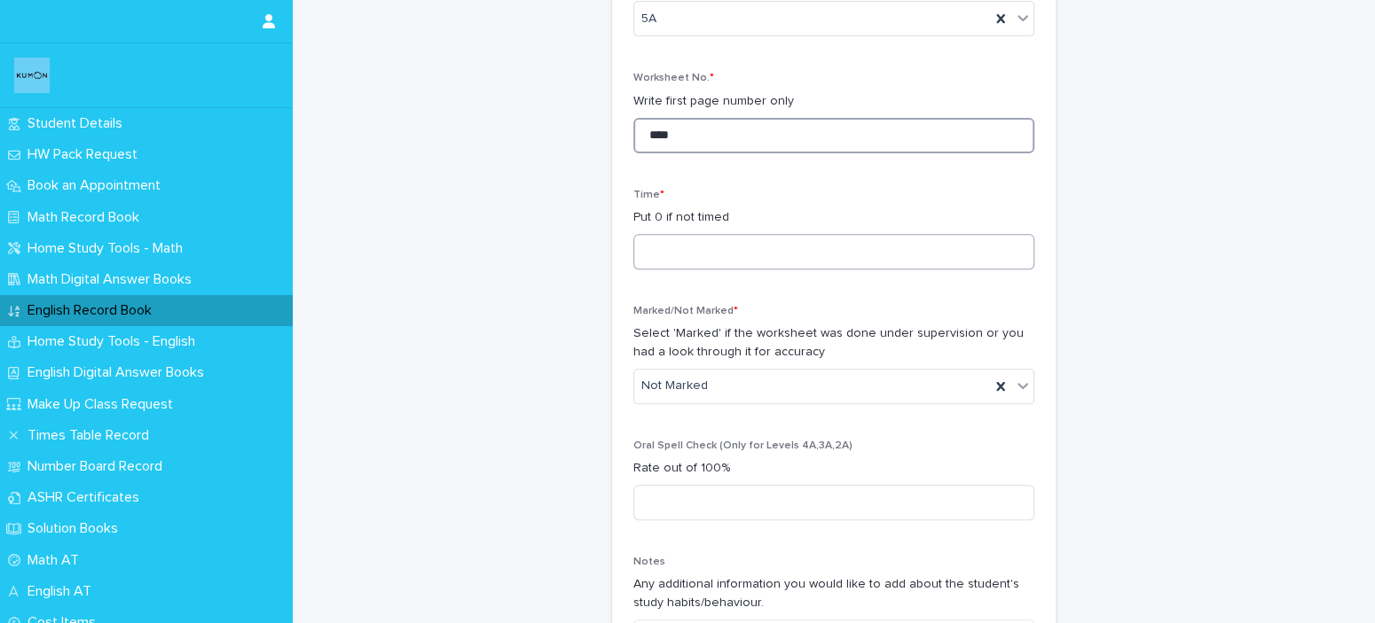
type input "****"
click at [811, 263] on input at bounding box center [833, 251] width 401 height 35
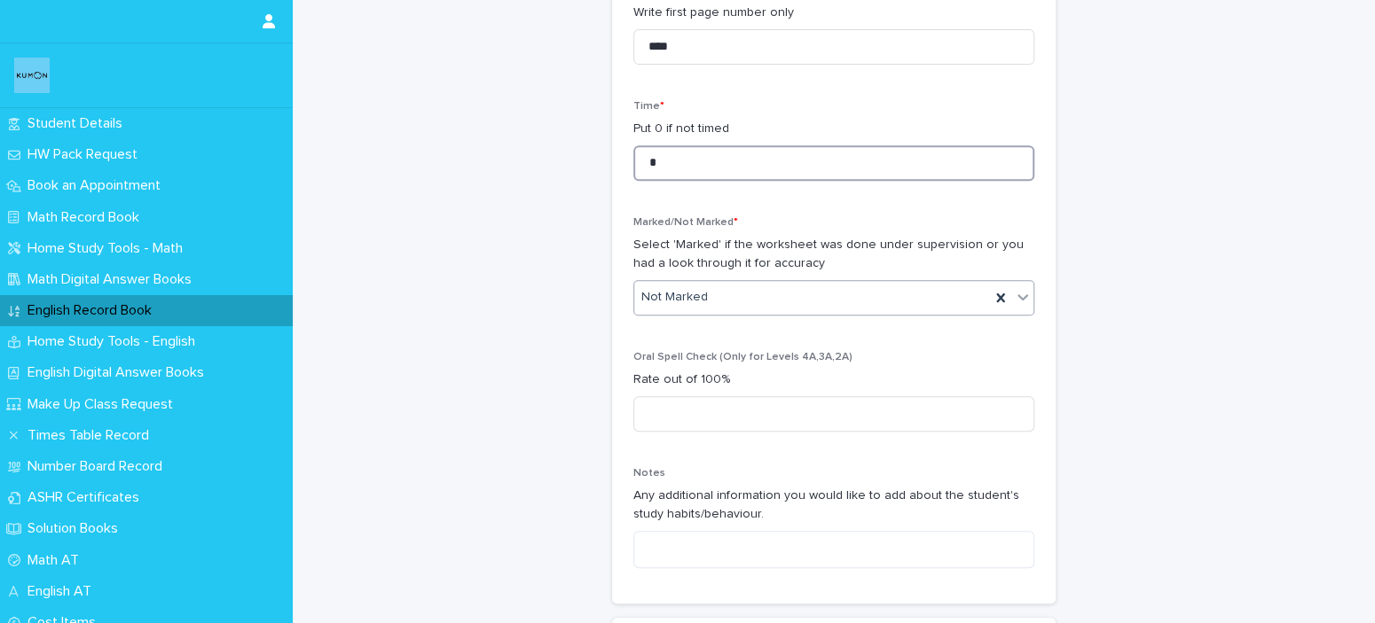
type input "*"
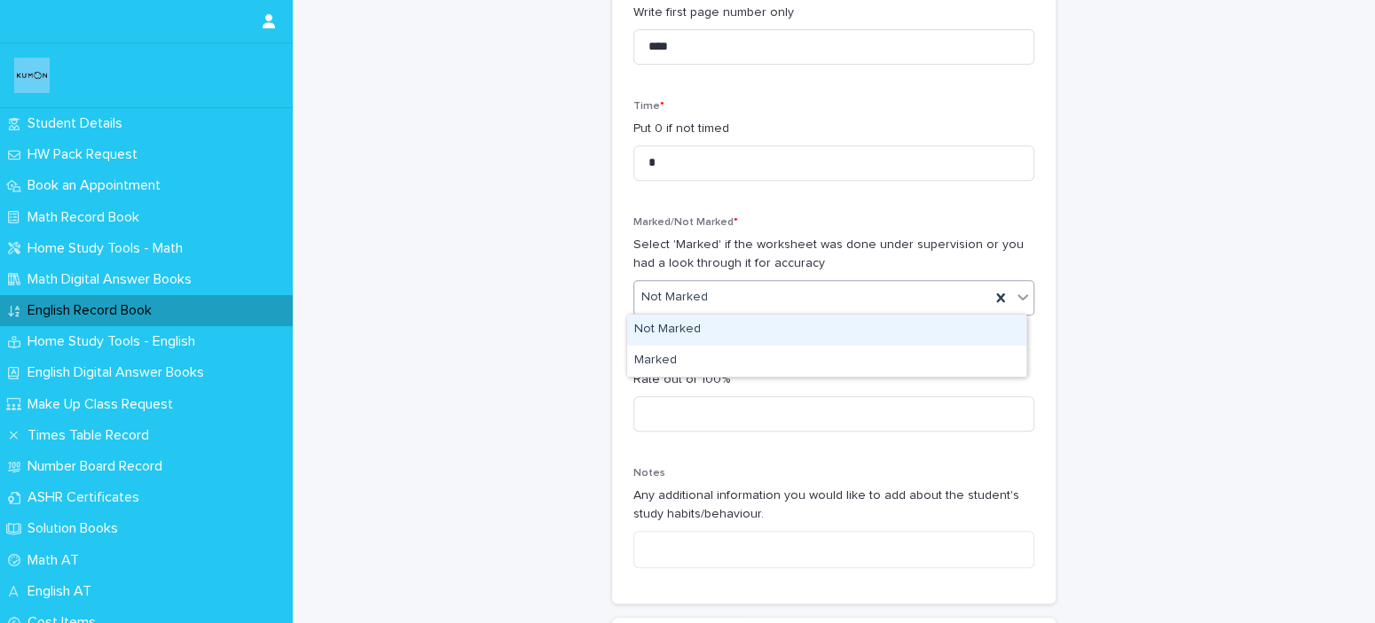
click at [788, 295] on div "Not Marked" at bounding box center [812, 297] width 356 height 29
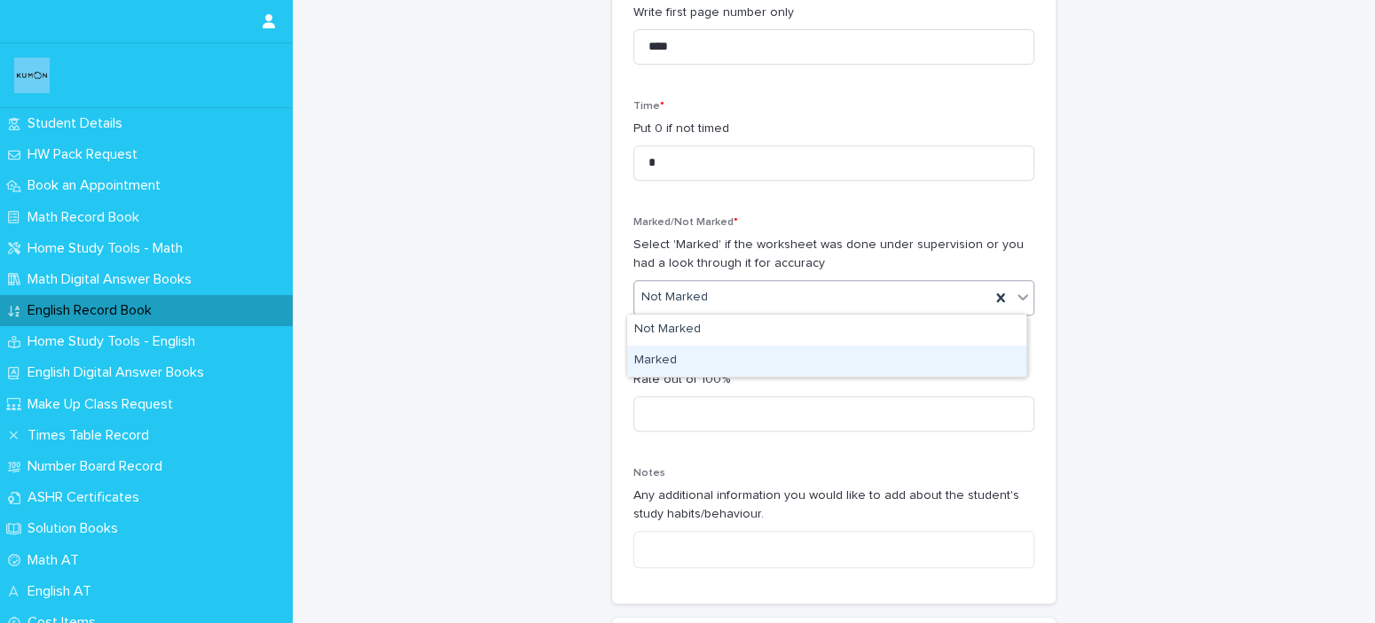
click at [745, 355] on div "Marked" at bounding box center [826, 361] width 399 height 31
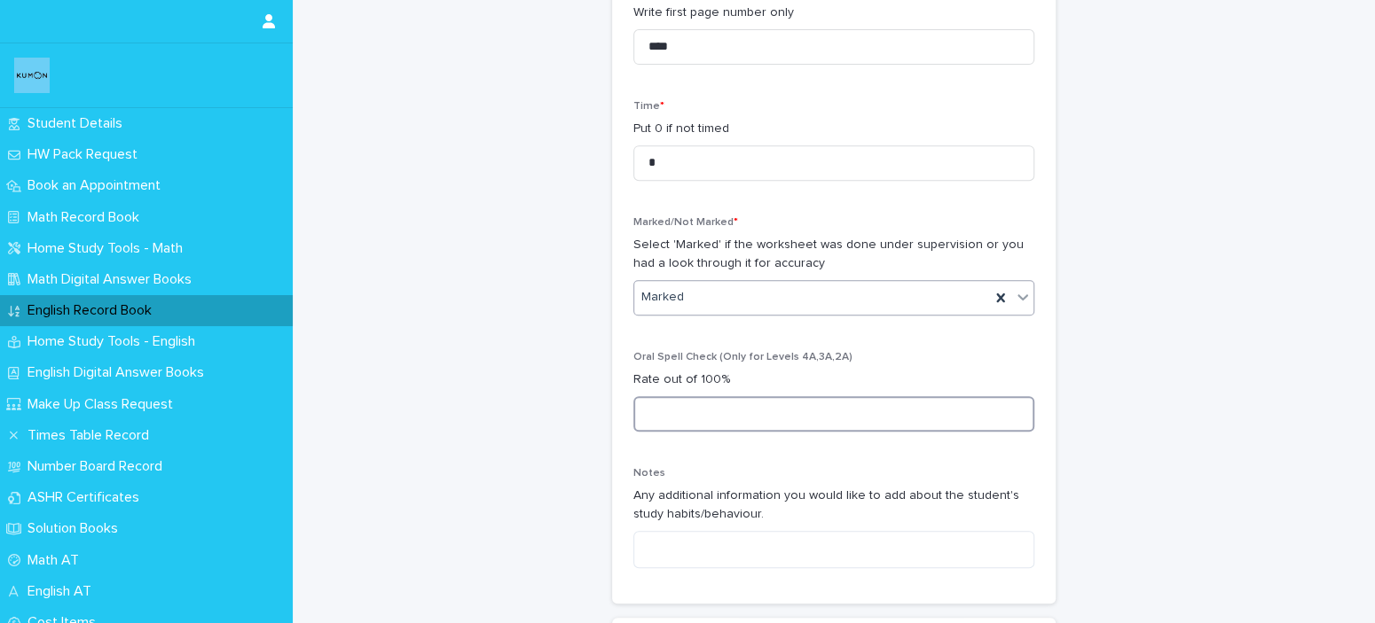
click at [735, 396] on input at bounding box center [833, 413] width 401 height 35
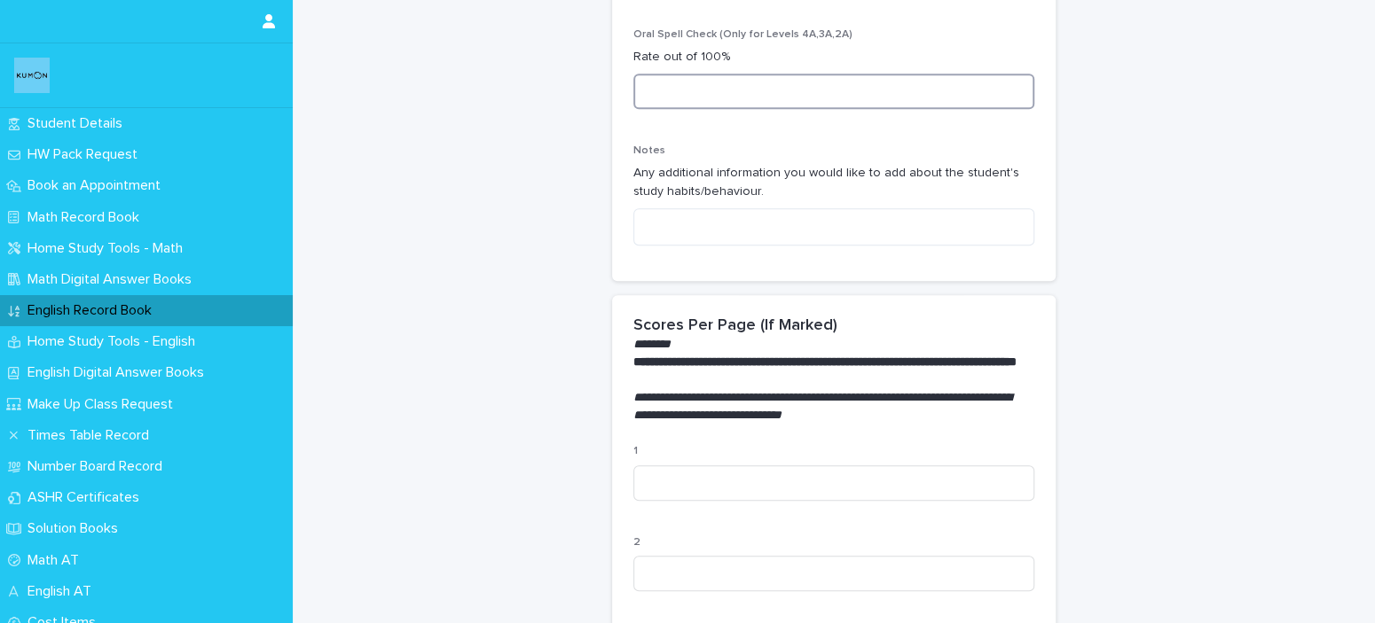
scroll to position [887, 0]
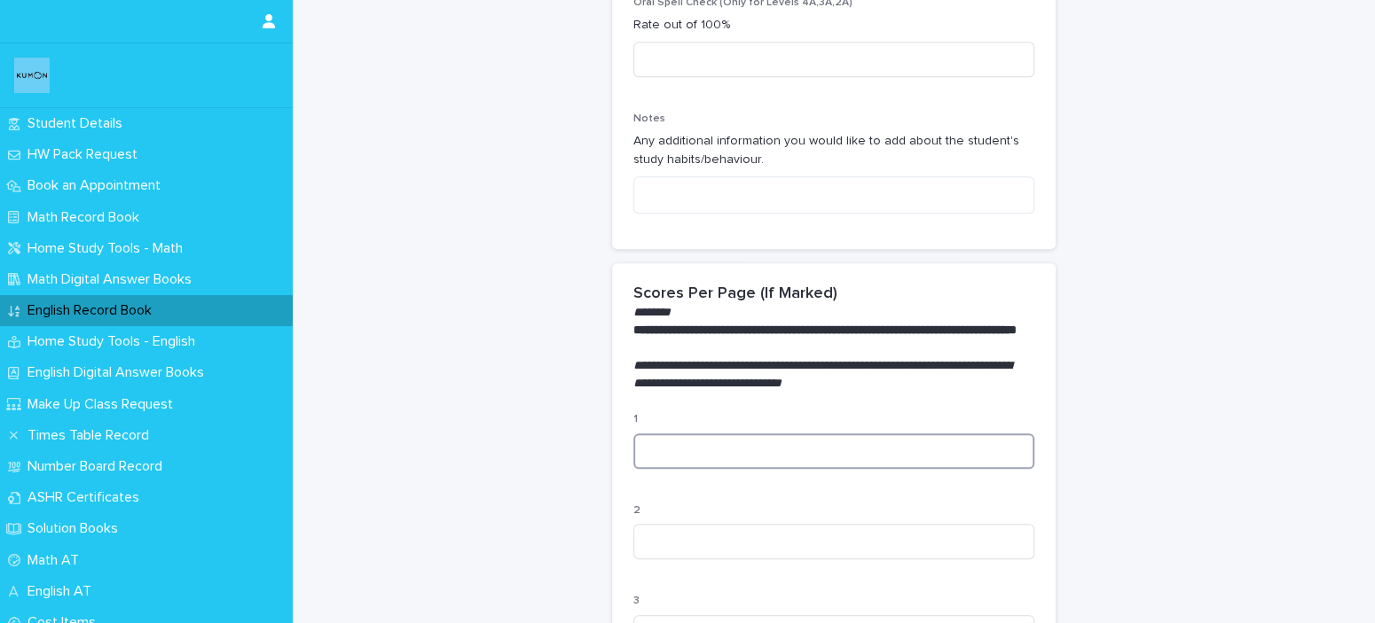
click at [709, 469] on input at bounding box center [833, 451] width 401 height 35
type input "***"
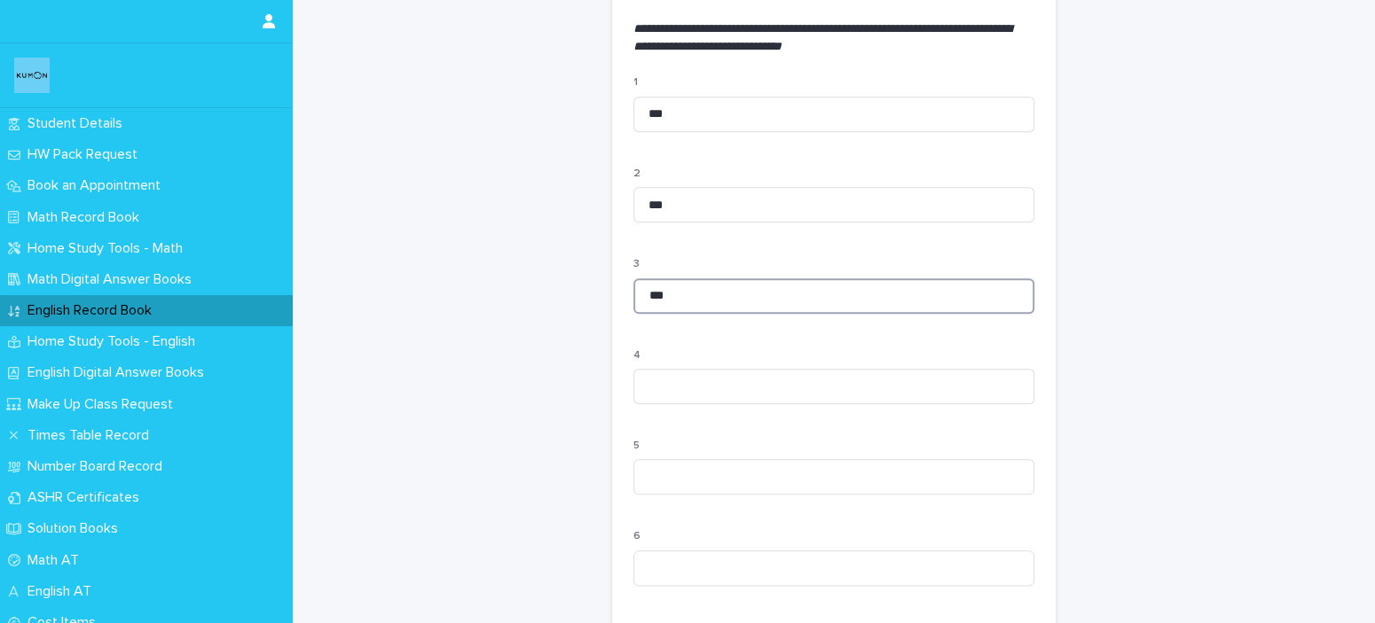
type input "***"
type input "*"
type input "***"
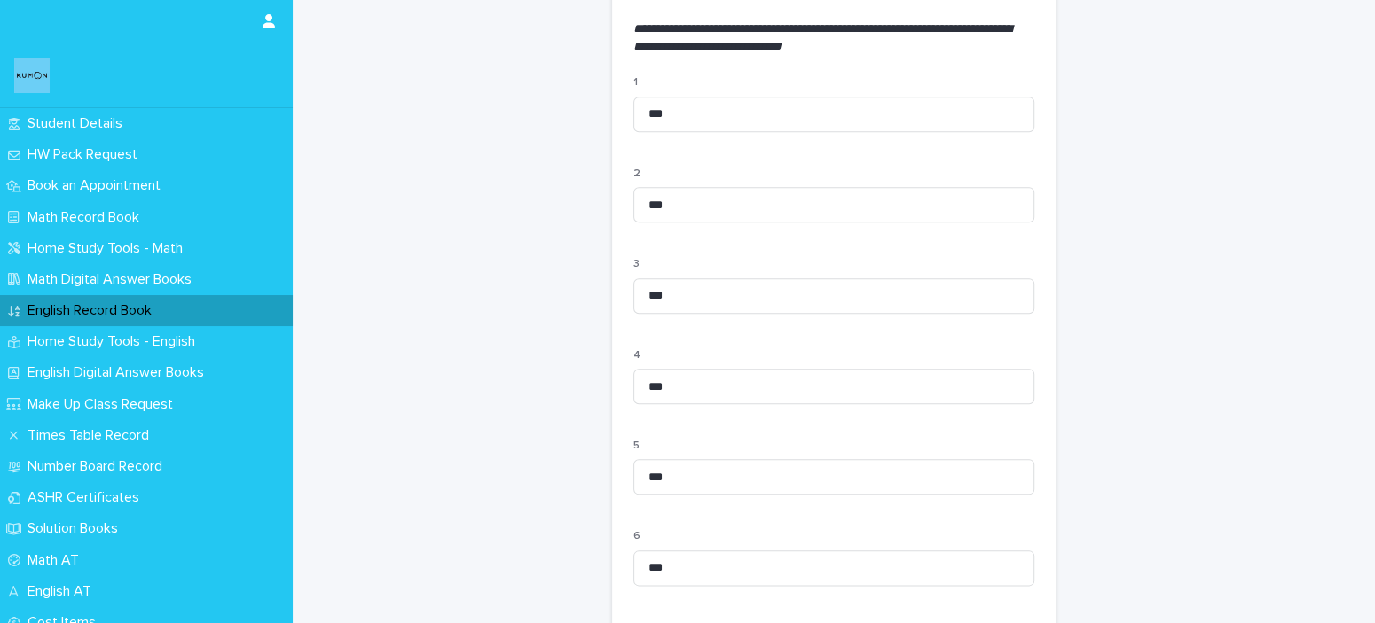
scroll to position [1586, 0]
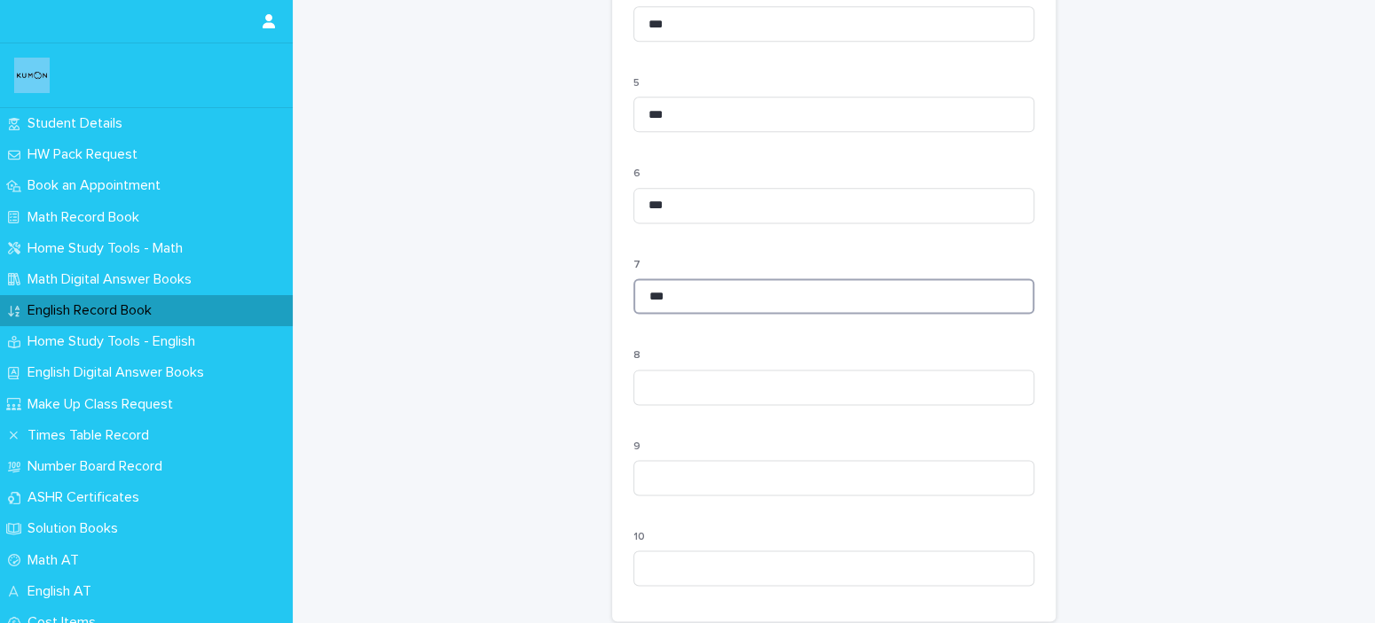
type input "***"
type input "*"
type input "***"
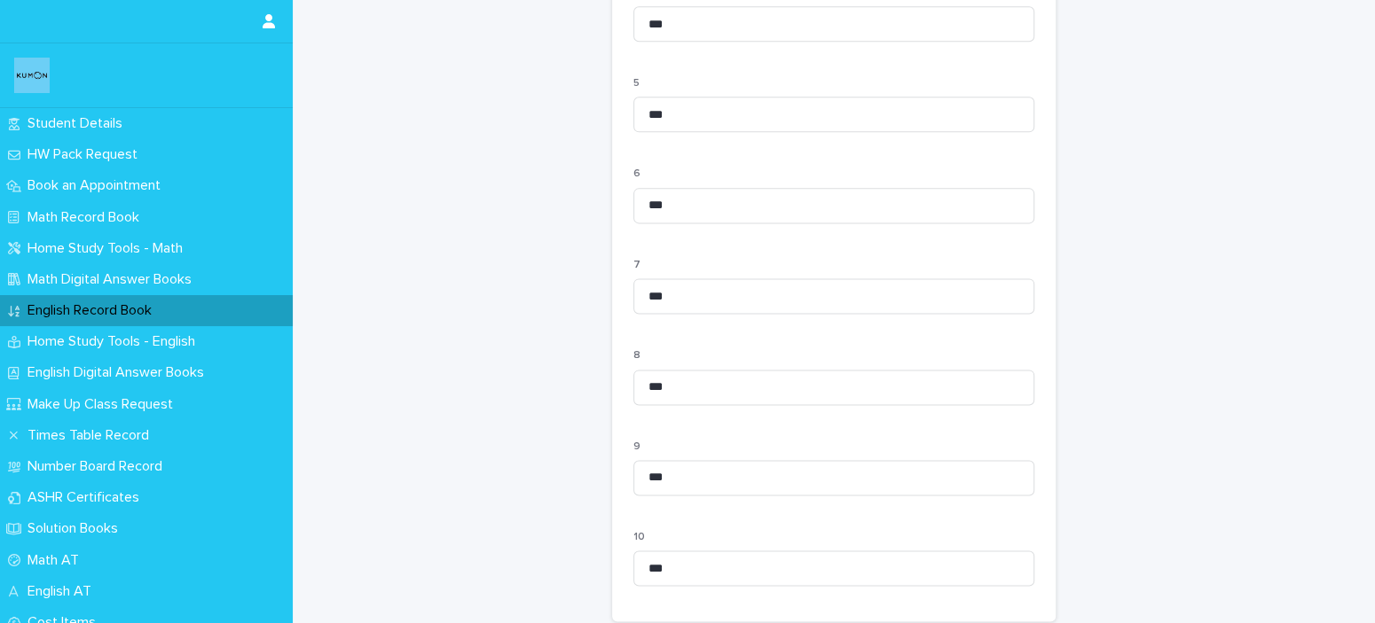
scroll to position [1782, 0]
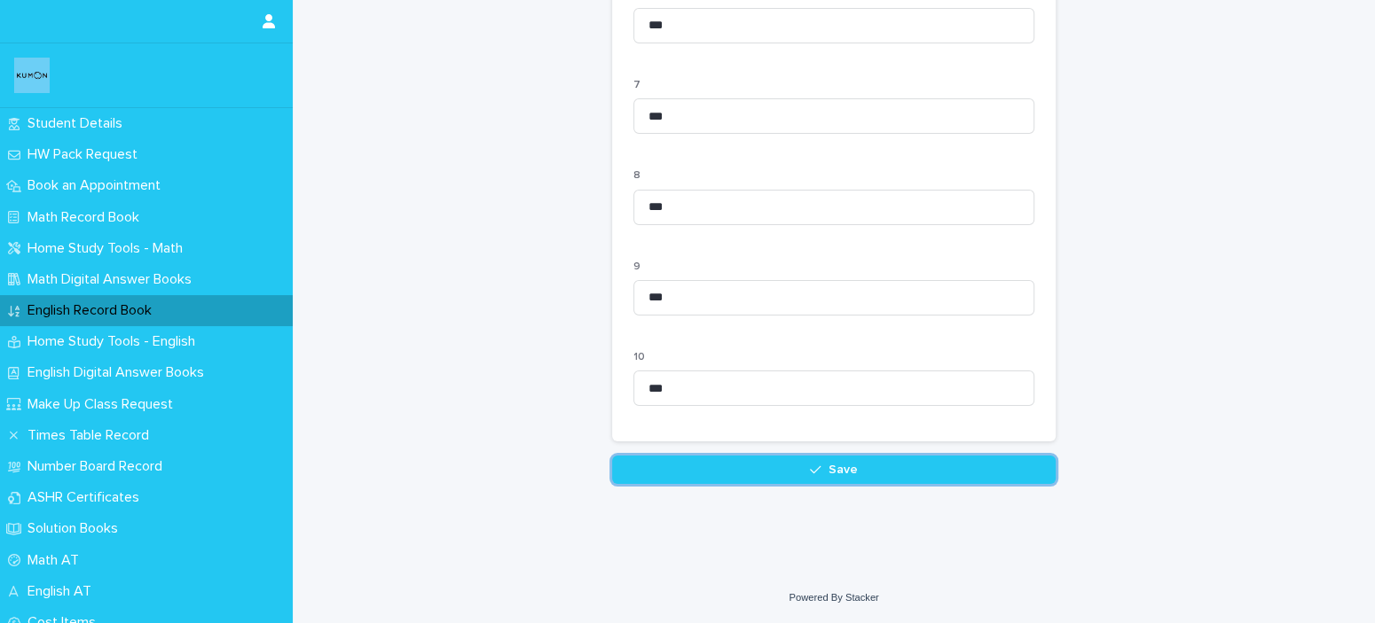
click at [746, 463] on button "Save" at bounding box center [833, 470] width 443 height 28
